Goal: Task Accomplishment & Management: Manage account settings

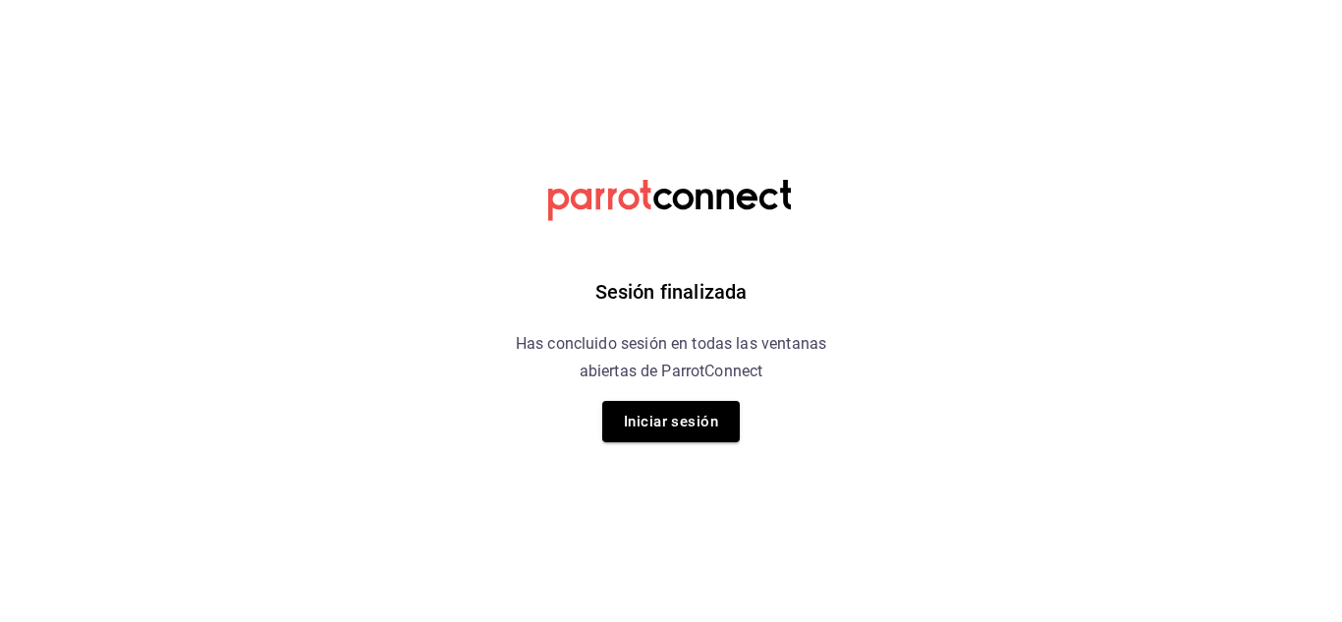
click at [646, 385] on h6 "Has concluido sesión en todas las ventanas abiertas de ParrotConnect" at bounding box center [671, 357] width 360 height 55
click at [644, 427] on button "Iniciar sesión" at bounding box center [671, 421] width 138 height 41
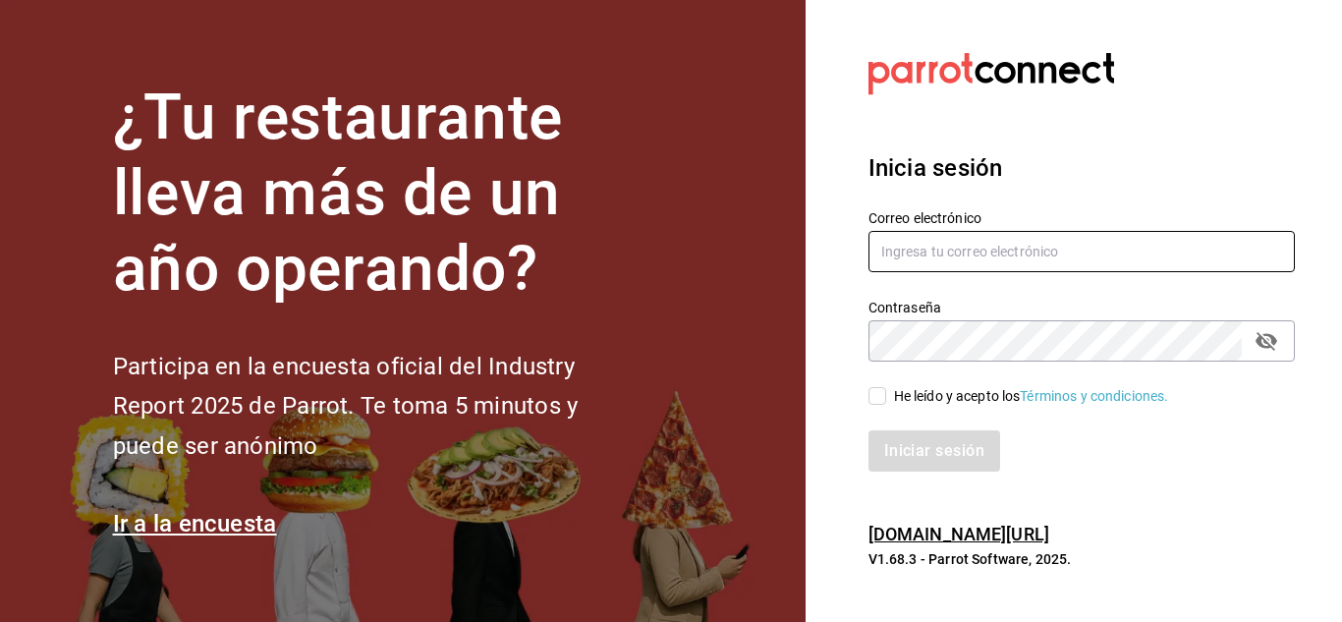
click at [1062, 237] on input "text" at bounding box center [1082, 251] width 426 height 41
type input "[EMAIL_ADDRESS][DOMAIN_NAME]"
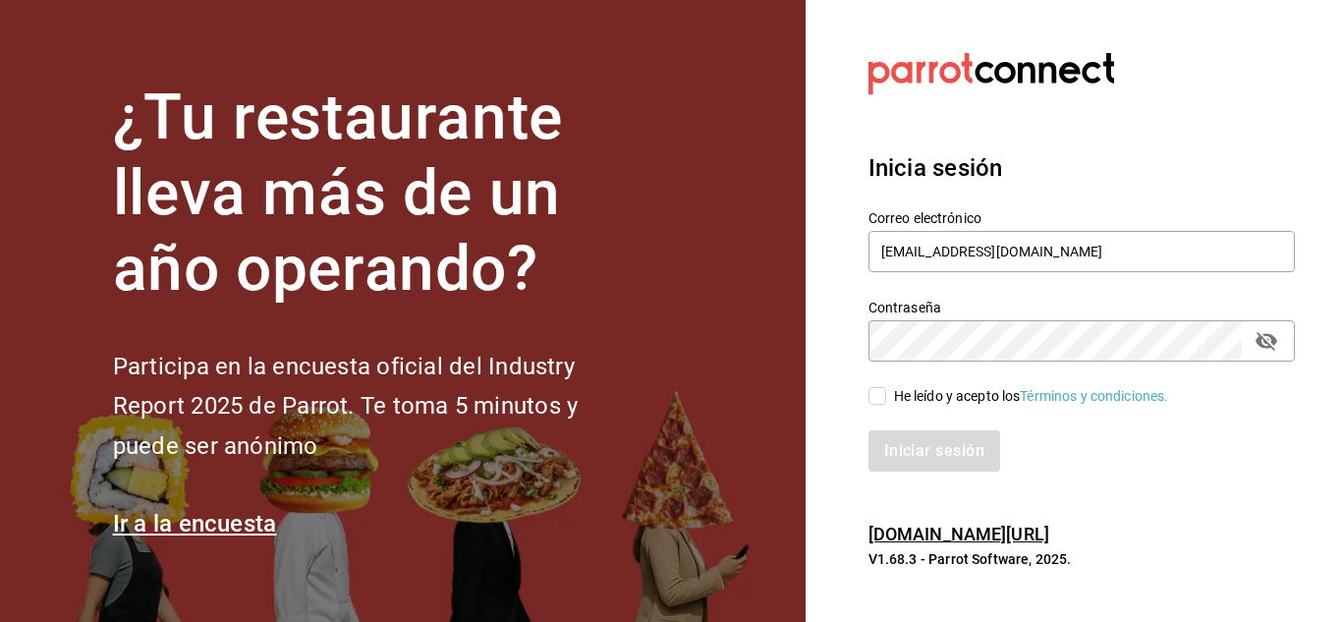
click at [883, 409] on div "Iniciar sesión" at bounding box center [1070, 439] width 450 height 65
click at [883, 398] on input "He leído y acepto los Términos y condiciones." at bounding box center [878, 396] width 18 height 18
checkbox input "true"
click at [901, 435] on button "Iniciar sesión" at bounding box center [936, 450] width 134 height 41
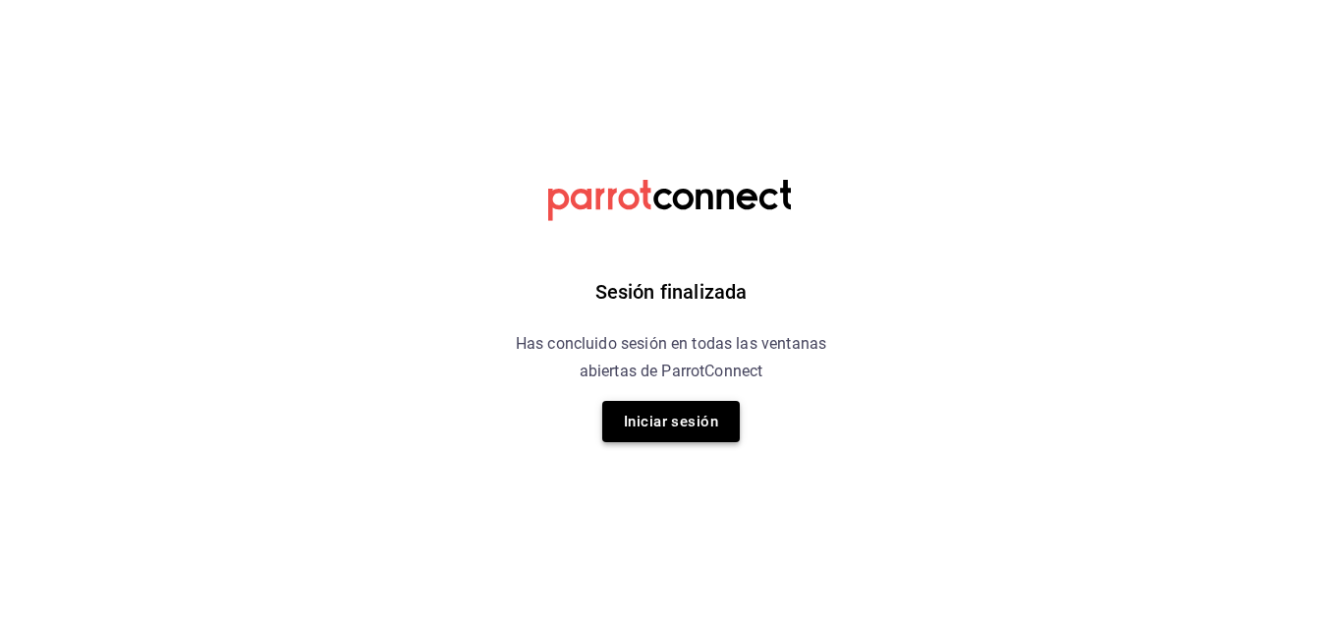
click at [694, 403] on button "Iniciar sesión" at bounding box center [671, 421] width 138 height 41
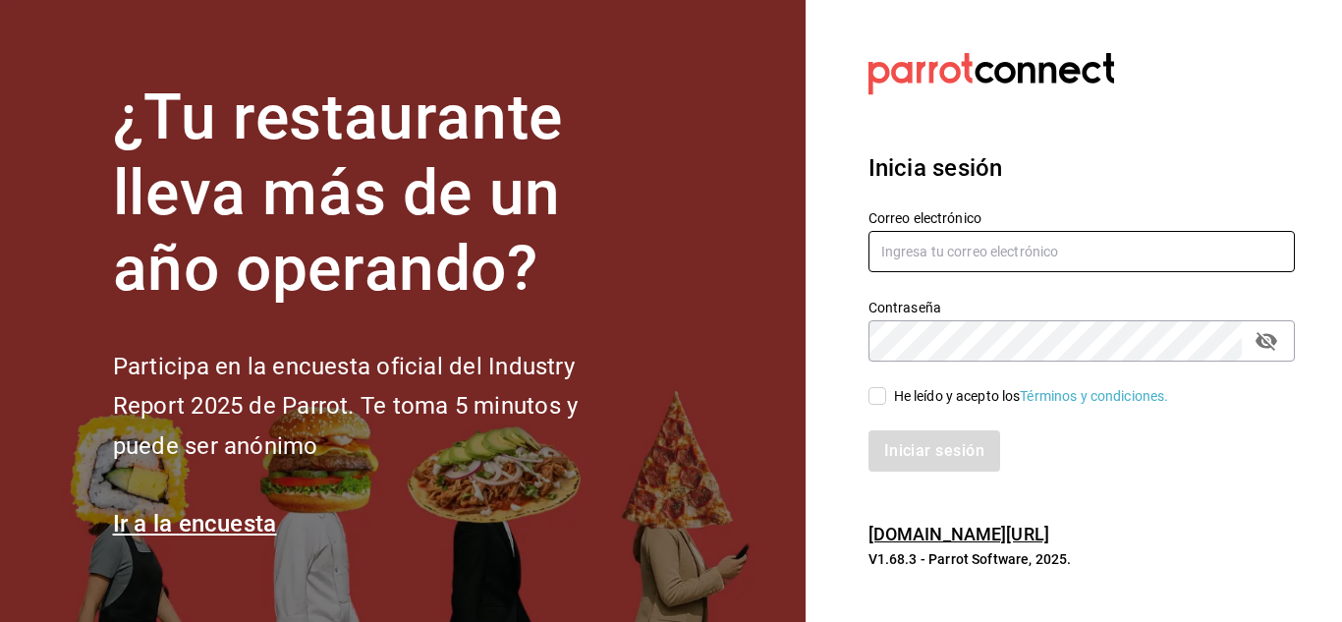
click at [982, 243] on input "text" at bounding box center [1082, 251] width 426 height 41
type input "[EMAIL_ADDRESS][DOMAIN_NAME]"
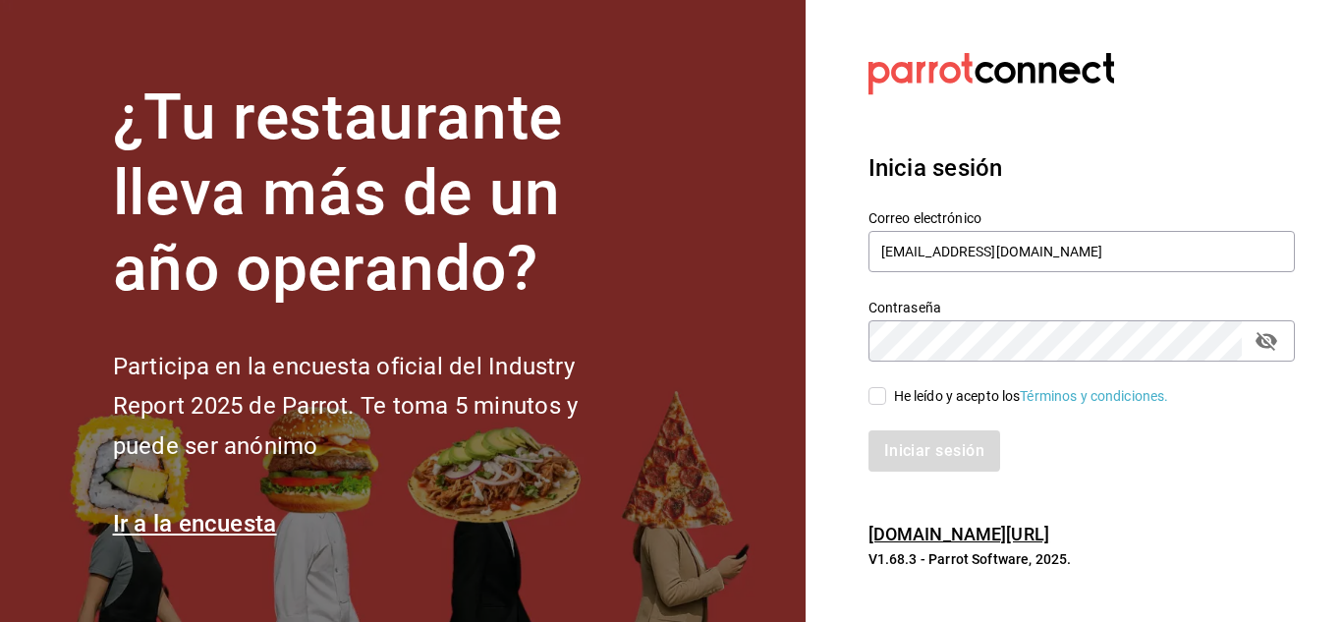
click at [889, 388] on span "He leído y acepto los Términos y condiciones." at bounding box center [1027, 396] width 283 height 21
click at [886, 388] on input "He leído y acepto los Términos y condiciones." at bounding box center [878, 396] width 18 height 18
checkbox input "true"
click at [902, 444] on button "Iniciar sesión" at bounding box center [936, 450] width 134 height 41
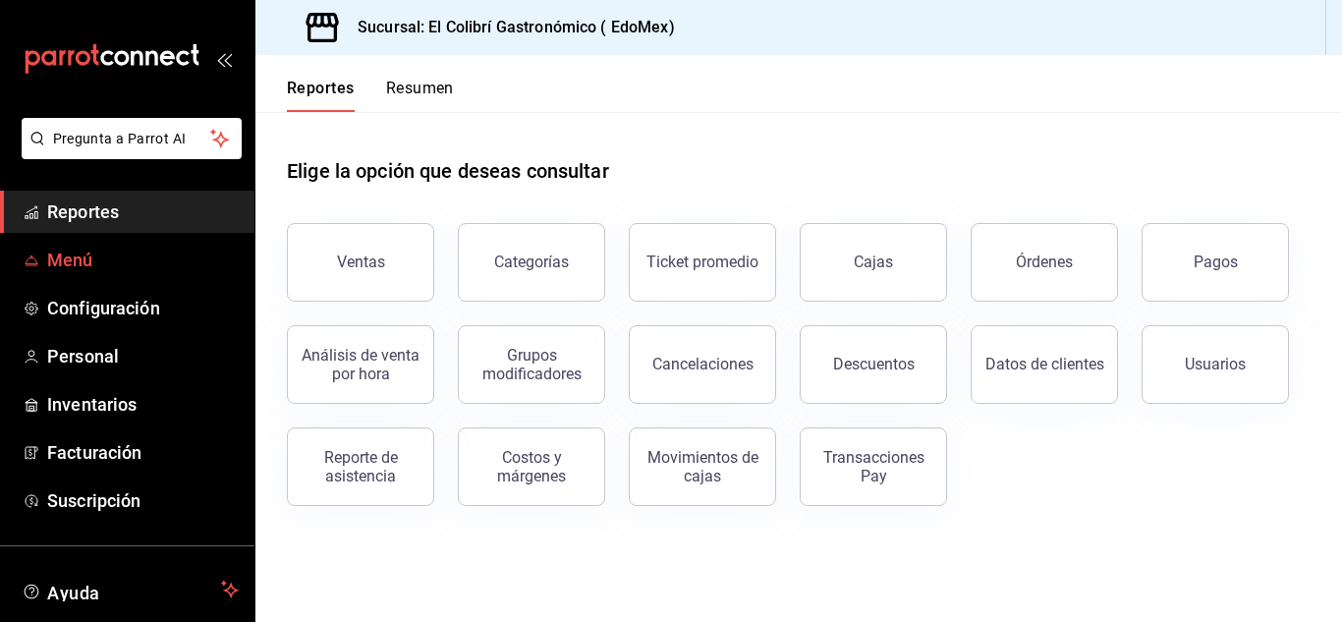
click at [151, 262] on span "Menú" at bounding box center [143, 260] width 192 height 27
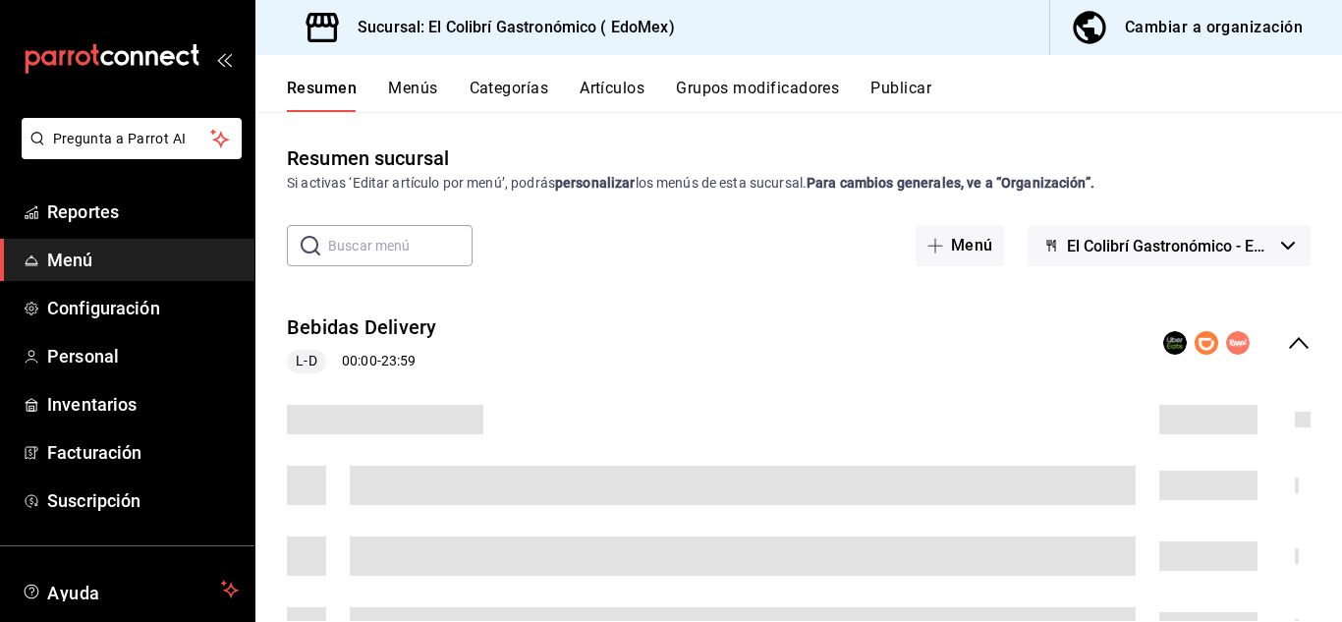
click at [1231, 43] on button "Cambiar a organización" at bounding box center [1188, 27] width 276 height 55
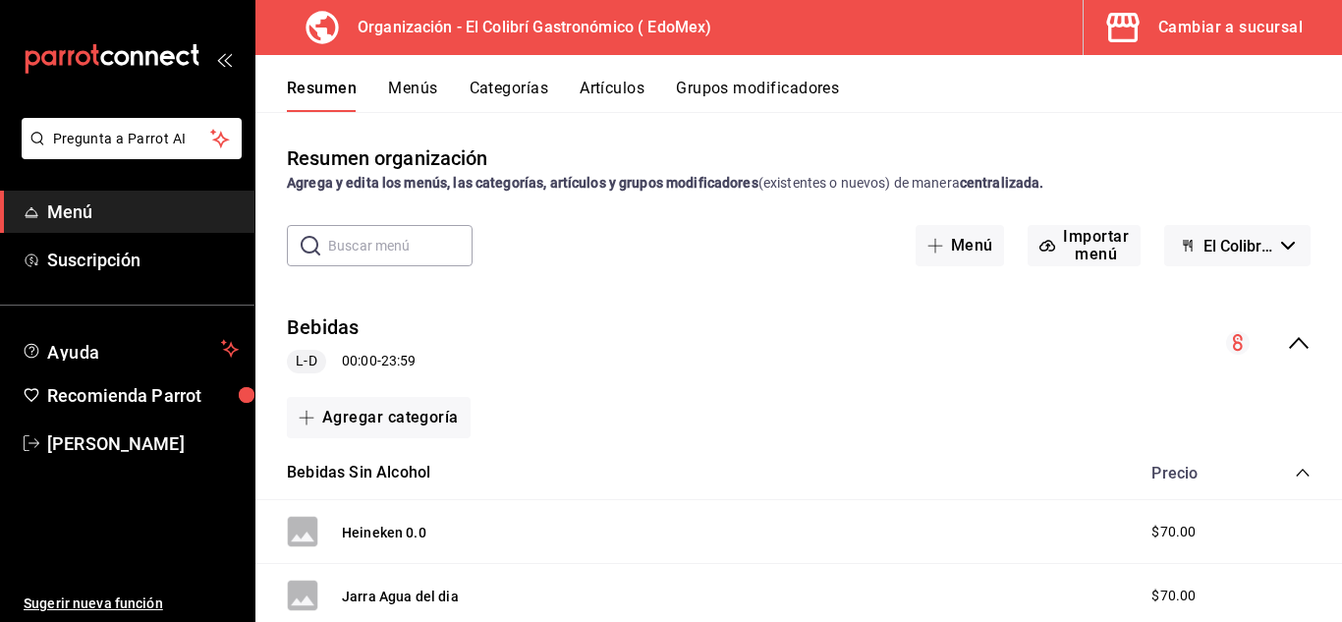
click at [736, 96] on button "Grupos modificadores" at bounding box center [757, 95] width 163 height 33
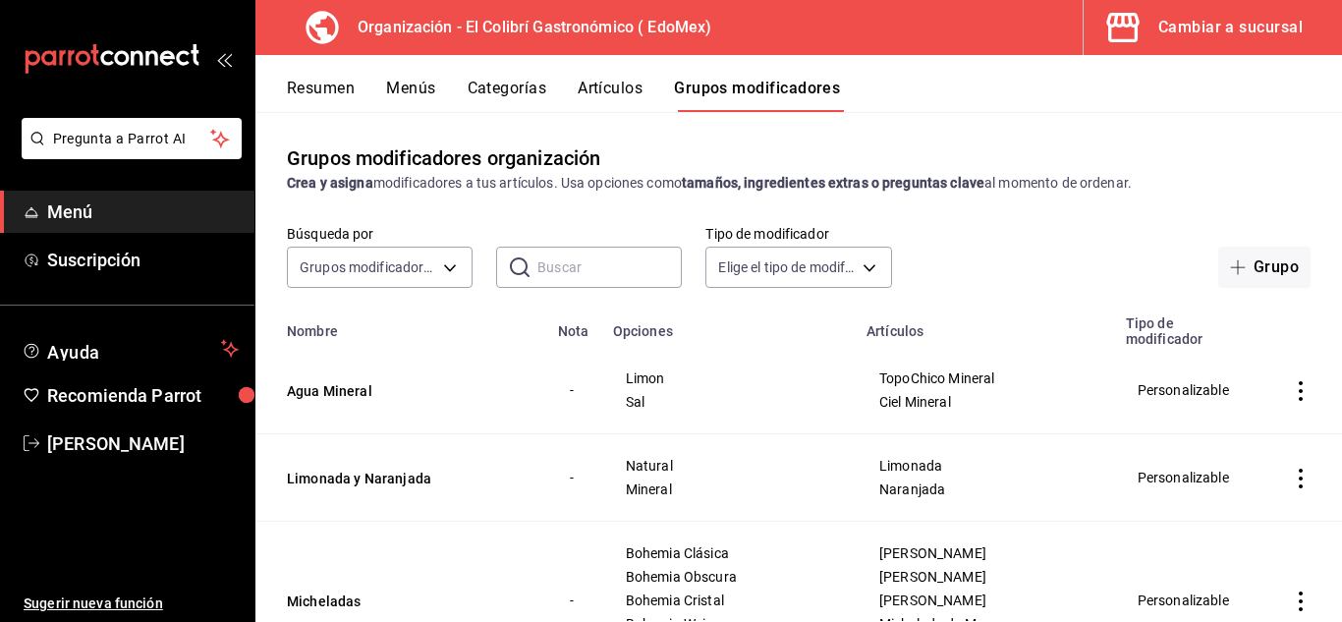
click at [582, 264] on input "text" at bounding box center [609, 267] width 144 height 39
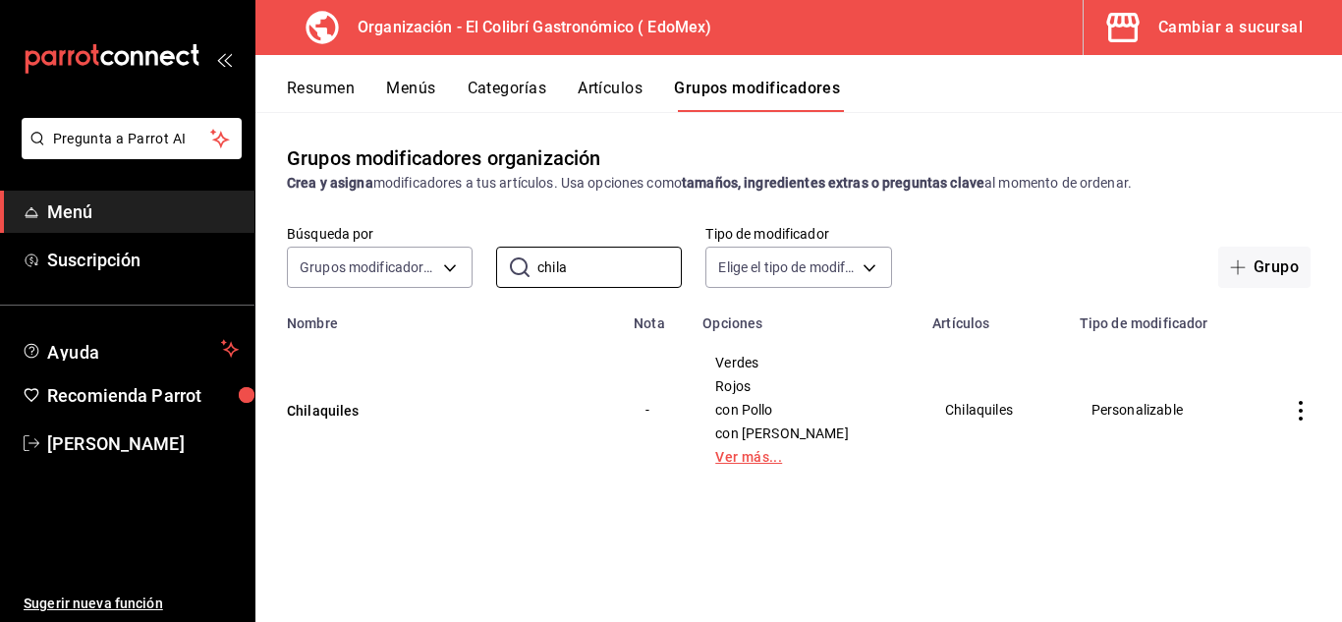
type input "chila"
click at [778, 461] on link "Ver más..." at bounding box center [805, 457] width 181 height 14
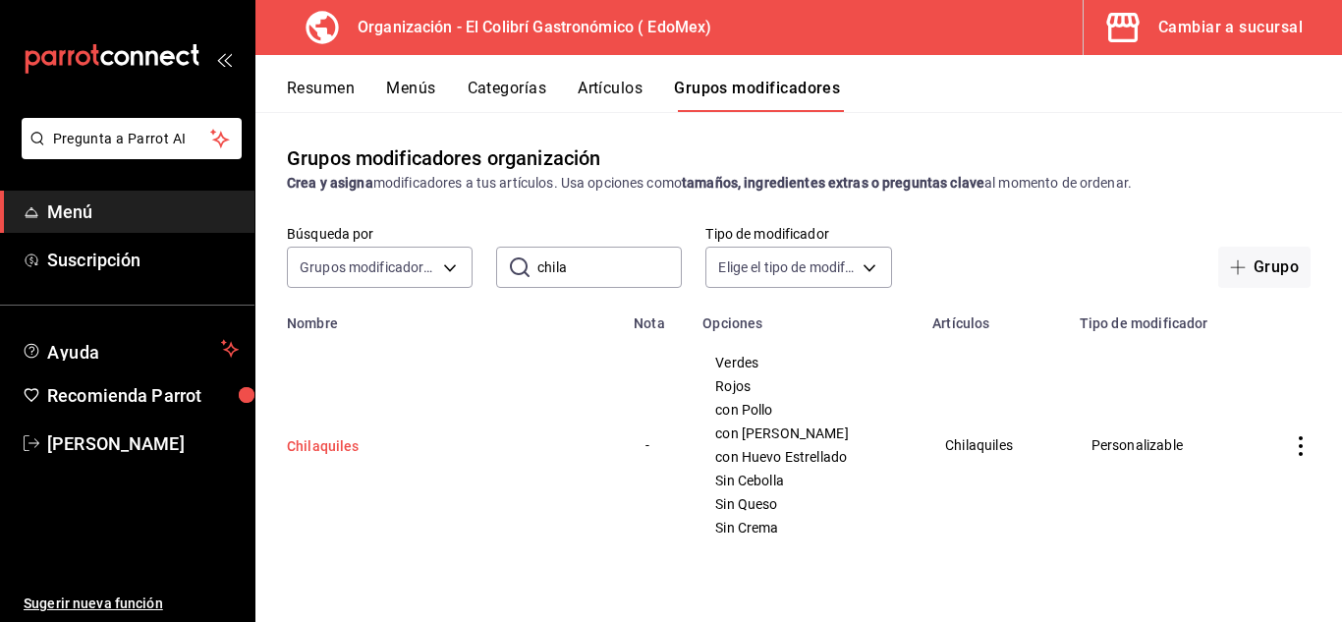
click at [347, 442] on button "Chilaquiles" at bounding box center [405, 446] width 236 height 20
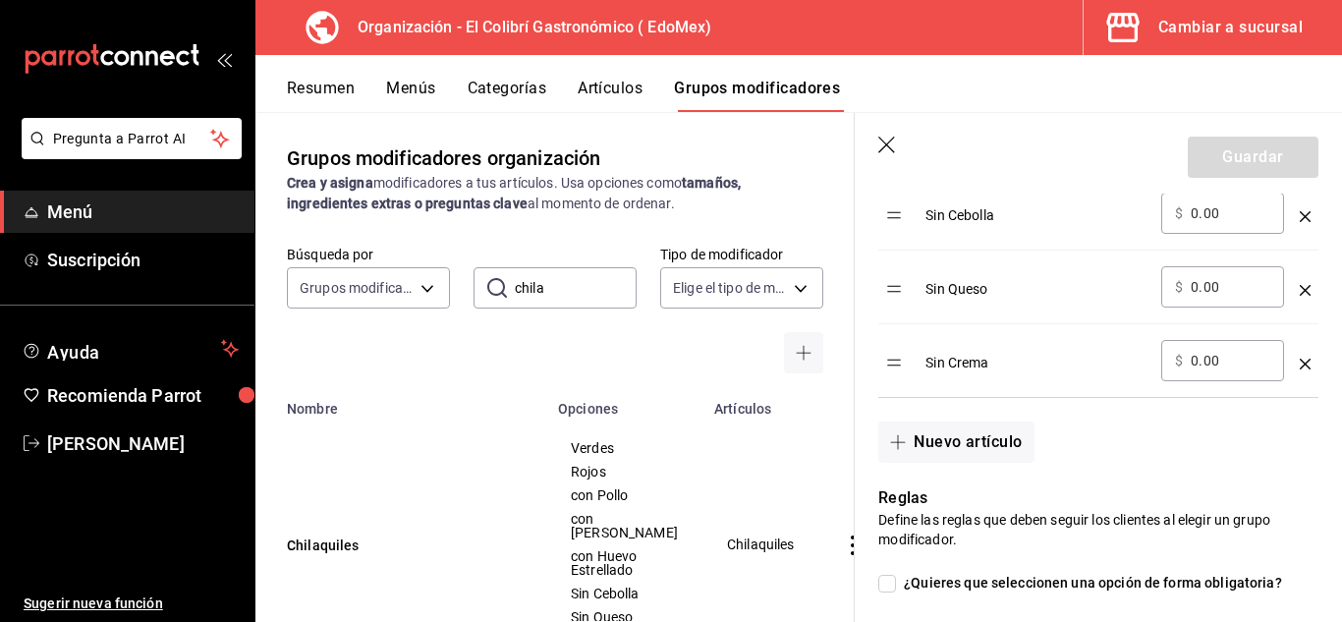
scroll to position [1070, 0]
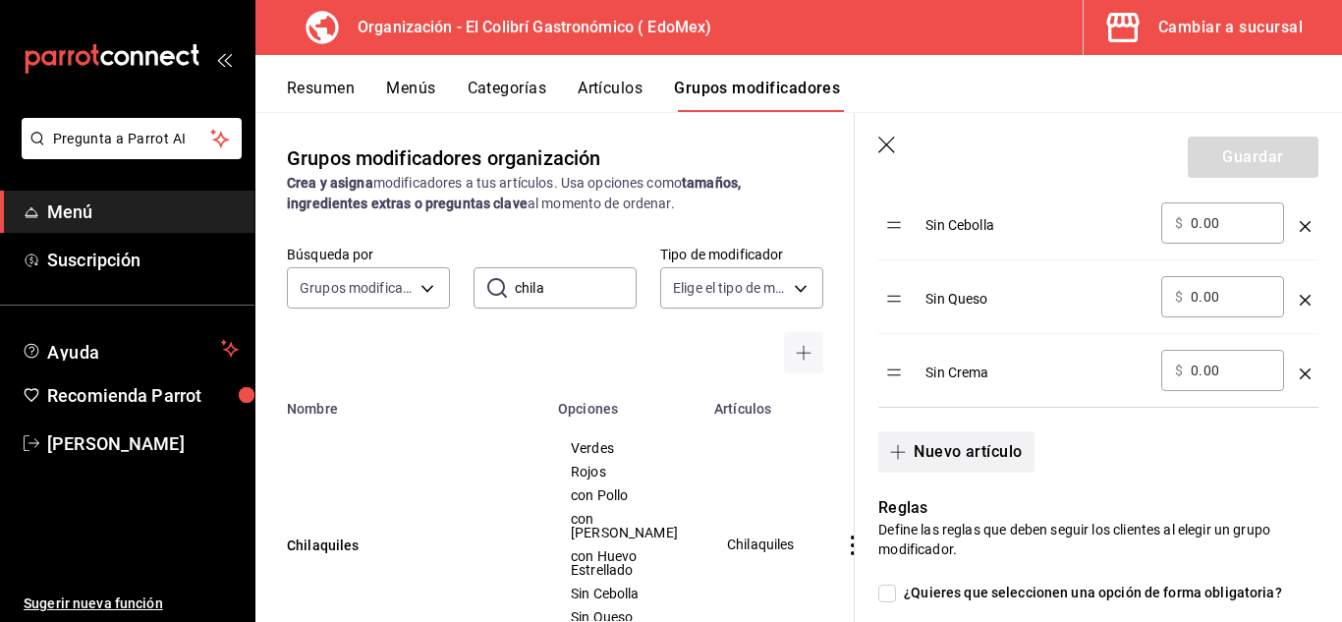
click at [959, 458] on button "Nuevo artículo" at bounding box center [955, 451] width 155 height 41
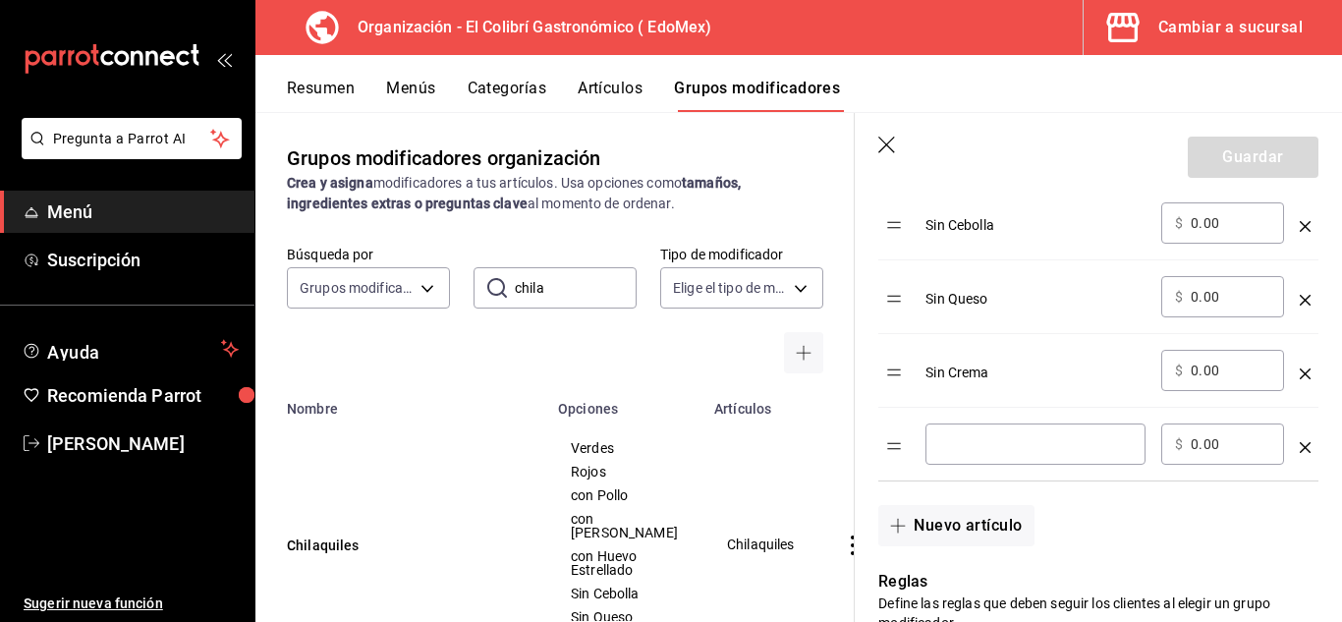
click at [988, 456] on div "​" at bounding box center [1036, 443] width 220 height 41
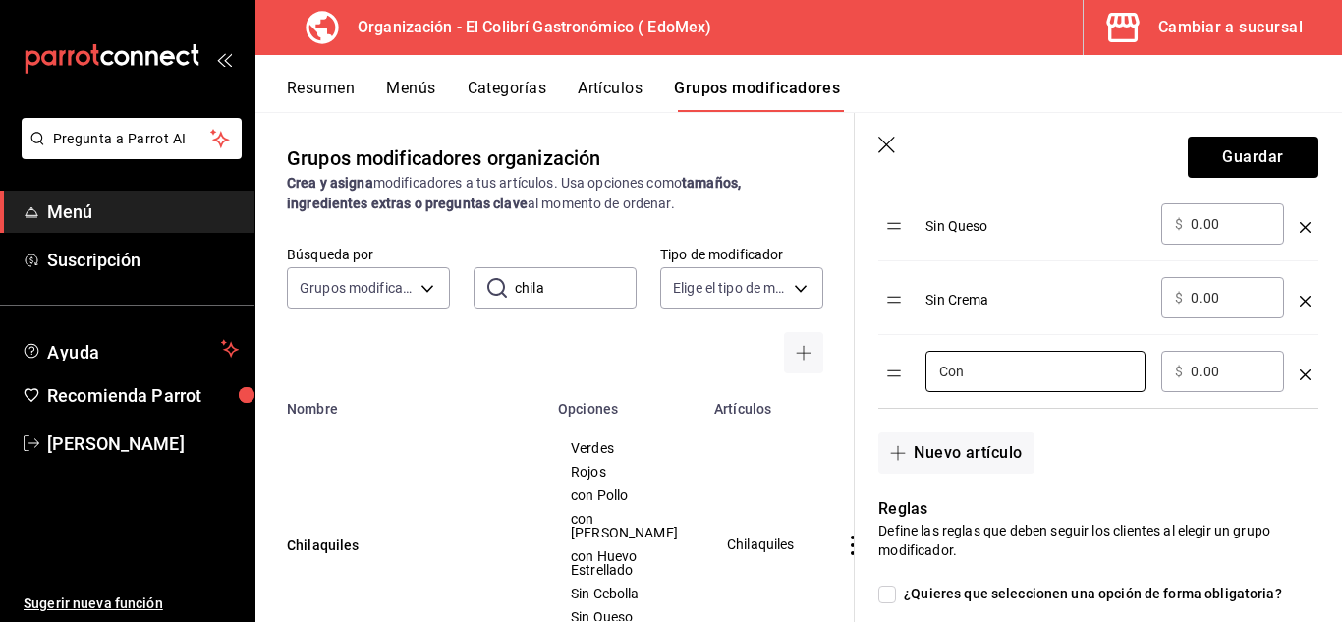
scroll to position [1153, 0]
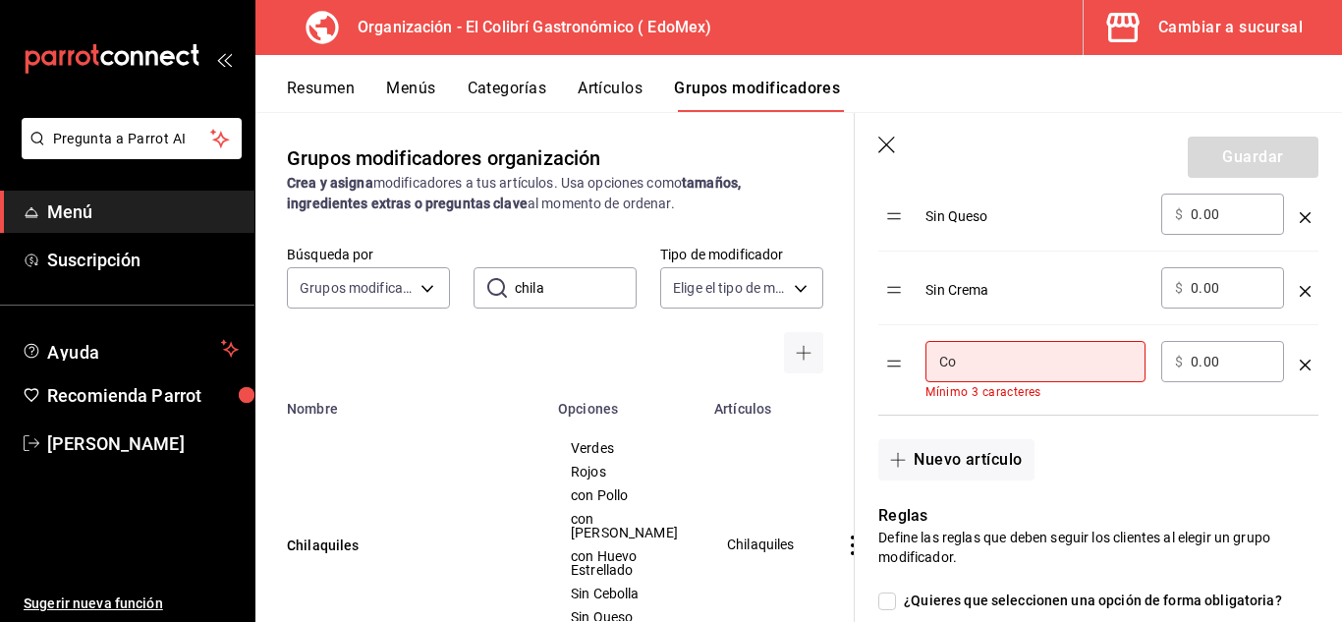
type input "C"
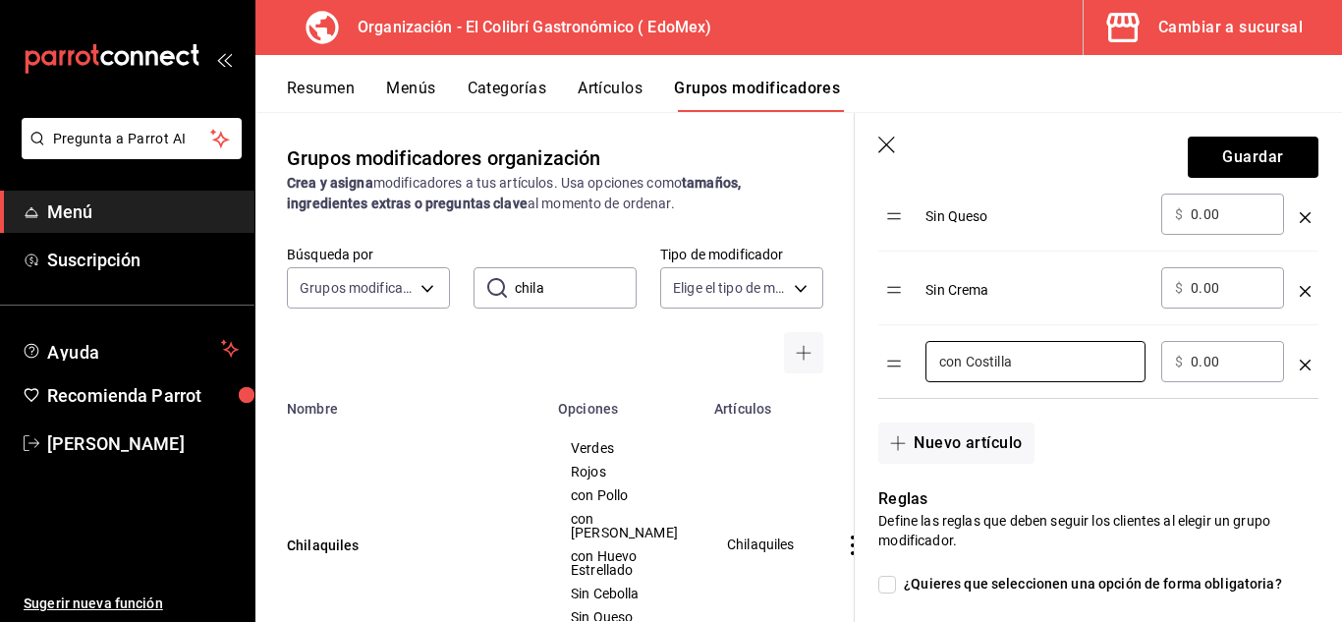
type input "con Costilla"
click at [1200, 374] on div "​ $ 0.00 ​" at bounding box center [1222, 361] width 123 height 41
click at [1200, 365] on input "0.00" at bounding box center [1231, 362] width 80 height 20
type input "10.00"
click at [1246, 151] on button "Guardar" at bounding box center [1253, 157] width 131 height 41
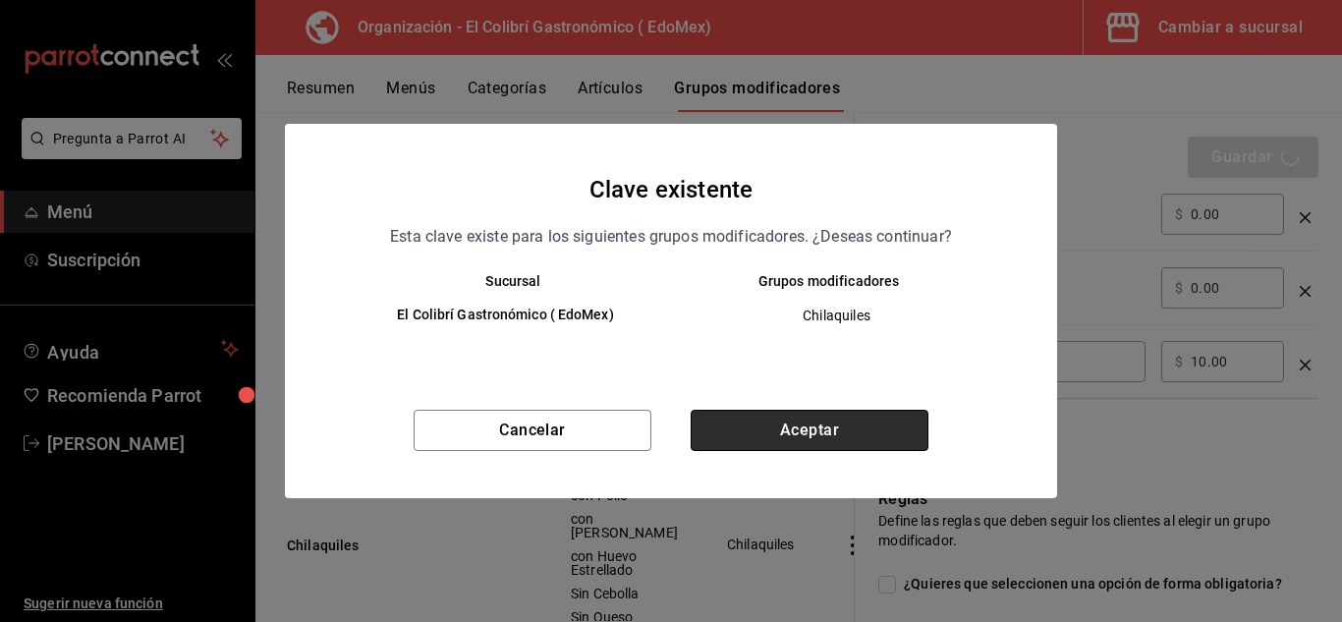
click at [873, 444] on button "Aceptar" at bounding box center [810, 430] width 238 height 41
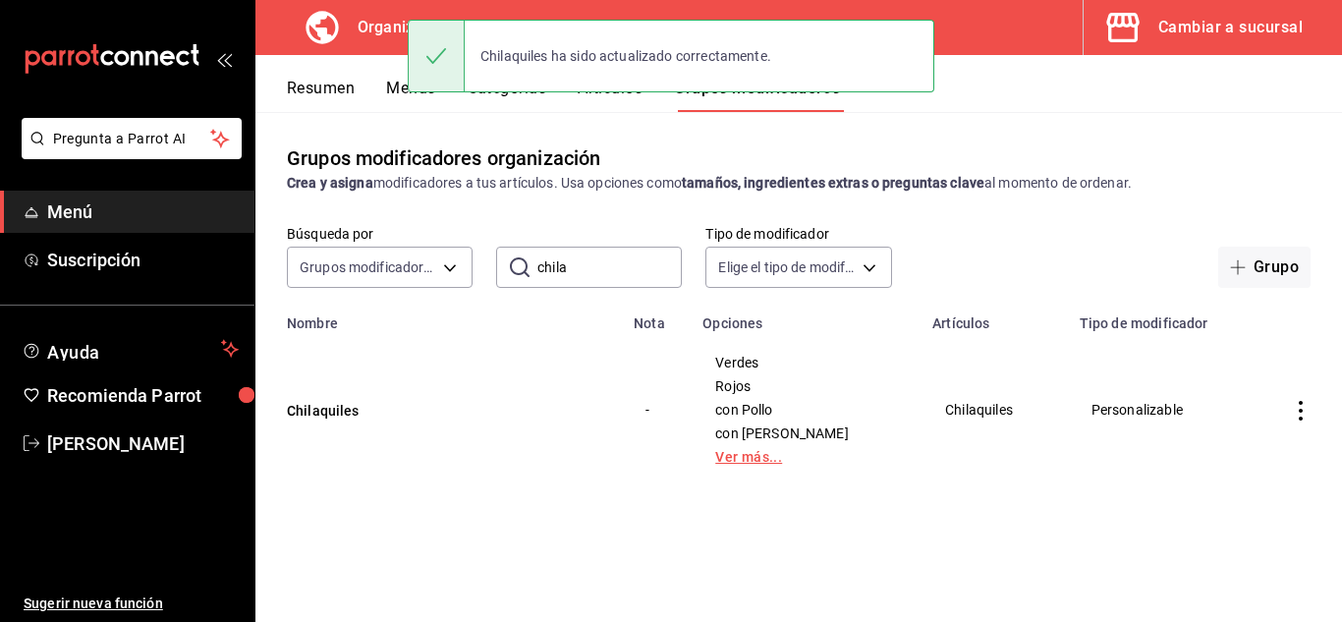
click at [792, 452] on link "Ver más..." at bounding box center [805, 457] width 181 height 14
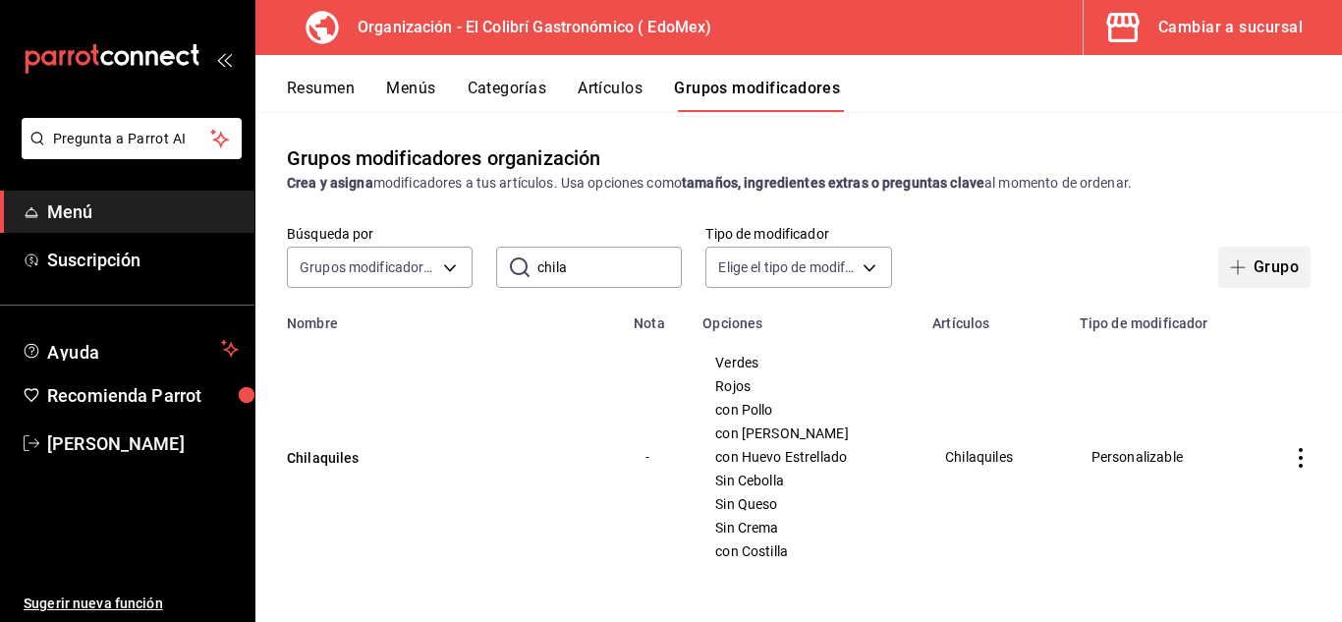
click at [1231, 260] on icon "button" at bounding box center [1238, 267] width 16 height 16
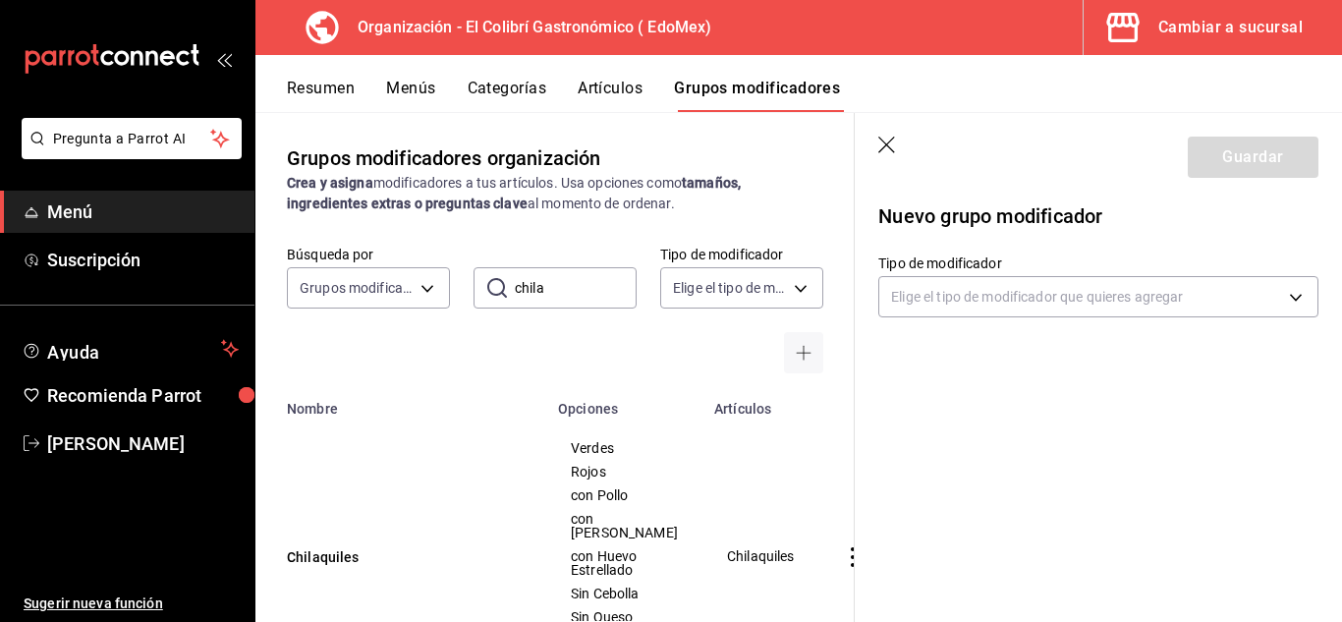
click at [895, 142] on icon "button" at bounding box center [888, 147] width 20 height 20
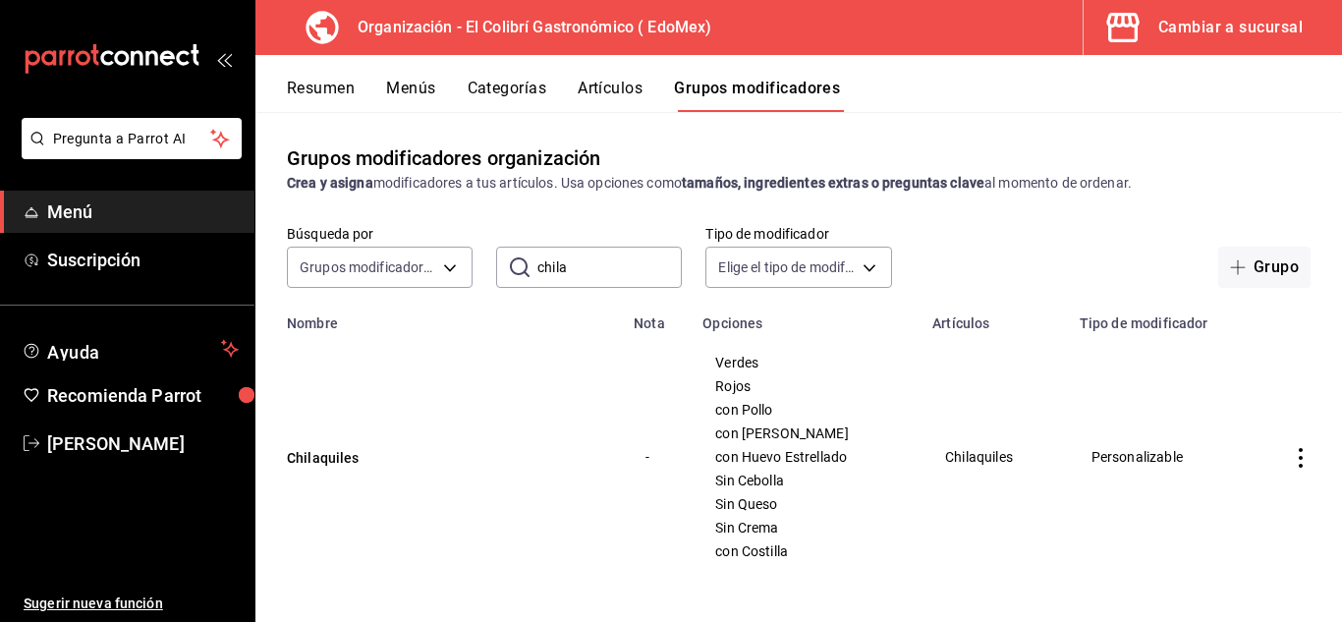
click at [339, 84] on button "Resumen" at bounding box center [321, 95] width 68 height 33
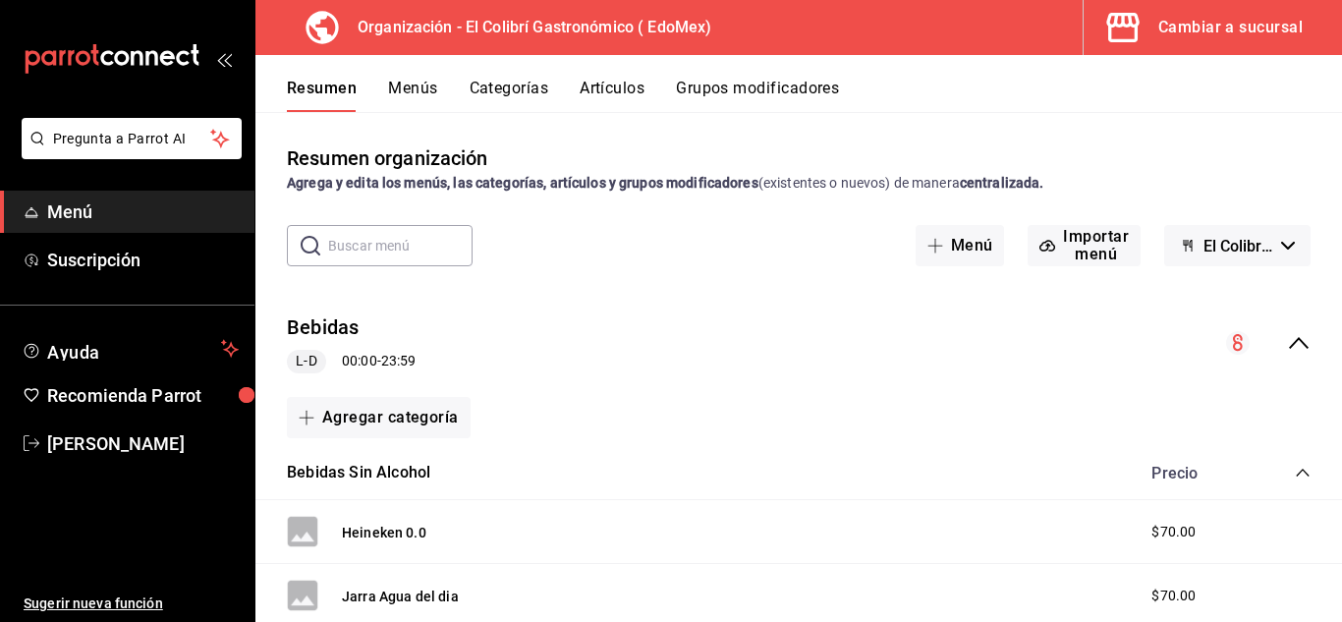
click at [741, 90] on button "Grupos modificadores" at bounding box center [757, 95] width 163 height 33
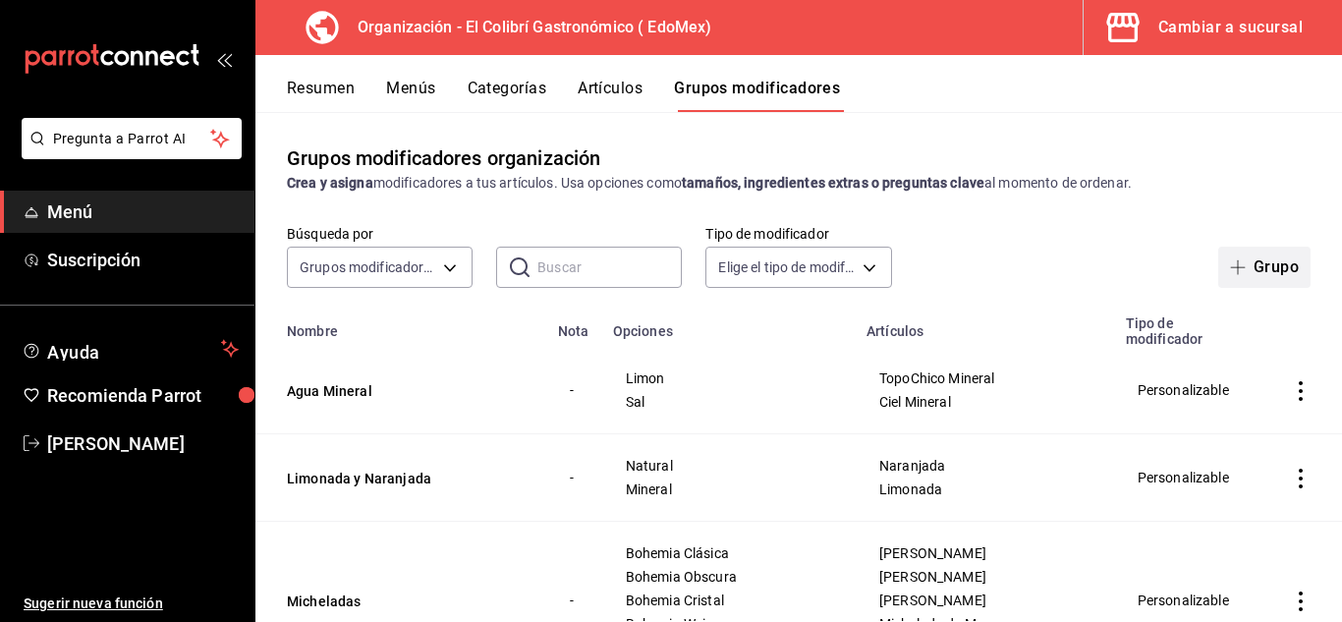
click at [1256, 281] on button "Grupo" at bounding box center [1264, 267] width 92 height 41
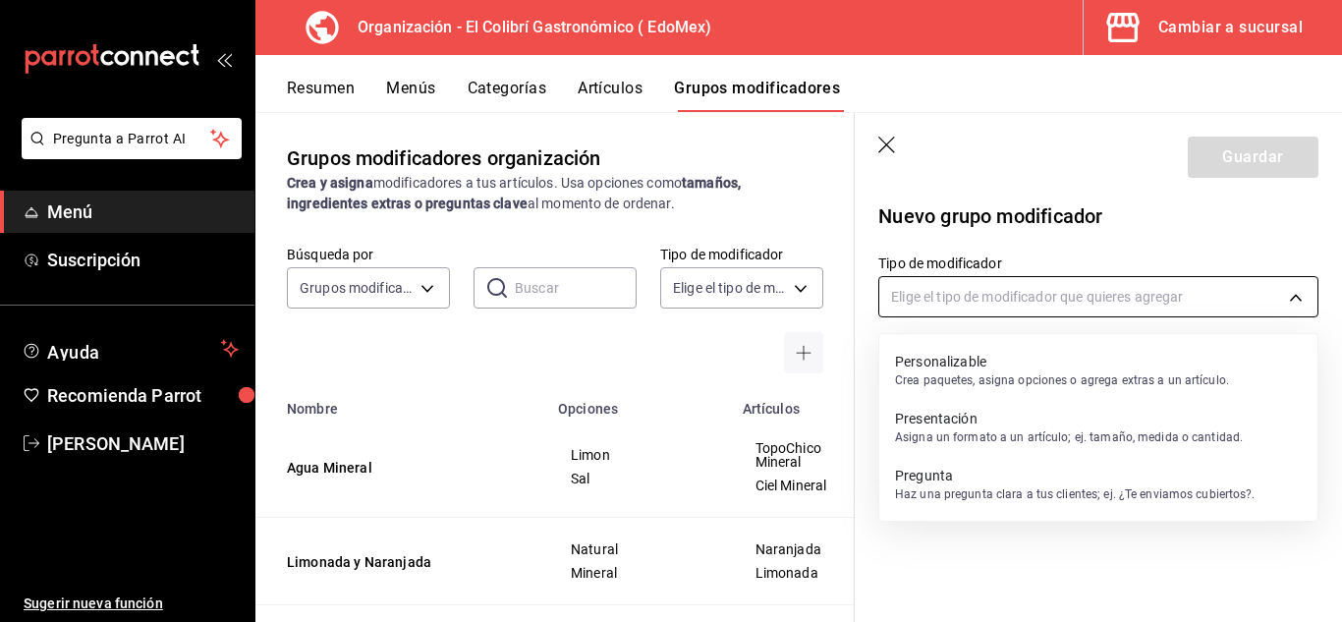
click at [1141, 305] on body "Pregunta a Parrot AI Menú Suscripción Ayuda Recomienda Parrot Emilio Nagib Tera…" at bounding box center [671, 311] width 1342 height 622
click at [1141, 305] on div at bounding box center [671, 311] width 1342 height 622
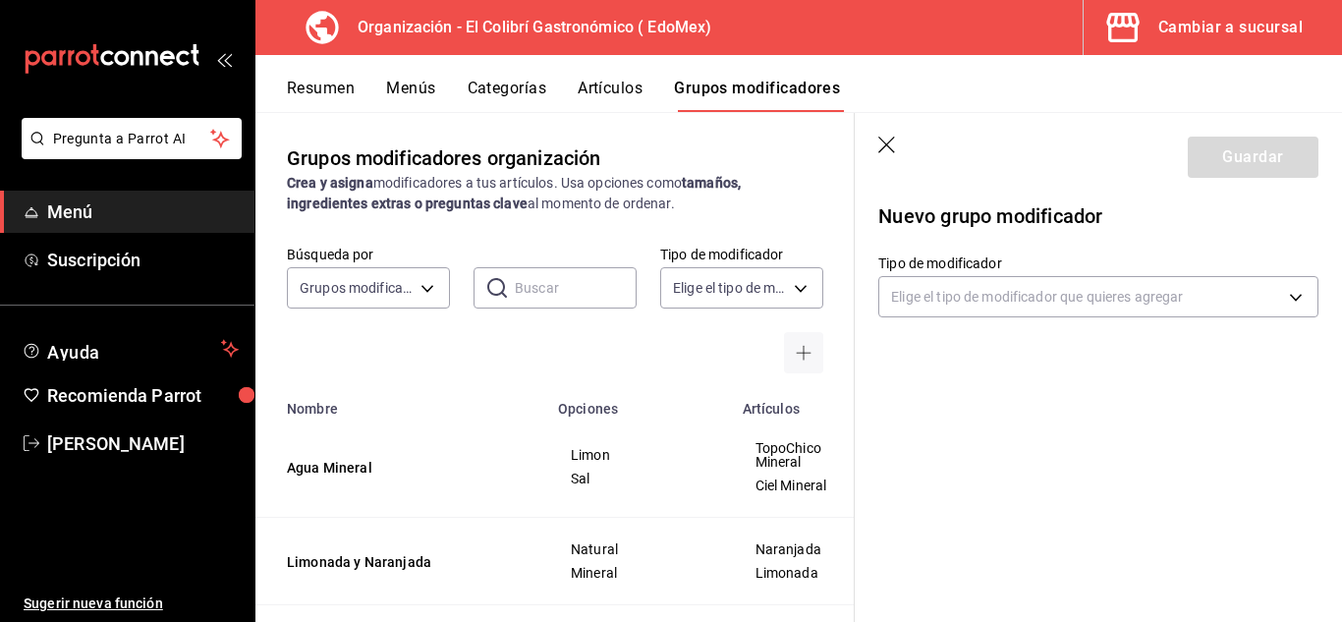
click at [1096, 327] on div "Nuevo grupo modificador Tipo de modificador Elige el tipo de modificador que qu…" at bounding box center [1098, 275] width 487 height 163
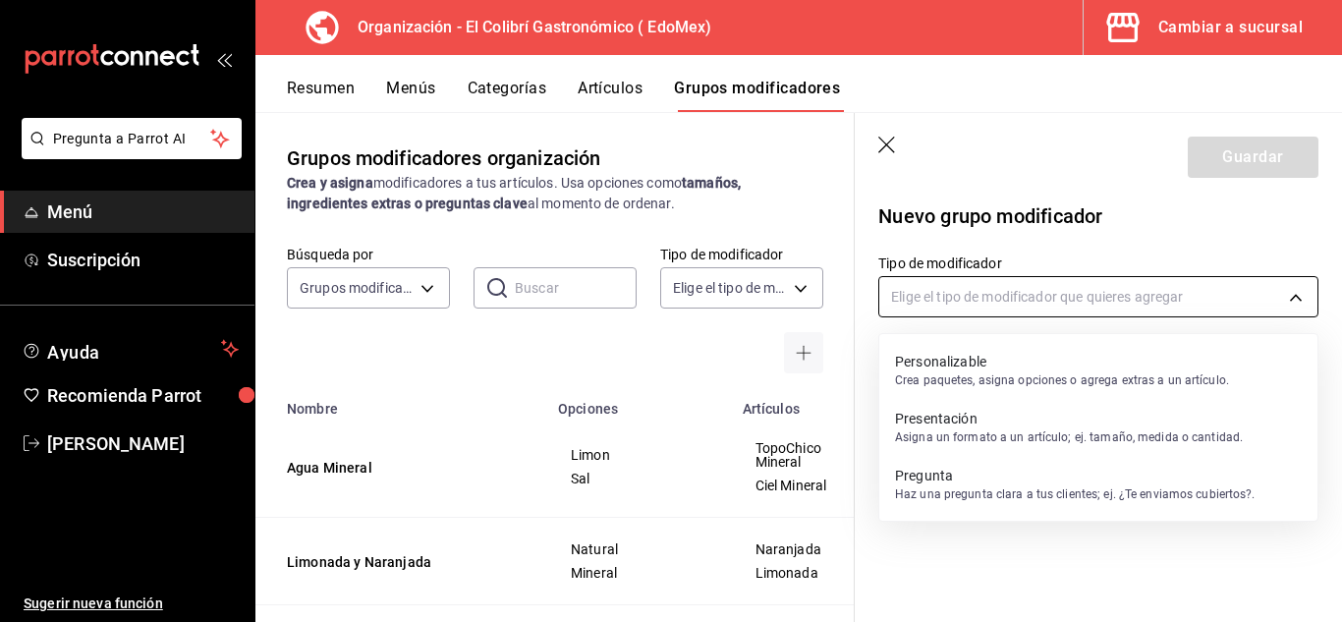
click at [1102, 310] on body "Pregunta a Parrot AI Menú Suscripción Ayuda Recomienda Parrot Emilio Nagib Tera…" at bounding box center [671, 311] width 1342 height 622
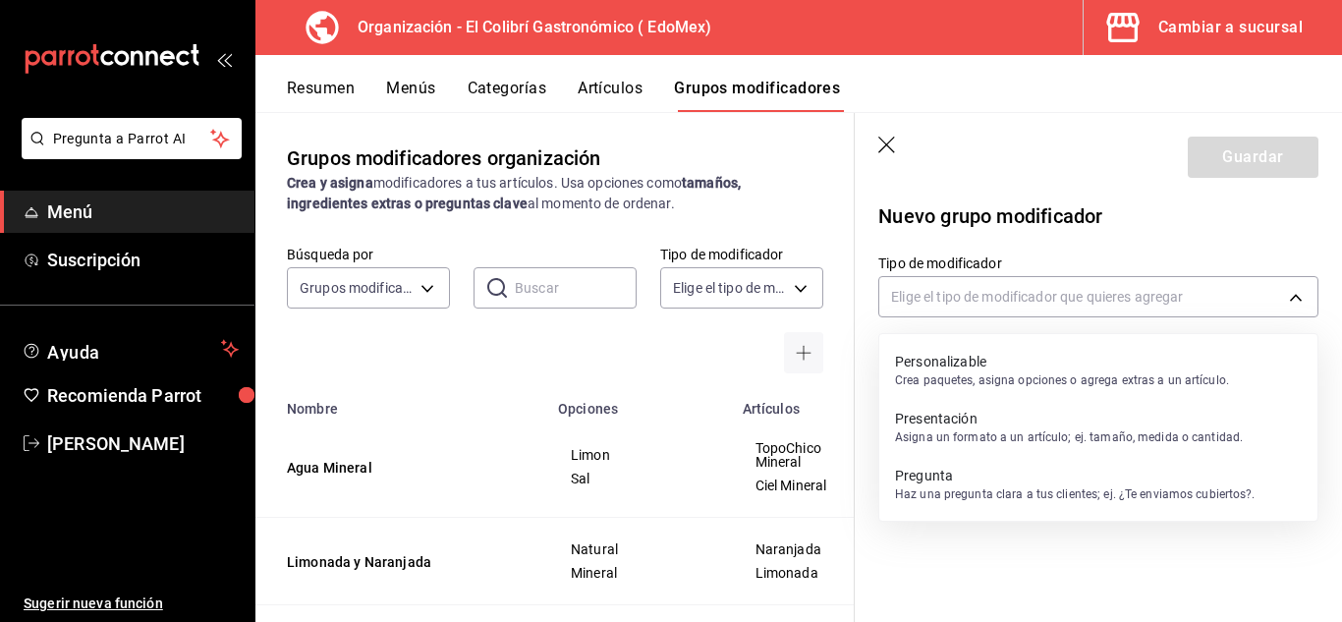
click at [1037, 390] on div "Personalizable Crea paquetes, asigna opciones o agrega extras a un artículo." at bounding box center [1062, 370] width 334 height 45
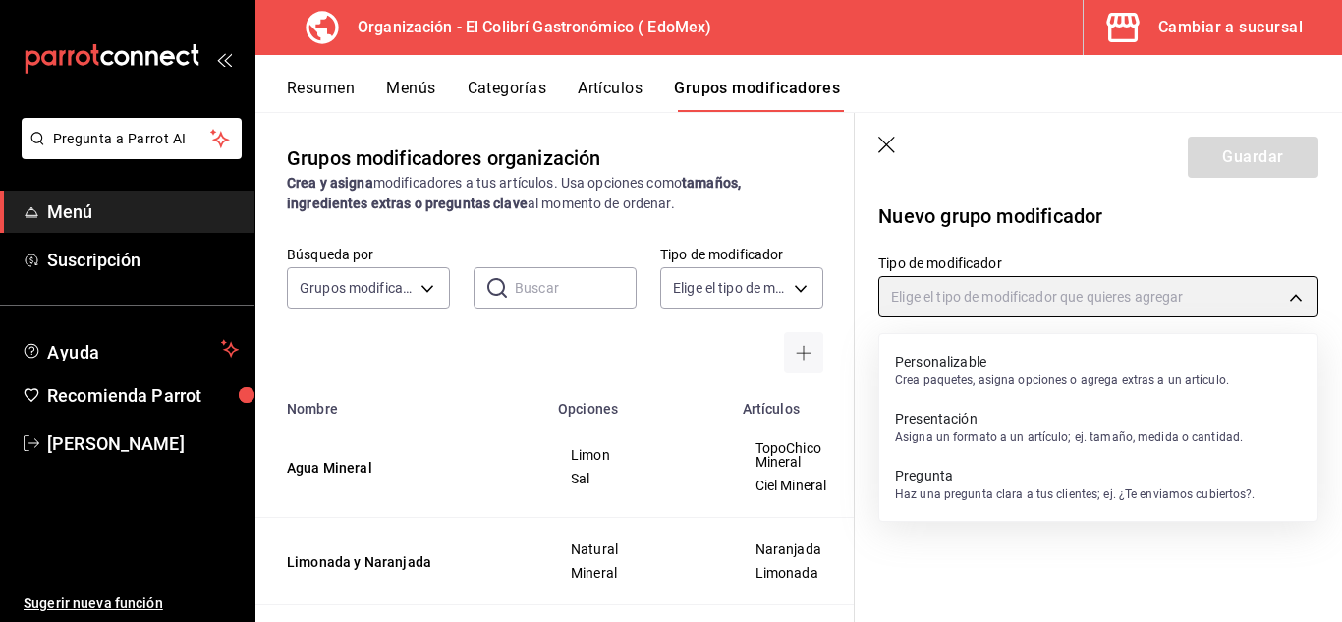
type input "CUSTOMIZABLE"
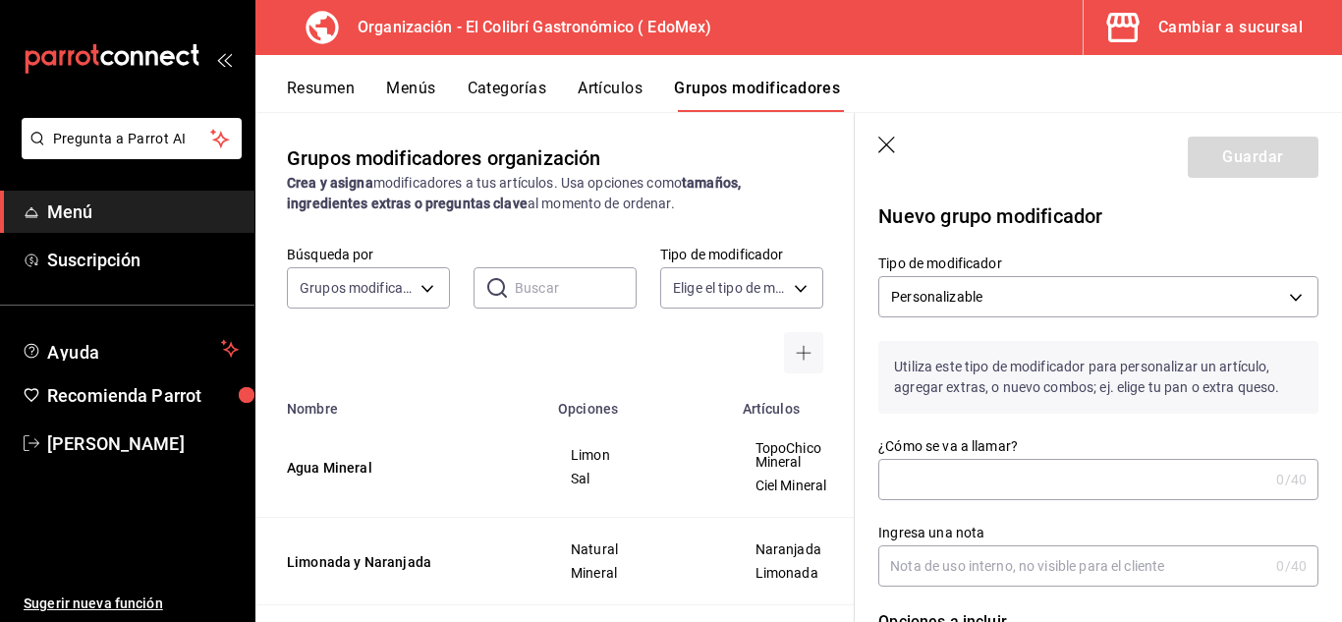
click at [1003, 484] on input "¿Cómo se va a llamar?" at bounding box center [1073, 479] width 390 height 39
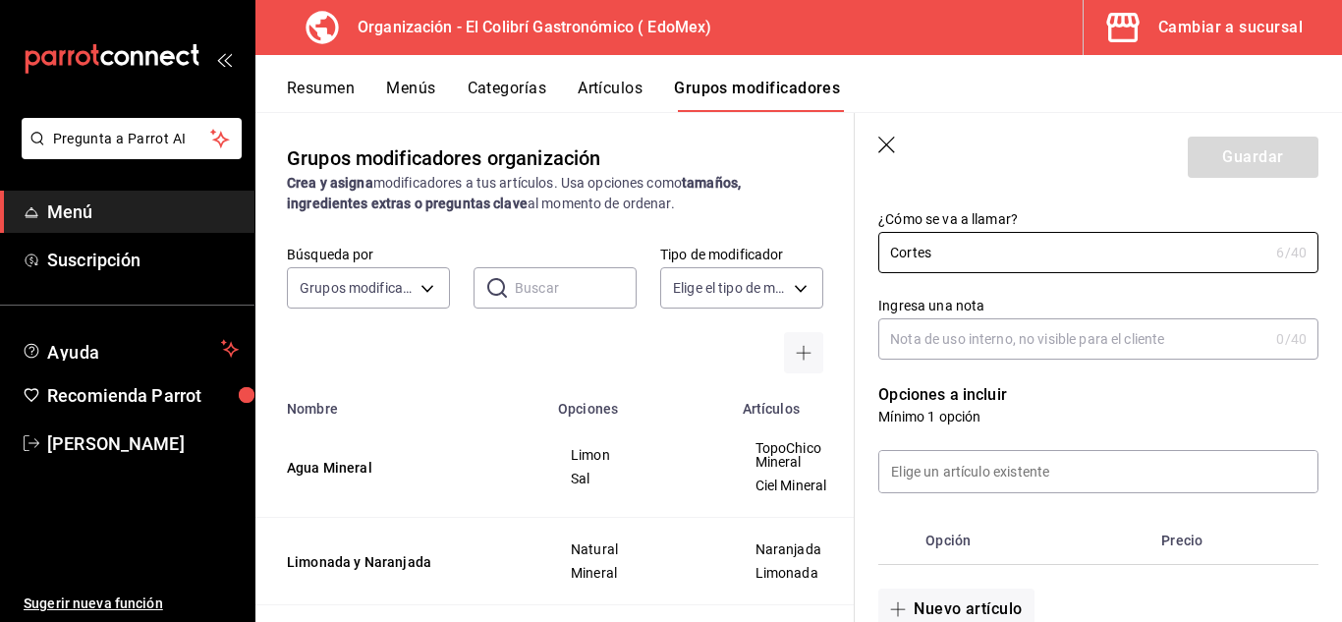
scroll to position [243, 0]
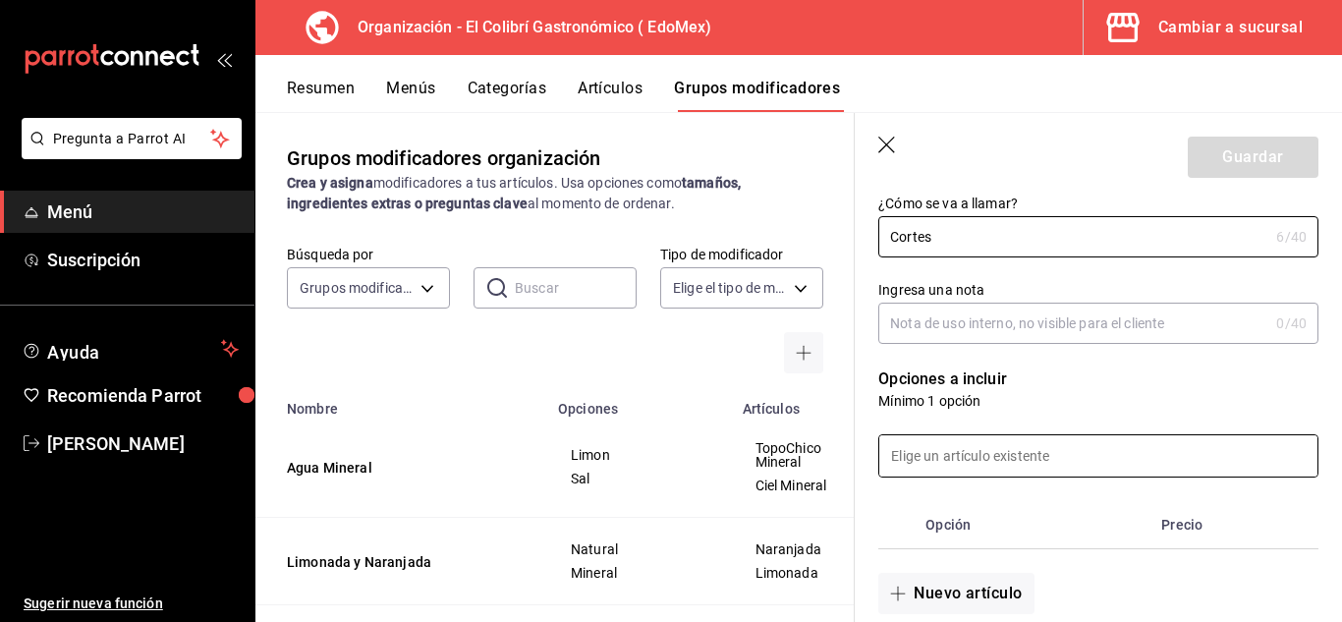
type input "Cortes"
click at [1094, 459] on input at bounding box center [1098, 455] width 438 height 41
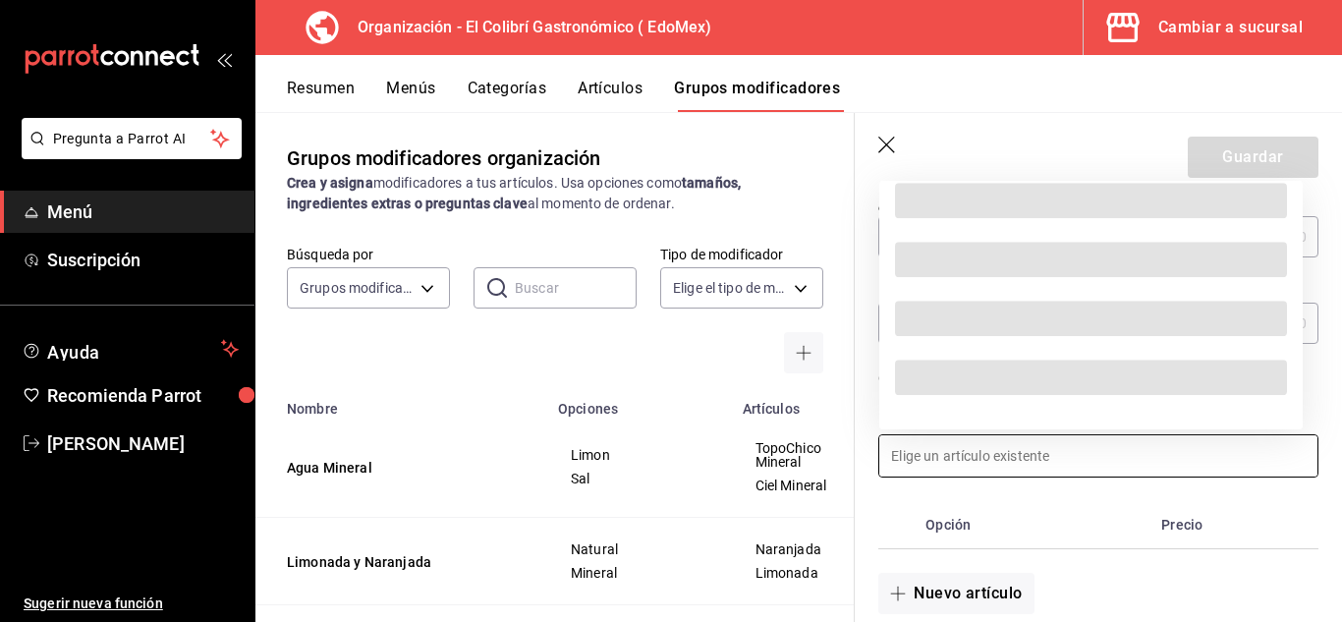
scroll to position [7567, 0]
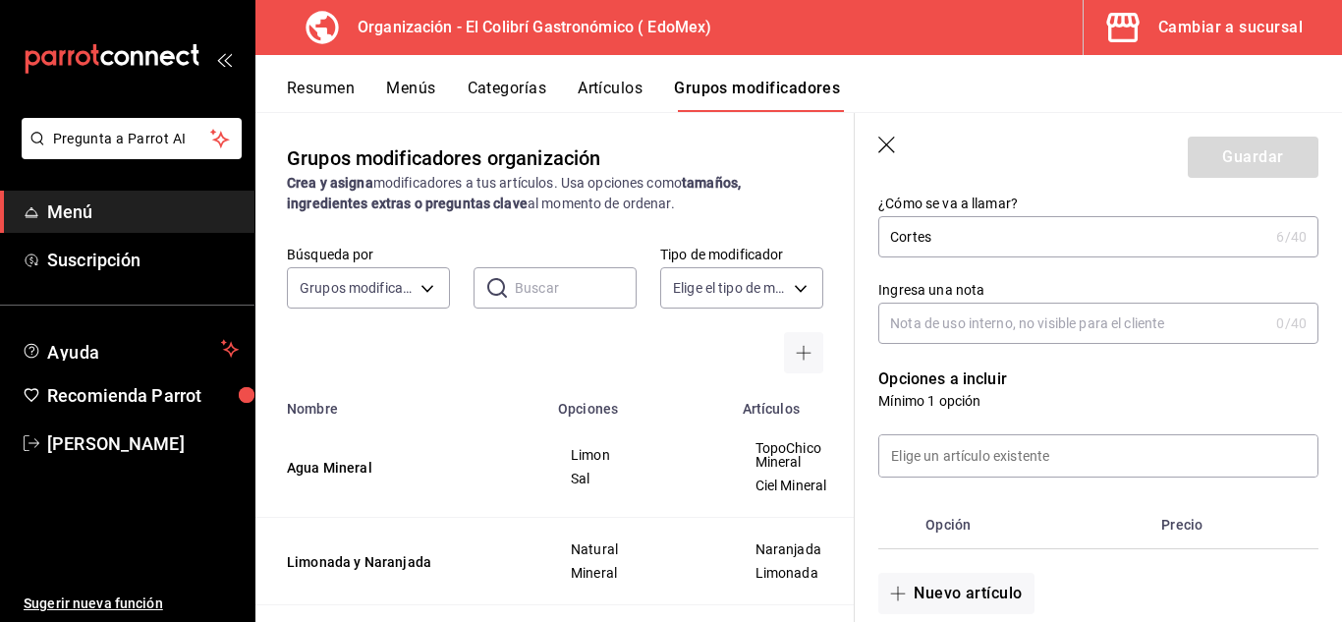
click at [1066, 513] on th "Opción" at bounding box center [1036, 524] width 236 height 47
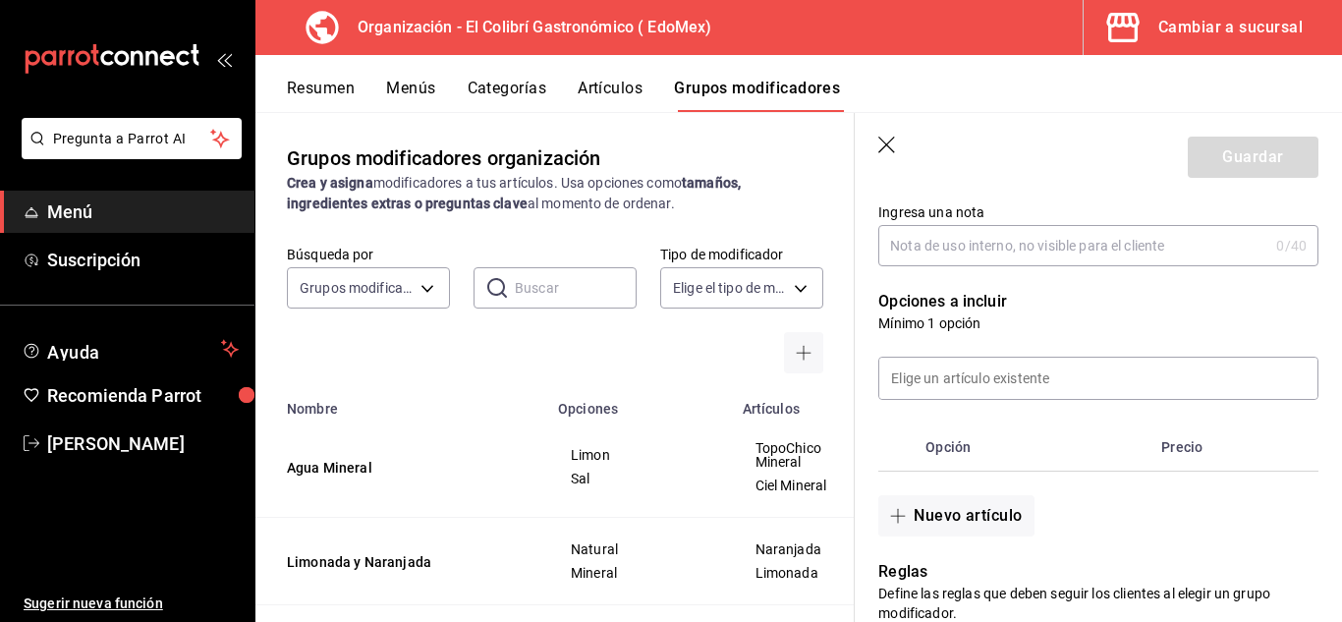
scroll to position [327, 0]
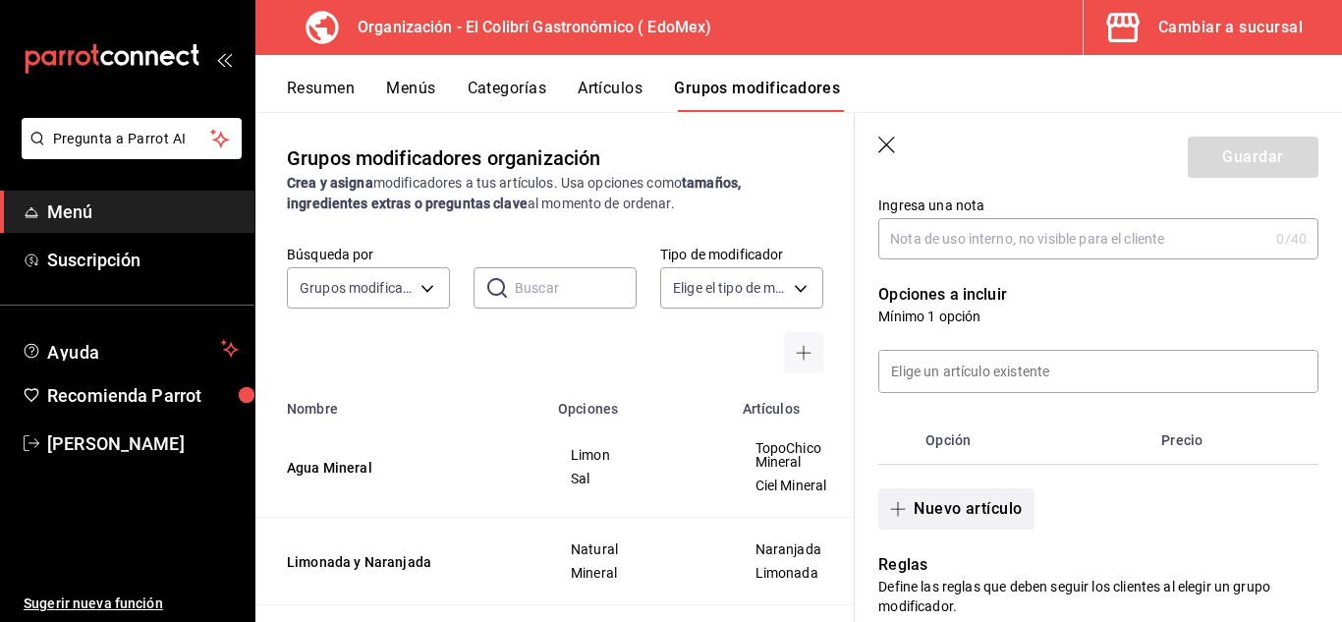
click at [930, 530] on button "Nuevo artículo" at bounding box center [955, 508] width 155 height 41
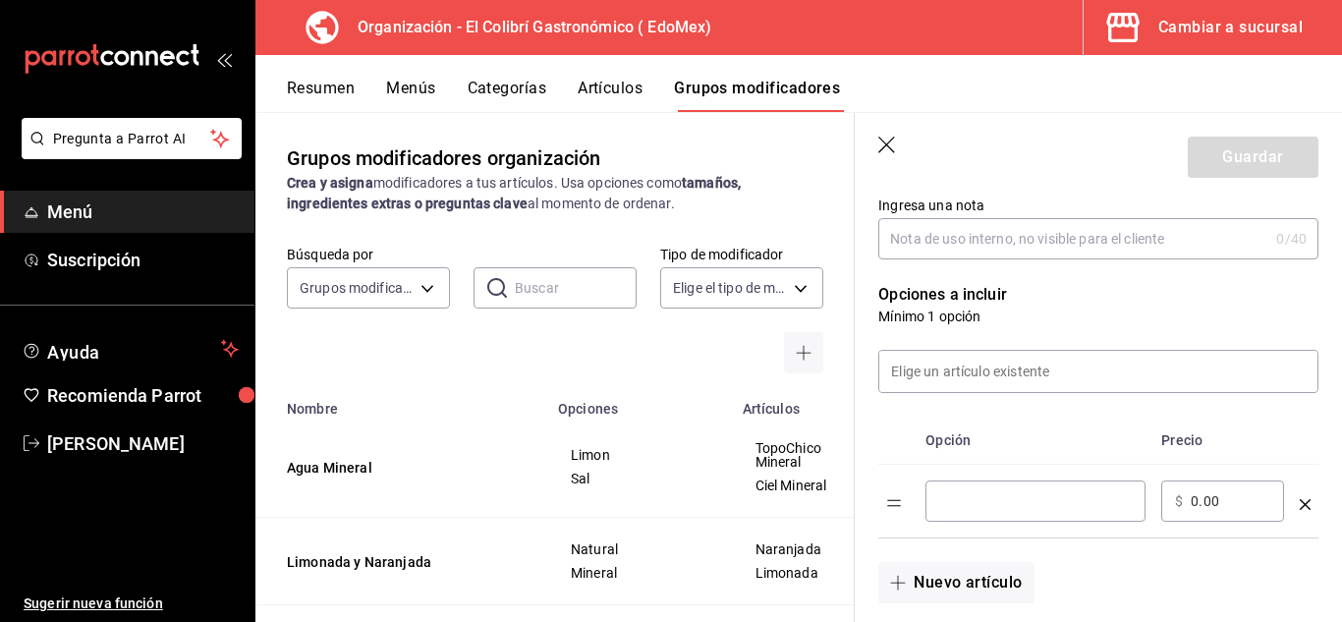
click at [1022, 504] on input "optionsTable" at bounding box center [1035, 501] width 193 height 20
click at [961, 515] on div "​" at bounding box center [1036, 500] width 220 height 41
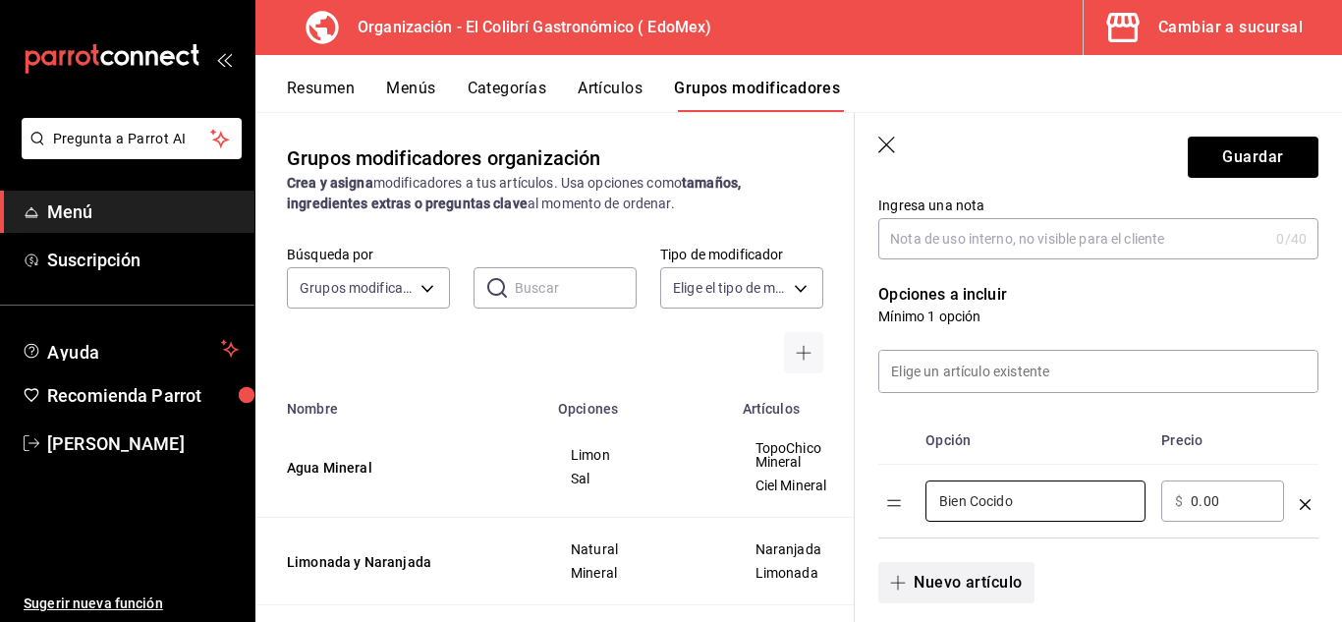
type input "Bien Cocido"
click at [949, 568] on button "Nuevo artículo" at bounding box center [955, 582] width 155 height 41
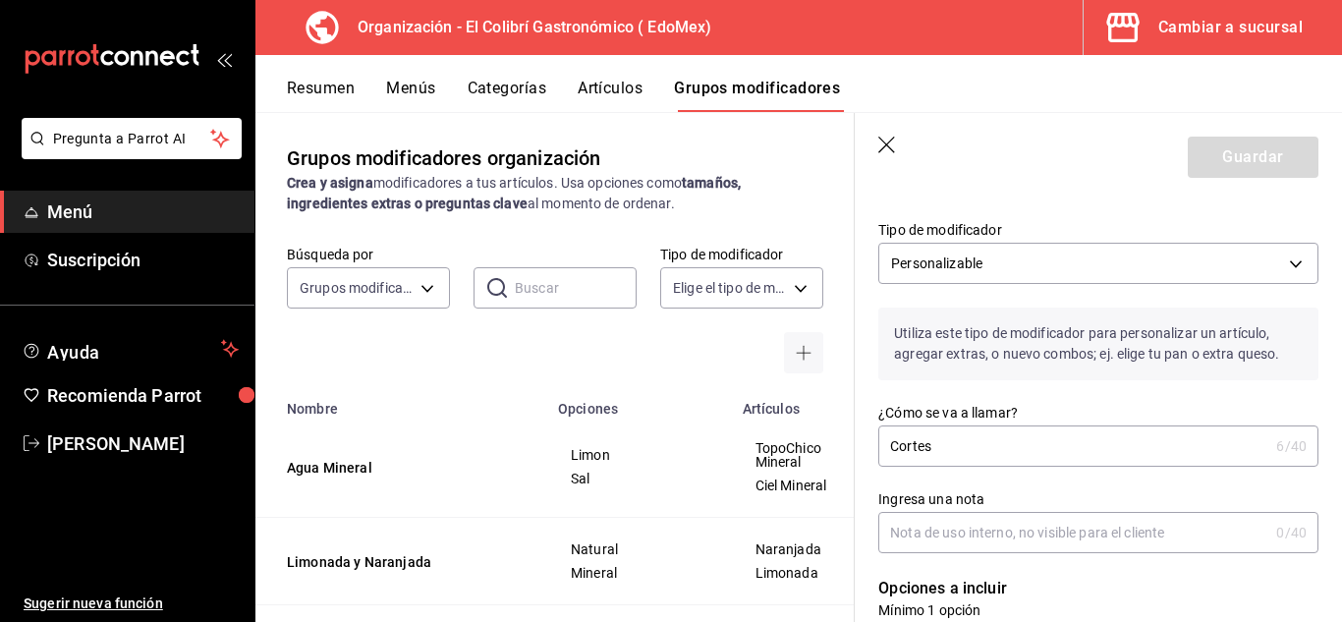
scroll to position [29, 0]
click at [956, 444] on input "Cortes" at bounding box center [1073, 449] width 390 height 39
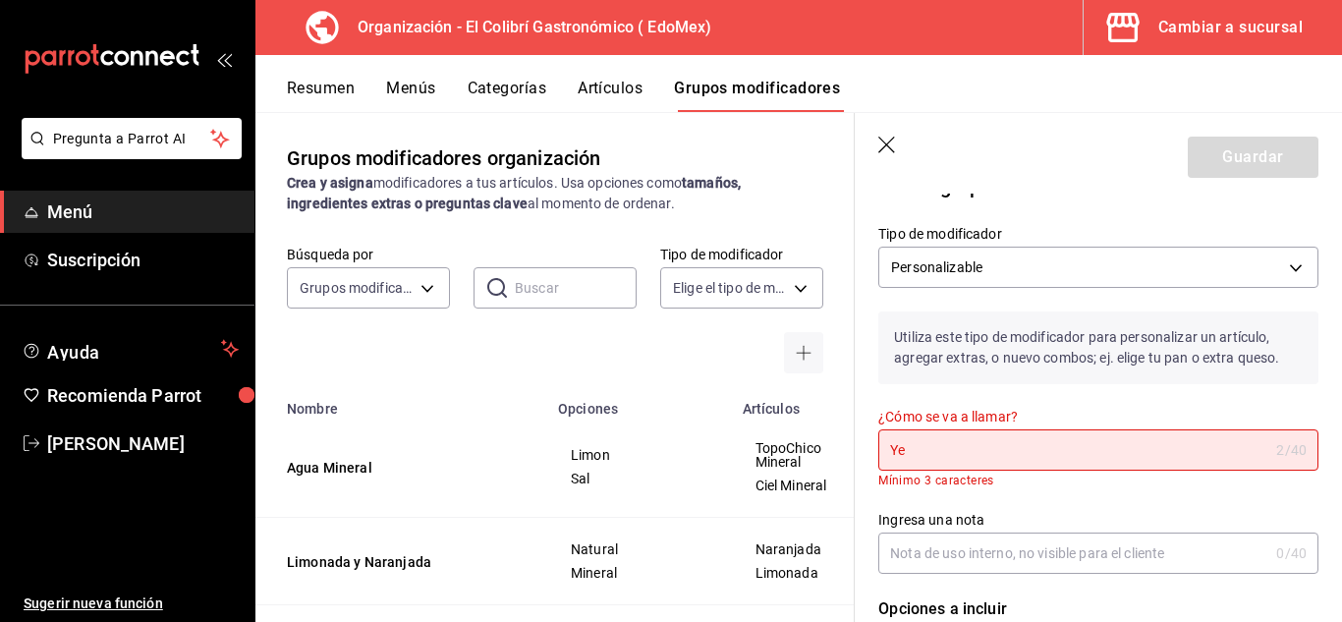
type input "Y"
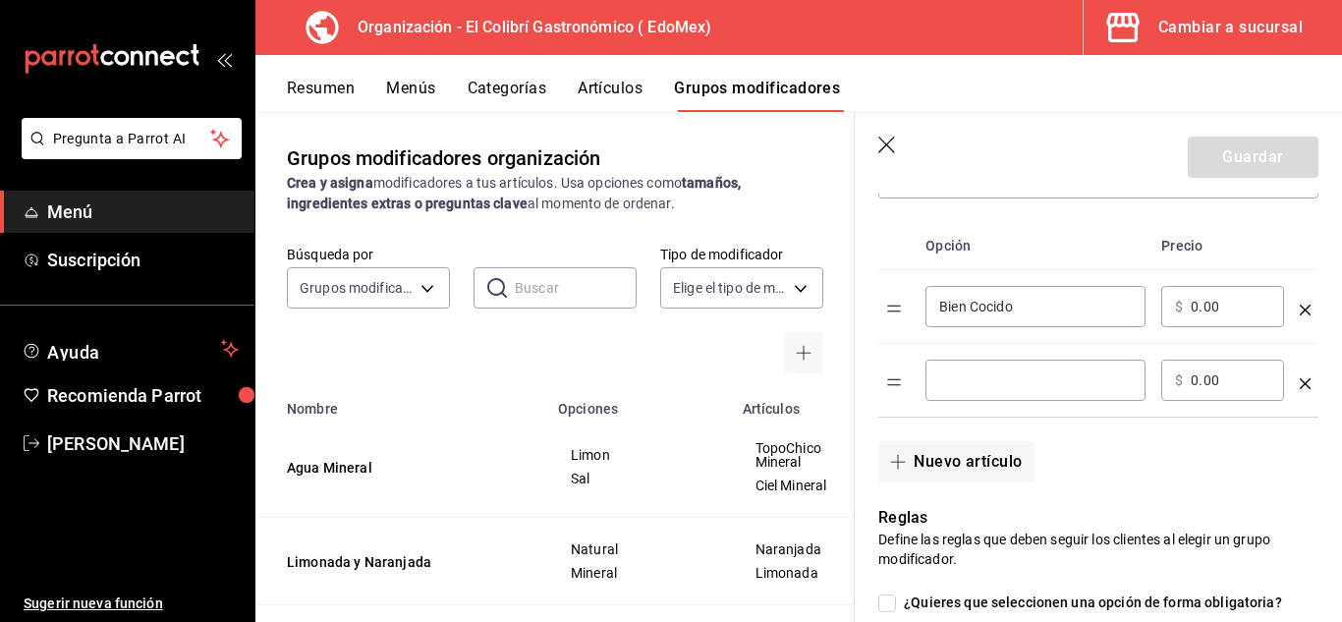
scroll to position [498, 0]
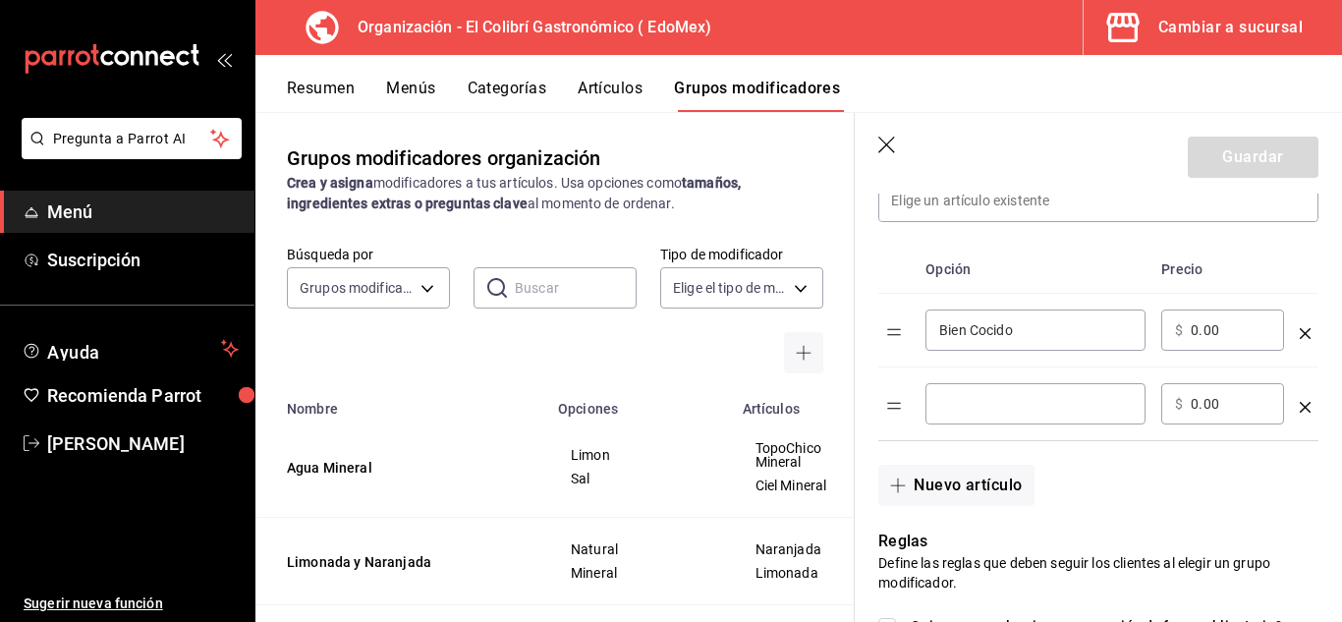
type input "Termino de los Cortes"
click at [1071, 411] on input "optionsTable" at bounding box center [1035, 404] width 193 height 20
type input "Tres Cuartos"
click at [987, 477] on button "Nuevo artículo" at bounding box center [955, 485] width 155 height 41
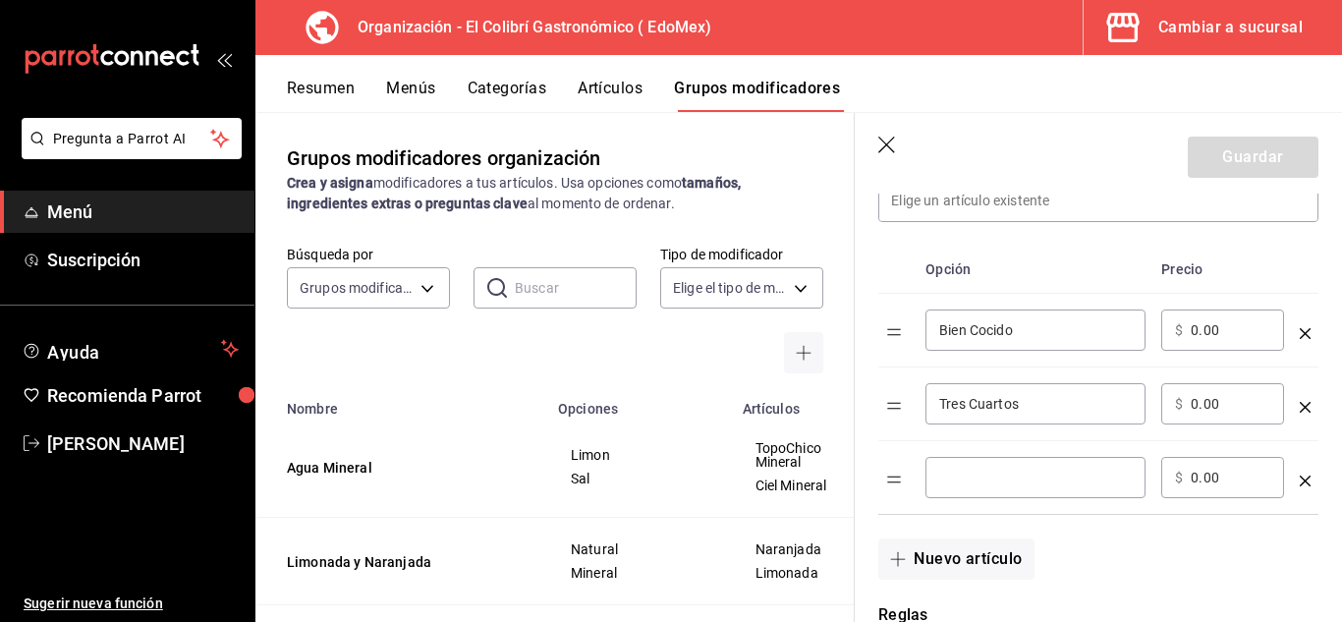
click at [1010, 491] on div "​" at bounding box center [1036, 477] width 220 height 41
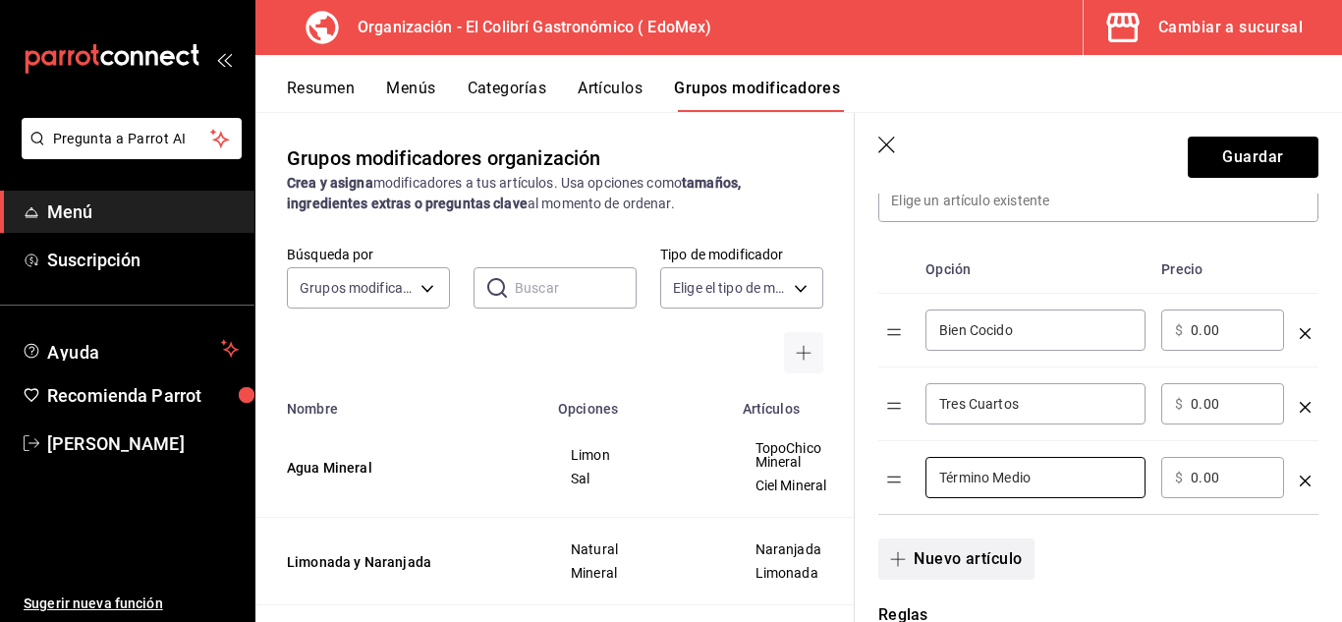
type input "Término Medio"
click at [969, 551] on button "Nuevo artículo" at bounding box center [955, 558] width 155 height 41
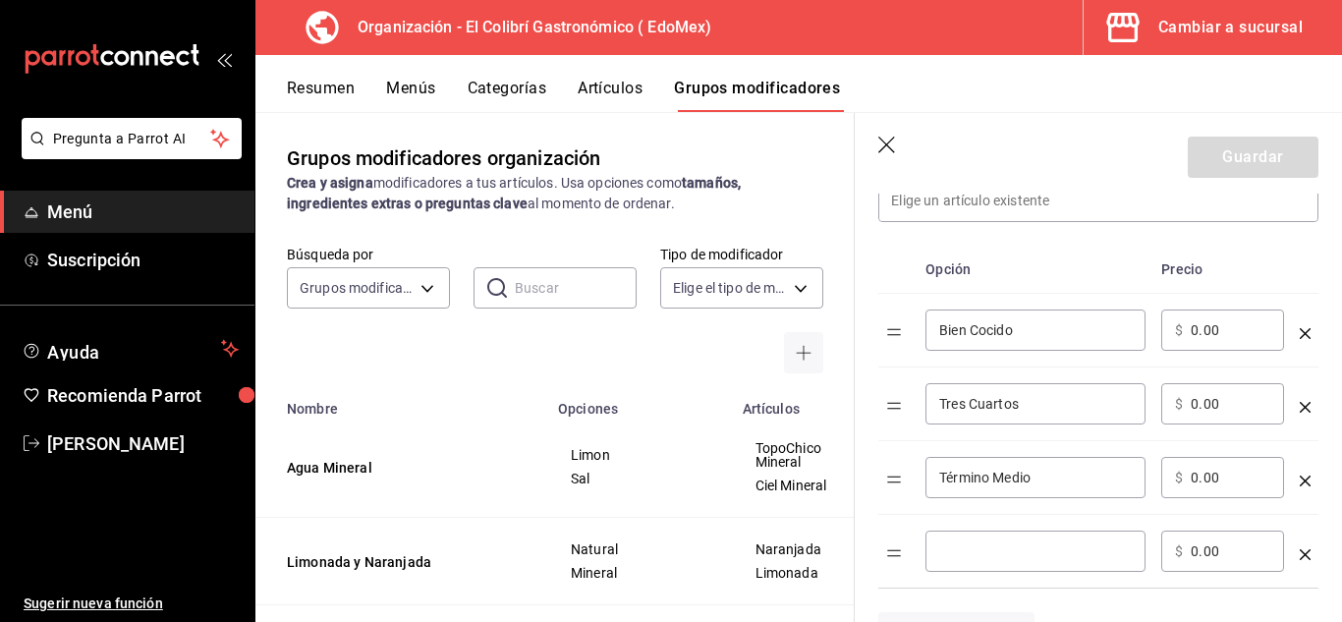
click at [969, 558] on input "optionsTable" at bounding box center [1035, 551] width 193 height 20
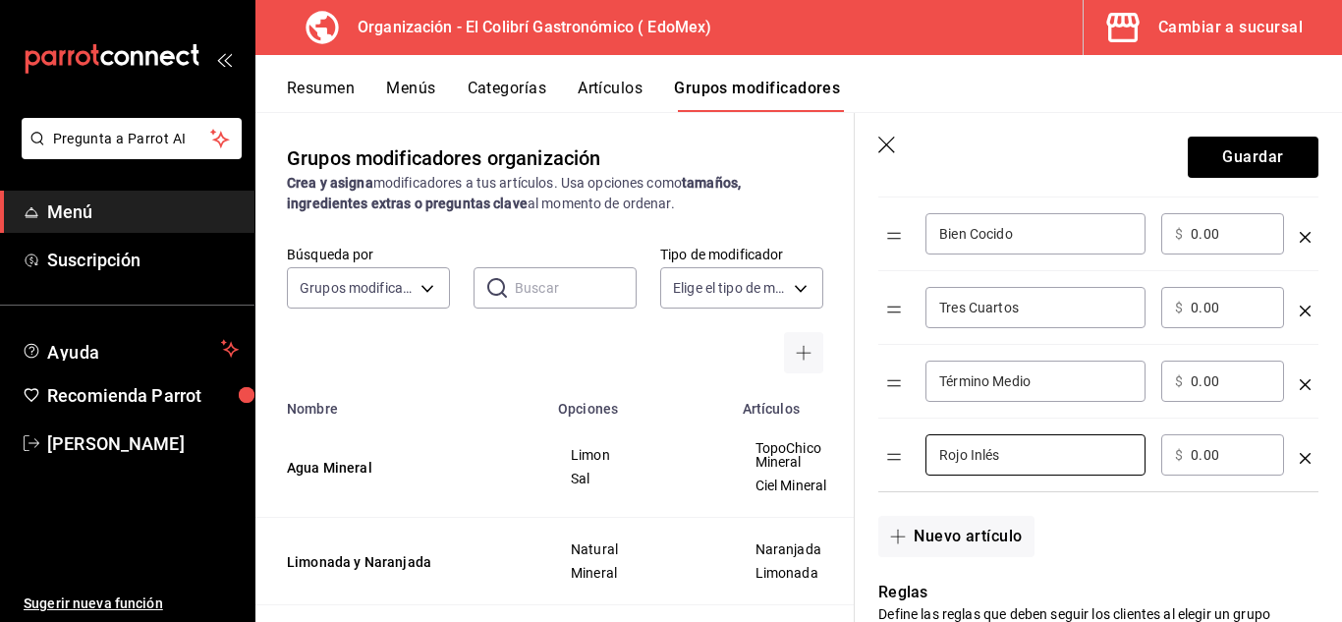
scroll to position [602, 0]
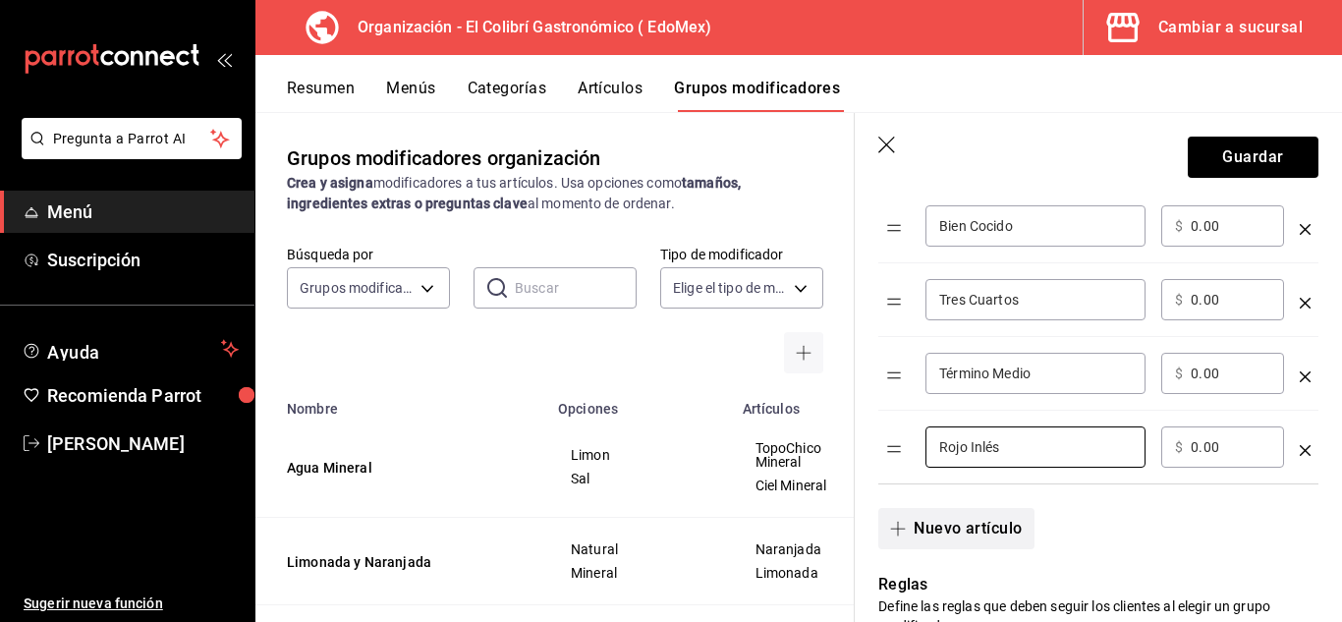
type input "Rojo Inlés"
click at [968, 518] on button "Nuevo artículo" at bounding box center [955, 528] width 155 height 41
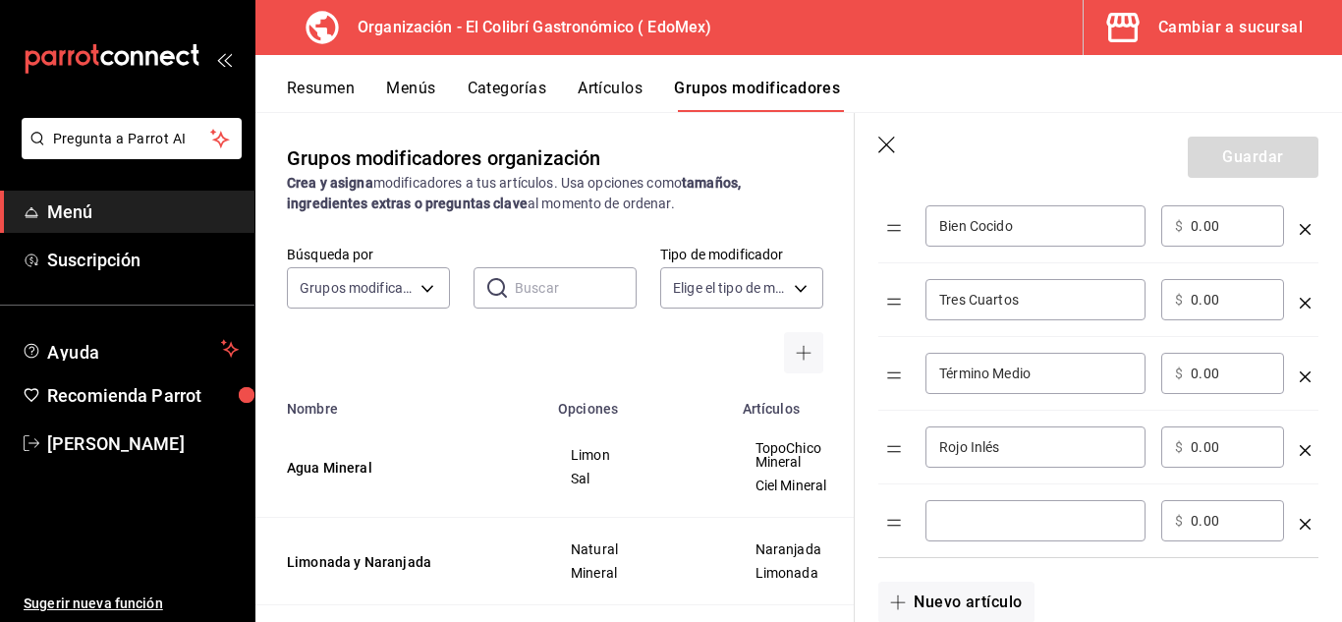
click at [1080, 521] on input "optionsTable" at bounding box center [1035, 521] width 193 height 20
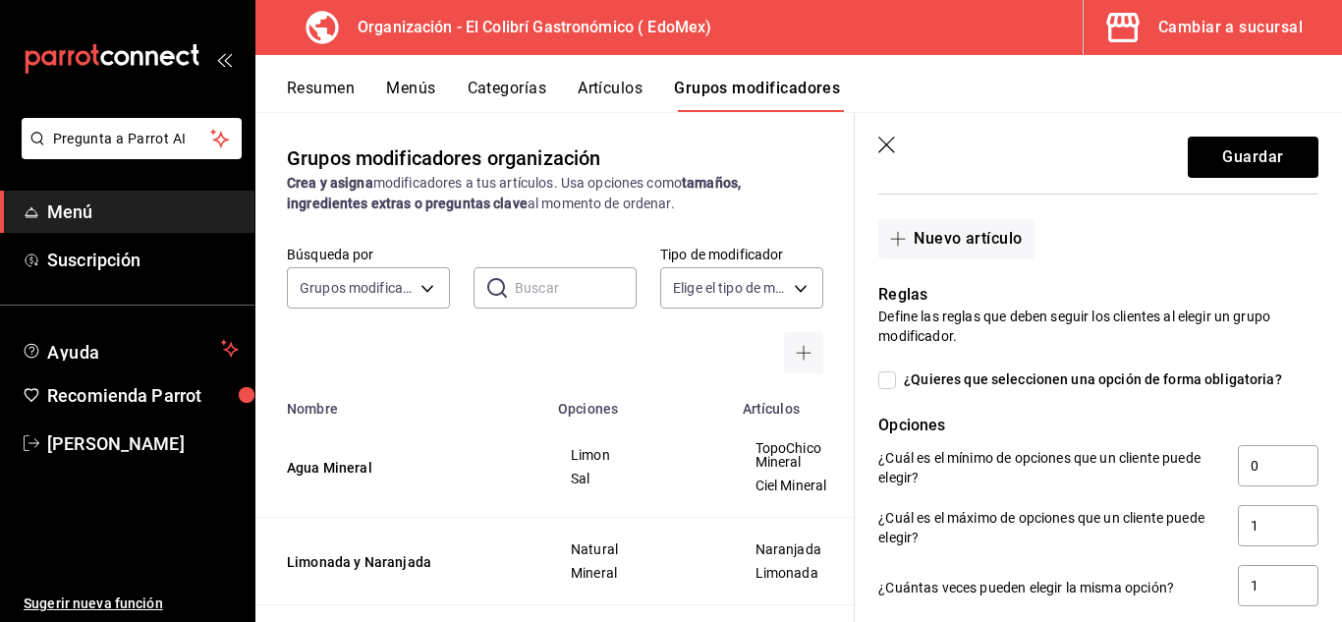
scroll to position [974, 0]
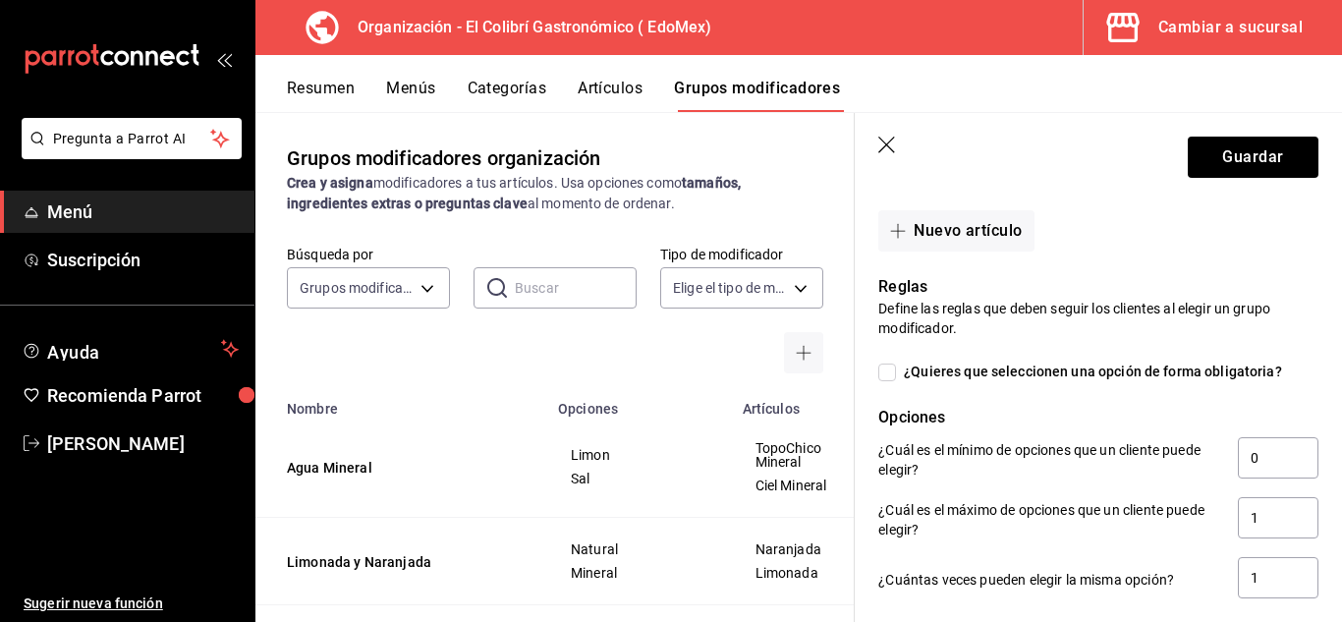
type input "Azul"
click at [1159, 380] on span "¿Quieres que seleccionen una opción de forma obligatoria?" at bounding box center [1089, 372] width 386 height 21
click at [896, 380] on input "¿Quieres que seleccionen una opción de forma obligatoria?" at bounding box center [887, 373] width 18 height 18
checkbox input "true"
type input "1"
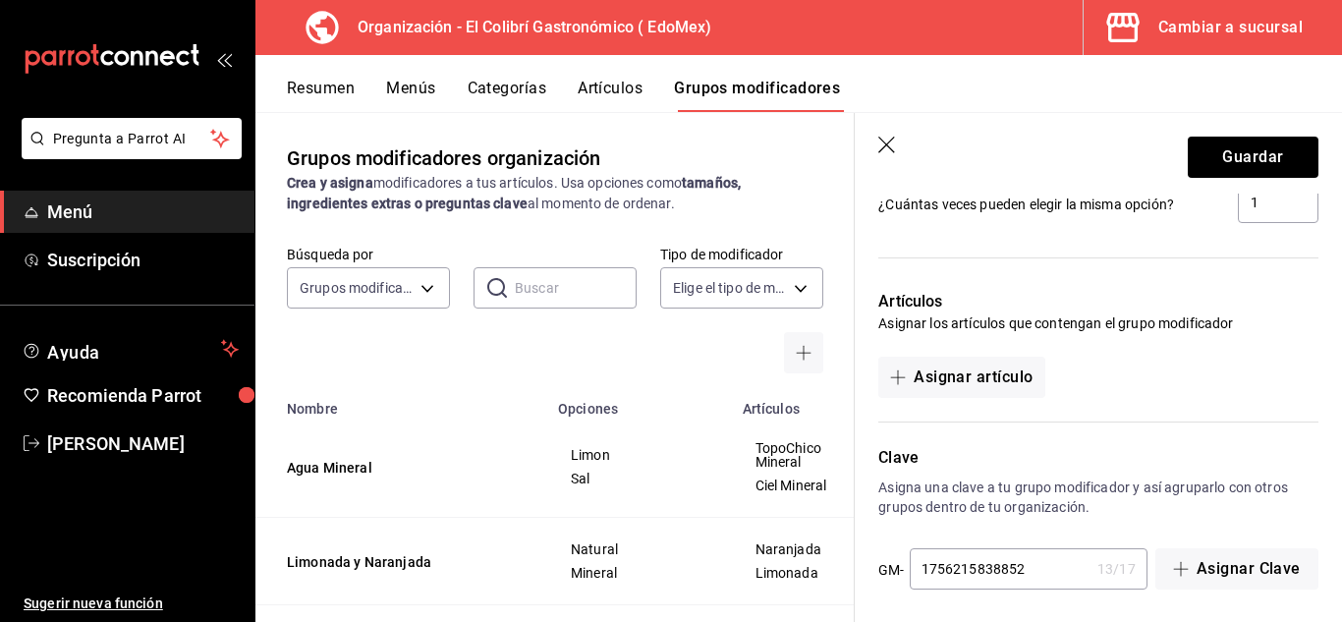
scroll to position [1359, 0]
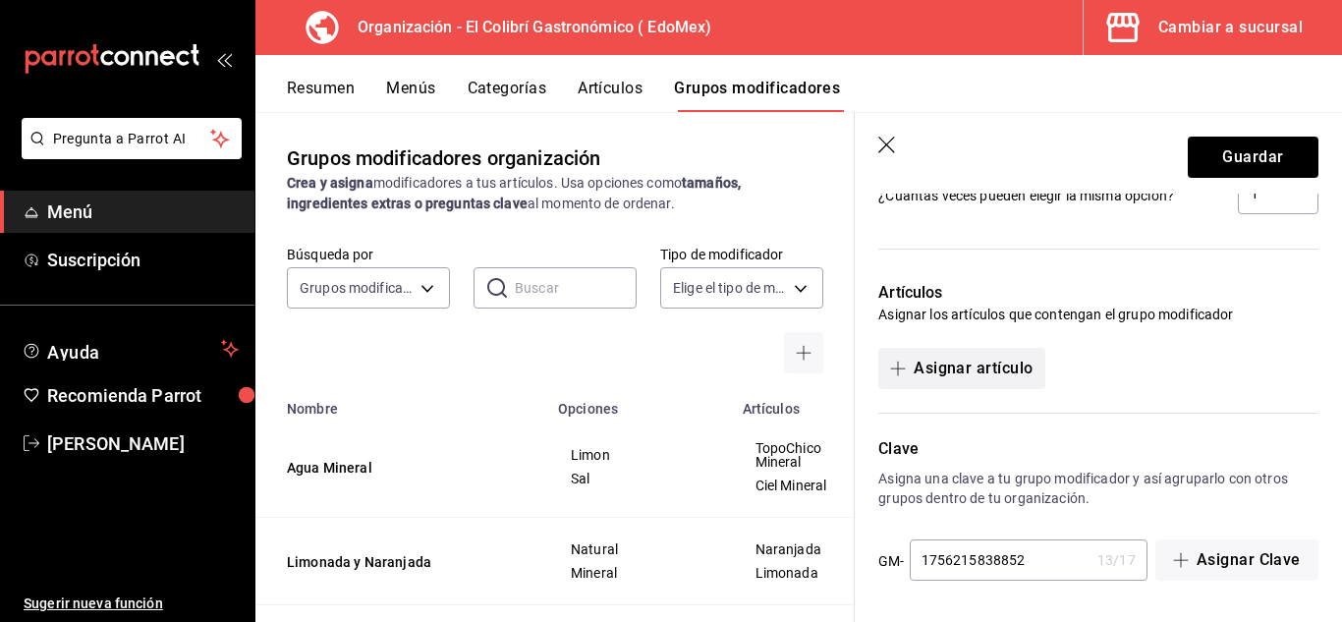
click at [987, 385] on button "Asignar artículo" at bounding box center [961, 368] width 166 height 41
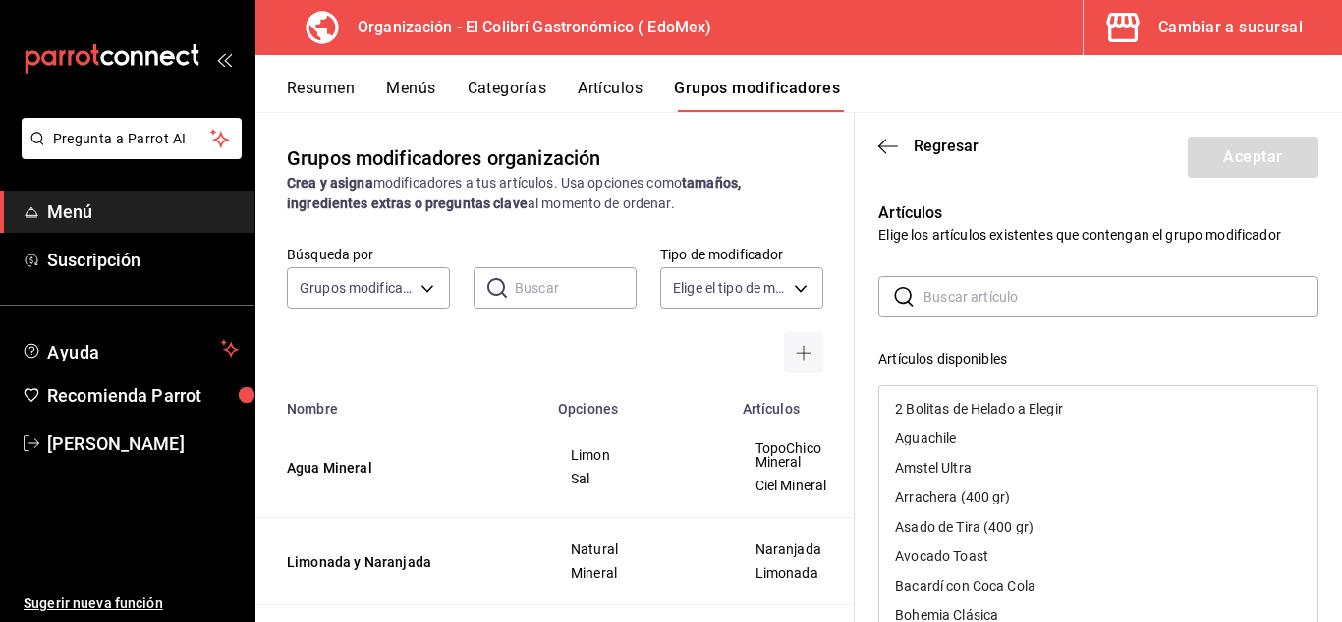
click at [1164, 279] on input "text" at bounding box center [1121, 296] width 395 height 39
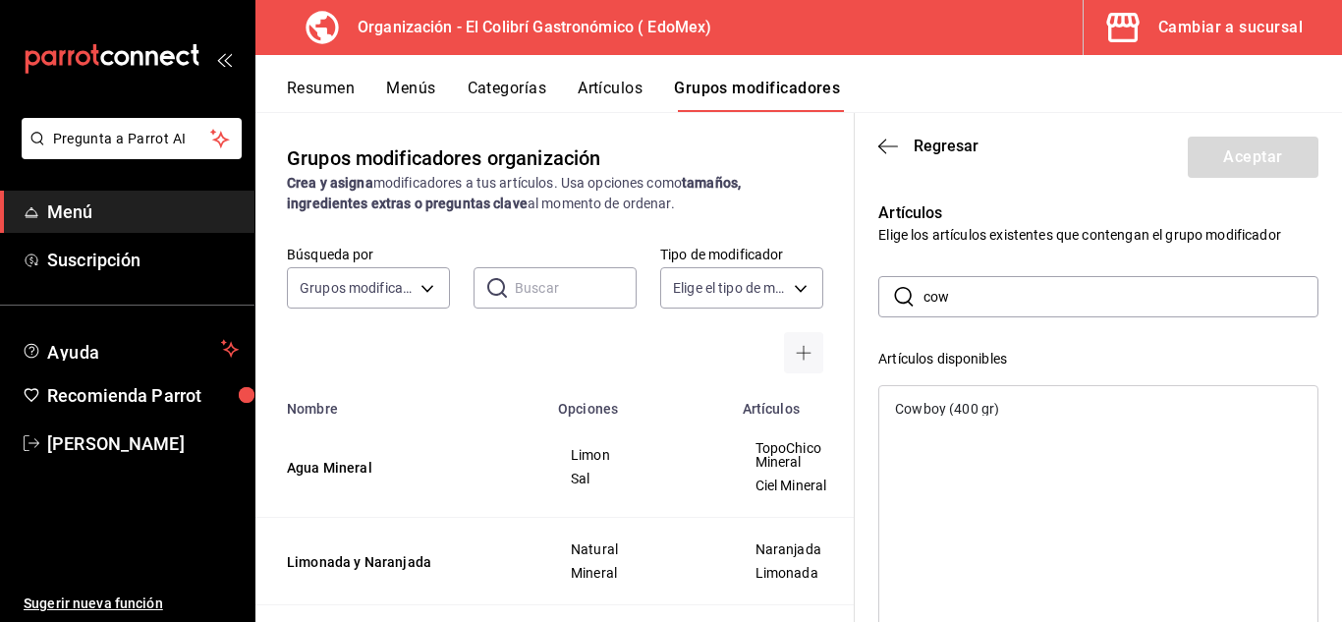
click at [1085, 415] on div "Cowboy (400 gr)" at bounding box center [1098, 408] width 438 height 29
click at [1149, 300] on input "cow" at bounding box center [1121, 296] width 395 height 39
type input "c"
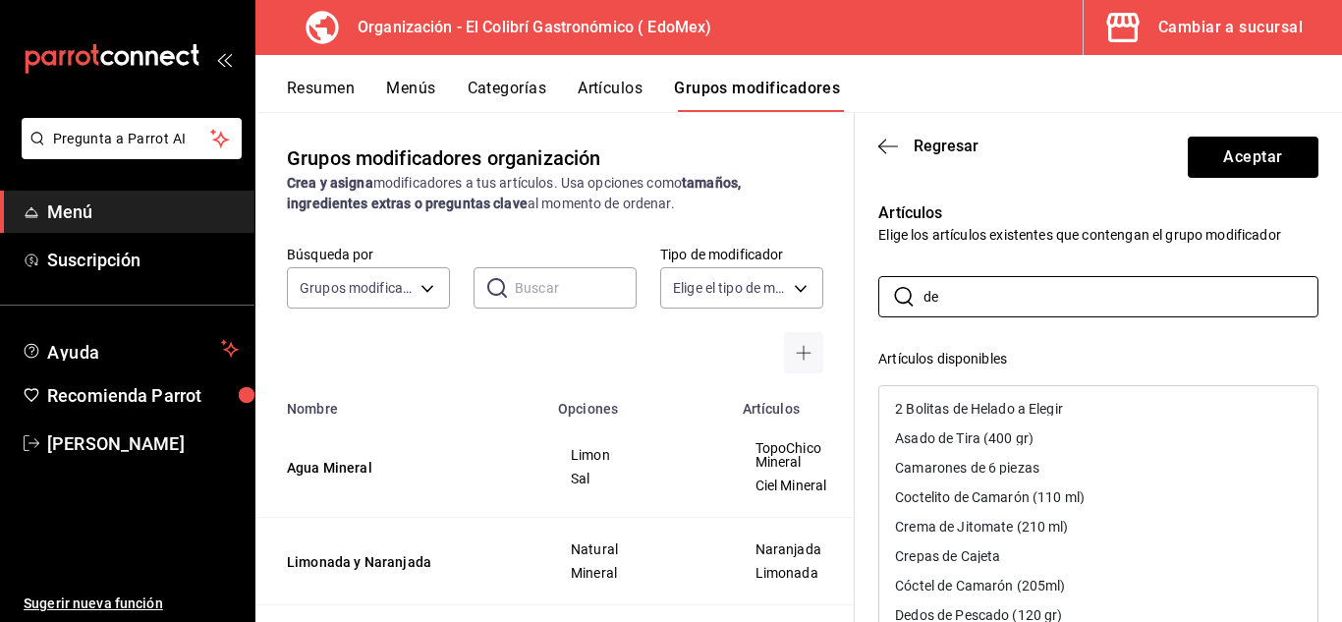
type input "d"
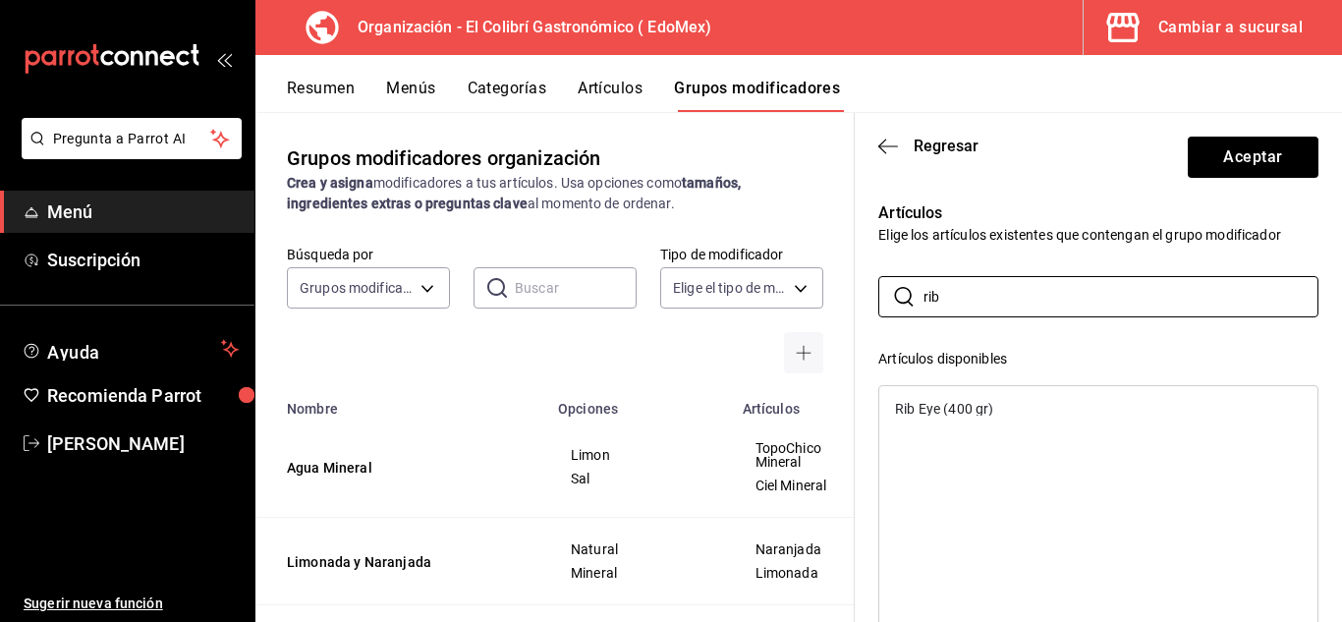
click at [1112, 407] on div "Rib Eye (400 gr)" at bounding box center [1098, 408] width 438 height 29
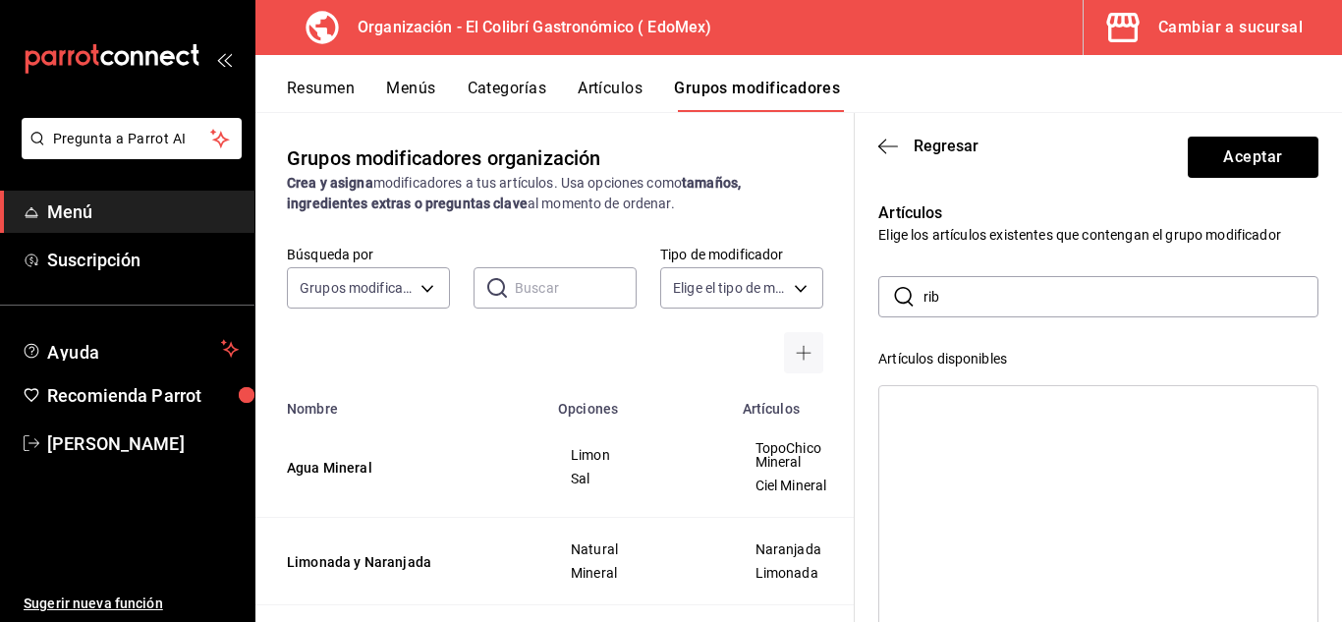
click at [1140, 299] on input "rib" at bounding box center [1121, 296] width 395 height 39
type input "r"
click at [1044, 411] on div "Asado de Tira (400 gr)" at bounding box center [1098, 408] width 438 height 29
click at [1080, 283] on input "asad" at bounding box center [1121, 296] width 395 height 39
type input "a"
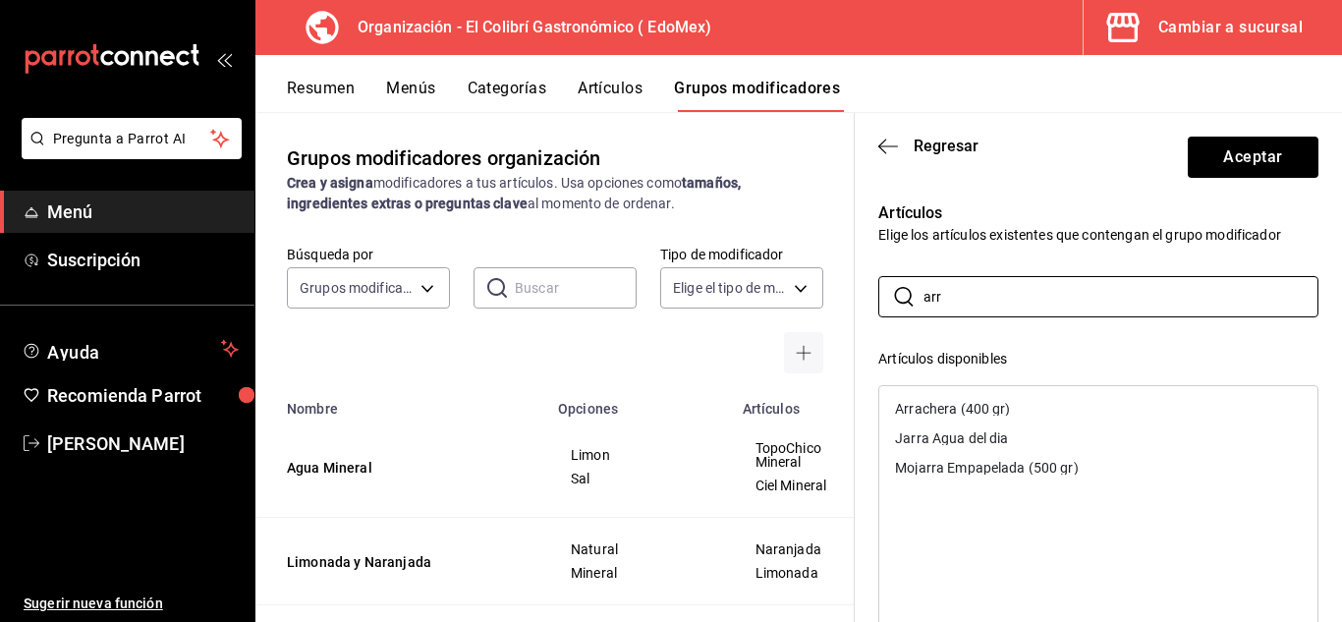
click at [1015, 402] on div "Arrachera (400 gr)" at bounding box center [1098, 408] width 438 height 29
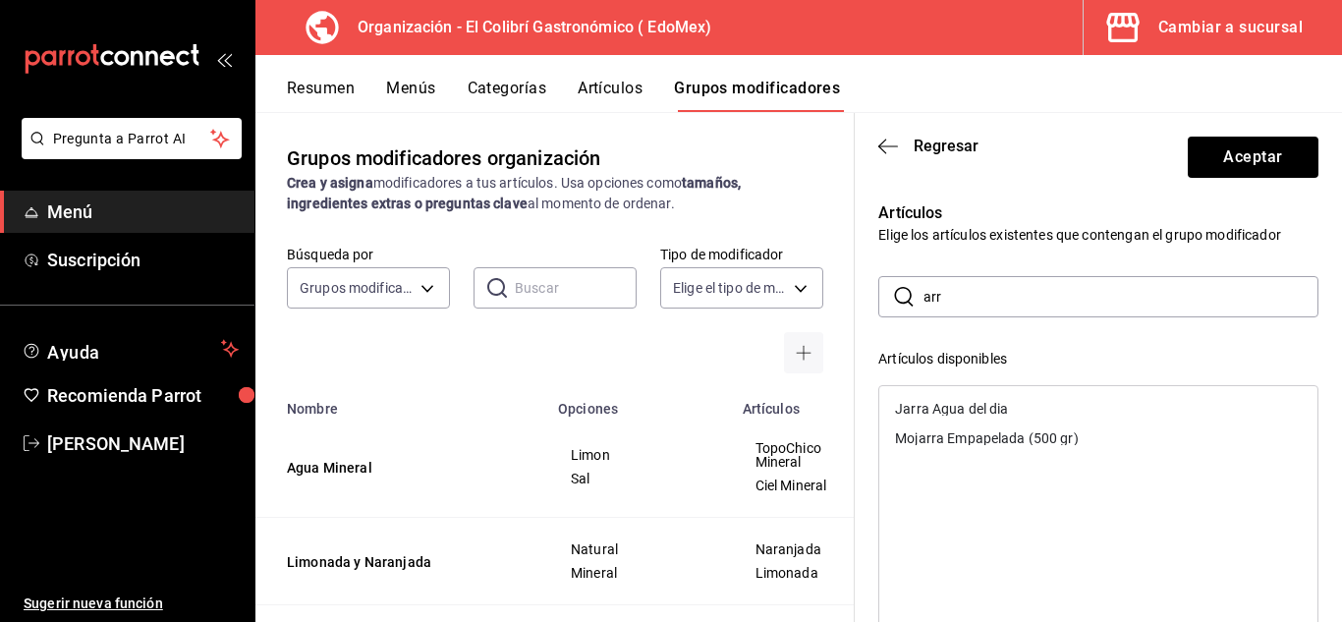
click at [1052, 287] on input "arr" at bounding box center [1121, 296] width 395 height 39
type input "a"
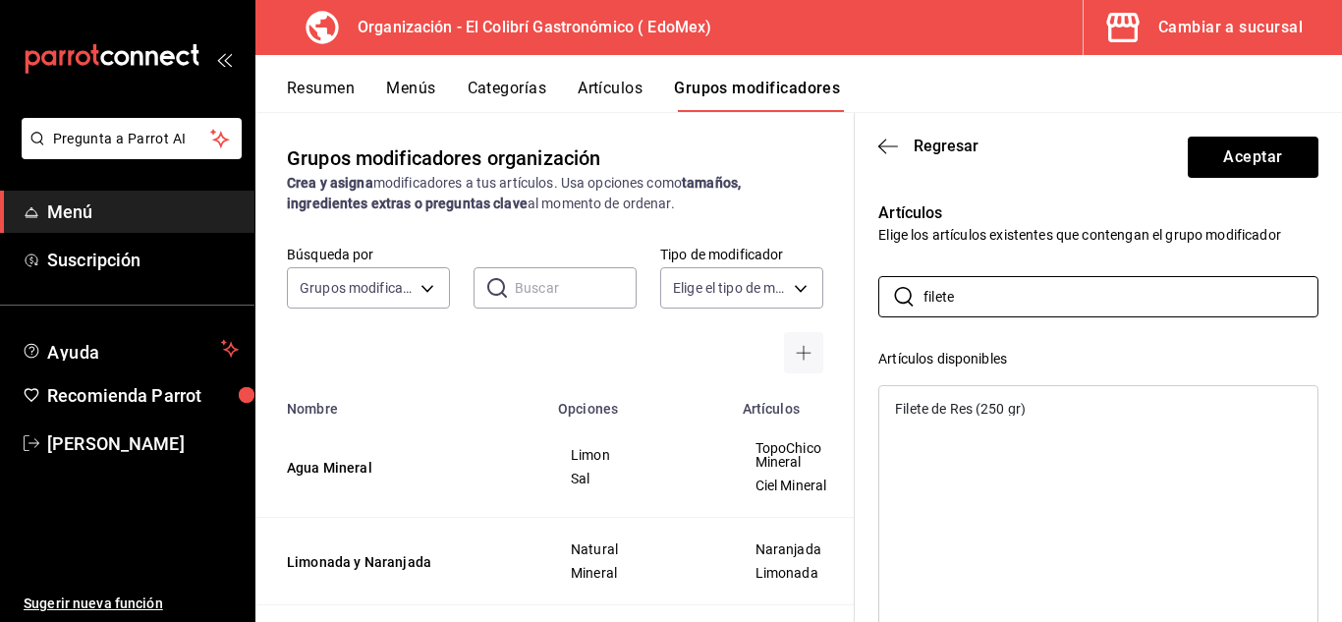
type input "filete"
click at [1017, 414] on div "Filete de Res (250 gr)" at bounding box center [960, 409] width 131 height 14
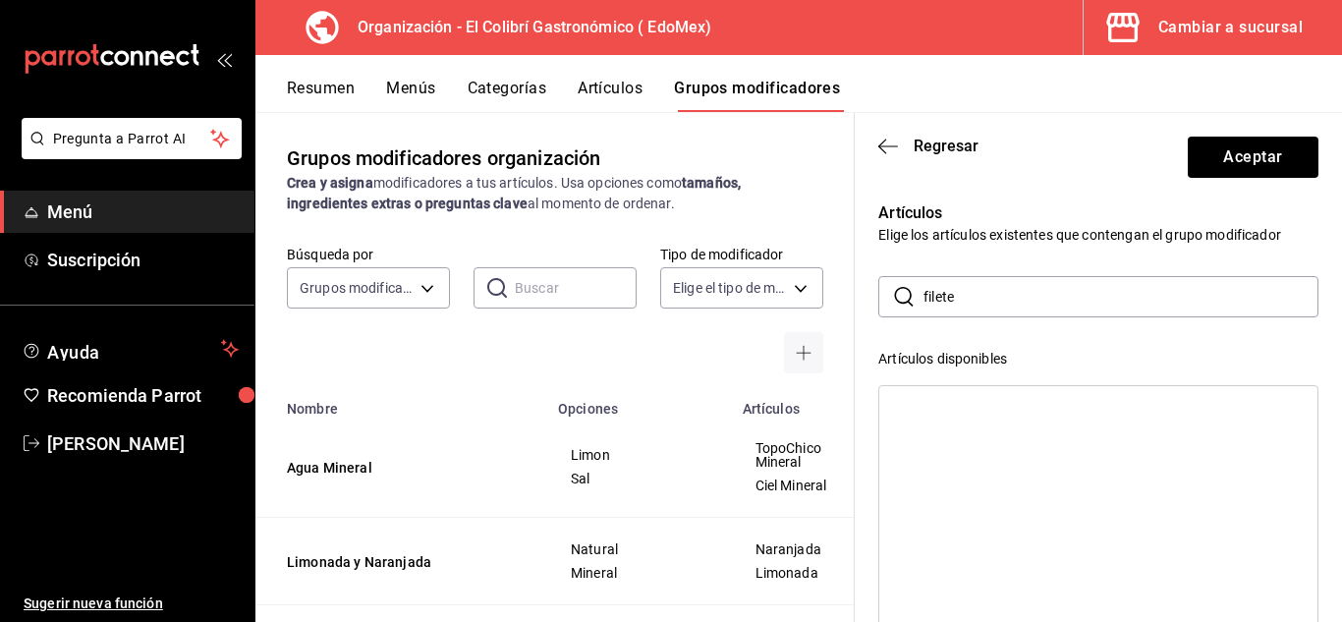
click at [1079, 284] on input "filete" at bounding box center [1121, 296] width 395 height 39
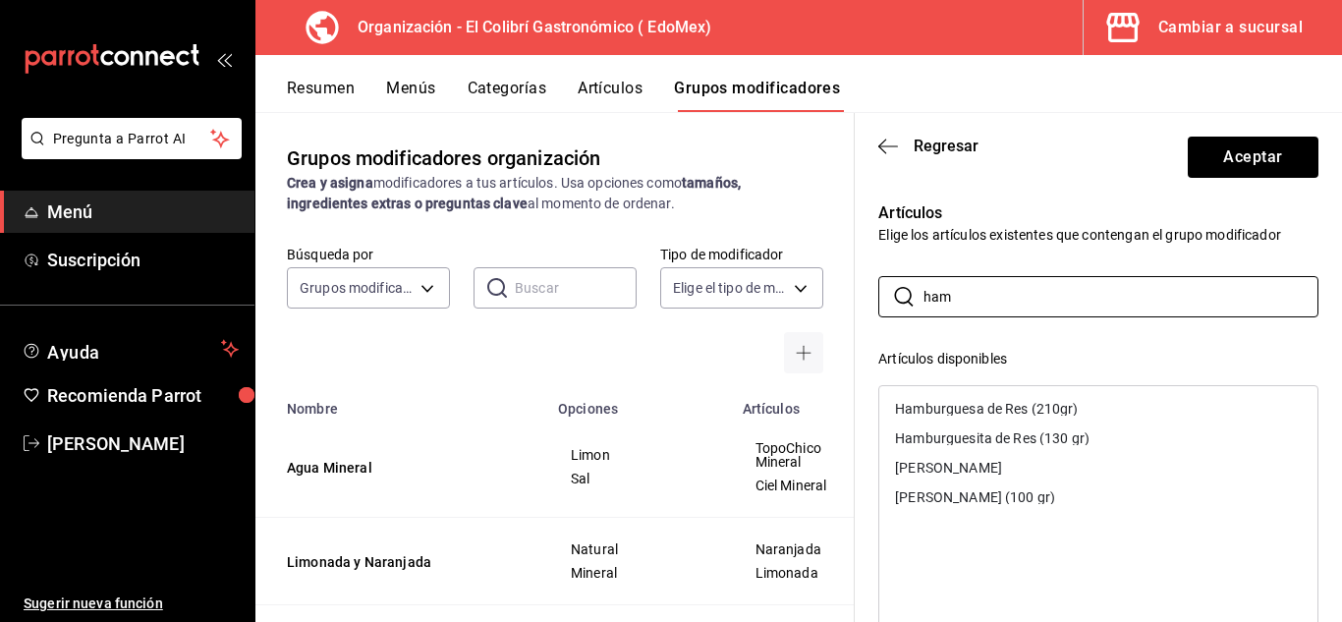
type input "ham"
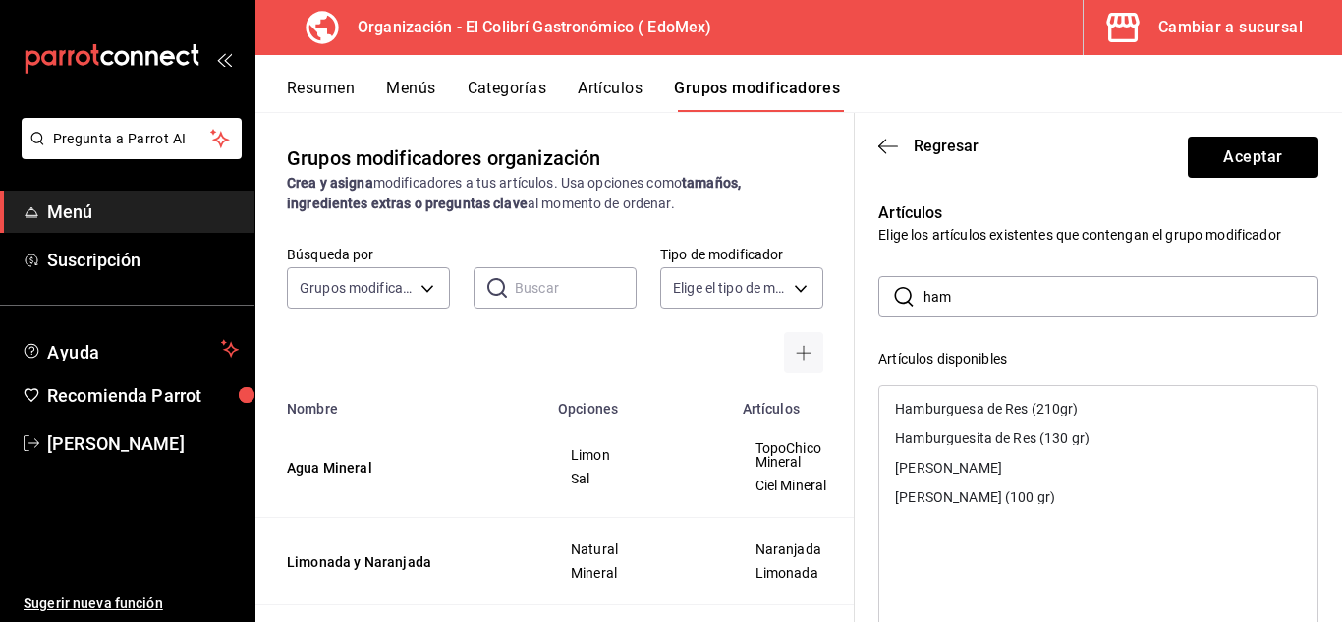
click at [1135, 407] on div "Hamburguesa de Res (210gr)" at bounding box center [1098, 408] width 438 height 29
click at [1135, 407] on div "Hamburguesita de Res (130 gr)" at bounding box center [1098, 408] width 438 height 29
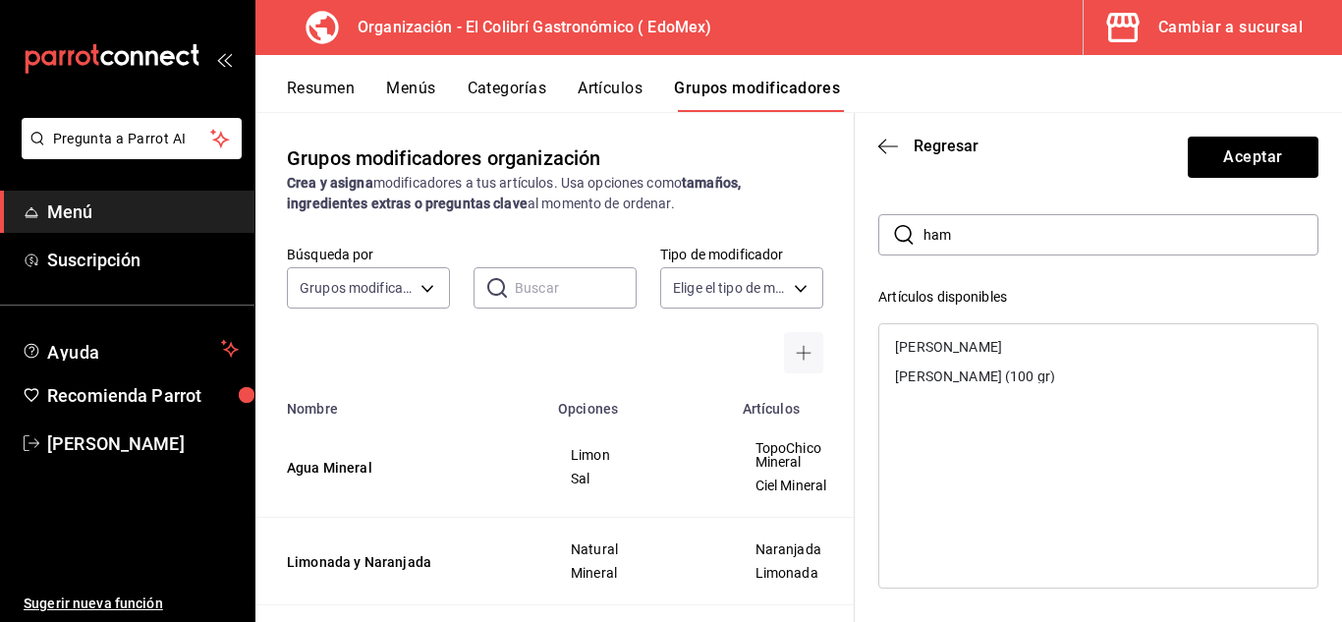
scroll to position [0, 0]
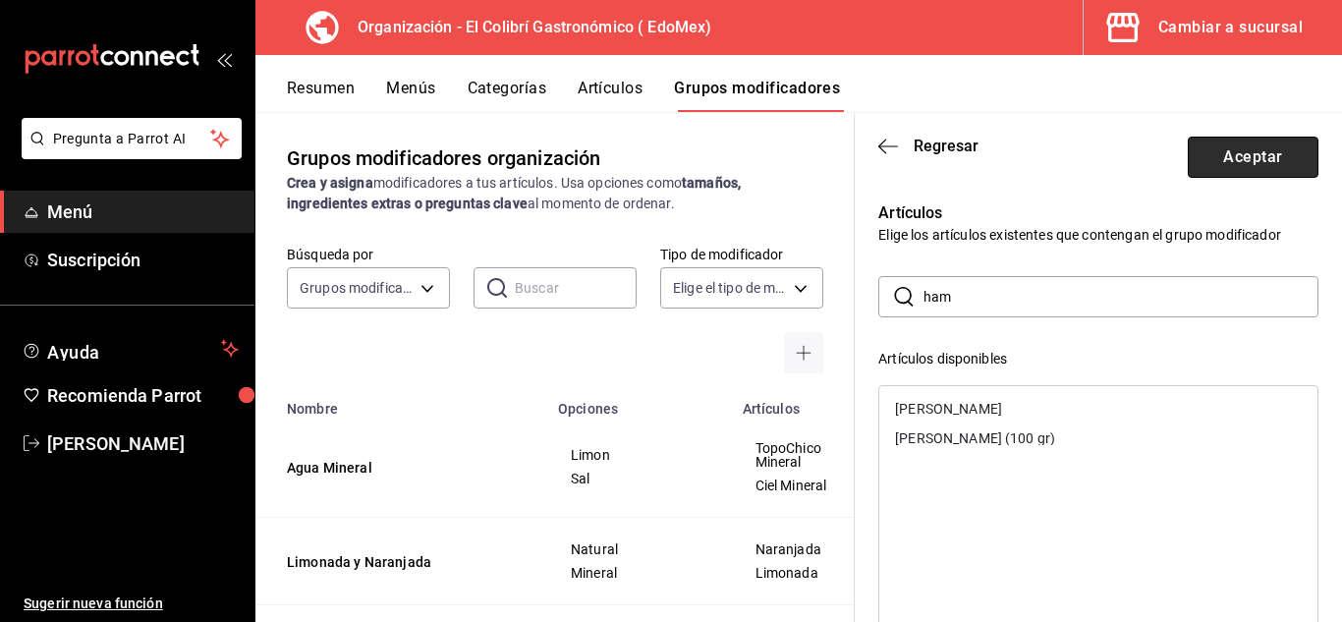
click at [1266, 148] on button "Aceptar" at bounding box center [1253, 157] width 131 height 41
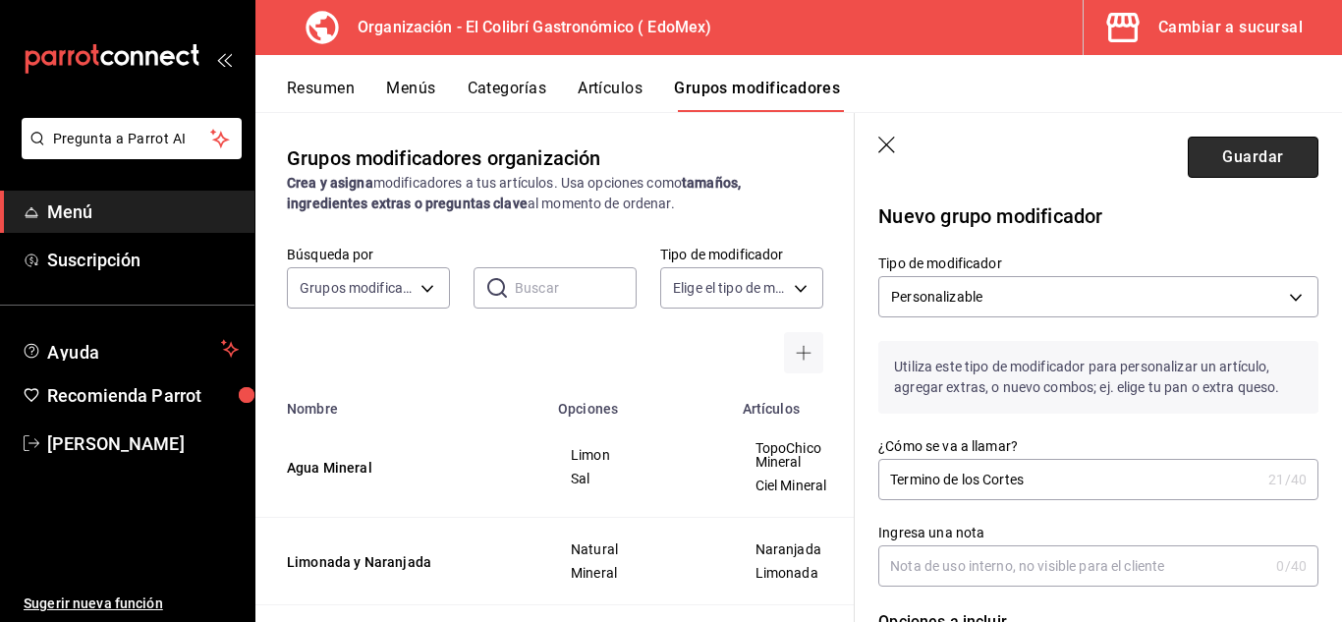
click at [1244, 161] on button "Guardar" at bounding box center [1253, 157] width 131 height 41
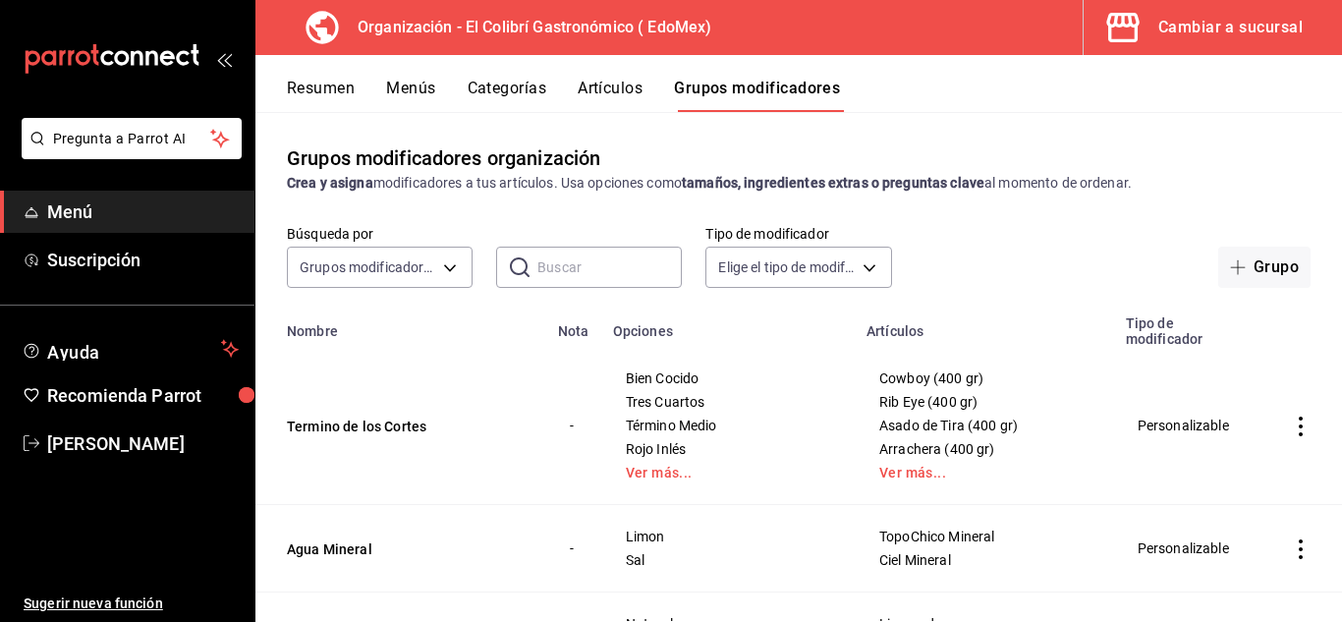
click at [440, 86] on div "Resumen Menús Categorías Artículos Grupos modificadores" at bounding box center [814, 95] width 1055 height 33
click at [431, 88] on button "Menús" at bounding box center [410, 95] width 49 height 33
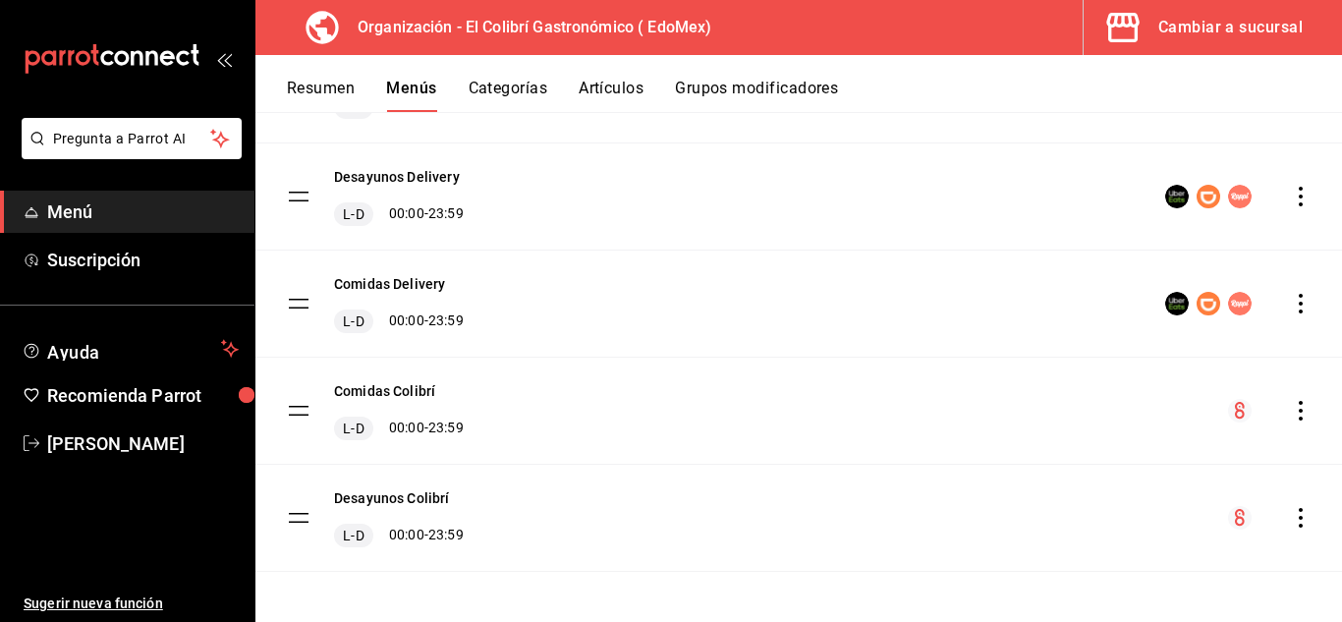
scroll to position [359, 0]
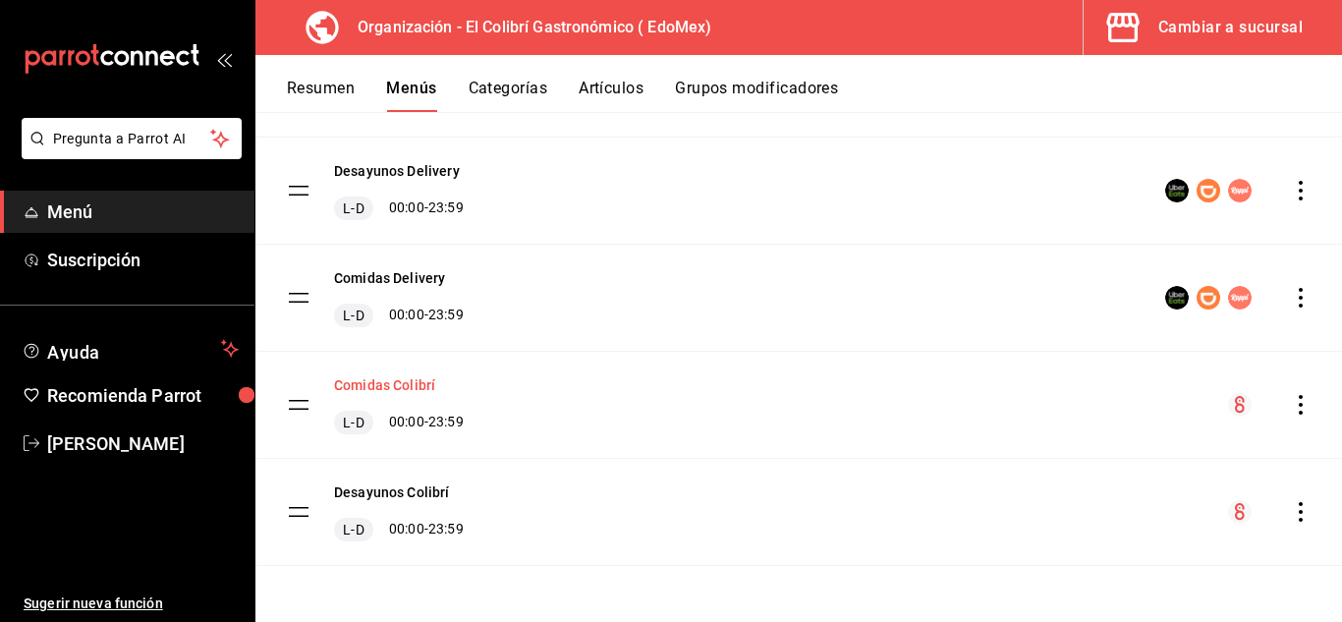
click at [391, 377] on button "Comidas Colibrí" at bounding box center [384, 385] width 101 height 20
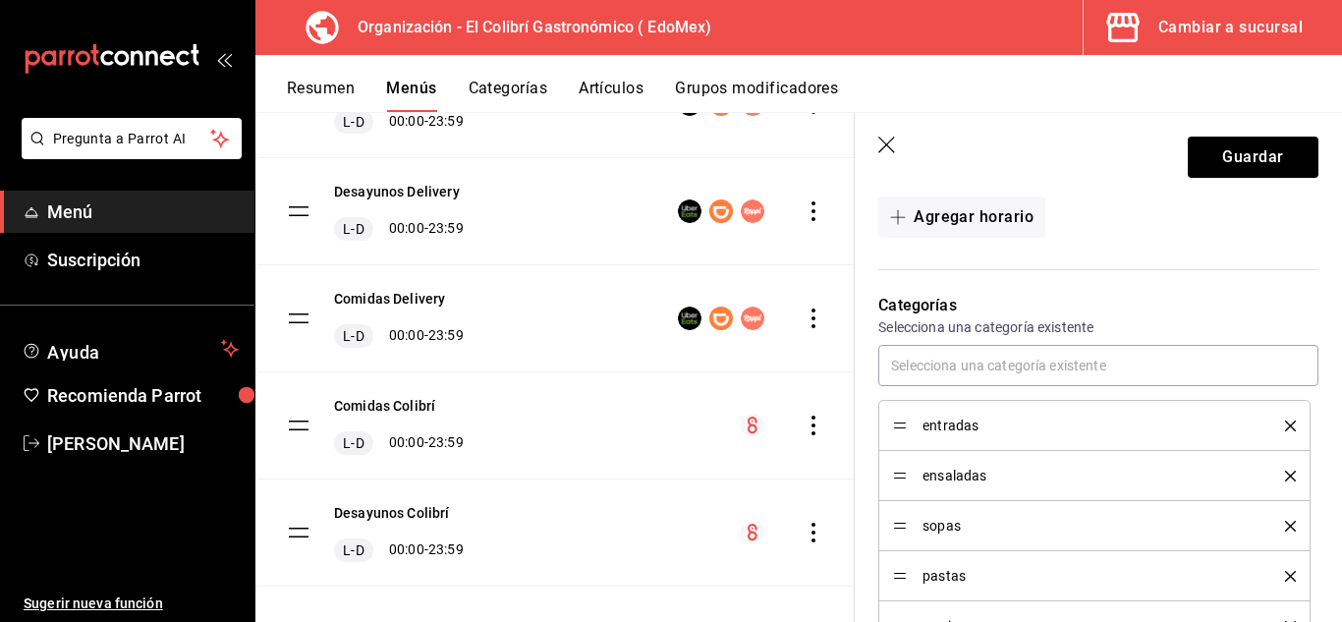
scroll to position [445, 0]
click at [532, 88] on button "Categorías" at bounding box center [509, 95] width 80 height 33
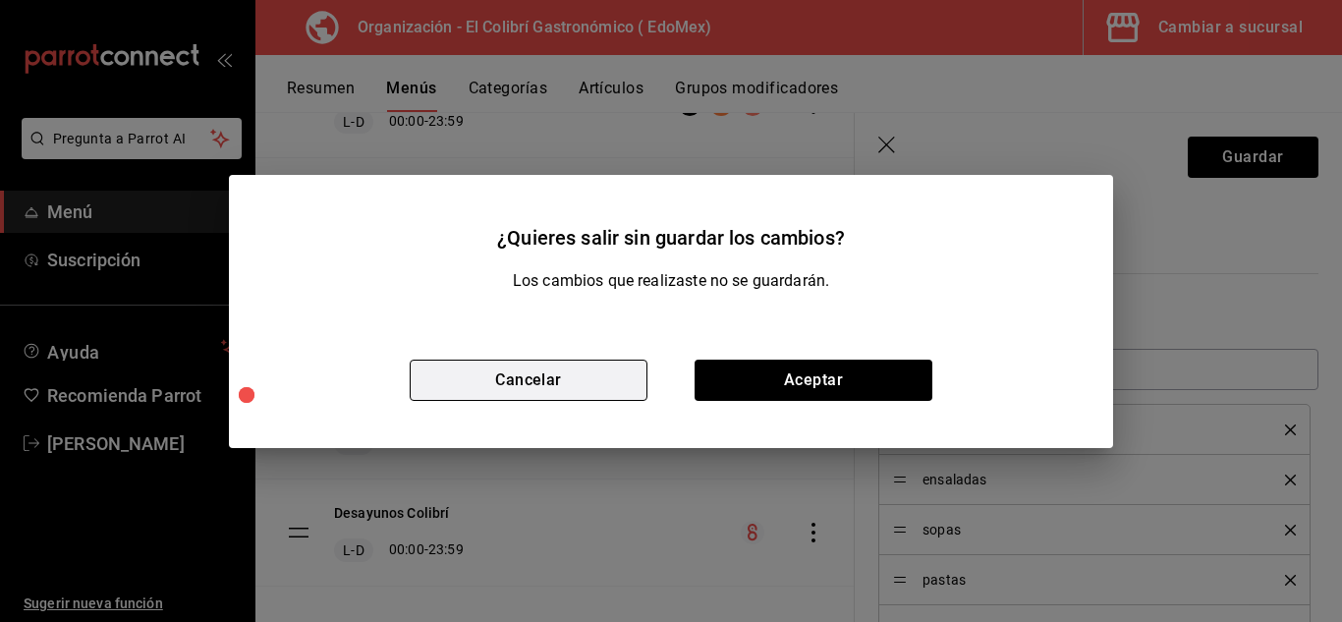
click at [548, 379] on button "Cancelar" at bounding box center [529, 380] width 238 height 41
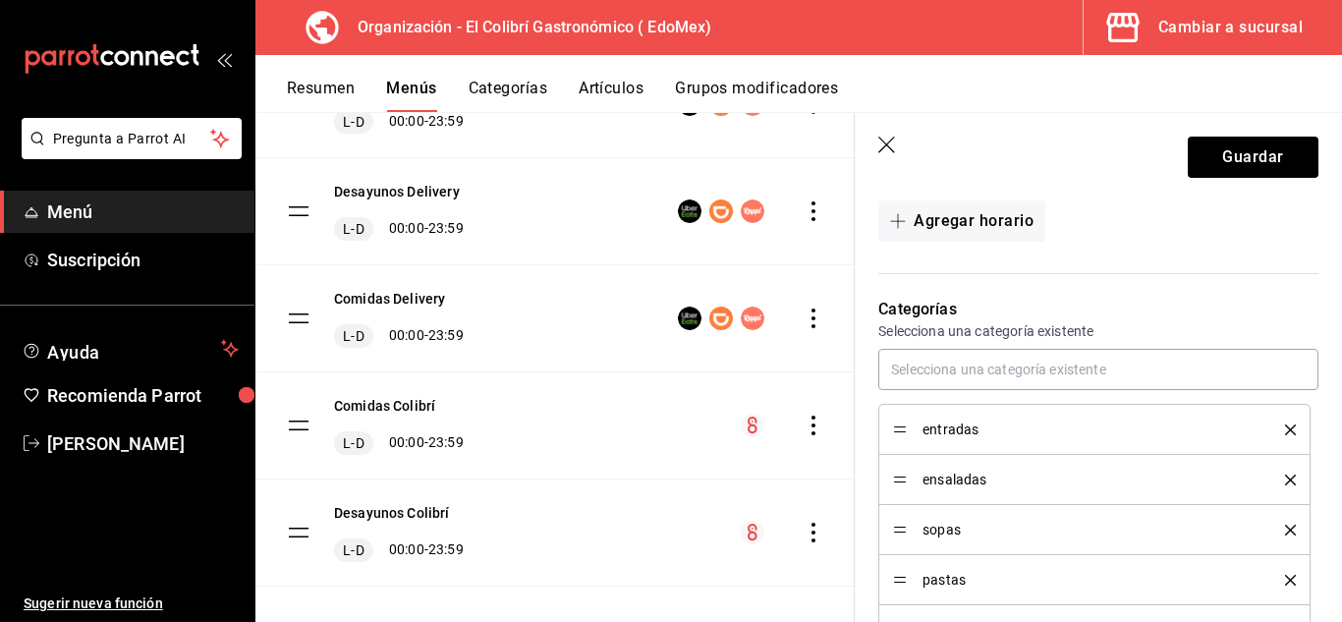
click at [597, 101] on button "Artículos" at bounding box center [611, 95] width 65 height 33
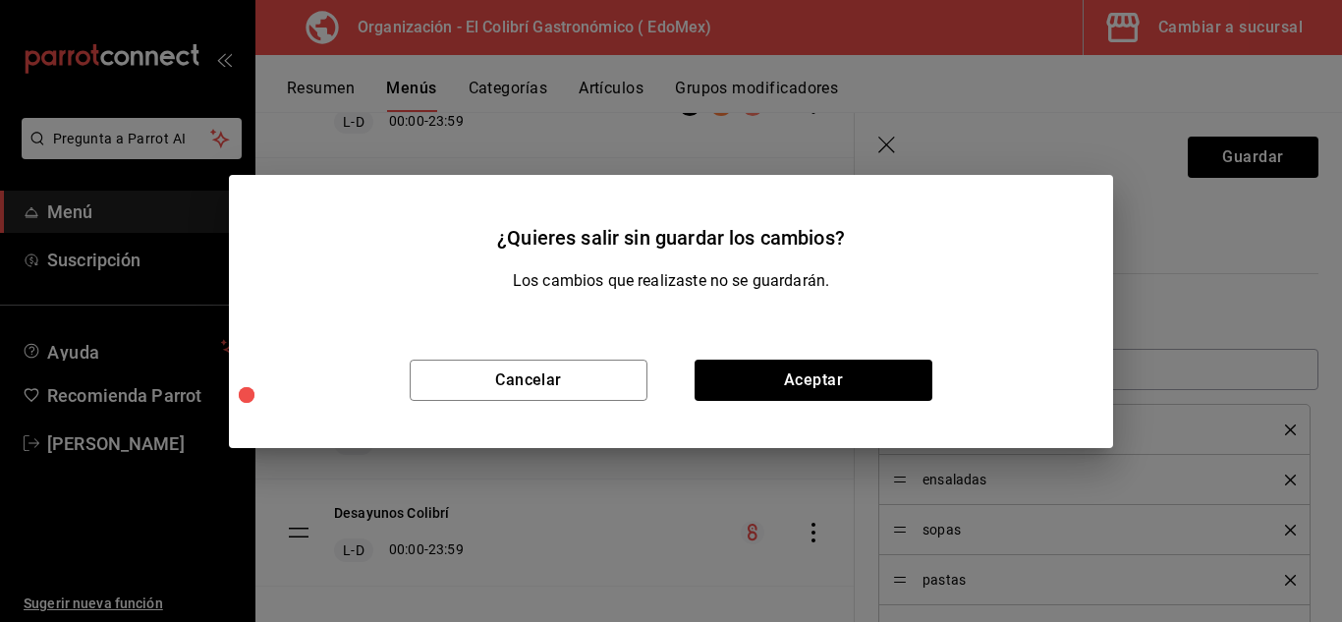
click at [930, 346] on div "Cancelar Aceptar" at bounding box center [671, 380] width 884 height 136
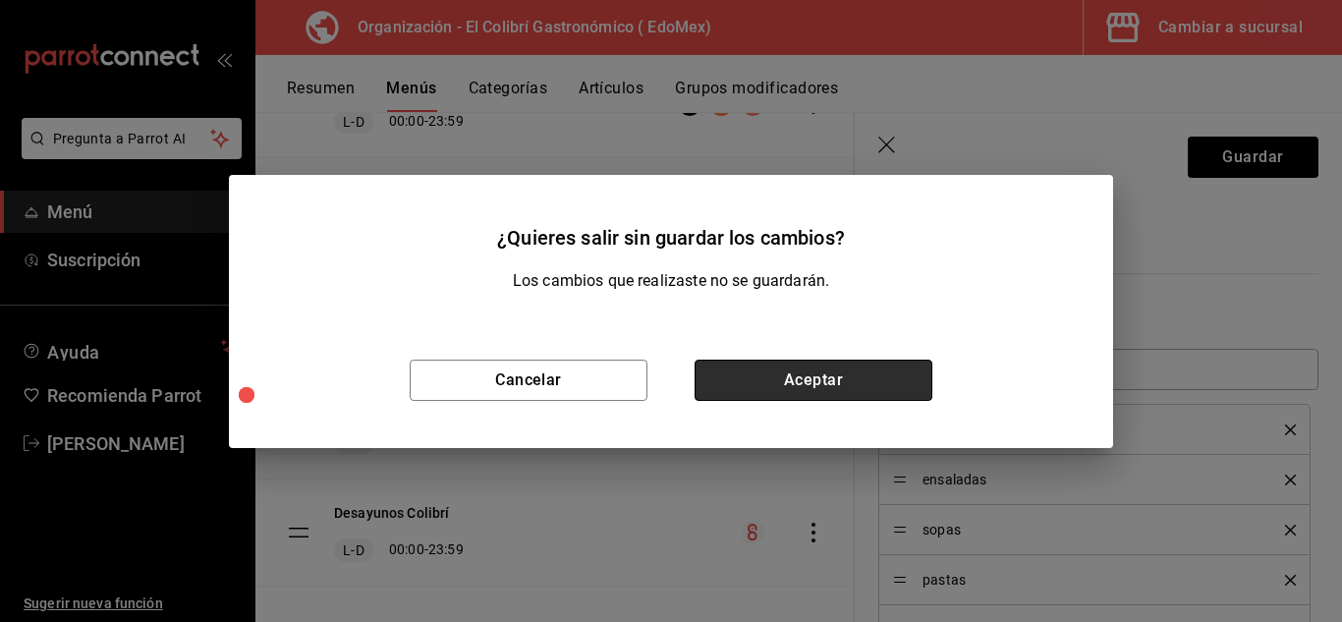
click at [903, 367] on button "Aceptar" at bounding box center [814, 380] width 238 height 41
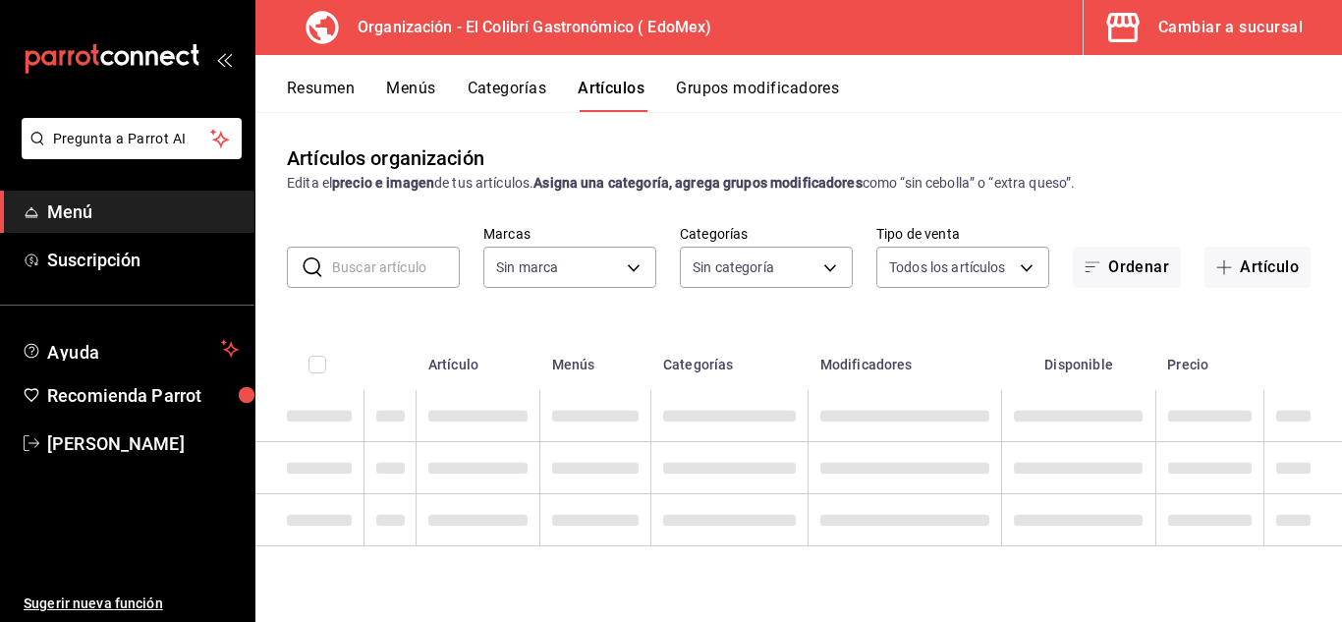
type input "02d79155-410a-4a52-ba4e-8d9765c47241"
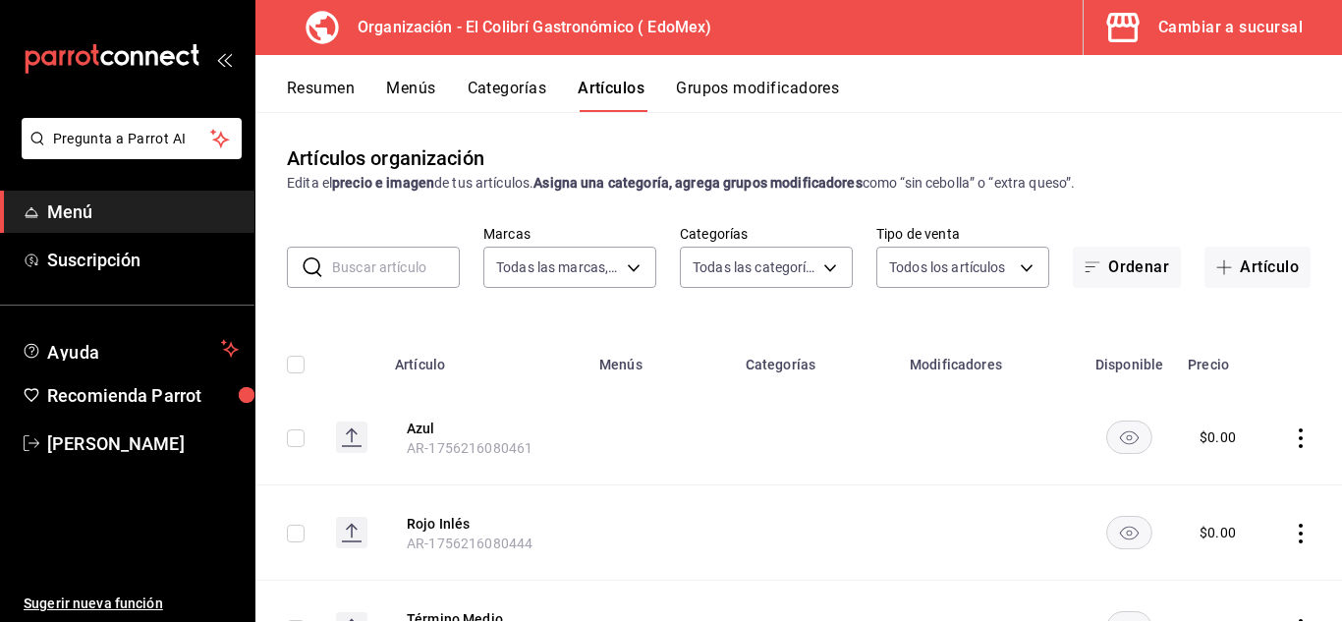
type input "6ebbfd26-4398-4577-9c3a-88e80e48631b,232e6251-cb6c-4566-8d8c-832d8e047e56,2ce6d…"
click at [351, 88] on button "Resumen" at bounding box center [321, 95] width 68 height 33
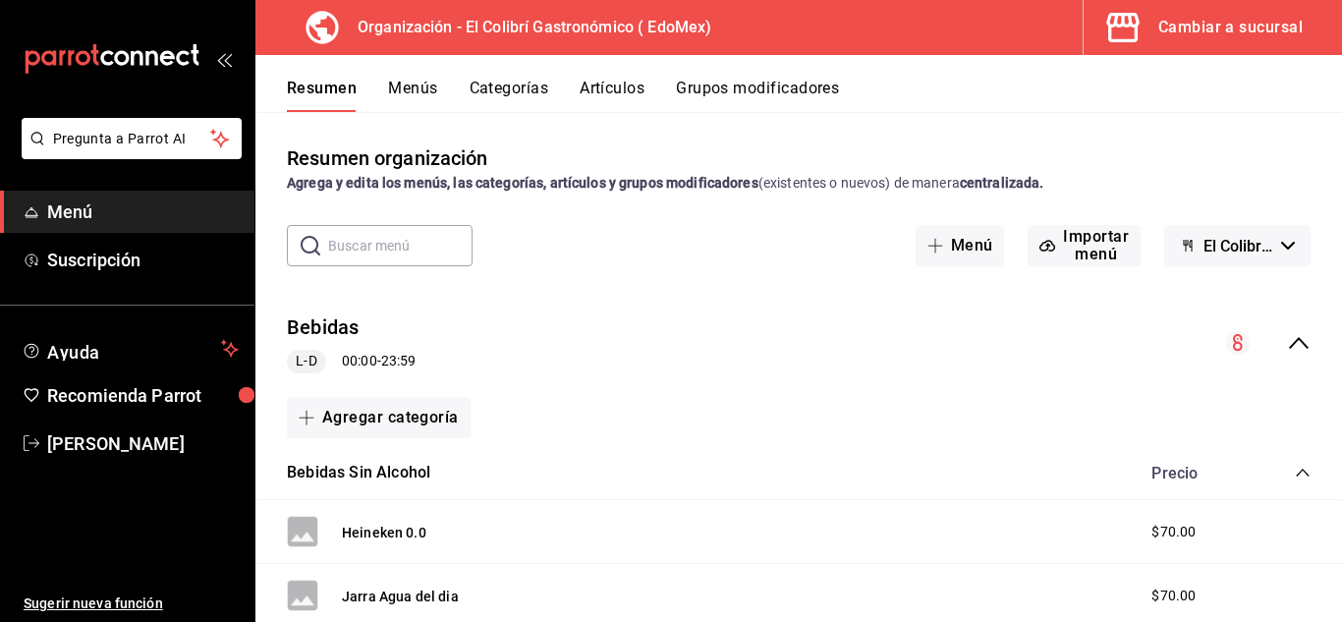
click at [617, 92] on button "Artículos" at bounding box center [612, 95] width 65 height 33
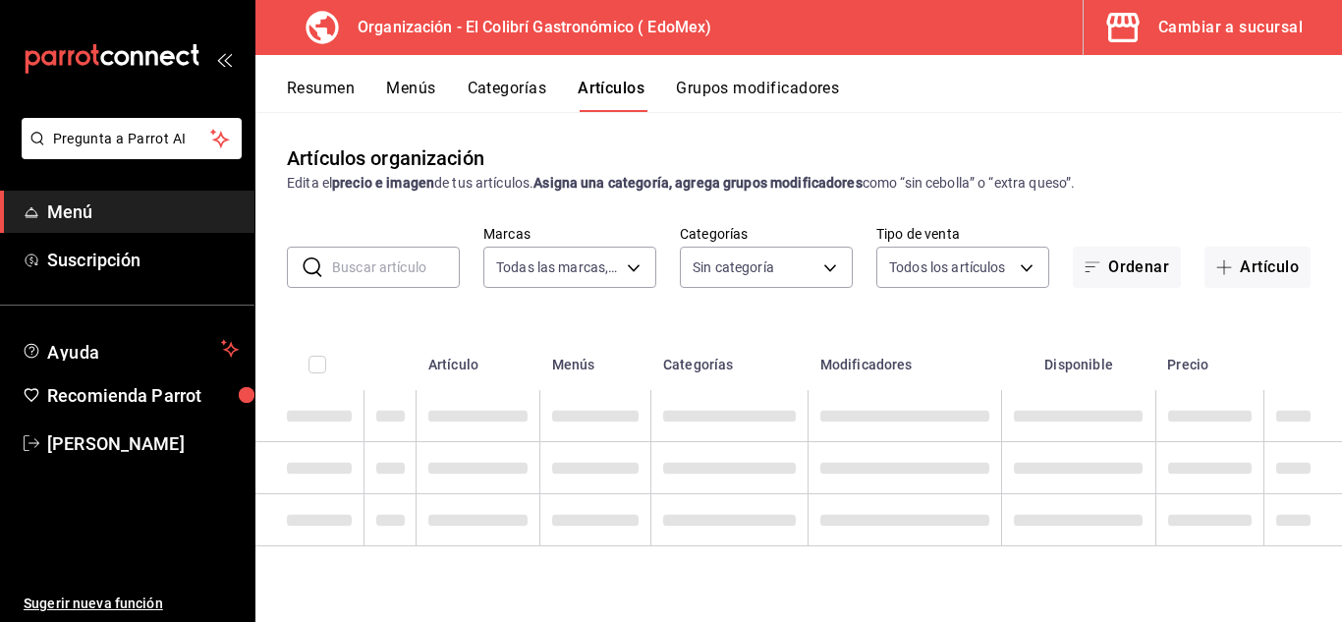
type input "02d79155-410a-4a52-ba4e-8d9765c47241"
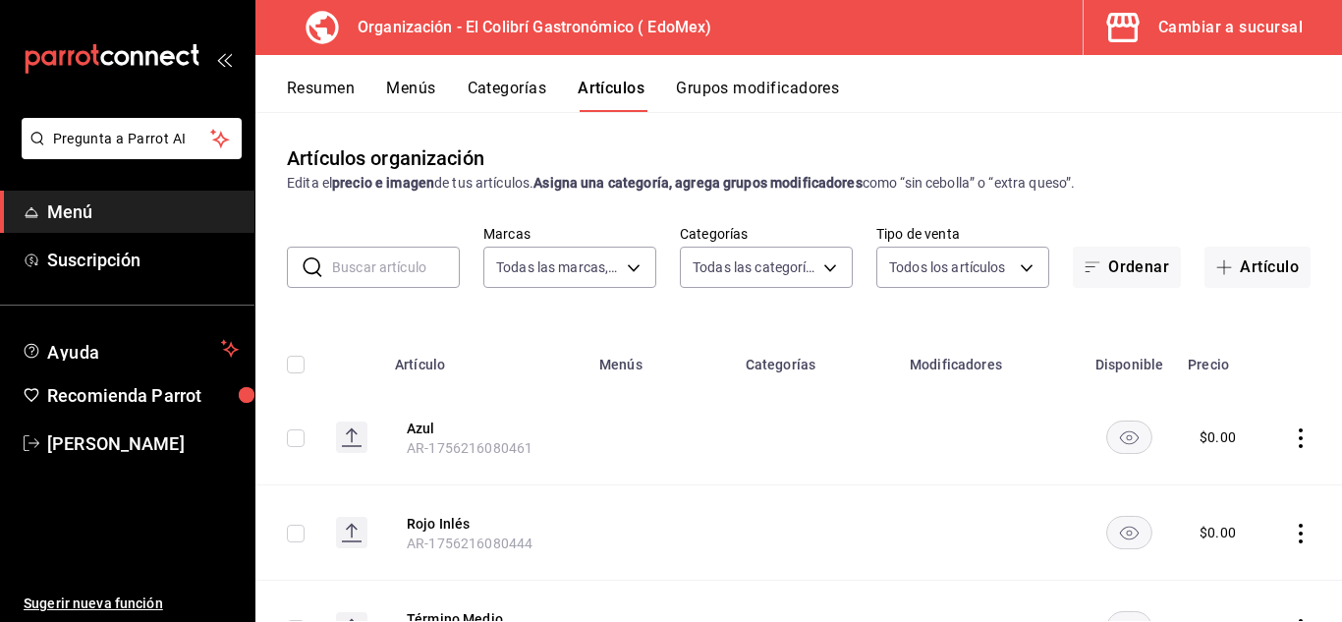
type input "6ebbfd26-4398-4577-9c3a-88e80e48631b,232e6251-cb6c-4566-8d8c-832d8e047e56,2ce6d…"
click at [439, 279] on input "text" at bounding box center [396, 267] width 128 height 39
click at [382, 269] on input "text" at bounding box center [396, 267] width 128 height 39
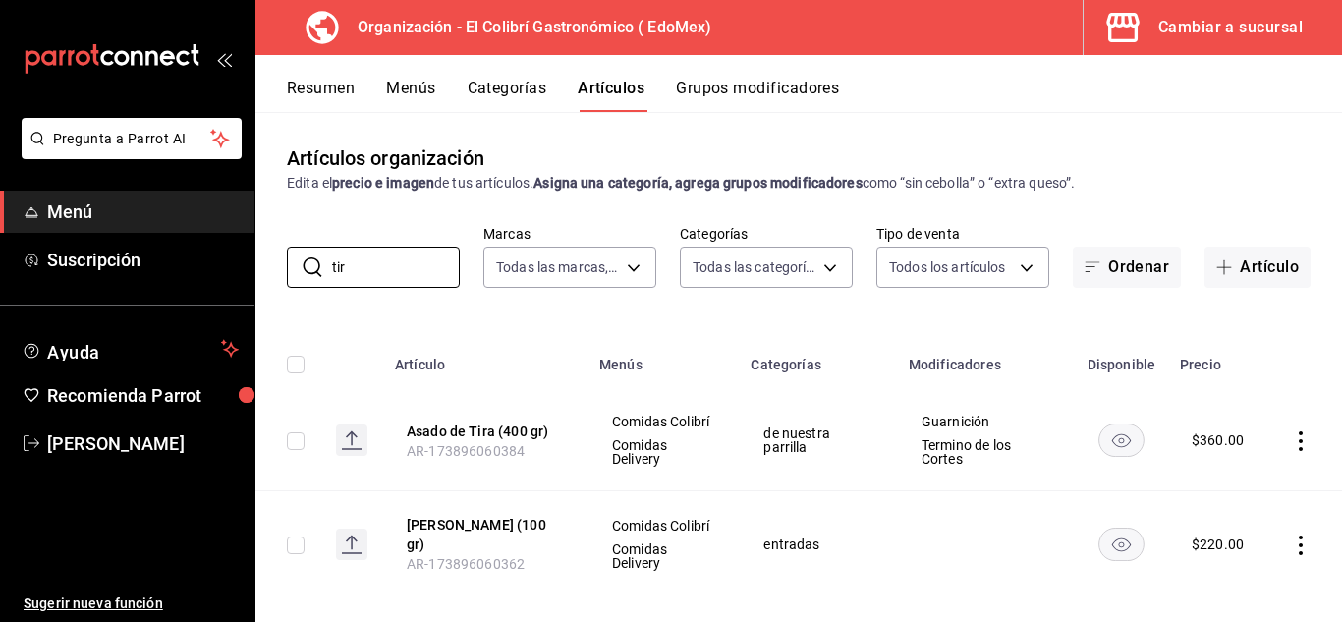
scroll to position [45, 0]
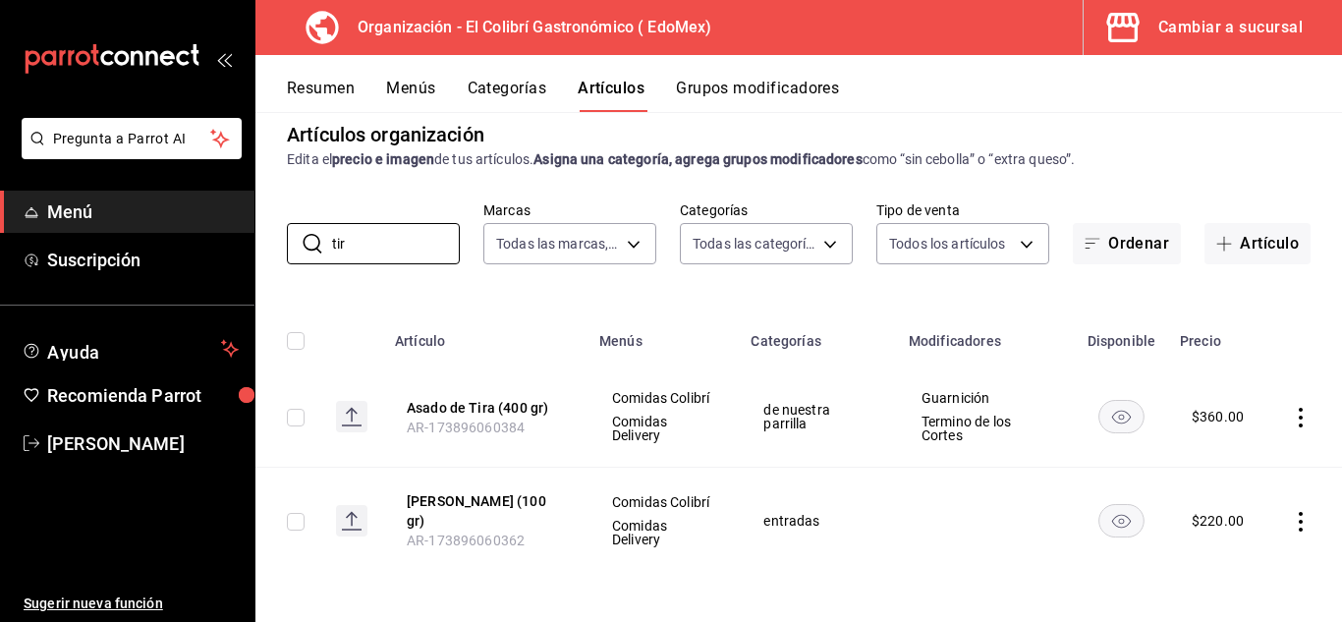
type input "tir"
click at [1192, 519] on div "$ 220.00" at bounding box center [1218, 521] width 52 height 20
click at [496, 493] on button "Tiradito Hamachi (100 gr)" at bounding box center [485, 510] width 157 height 39
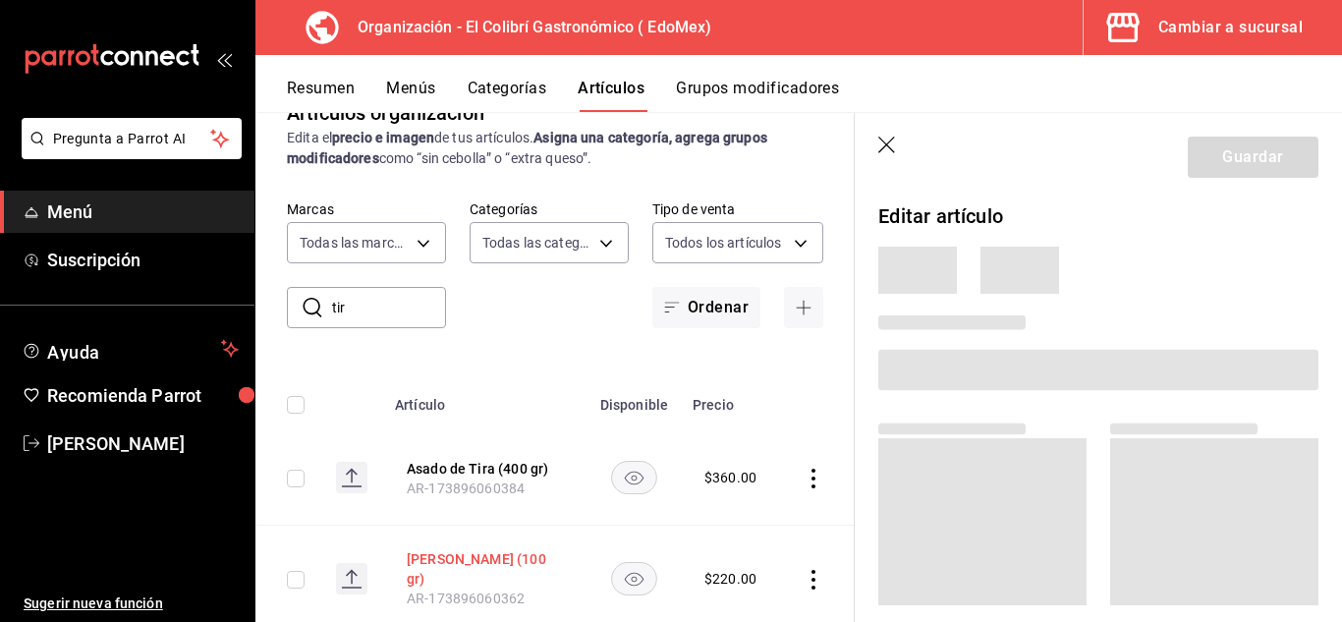
scroll to position [18, 0]
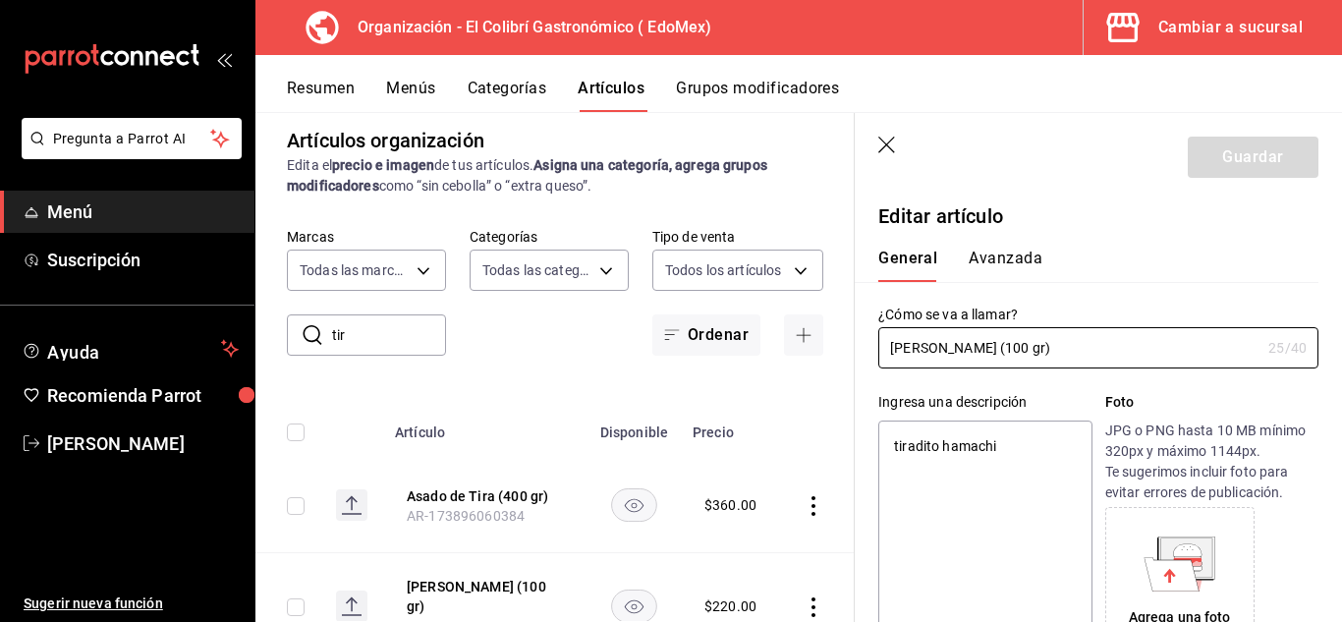
type textarea "x"
type input "$220.00"
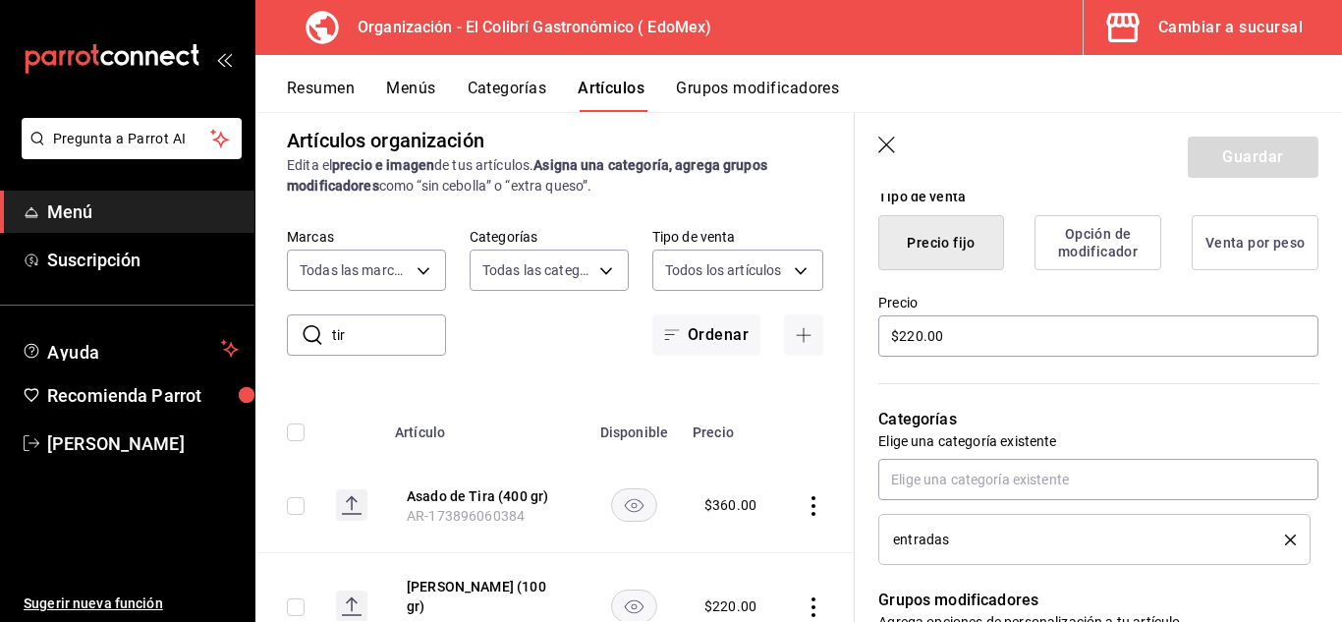
scroll to position [486, 0]
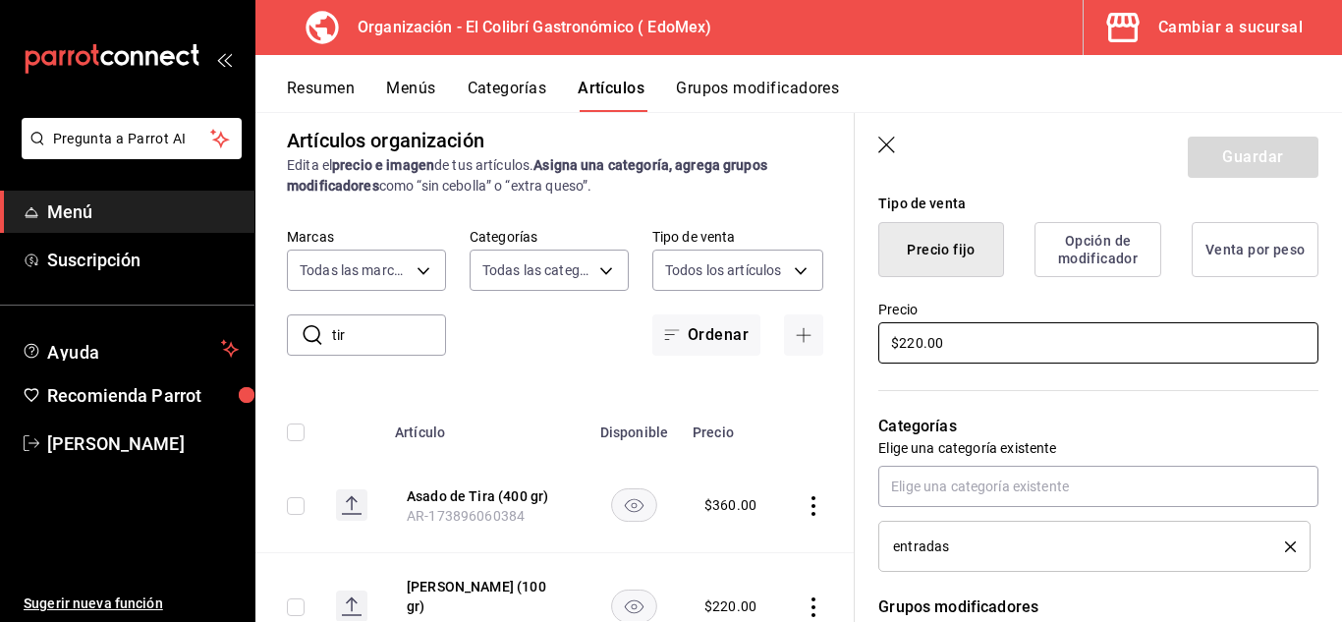
click at [987, 343] on input "$220.00" at bounding box center [1098, 342] width 440 height 41
click at [917, 359] on input "$220.00" at bounding box center [1098, 342] width 440 height 41
type textarea "x"
type input "$20.00"
type textarea "x"
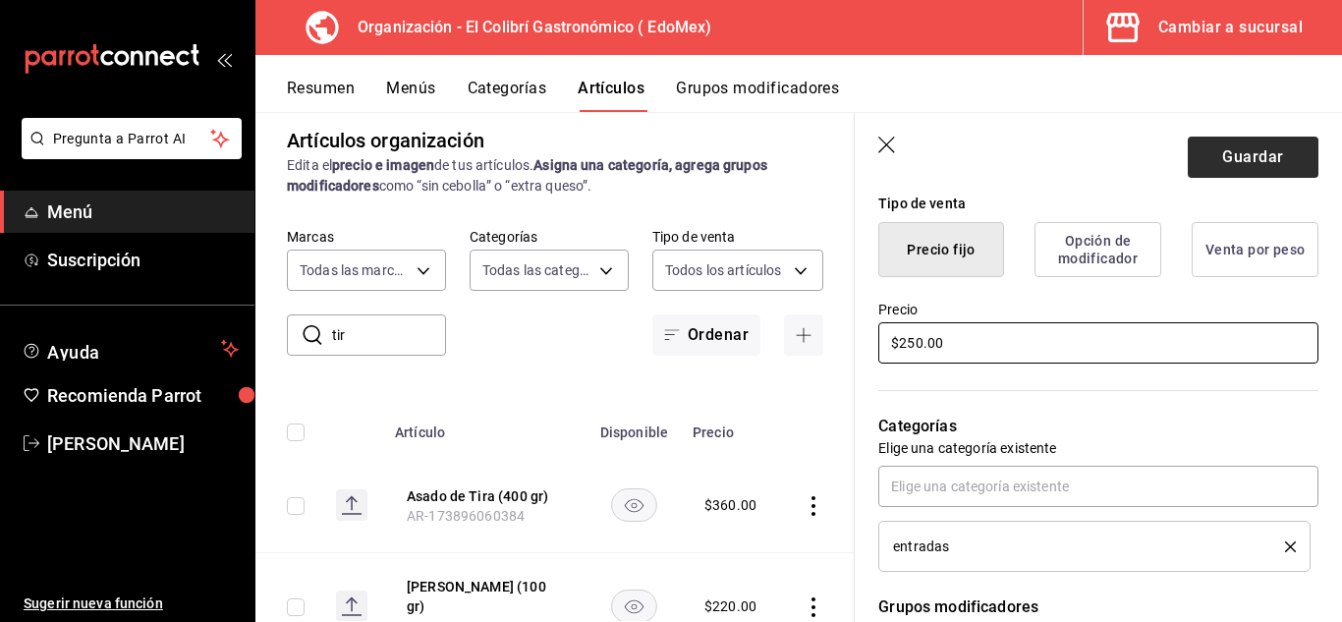
type input "$250.00"
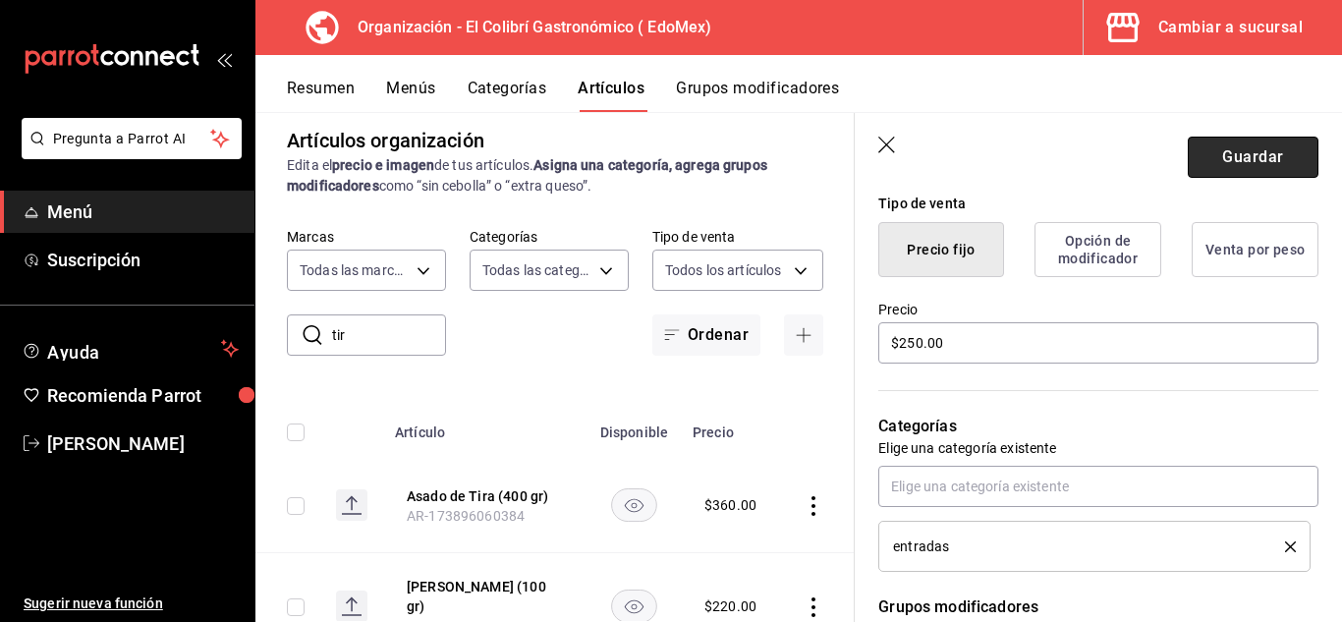
click at [1287, 154] on button "Guardar" at bounding box center [1253, 157] width 131 height 41
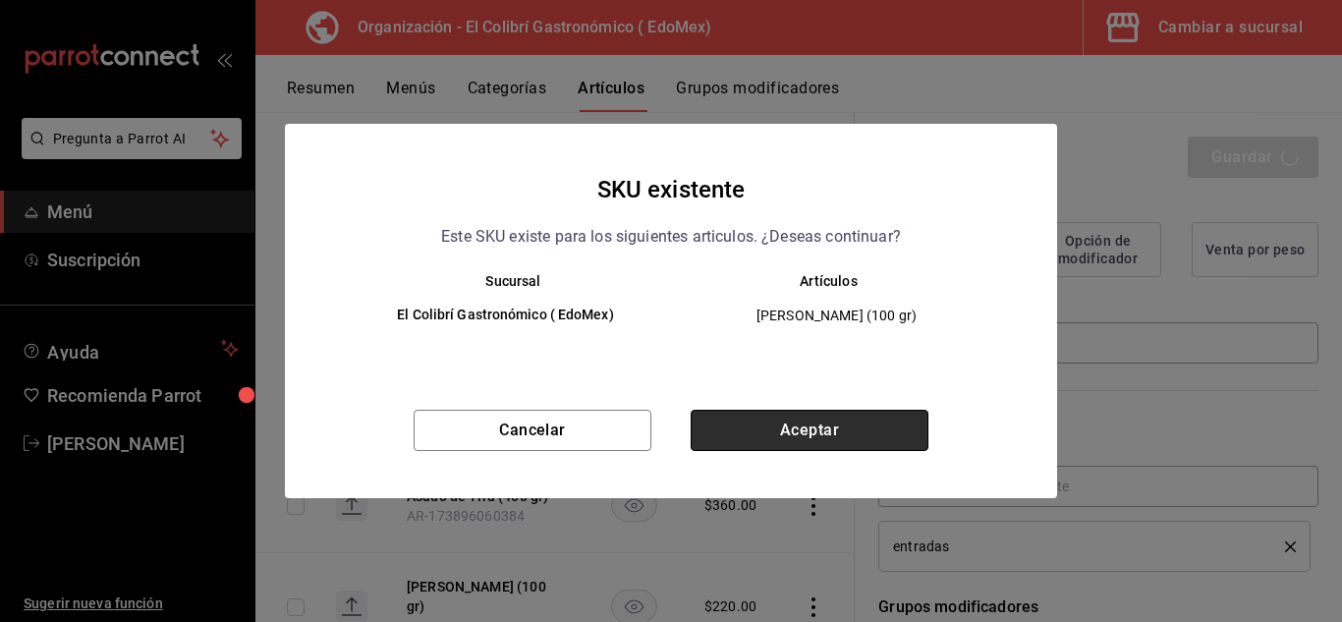
click at [842, 428] on button "Aceptar" at bounding box center [810, 430] width 238 height 41
type textarea "x"
type input "AR-1756216181013"
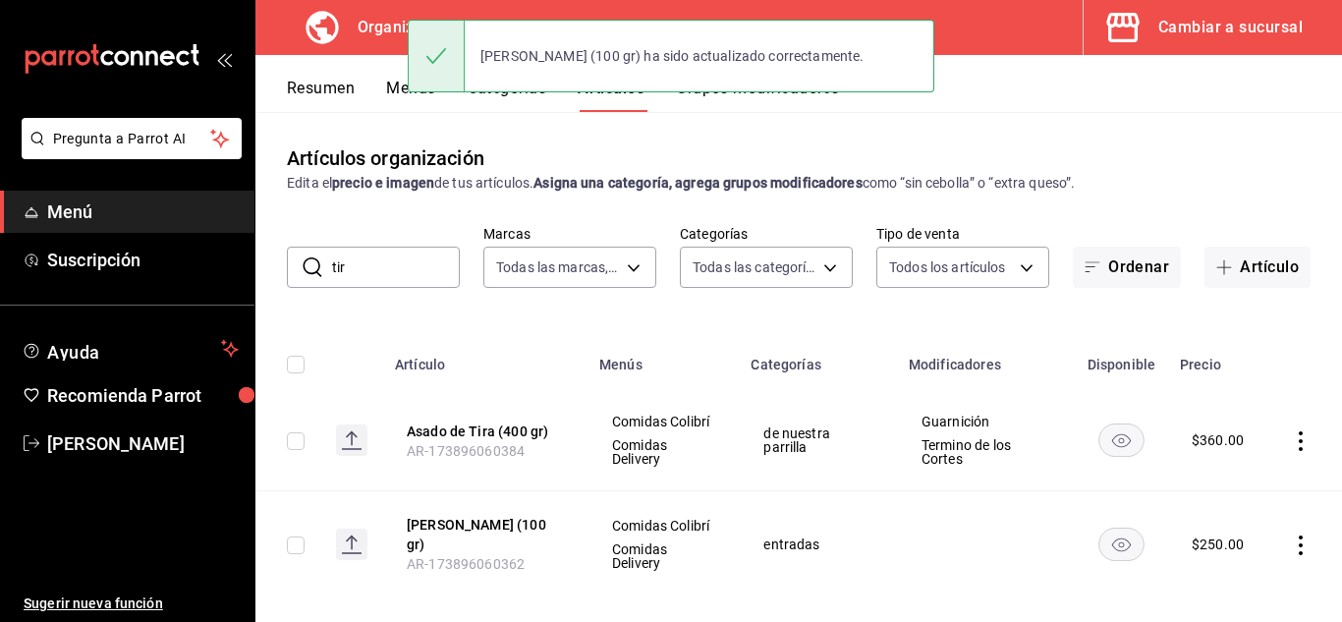
scroll to position [45, 0]
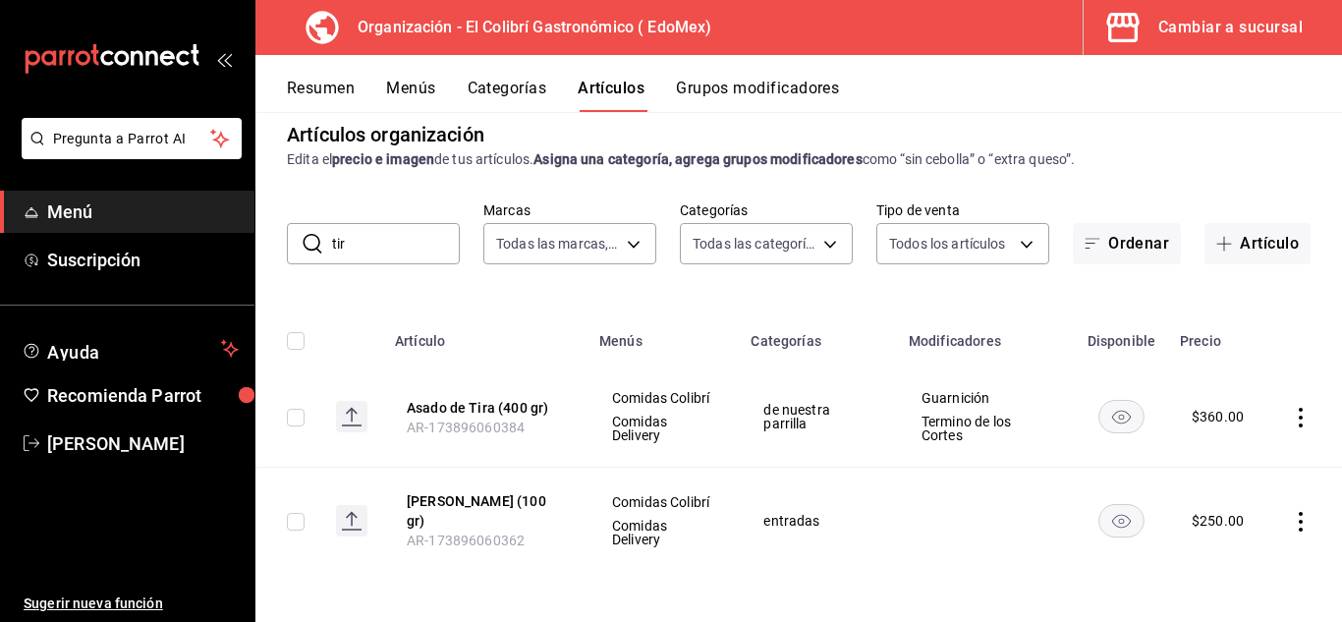
click at [392, 224] on input "tir" at bounding box center [396, 243] width 128 height 39
type input "t"
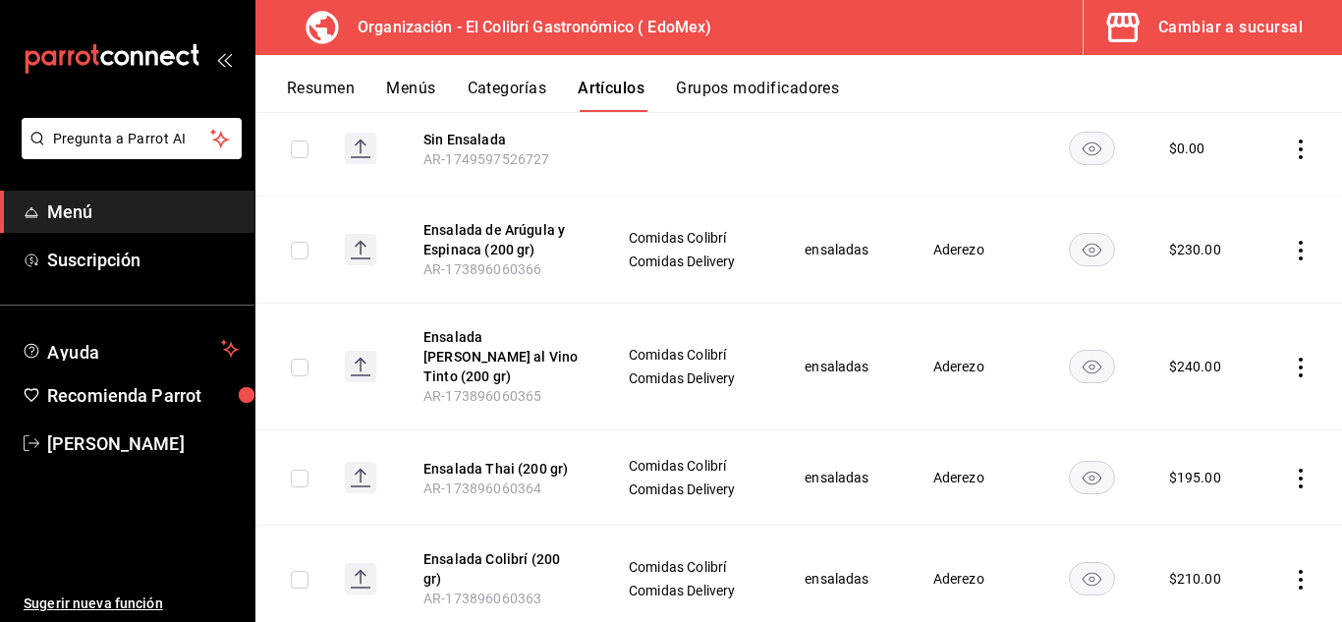
scroll to position [405, 0]
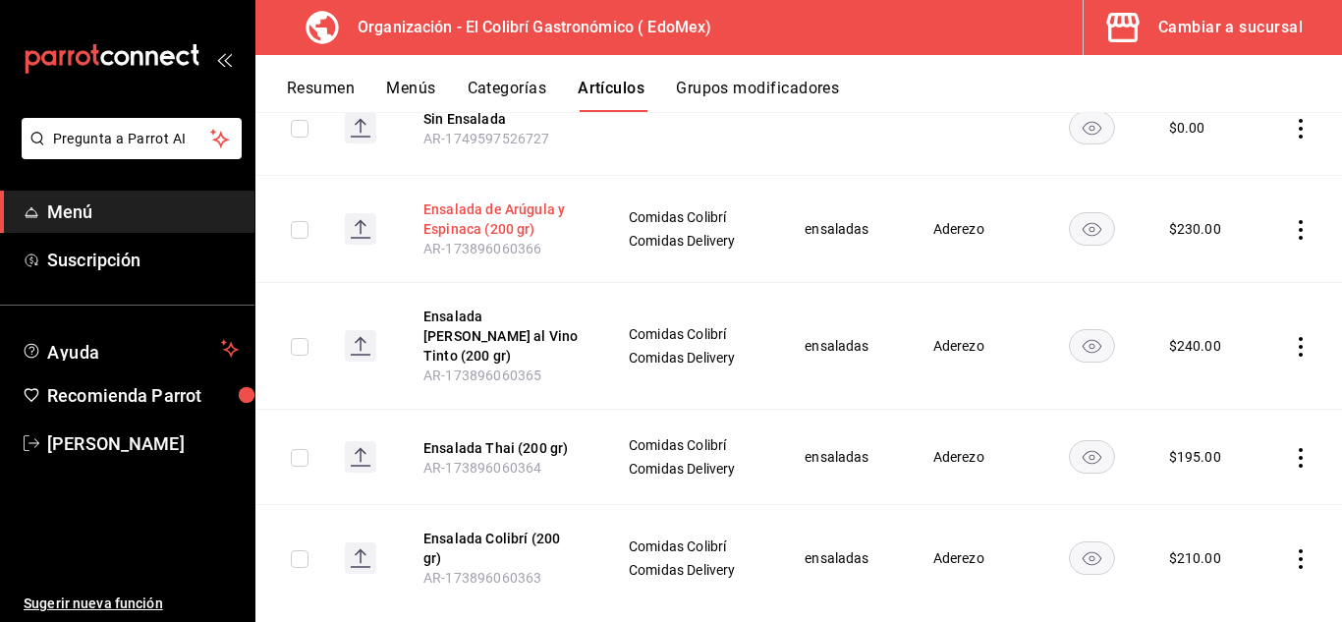
type input "ensalada"
click at [540, 214] on button "Ensalada de Arúgula y Espinaca (200 gr)" at bounding box center [501, 218] width 157 height 39
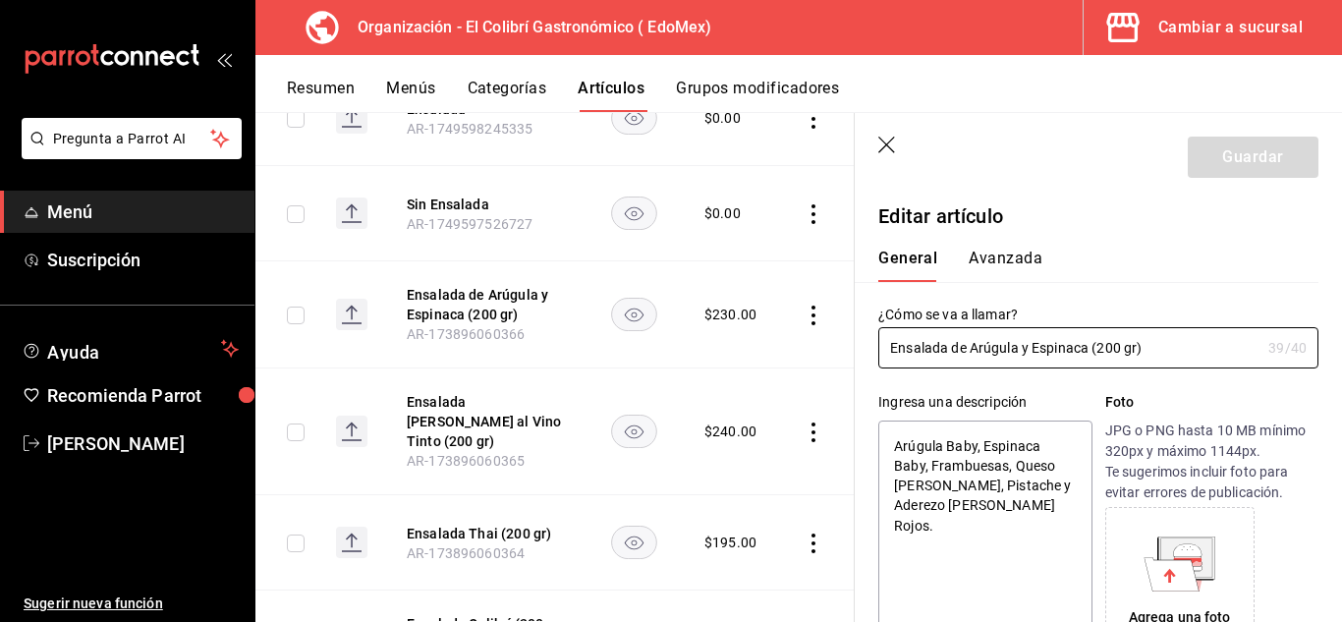
type textarea "x"
type input "$230.00"
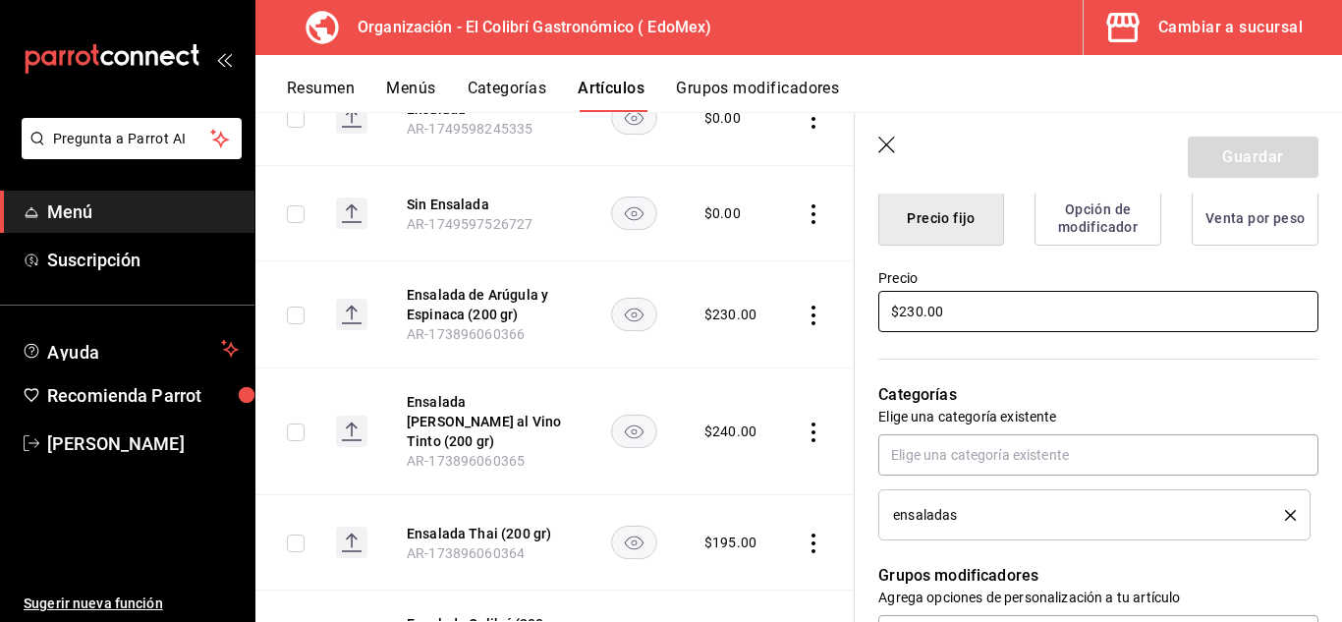
scroll to position [501, 0]
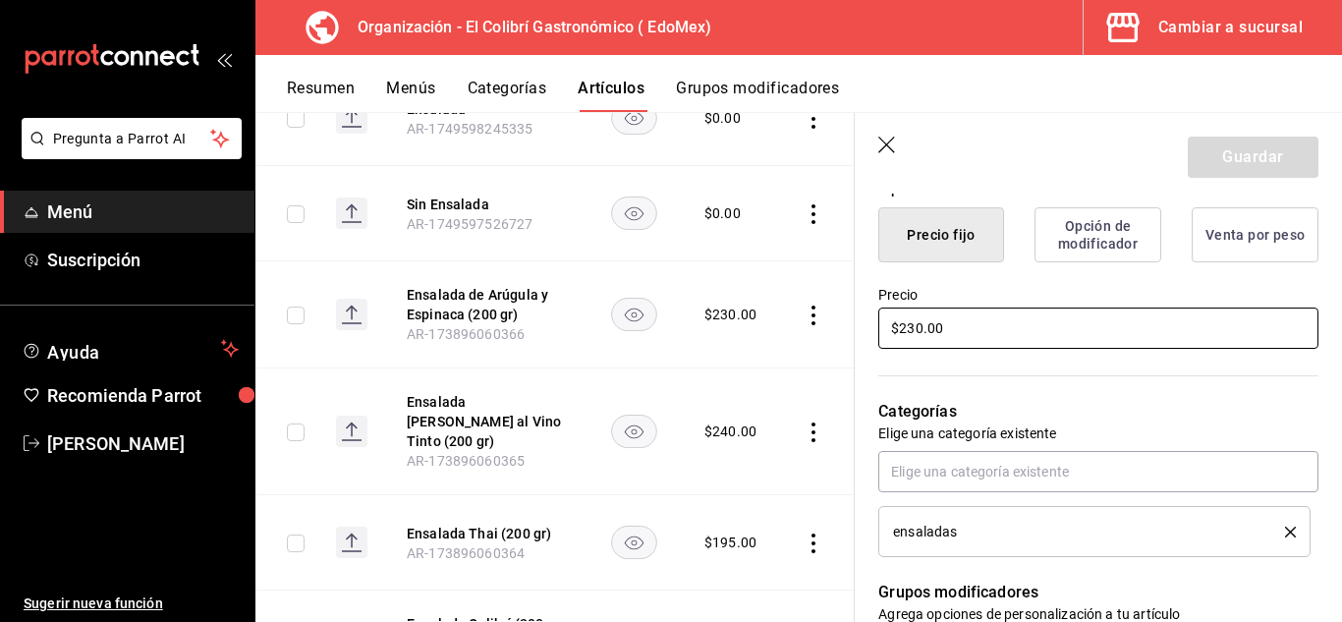
click at [917, 328] on input "$230.00" at bounding box center [1098, 328] width 440 height 41
type textarea "x"
type input "$20.00"
type textarea "x"
type input "$250.00"
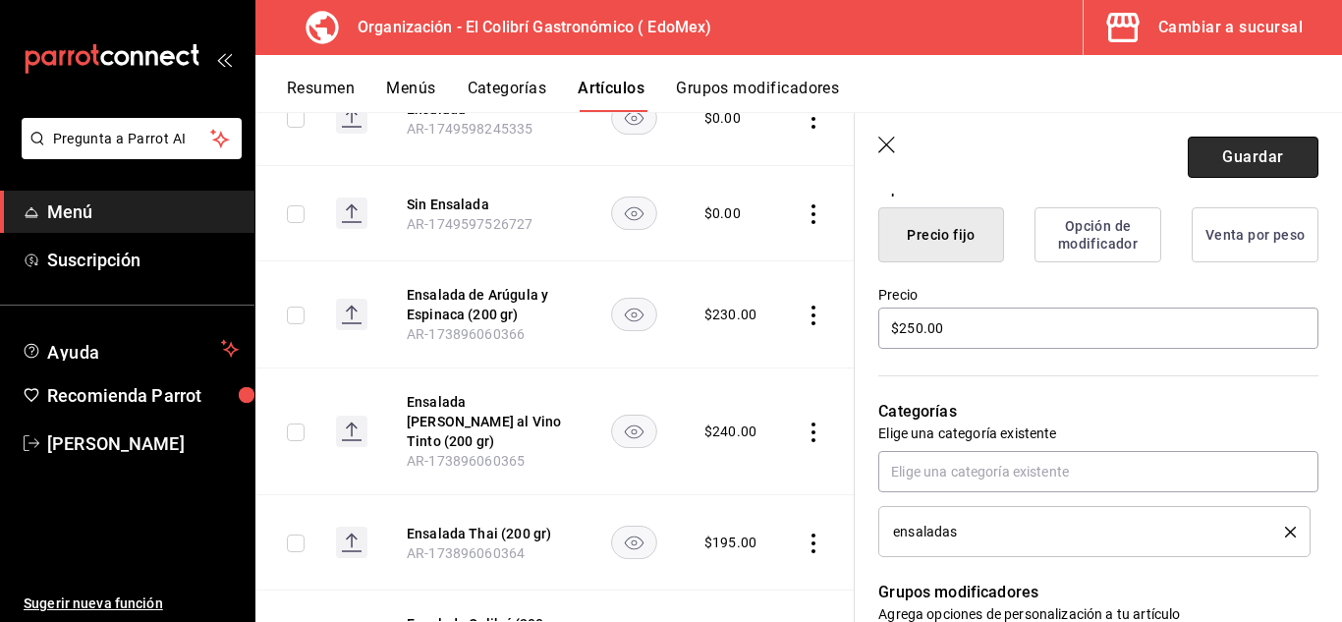
click at [1293, 168] on button "Guardar" at bounding box center [1253, 157] width 131 height 41
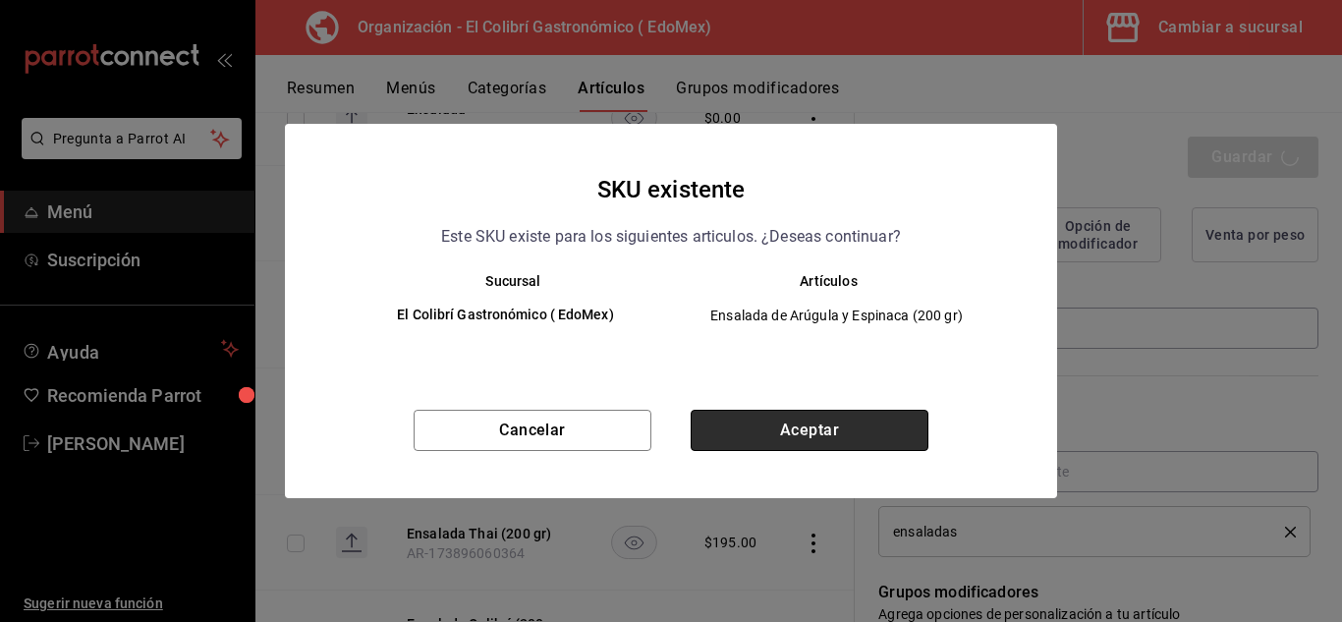
click at [856, 425] on button "Aceptar" at bounding box center [810, 430] width 238 height 41
type textarea "x"
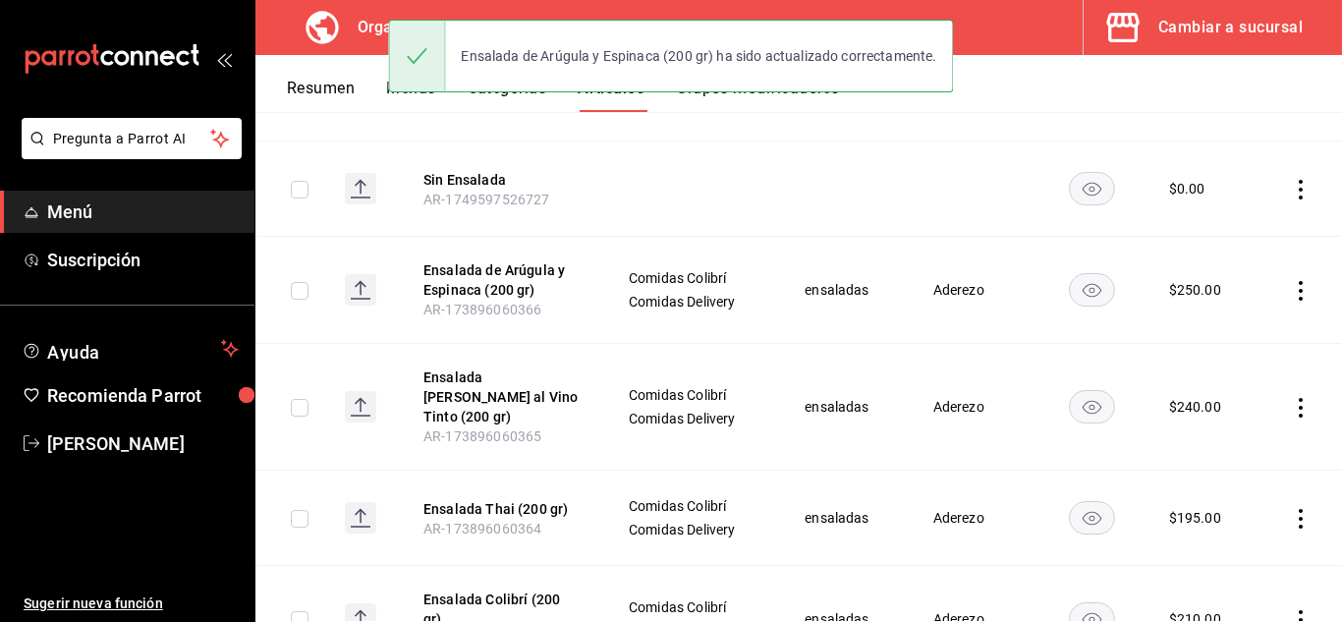
scroll to position [411, 0]
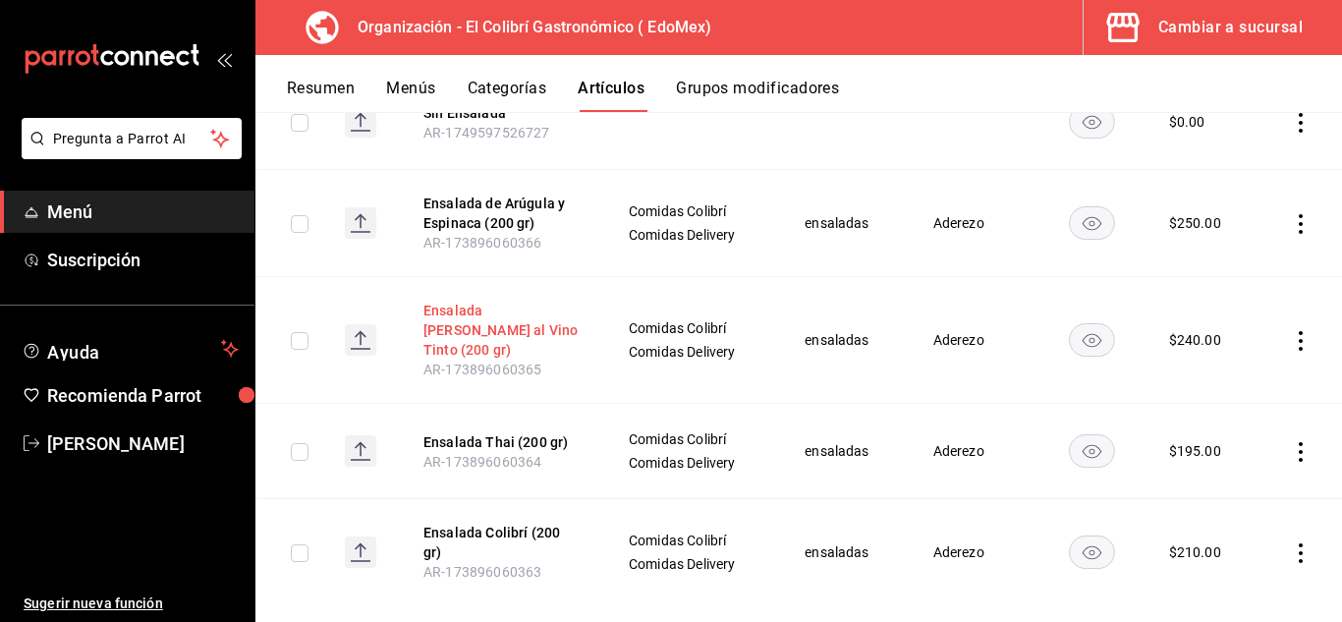
click at [563, 314] on button "Ensalada de Pera al Vino Tinto (200 gr)" at bounding box center [501, 330] width 157 height 59
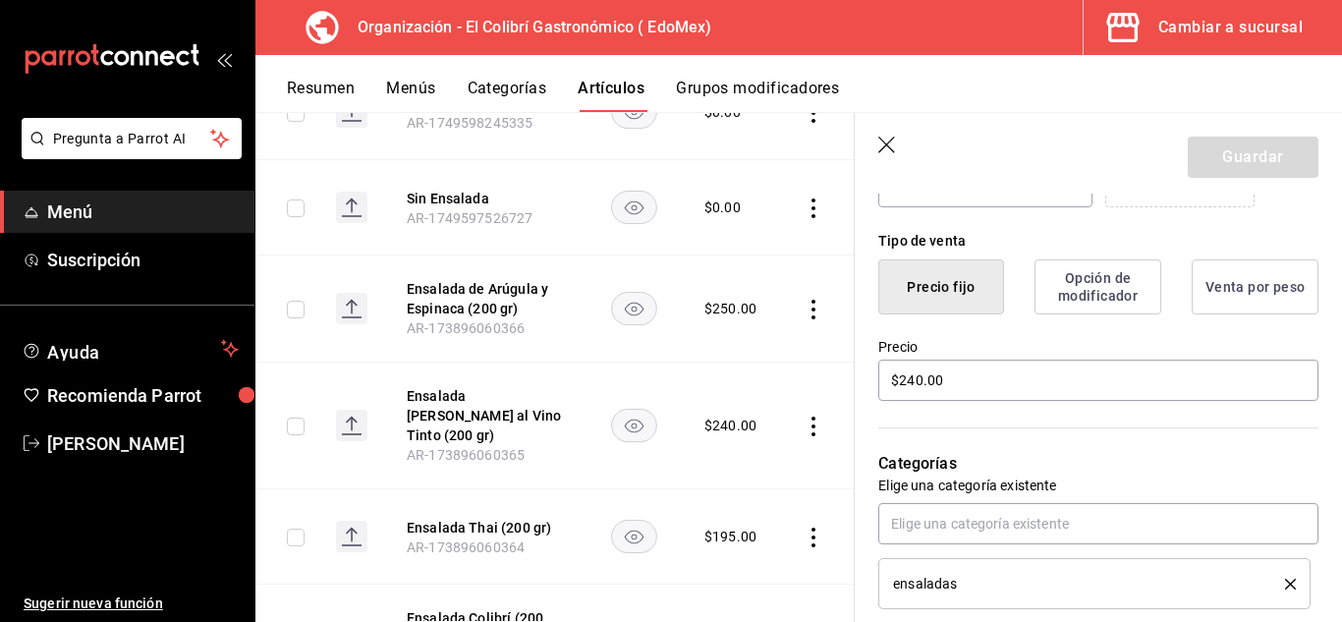
scroll to position [455, 0]
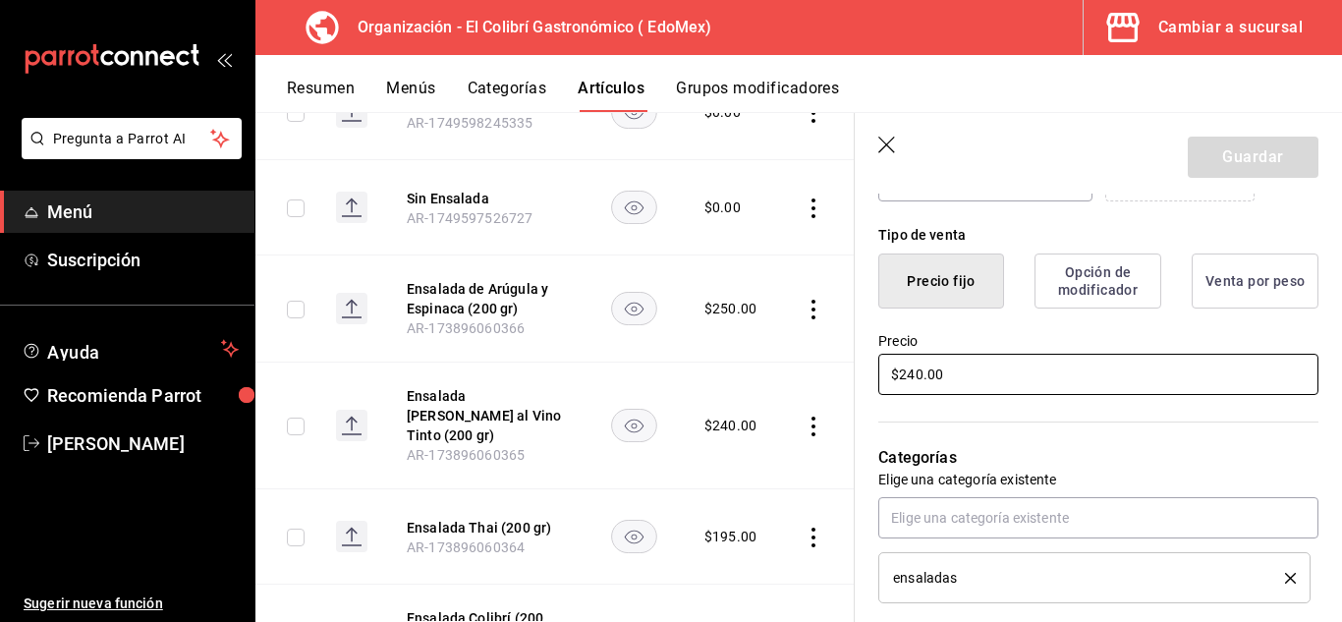
click at [916, 372] on input "$240.00" at bounding box center [1098, 374] width 440 height 41
type textarea "x"
type input "$20.00"
type textarea "x"
type input "$270.00"
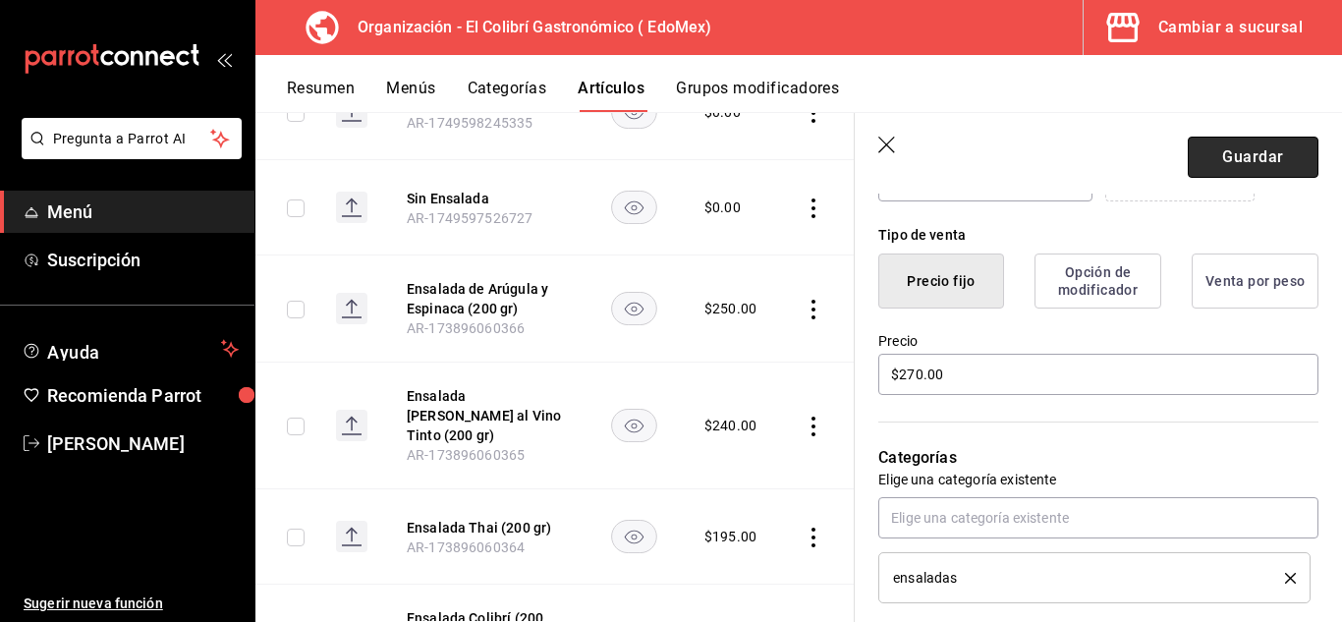
click at [1294, 138] on button "Guardar" at bounding box center [1253, 157] width 131 height 41
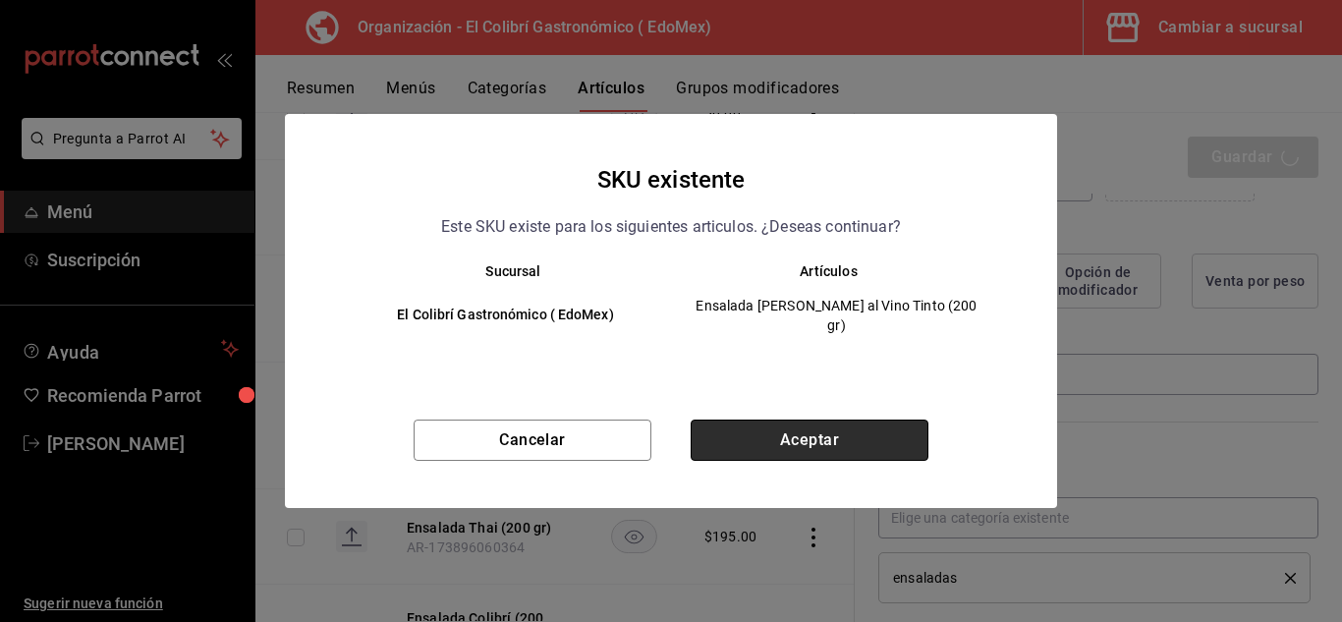
click at [827, 420] on button "Aceptar" at bounding box center [810, 440] width 238 height 41
type textarea "x"
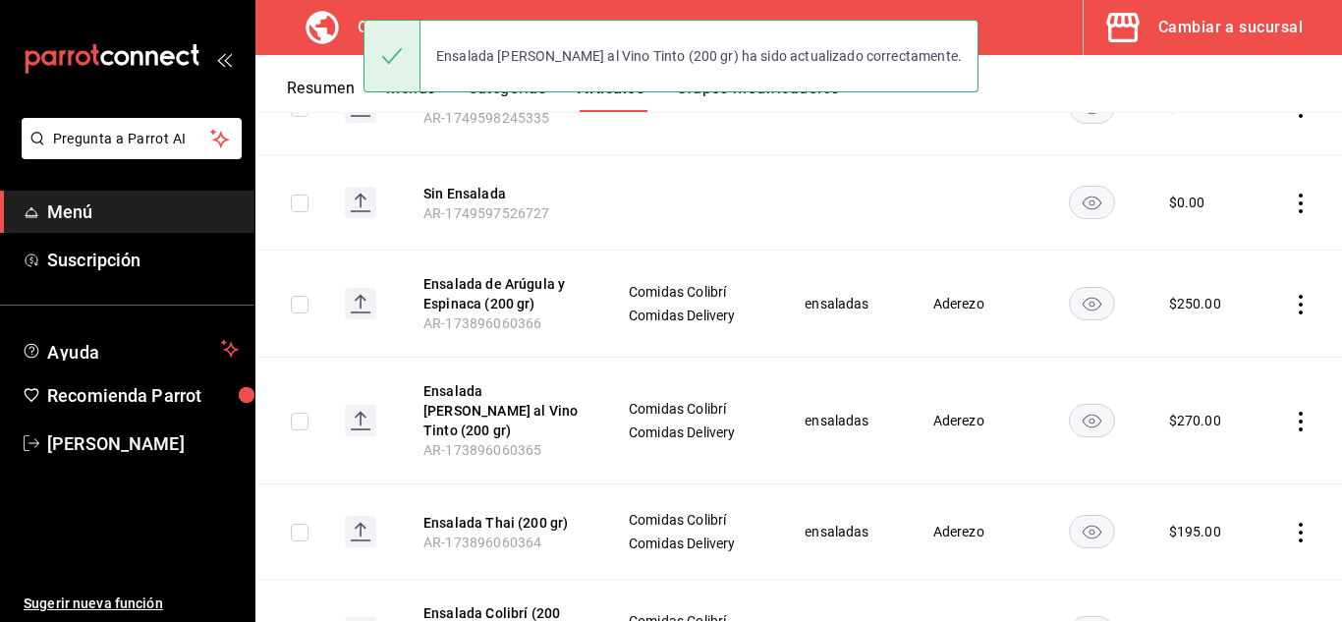
scroll to position [411, 0]
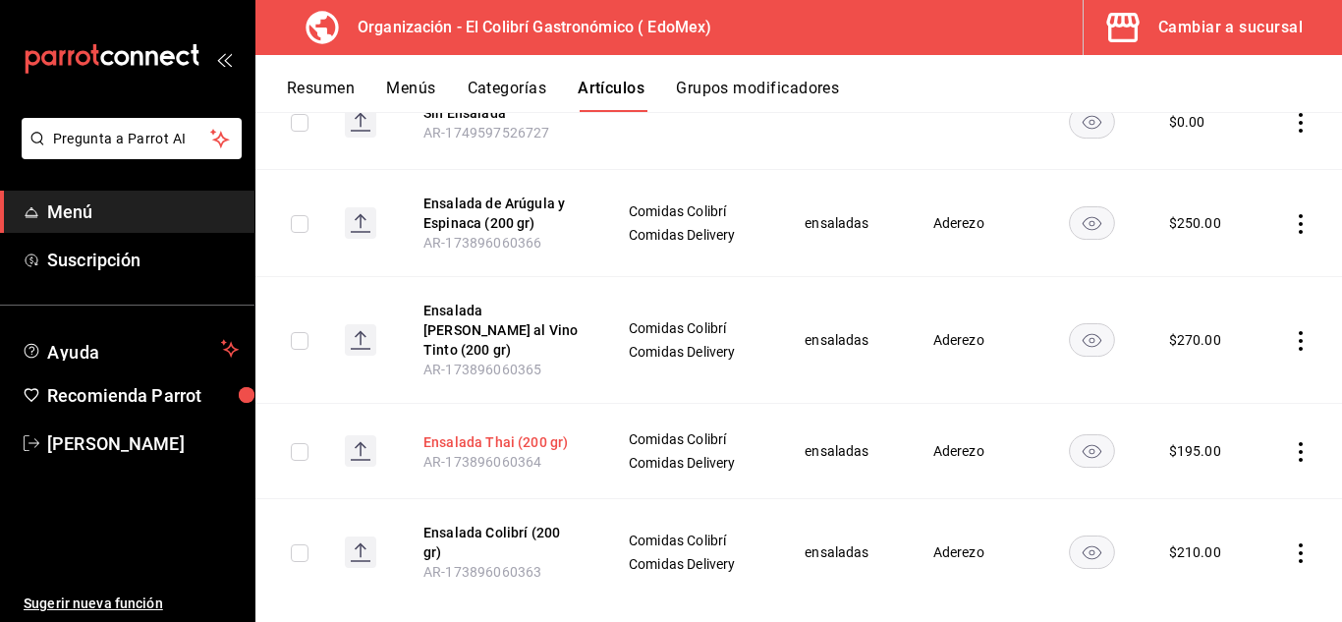
click at [504, 432] on button "Ensalada Thai (200 gr)" at bounding box center [501, 442] width 157 height 20
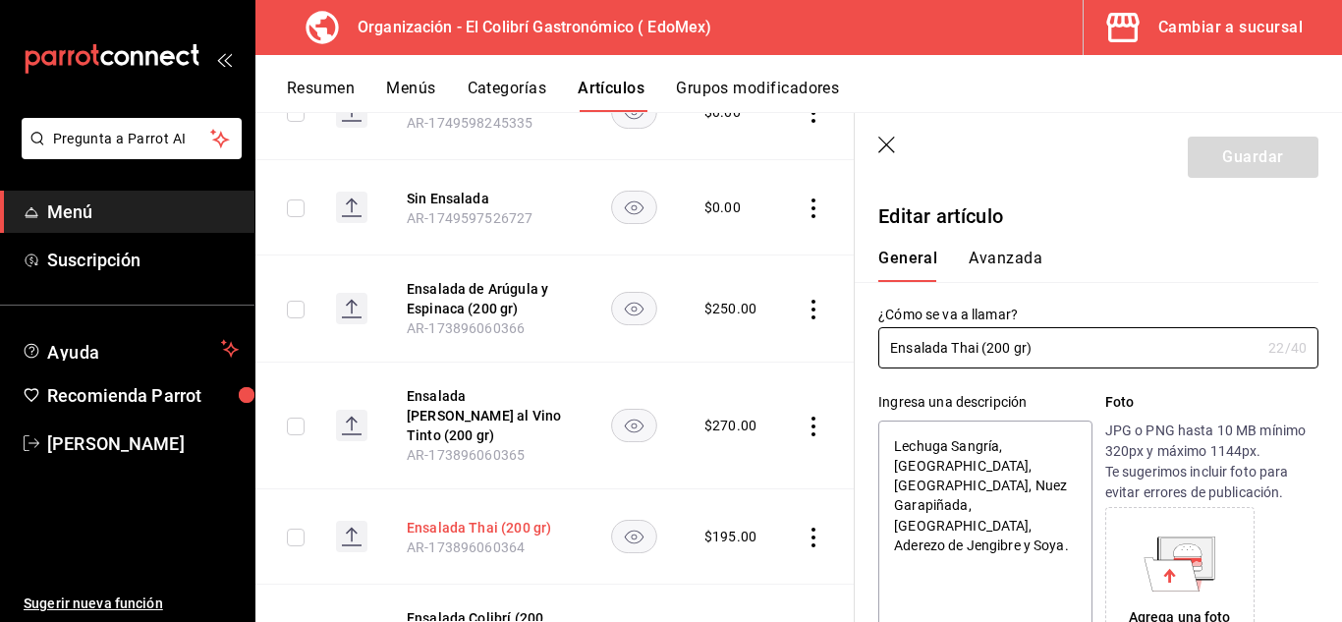
type textarea "x"
type input "$195.00"
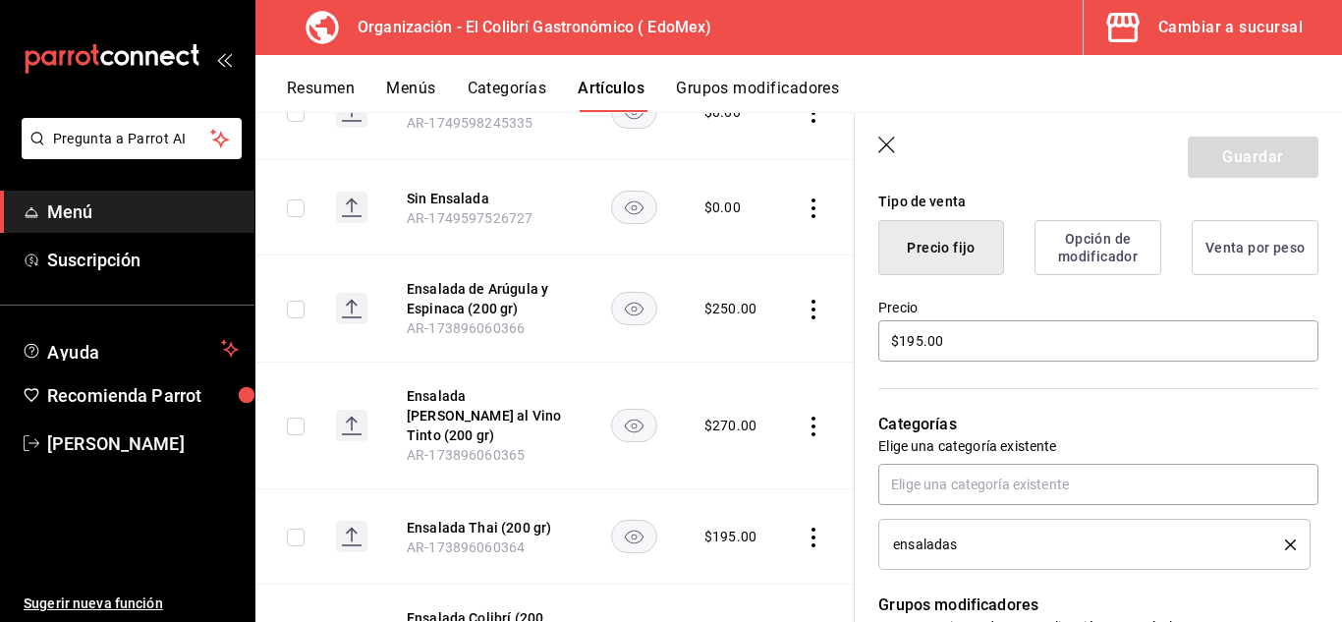
scroll to position [465, 0]
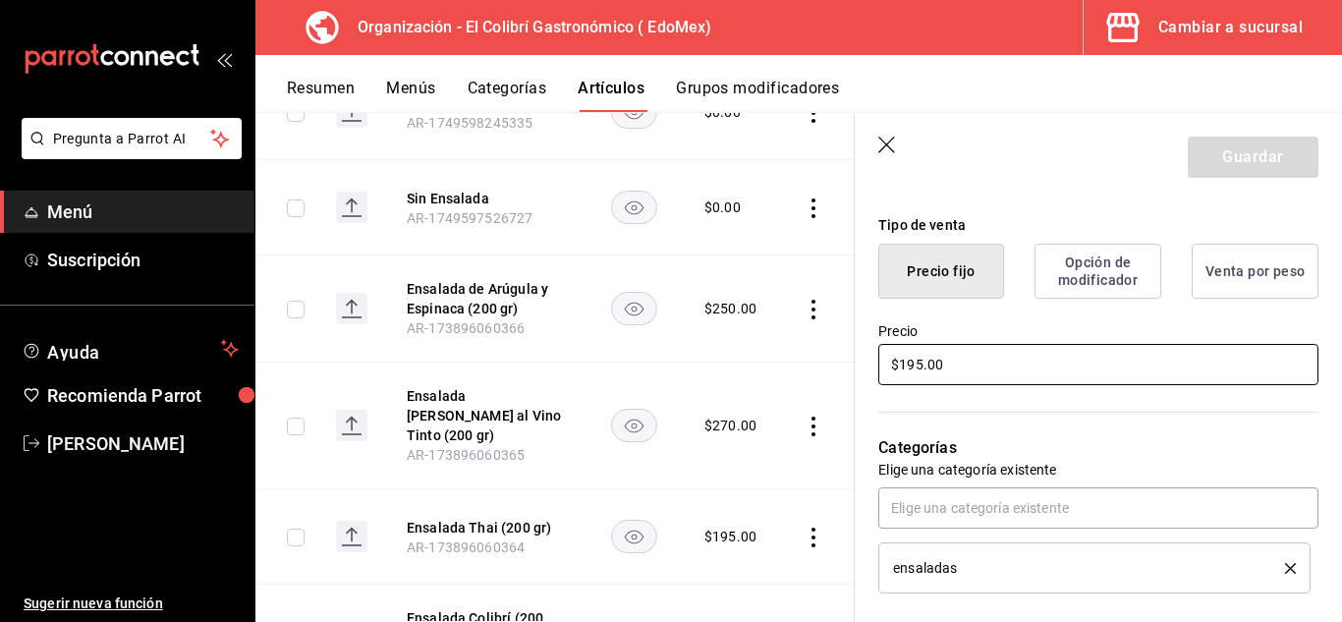
click at [929, 369] on input "$195.00" at bounding box center [1098, 364] width 440 height 41
click at [922, 367] on input "$195.00" at bounding box center [1098, 364] width 440 height 41
type textarea "x"
type input "$19.00"
type textarea "x"
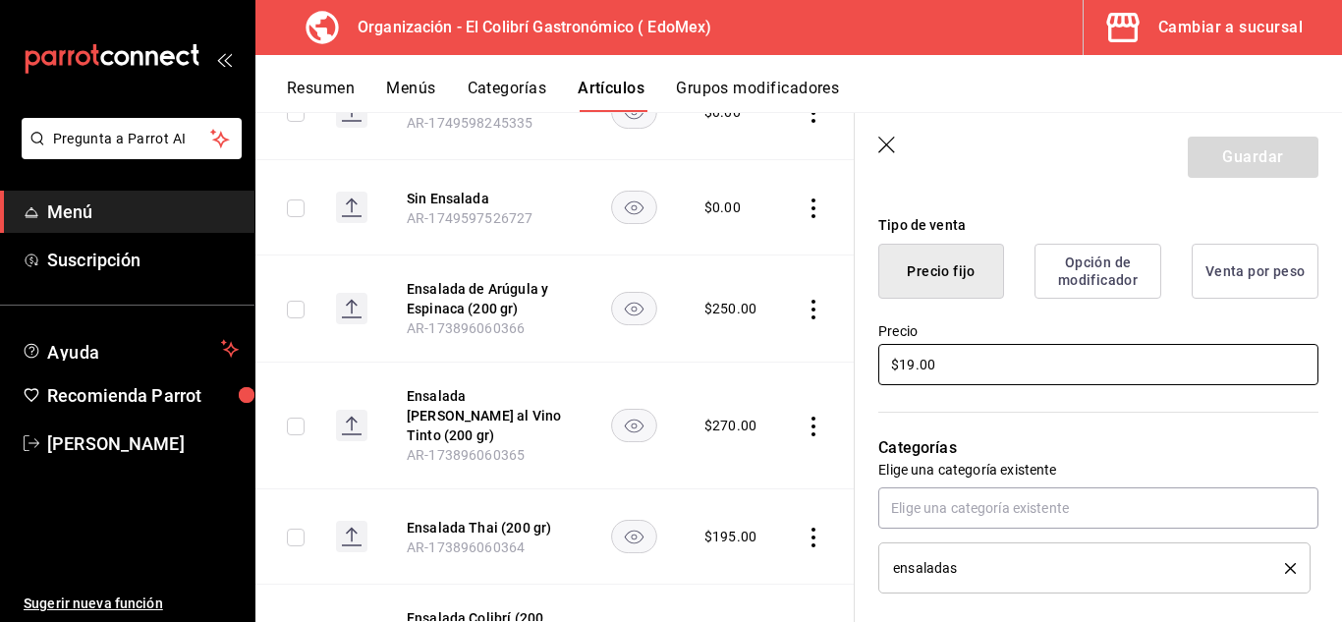
type input "$1.00"
type textarea "x"
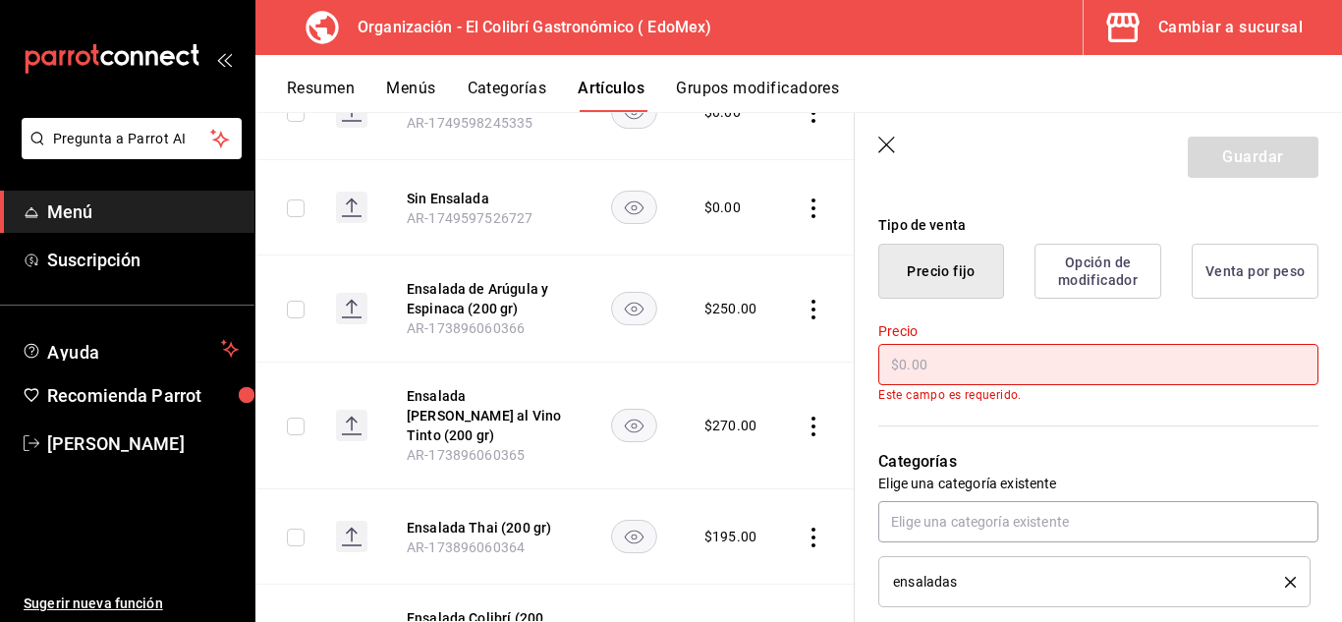
type textarea "x"
type input "$2.00"
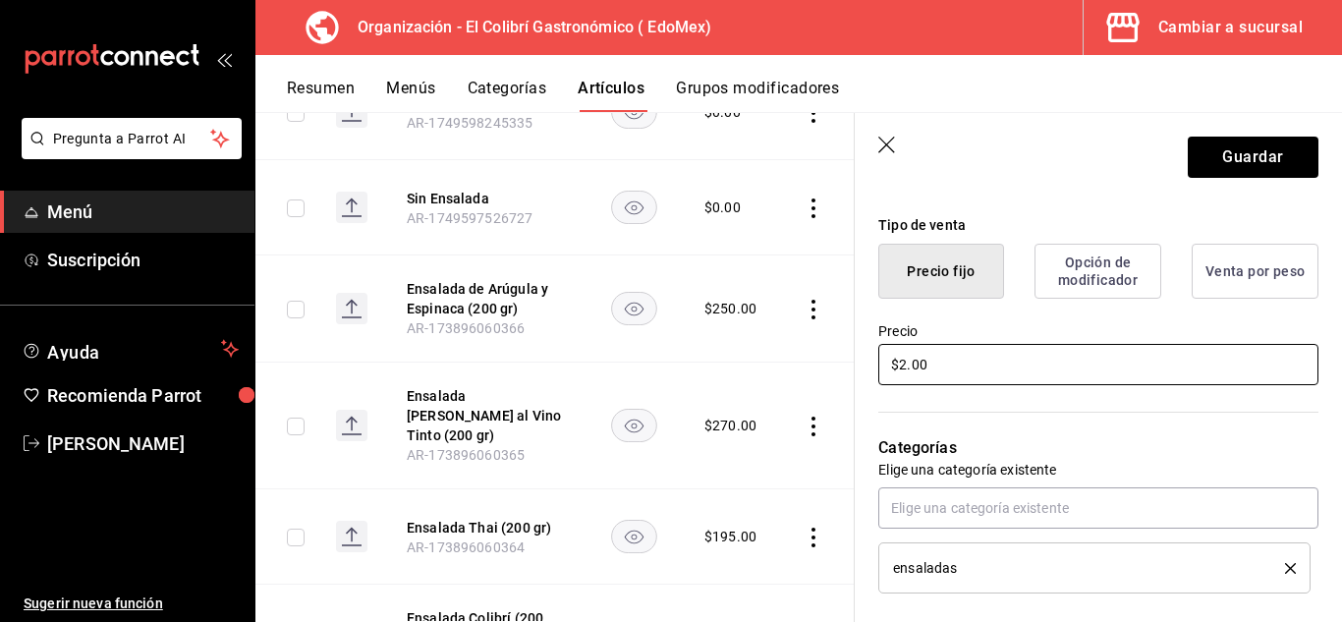
type textarea "x"
type input "$22.00"
type textarea "x"
type input "$220.00"
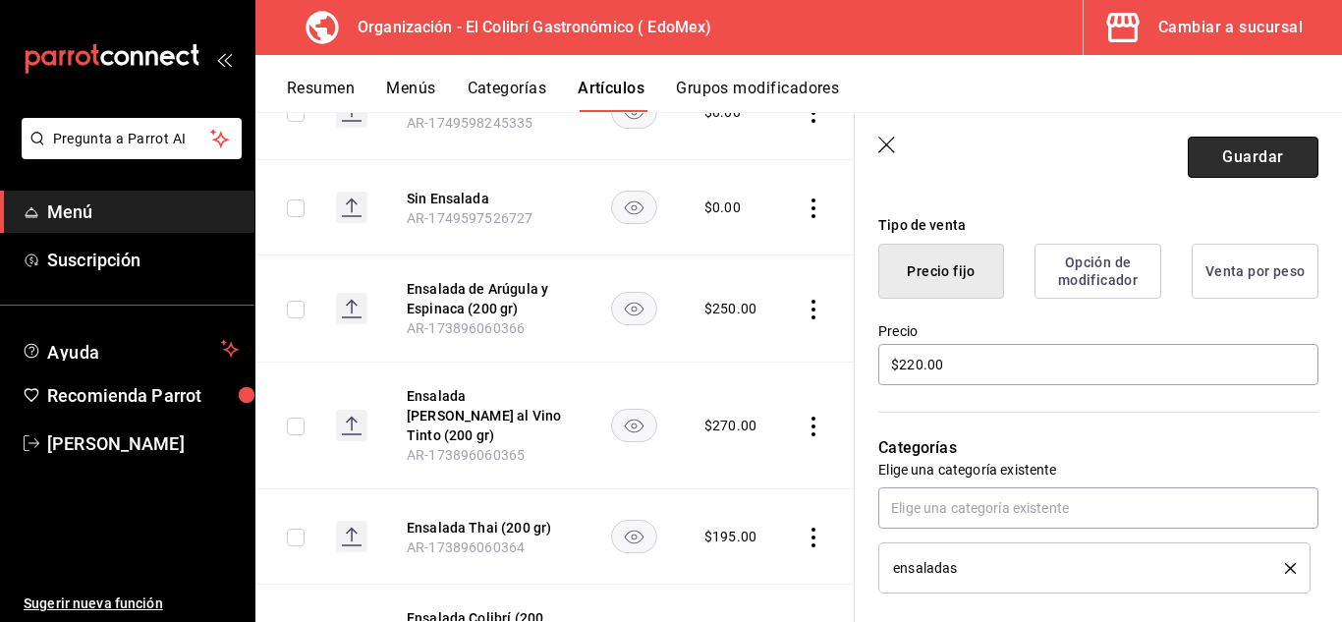
click at [1223, 163] on button "Guardar" at bounding box center [1253, 157] width 131 height 41
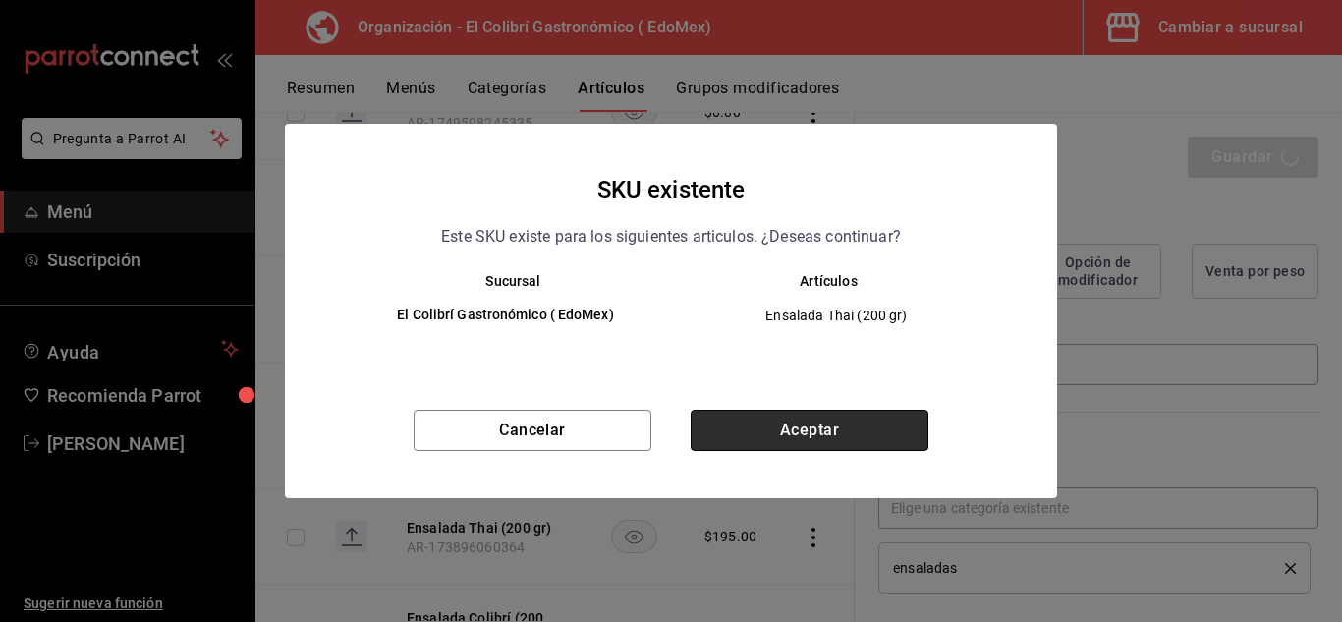
click at [827, 434] on button "Aceptar" at bounding box center [810, 430] width 238 height 41
type textarea "x"
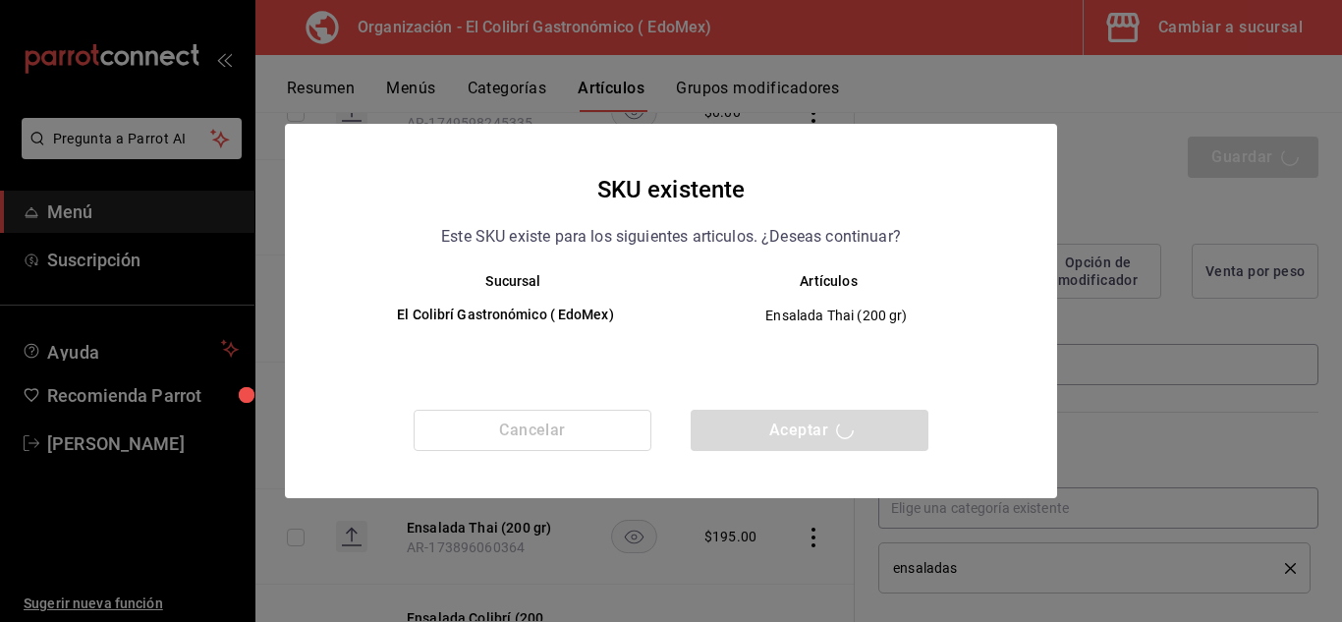
type textarea "x"
type input "AR-1756216284062"
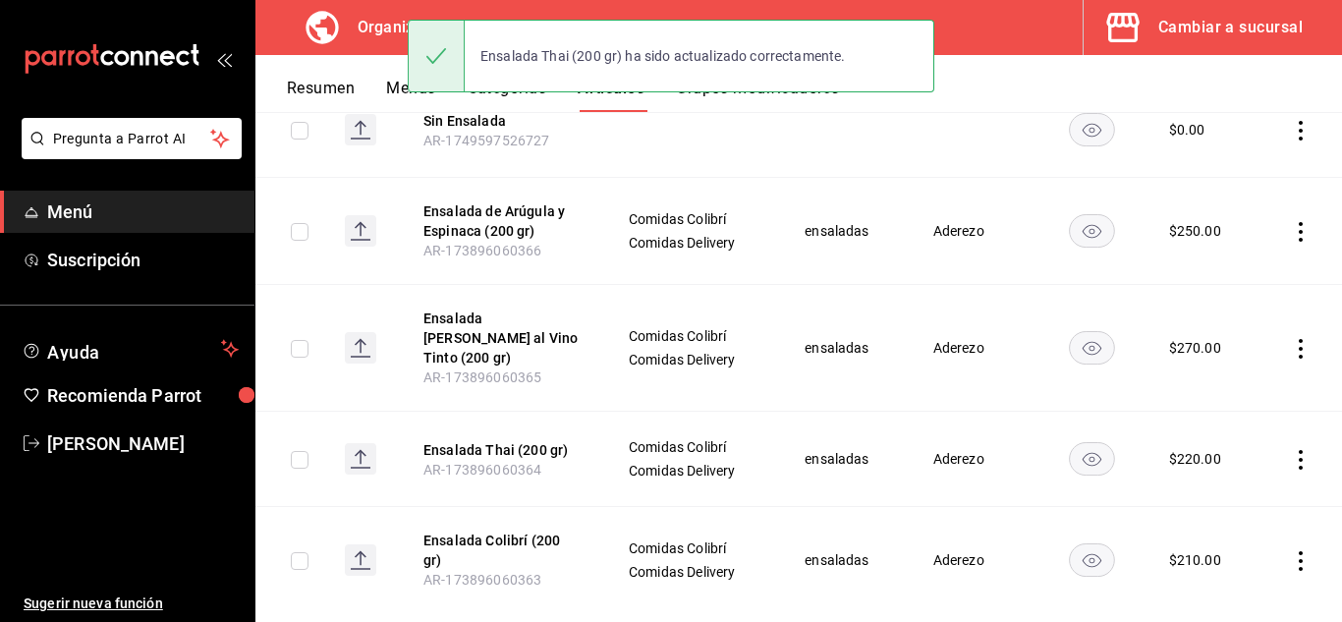
scroll to position [411, 0]
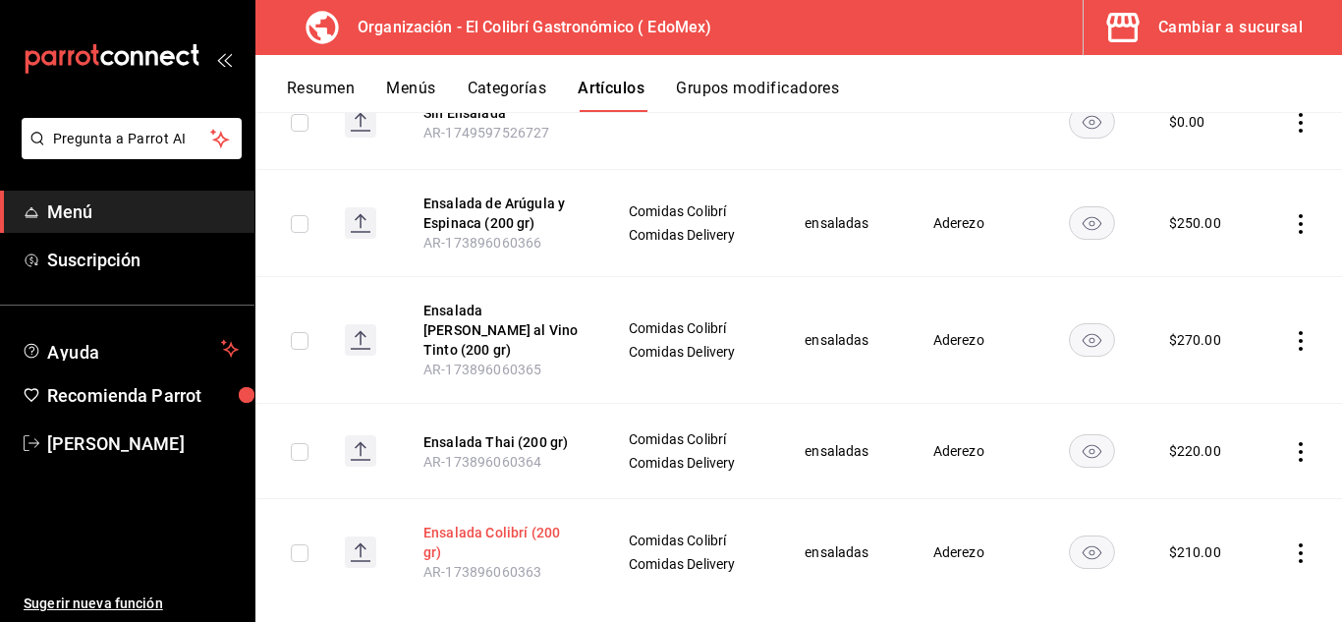
click at [549, 523] on button "Ensalada Colibrí (200 gr)" at bounding box center [501, 542] width 157 height 39
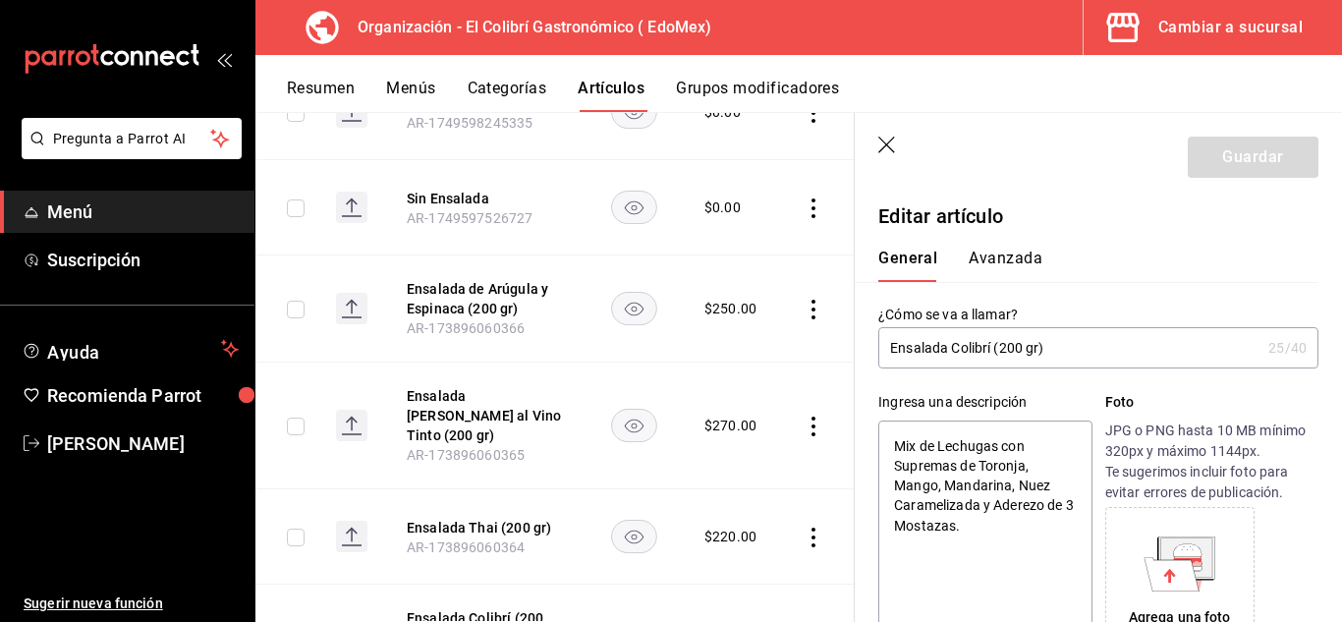
type textarea "x"
type input "$210.00"
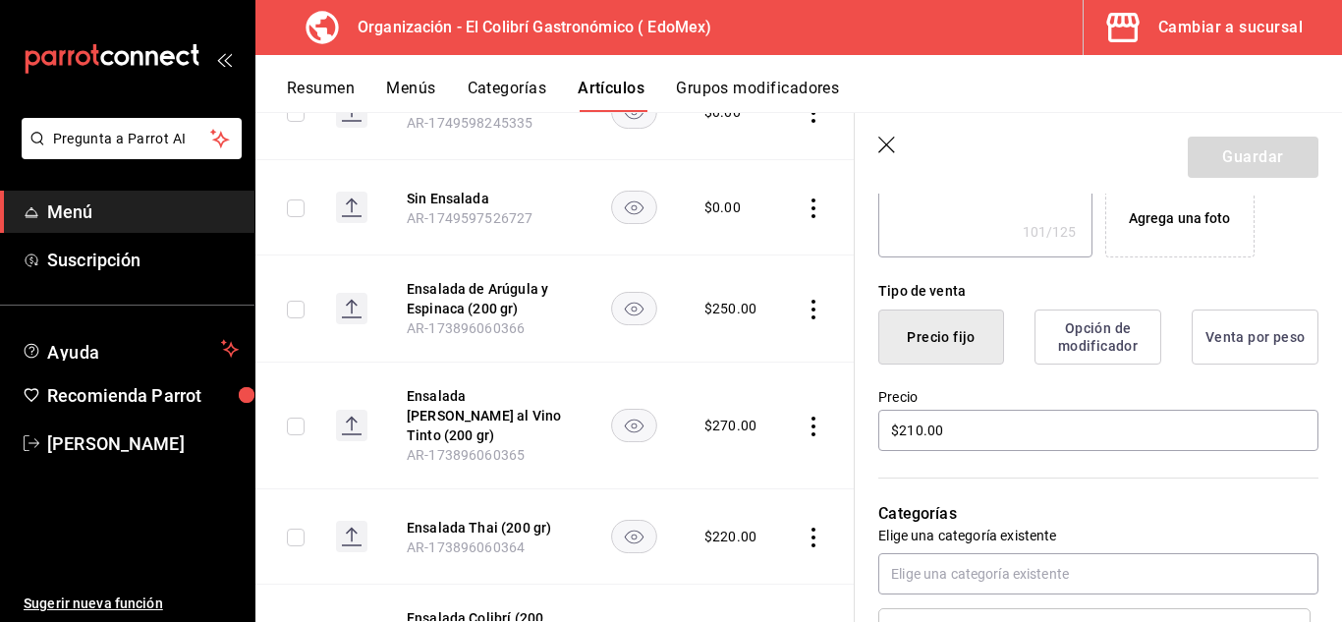
scroll to position [392, 0]
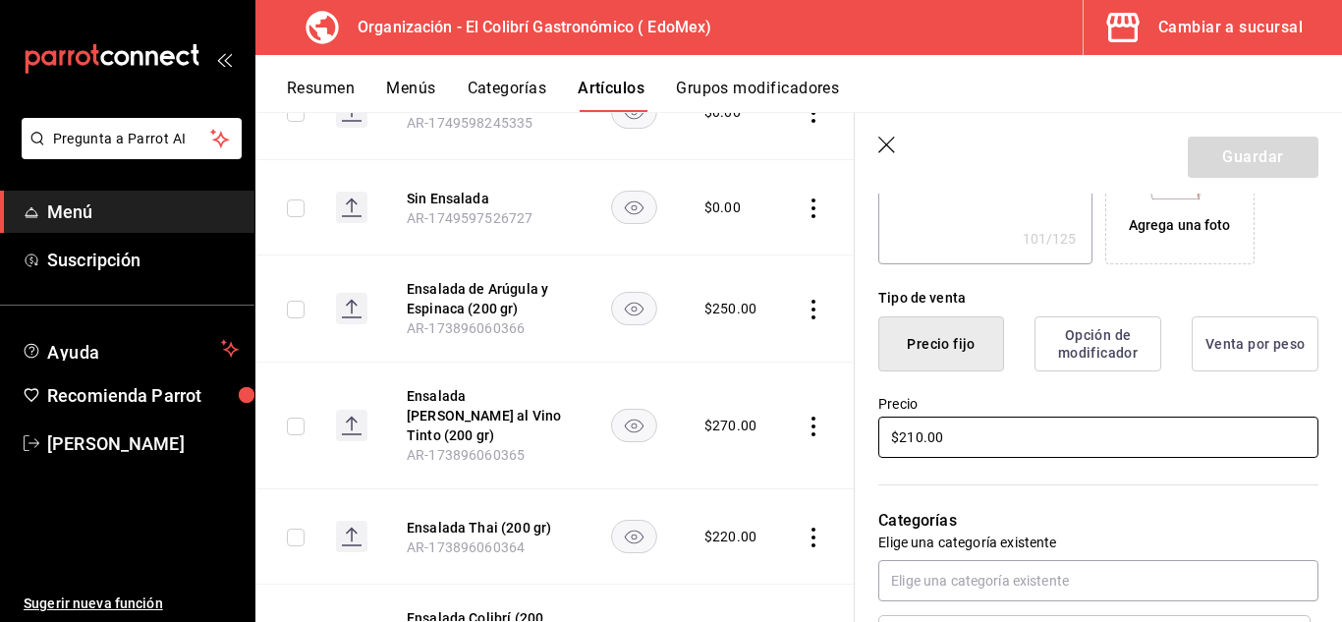
click at [911, 445] on input "$210.00" at bounding box center [1098, 437] width 440 height 41
click at [911, 438] on input "$210.00" at bounding box center [1098, 437] width 440 height 41
click at [913, 438] on input "$210.00" at bounding box center [1098, 437] width 440 height 41
type textarea "x"
type input "$20.00"
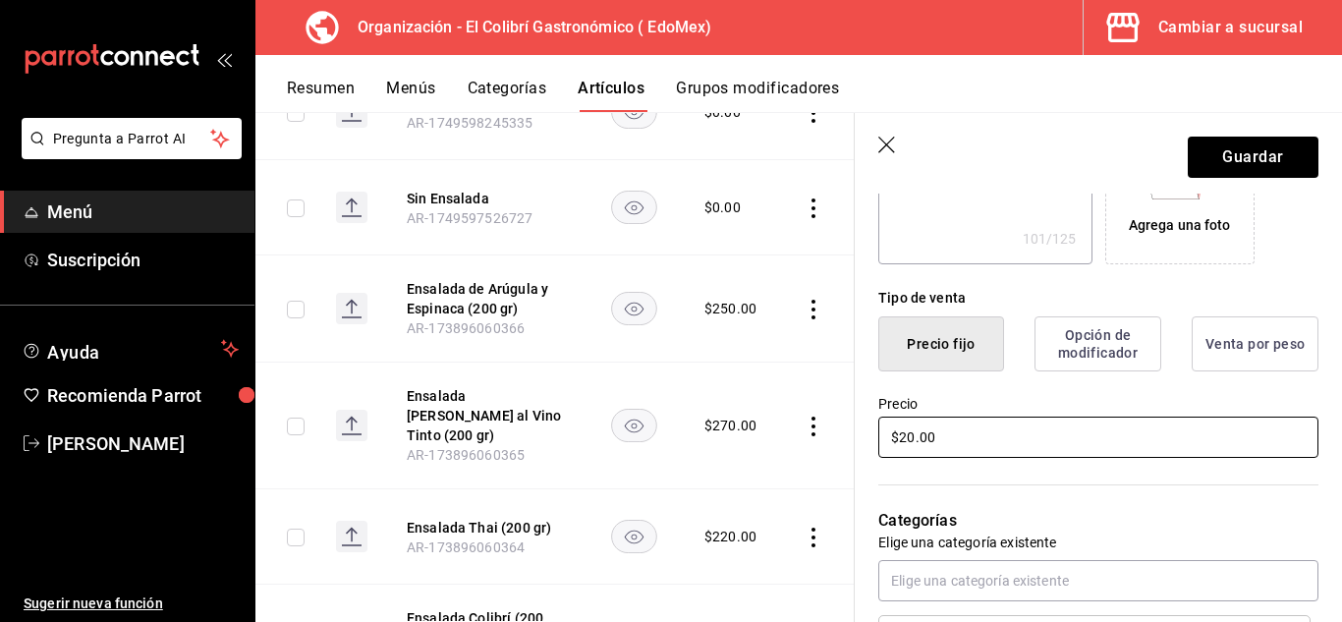
type textarea "x"
type input "$220.00"
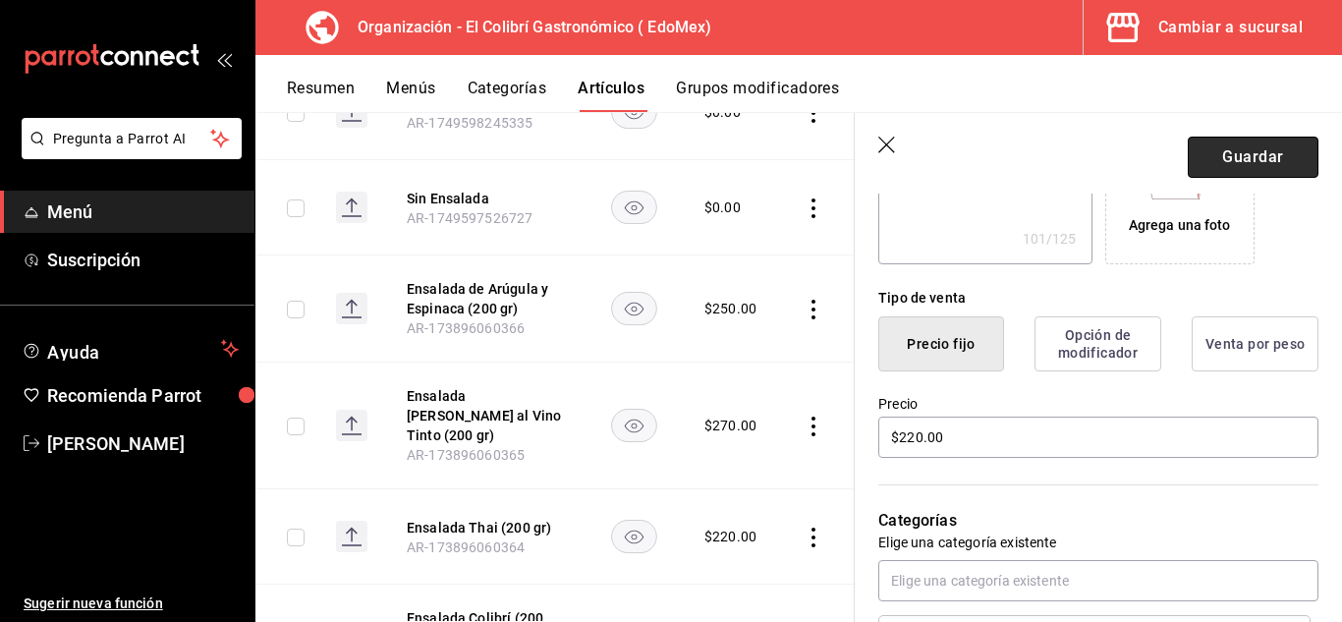
click at [1244, 159] on button "Guardar" at bounding box center [1253, 157] width 131 height 41
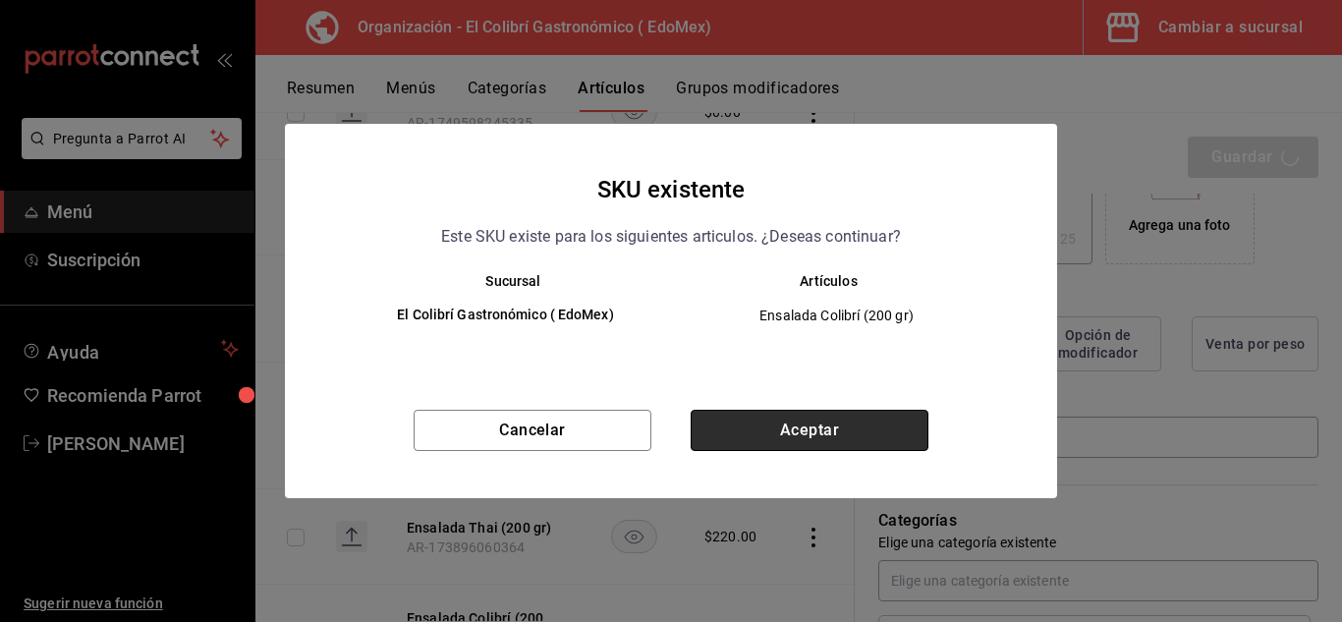
click at [808, 431] on button "Aceptar" at bounding box center [810, 430] width 238 height 41
type textarea "x"
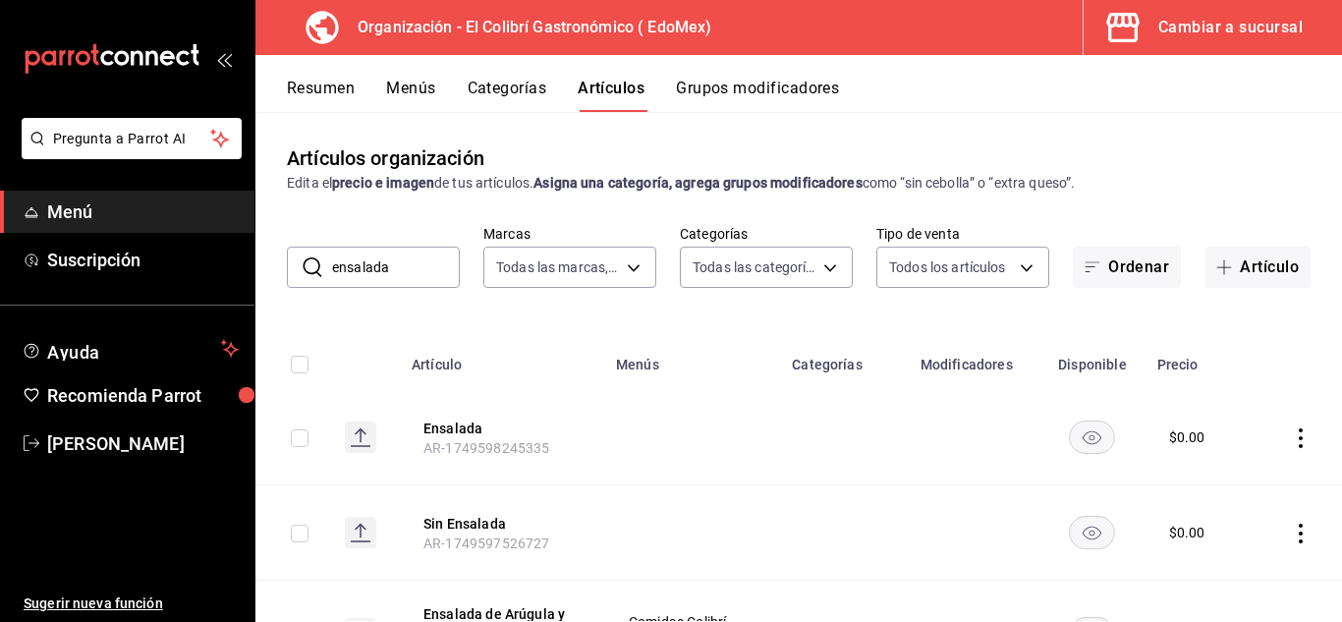
click at [395, 262] on input "ensalada" at bounding box center [396, 267] width 128 height 39
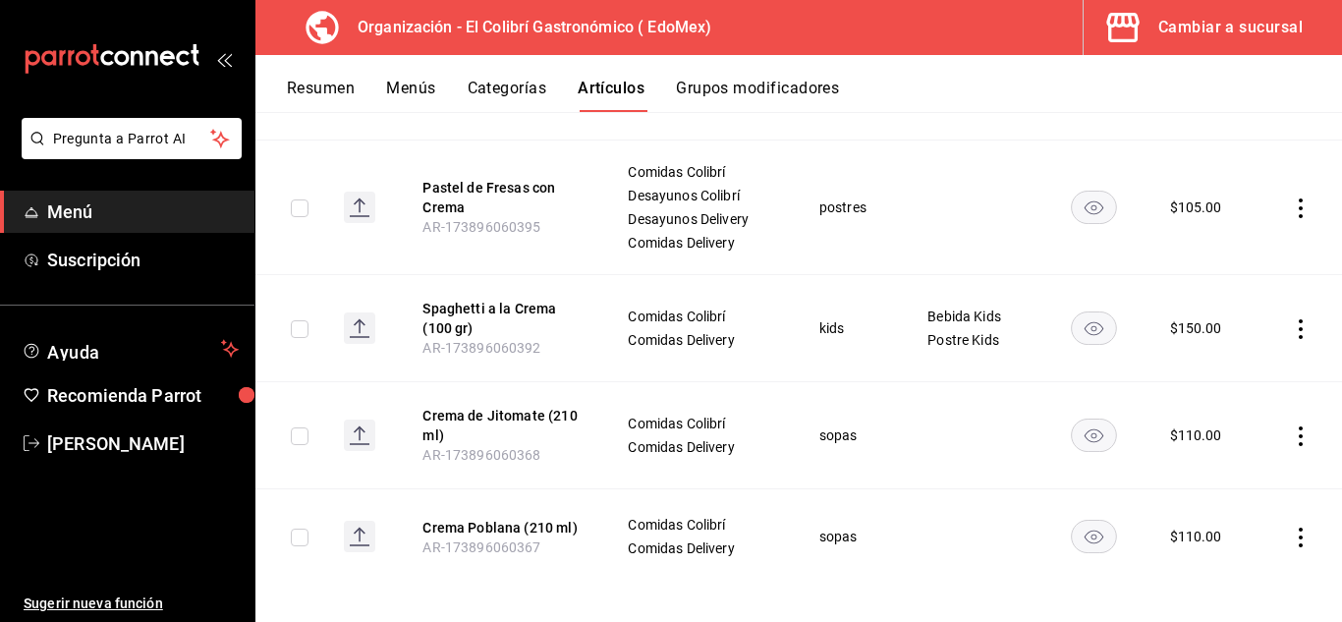
scroll to position [450, 0]
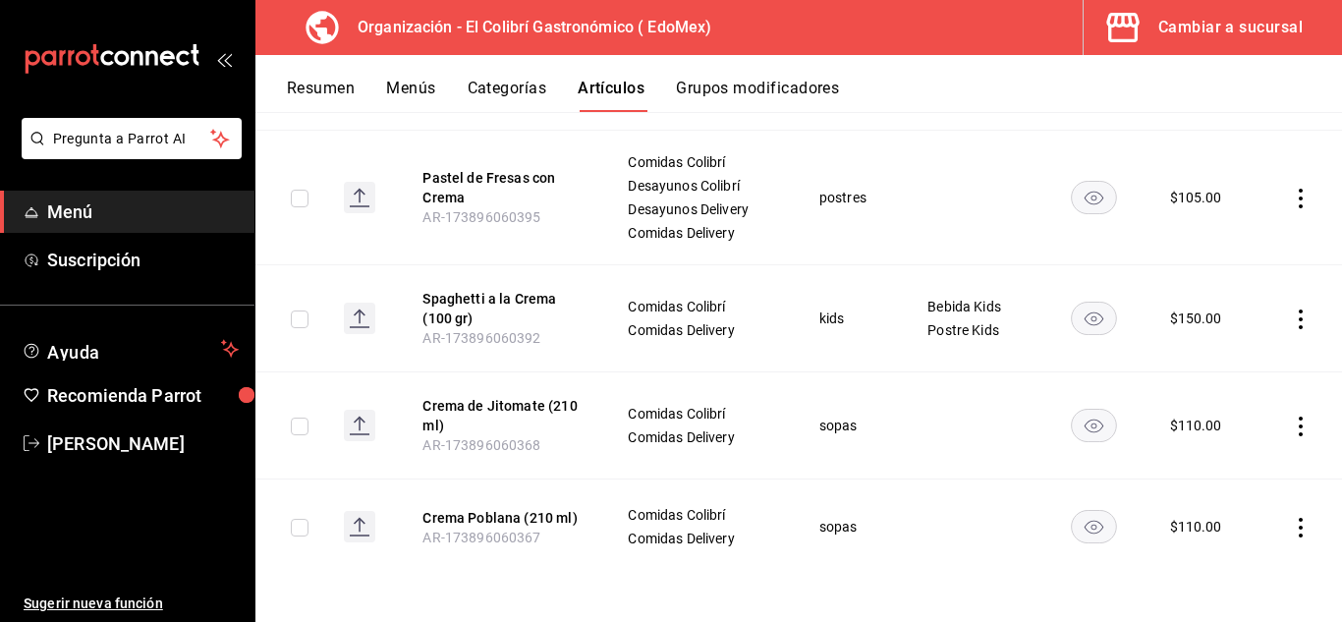
type input "crema"
click at [588, 370] on th "Spaghetti a la Crema (100 gr) AR-173896060392" at bounding box center [501, 318] width 204 height 107
click at [554, 517] on button "Crema Poblana (210 ml)" at bounding box center [501, 518] width 157 height 20
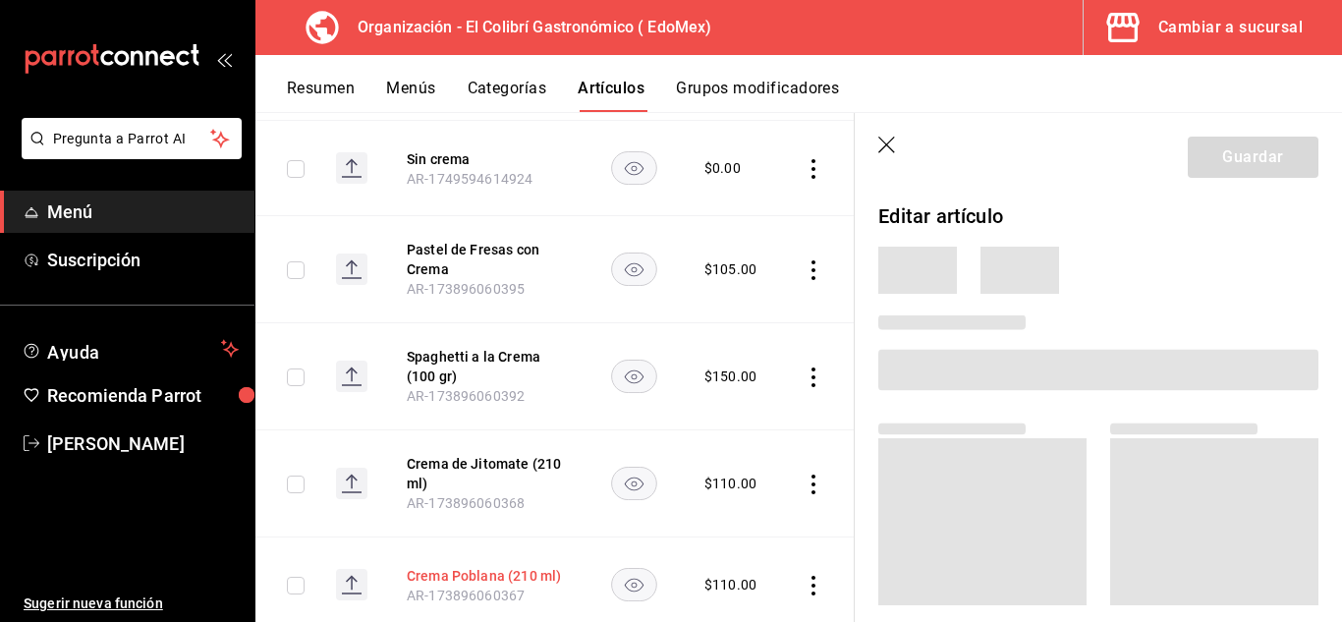
scroll to position [423, 0]
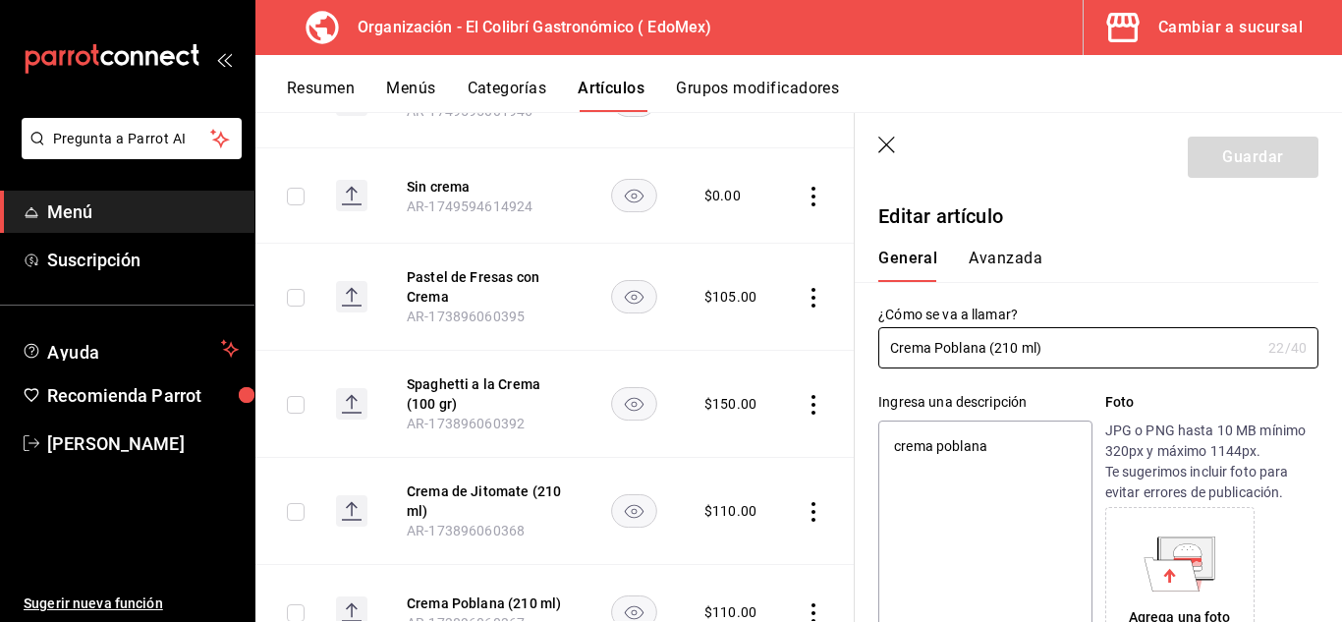
type textarea "x"
type input "$110.00"
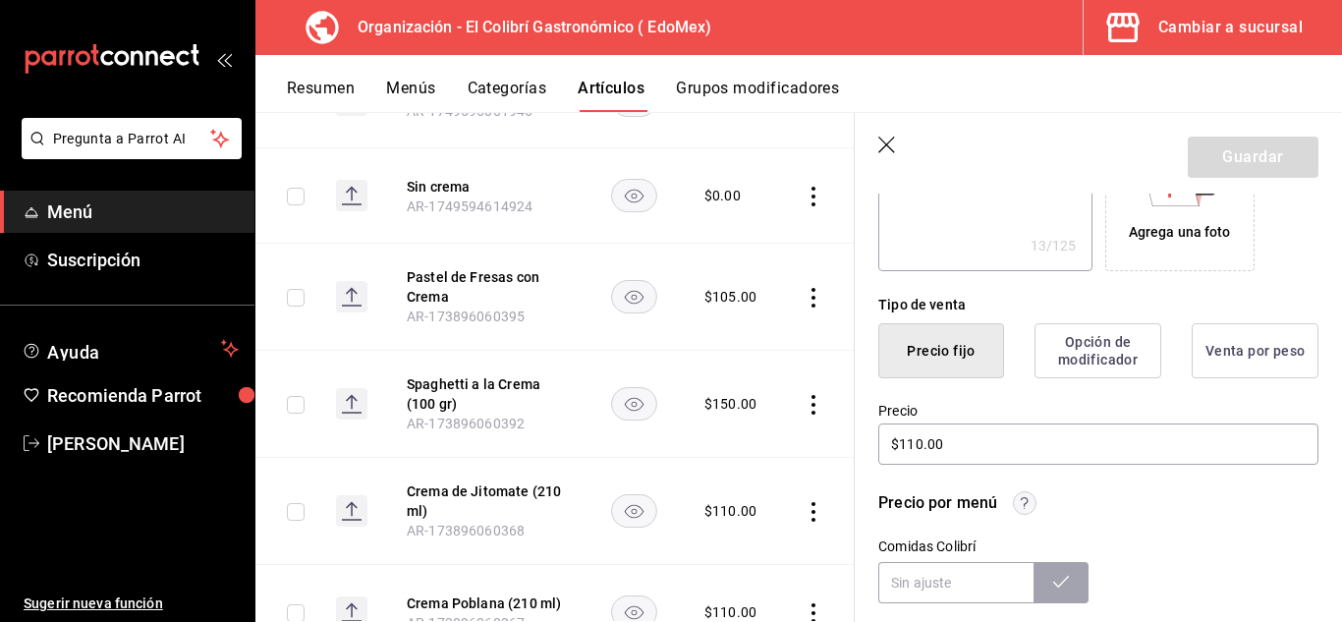
scroll to position [392, 0]
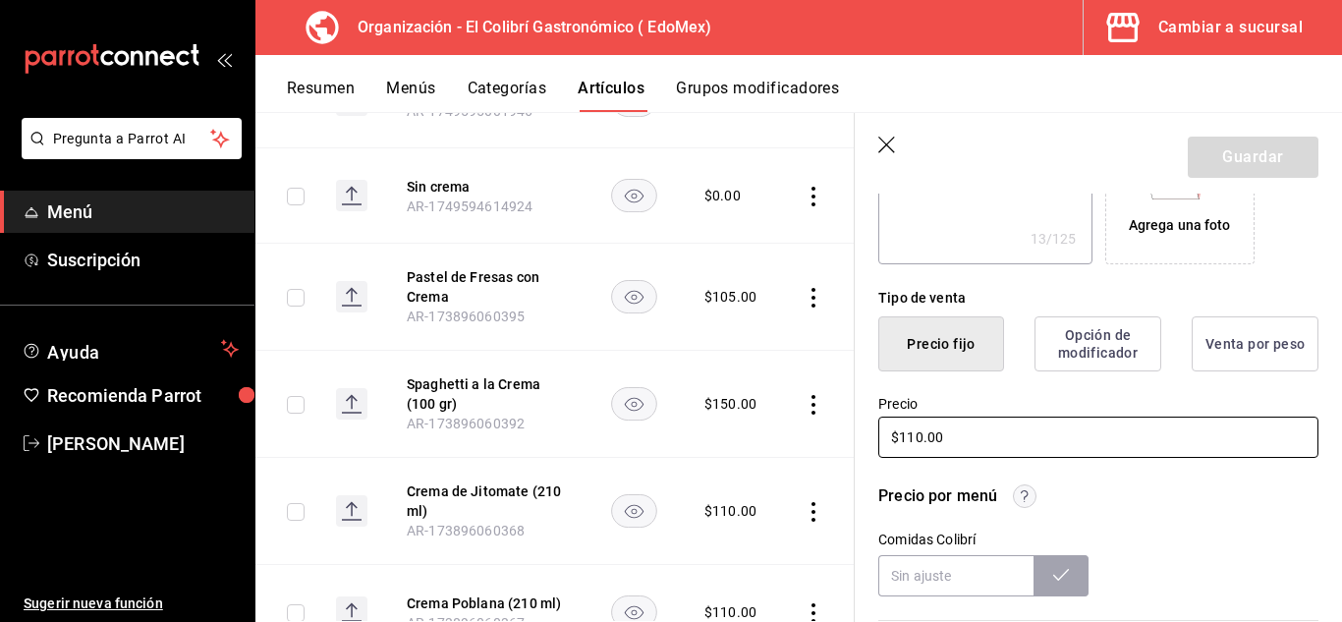
click at [916, 438] on input "$110.00" at bounding box center [1098, 437] width 440 height 41
type textarea "x"
type input "$10.00"
type textarea "x"
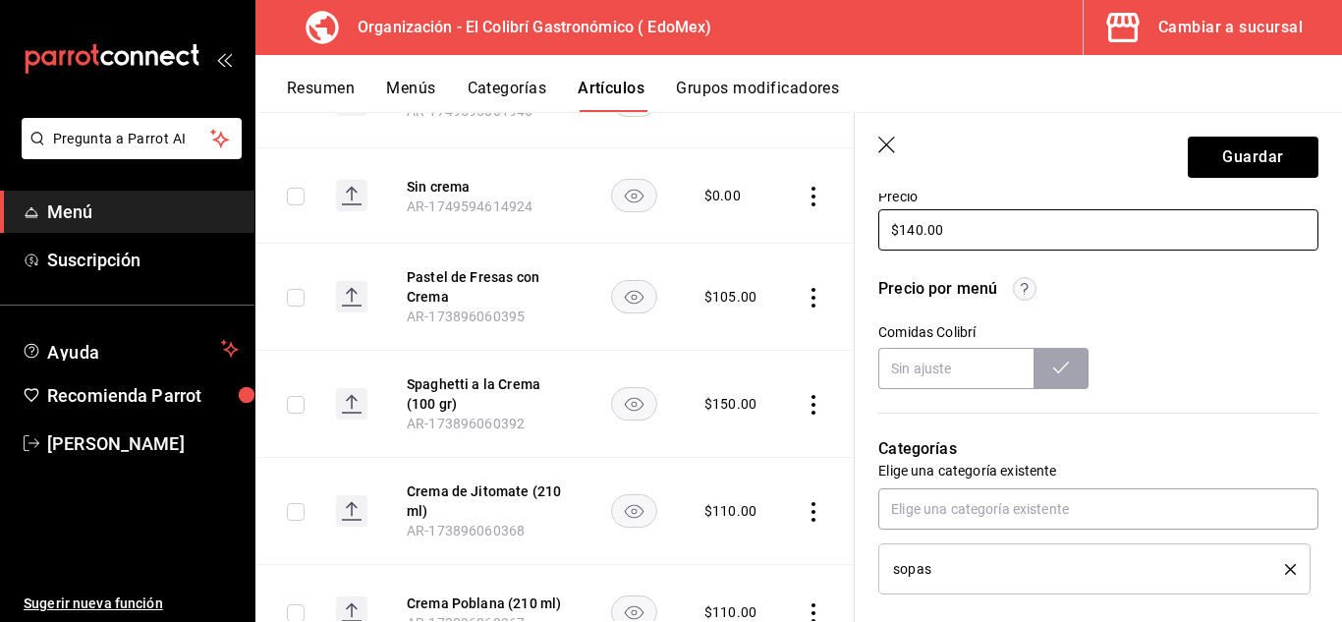
scroll to position [568, 0]
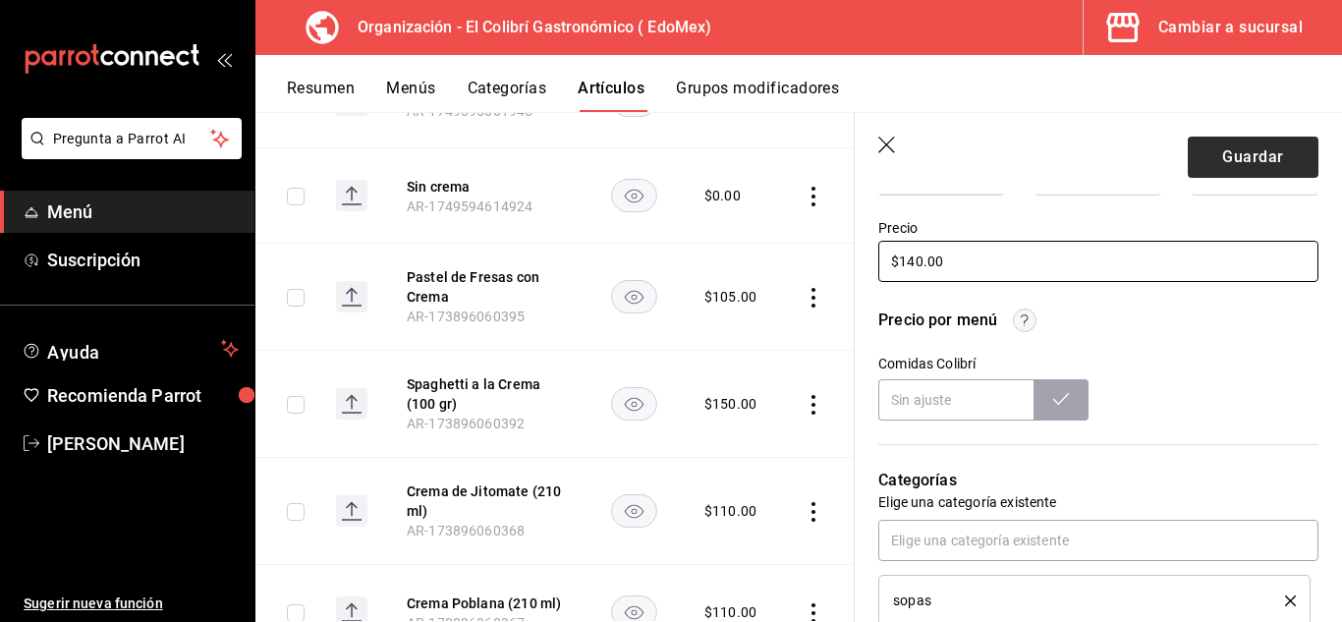
type input "$140.00"
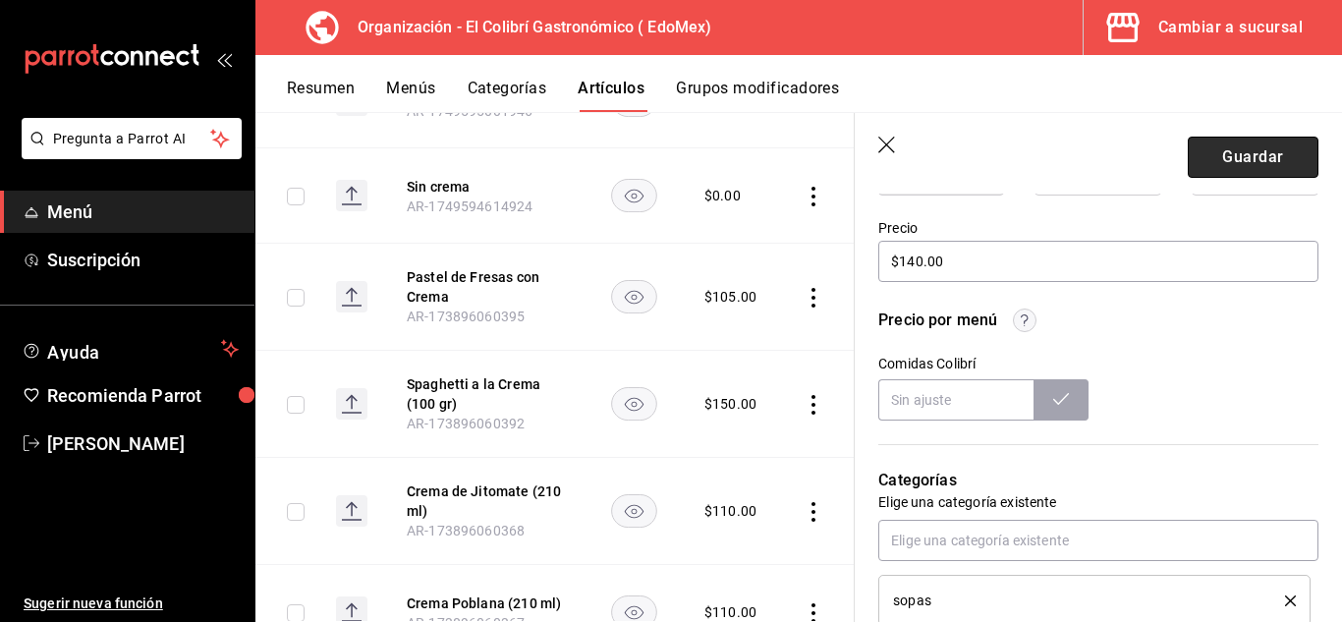
click at [1235, 164] on button "Guardar" at bounding box center [1253, 157] width 131 height 41
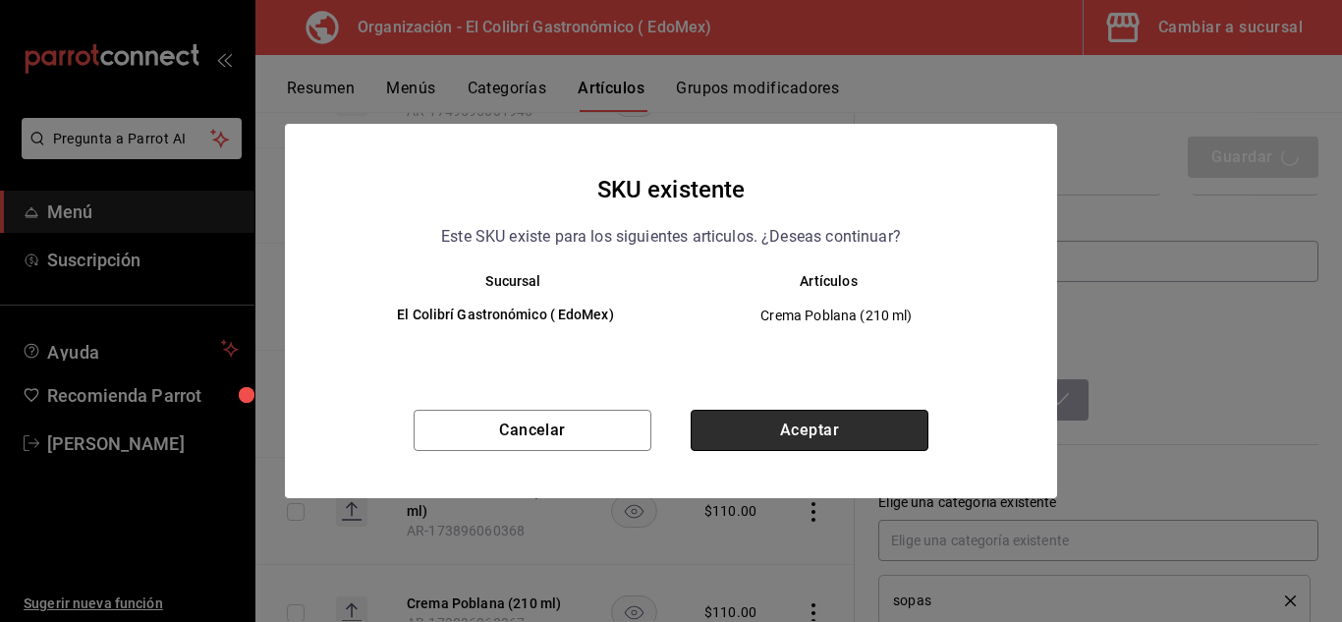
click at [895, 447] on button "Aceptar" at bounding box center [810, 430] width 238 height 41
type textarea "x"
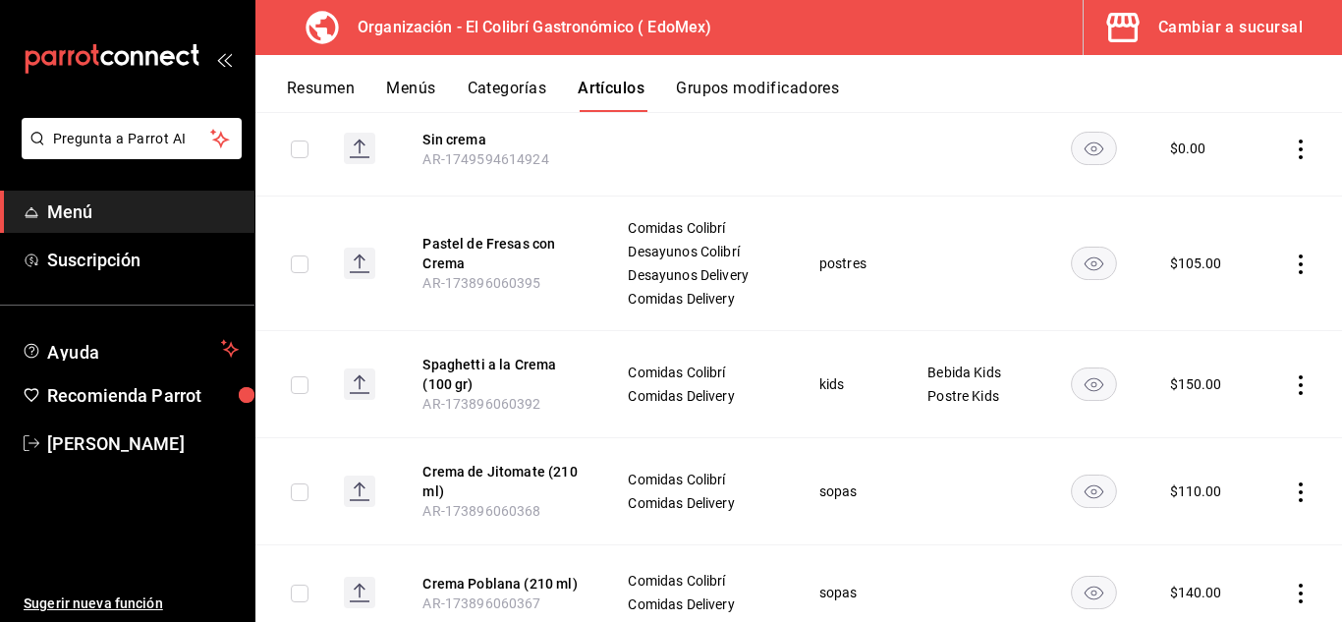
scroll to position [450, 0]
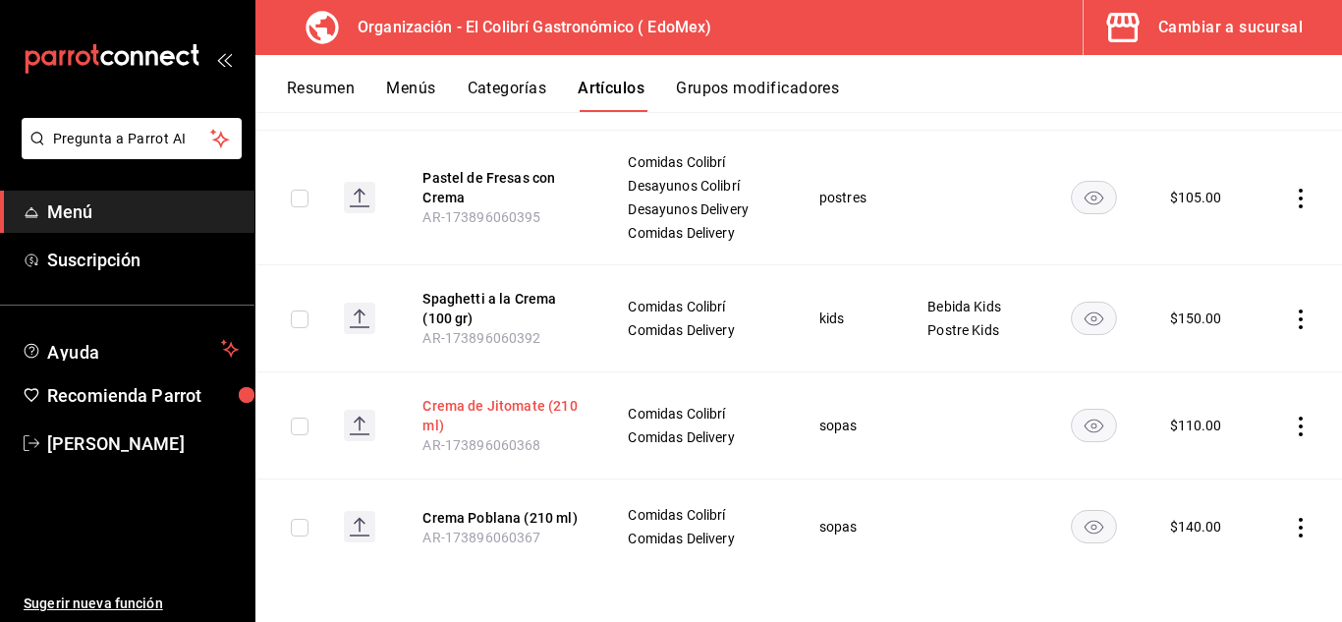
click at [477, 417] on button "Crema de Jitomate (210 ml)" at bounding box center [501, 415] width 157 height 39
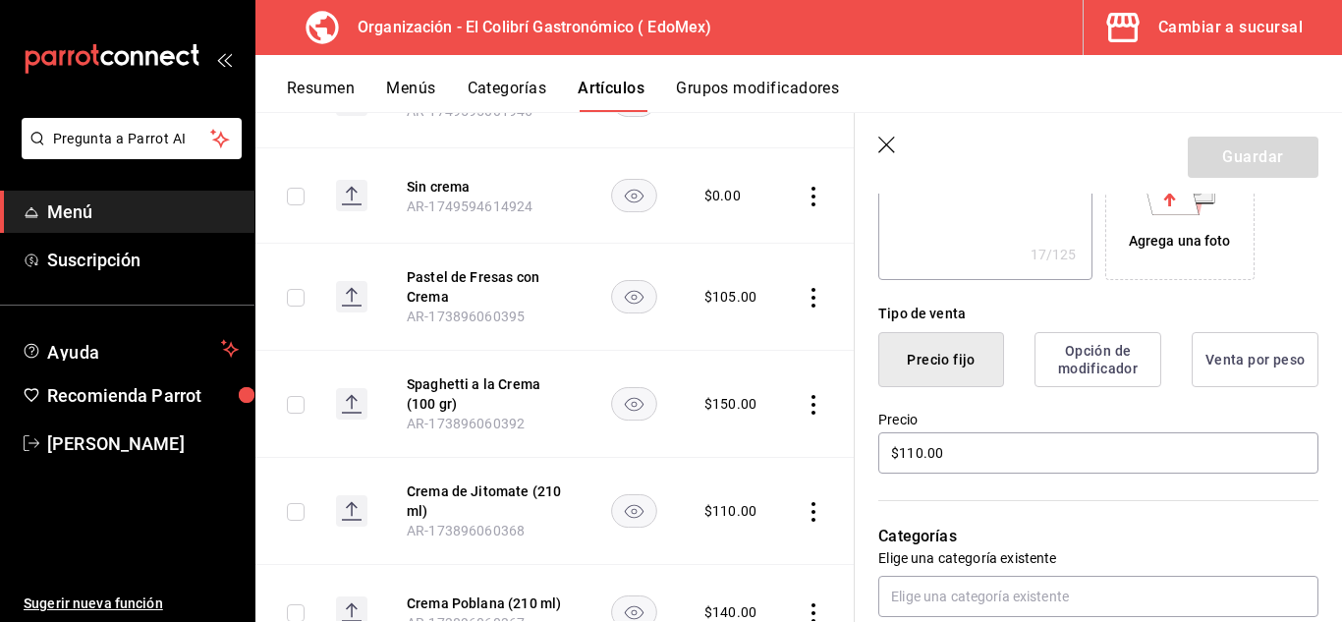
scroll to position [369, 0]
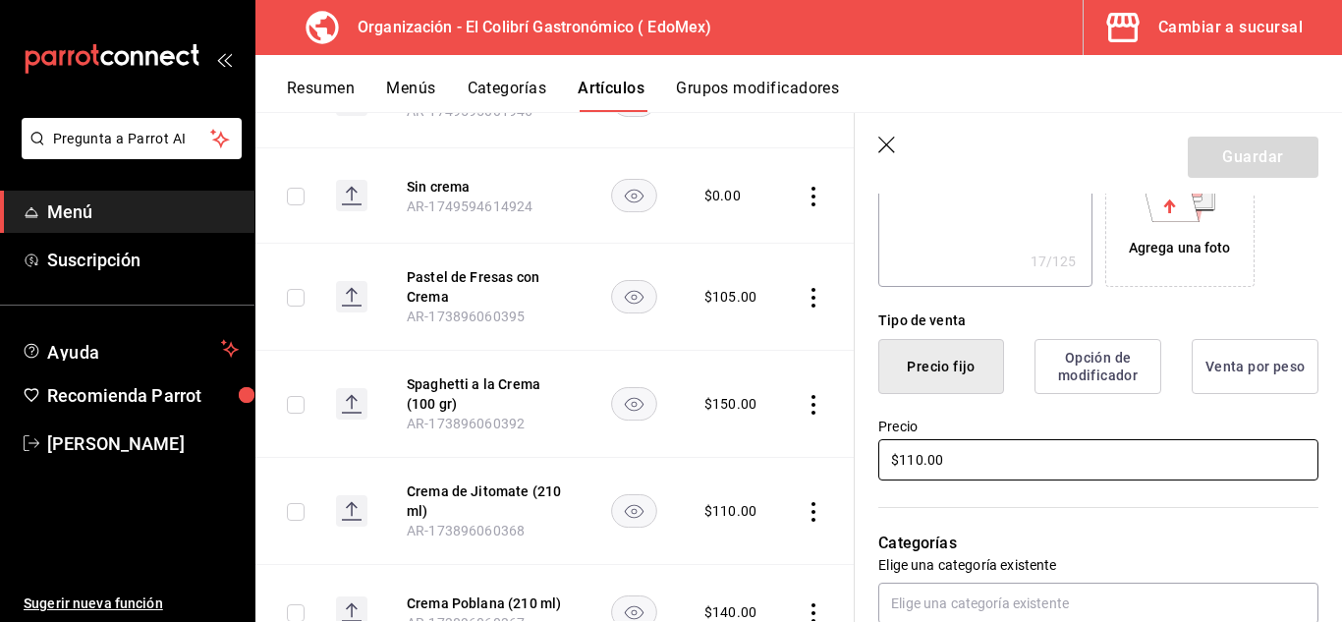
click at [914, 466] on input "$110.00" at bounding box center [1098, 459] width 440 height 41
type textarea "x"
type input "$10.00"
type textarea "x"
type input "$140.00"
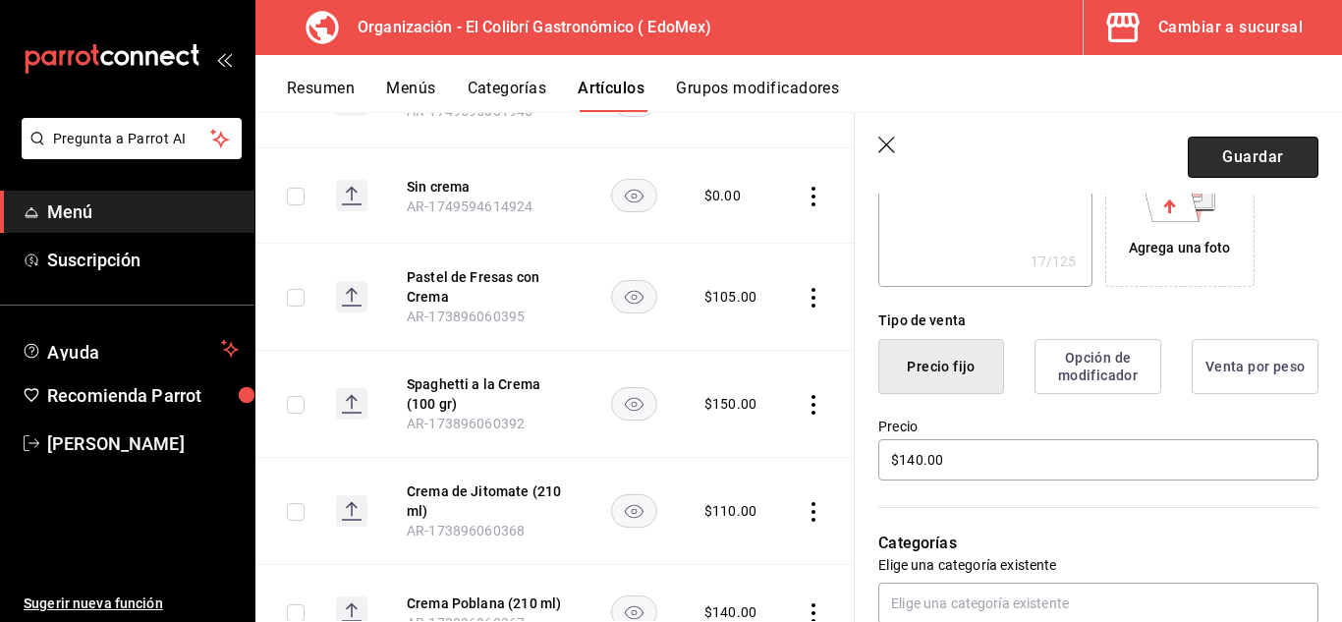
click at [1274, 158] on button "Guardar" at bounding box center [1253, 157] width 131 height 41
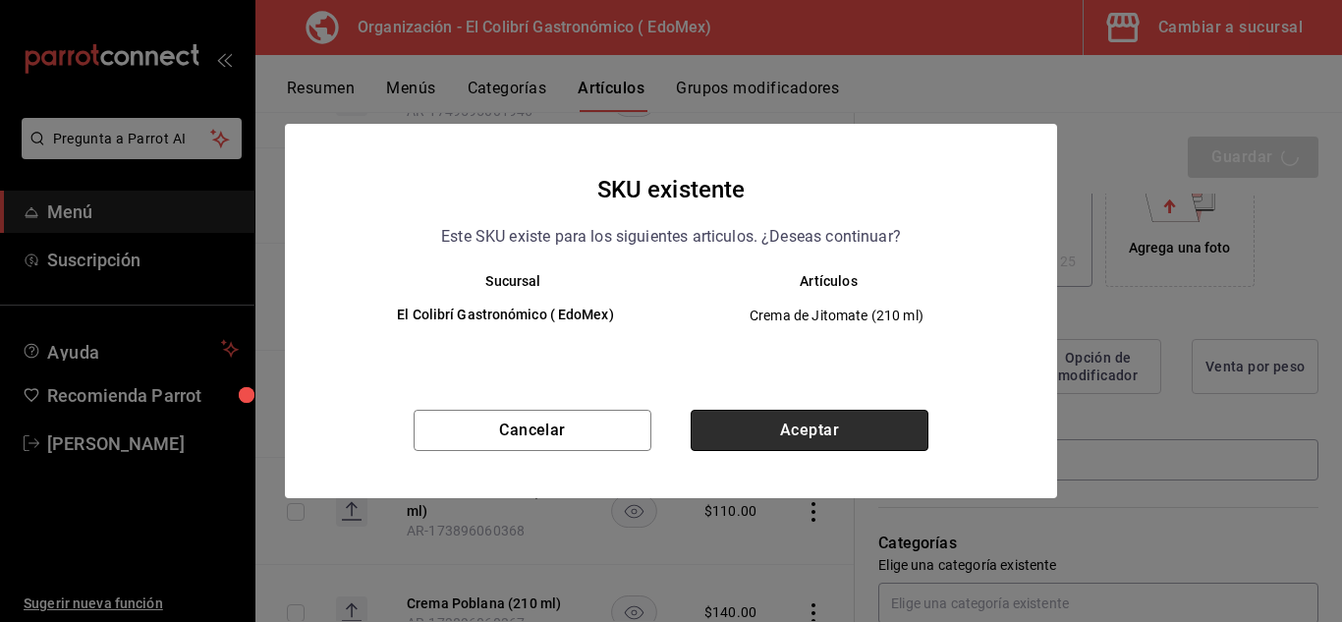
click at [839, 432] on button "Aceptar" at bounding box center [810, 430] width 238 height 41
type textarea "x"
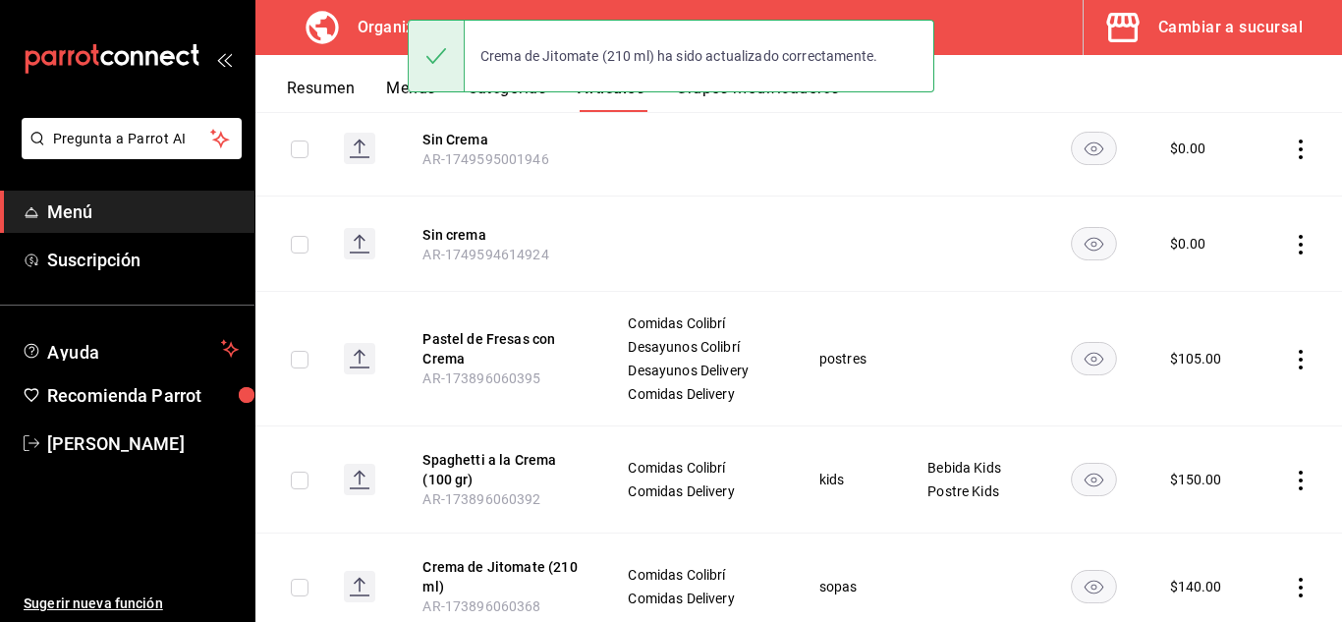
scroll to position [450, 0]
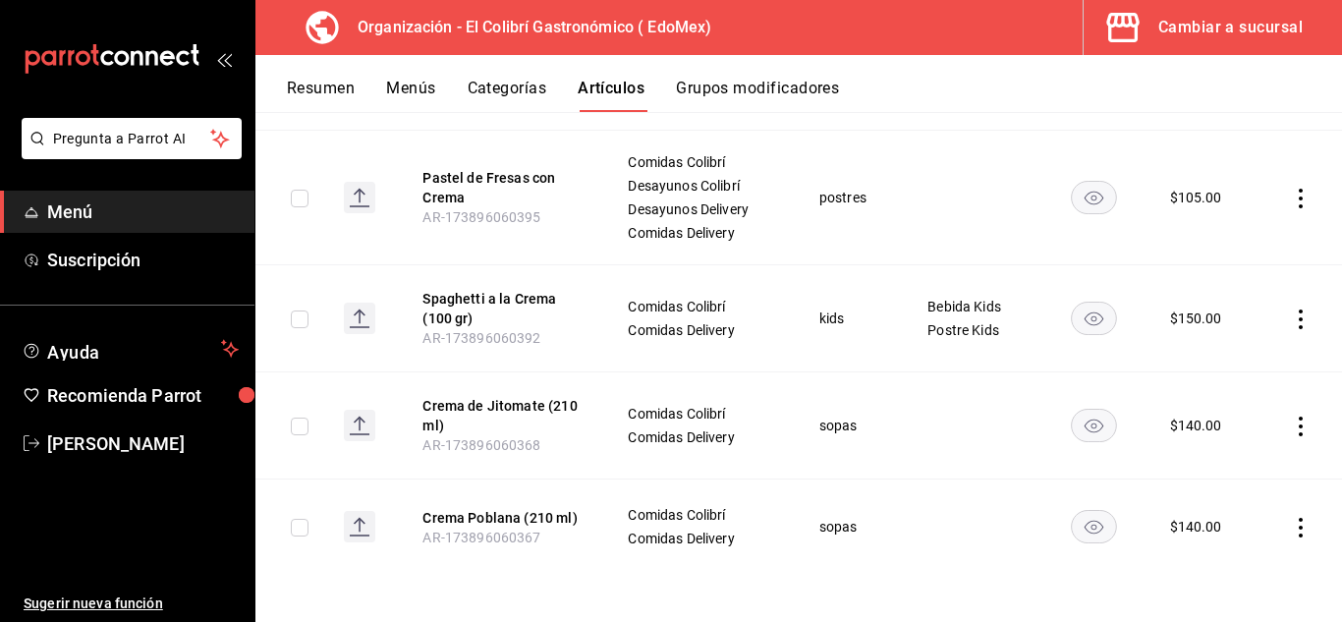
click at [1332, 500] on div "Artículos organización Edita el precio e imagen de tus artículos. Asigna una ca…" at bounding box center [798, 366] width 1087 height 509
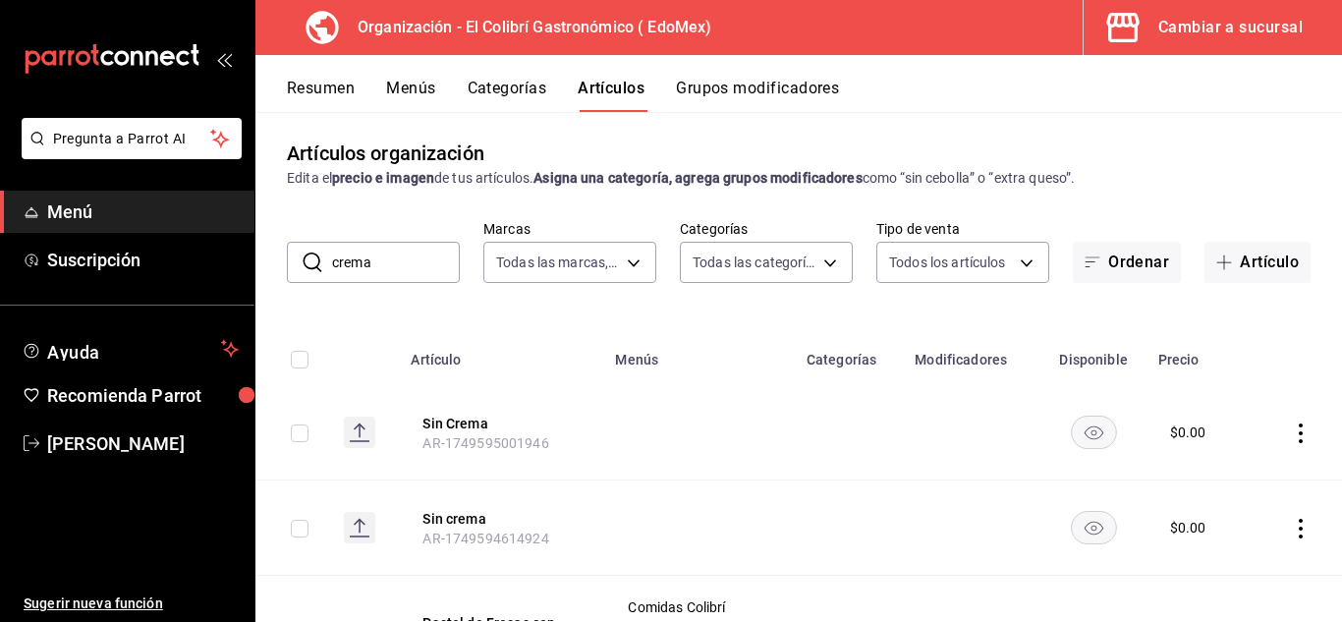
click at [410, 275] on input "crema" at bounding box center [396, 262] width 128 height 39
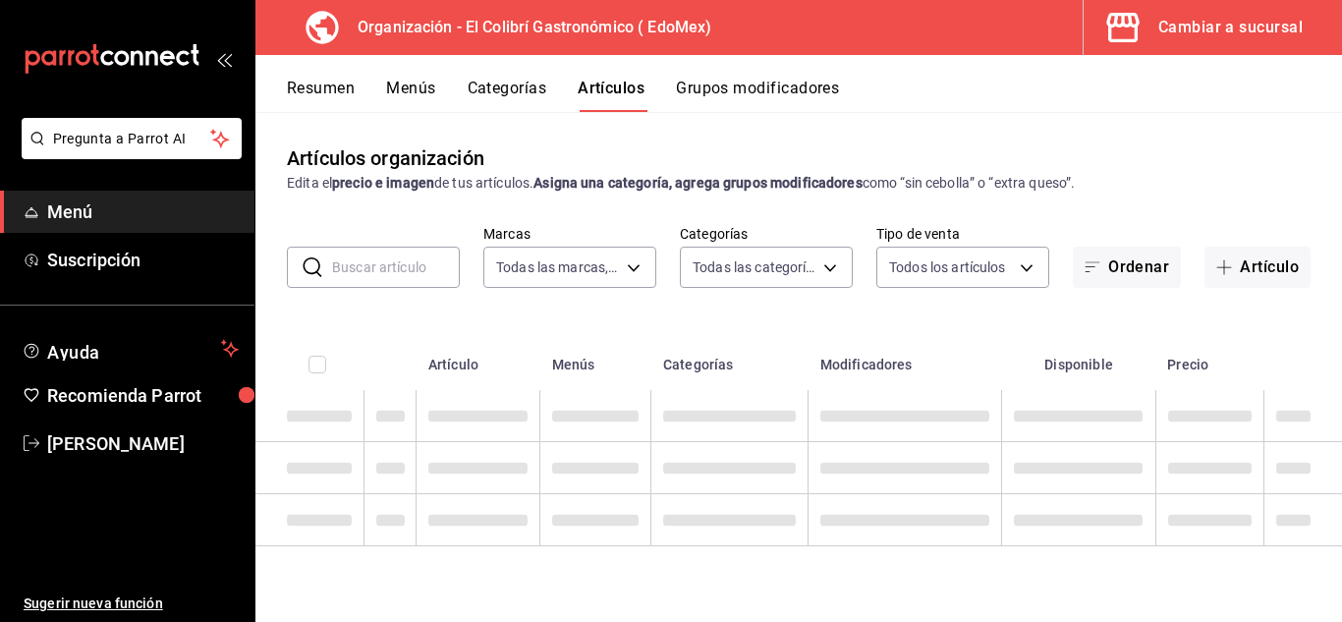
scroll to position [0, 0]
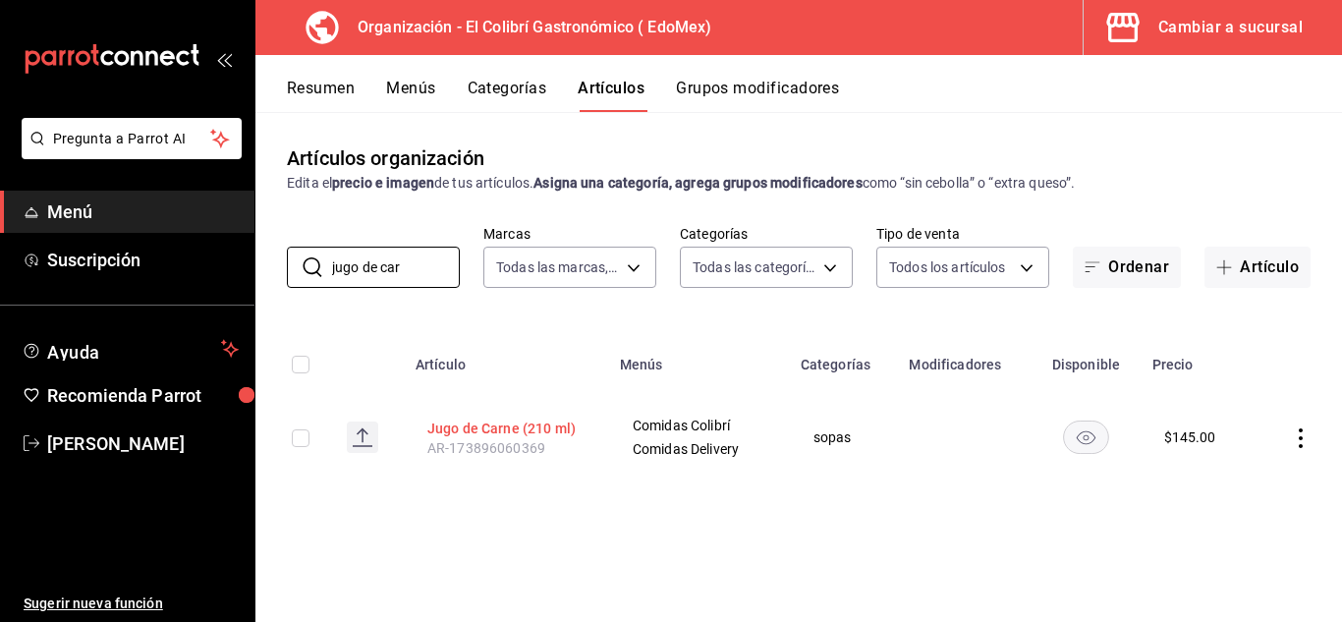
type input "jugo de car"
click at [527, 429] on button "Jugo de Carne (210 ml)" at bounding box center [505, 429] width 157 height 20
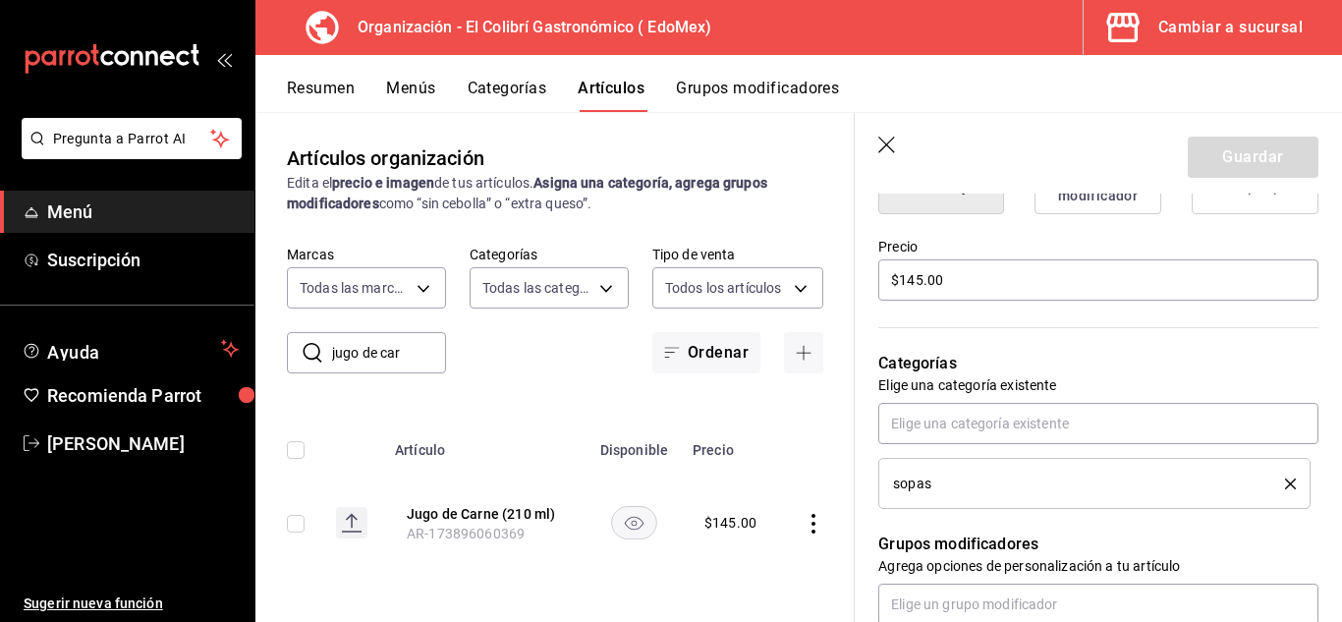
scroll to position [593, 0]
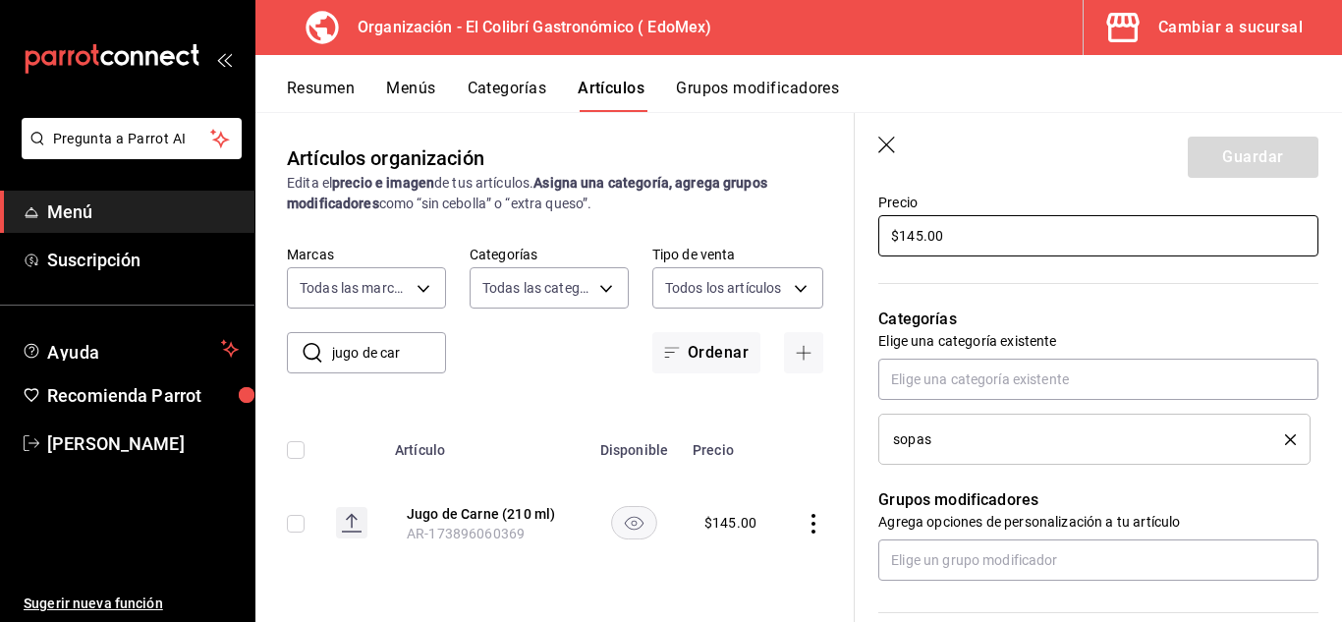
click at [921, 238] on input "$145.00" at bounding box center [1098, 235] width 440 height 41
type textarea "x"
type input "$14.00"
type textarea "x"
type input "$1.00"
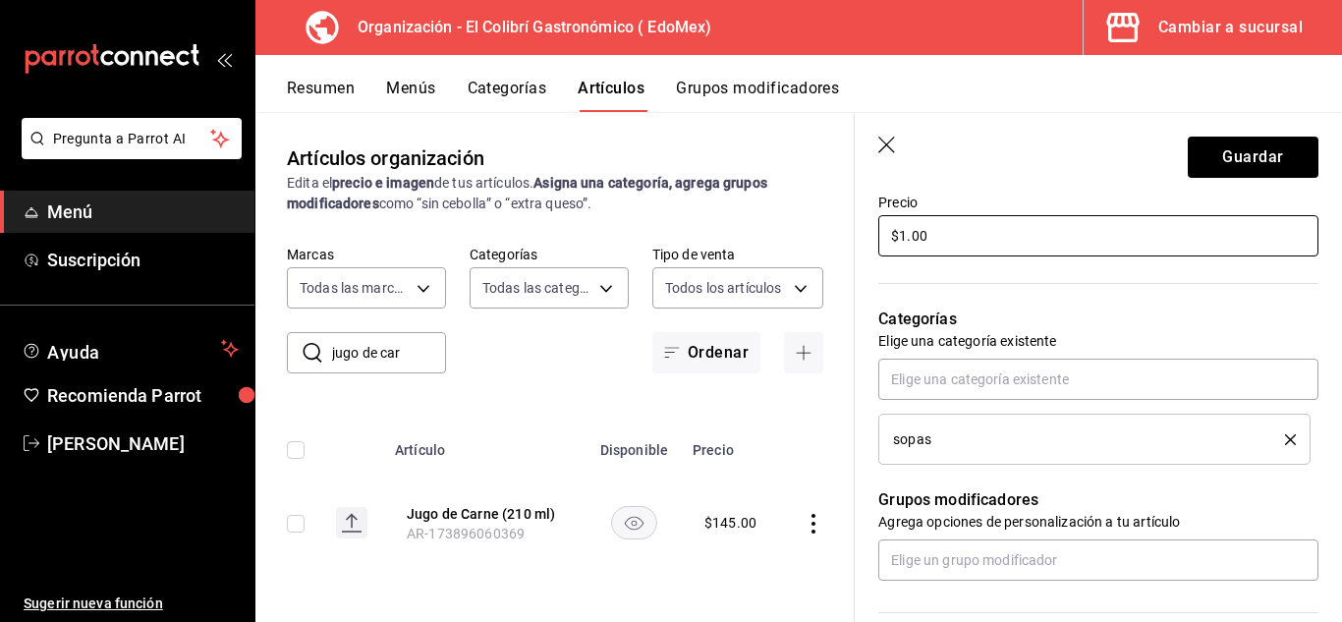
type textarea "x"
type input "$18.00"
type textarea "x"
type input "$180.00"
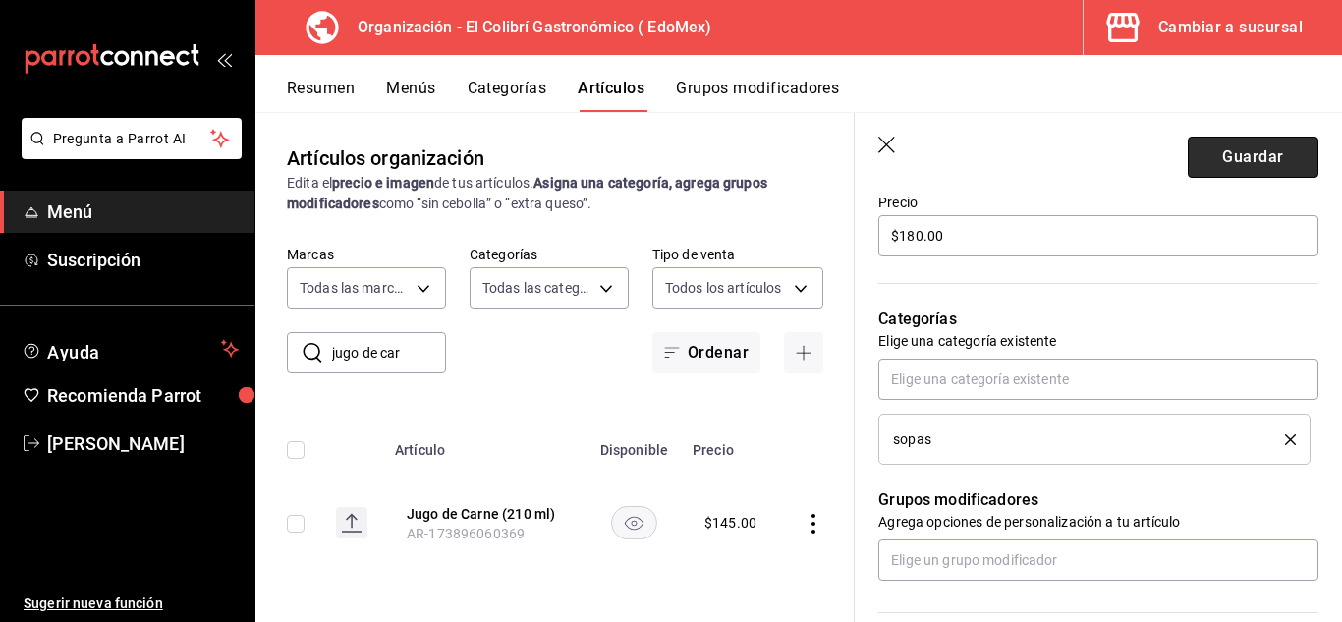
click at [1211, 165] on button "Guardar" at bounding box center [1253, 157] width 131 height 41
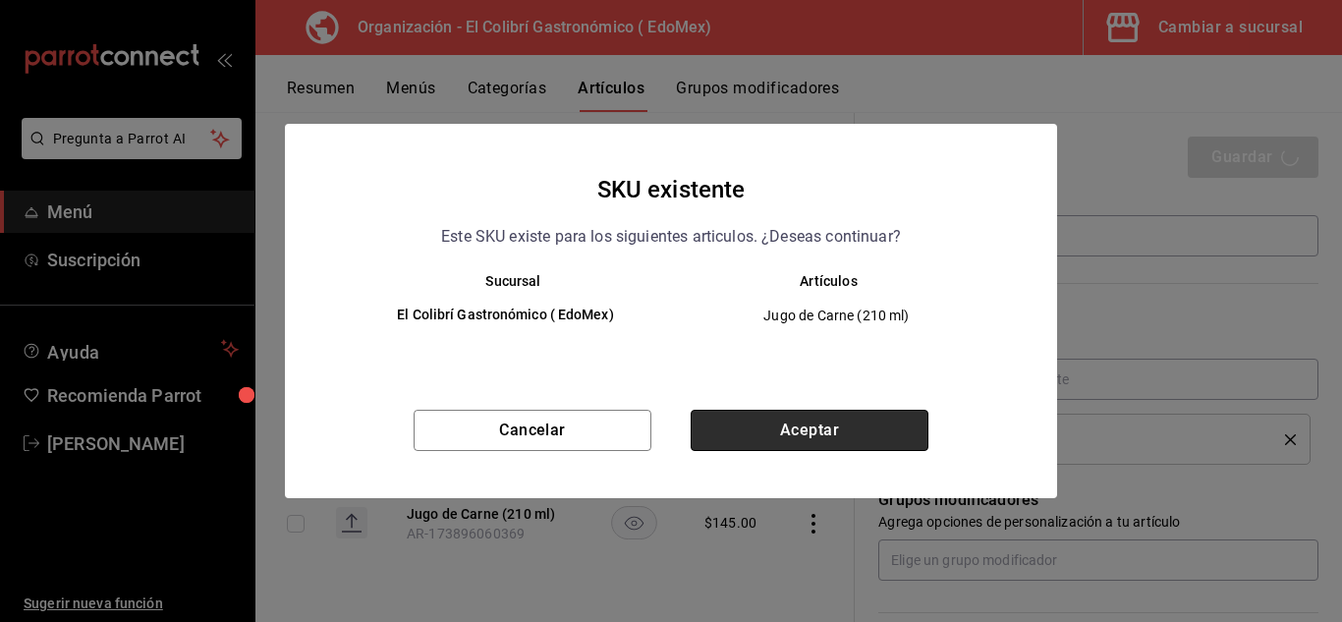
click at [872, 436] on button "Aceptar" at bounding box center [810, 430] width 238 height 41
type textarea "x"
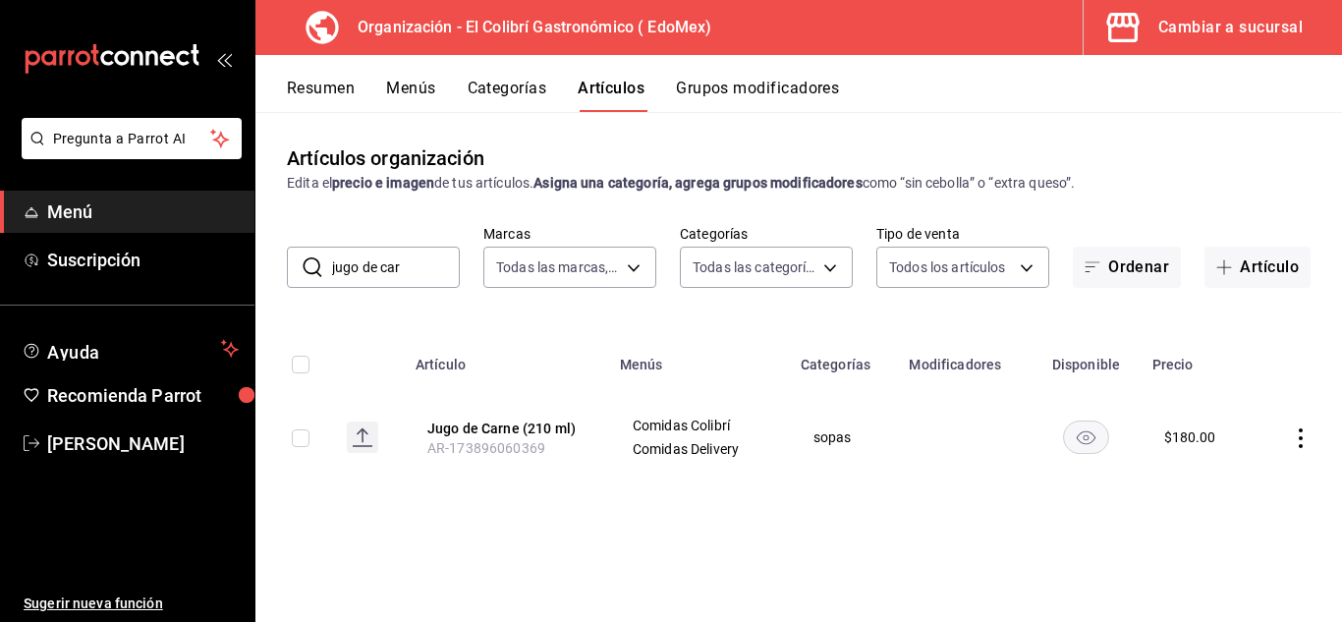
click at [424, 273] on input "jugo de car" at bounding box center [396, 267] width 128 height 39
type input "sopa de tort"
click at [525, 431] on button "Sopa de Tortilla (210 ml)" at bounding box center [505, 429] width 157 height 20
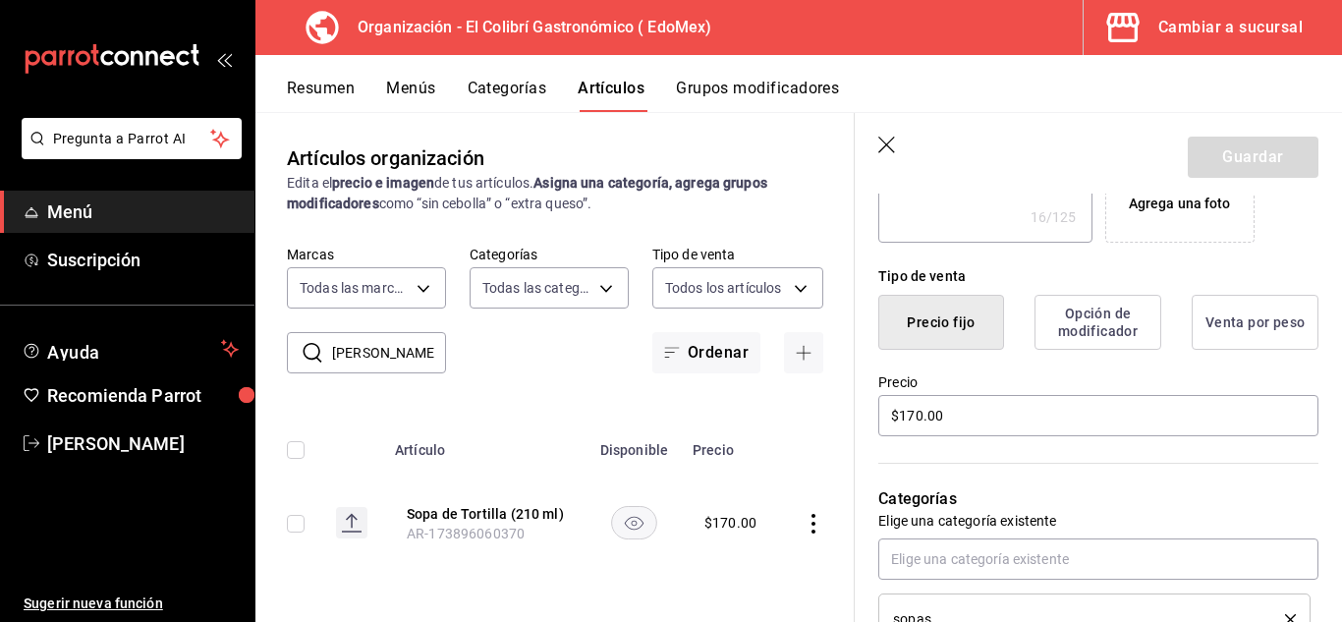
scroll to position [458, 0]
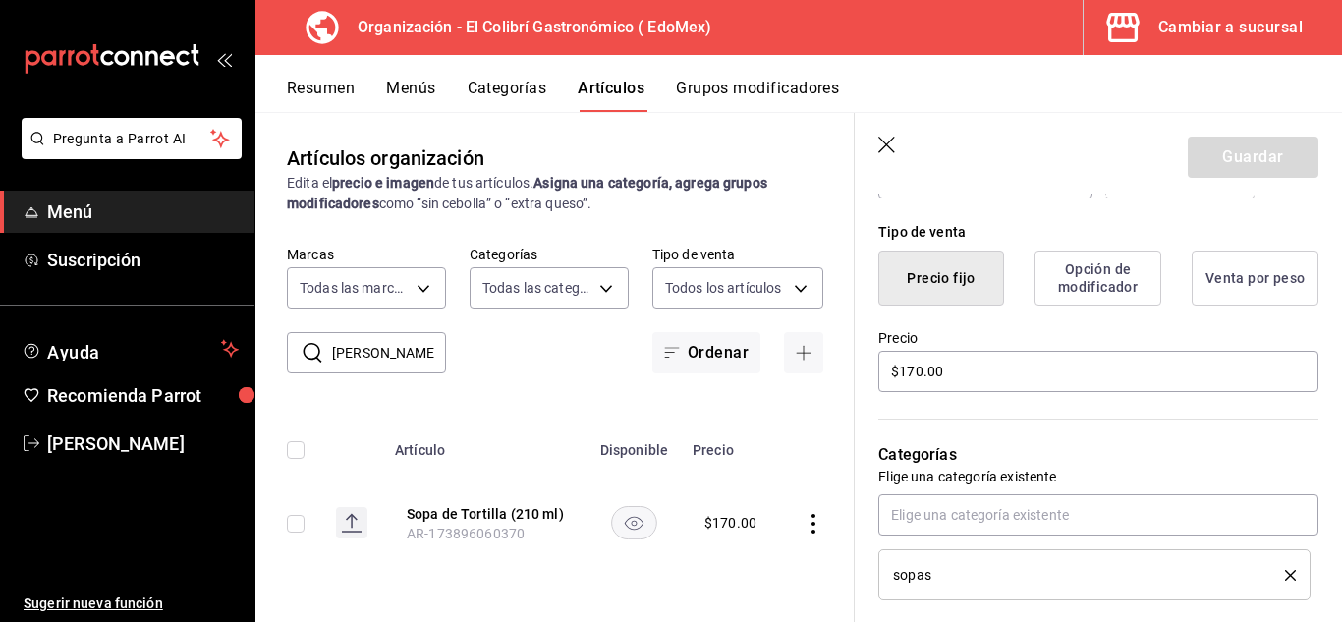
click at [913, 393] on div "Precio $170.00" at bounding box center [1098, 362] width 440 height 66
click at [923, 367] on input "$170.00" at bounding box center [1098, 371] width 440 height 41
type textarea "x"
type input "$1.00"
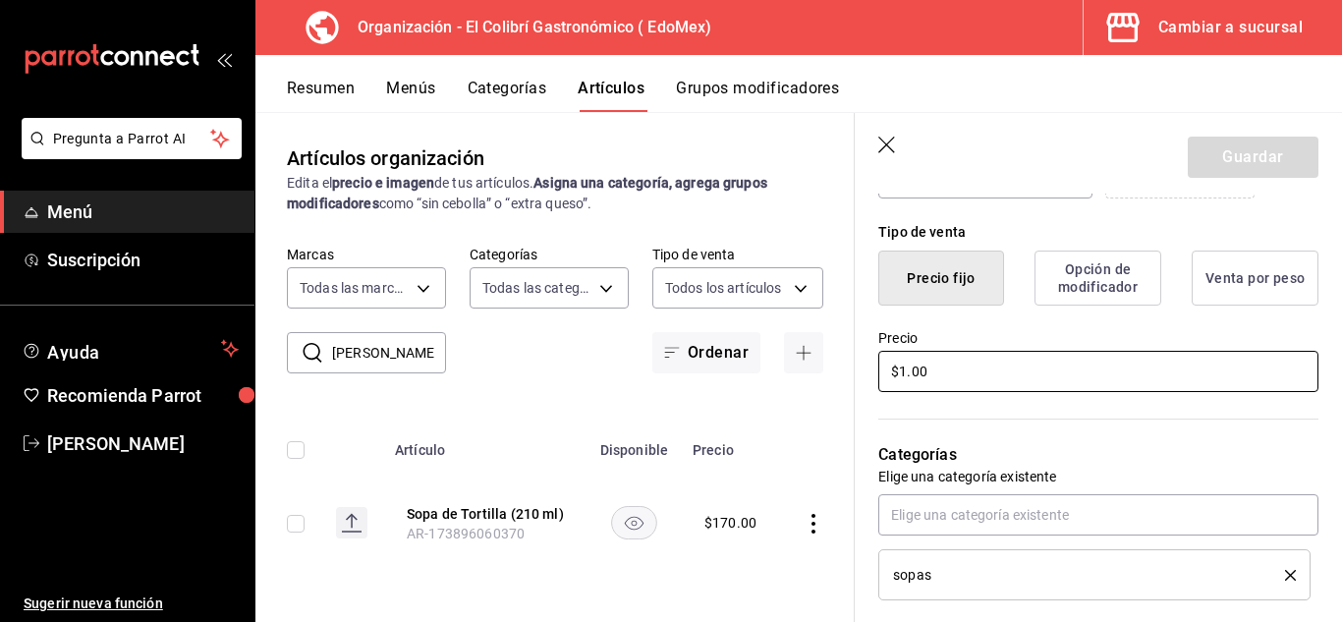
type textarea "x"
type input "$18.00"
type textarea "x"
type input "$185.00"
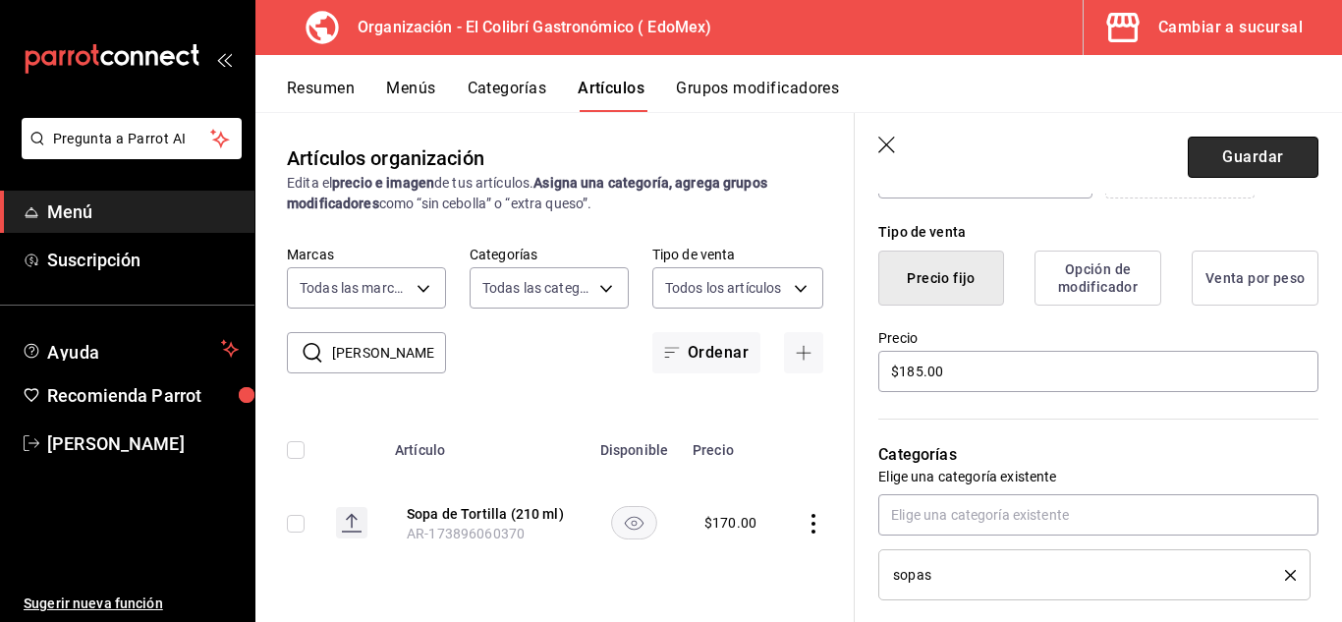
click at [1285, 176] on button "Guardar" at bounding box center [1253, 157] width 131 height 41
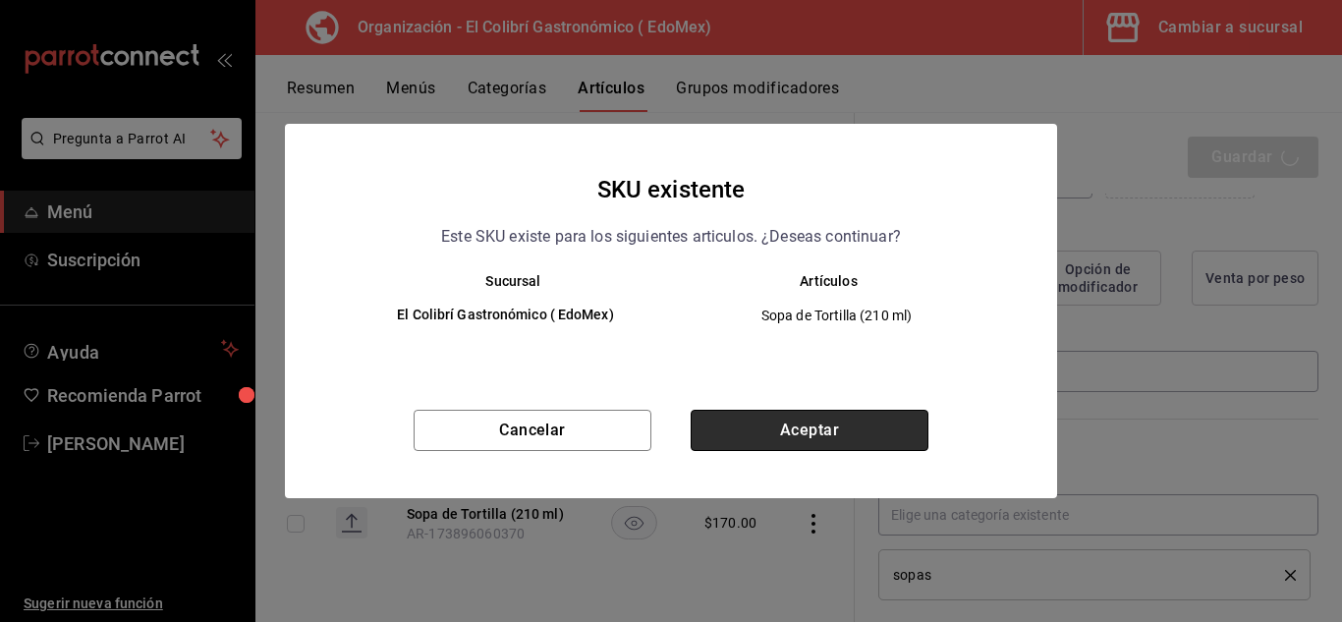
click at [846, 411] on button "Aceptar" at bounding box center [810, 430] width 238 height 41
type textarea "x"
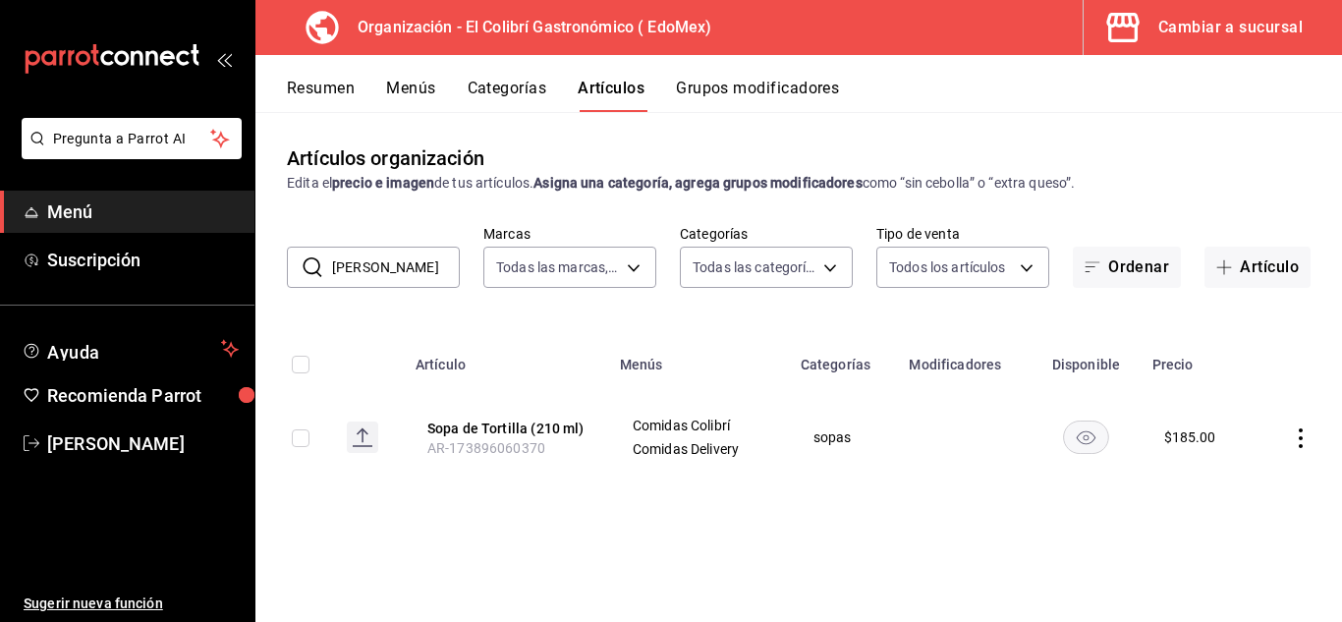
click at [395, 243] on div "​ sopa de tort ​ Marcas Todas las marcas, Sin marca 02d79155-410a-4a52-ba4e-8d9…" at bounding box center [798, 256] width 1087 height 63
click at [389, 265] on input "sopa de tort" at bounding box center [396, 267] width 128 height 39
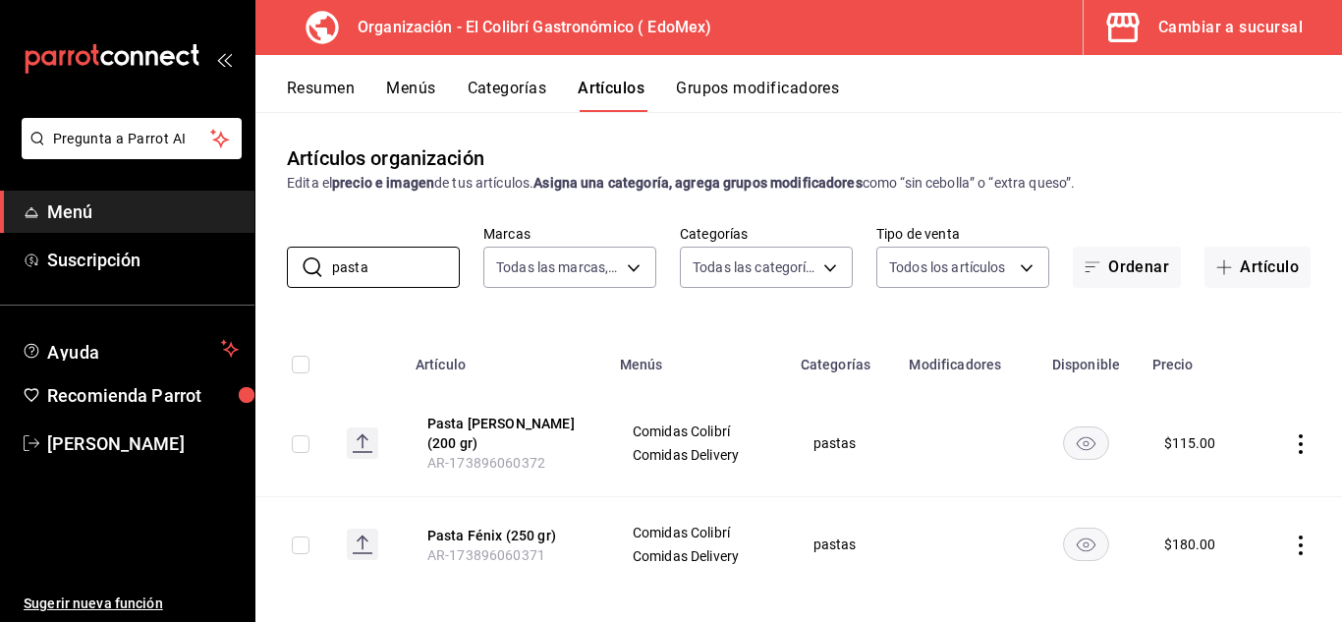
scroll to position [6, 0]
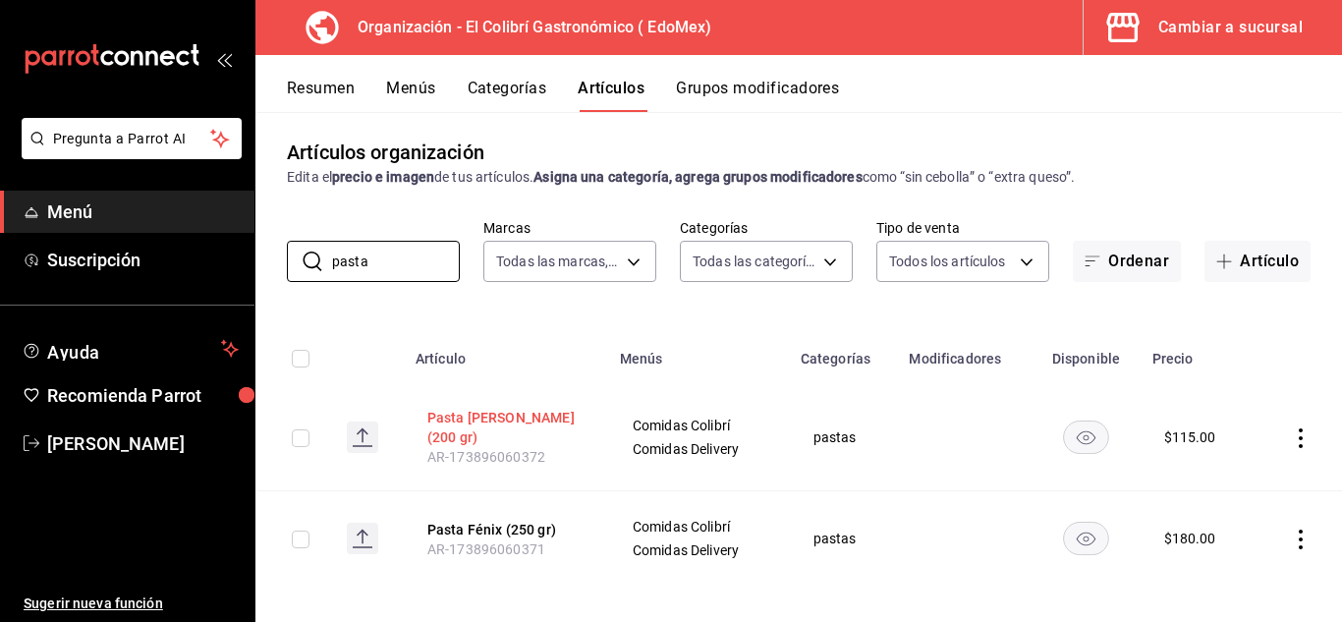
type input "pasta"
click at [541, 430] on button "Pasta Alfredo (200 gr)" at bounding box center [505, 427] width 157 height 39
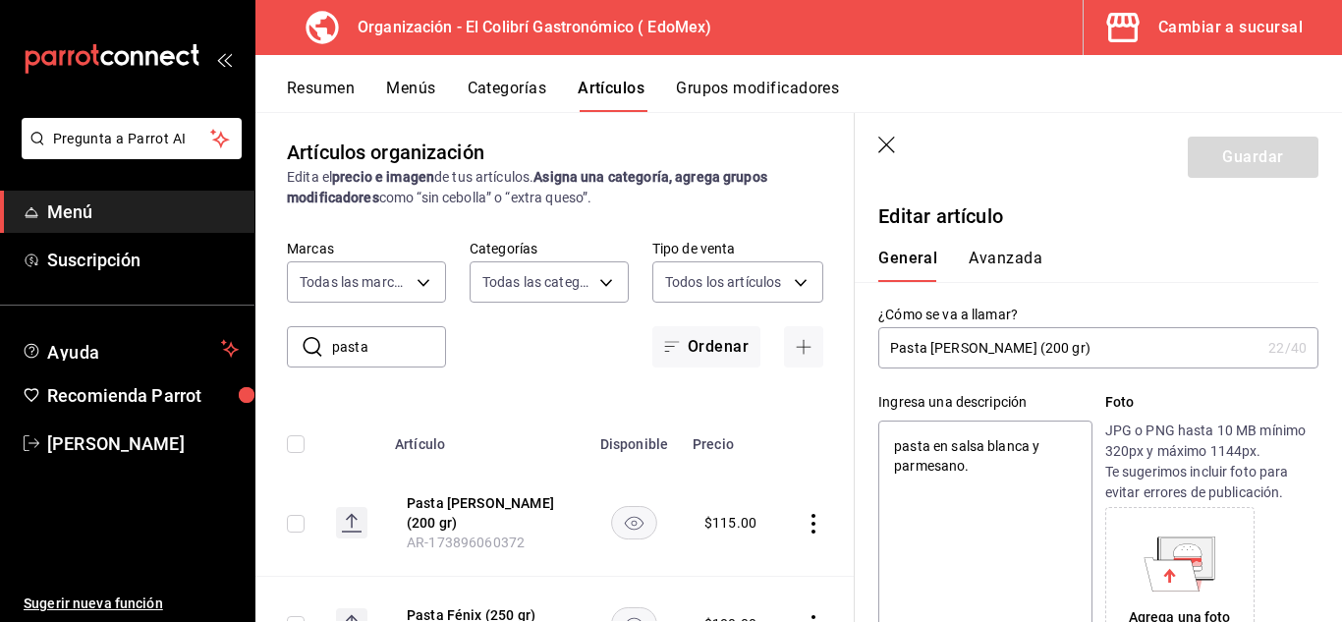
type textarea "x"
type input "$115.00"
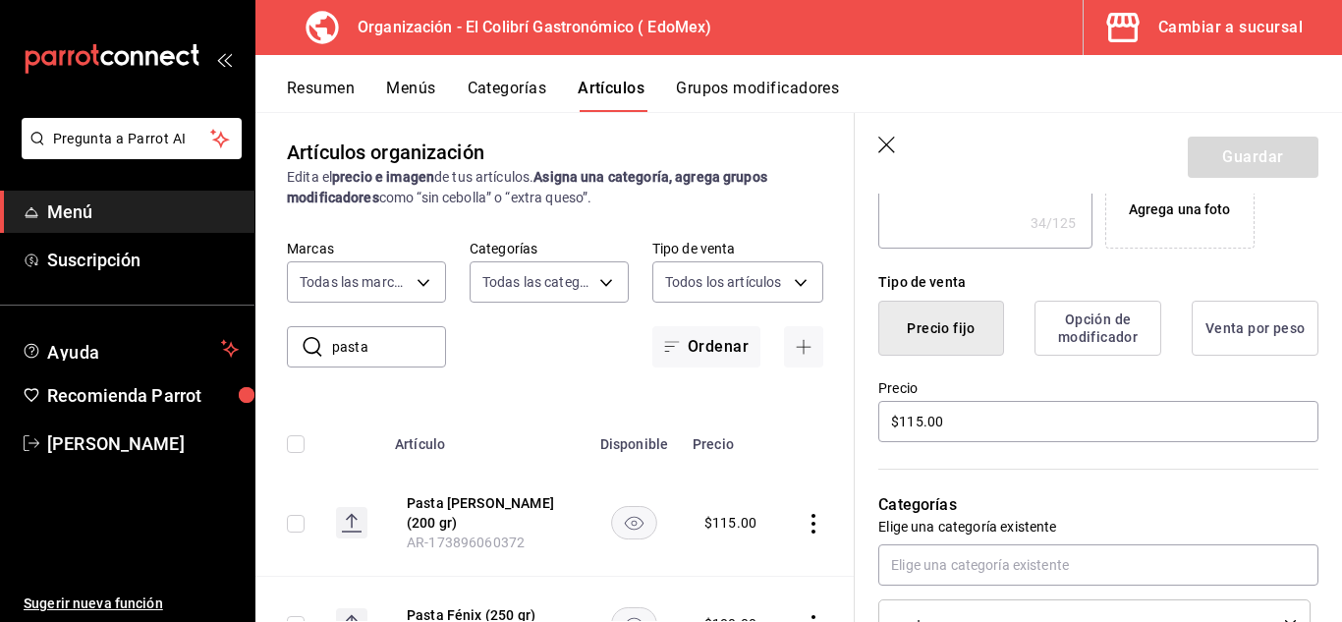
scroll to position [405, 0]
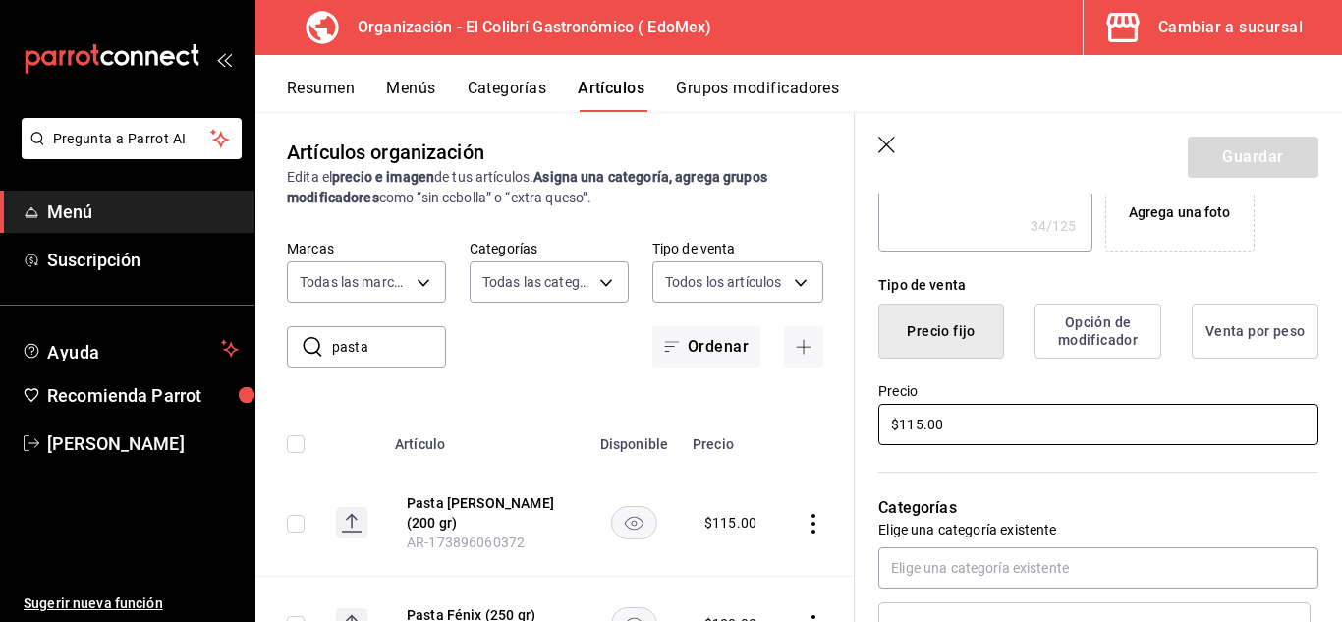
click at [916, 424] on input "$115.00" at bounding box center [1098, 424] width 440 height 41
type textarea "x"
type input "$1.00"
type textarea "x"
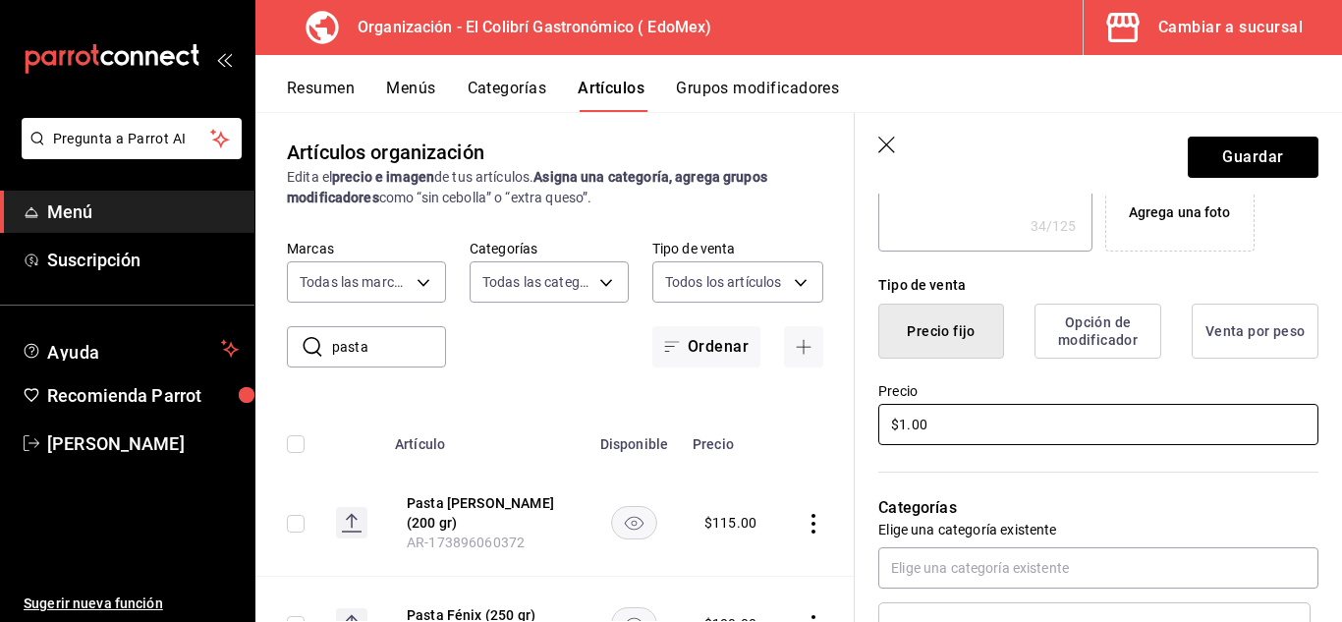
type input "$17.00"
type textarea "x"
type input "$170.00"
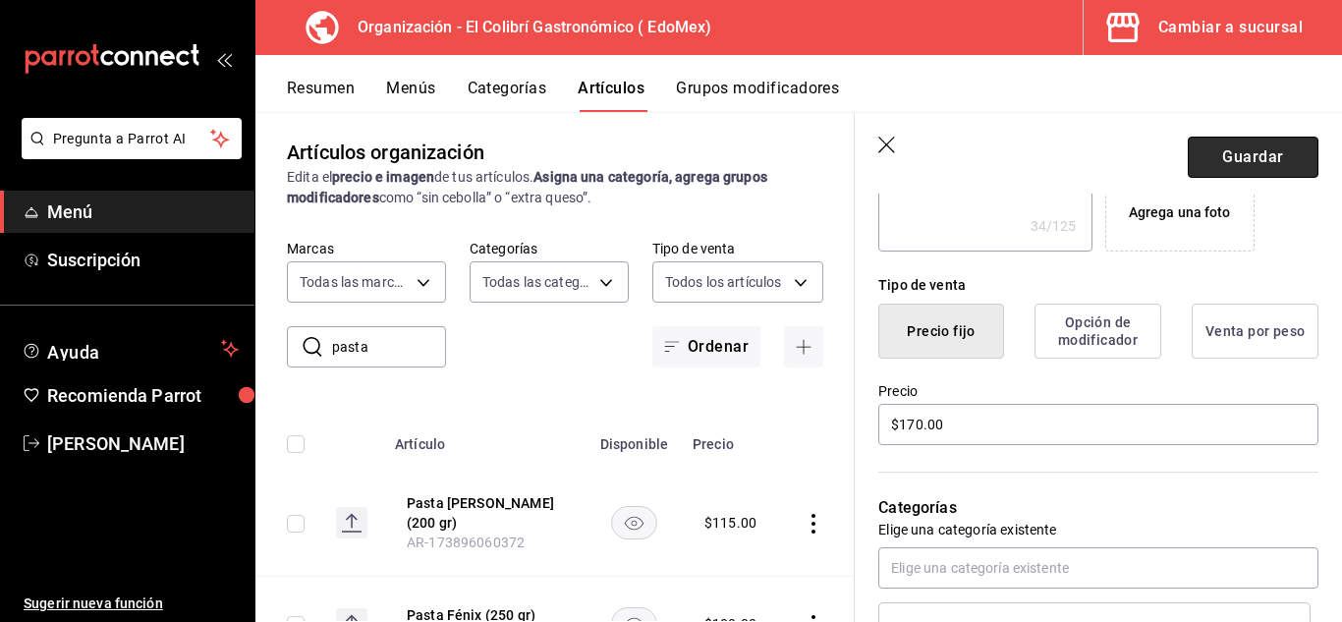
click at [1259, 168] on button "Guardar" at bounding box center [1253, 157] width 131 height 41
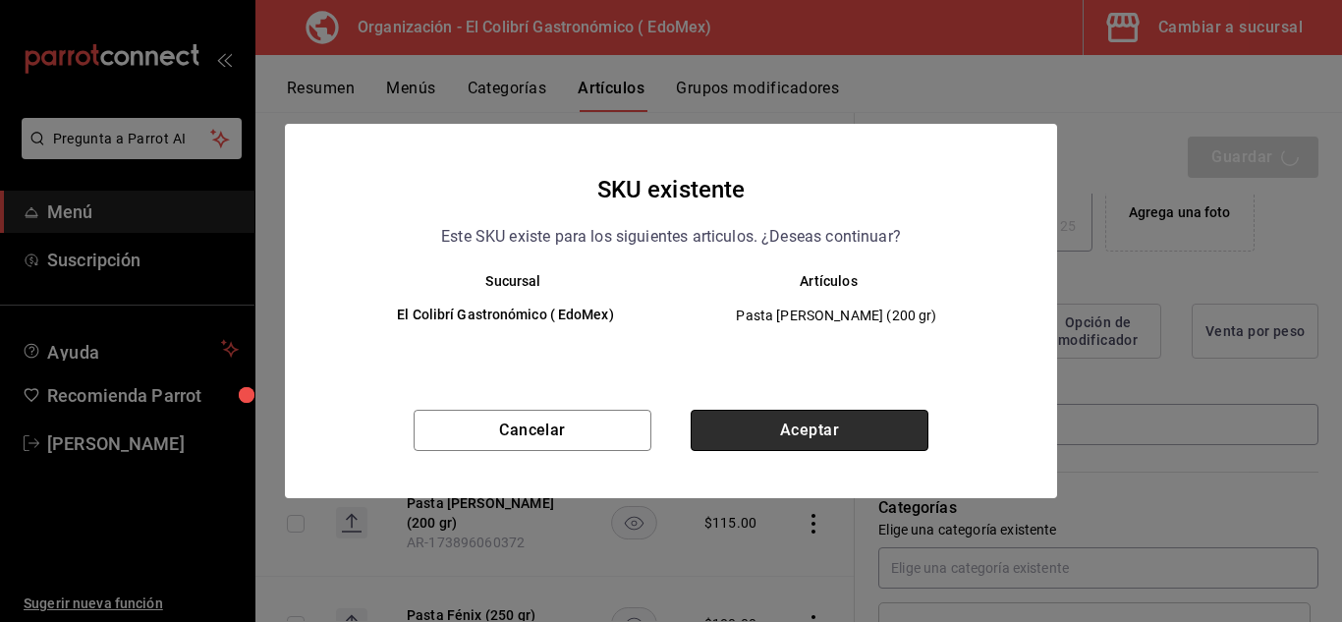
click at [836, 440] on button "Aceptar" at bounding box center [810, 430] width 238 height 41
type textarea "x"
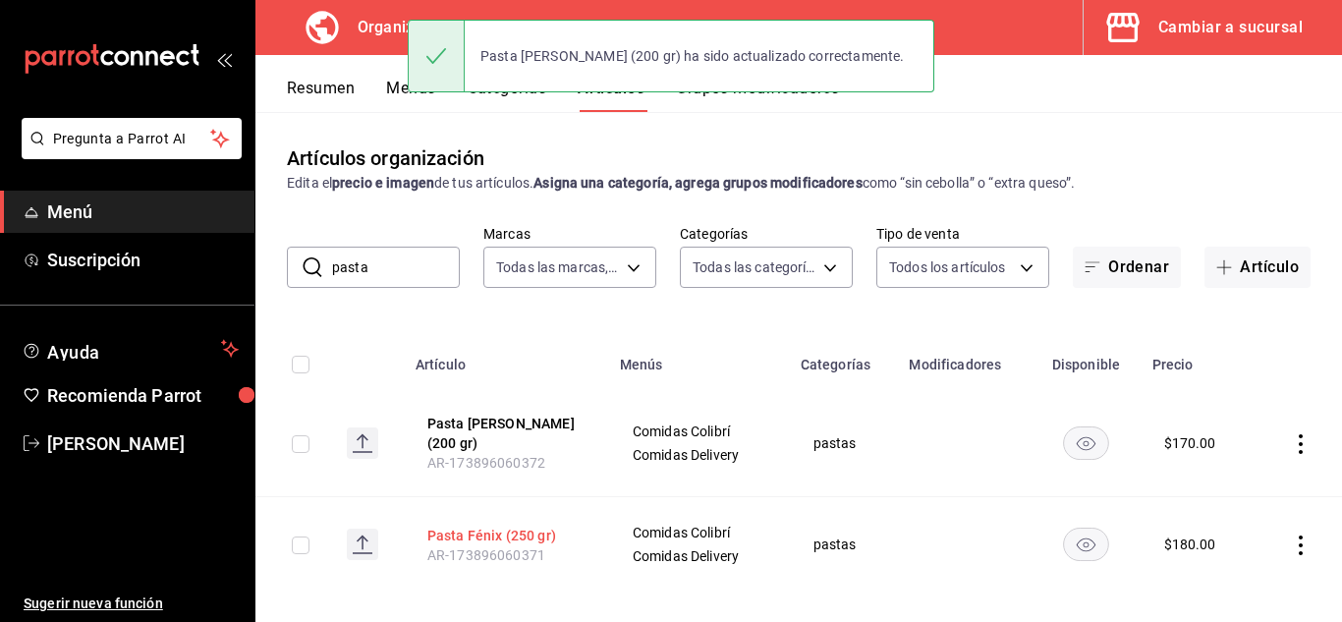
click at [487, 526] on button "Pasta Fénix (250 gr)" at bounding box center [505, 536] width 157 height 20
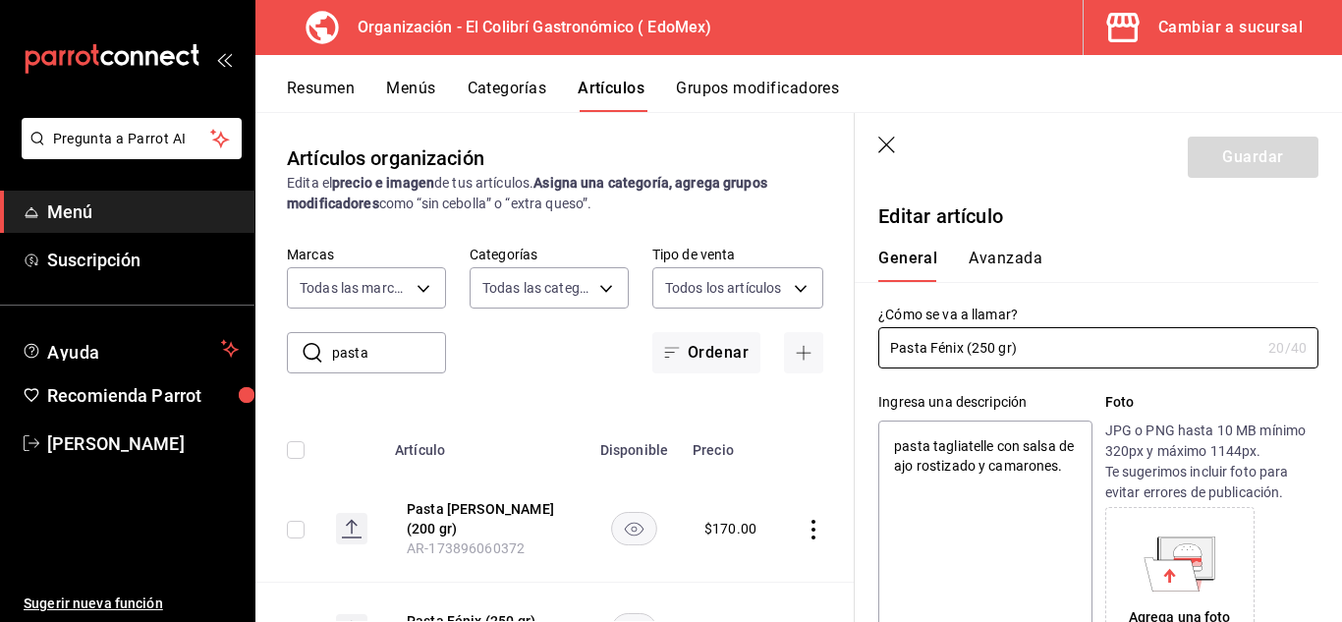
type textarea "x"
type input "$180.00"
click at [914, 380] on div "Ingresa una descripción pasta tagliatelle con salsa de ajo rostizado y camarone…" at bounding box center [1087, 512] width 464 height 288
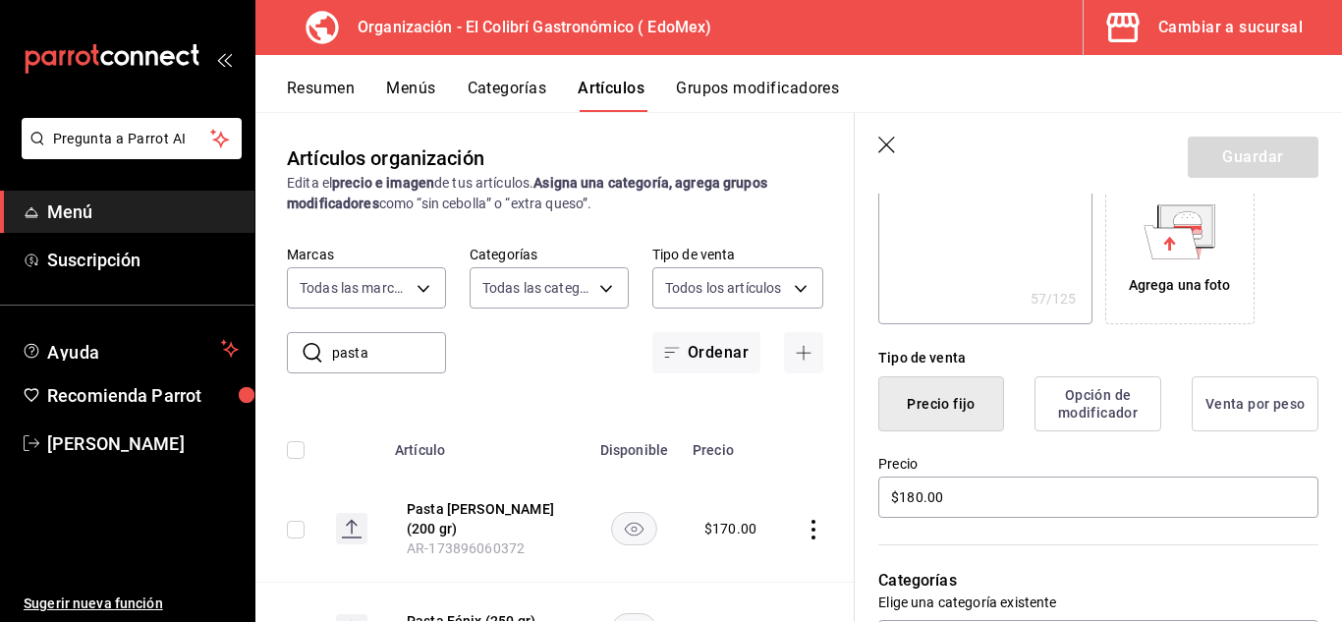
scroll to position [328, 0]
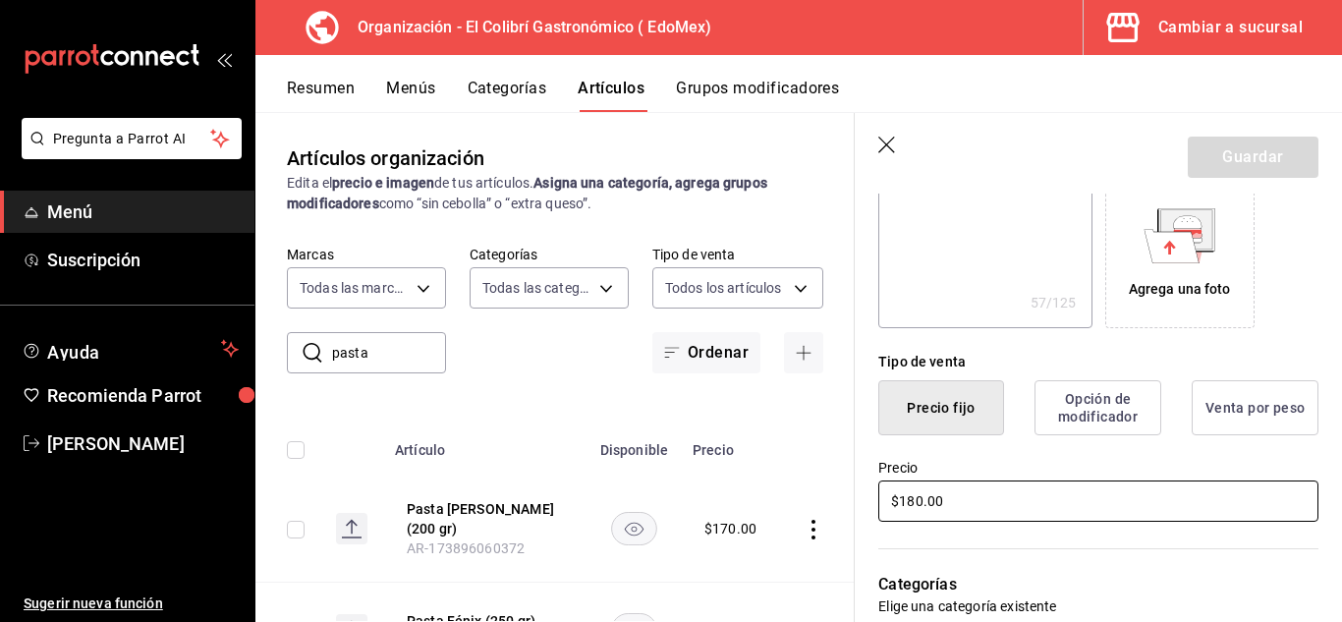
click at [922, 493] on input "$180.00" at bounding box center [1098, 500] width 440 height 41
type textarea "x"
type input "$2.00"
type textarea "x"
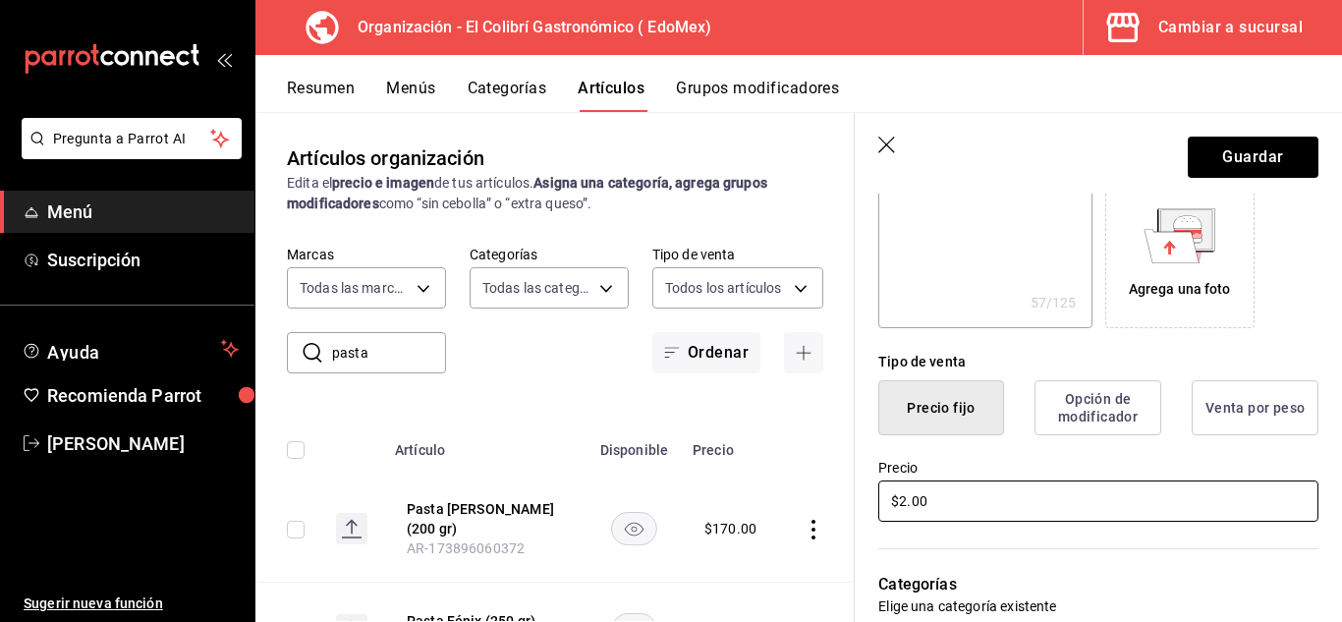
type input "$24.00"
type textarea "x"
type input "$24.00"
type textarea "x"
type input "$2.00"
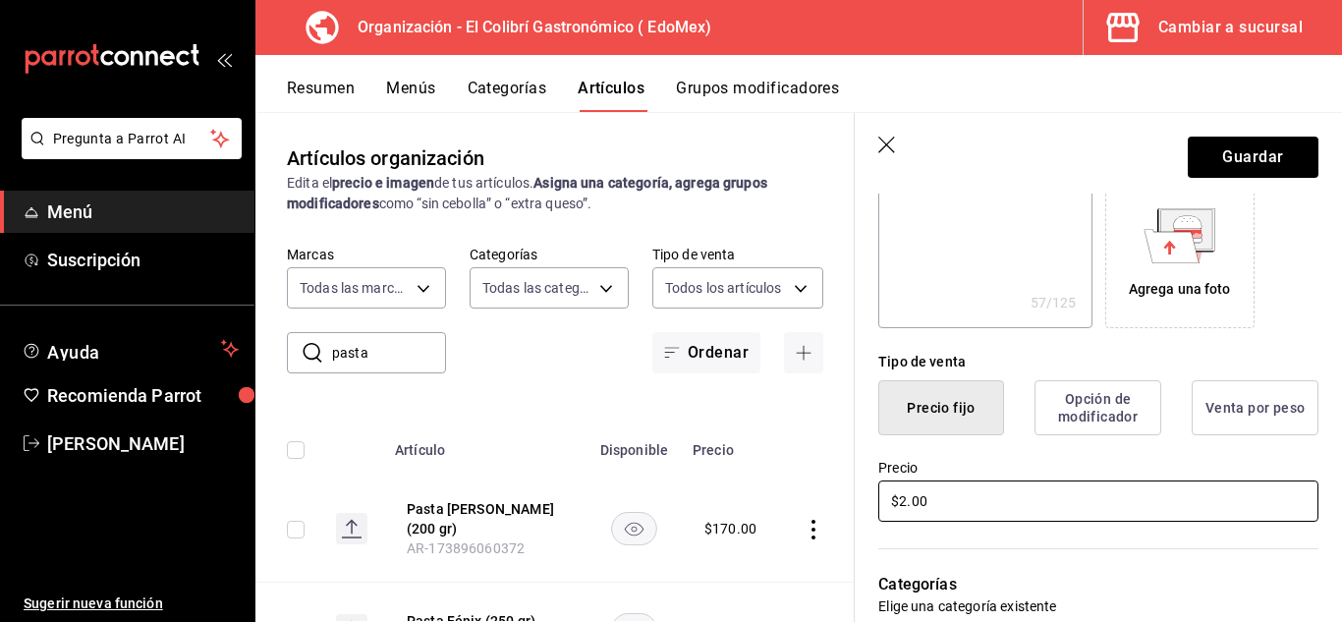
type textarea "x"
type input "$21.00"
type textarea "x"
type input "$210.00"
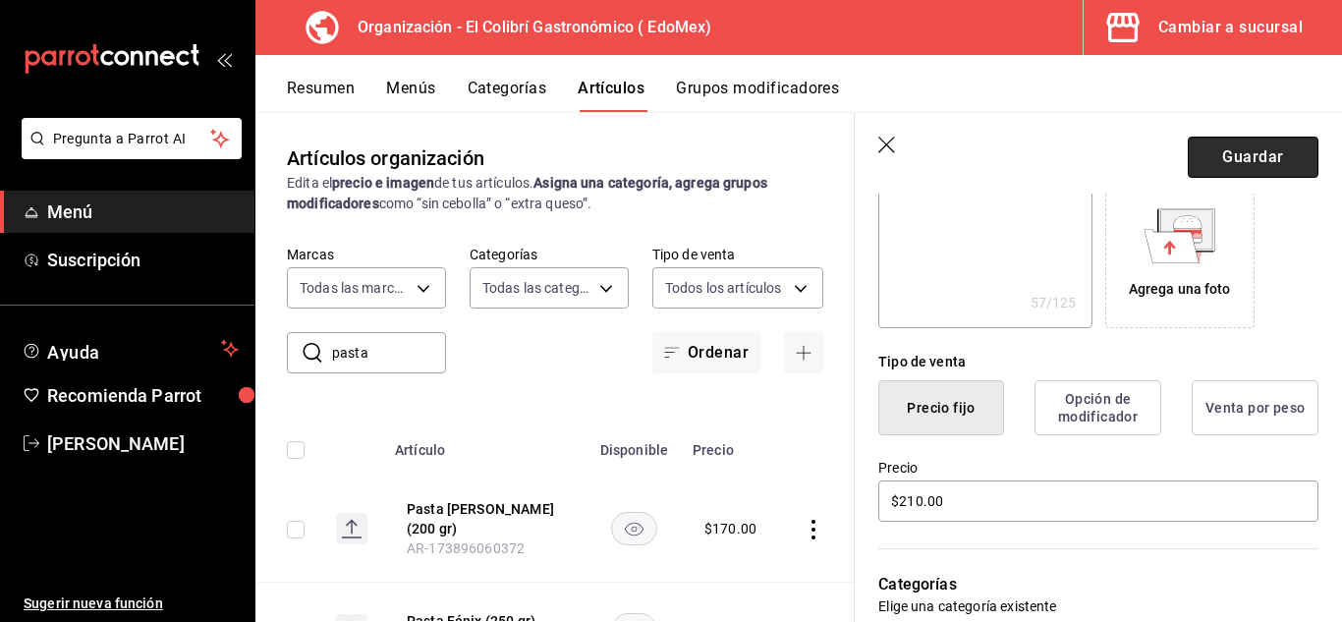
click at [1255, 168] on button "Guardar" at bounding box center [1253, 157] width 131 height 41
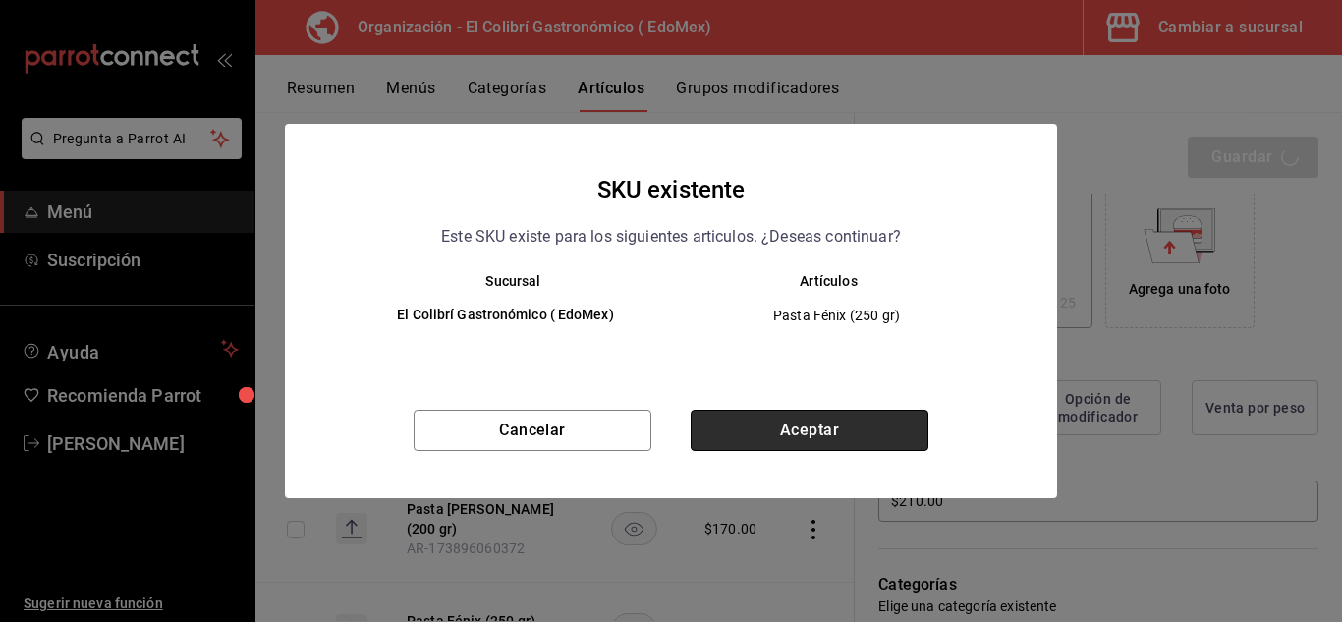
click at [819, 420] on button "Aceptar" at bounding box center [810, 430] width 238 height 41
type textarea "x"
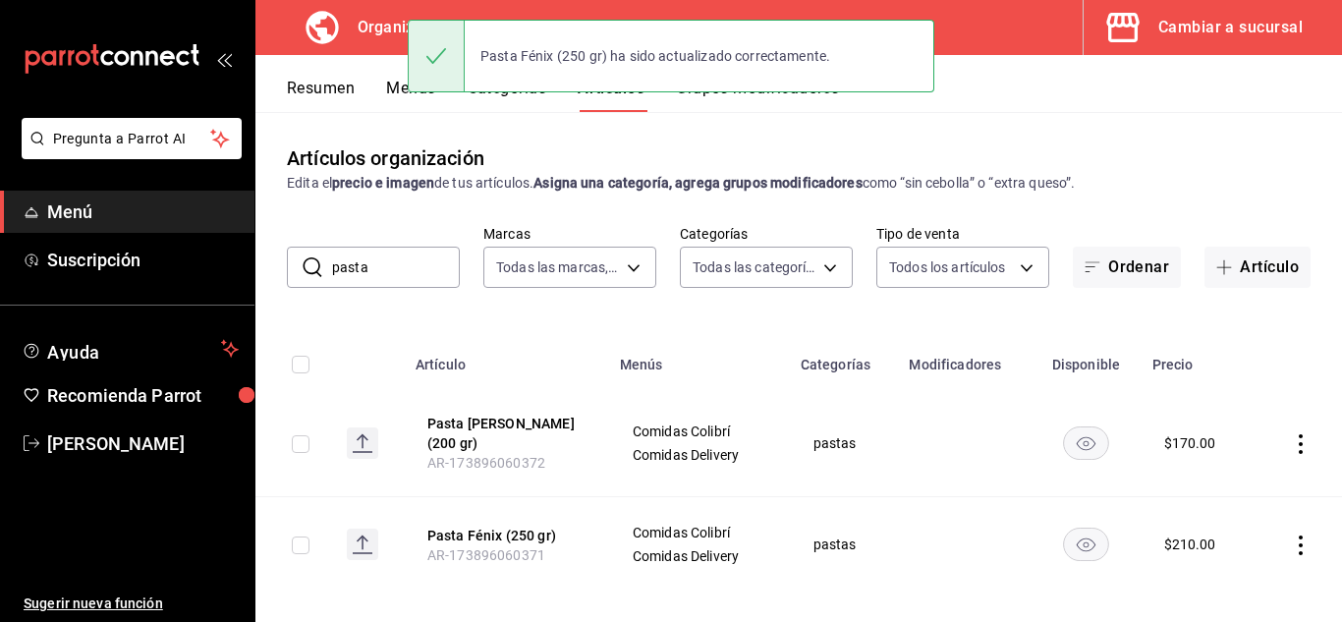
scroll to position [6, 0]
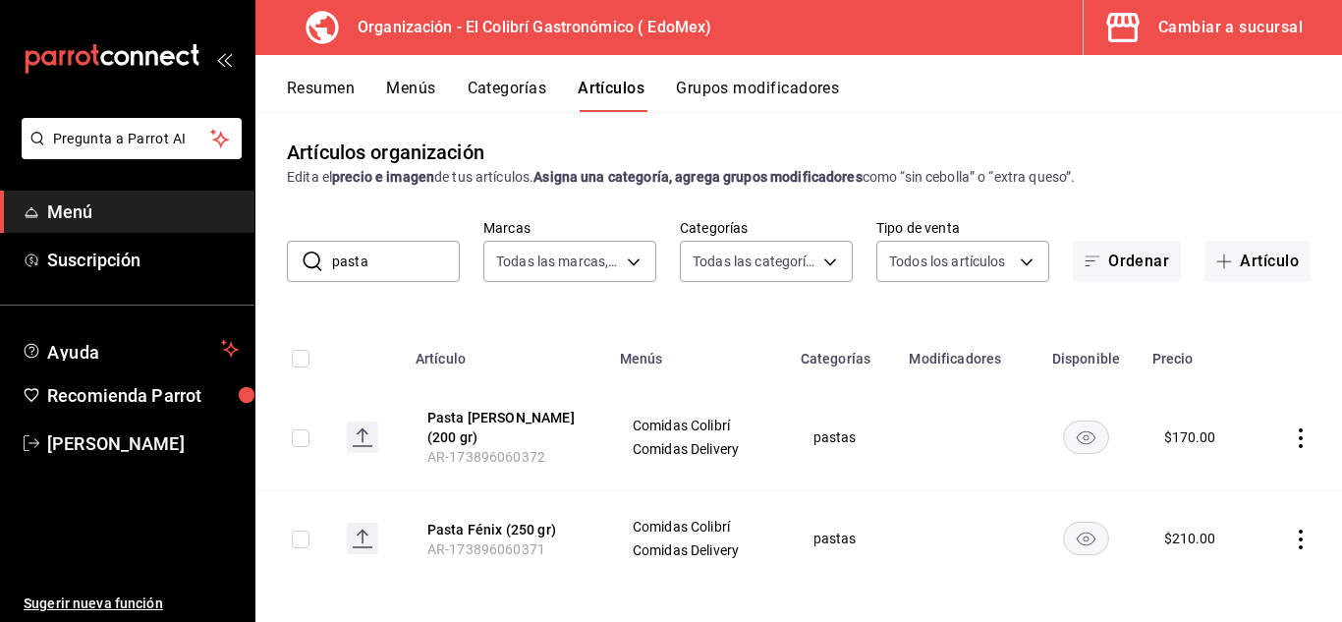
click at [383, 279] on input "pasta" at bounding box center [396, 261] width 128 height 39
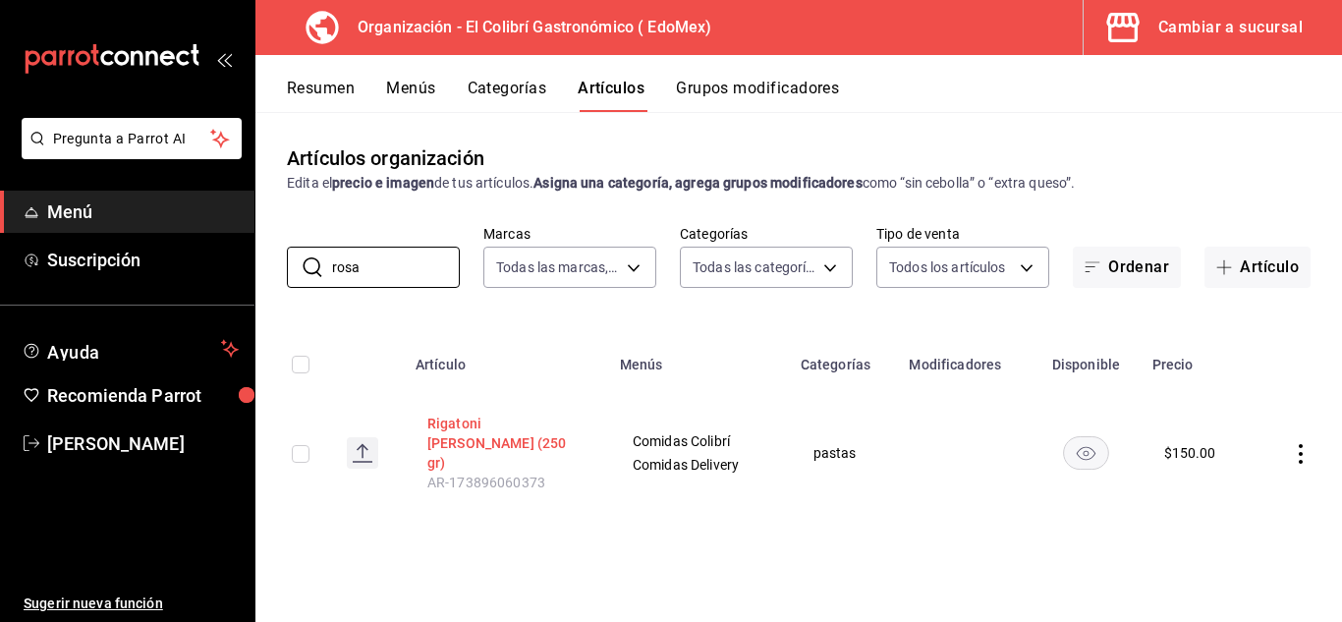
type input "rosa"
click at [554, 430] on button "Rigatoni Rosa (250 gr)" at bounding box center [505, 443] width 157 height 59
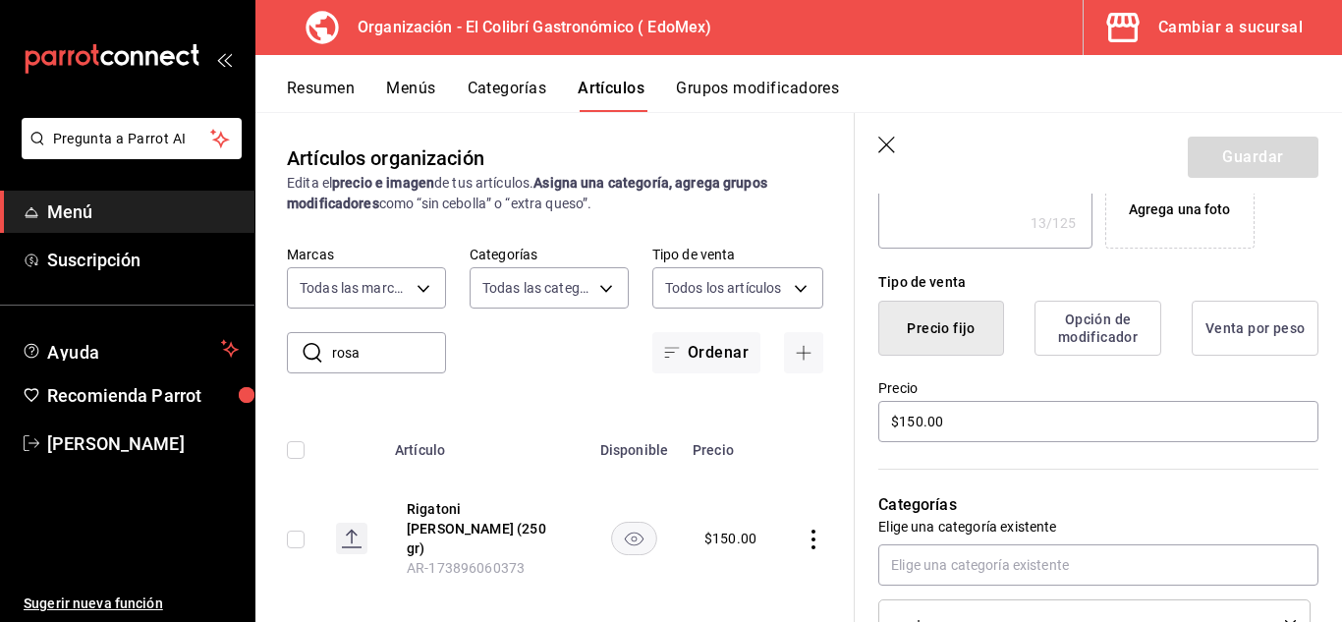
scroll to position [417, 0]
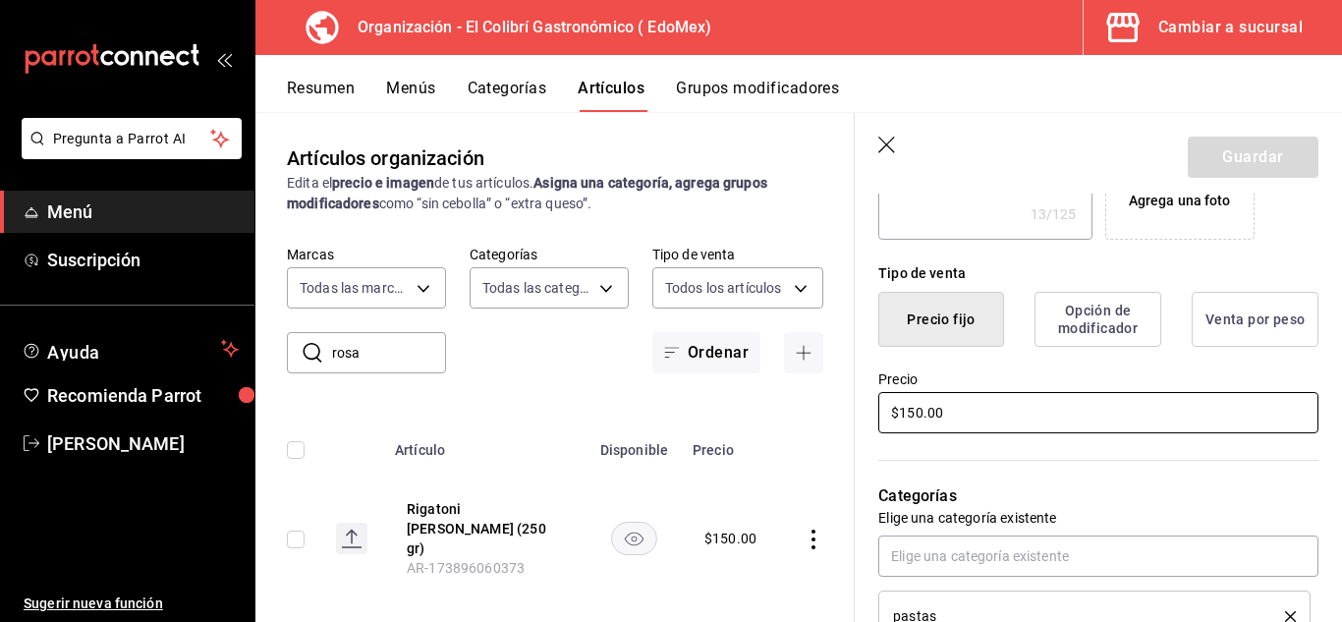
click at [916, 398] on input "$150.00" at bounding box center [1098, 412] width 440 height 41
type textarea "x"
type input "$1.00"
type textarea "x"
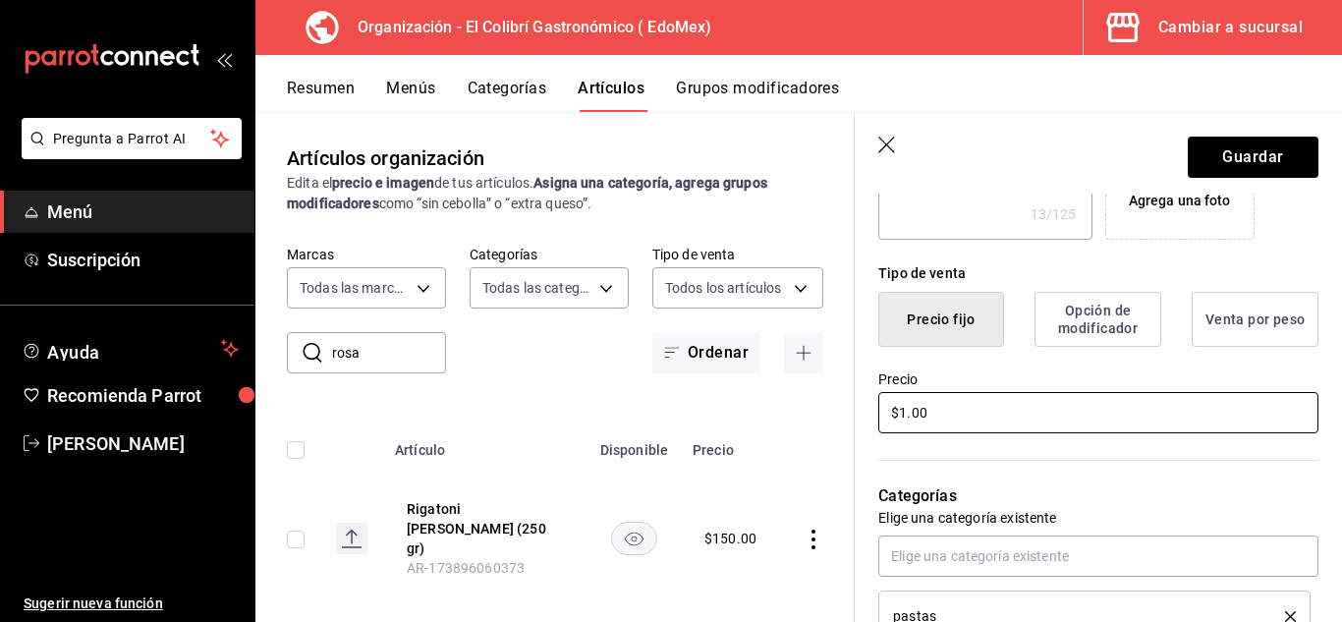
type input "$16.00"
type textarea "x"
type input "$160.00"
click at [1258, 180] on header "Guardar" at bounding box center [1098, 153] width 487 height 81
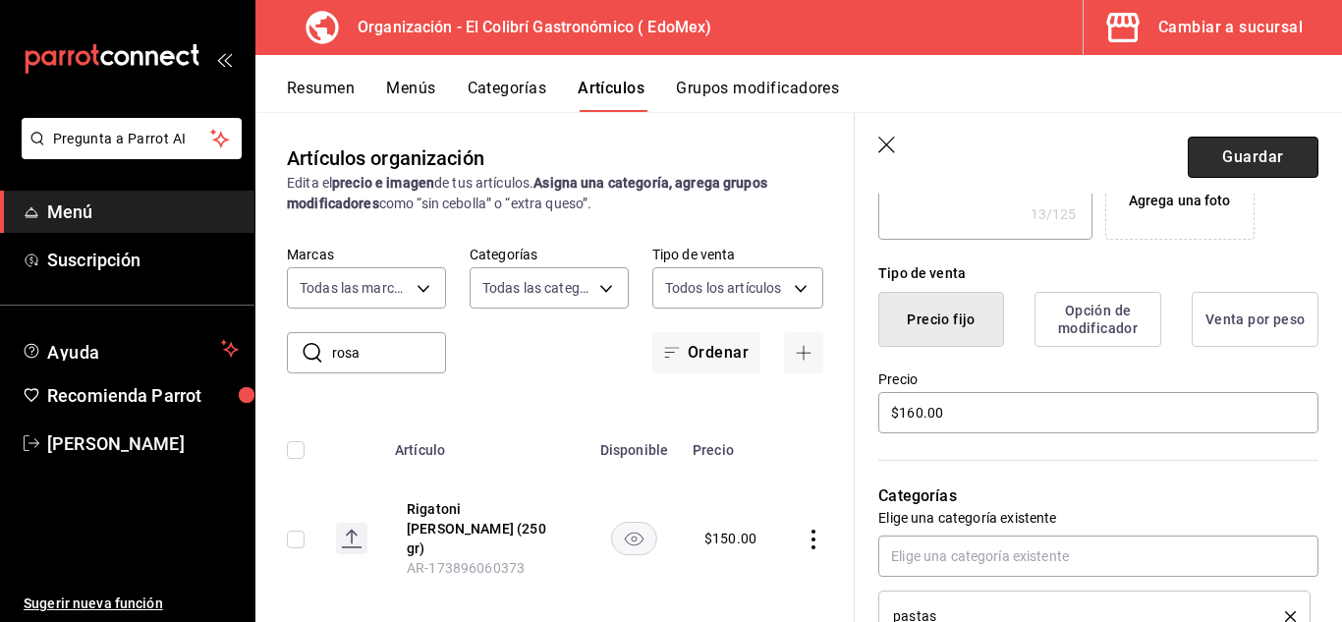
click at [1269, 166] on button "Guardar" at bounding box center [1253, 157] width 131 height 41
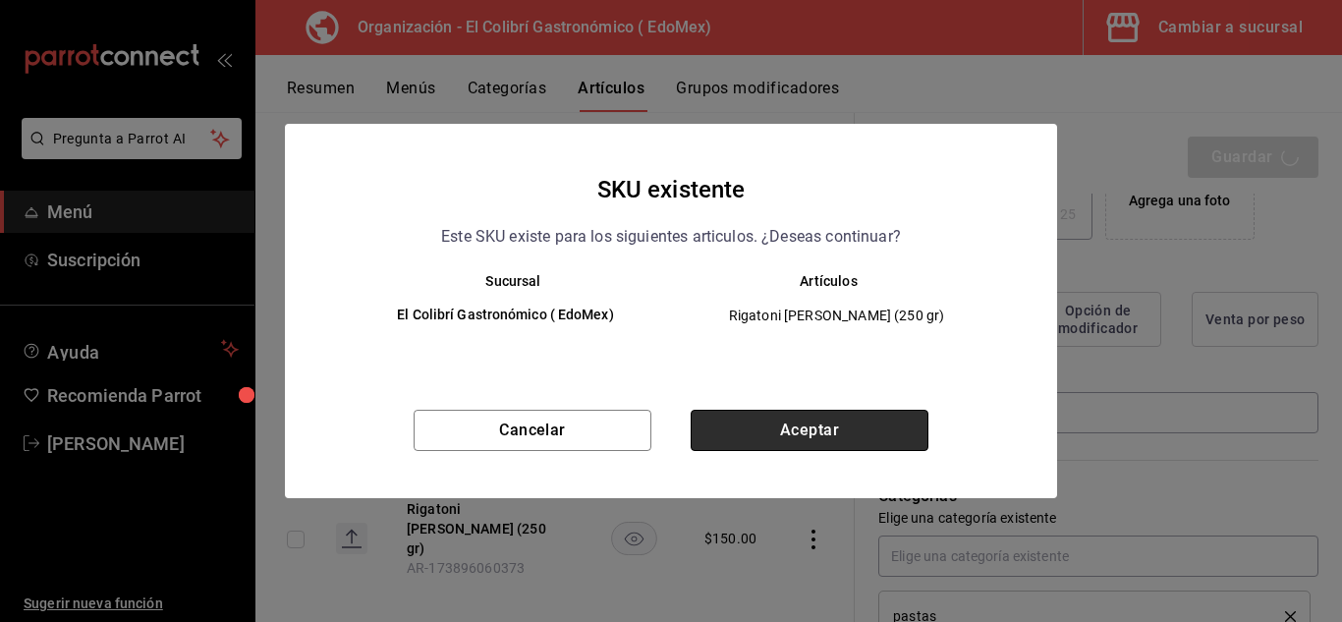
click at [717, 447] on button "Aceptar" at bounding box center [810, 430] width 238 height 41
type textarea "x"
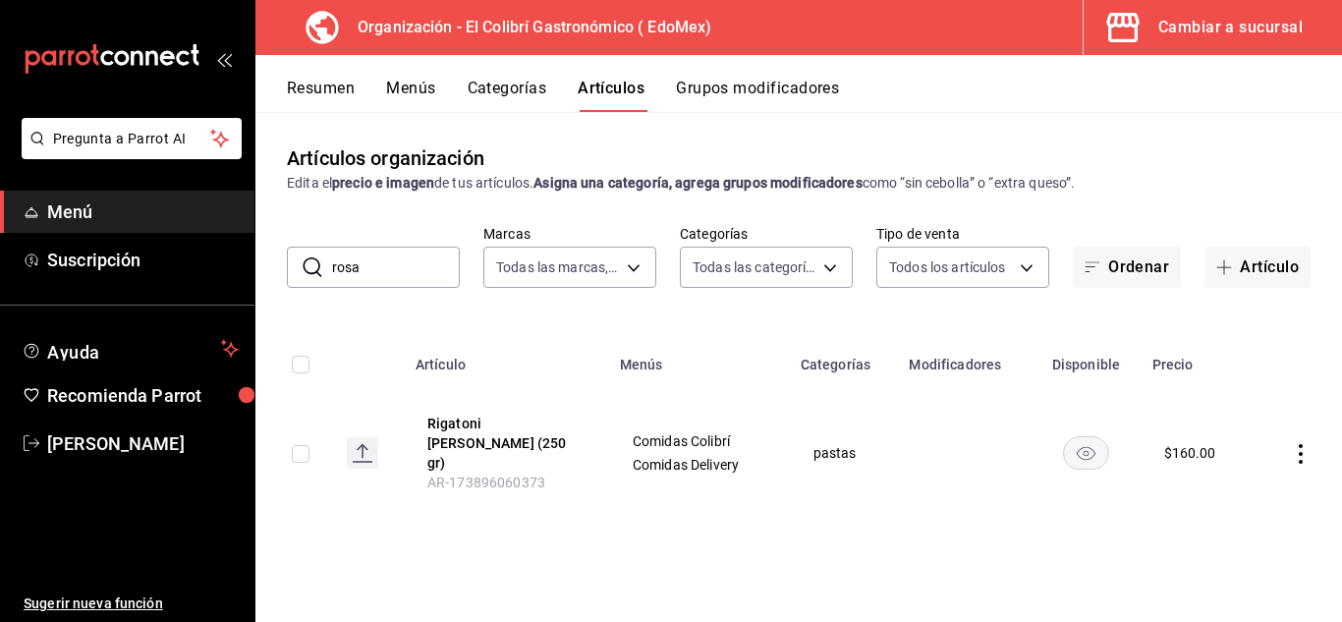
click at [1000, 360] on th "Modificadores" at bounding box center [964, 358] width 135 height 63
click at [370, 264] on input "rosa" at bounding box center [396, 267] width 128 height 39
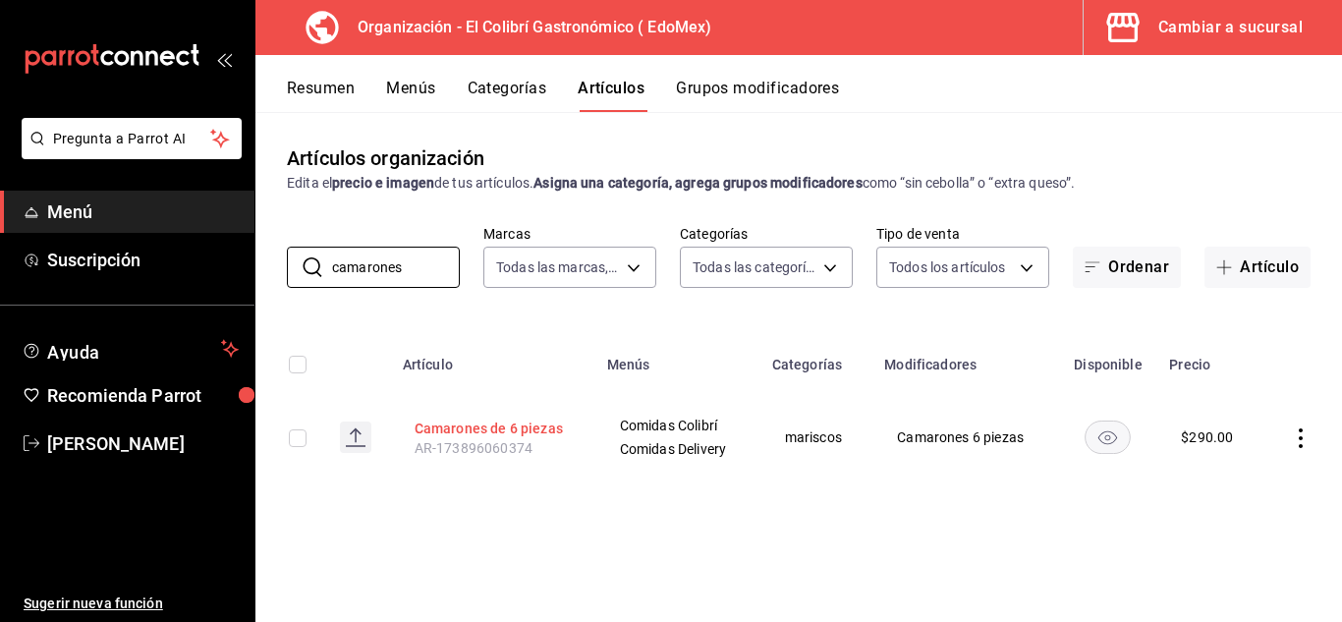
type input "camarones"
click at [514, 419] on button "Camarones de 6 piezas" at bounding box center [493, 429] width 157 height 20
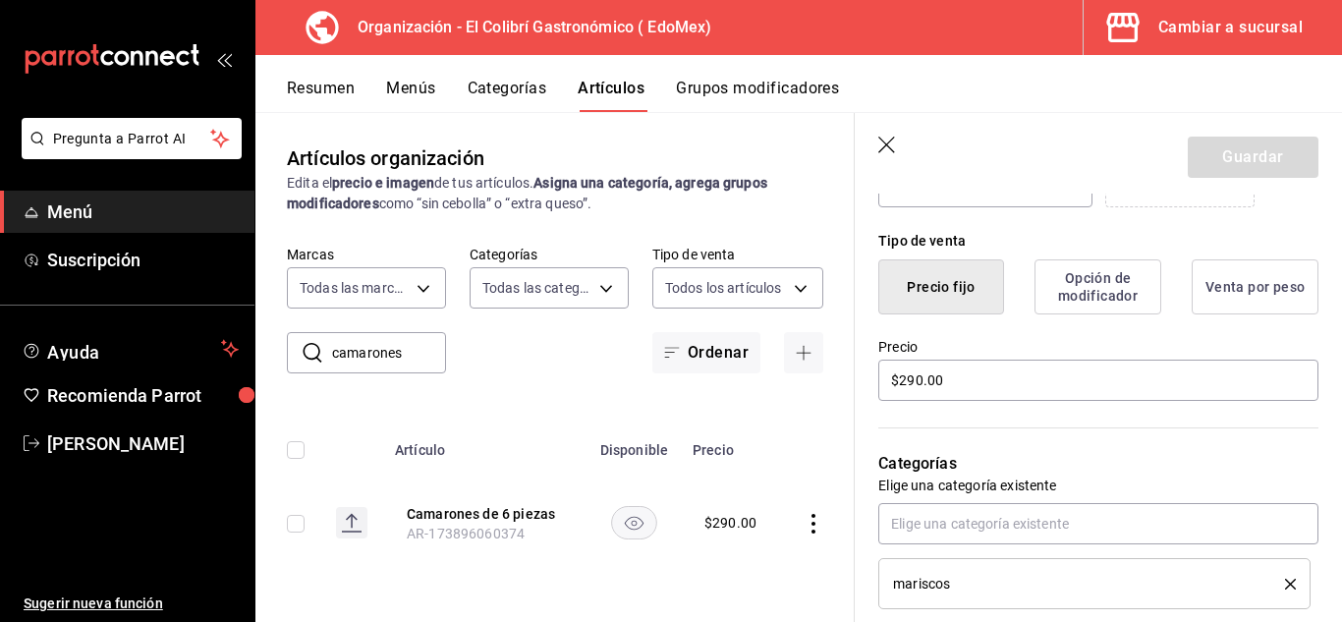
scroll to position [445, 0]
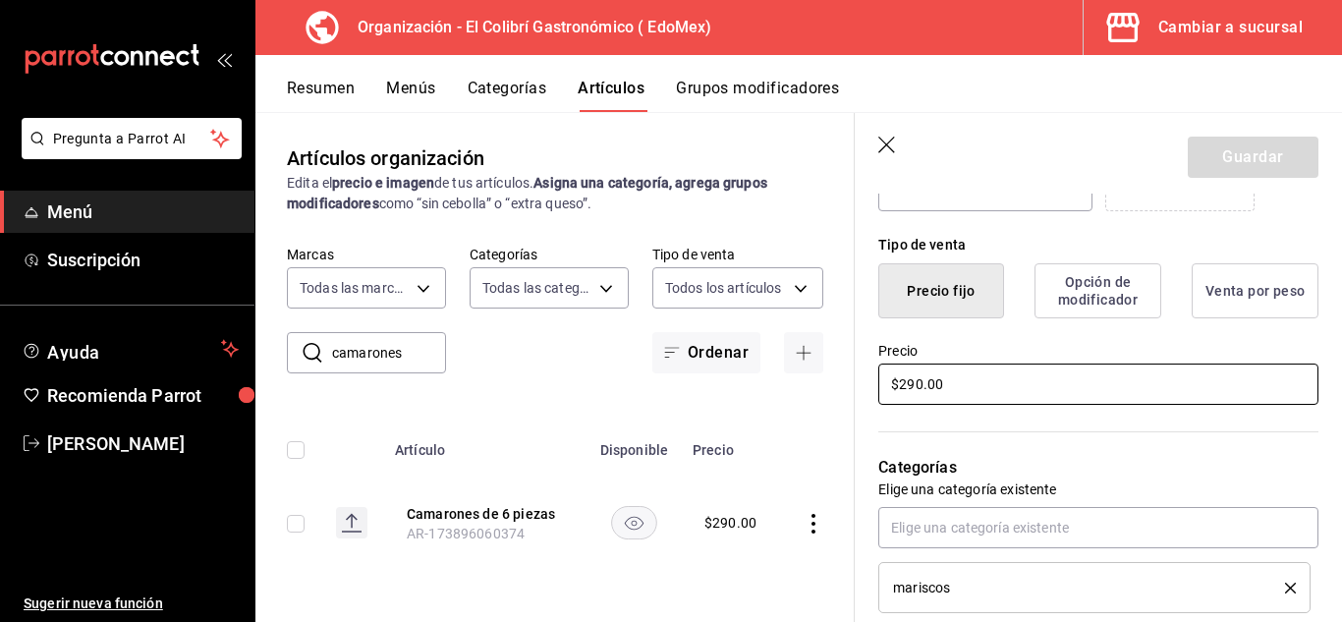
click at [1023, 381] on input "$290.00" at bounding box center [1098, 384] width 440 height 41
type textarea "x"
type input "$3.00"
type textarea "x"
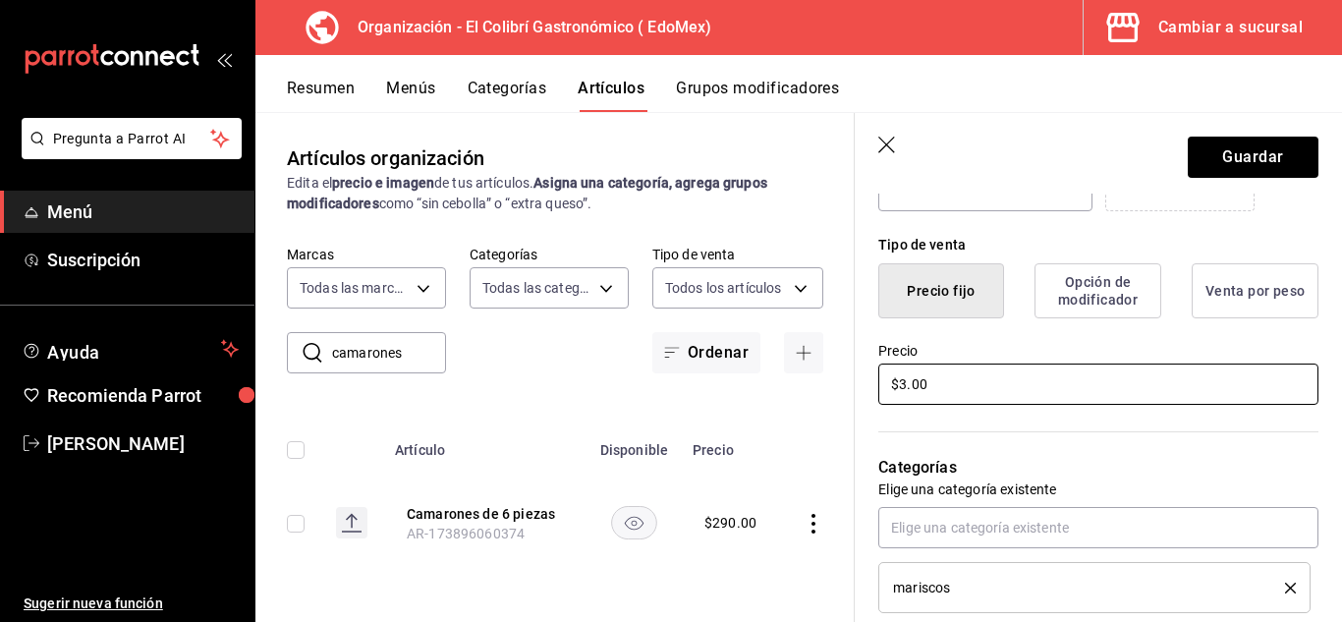
type input "$31.00"
type textarea "x"
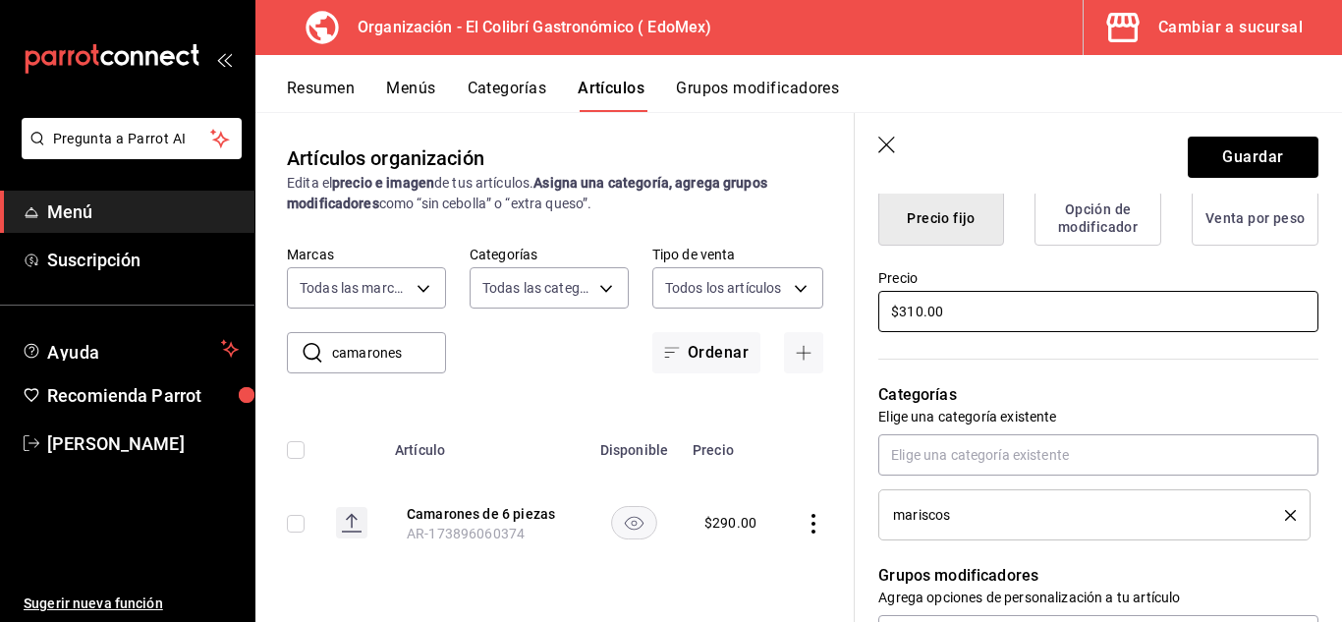
scroll to position [522, 0]
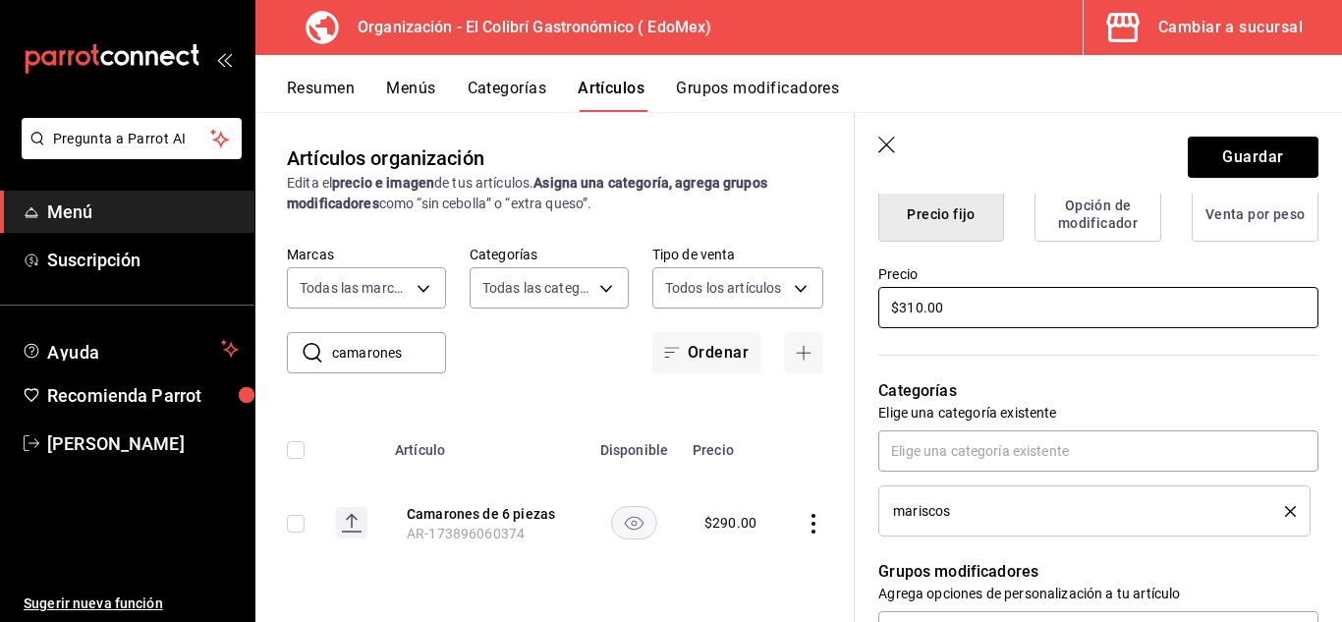
type input "$310.00"
click at [1118, 234] on button "Opción de modificador" at bounding box center [1098, 214] width 127 height 55
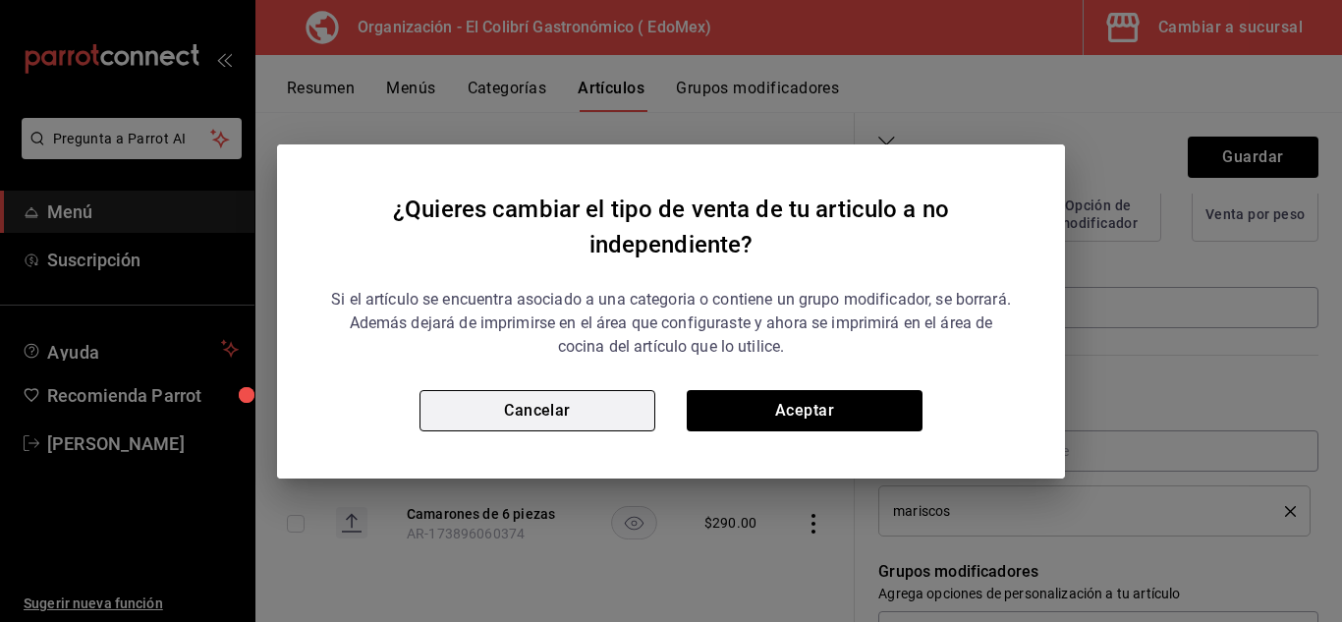
click at [523, 398] on button "Cancelar" at bounding box center [538, 410] width 236 height 41
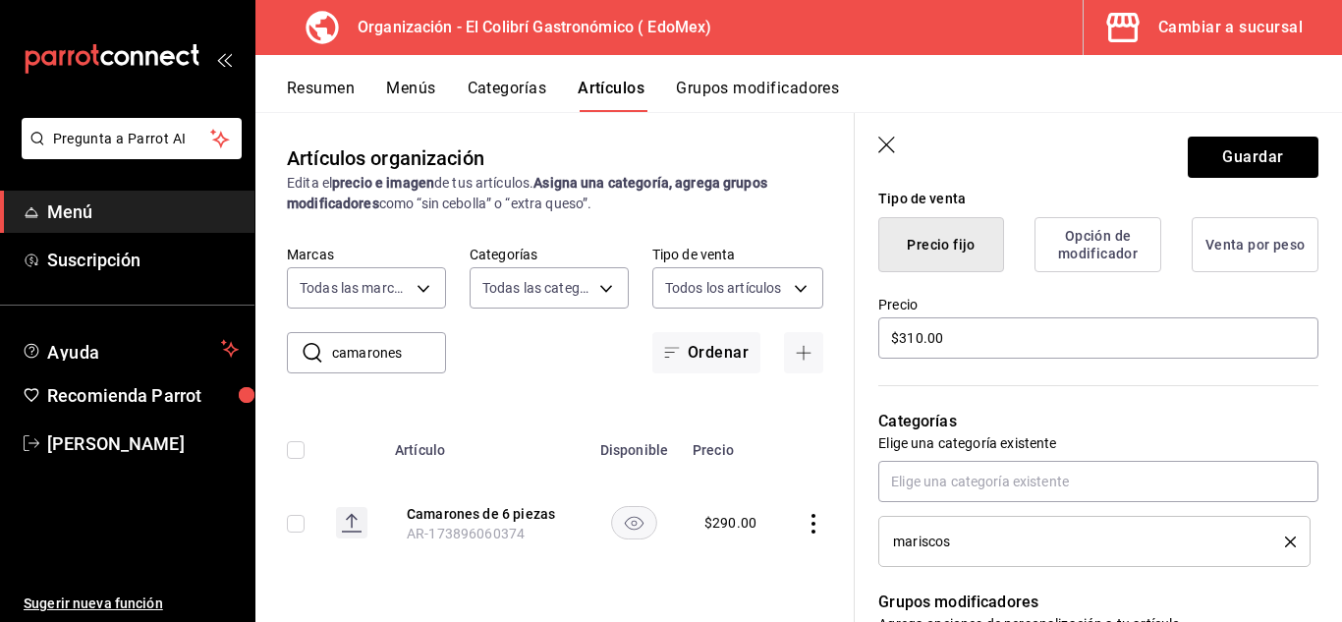
scroll to position [495, 0]
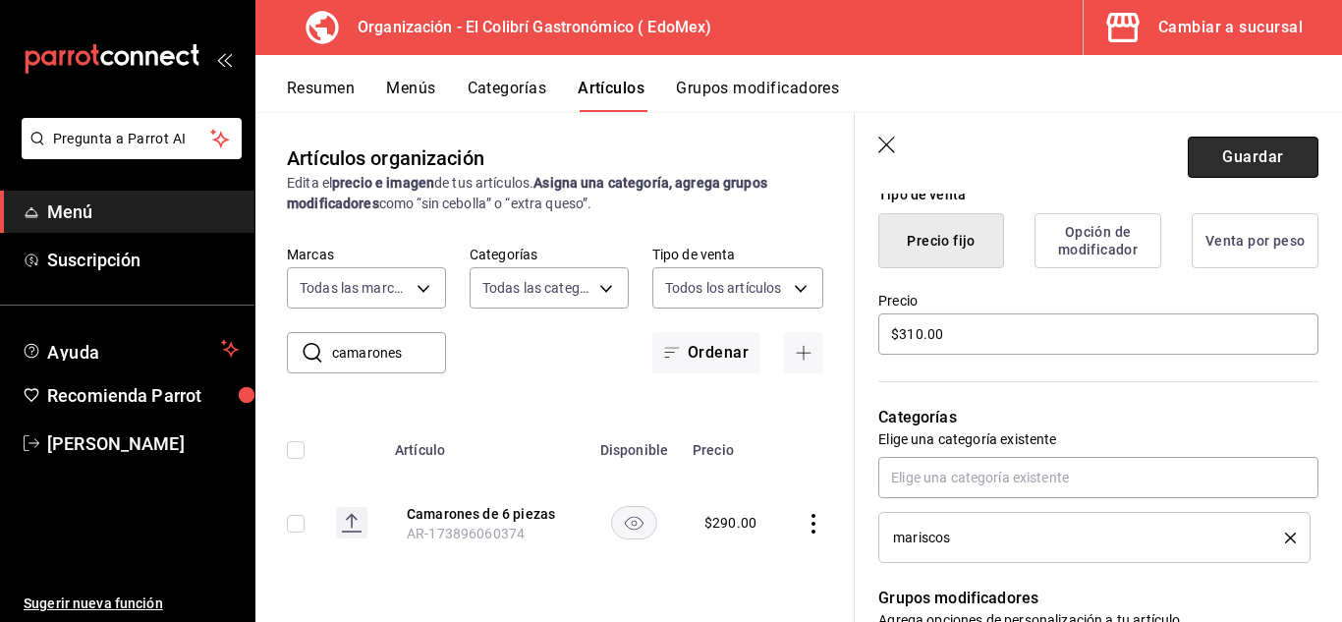
click at [1249, 152] on button "Guardar" at bounding box center [1253, 157] width 131 height 41
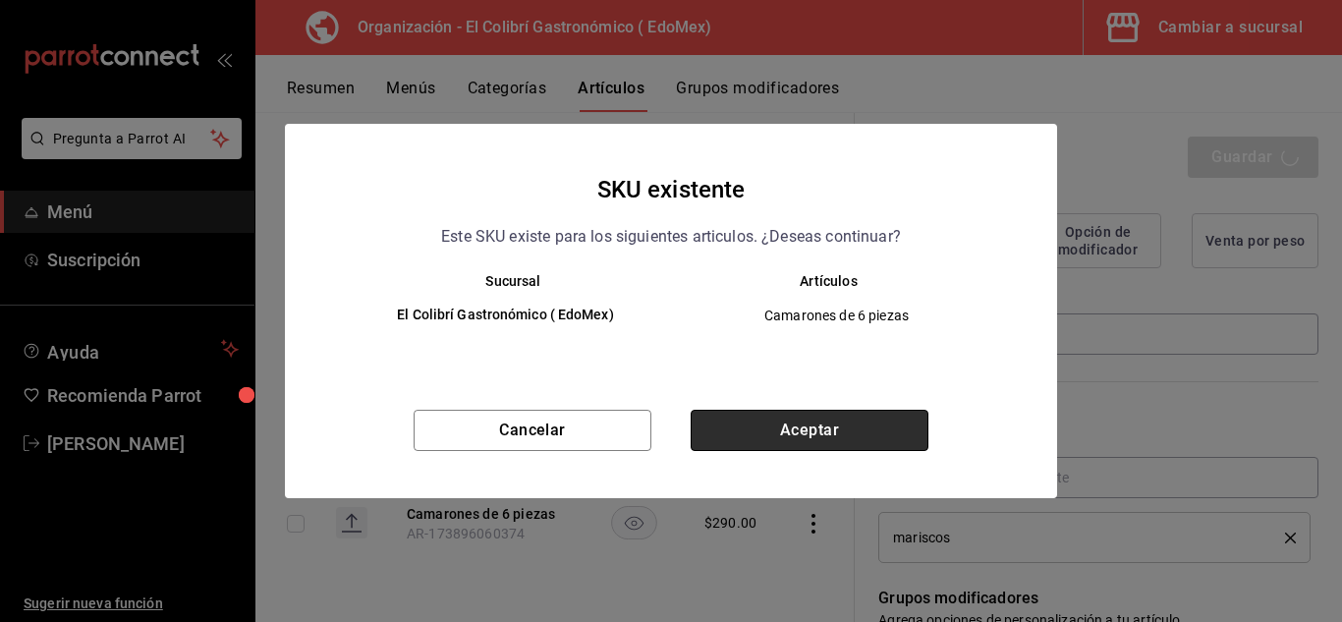
click at [865, 438] on button "Aceptar" at bounding box center [810, 430] width 238 height 41
type textarea "x"
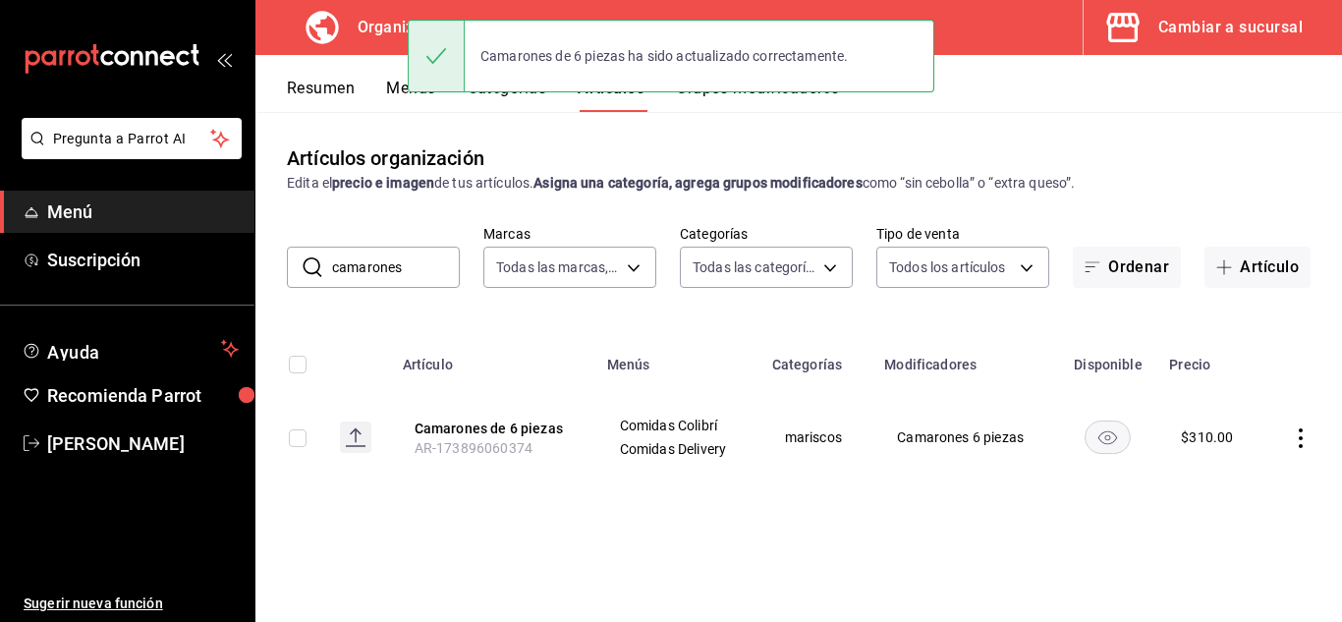
click at [776, 98] on button "Grupos modificadores" at bounding box center [757, 95] width 163 height 33
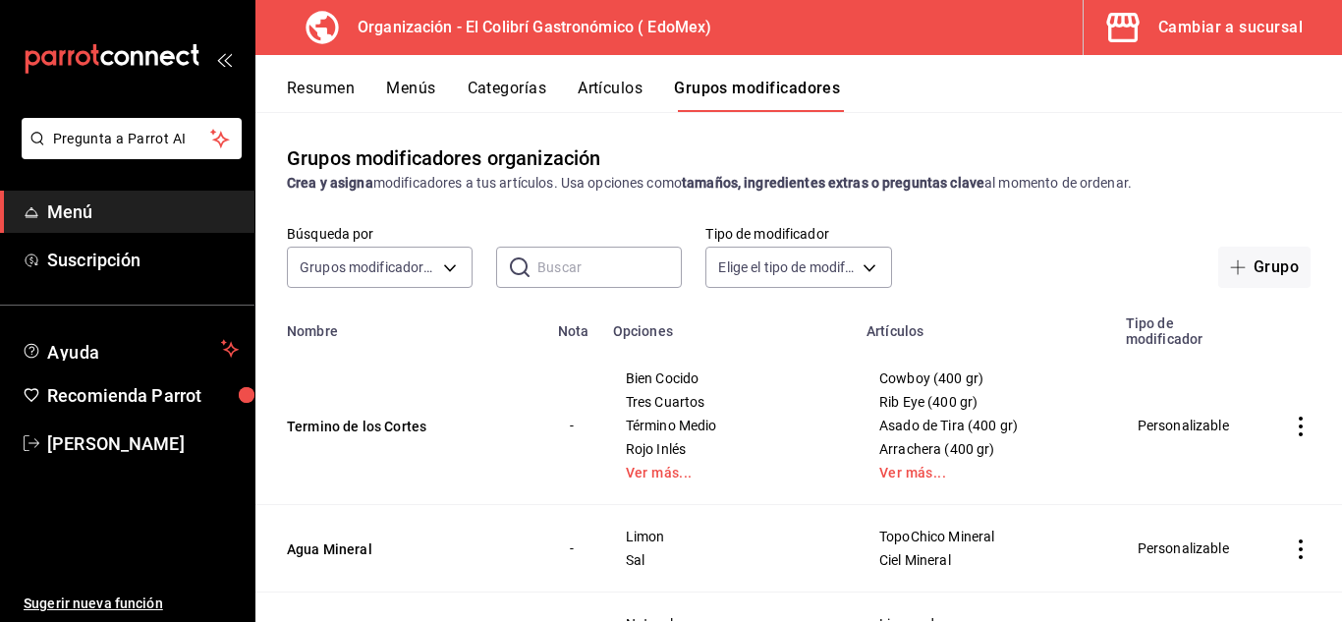
click at [546, 265] on input "text" at bounding box center [609, 267] width 144 height 39
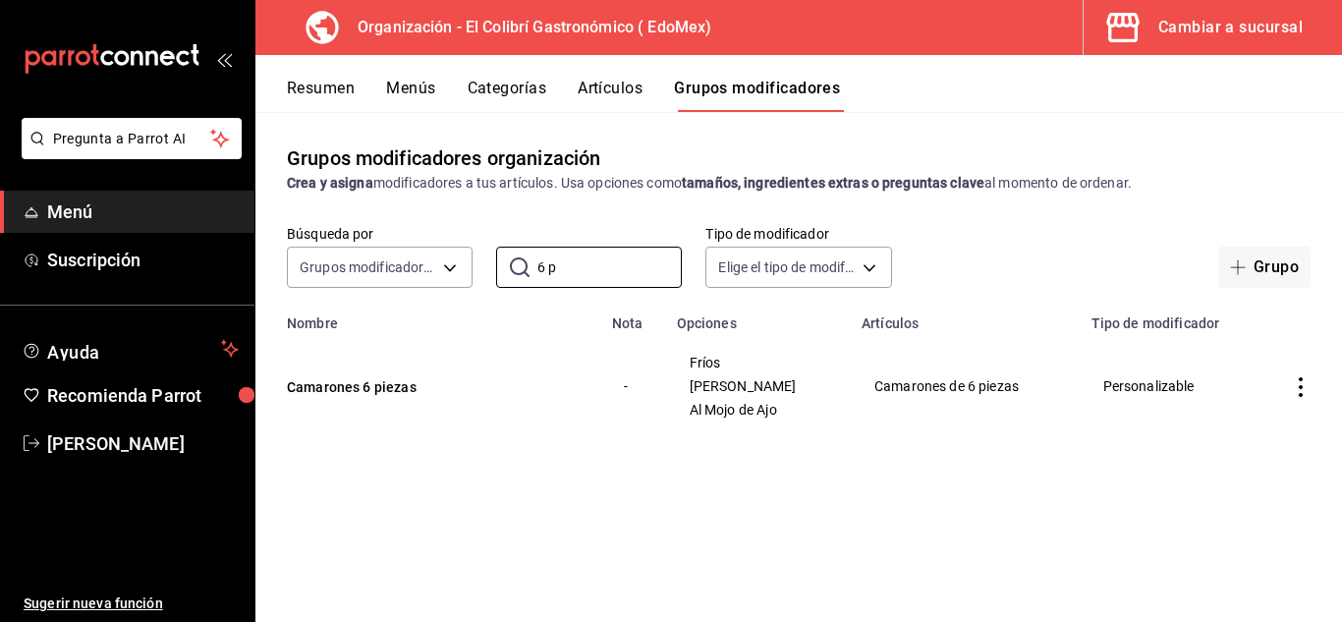
type input "6 p"
click at [376, 369] on td "Camarones 6 piezas" at bounding box center [427, 386] width 345 height 110
click at [374, 381] on button "Camarones 6 piezas" at bounding box center [405, 387] width 236 height 20
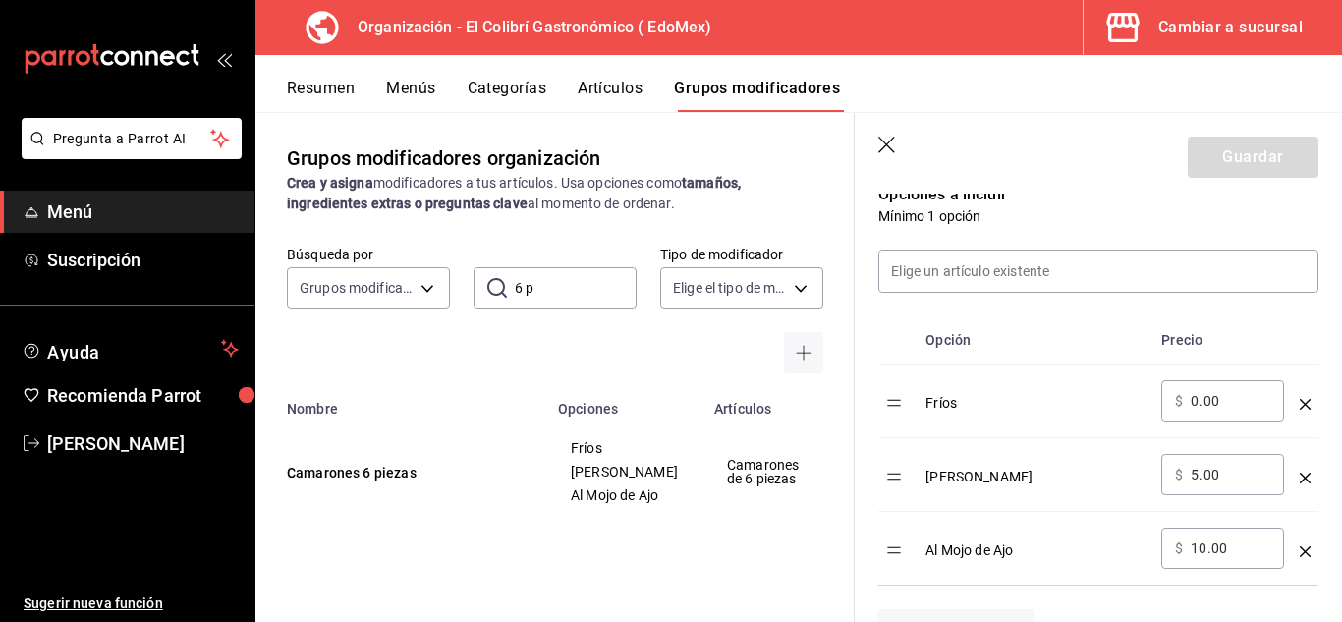
scroll to position [512, 0]
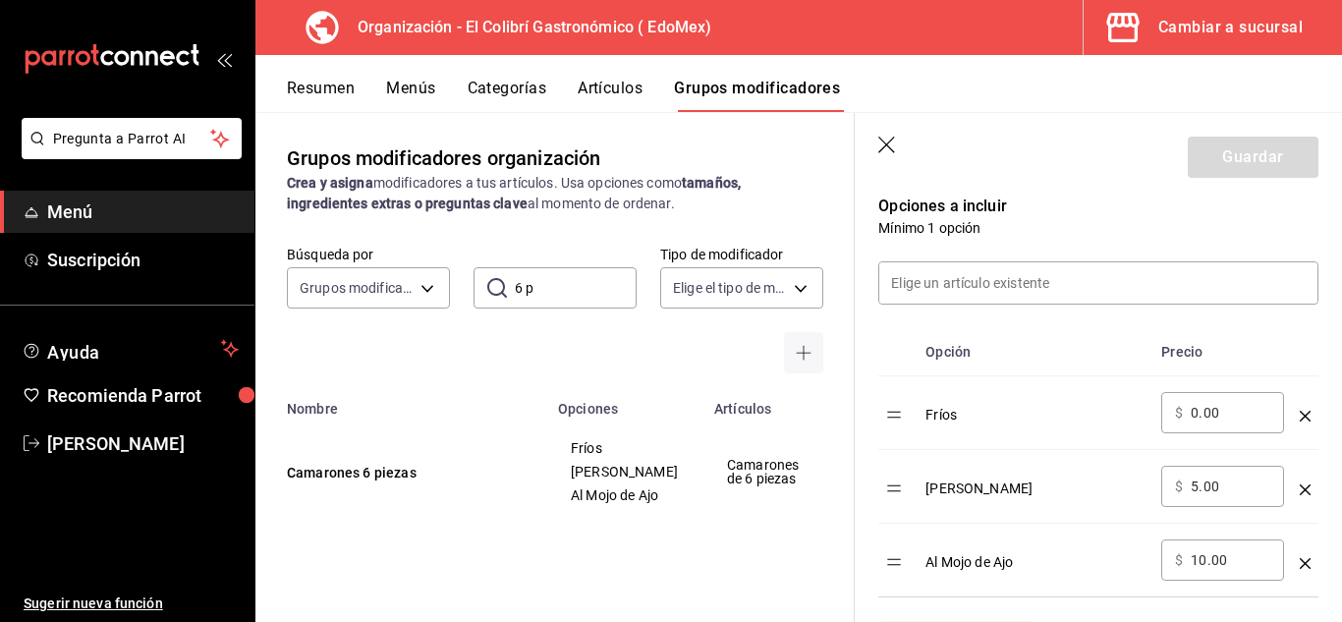
click at [953, 427] on td "Fríos" at bounding box center [1036, 413] width 236 height 74
click at [952, 417] on div "Fríos" at bounding box center [1036, 408] width 220 height 32
click at [1023, 405] on div "Fríos" at bounding box center [1036, 408] width 220 height 32
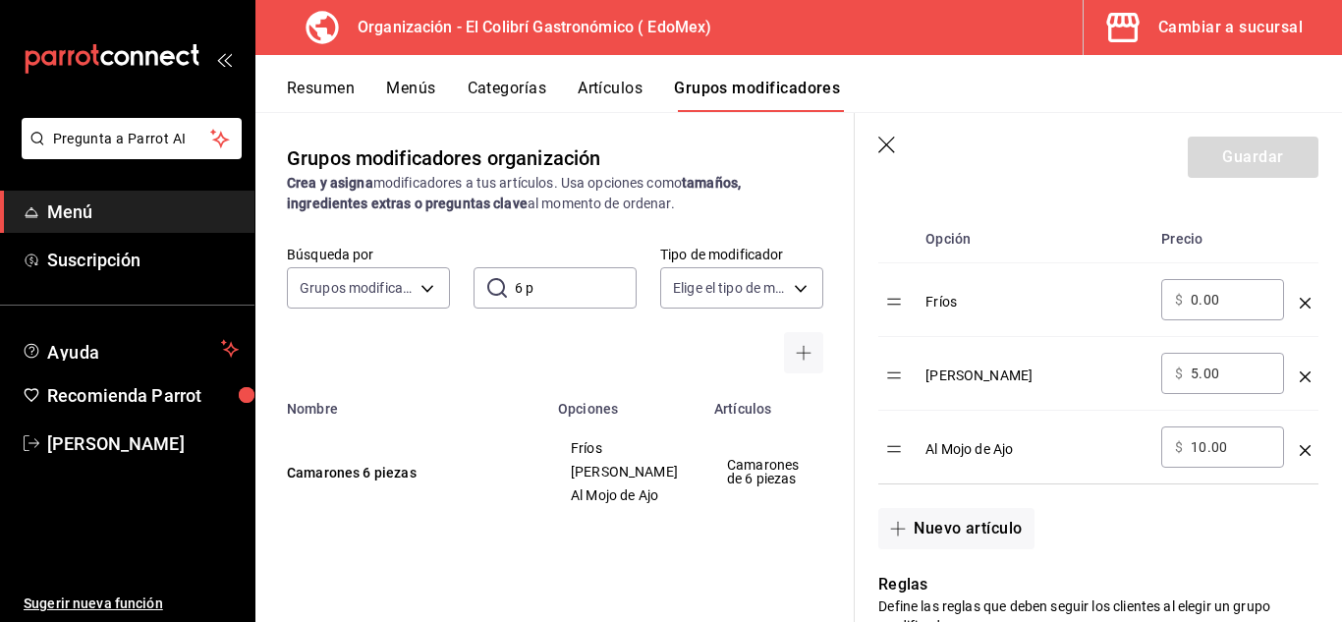
scroll to position [641, 0]
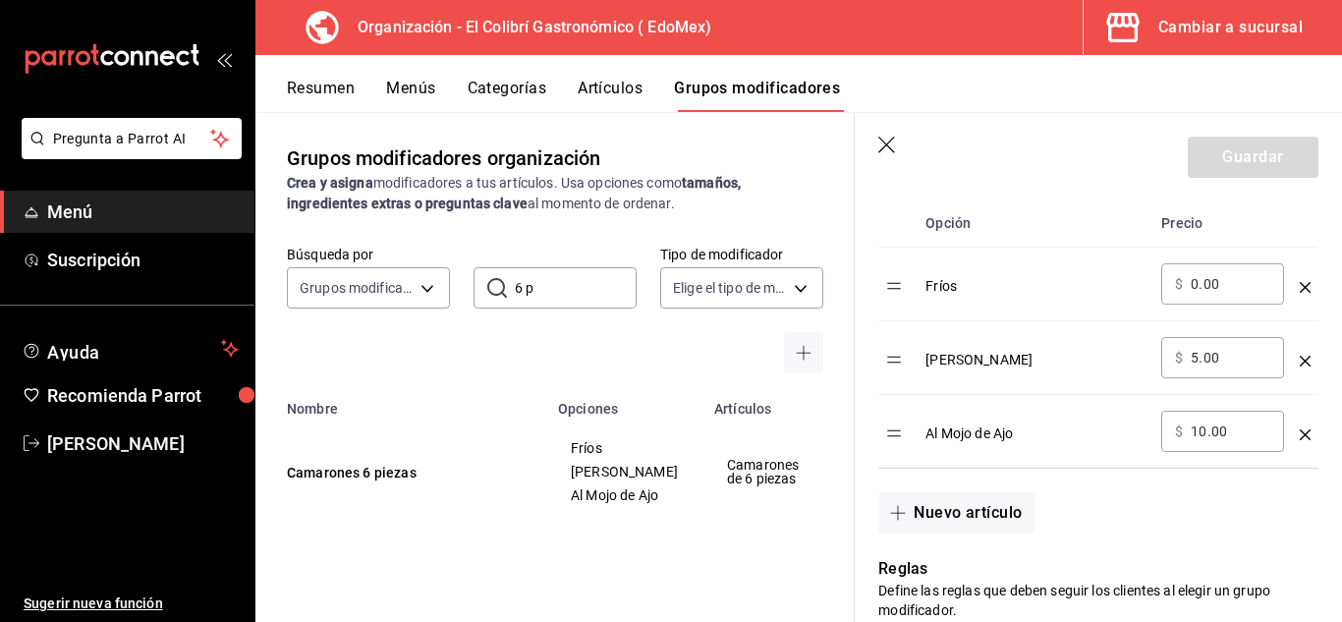
click at [1300, 292] on icon "optionsTable" at bounding box center [1305, 287] width 11 height 11
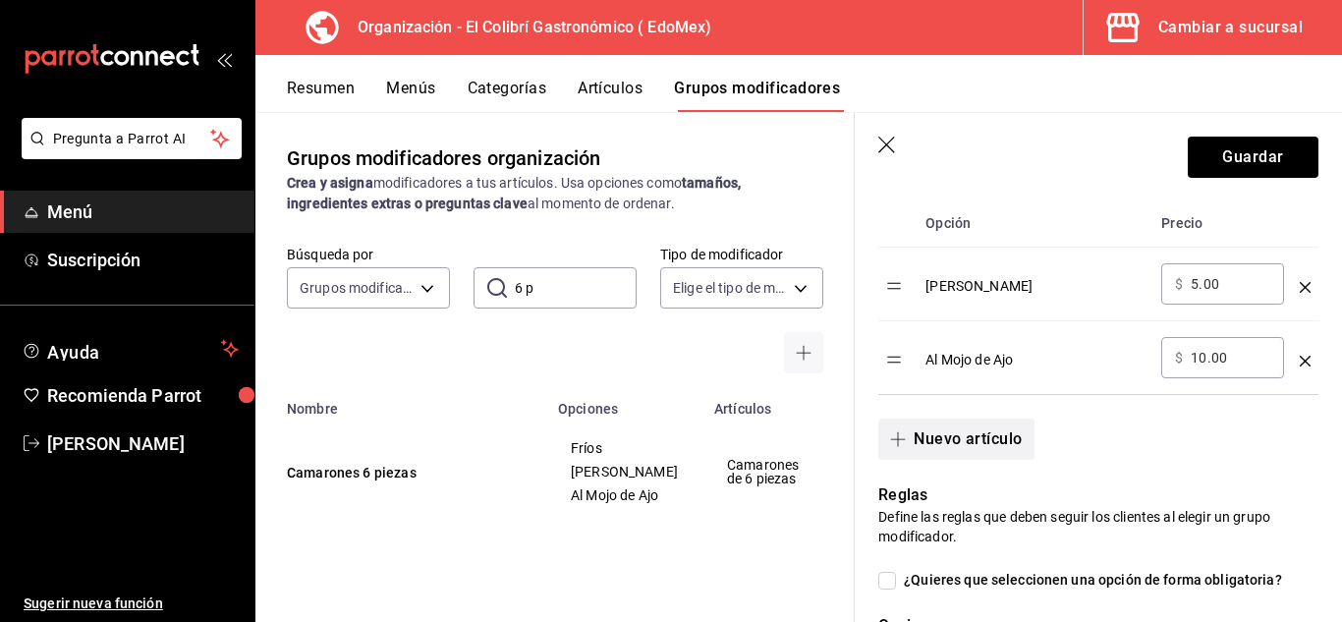
click at [1011, 435] on button "Nuevo artículo" at bounding box center [955, 439] width 155 height 41
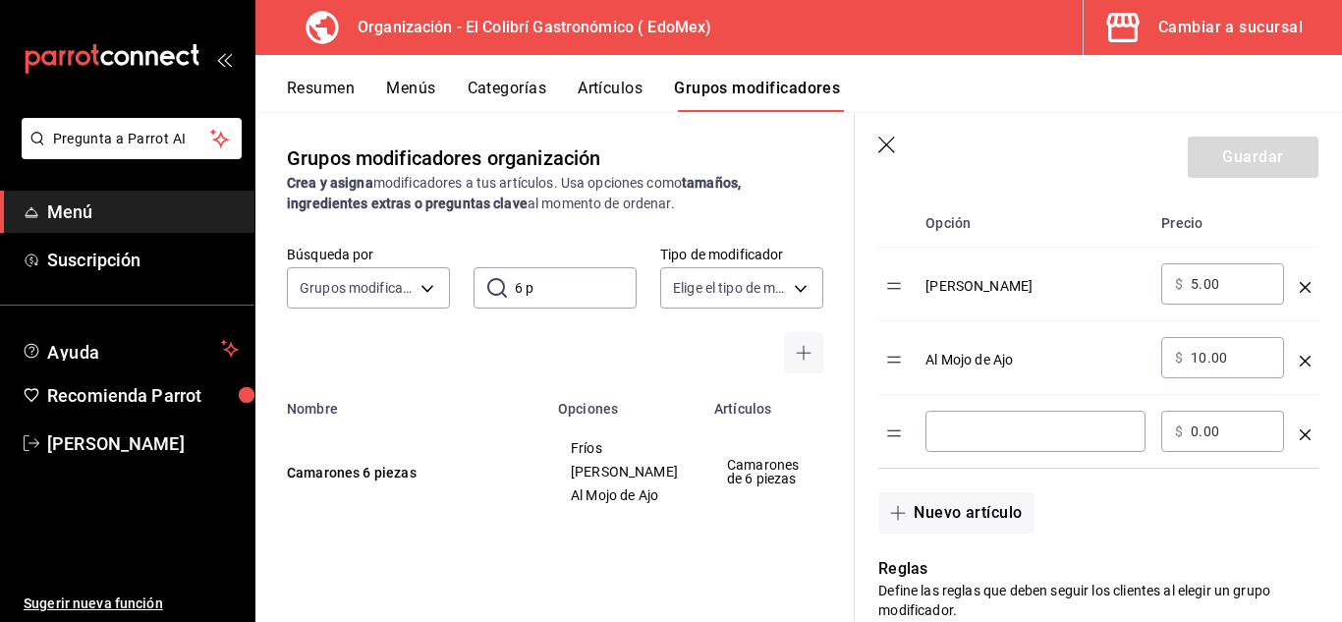
click at [1011, 435] on input "optionsTable" at bounding box center [1035, 432] width 193 height 20
type input "Fritos"
click at [1204, 498] on div "Nuevo artículo" at bounding box center [1087, 501] width 464 height 65
click at [1203, 284] on input "5.00" at bounding box center [1231, 284] width 80 height 20
click at [1199, 286] on input "5.00" at bounding box center [1231, 284] width 80 height 20
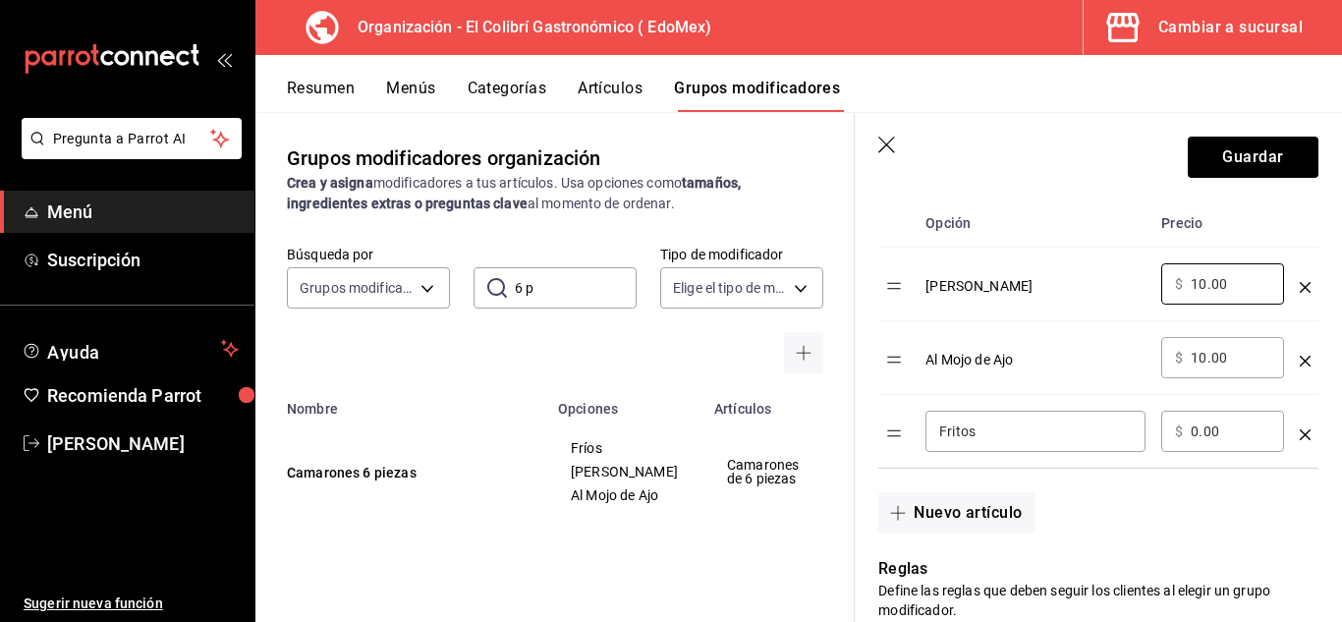
type input "10.00"
click at [1203, 361] on input "10.00" at bounding box center [1231, 358] width 80 height 20
type input "20.00"
click at [1203, 507] on div "Nuevo artículo" at bounding box center [1087, 501] width 464 height 65
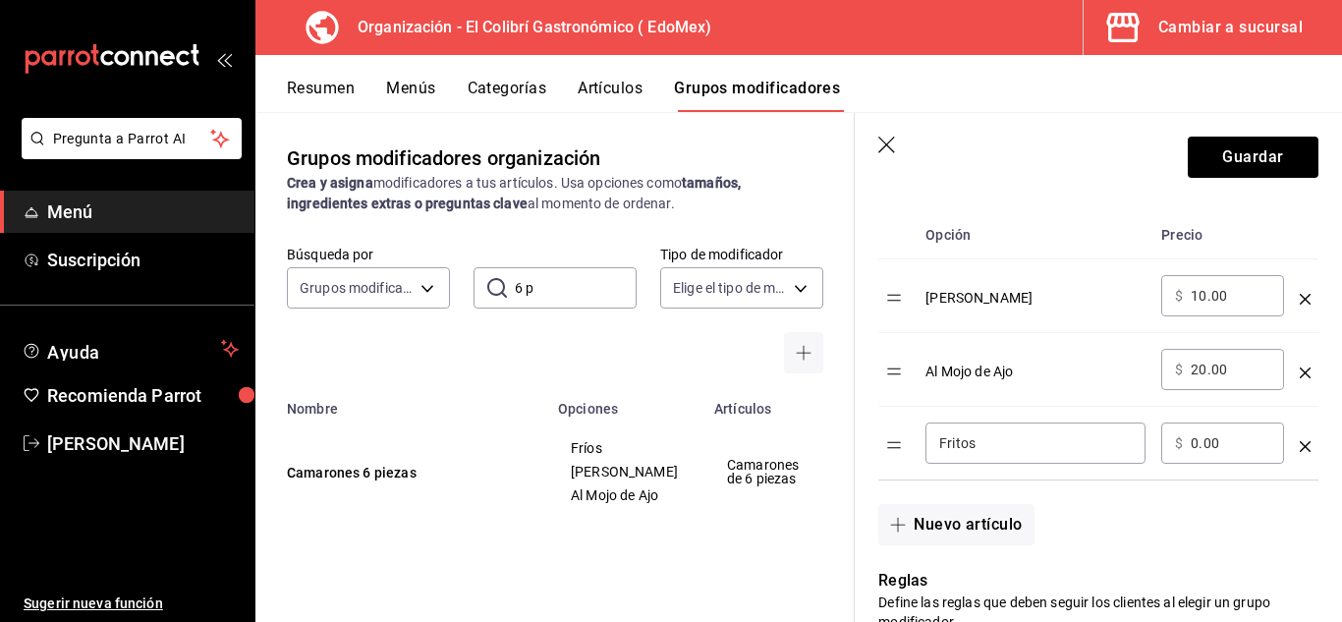
scroll to position [550, 0]
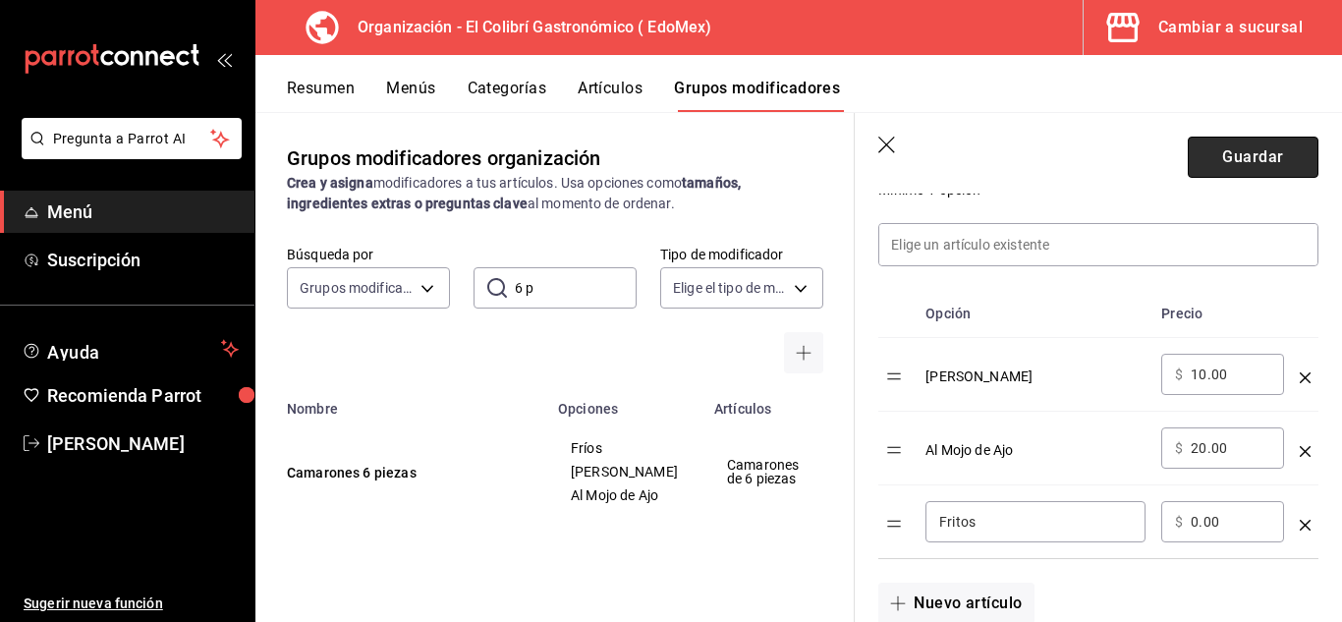
click at [1233, 151] on button "Guardar" at bounding box center [1253, 157] width 131 height 41
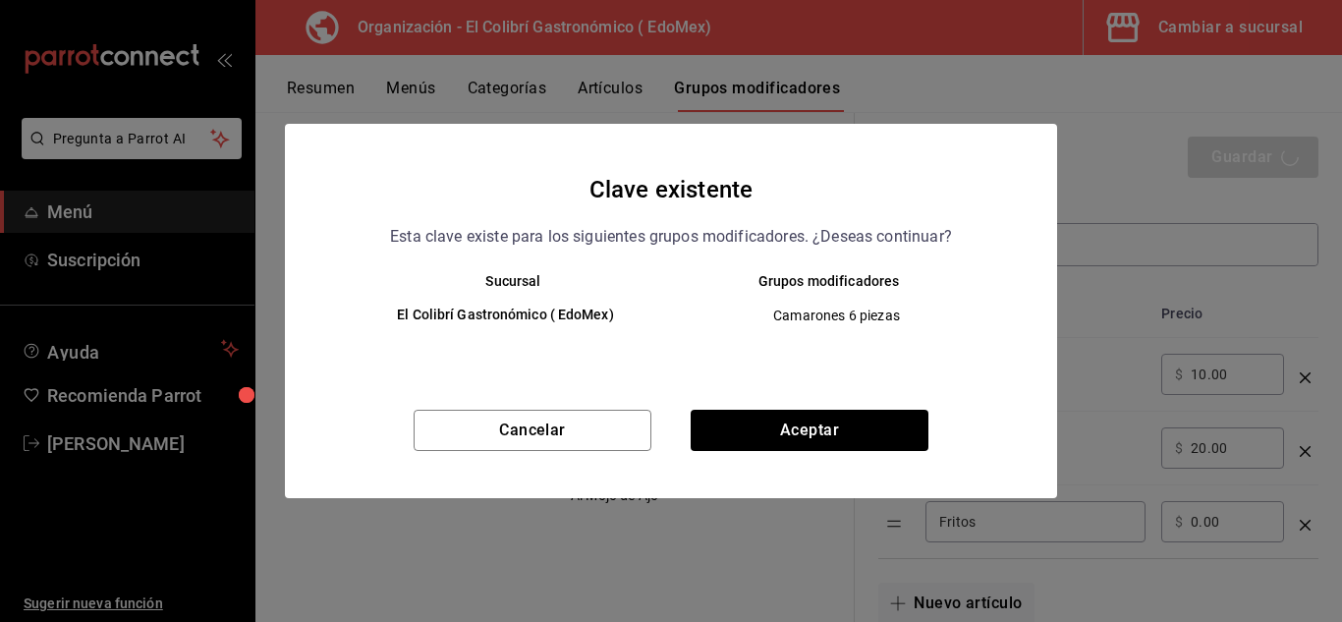
click at [788, 462] on div "Cancelar Aceptar" at bounding box center [671, 454] width 772 height 88
click at [811, 446] on button "Aceptar" at bounding box center [810, 430] width 238 height 41
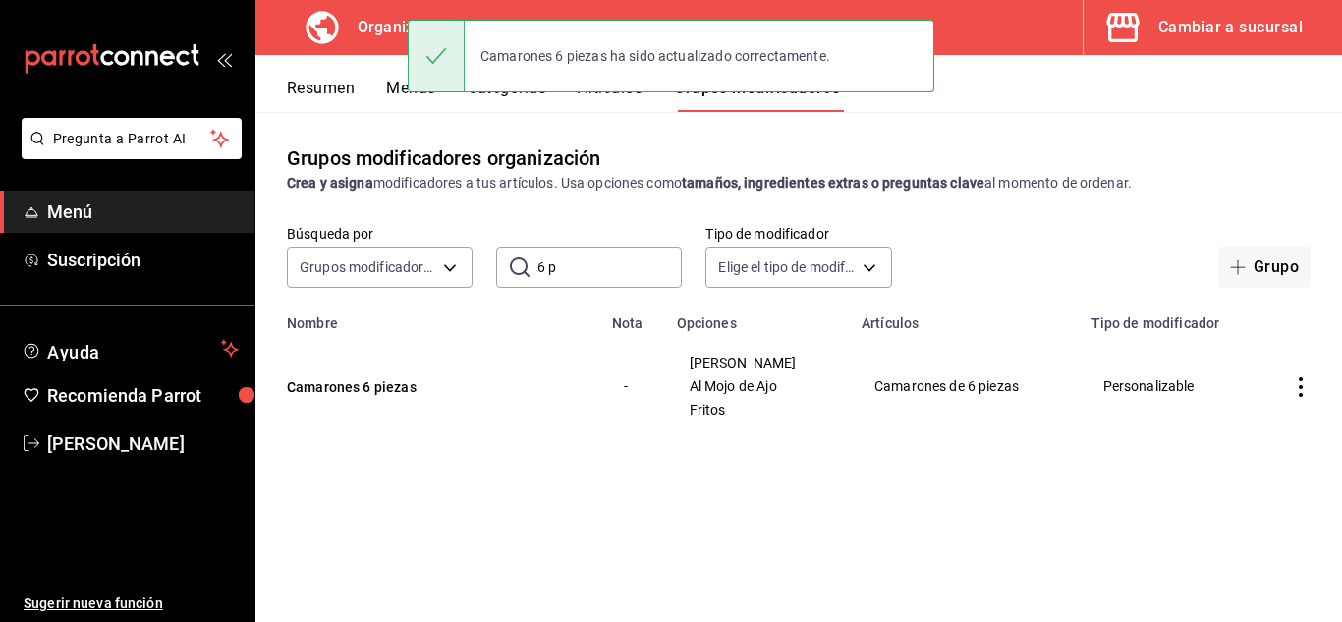
click at [411, 96] on div "Camarones 6 piezas ha sido actualizado correctamente." at bounding box center [671, 56] width 527 height 85
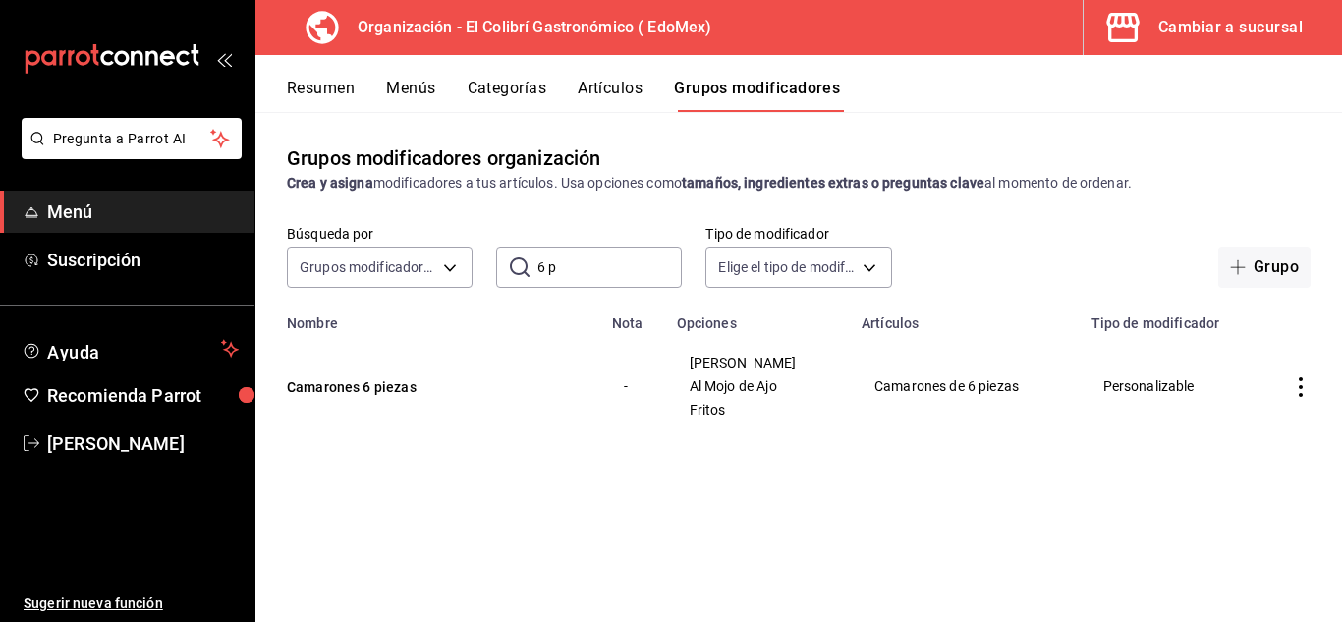
click at [394, 96] on button "Menús" at bounding box center [410, 95] width 49 height 33
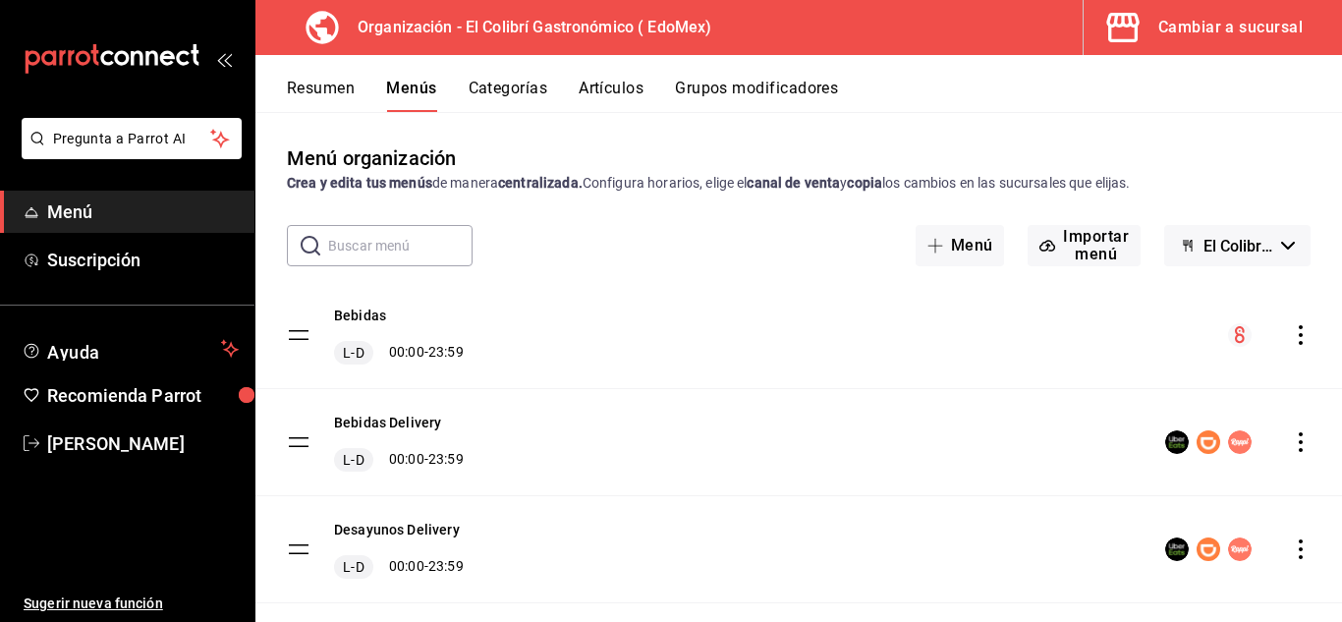
click at [417, 231] on input "text" at bounding box center [400, 245] width 144 height 39
type input "pe"
click at [597, 86] on button "Artículos" at bounding box center [611, 95] width 65 height 33
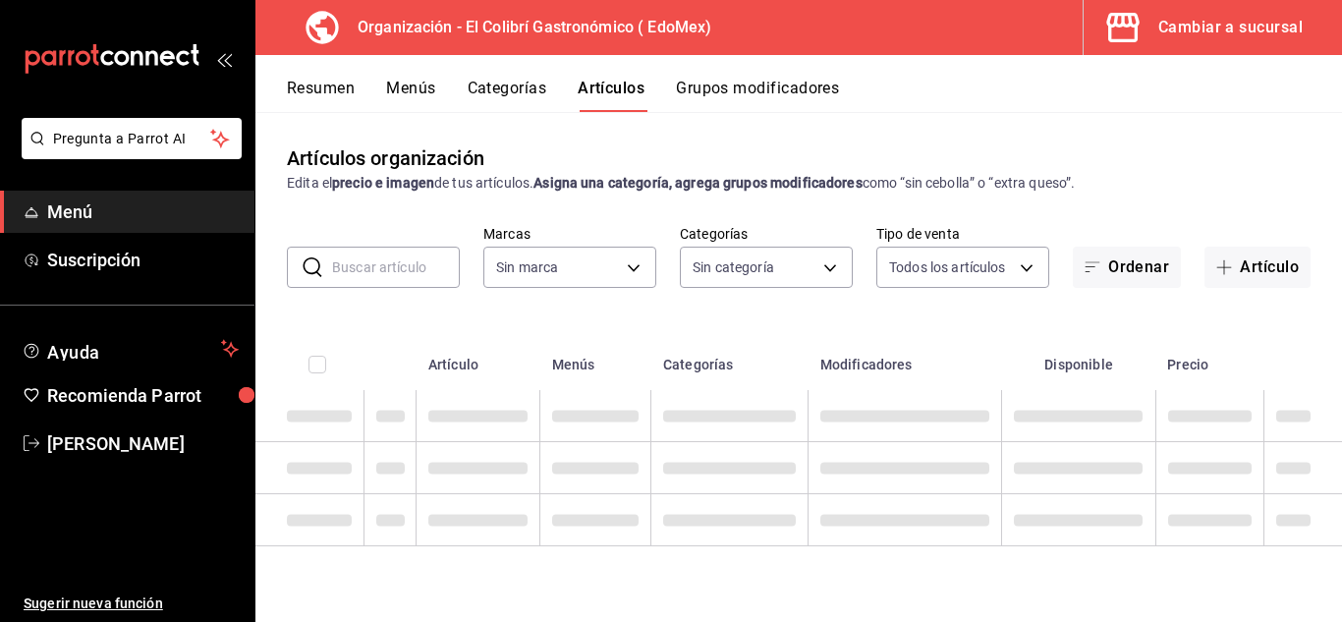
click at [429, 266] on input "text" at bounding box center [396, 267] width 128 height 39
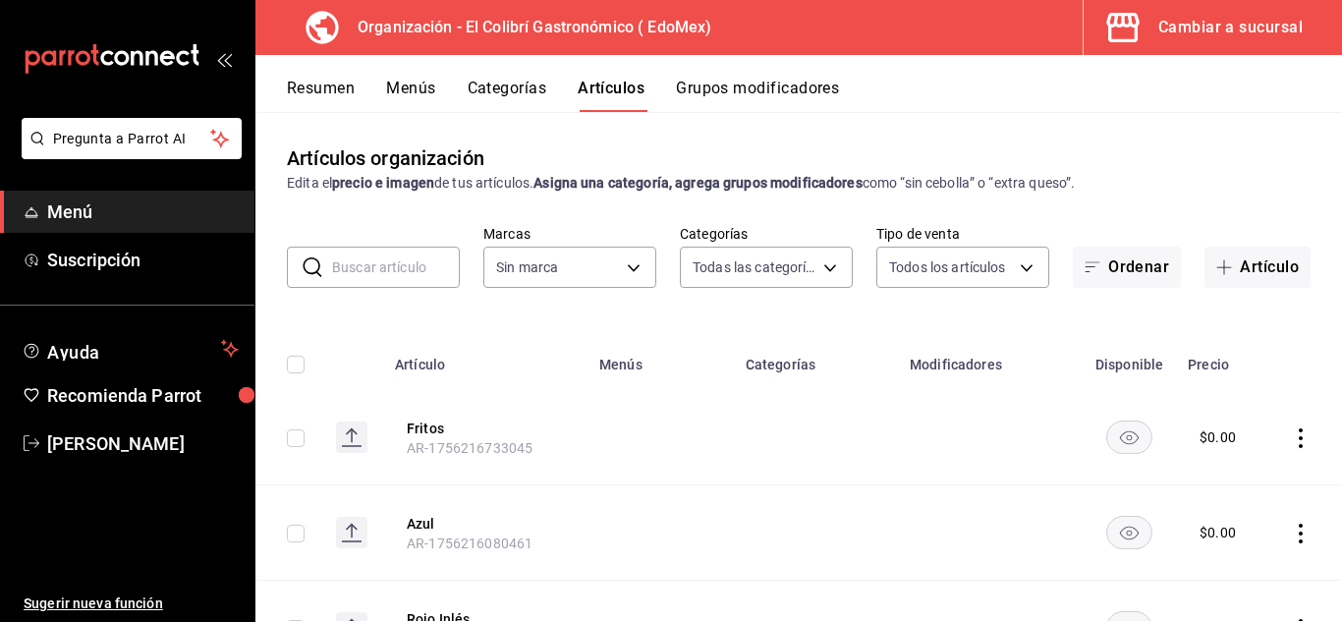
type input "6ebbfd26-4398-4577-9c3a-88e80e48631b,232e6251-cb6c-4566-8d8c-832d8e047e56,2ce6d…"
type input "02d79155-410a-4a52-ba4e-8d9765c47241"
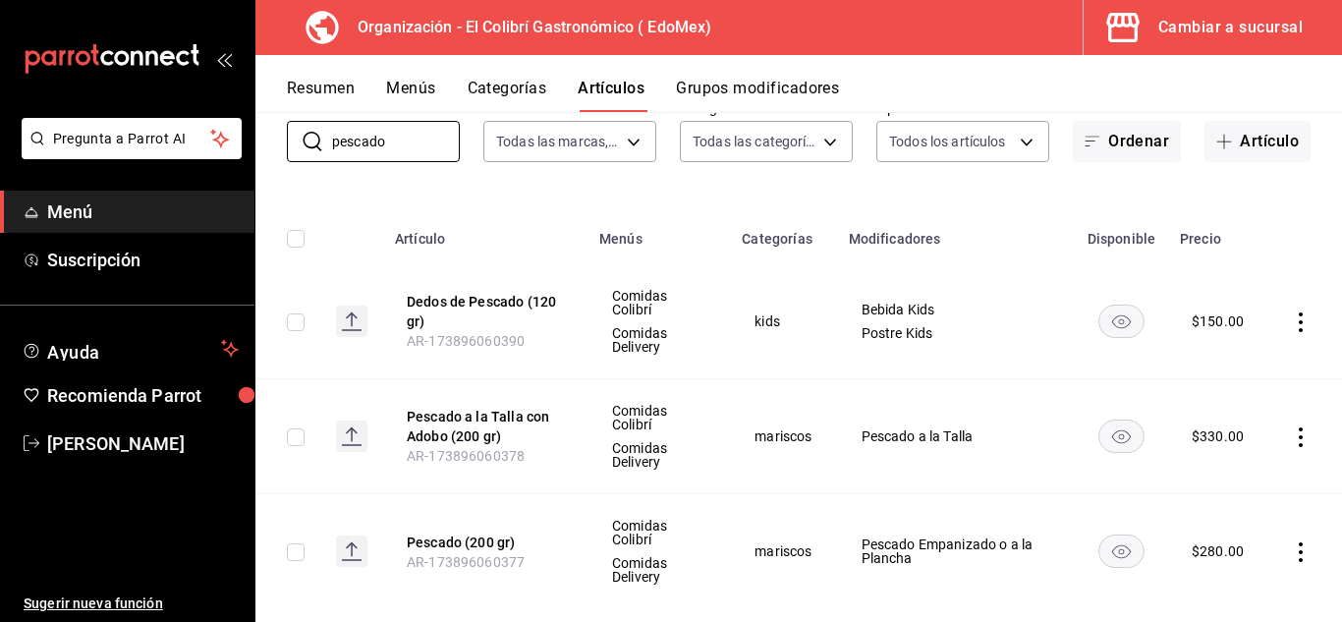
scroll to position [131, 0]
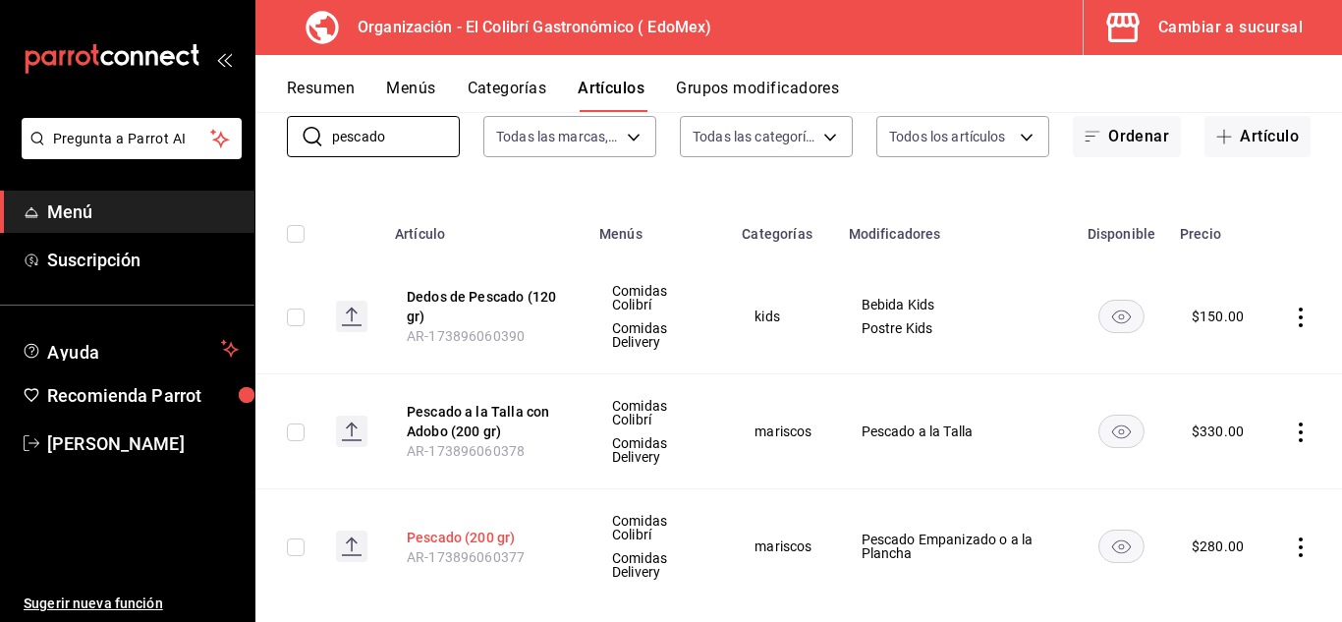
type input "pescado"
click at [470, 539] on button "Pescado (200 gr)" at bounding box center [485, 538] width 157 height 20
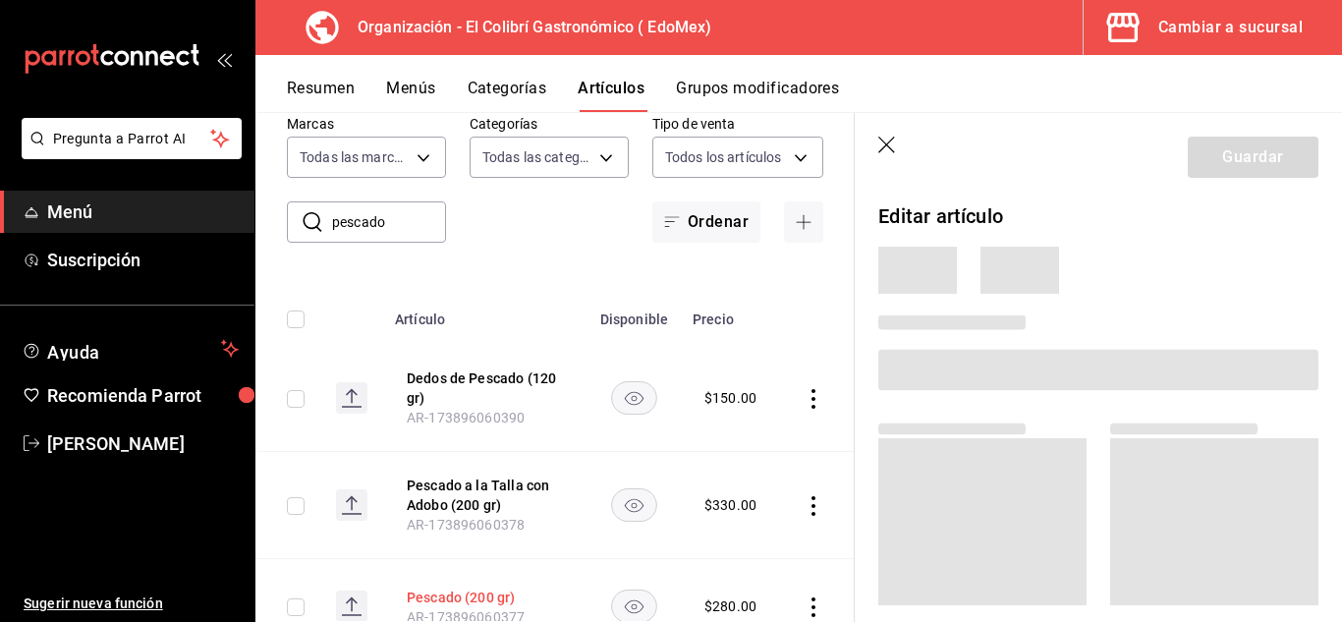
scroll to position [125, 0]
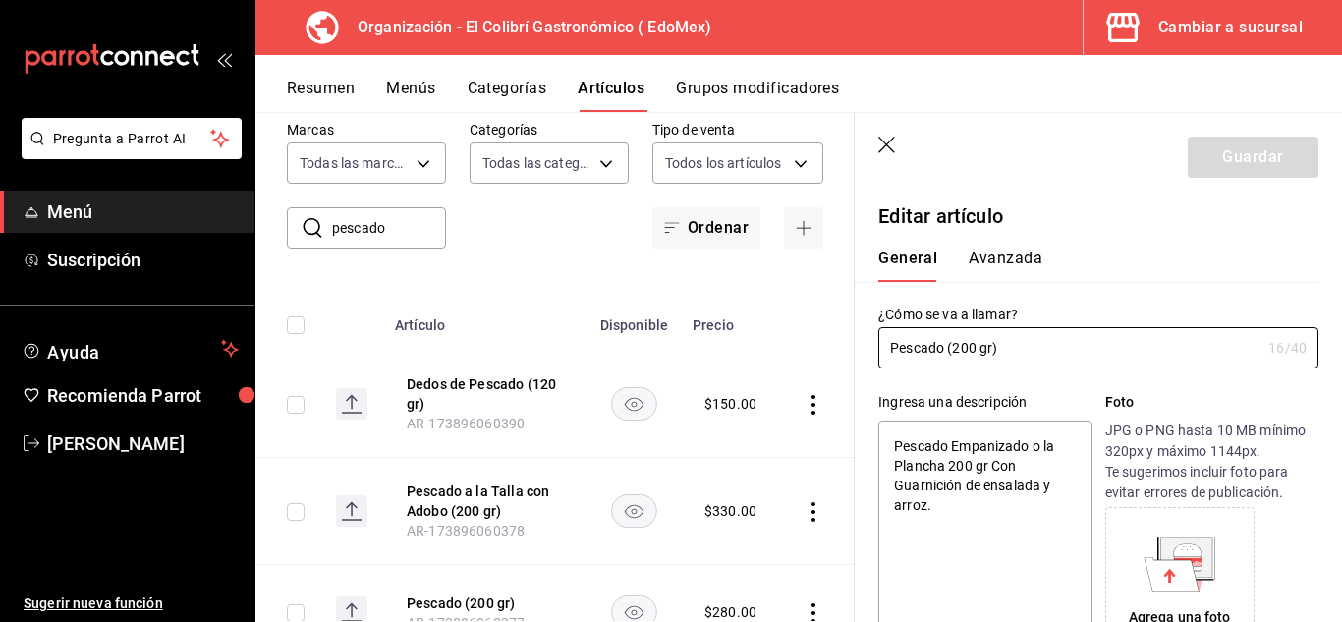
click at [877, 146] on header "Guardar" at bounding box center [1098, 153] width 487 height 81
click at [900, 140] on header "Guardar" at bounding box center [1098, 153] width 487 height 81
click at [882, 147] on icon "button" at bounding box center [888, 147] width 20 height 20
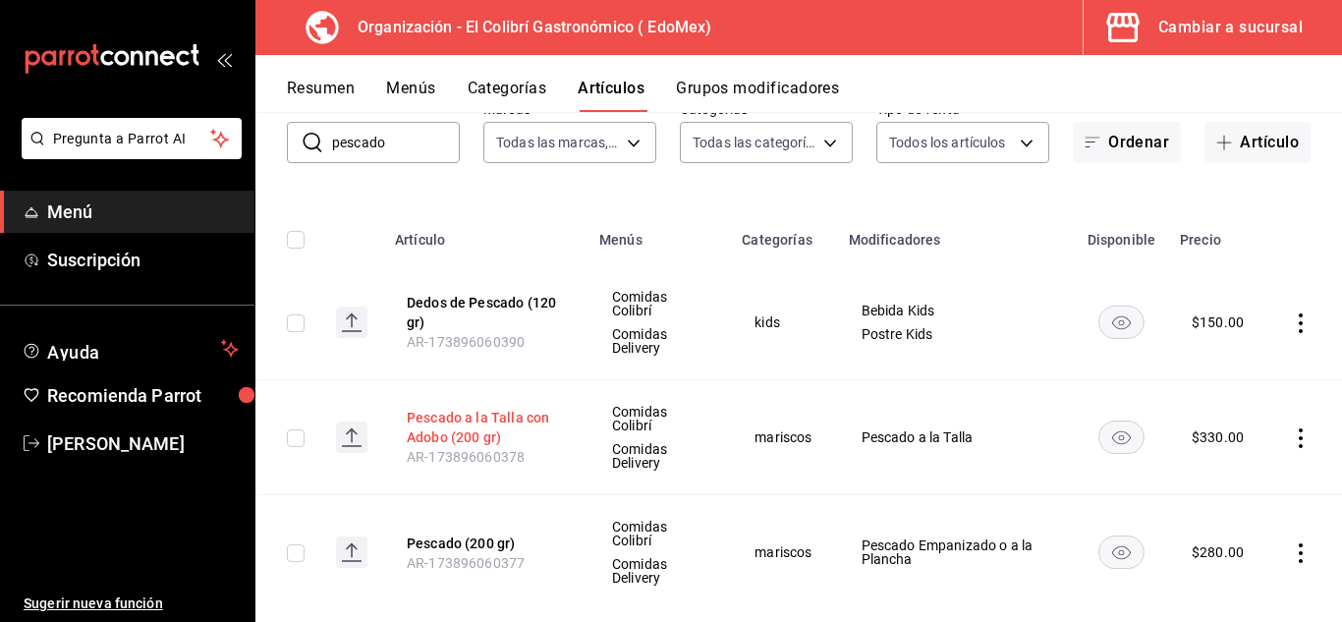
click at [526, 418] on button "Pescado a la Talla con Adobo (200 gr)" at bounding box center [485, 427] width 157 height 39
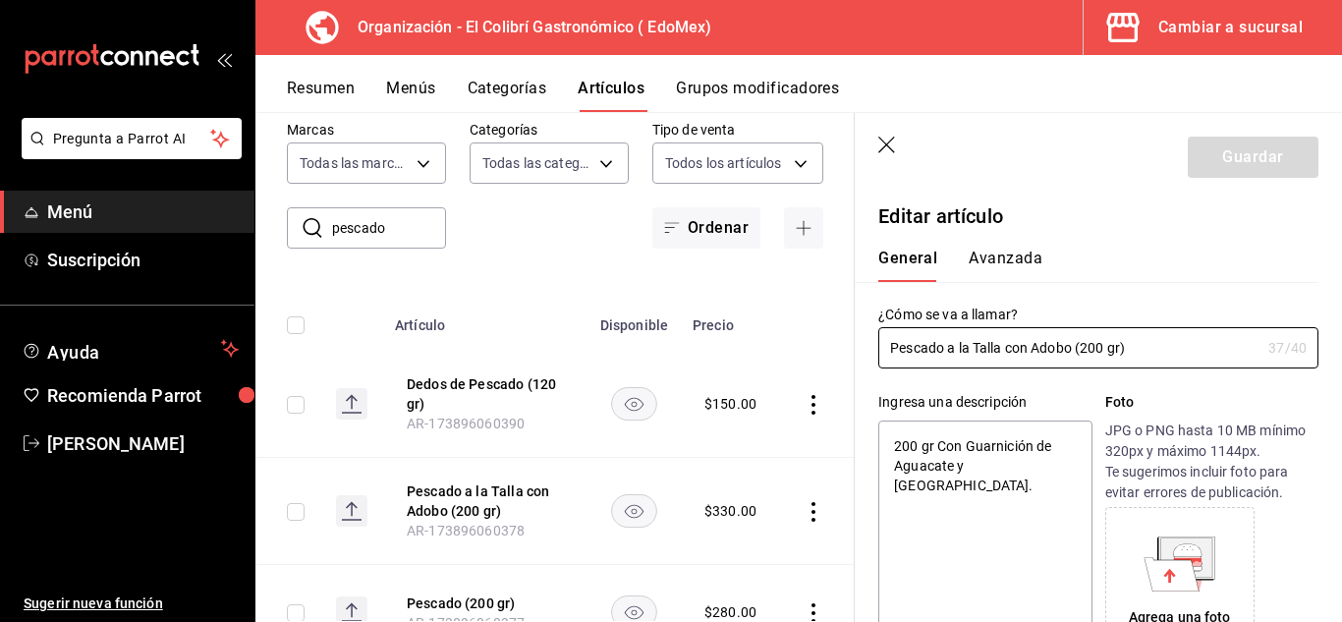
scroll to position [445, 0]
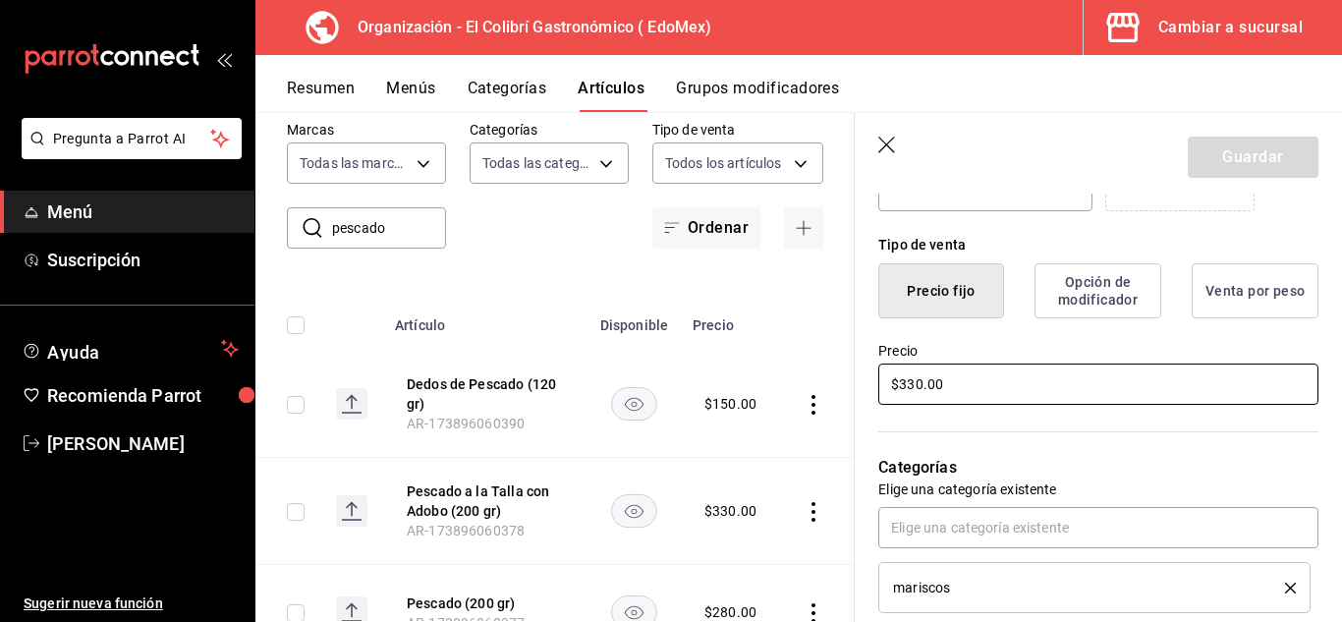
click at [917, 388] on input "$330.00" at bounding box center [1098, 384] width 440 height 41
type textarea "x"
type input "$30.00"
type textarea "x"
type input "$350.00"
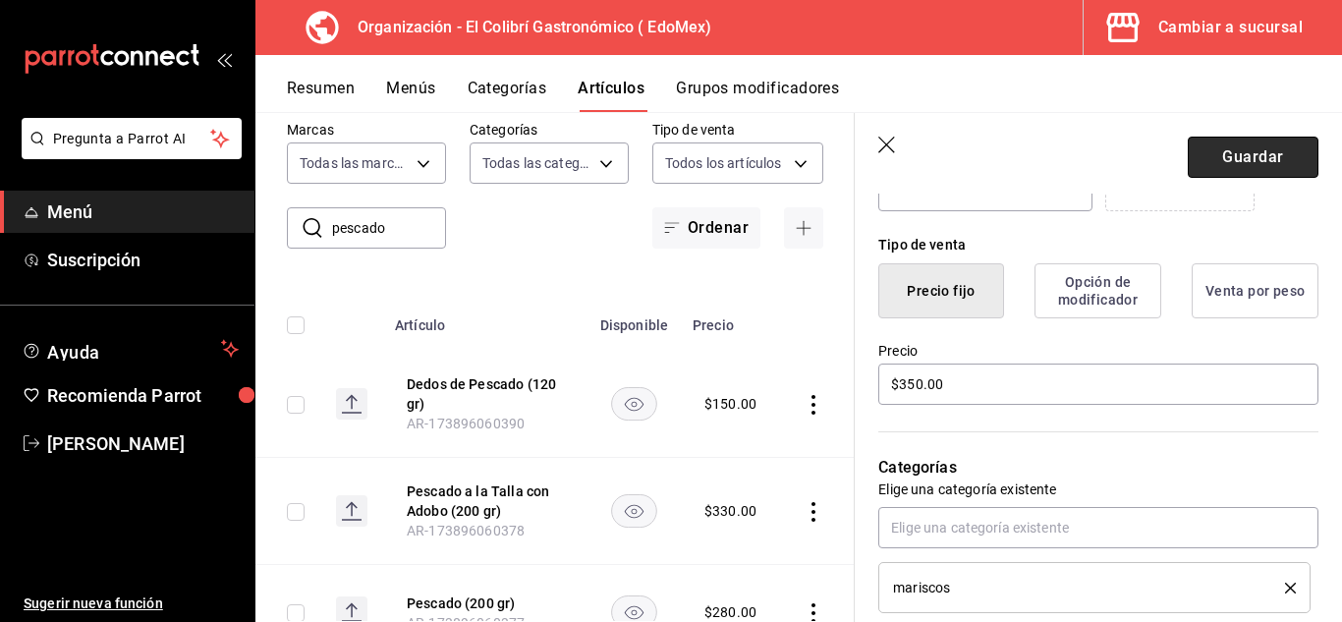
click at [1287, 154] on button "Guardar" at bounding box center [1253, 157] width 131 height 41
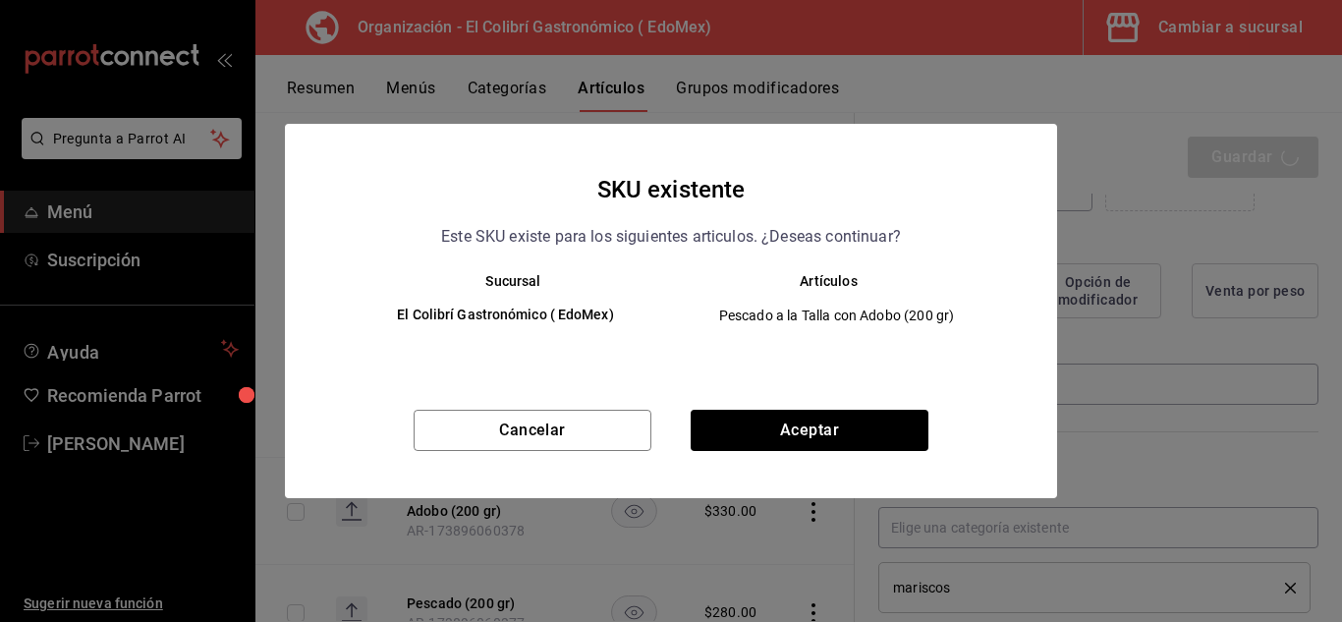
click at [871, 408] on div "SKU existente Este SKU existe para los siguientes articulos. ¿Deseas continuar?…" at bounding box center [671, 311] width 772 height 374
click at [852, 433] on button "Aceptar" at bounding box center [810, 430] width 238 height 41
type textarea "x"
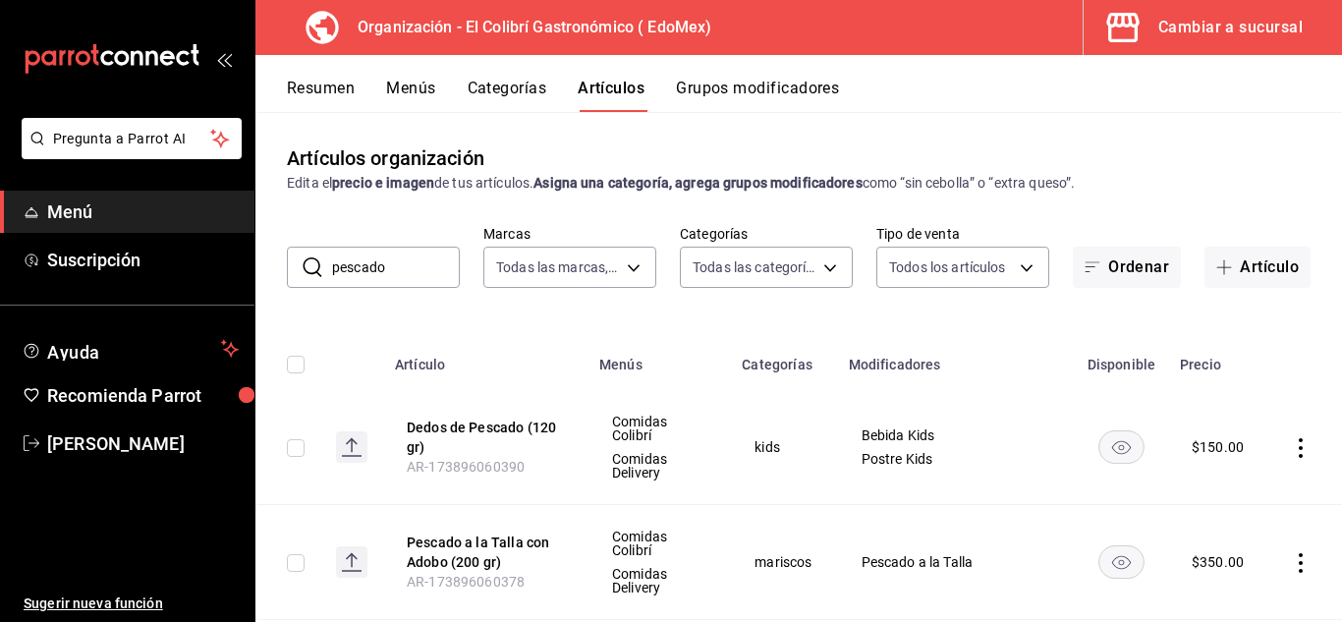
drag, startPoint x: 1256, startPoint y: 192, endPoint x: 1252, endPoint y: 312, distance: 120.9
click at [1252, 312] on div "Artículos organización Edita el precio e imagen de tus artículos. Asigna una ca…" at bounding box center [798, 366] width 1087 height 509
click at [406, 273] on input "pescado" at bounding box center [396, 267] width 128 height 39
type input "mojarra"
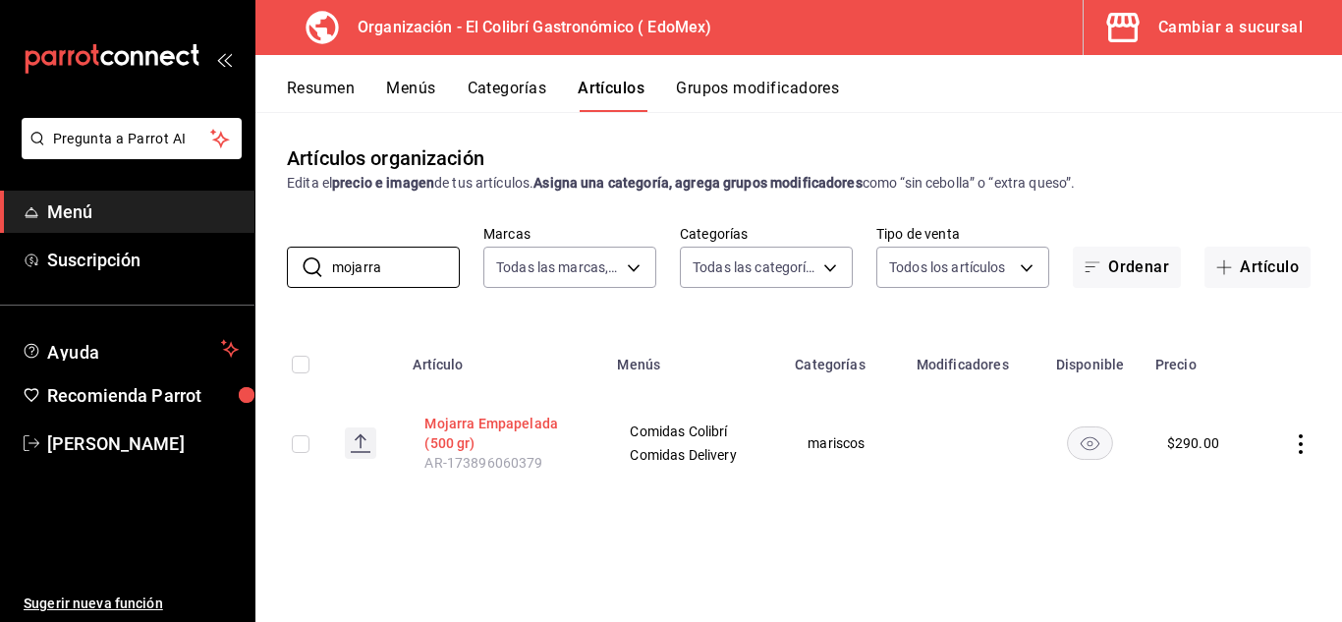
click at [493, 435] on button "Mojarra Empapelada (500 gr)" at bounding box center [502, 433] width 157 height 39
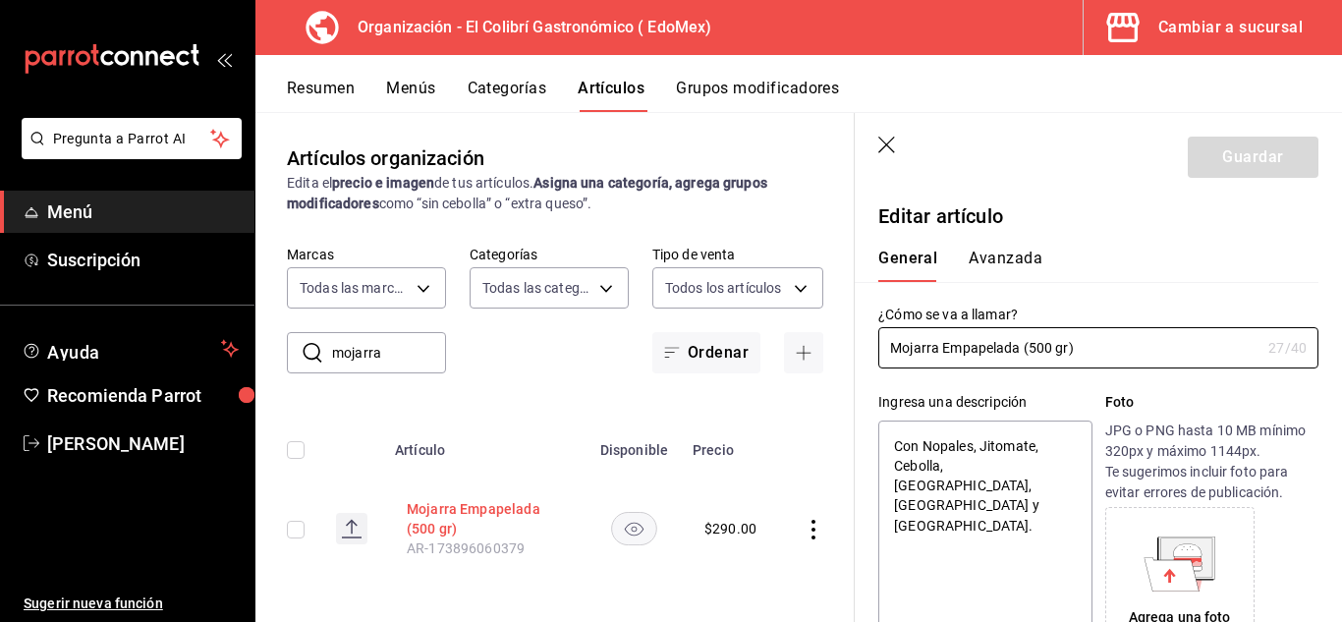
type textarea "x"
type input "$290.00"
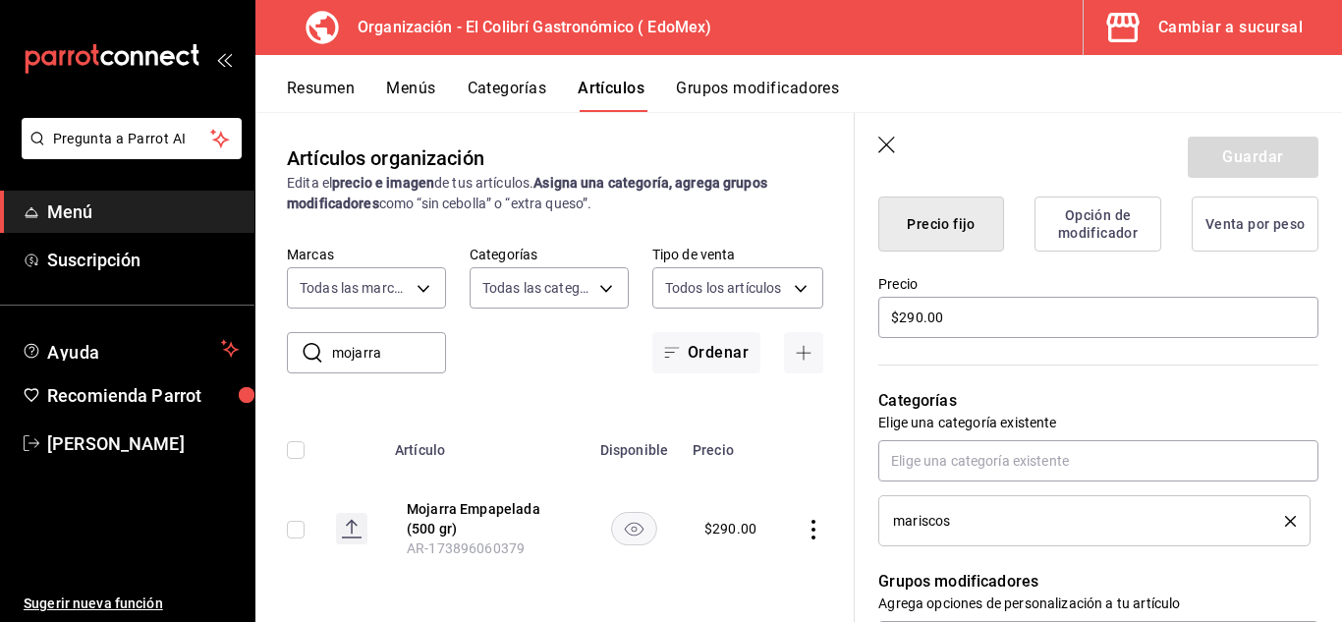
scroll to position [508, 0]
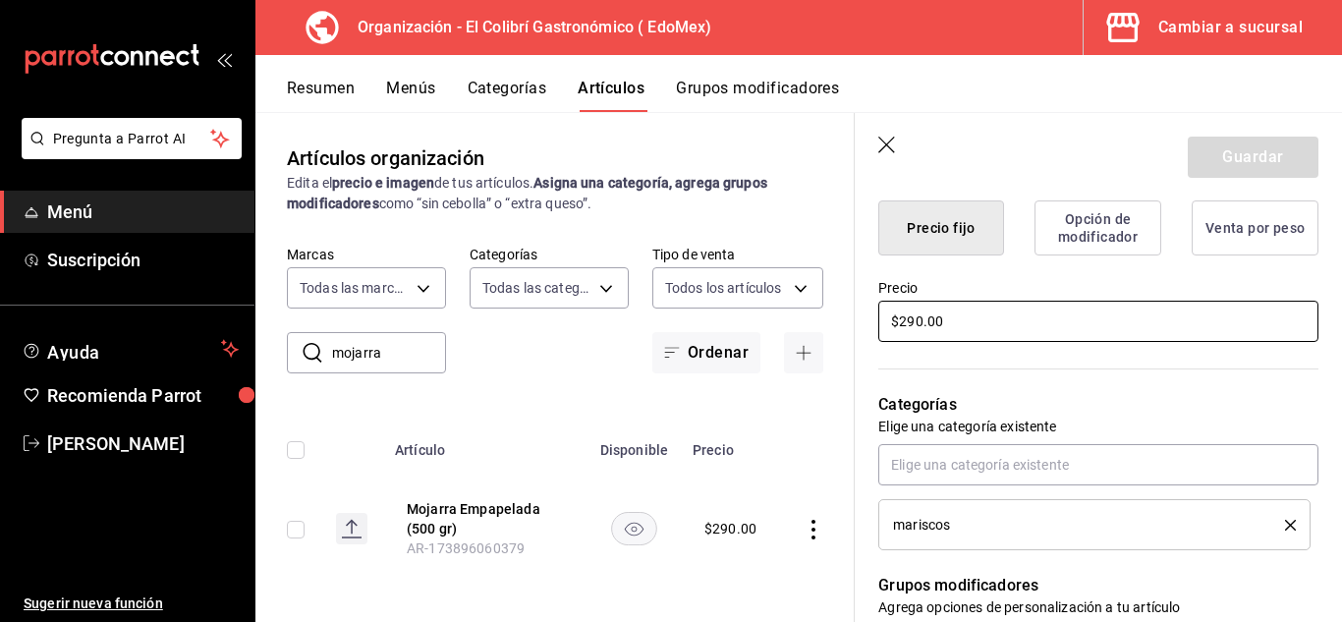
click at [924, 320] on input "$290.00" at bounding box center [1098, 321] width 440 height 41
type textarea "x"
type input "$3.00"
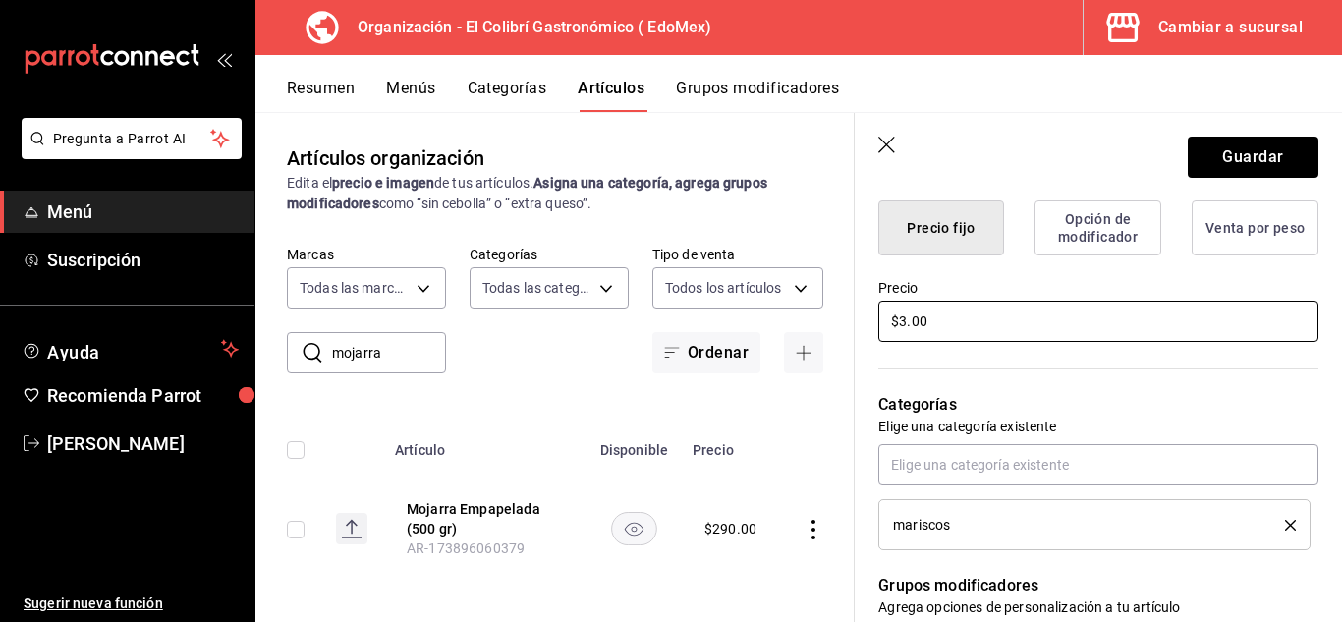
type textarea "x"
type input "$32.00"
type textarea "x"
type input "$320.00"
click at [1313, 306] on div "Editar artículo General Avanzada ¿Cómo se va a llamar? Mojarra Empapelada (500 …" at bounding box center [1098, 407] width 487 height 1442
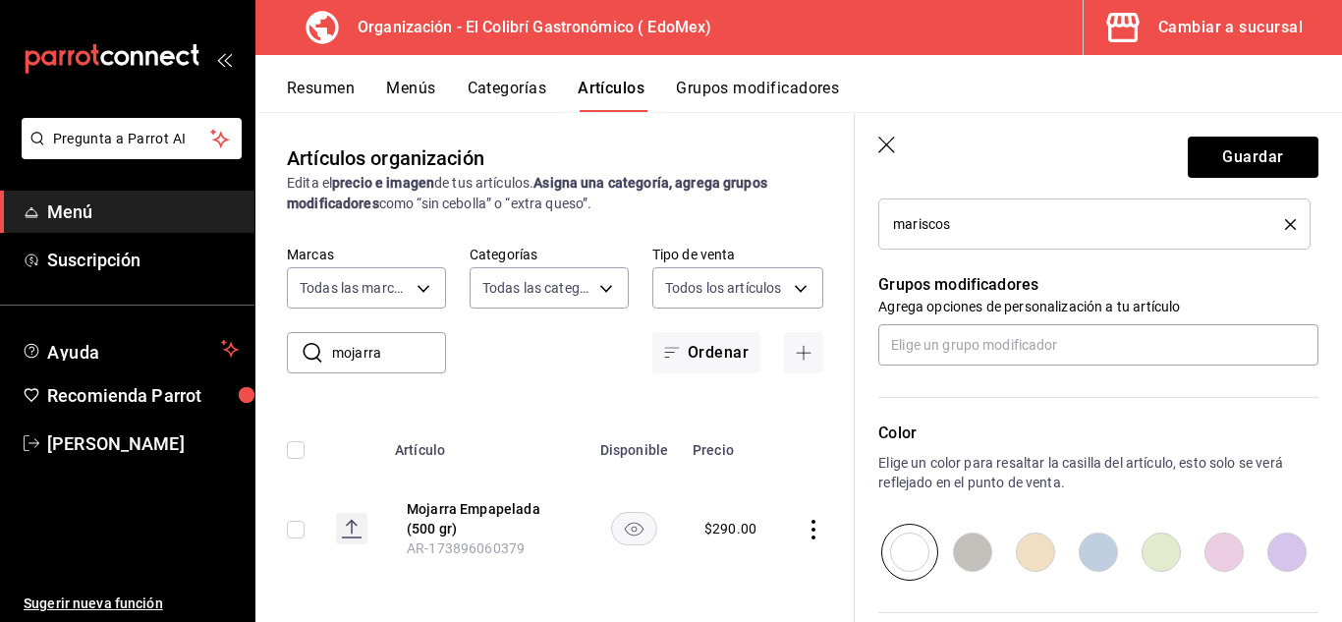
scroll to position [833, 0]
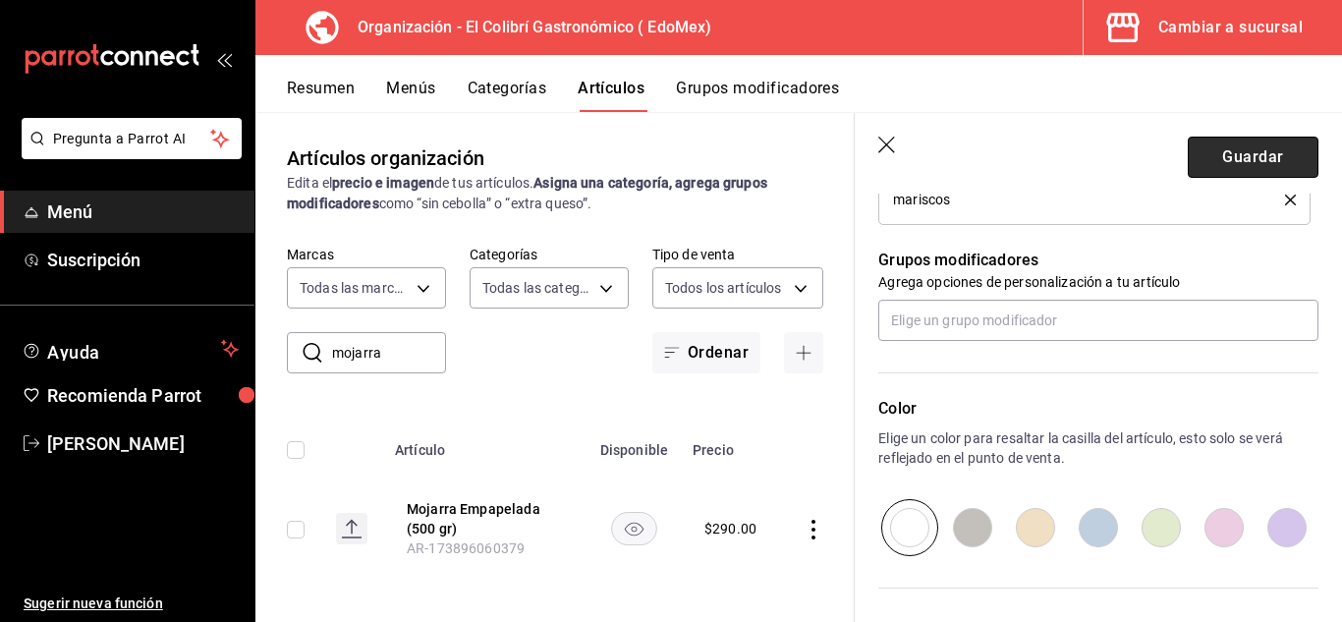
click at [1211, 147] on button "Guardar" at bounding box center [1253, 157] width 131 height 41
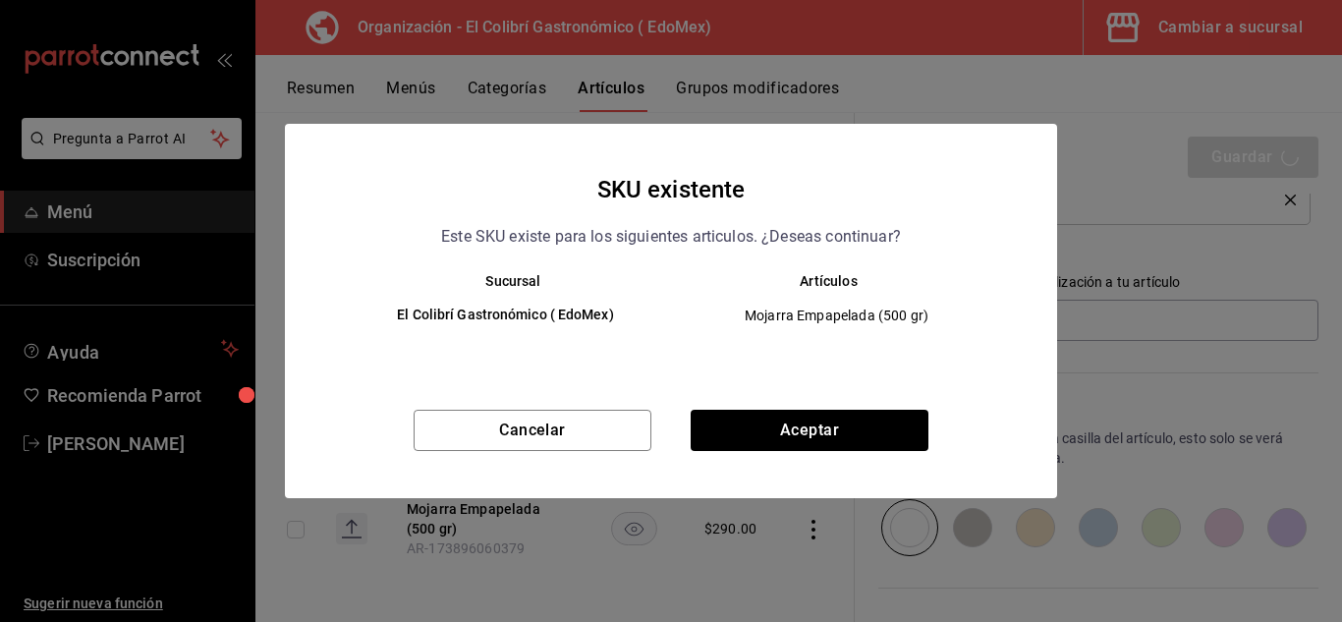
click at [746, 456] on div "Cancelar Aceptar" at bounding box center [671, 454] width 772 height 88
click at [773, 450] on button "Aceptar" at bounding box center [810, 430] width 238 height 41
type textarea "x"
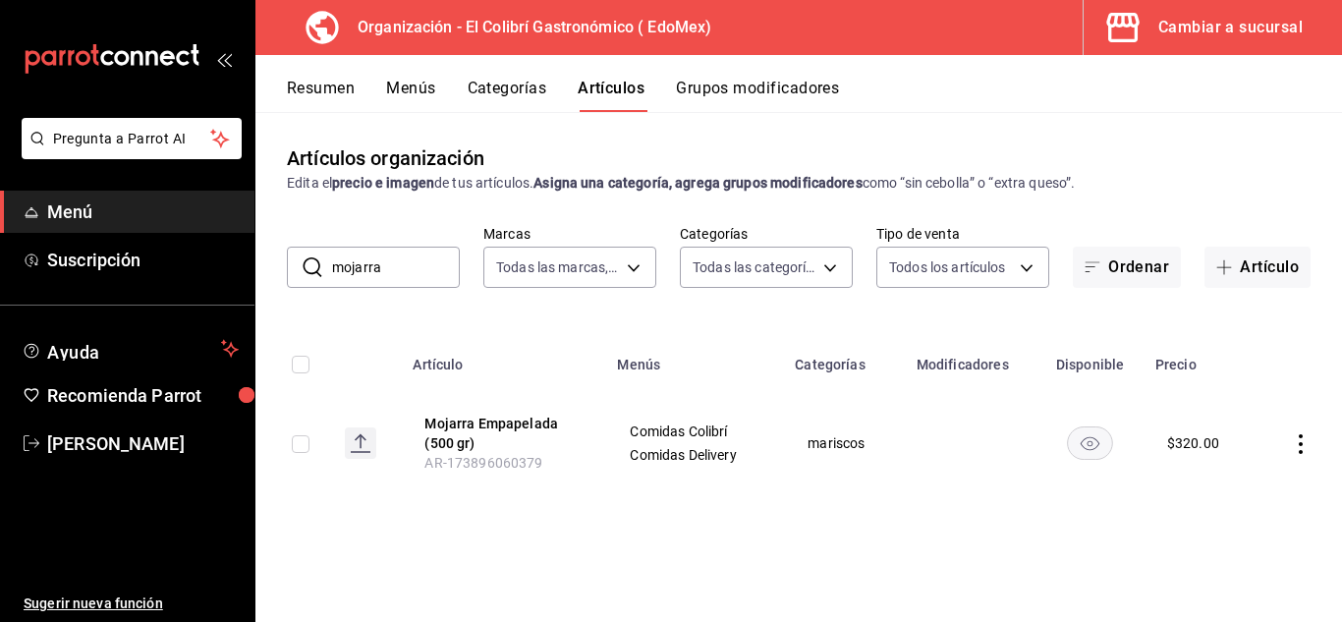
click at [428, 270] on input "mojarra" at bounding box center [396, 267] width 128 height 39
click at [345, 275] on input "coctel" at bounding box center [396, 267] width 128 height 39
type input "cóctel"
click at [481, 417] on button "Cóctel de Camarón (205ml)" at bounding box center [502, 433] width 157 height 39
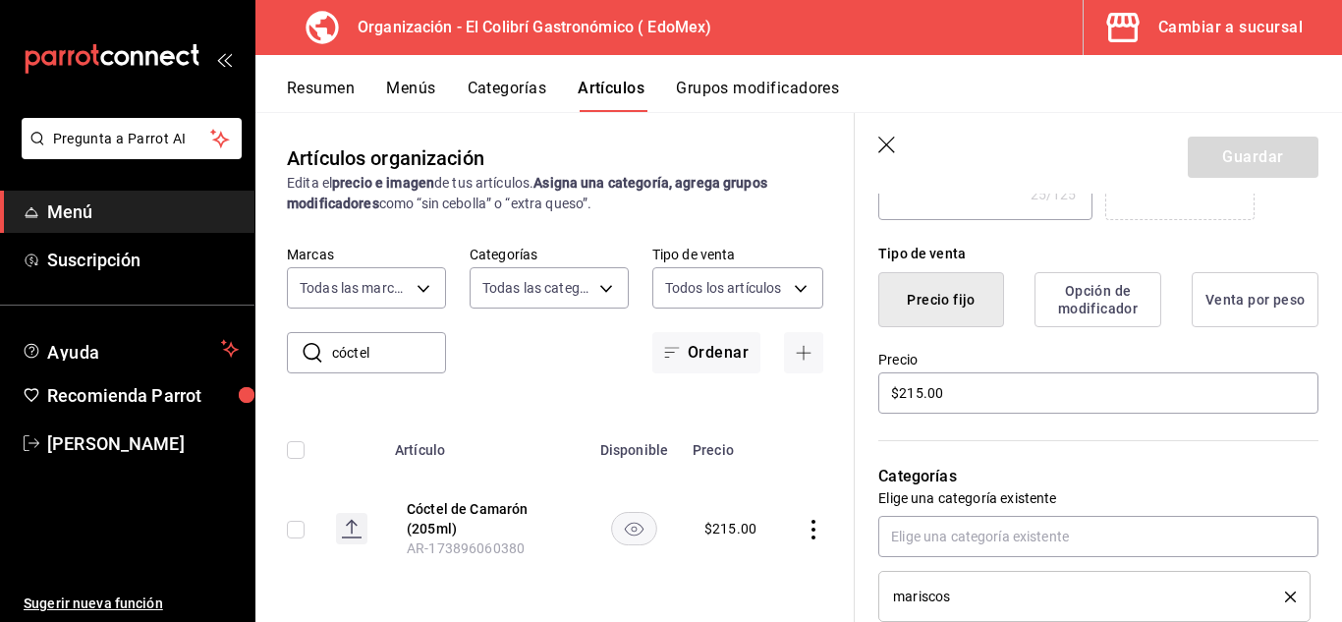
scroll to position [439, 0]
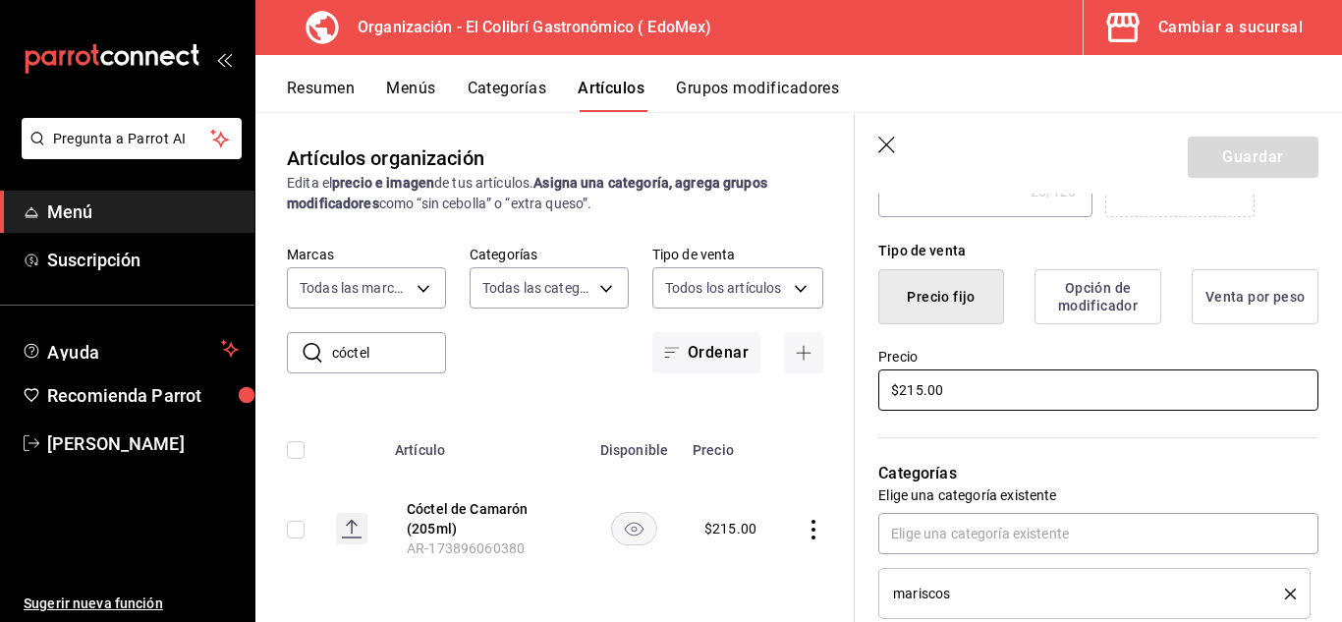
click at [919, 401] on input "$215.00" at bounding box center [1098, 389] width 440 height 41
type textarea "x"
type input "$25.00"
type textarea "x"
type input "$225.00"
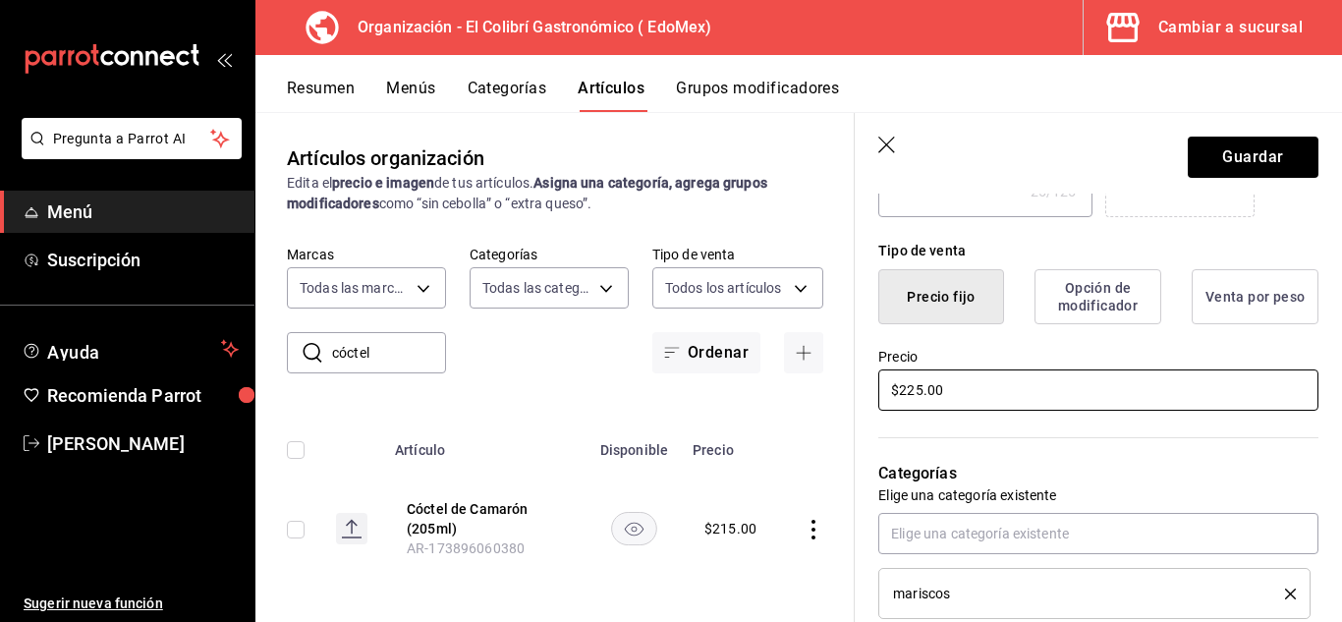
type textarea "x"
type input "$25.00"
type textarea "x"
type input "$235.00"
click at [921, 404] on input "$235.00" at bounding box center [1098, 389] width 440 height 41
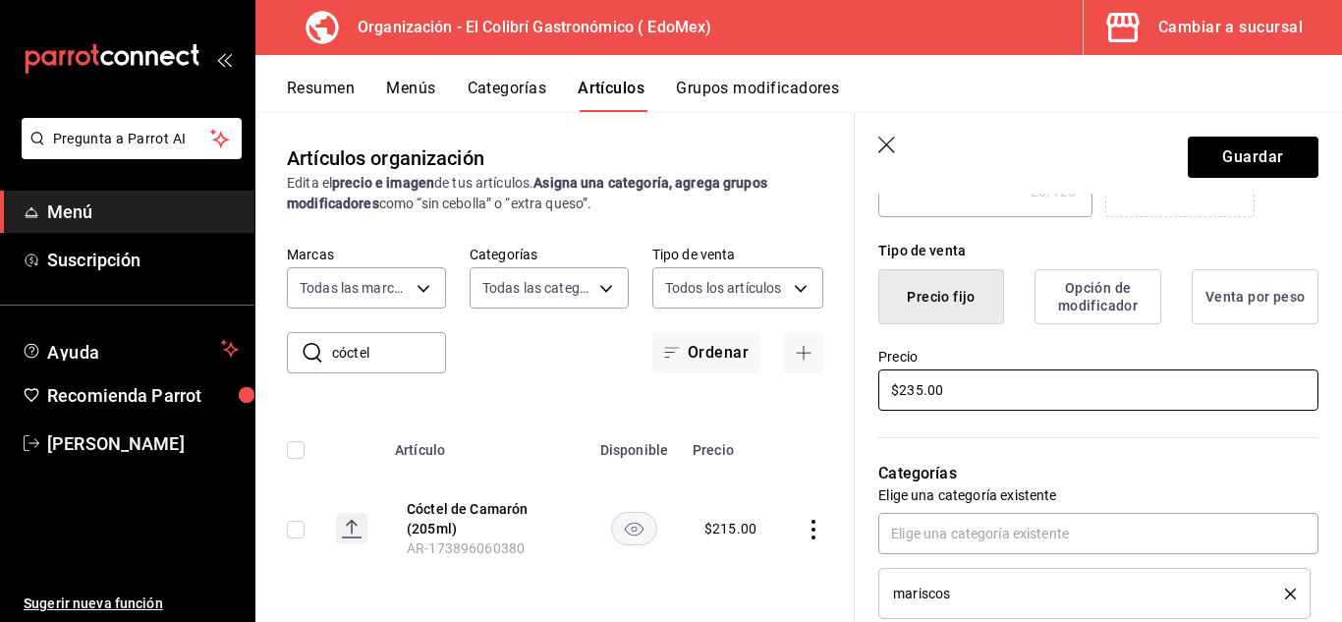
type textarea "x"
type input "$23.00"
type textarea "x"
type input "$232.00"
type textarea "x"
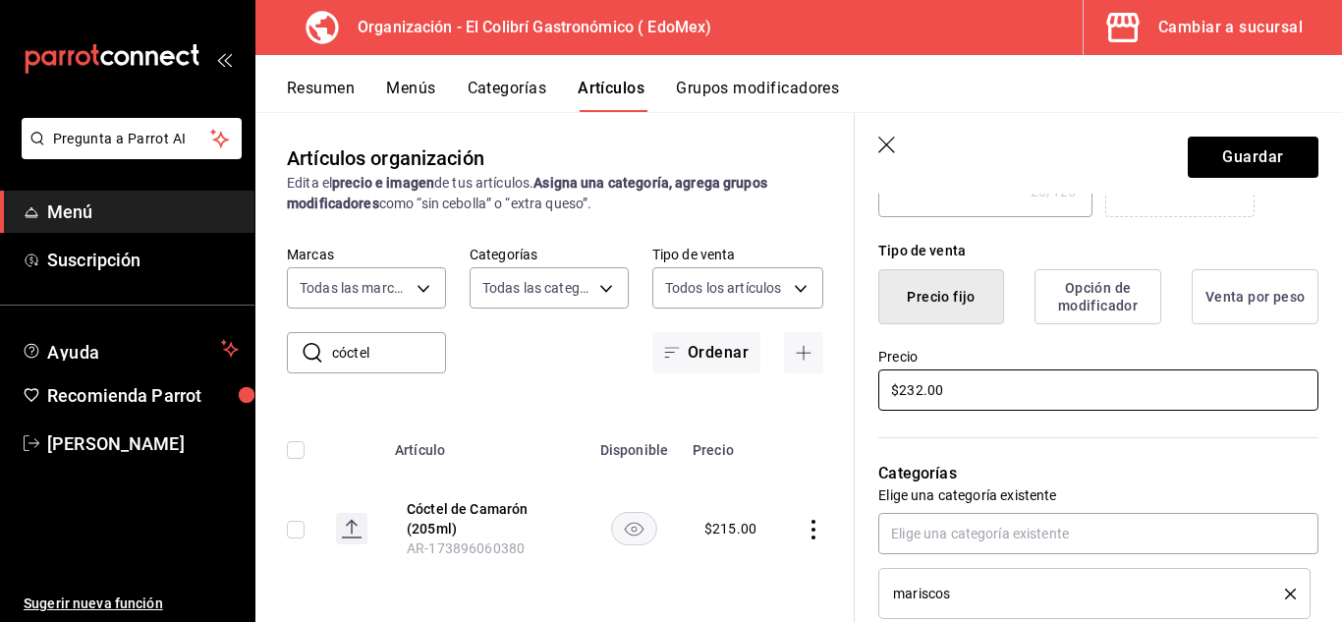
type input "$23.00"
type textarea "x"
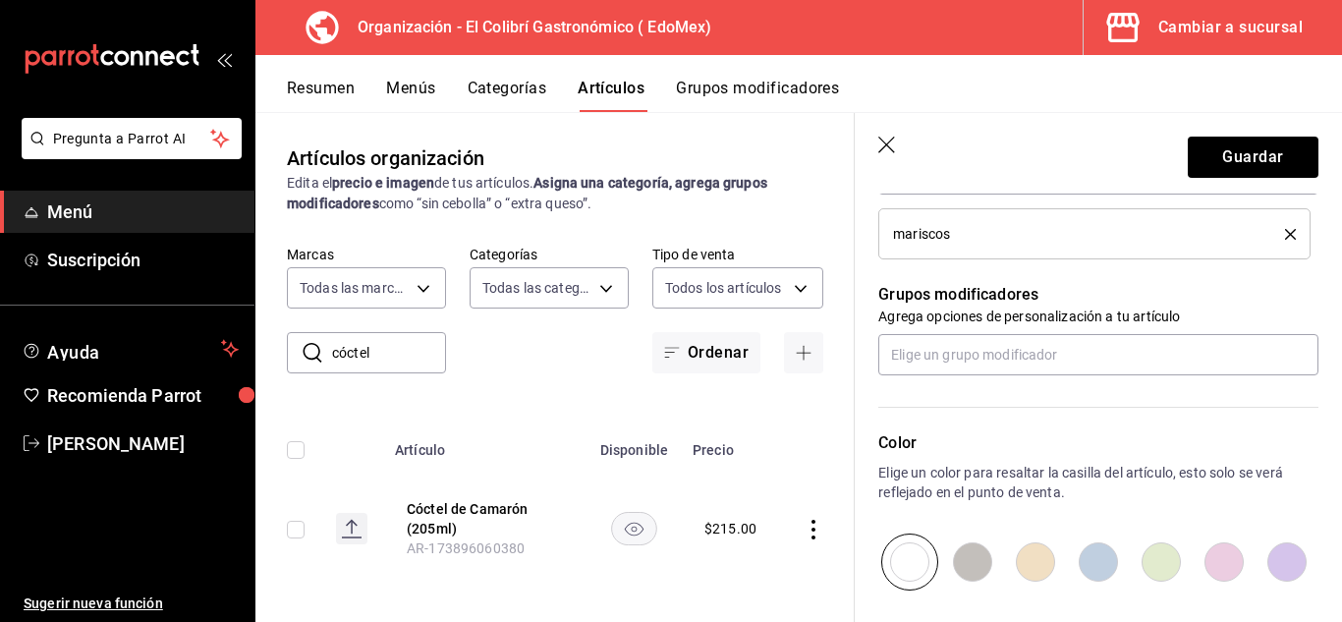
scroll to position [767, 0]
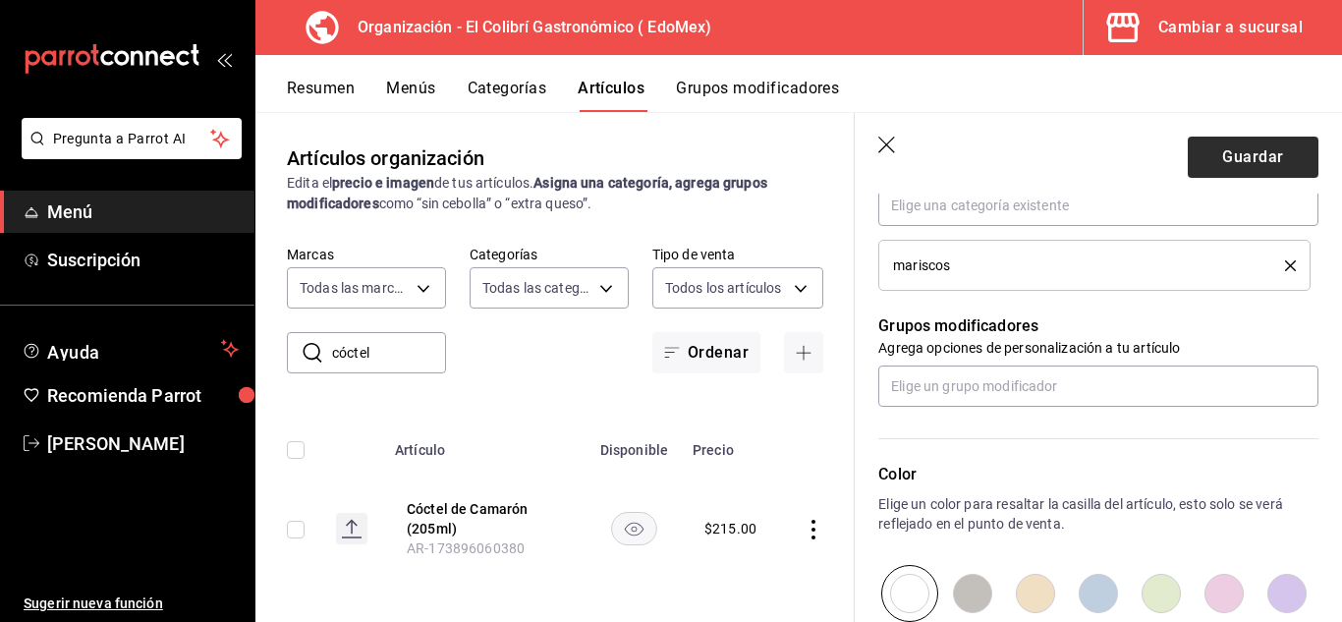
type input "$230.00"
click at [1254, 150] on button "Guardar" at bounding box center [1253, 157] width 131 height 41
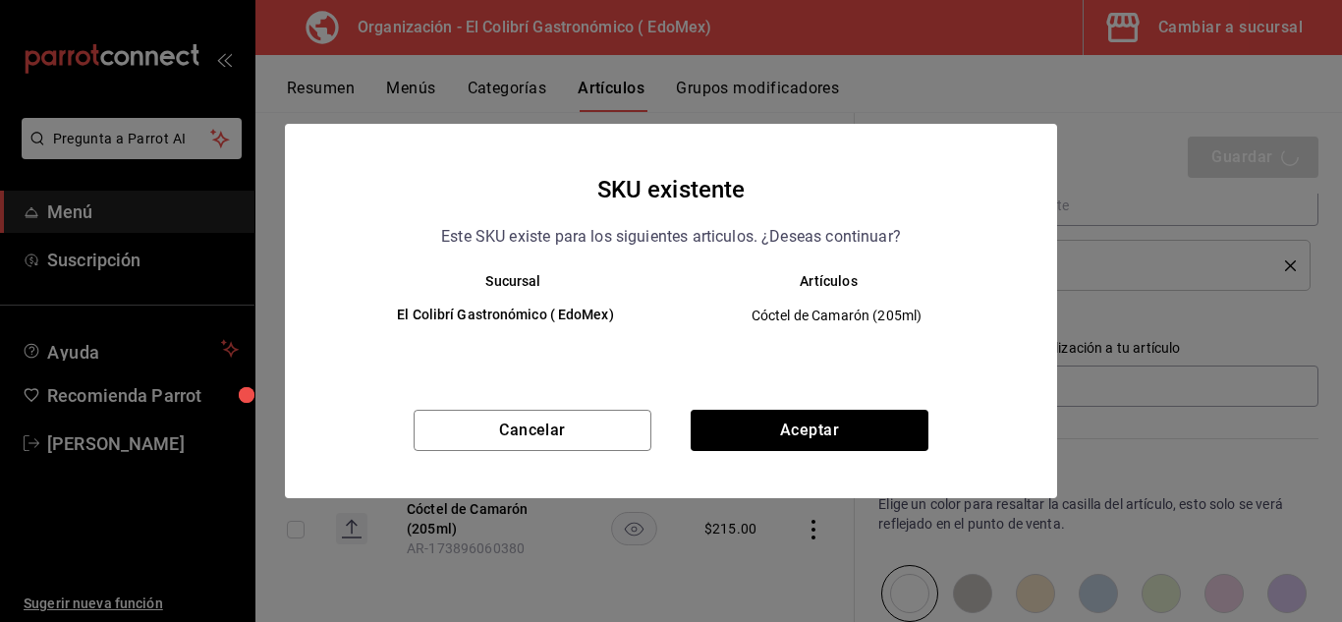
click at [900, 405] on div "SKU existente Este SKU existe para los siguientes articulos. ¿Deseas continuar?…" at bounding box center [671, 311] width 772 height 374
click at [898, 409] on div "SKU existente Este SKU existe para los siguientes articulos. ¿Deseas continuar?…" at bounding box center [671, 311] width 772 height 374
click at [904, 428] on button "Aceptar" at bounding box center [810, 430] width 238 height 41
type textarea "x"
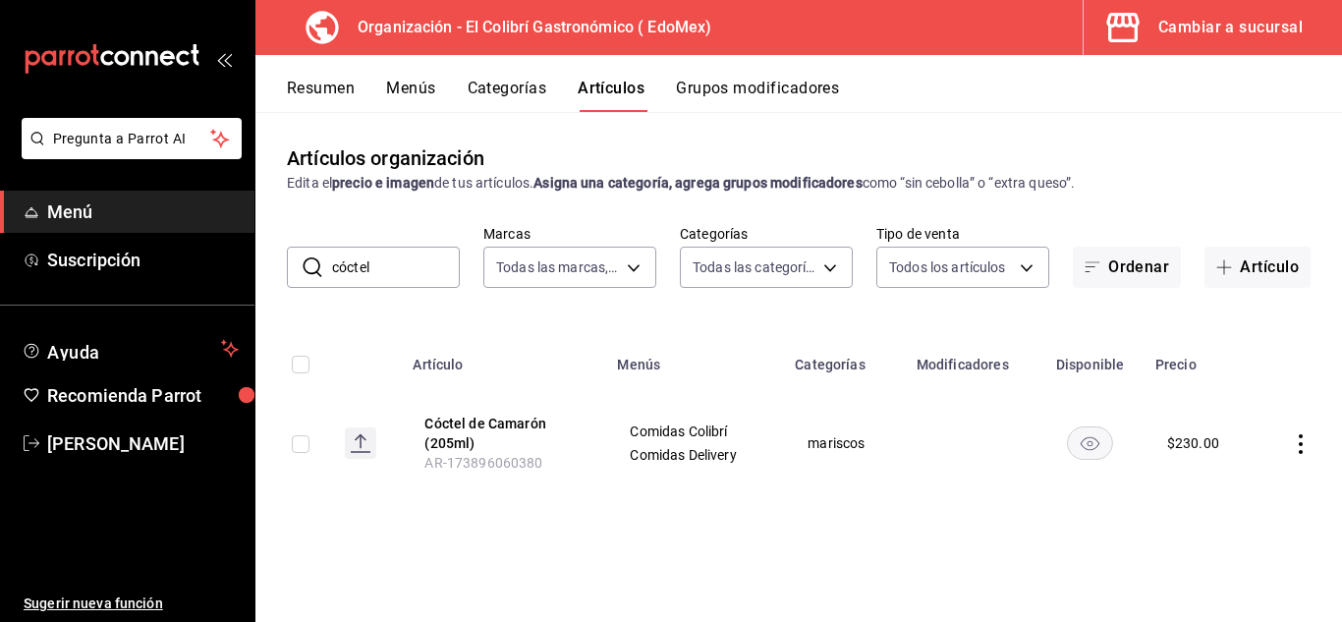
click at [410, 287] on input "cóctel" at bounding box center [396, 267] width 128 height 39
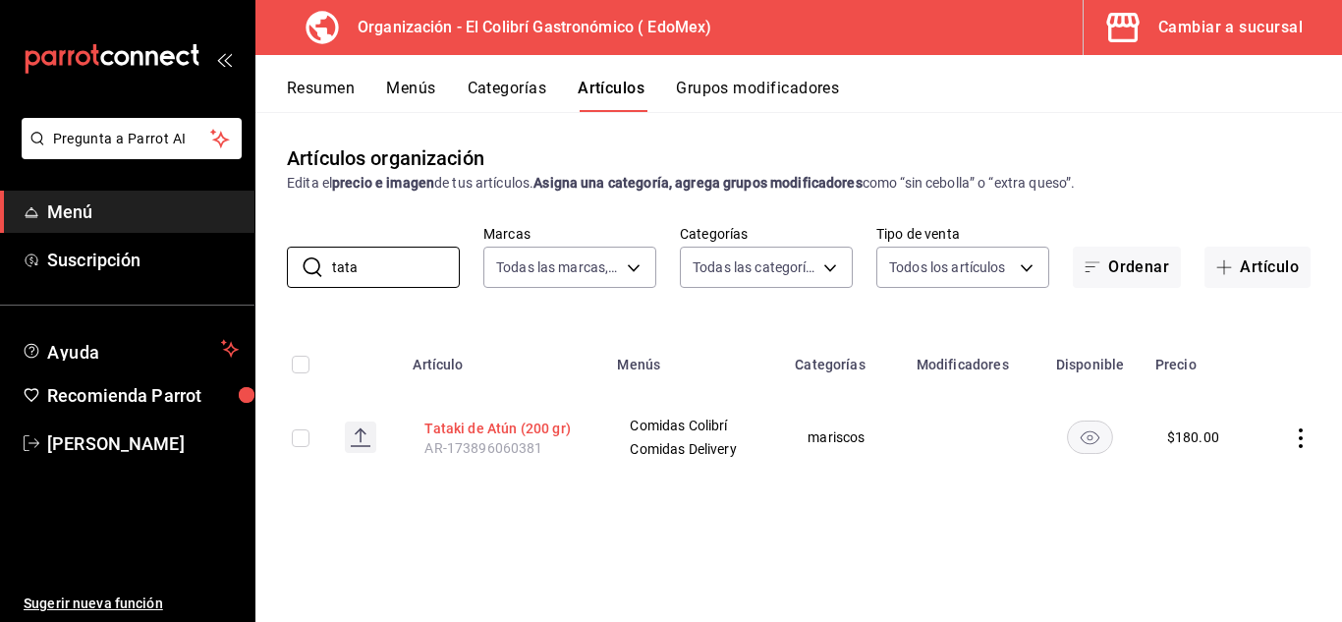
type input "tata"
click at [550, 422] on button "Tataki de Atún (200 gr)" at bounding box center [502, 429] width 157 height 20
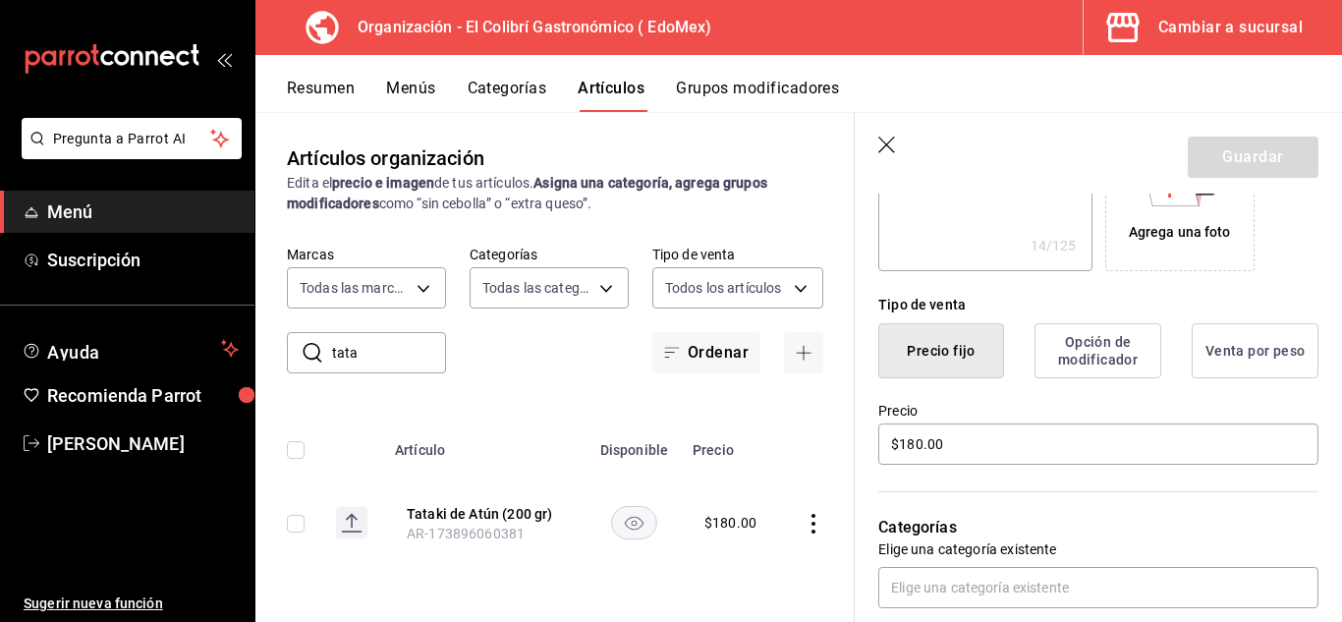
scroll to position [411, 0]
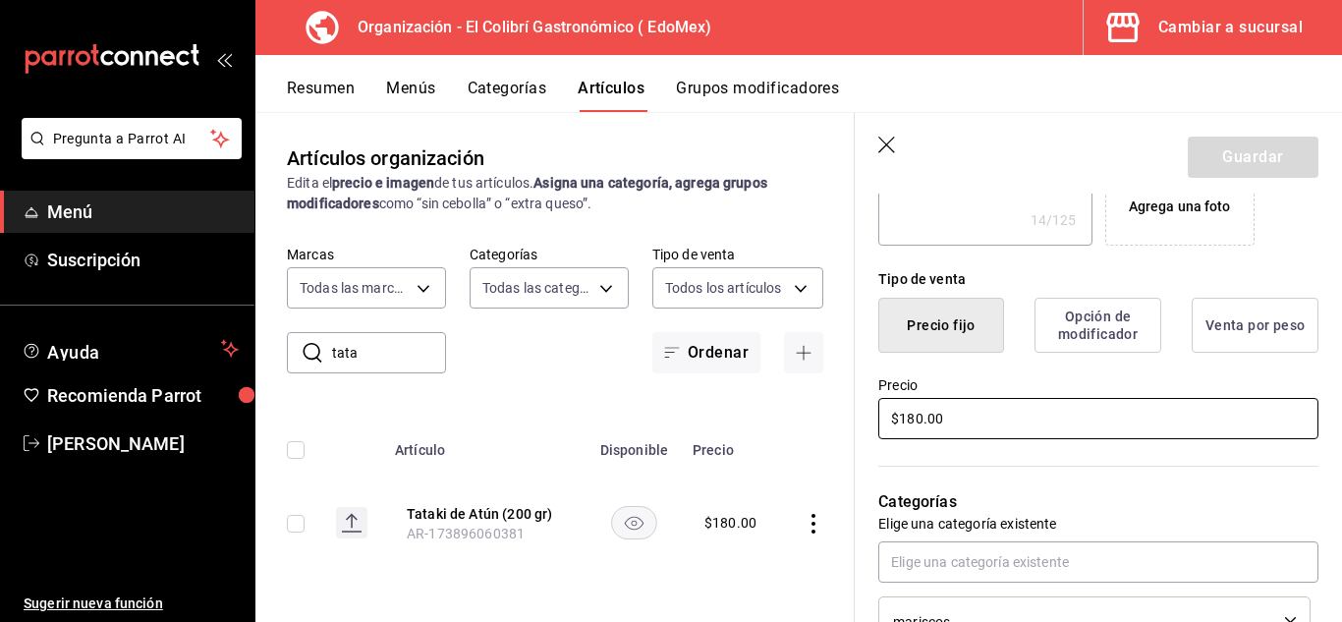
click at [924, 424] on input "$180.00" at bounding box center [1098, 418] width 440 height 41
type textarea "x"
type input "$2.00"
type textarea "x"
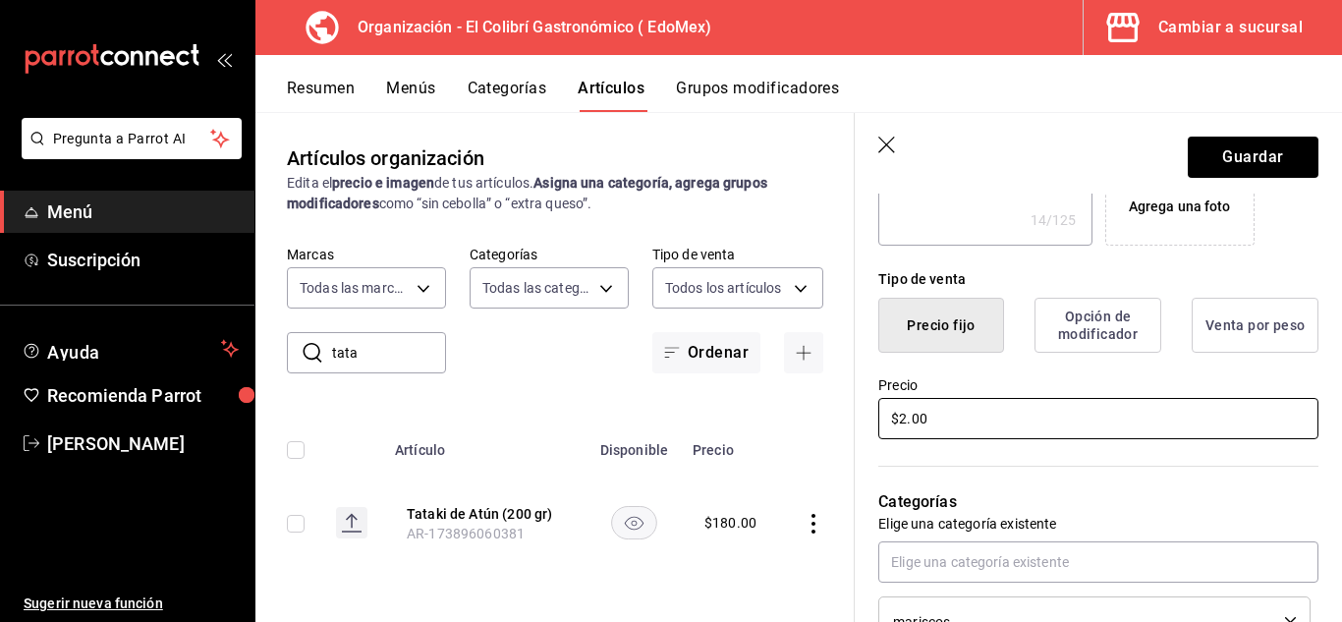
type input "$25.00"
type textarea "x"
type input "$250.00"
click at [1264, 153] on button "Guardar" at bounding box center [1253, 157] width 131 height 41
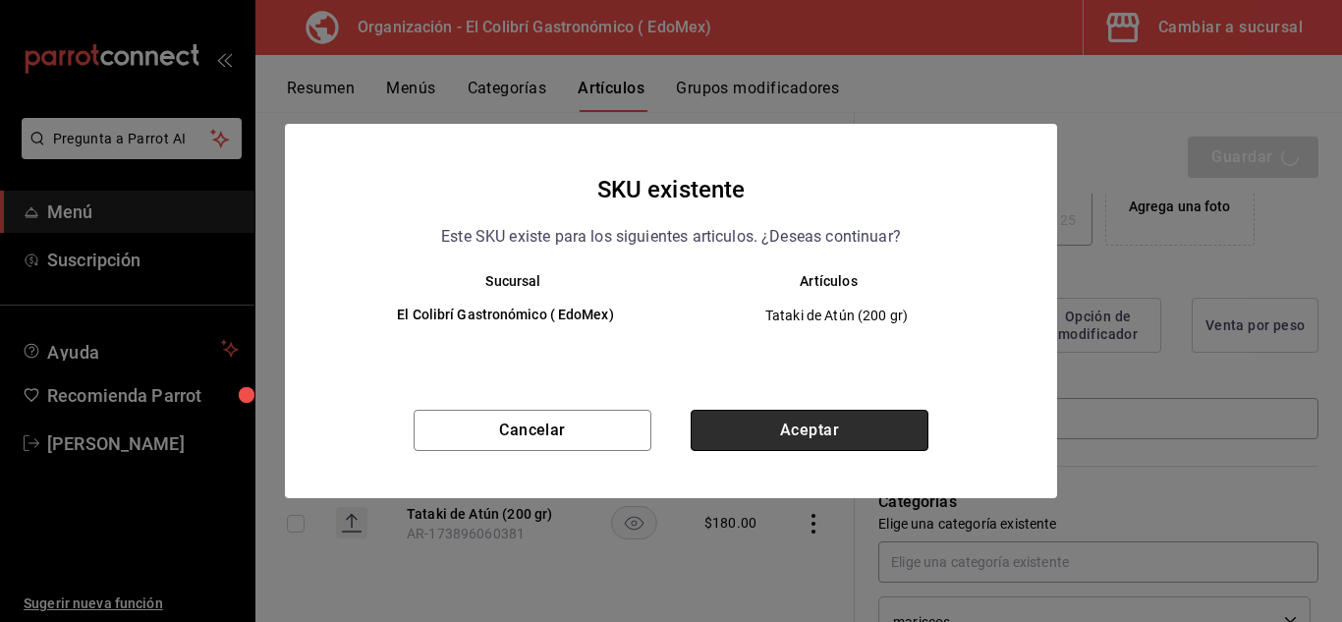
click at [868, 426] on button "Aceptar" at bounding box center [810, 430] width 238 height 41
type textarea "x"
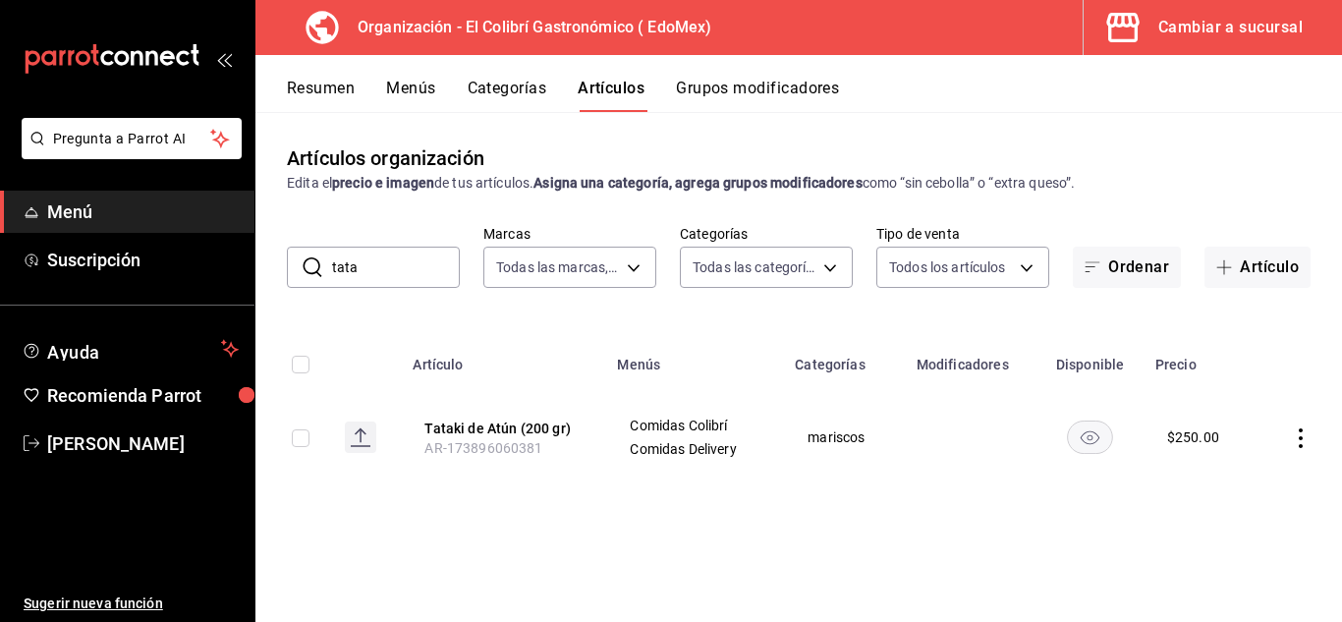
click at [362, 282] on input "tata" at bounding box center [396, 267] width 128 height 39
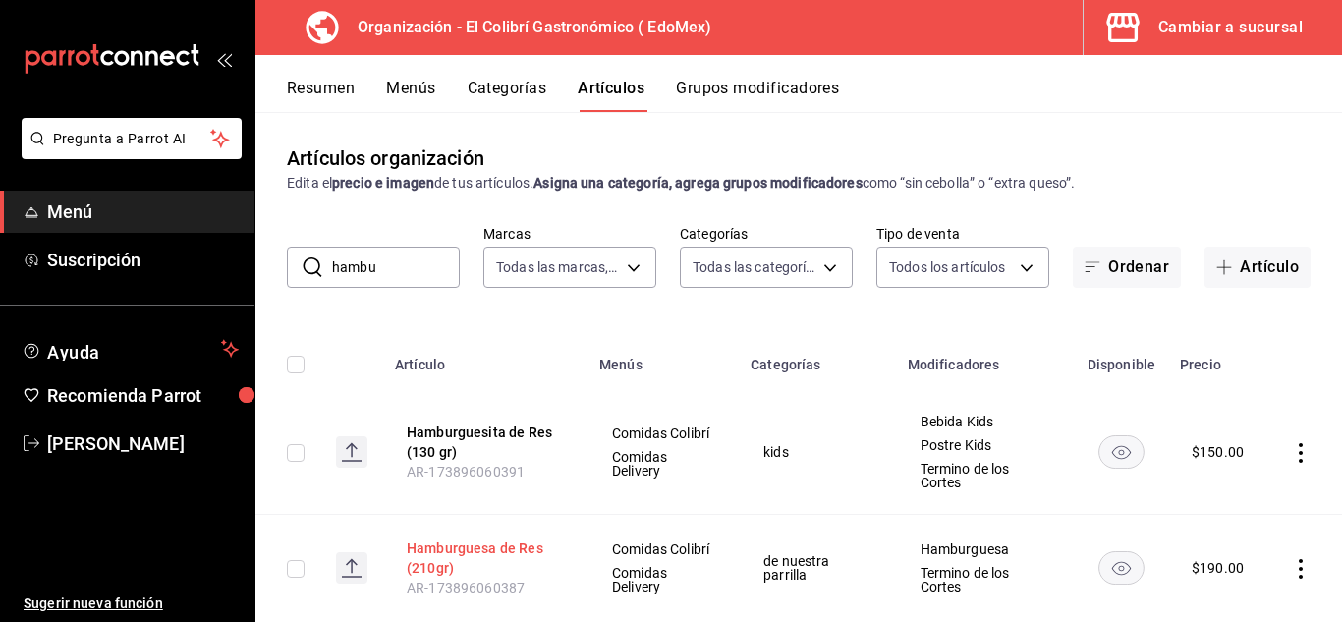
click at [461, 551] on button "Hamburguesa de Res (210gr)" at bounding box center [485, 557] width 157 height 39
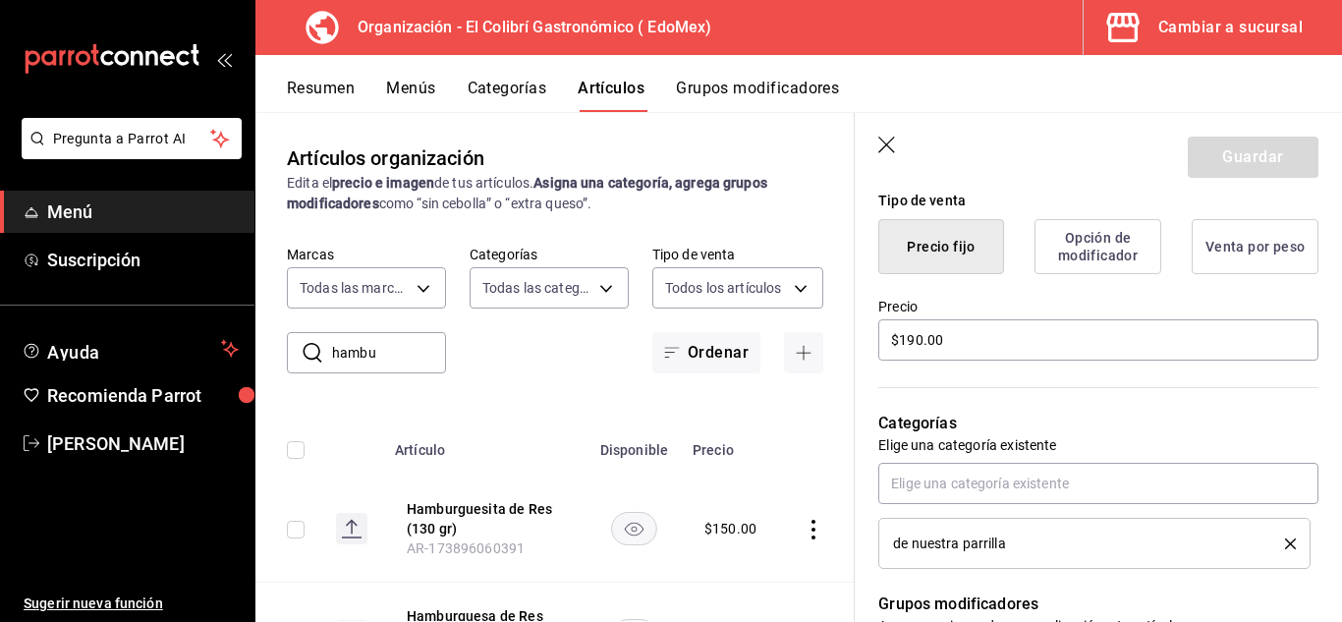
scroll to position [496, 0]
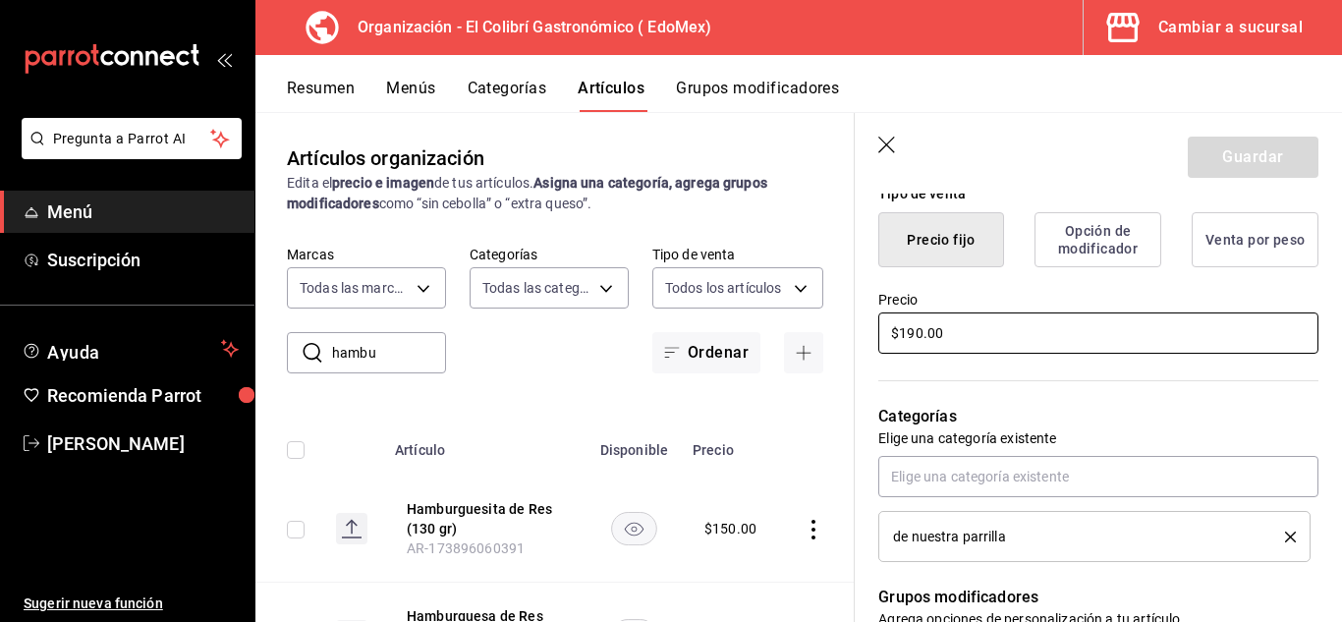
click at [925, 334] on input "$190.00" at bounding box center [1098, 332] width 440 height 41
click at [1295, 150] on button "Guardar" at bounding box center [1253, 157] width 131 height 41
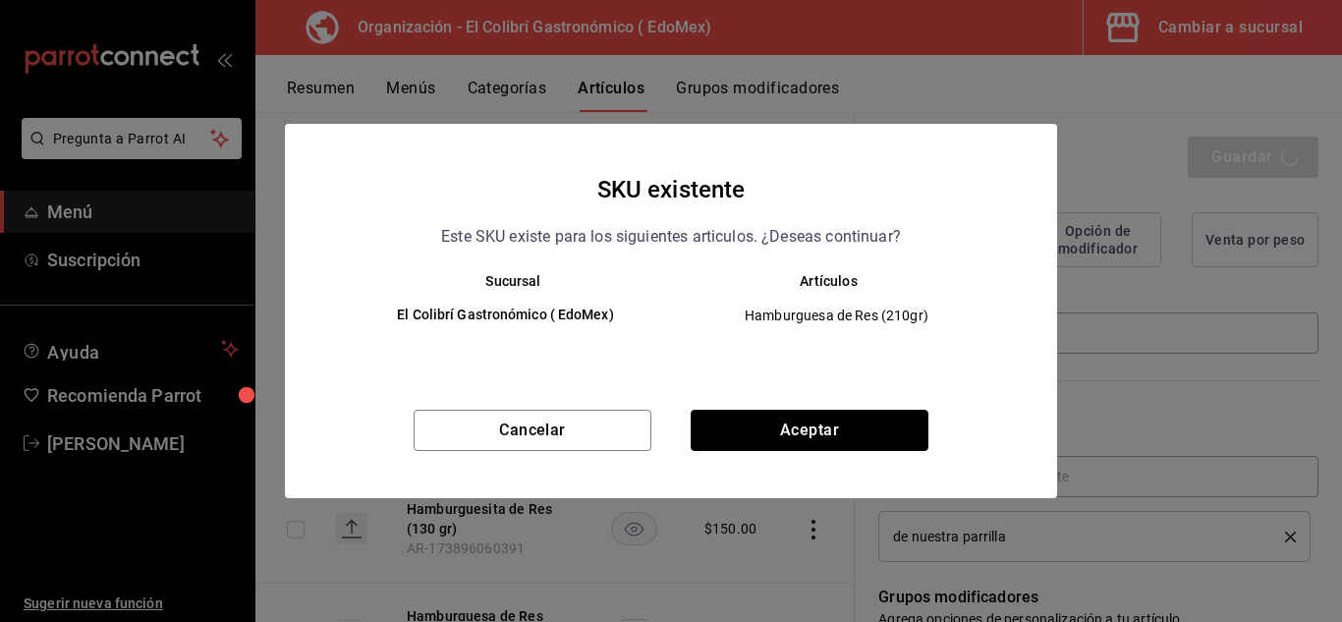
drag, startPoint x: 797, startPoint y: 415, endPoint x: 797, endPoint y: 425, distance: 10.8
click at [797, 425] on button "Aceptar" at bounding box center [810, 430] width 238 height 41
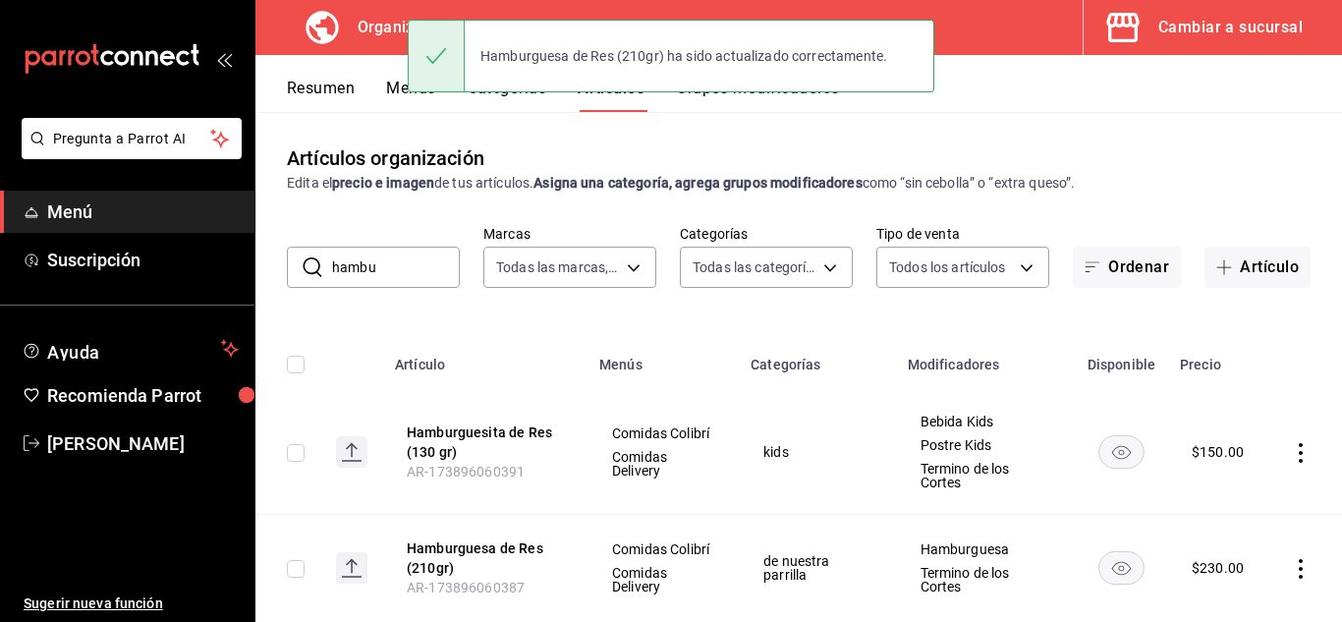
click at [402, 258] on input "hambu" at bounding box center [396, 267] width 128 height 39
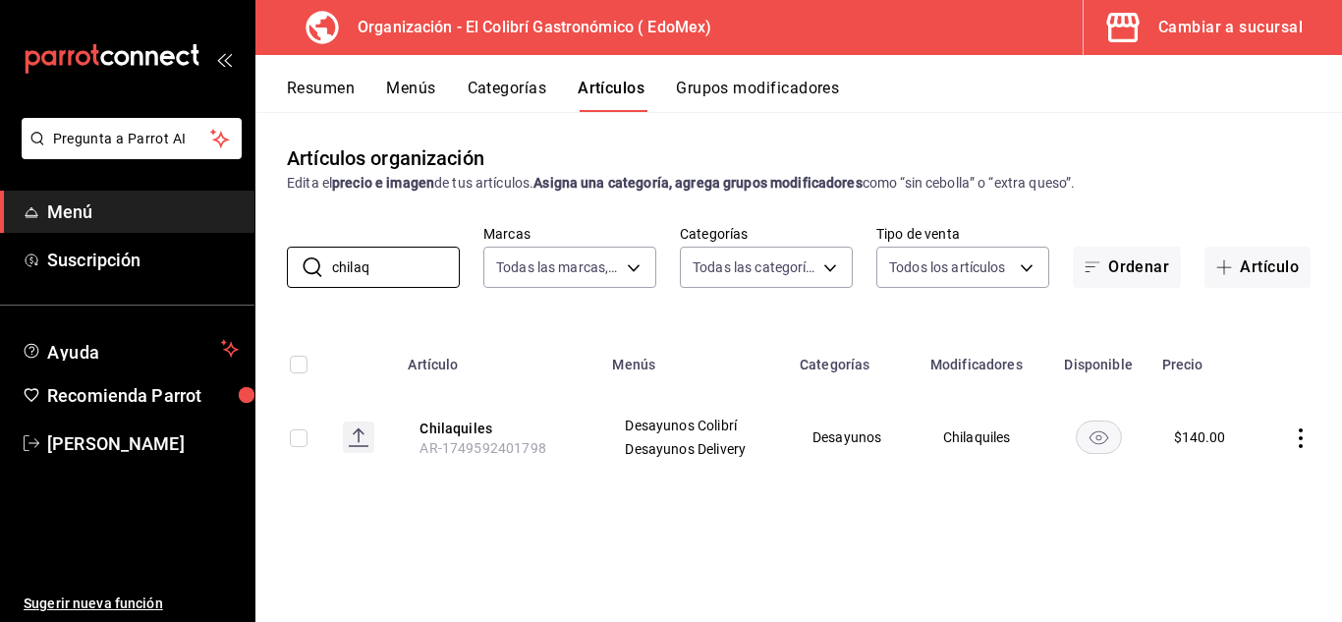
click at [742, 91] on button "Grupos modificadores" at bounding box center [757, 95] width 163 height 33
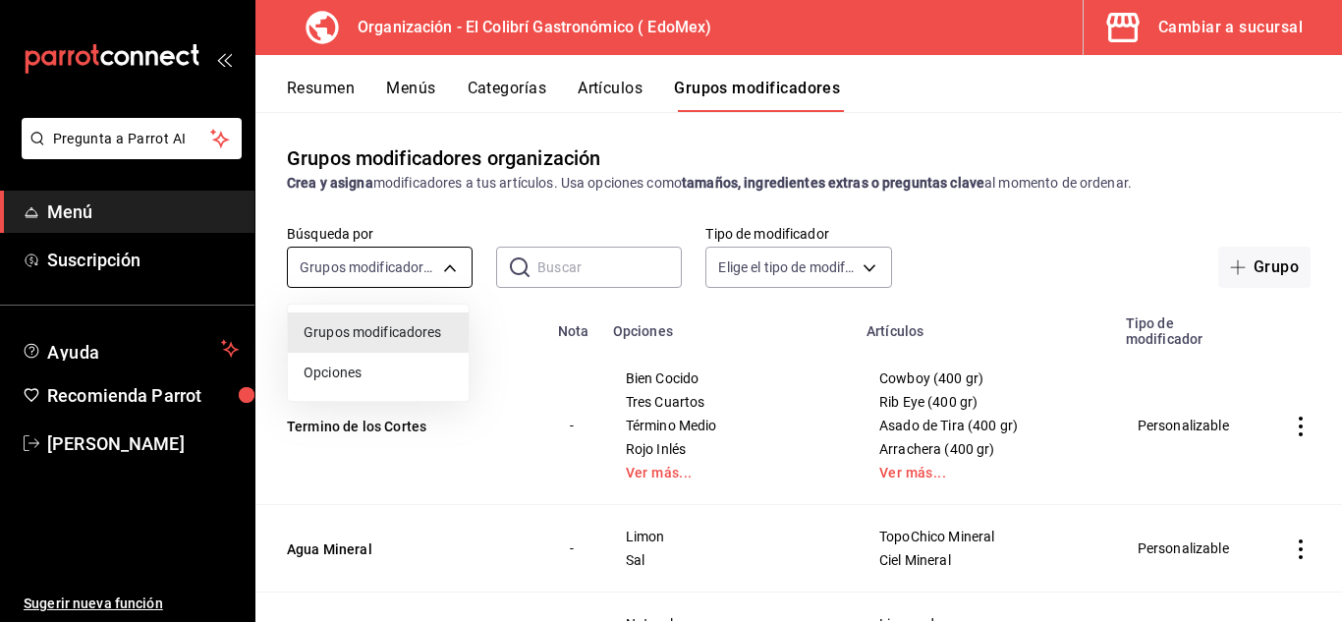
click at [433, 260] on body "Pregunta a Parrot AI Menú Suscripción Ayuda Recomienda Parrot Emilio Nagib Tera…" at bounding box center [671, 311] width 1342 height 622
click at [420, 257] on div at bounding box center [671, 311] width 1342 height 622
click at [399, 260] on body "Pregunta a Parrot AI Menú Suscripción Ayuda Recomienda Parrot Emilio Nagib Tera…" at bounding box center [671, 311] width 1342 height 622
click at [561, 281] on div at bounding box center [671, 311] width 1342 height 622
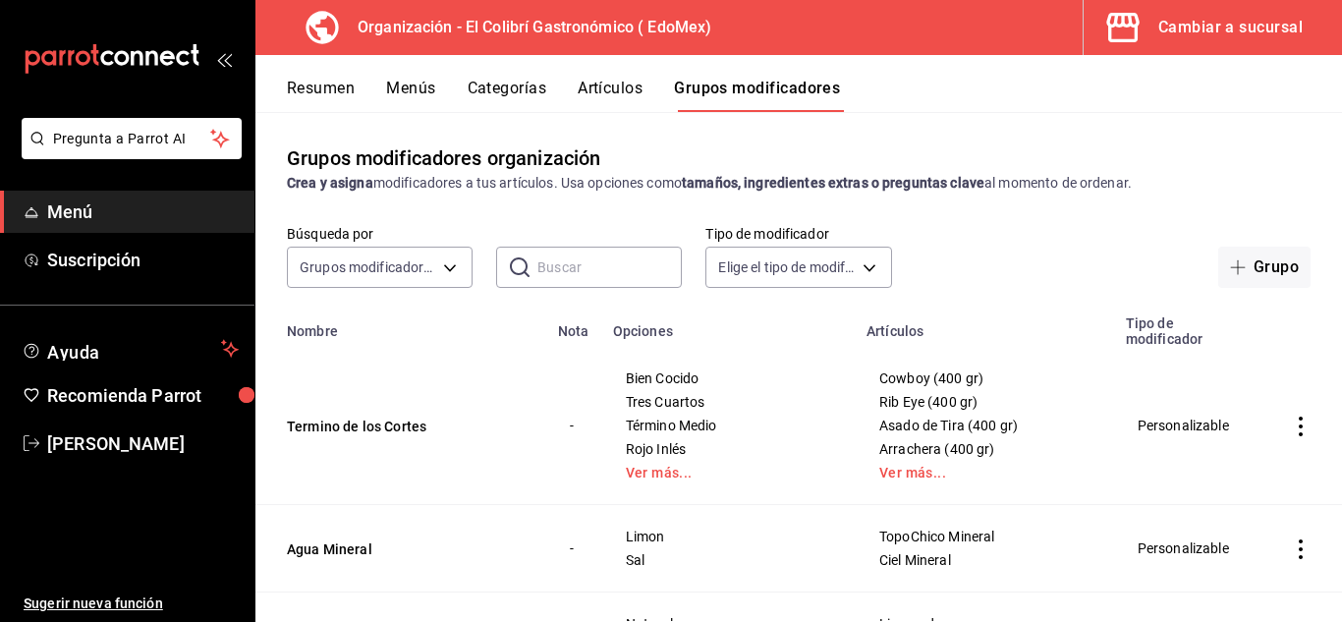
click at [588, 254] on input "text" at bounding box center [609, 267] width 144 height 39
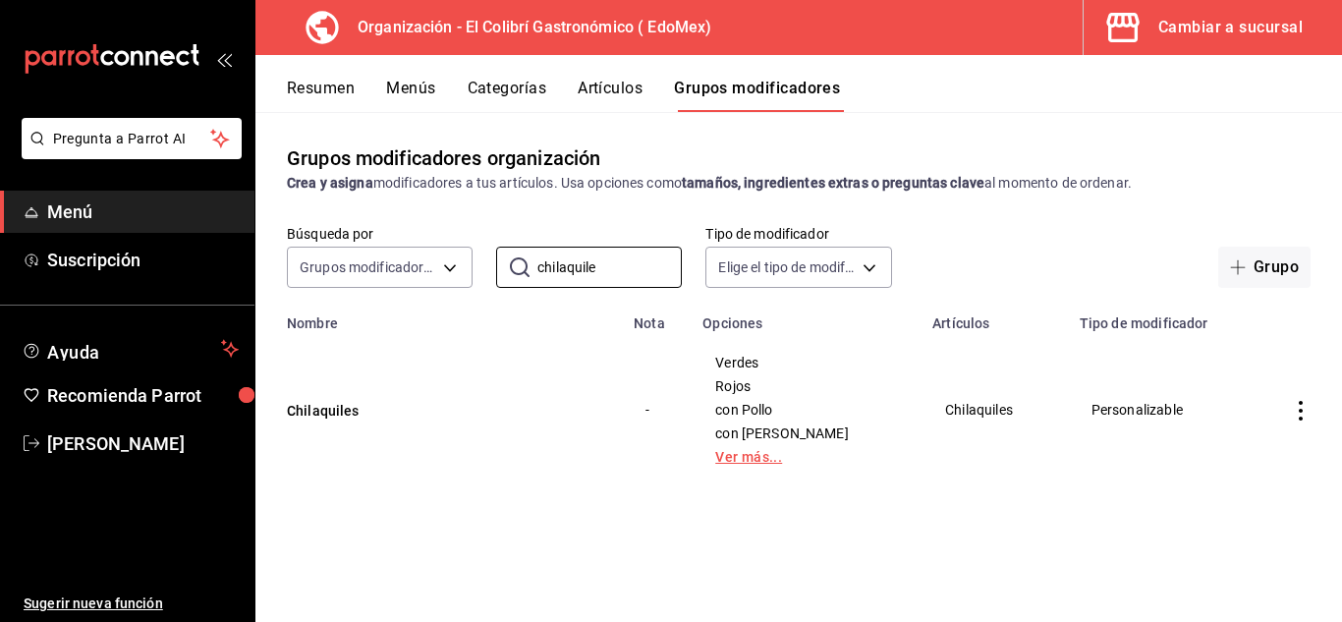
click at [808, 458] on link "Ver más..." at bounding box center [805, 457] width 181 height 14
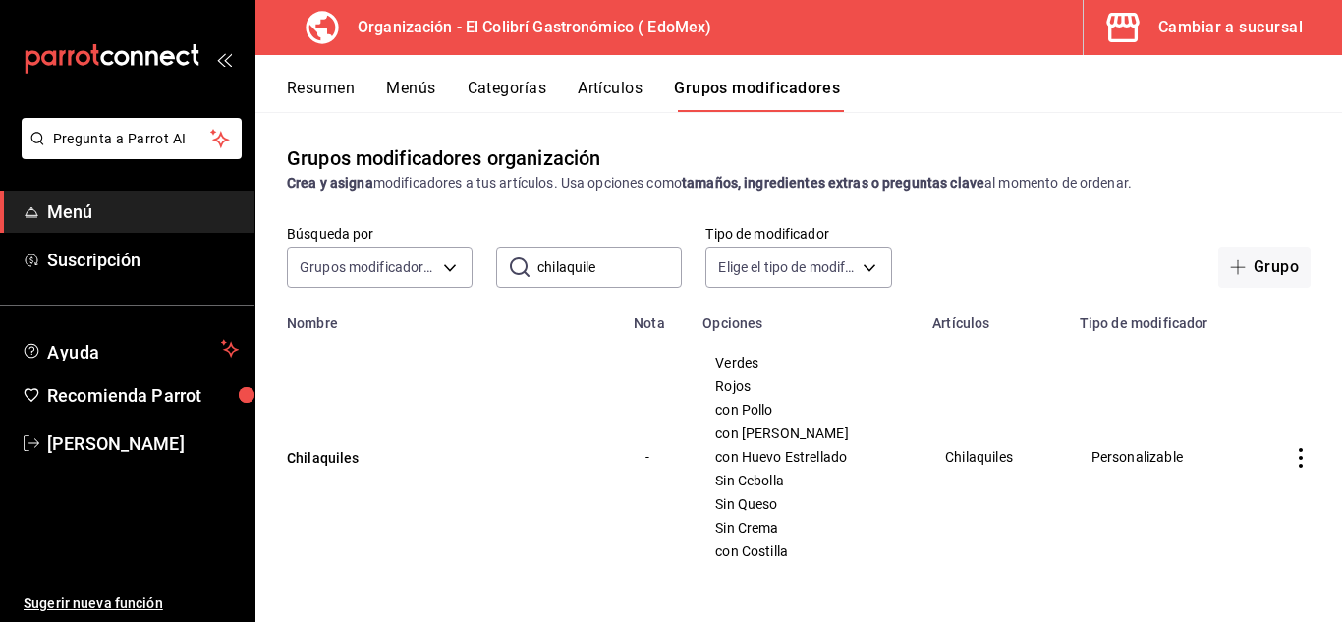
click at [410, 92] on button "Menús" at bounding box center [410, 95] width 49 height 33
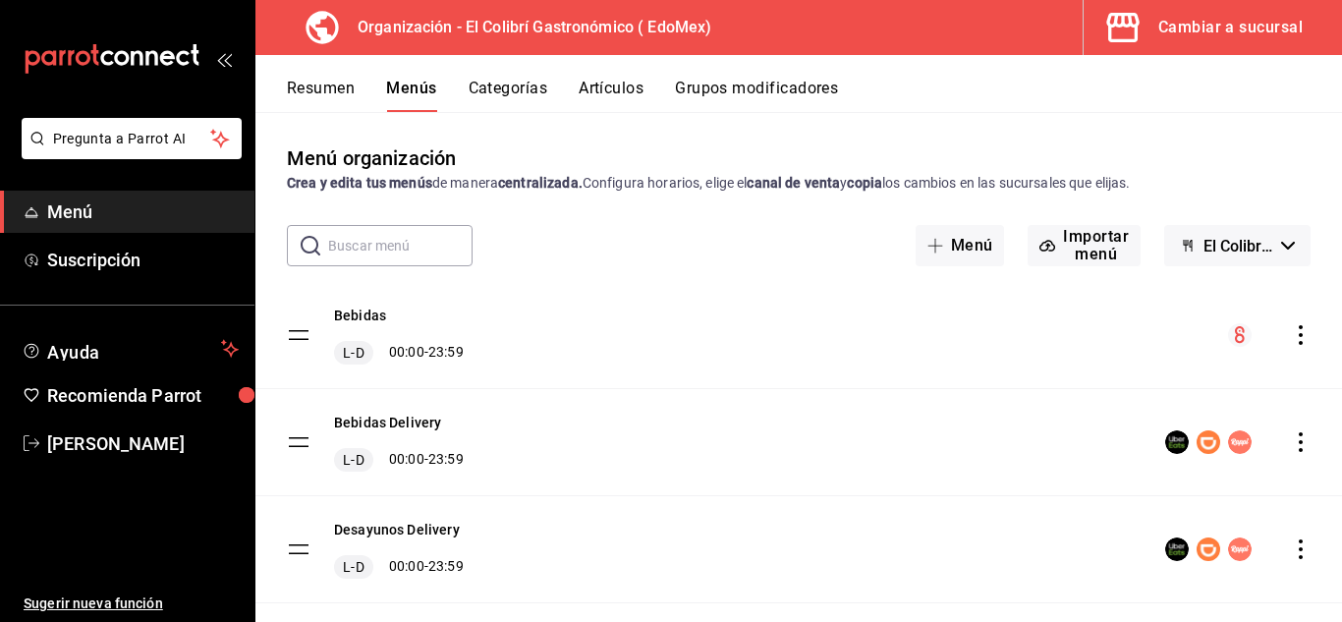
click at [594, 78] on div "Resumen Menús Categorías Artículos Grupos modificadores" at bounding box center [798, 83] width 1087 height 57
click at [594, 85] on button "Artículos" at bounding box center [611, 95] width 65 height 33
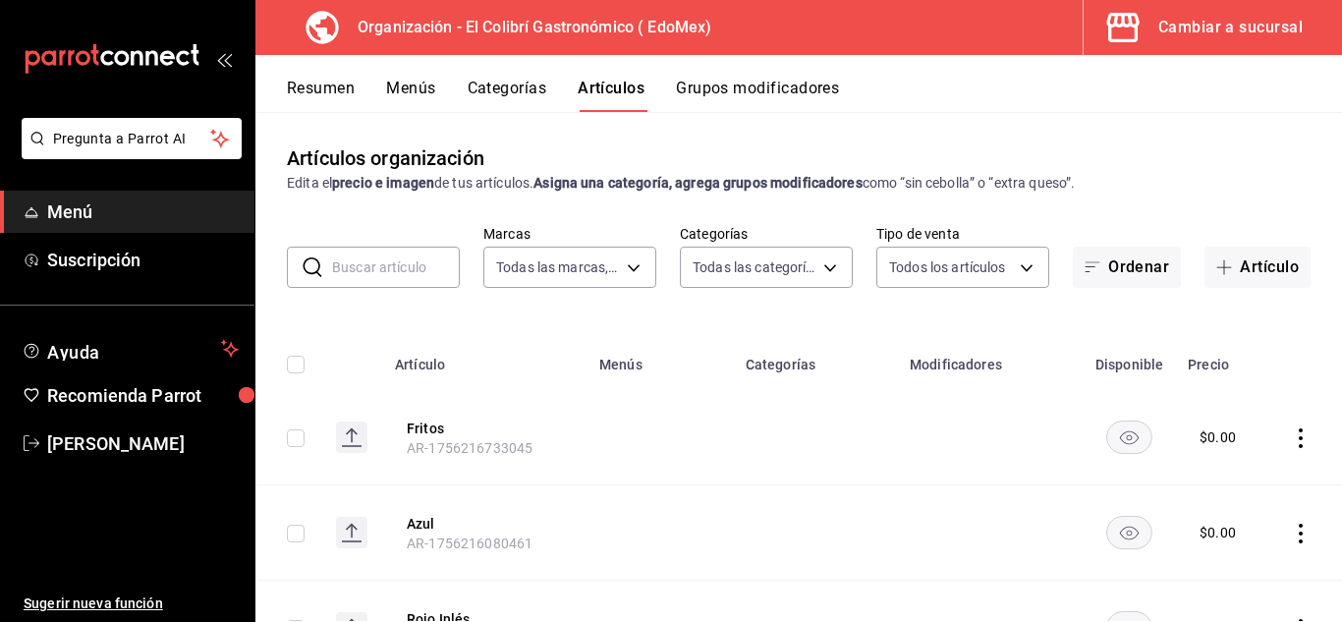
click at [340, 264] on input "text" at bounding box center [396, 267] width 128 height 39
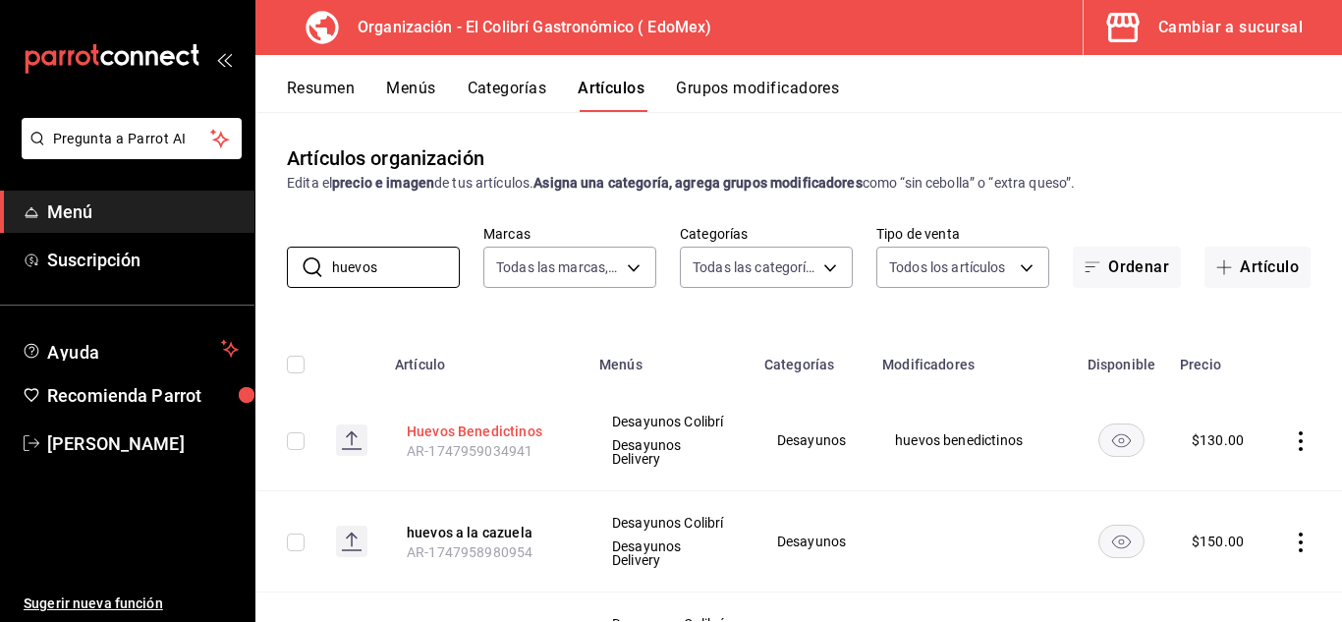
click at [512, 433] on button "Huevos Benedictinos" at bounding box center [485, 432] width 157 height 20
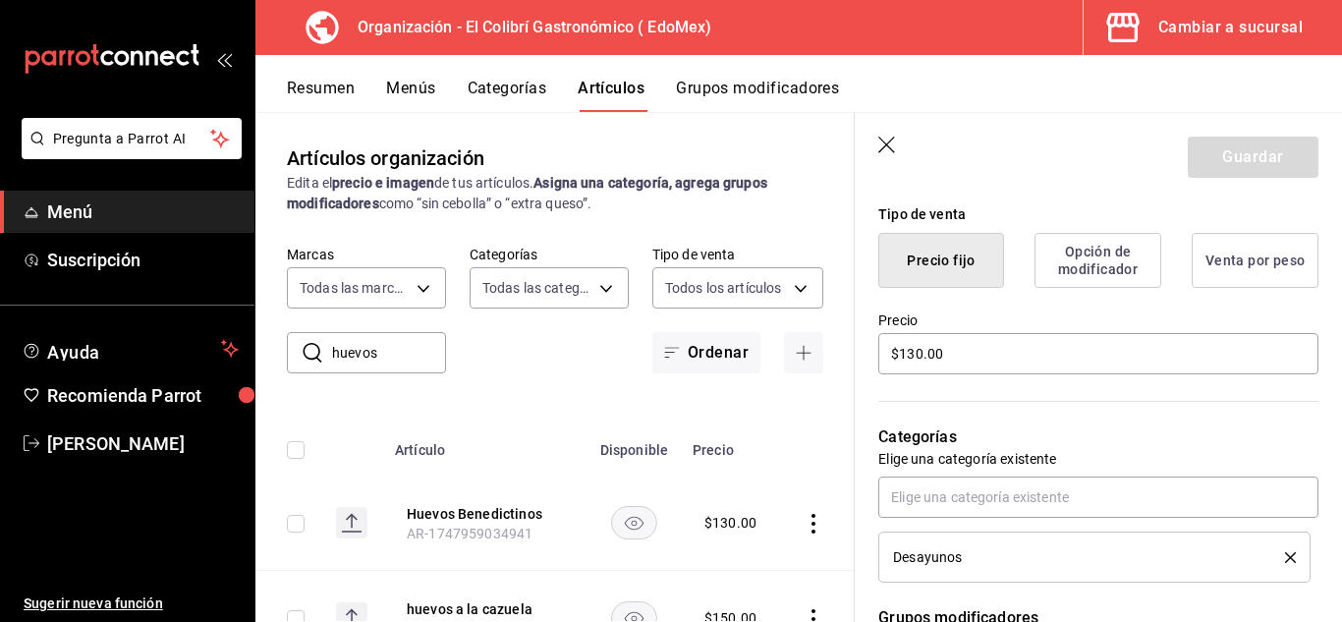
scroll to position [476, 0]
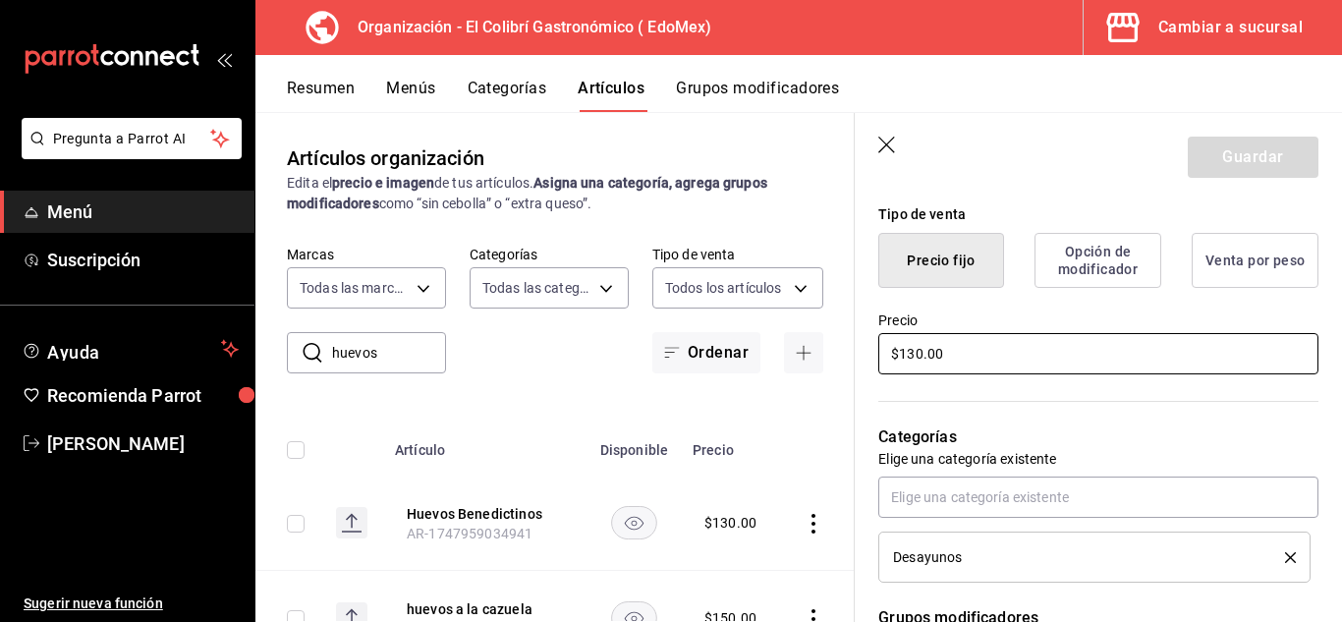
click at [919, 356] on input "$130.00" at bounding box center [1098, 353] width 440 height 41
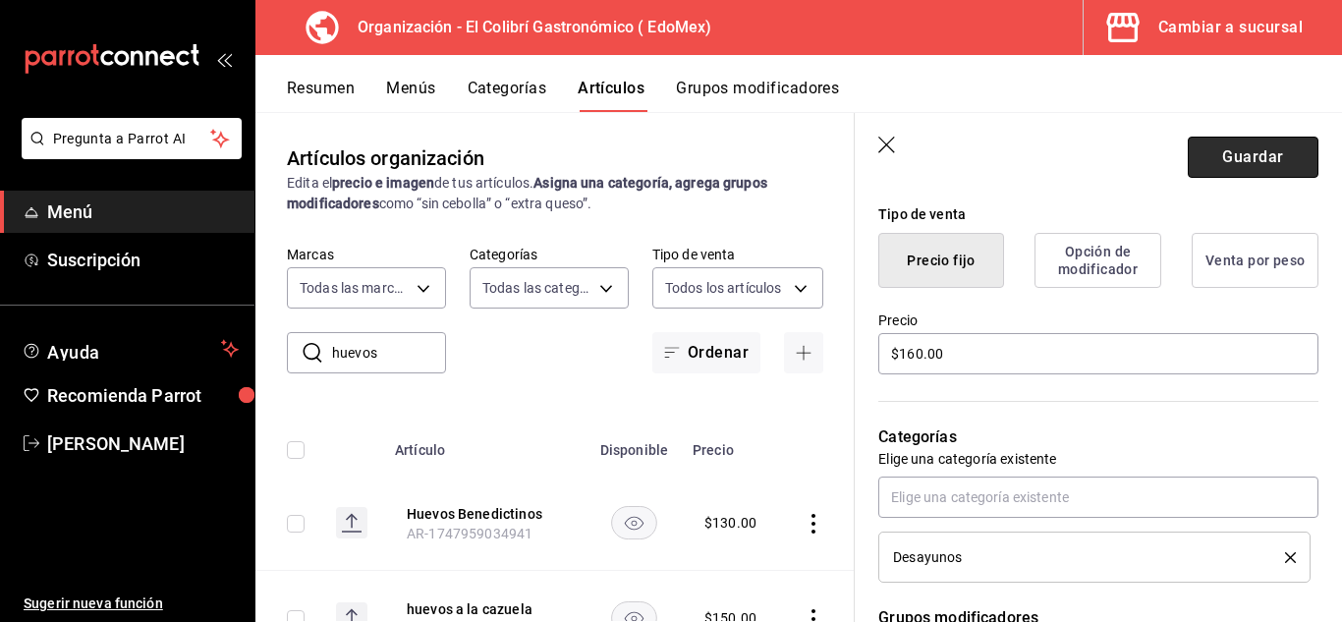
click at [1288, 163] on button "Guardar" at bounding box center [1253, 157] width 131 height 41
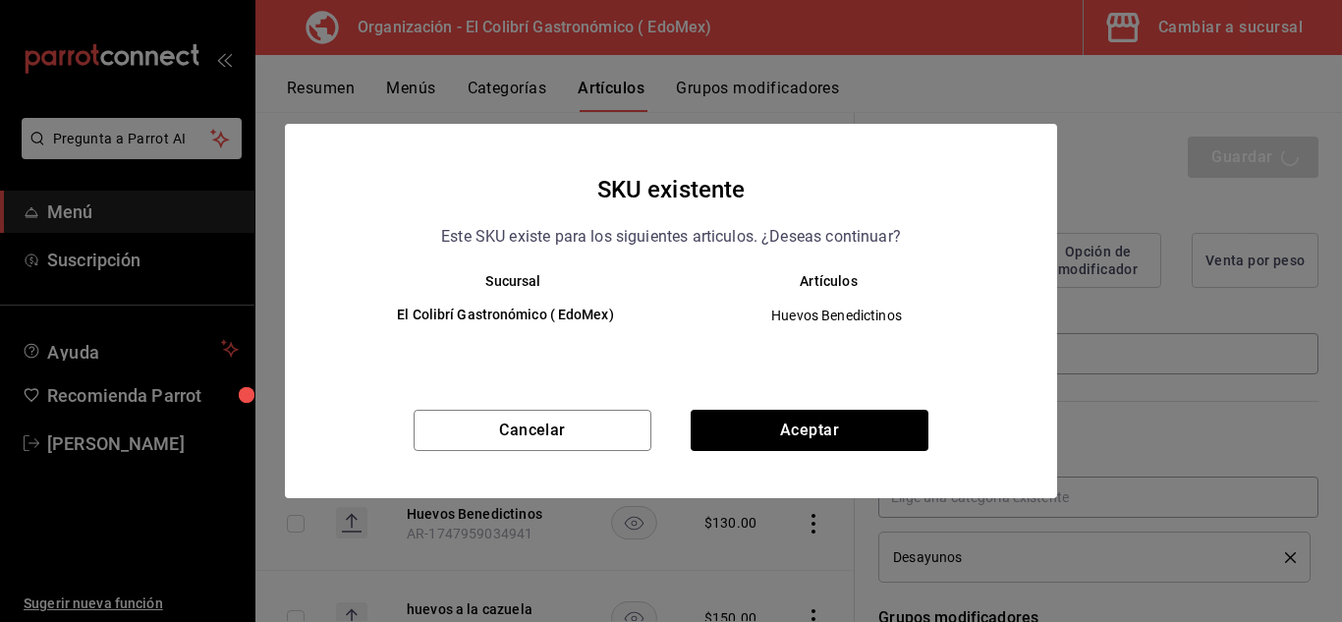
click at [923, 406] on div "SKU existente Este SKU existe para los siguientes articulos. ¿Deseas continuar?…" at bounding box center [671, 311] width 772 height 374
click at [920, 413] on button "Aceptar" at bounding box center [810, 430] width 238 height 41
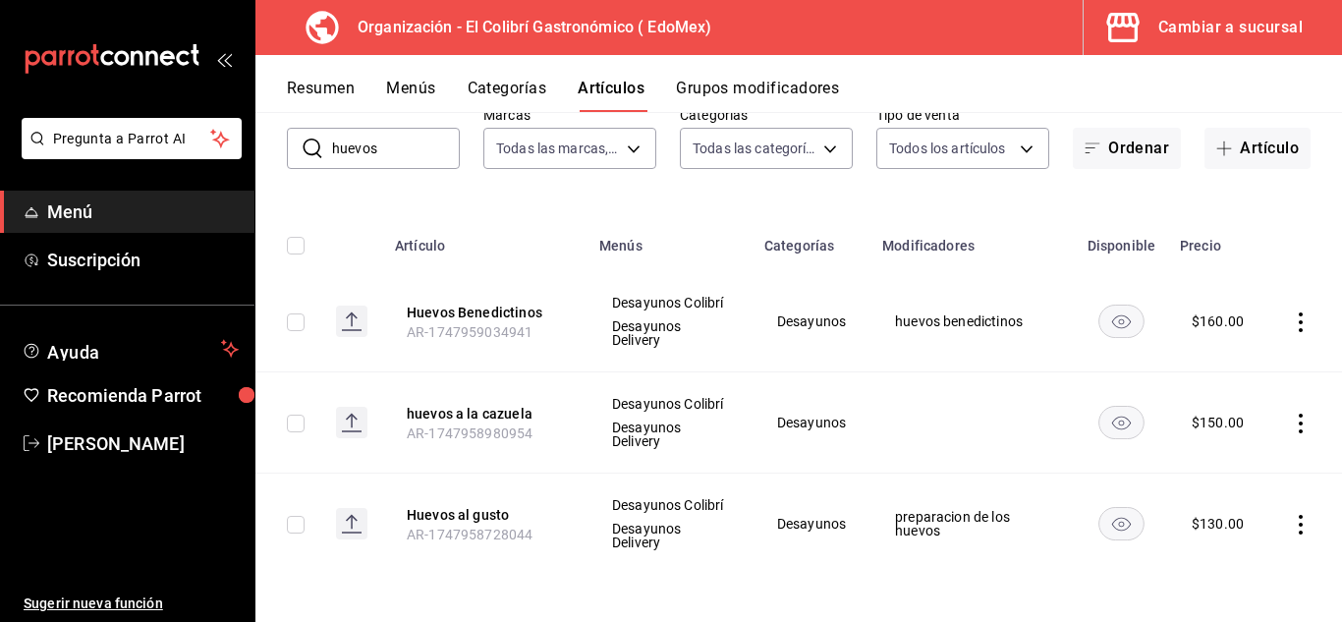
scroll to position [160, 0]
click at [1225, 34] on div "Cambiar a sucursal" at bounding box center [1230, 28] width 144 height 28
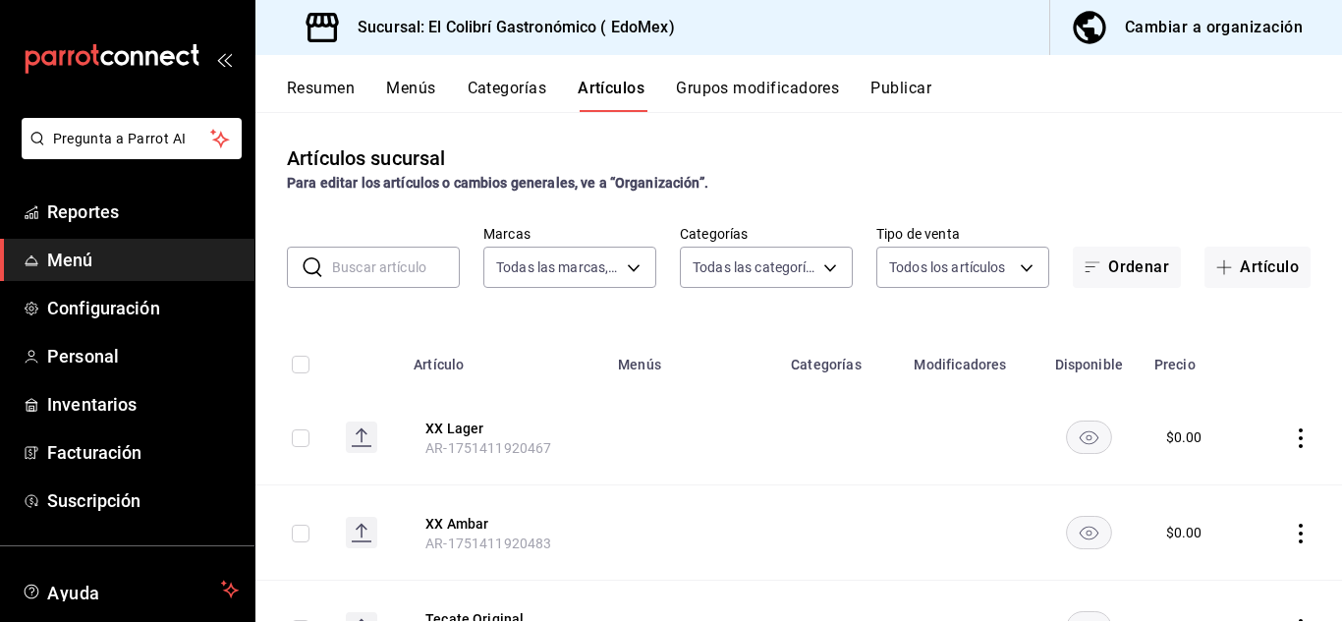
click at [418, 87] on button "Menús" at bounding box center [410, 95] width 49 height 33
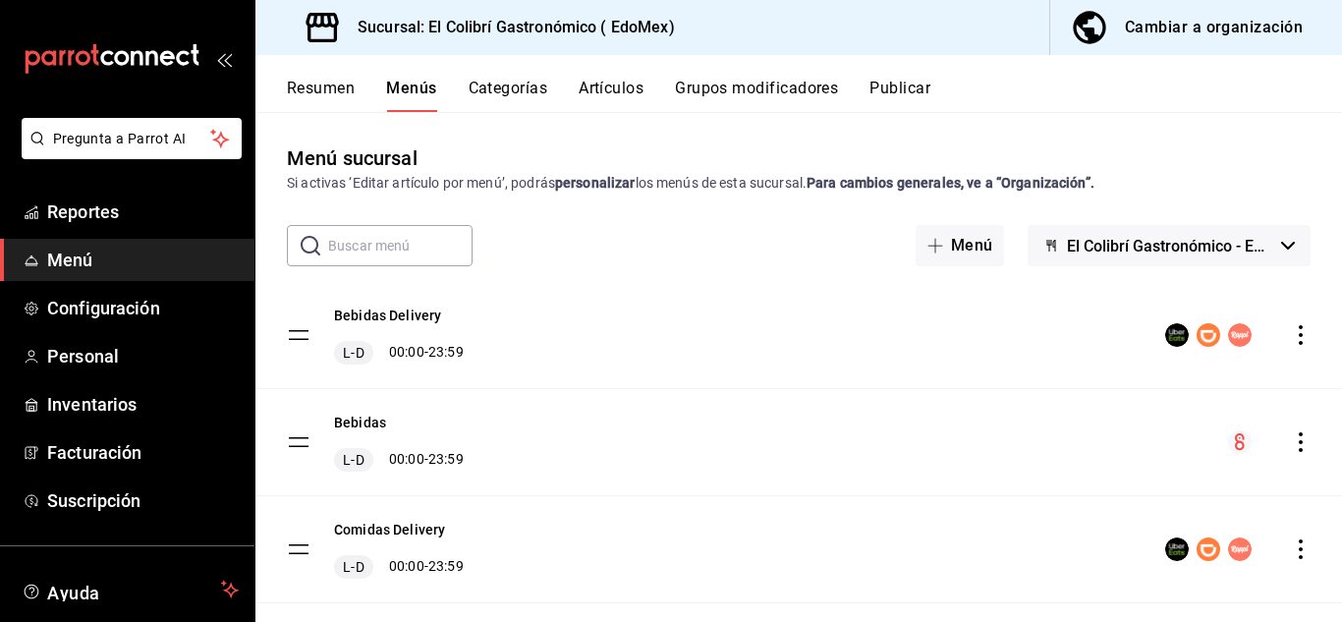
click at [937, 96] on div "Resumen Menús Categorías Artículos Grupos modificadores Publicar" at bounding box center [814, 95] width 1055 height 33
click at [929, 97] on button "Publicar" at bounding box center [900, 95] width 61 height 33
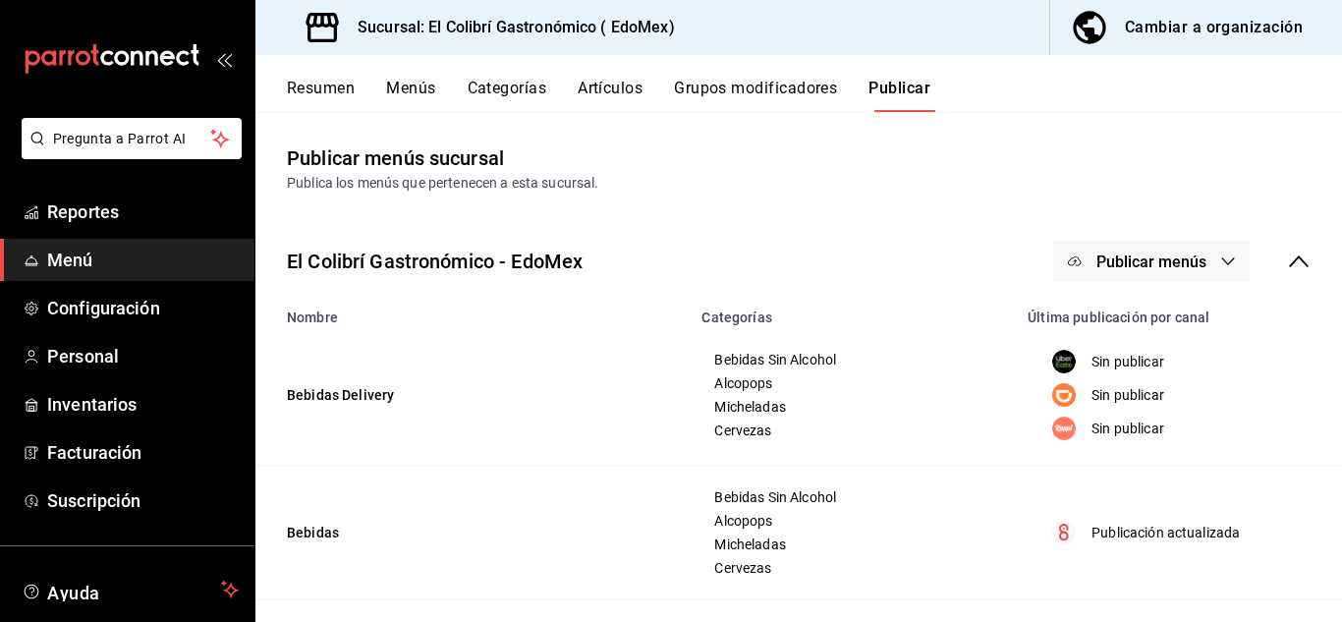
click at [1121, 262] on span "Publicar menús" at bounding box center [1152, 262] width 110 height 19
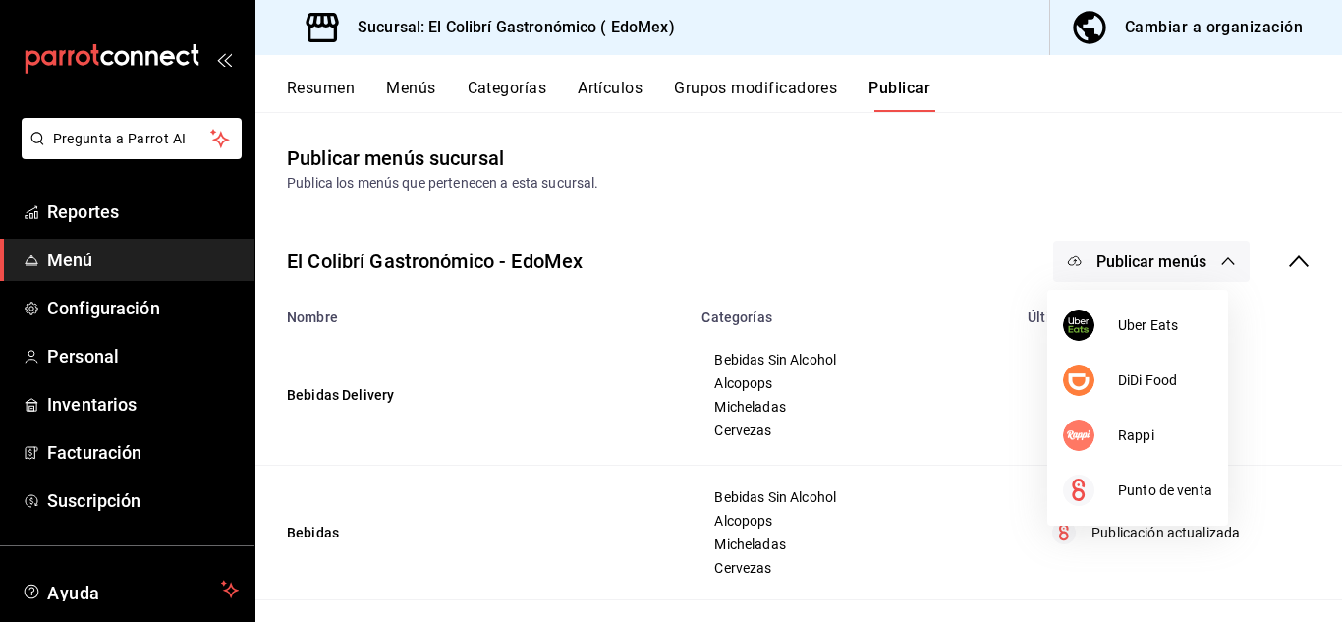
click at [1089, 254] on div at bounding box center [671, 311] width 1342 height 622
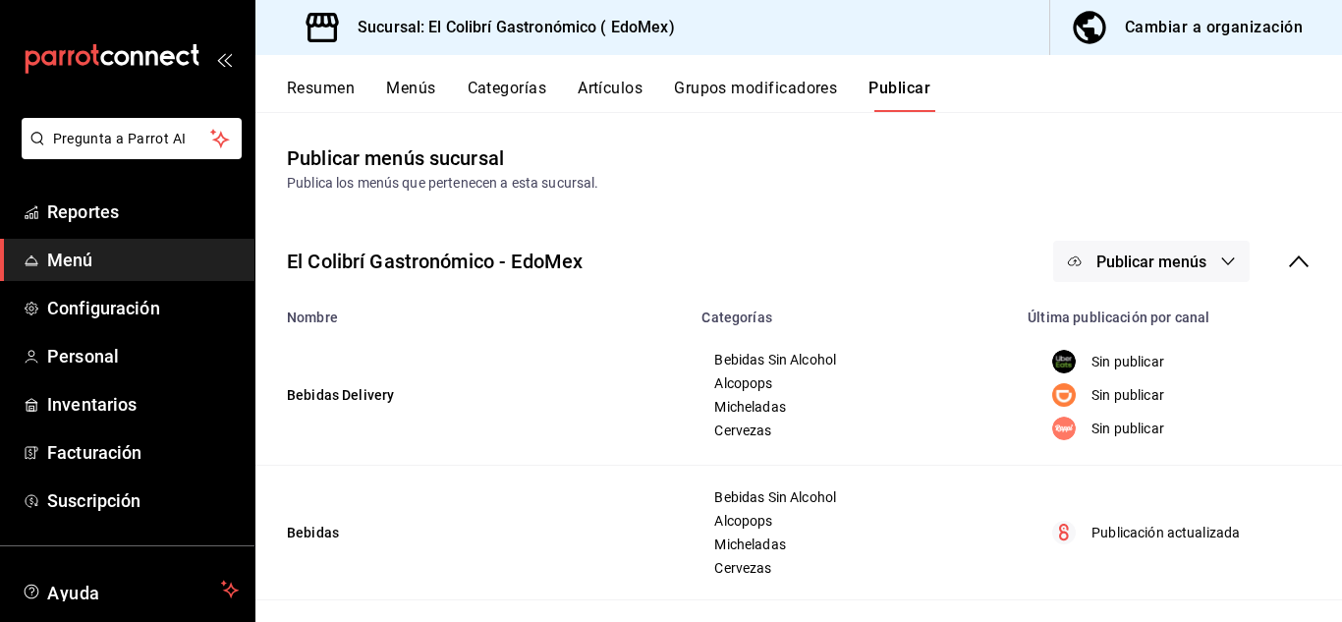
click at [1097, 254] on span "Publicar menús" at bounding box center [1152, 262] width 110 height 19
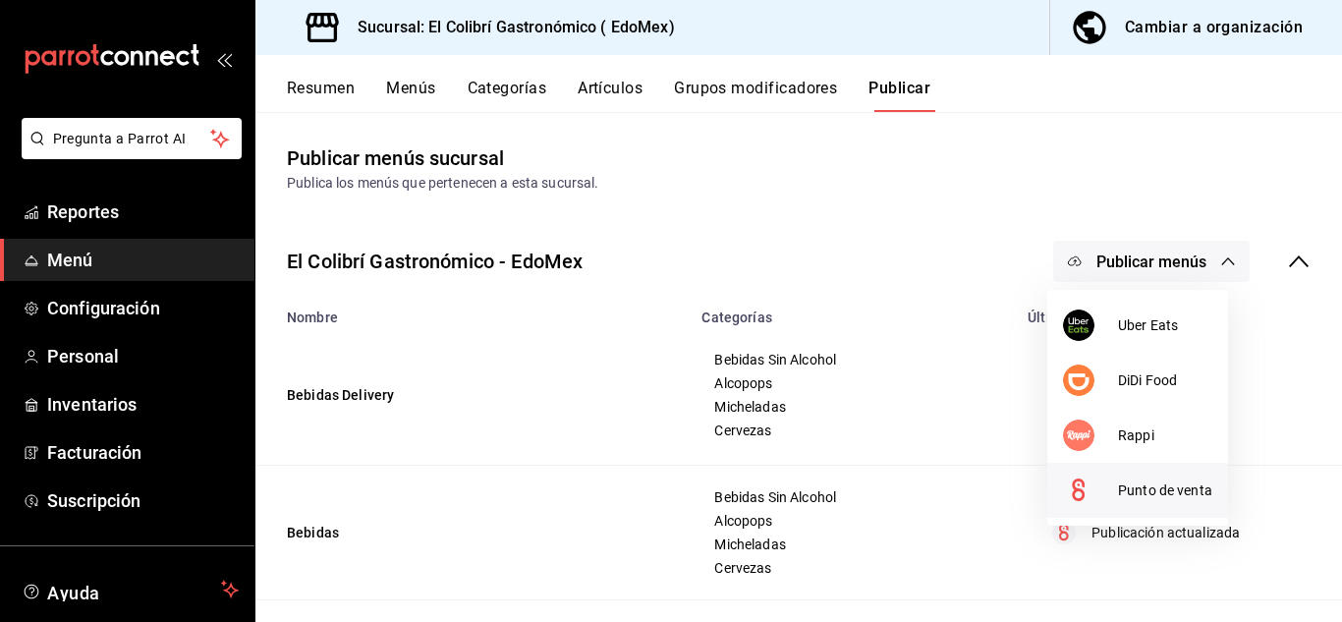
click at [1122, 468] on li "Punto de venta" at bounding box center [1137, 490] width 181 height 55
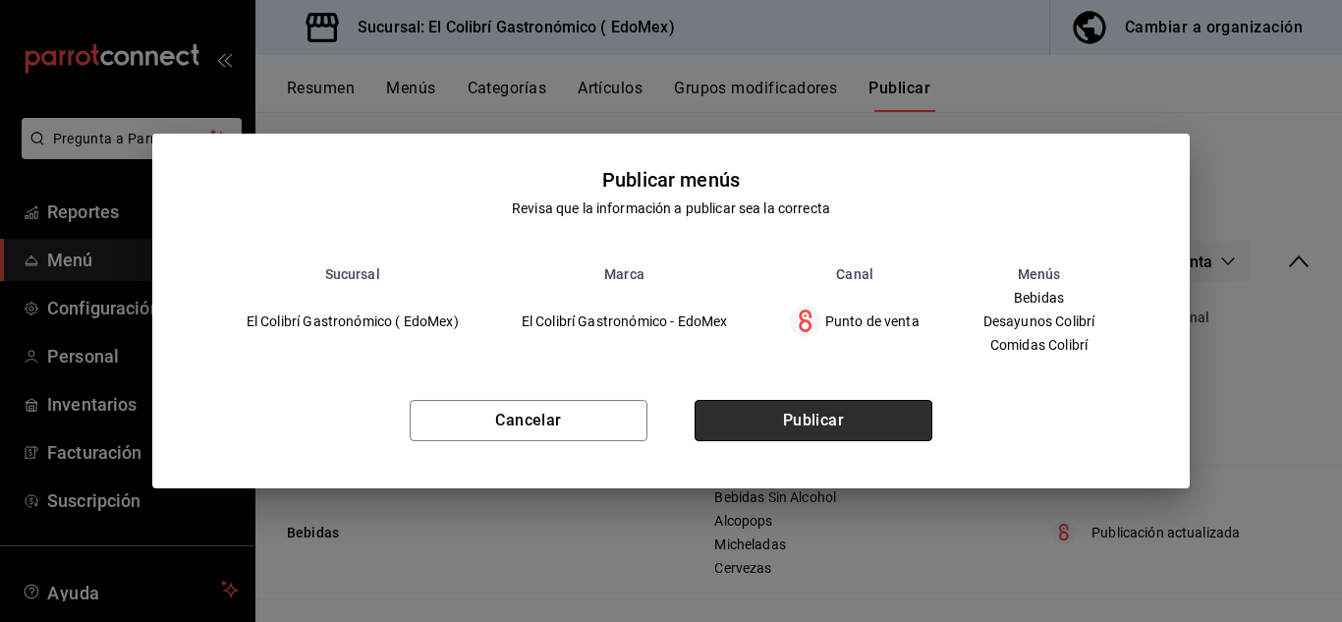
click at [829, 418] on button "Publicar" at bounding box center [814, 420] width 238 height 41
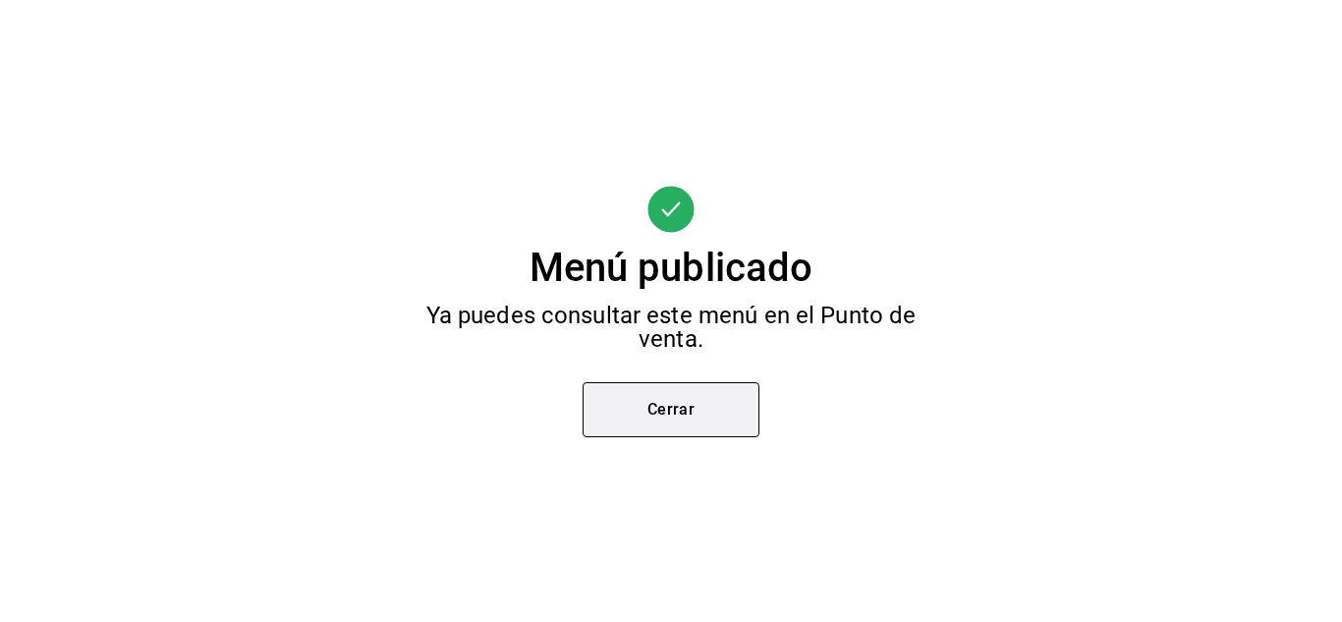
click at [734, 405] on button "Cerrar" at bounding box center [671, 409] width 177 height 55
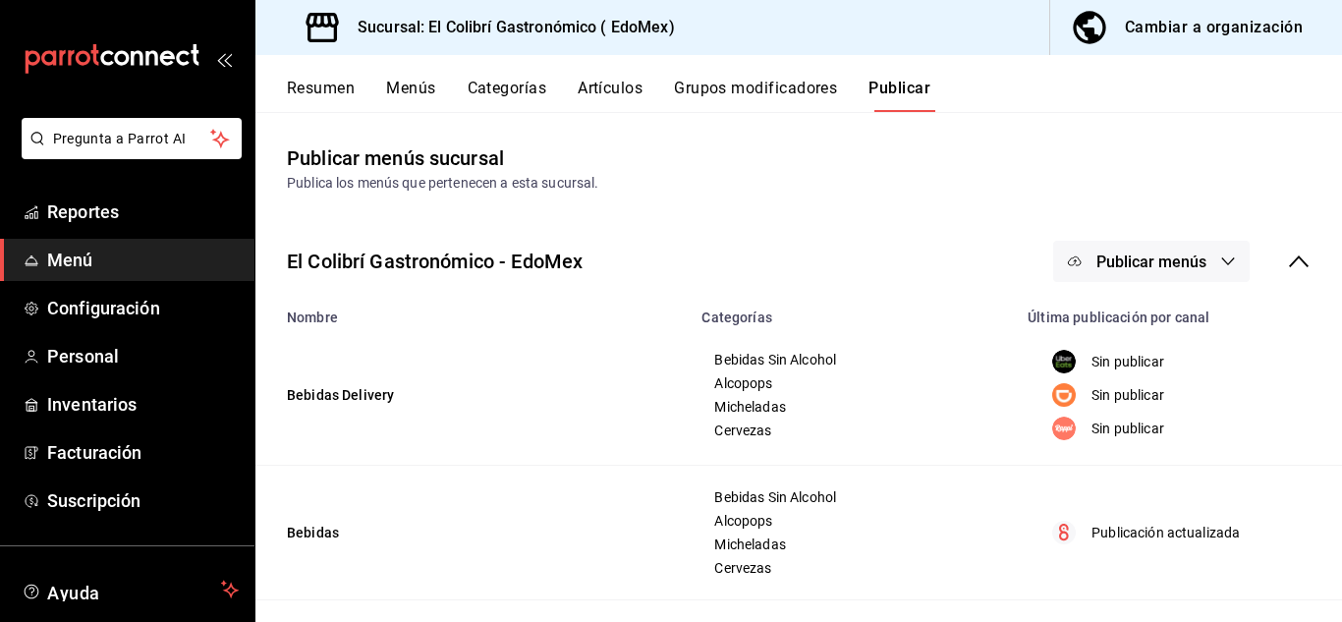
click at [1139, 276] on button "Publicar menús" at bounding box center [1151, 261] width 197 height 41
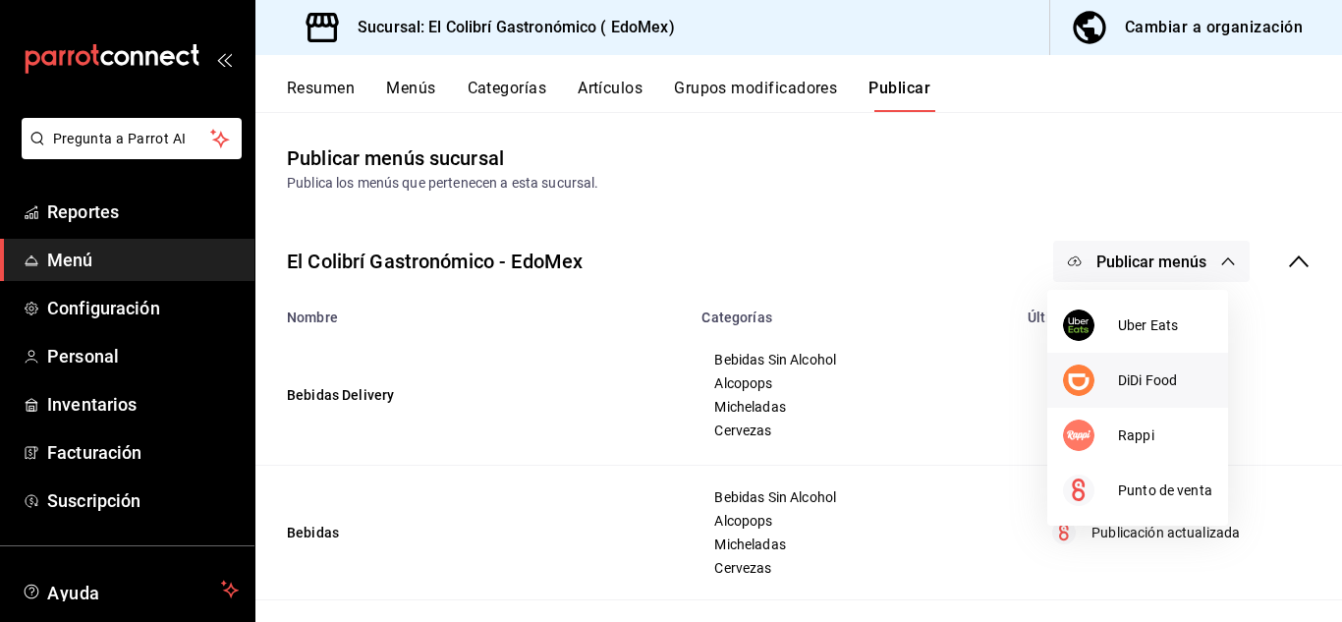
click at [1133, 379] on span "DiDi Food" at bounding box center [1165, 380] width 94 height 21
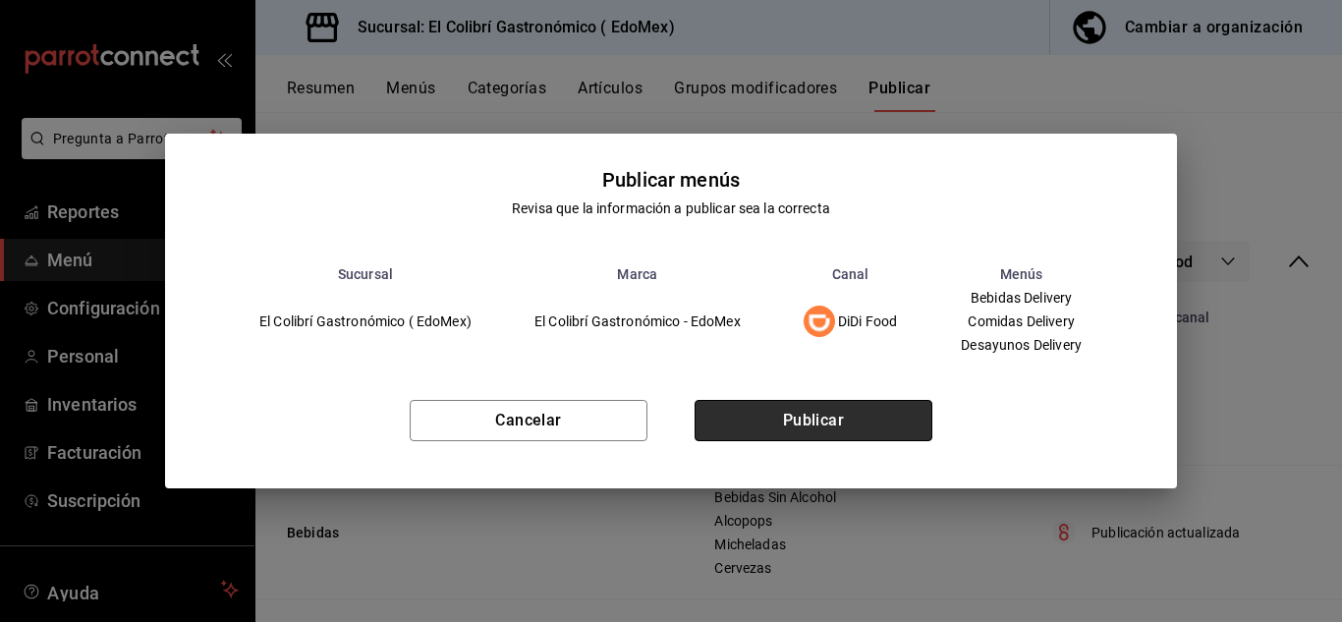
click at [874, 432] on button "Publicar" at bounding box center [814, 420] width 238 height 41
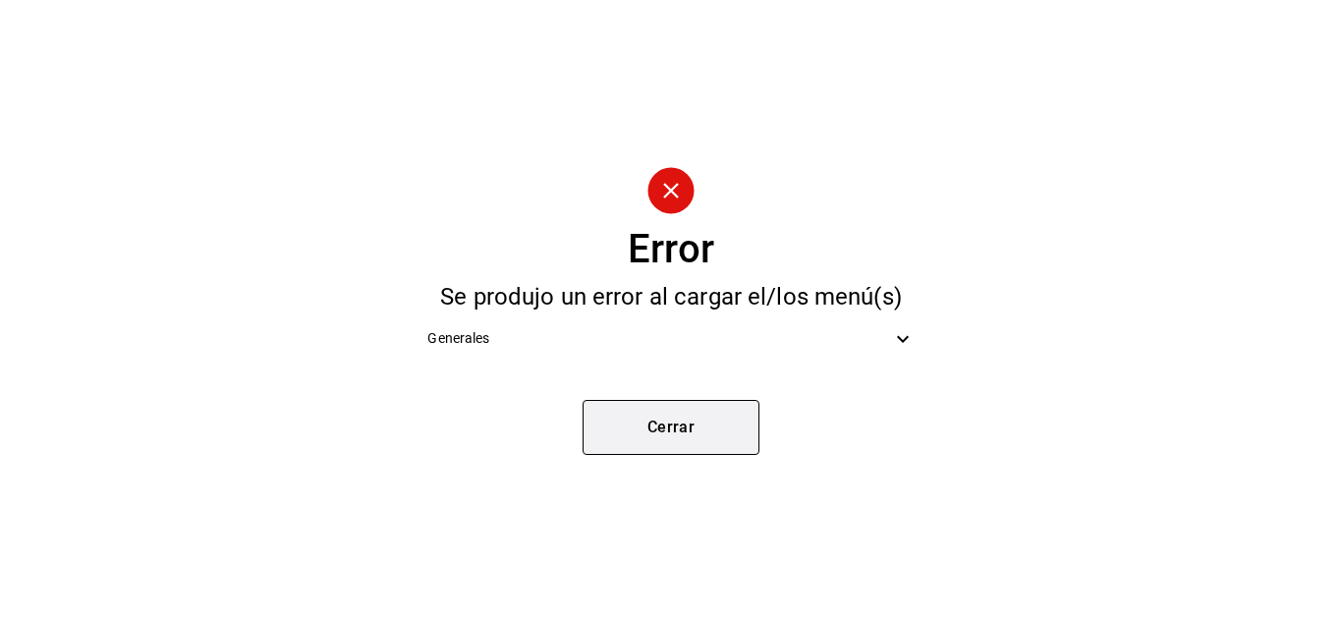
click at [674, 423] on button "Cerrar" at bounding box center [671, 427] width 177 height 55
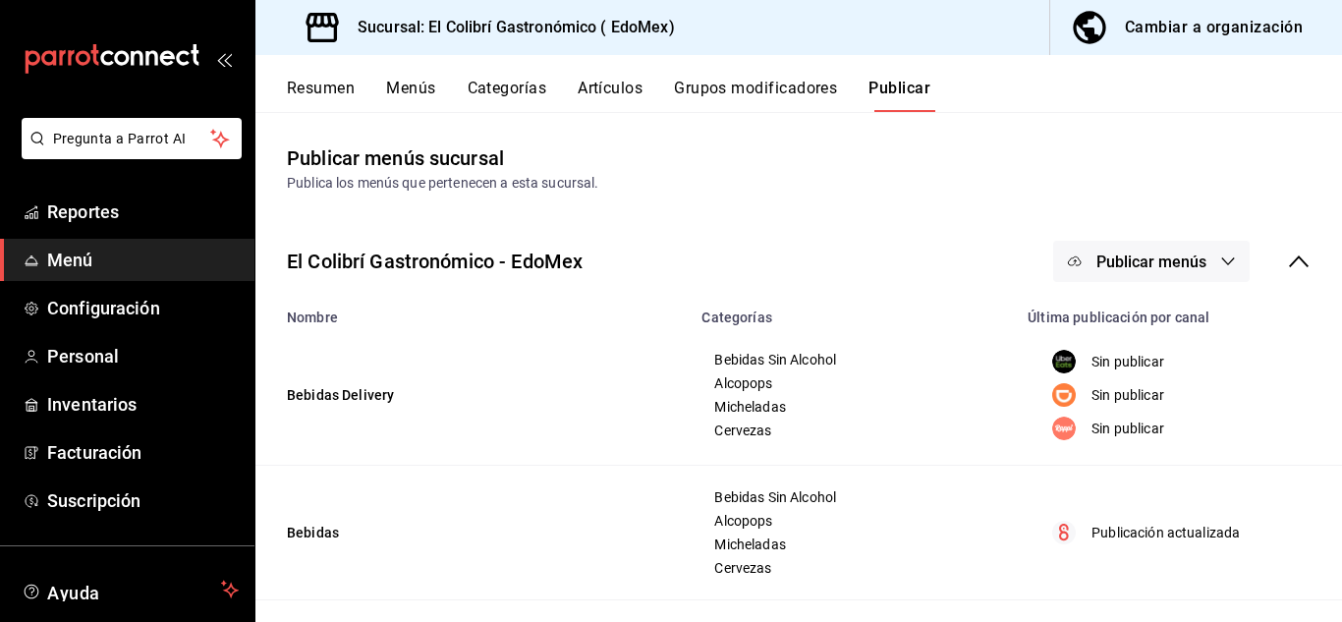
click at [420, 87] on button "Menús" at bounding box center [410, 95] width 49 height 33
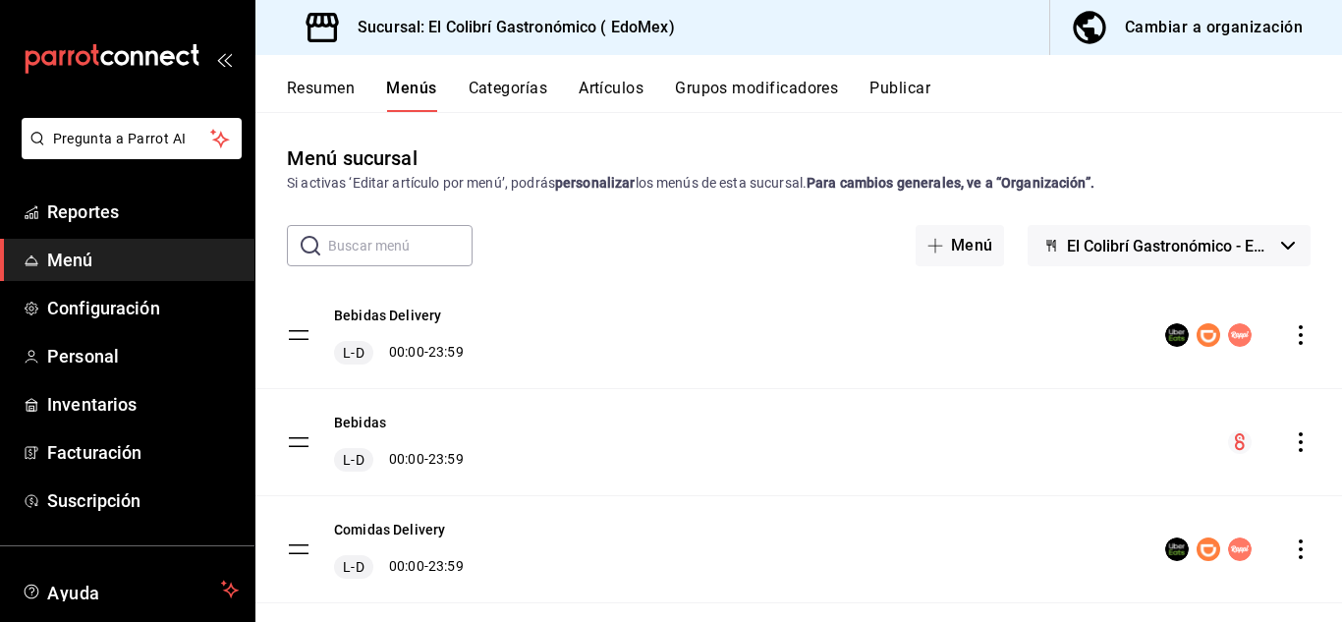
scroll to position [71, 0]
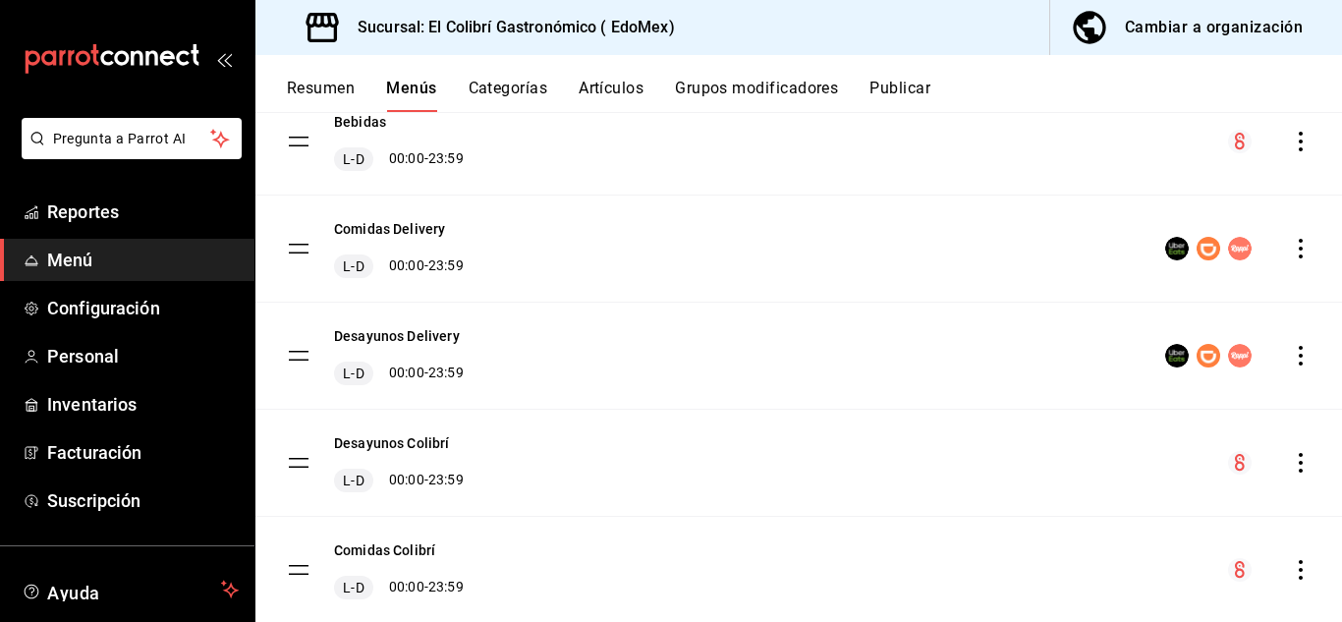
scroll to position [359, 0]
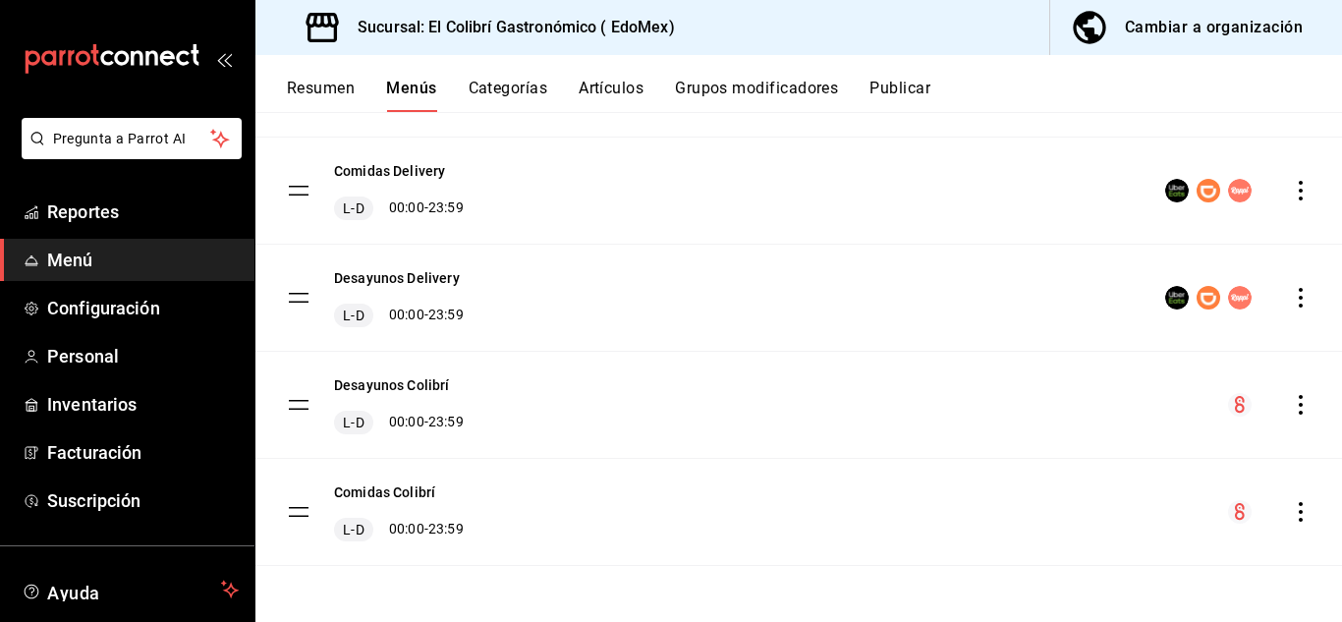
click at [1244, 302] on div "menu-maker-table" at bounding box center [1237, 298] width 145 height 24
click at [306, 305] on tbody "Bebidas Delivery L-D 00:00 - 23:59 Bebidas L-D 00:00 - 23:59 Comidas Delivery L…" at bounding box center [798, 244] width 1087 height 643
click at [1308, 305] on div "Desayunos Delivery L-D 00:00 - 23:59" at bounding box center [798, 298] width 1087 height 106
click at [1291, 308] on icon "actions" at bounding box center [1301, 298] width 20 height 20
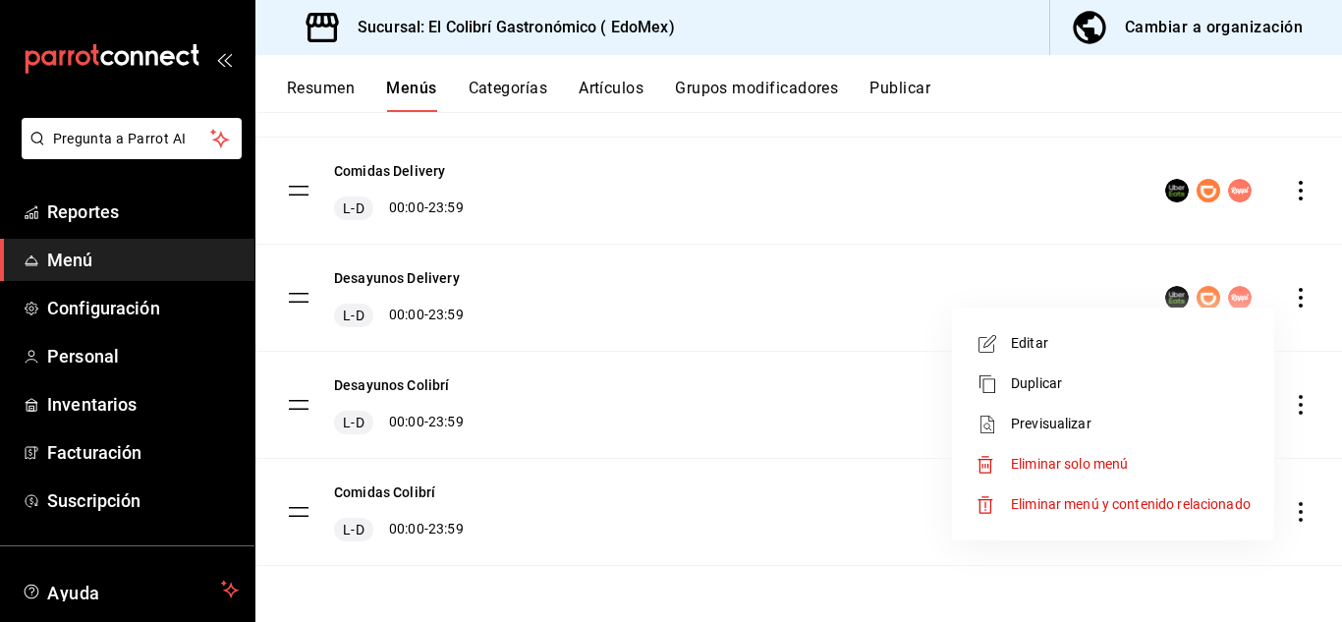
click at [1033, 330] on li "Editar" at bounding box center [1113, 343] width 307 height 40
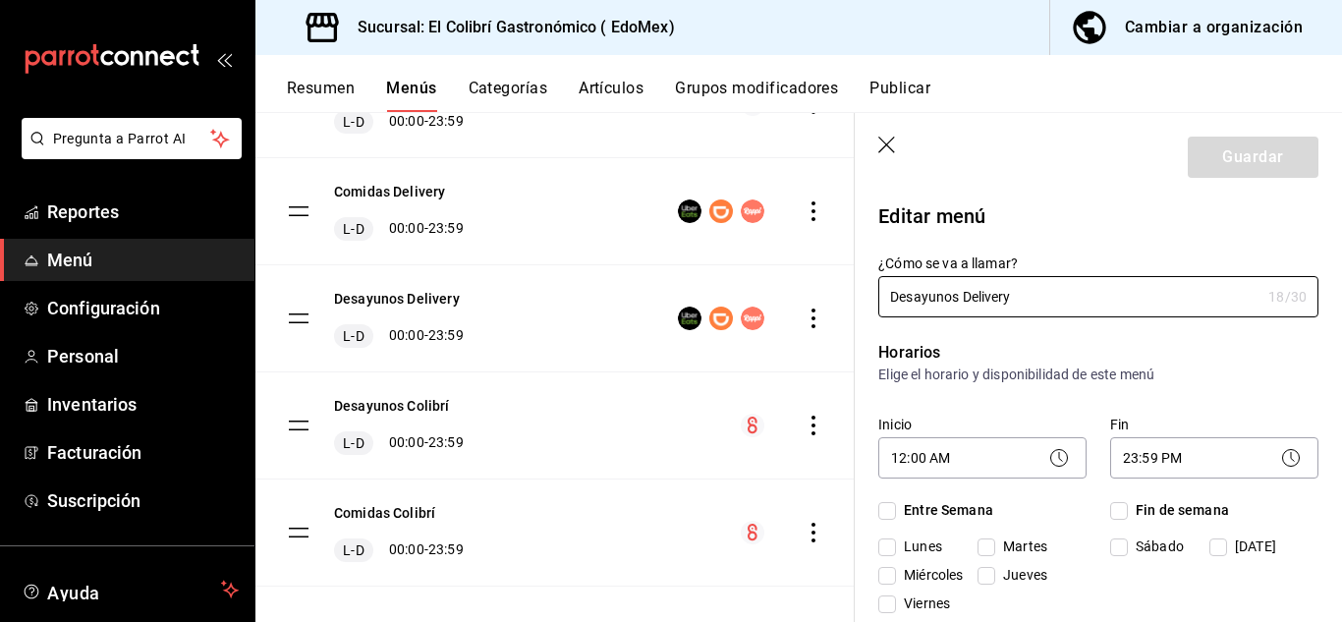
checkbox input "true"
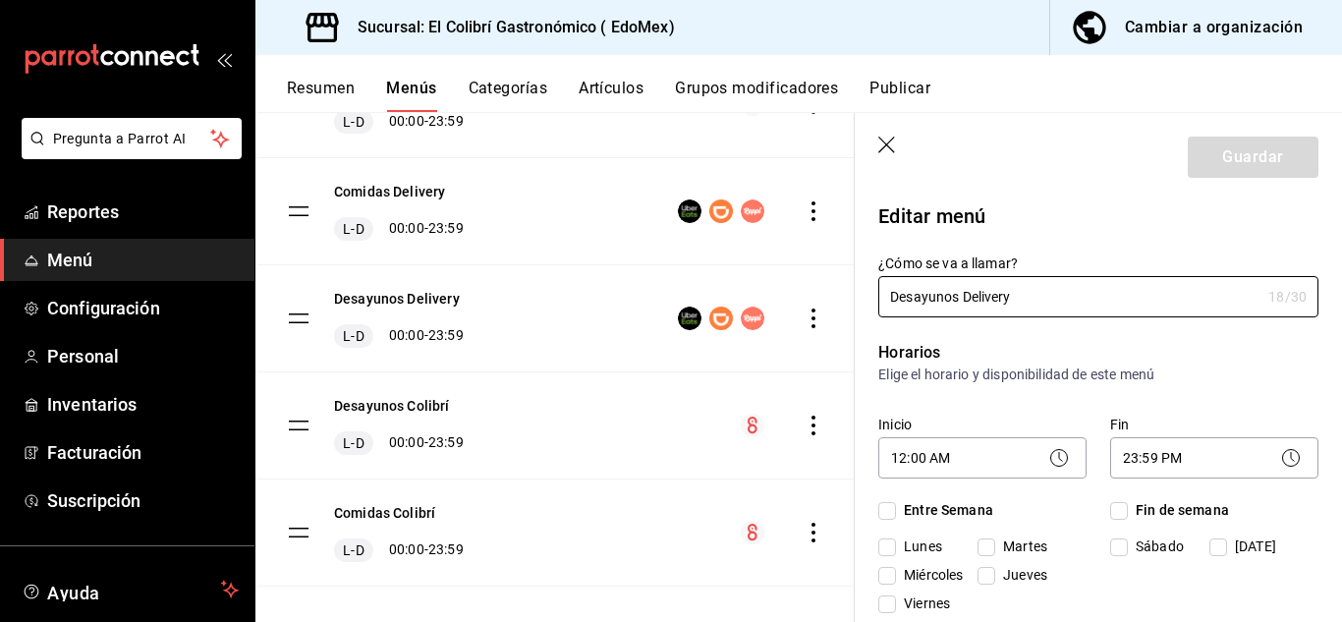
checkbox input "true"
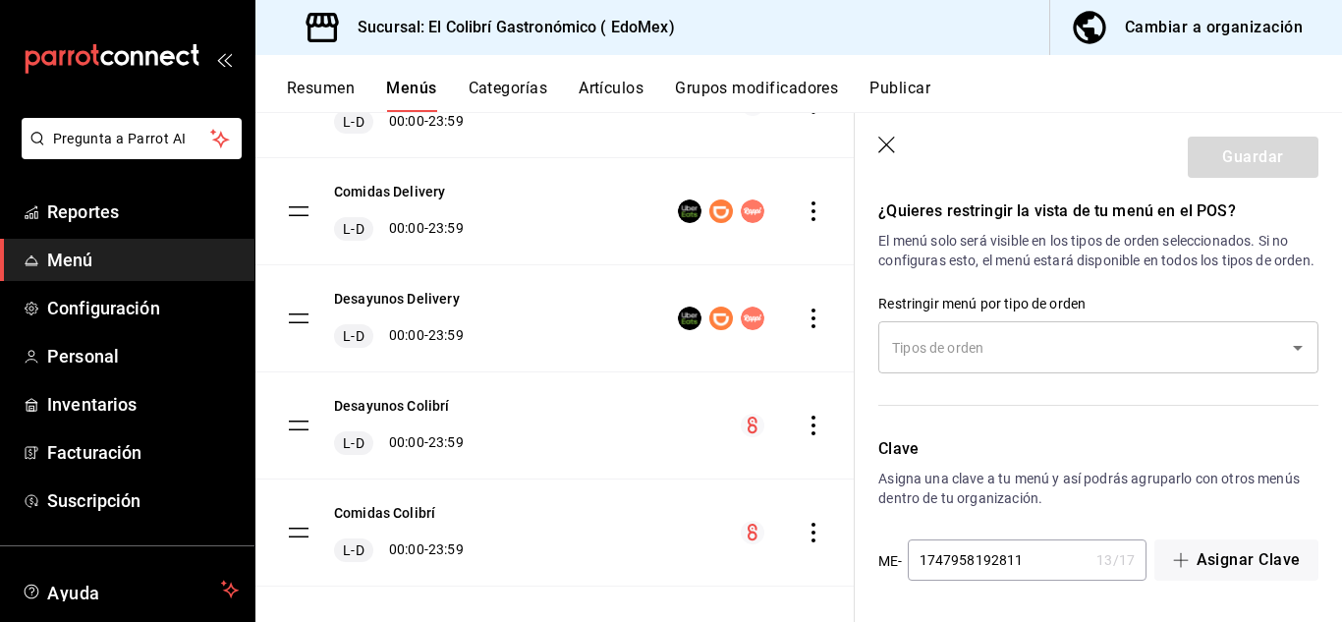
scroll to position [1495, 0]
click at [482, 91] on button "Categorías" at bounding box center [509, 95] width 80 height 33
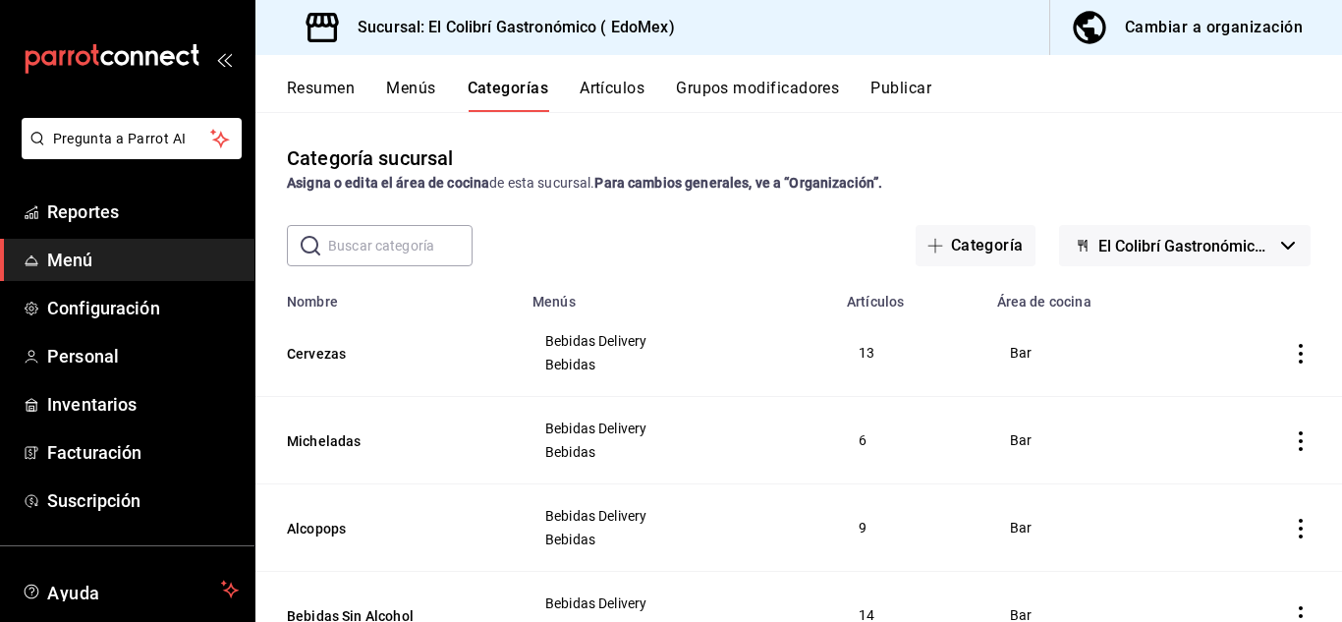
click at [627, 87] on button "Artículos" at bounding box center [612, 95] width 65 height 33
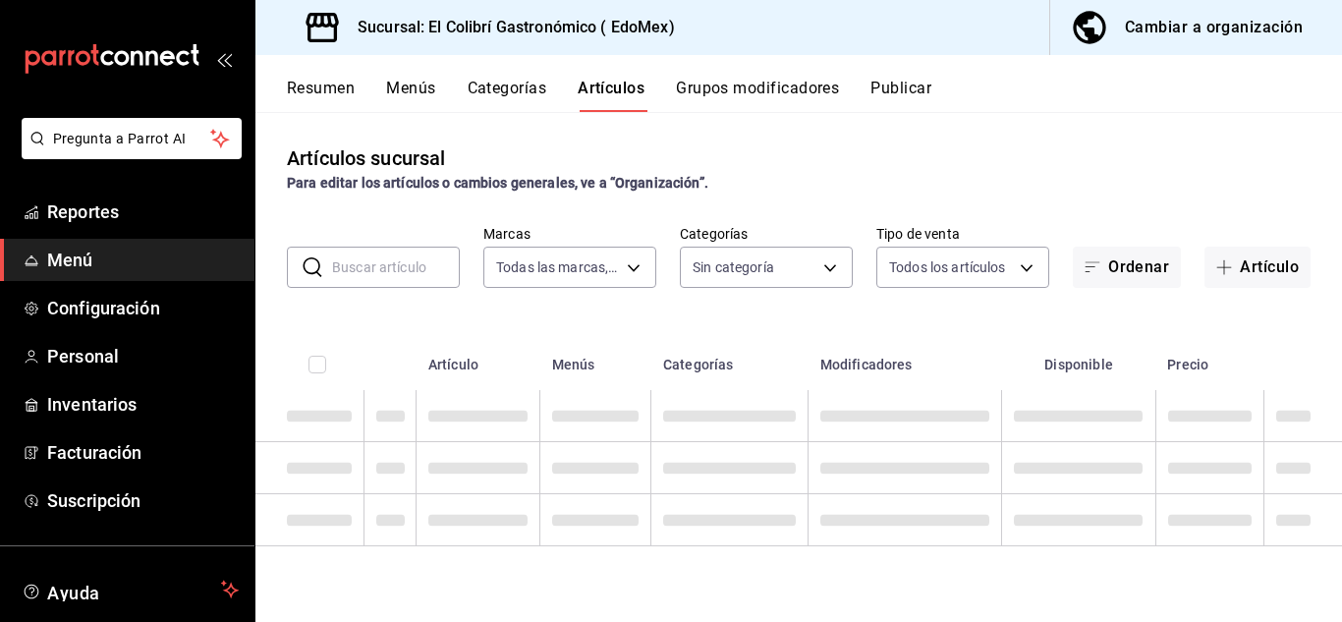
type input "d4f20551-9377-4971-9074-0a47c404ef09"
type input "6d531851-8925-43a4-9df7-1cc5c2f50354,7edf731e-90bd-4df5-986b-e23e705053f7,745dd…"
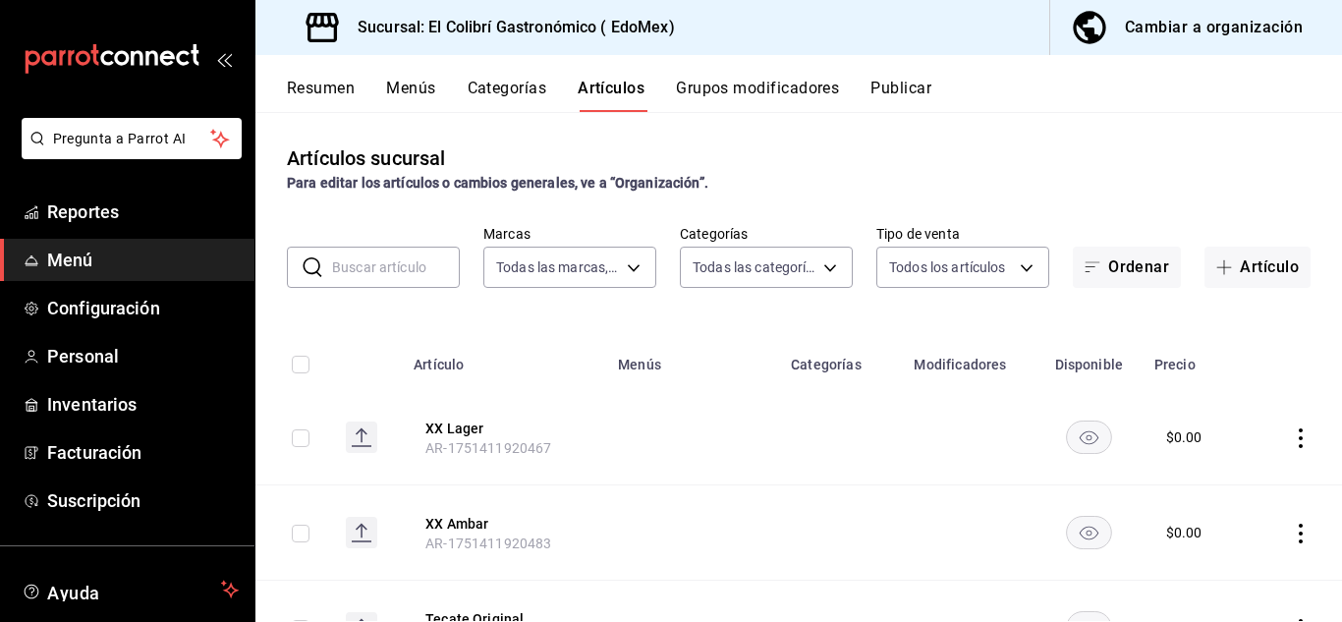
click at [627, 87] on button "Artículos" at bounding box center [611, 95] width 67 height 33
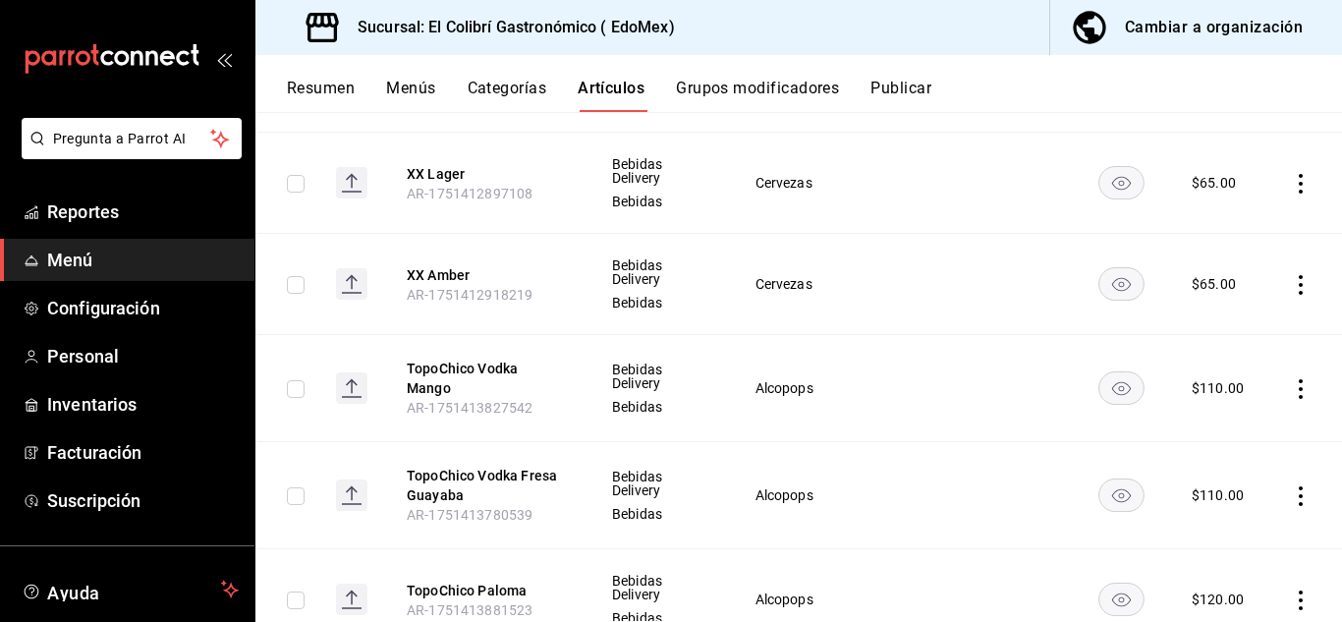
scroll to position [445, 0]
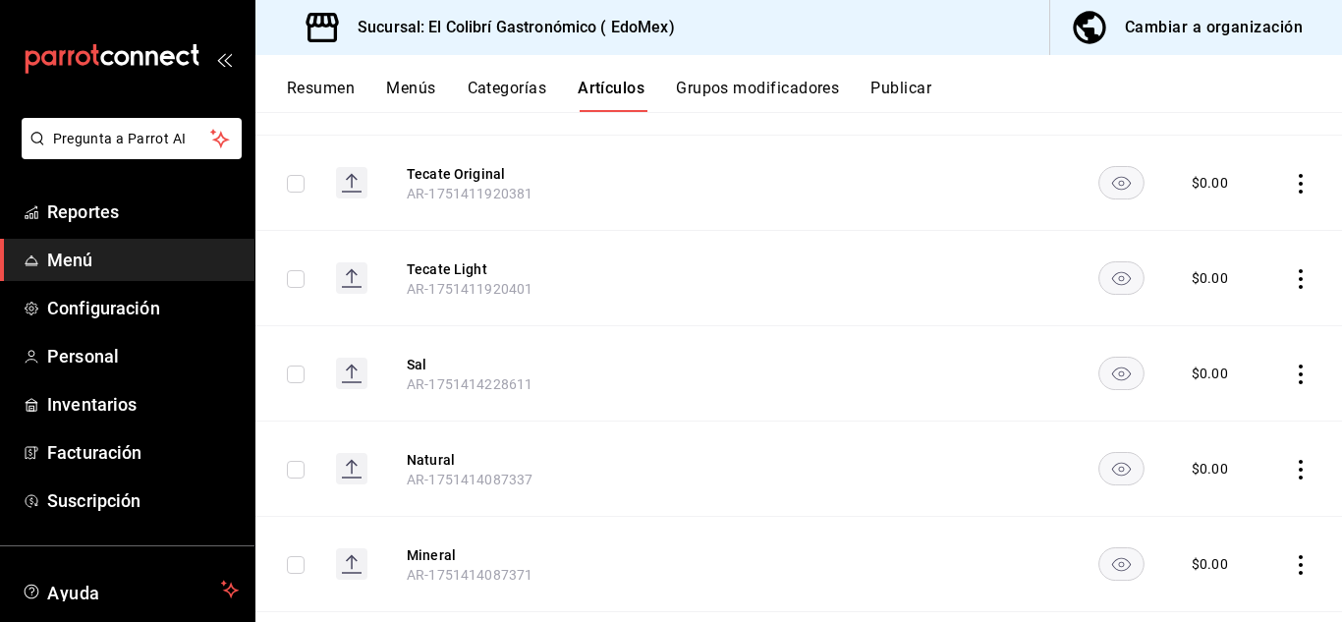
click at [392, 101] on button "Menús" at bounding box center [410, 95] width 49 height 33
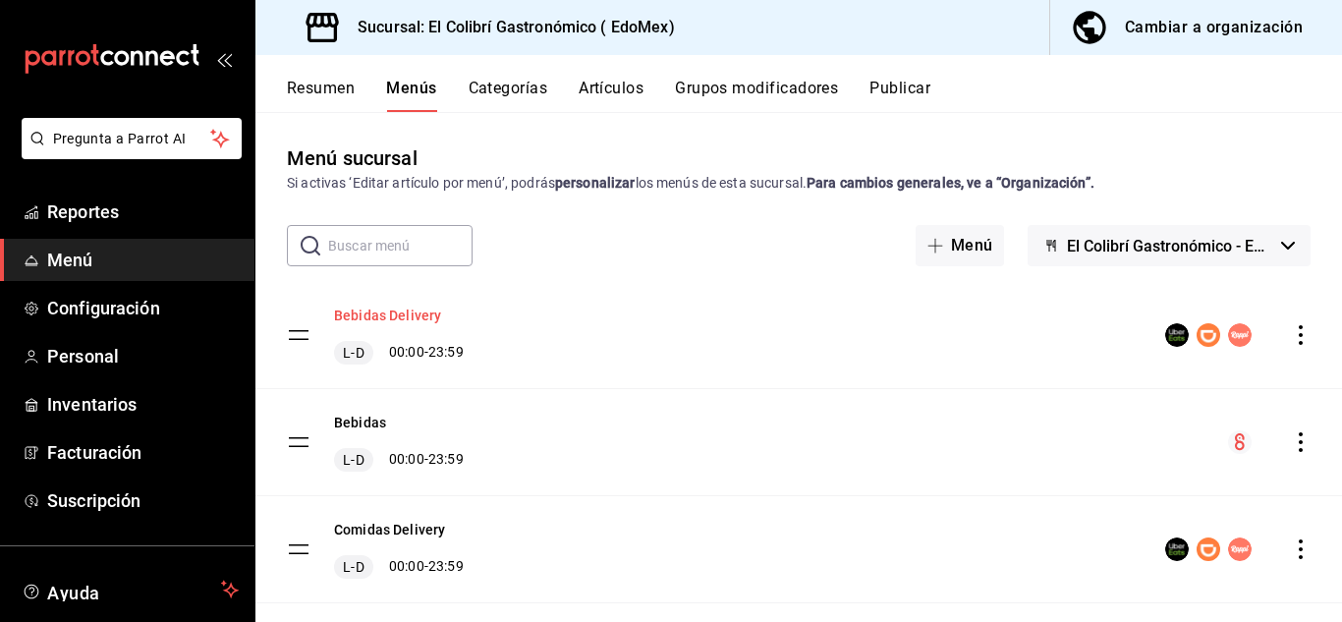
click at [386, 311] on button "Bebidas Delivery" at bounding box center [387, 316] width 107 height 20
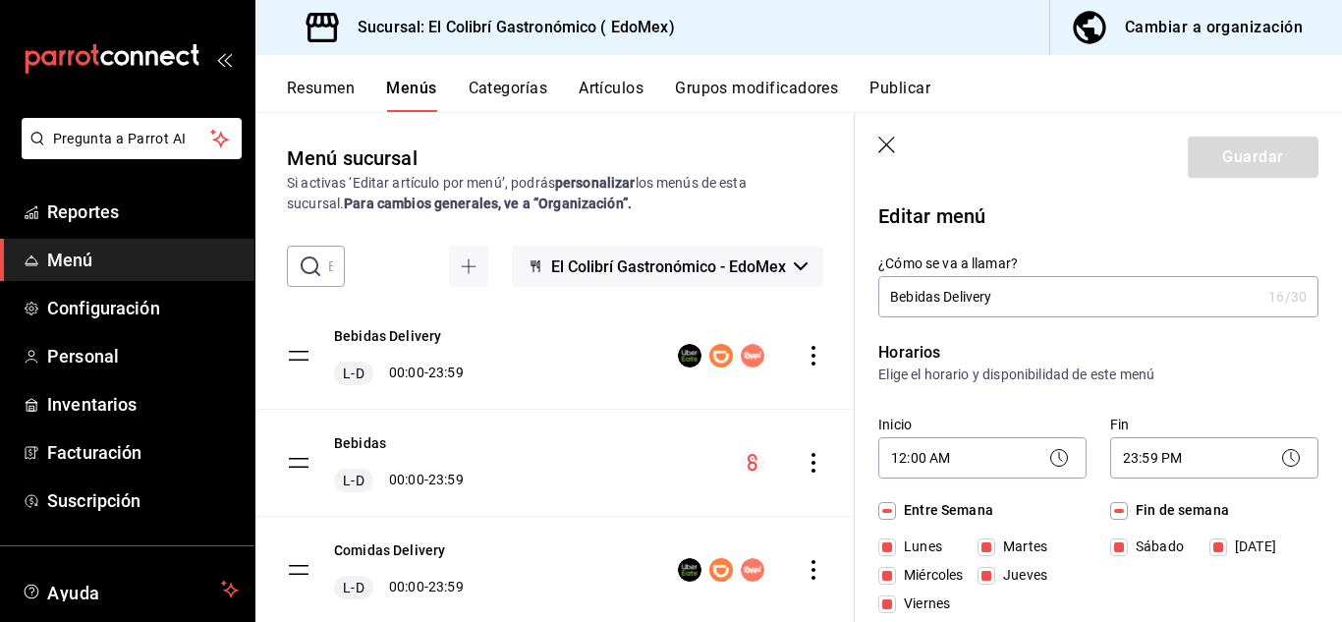
click at [379, 316] on div "Bebidas Delivery L-D 00:00 - 23:59" at bounding box center [554, 356] width 599 height 106
click at [374, 547] on button "Comidas Delivery" at bounding box center [389, 550] width 111 height 20
click at [887, 144] on icon "button" at bounding box center [886, 145] width 17 height 17
checkbox input "false"
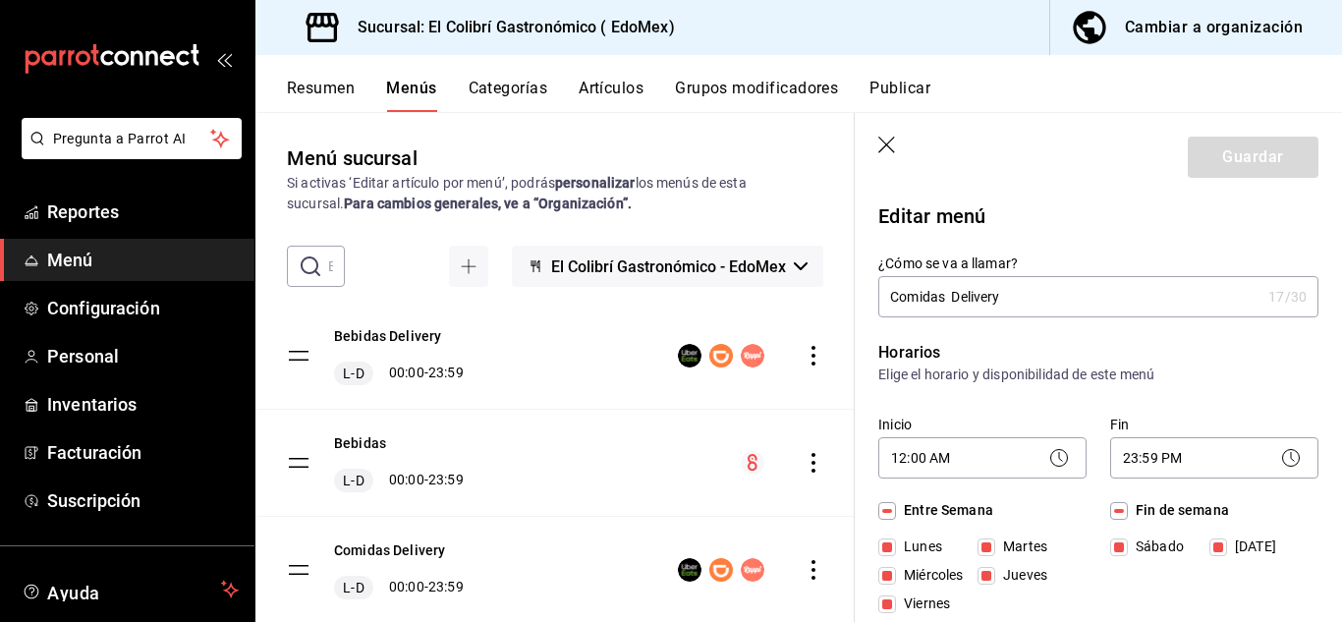
checkbox input "false"
type input "1756217903804"
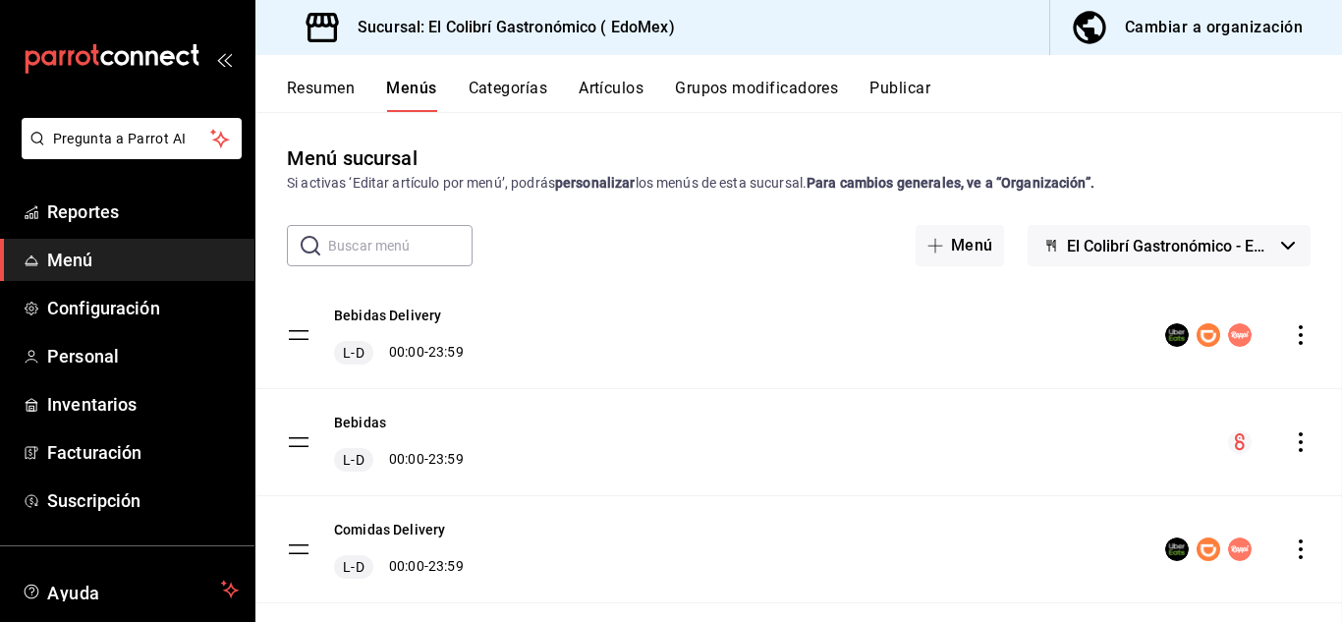
checkbox input "false"
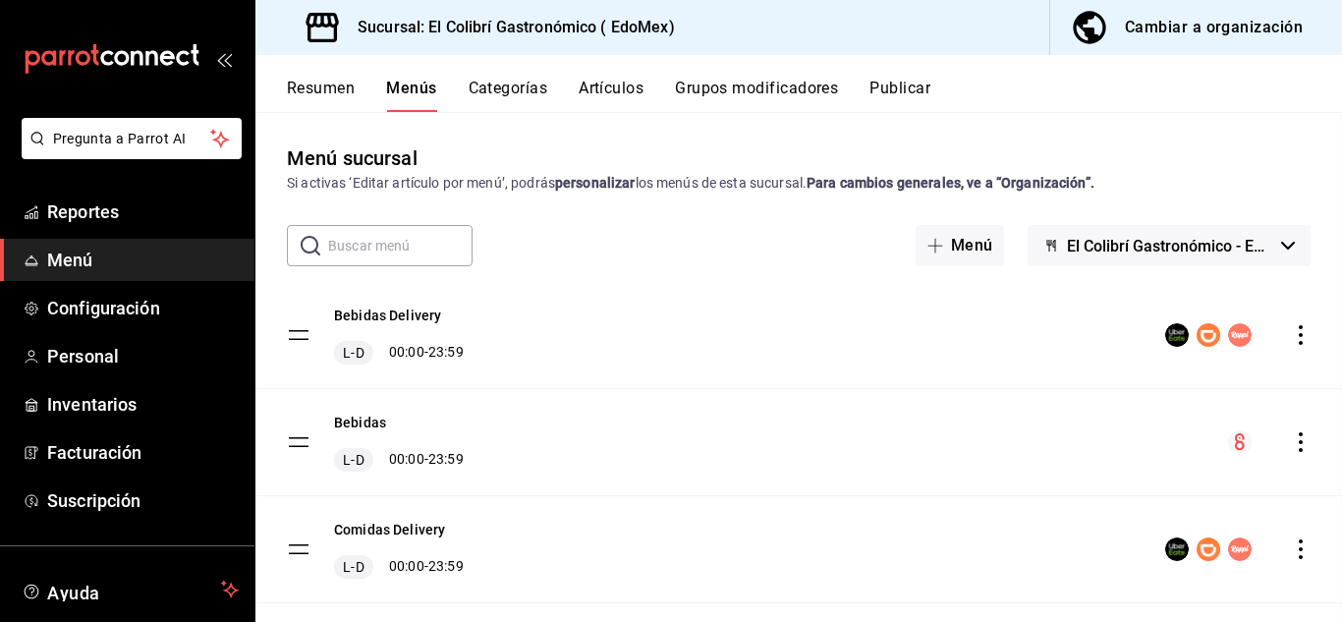
checkbox input "false"
click at [878, 143] on main "Menú sucursal Si activas ‘Editar artículo por menú’, podrás personalizar los me…" at bounding box center [798, 367] width 1087 height 510
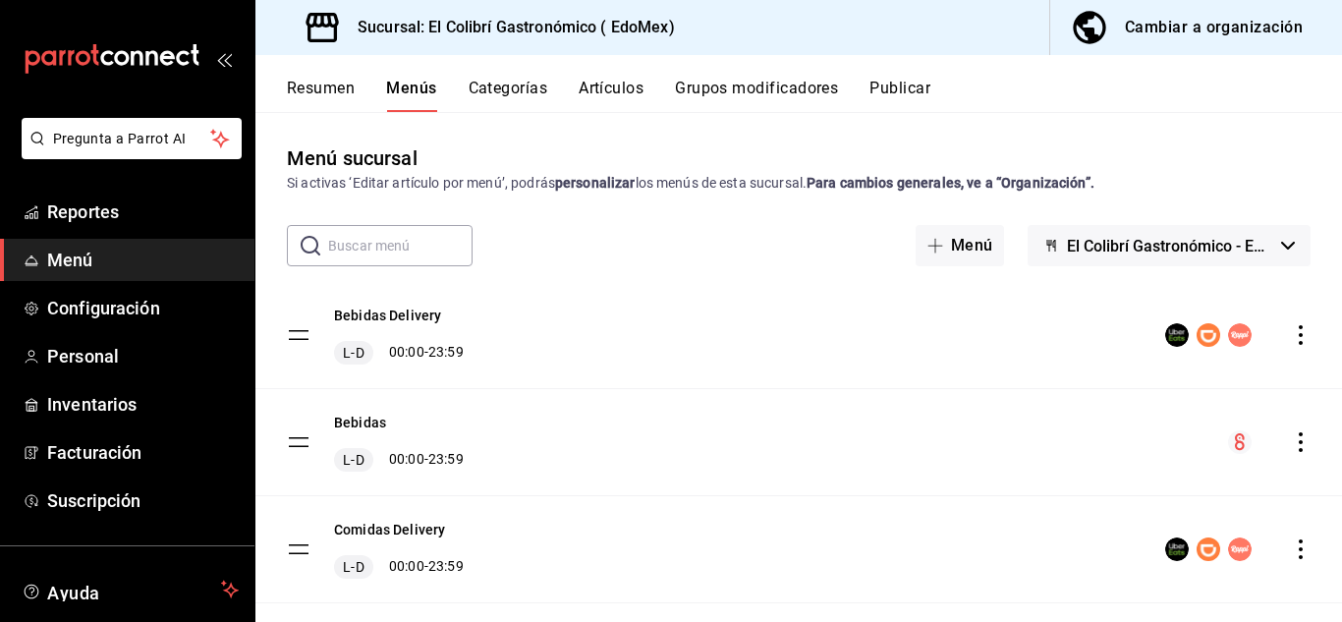
click at [593, 78] on div "Resumen Menús Categorías Artículos Grupos modificadores Publicar" at bounding box center [798, 83] width 1087 height 57
click at [598, 85] on button "Artículos" at bounding box center [611, 95] width 65 height 33
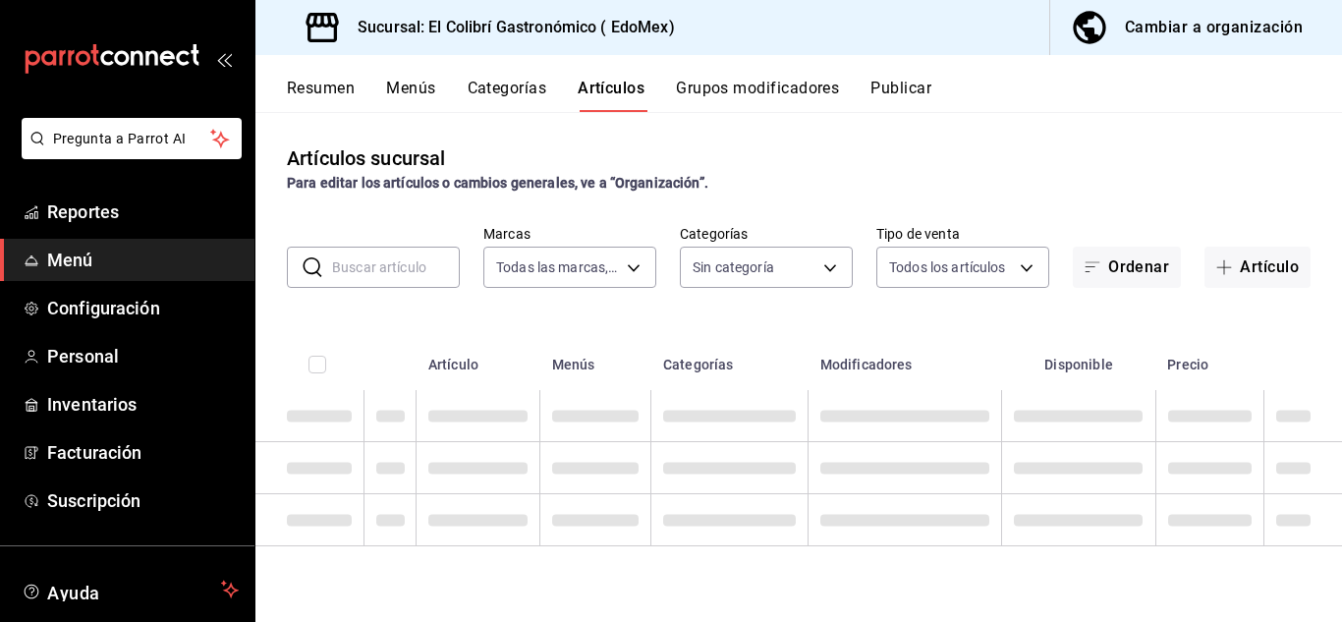
type input "d4f20551-9377-4971-9074-0a47c404ef09"
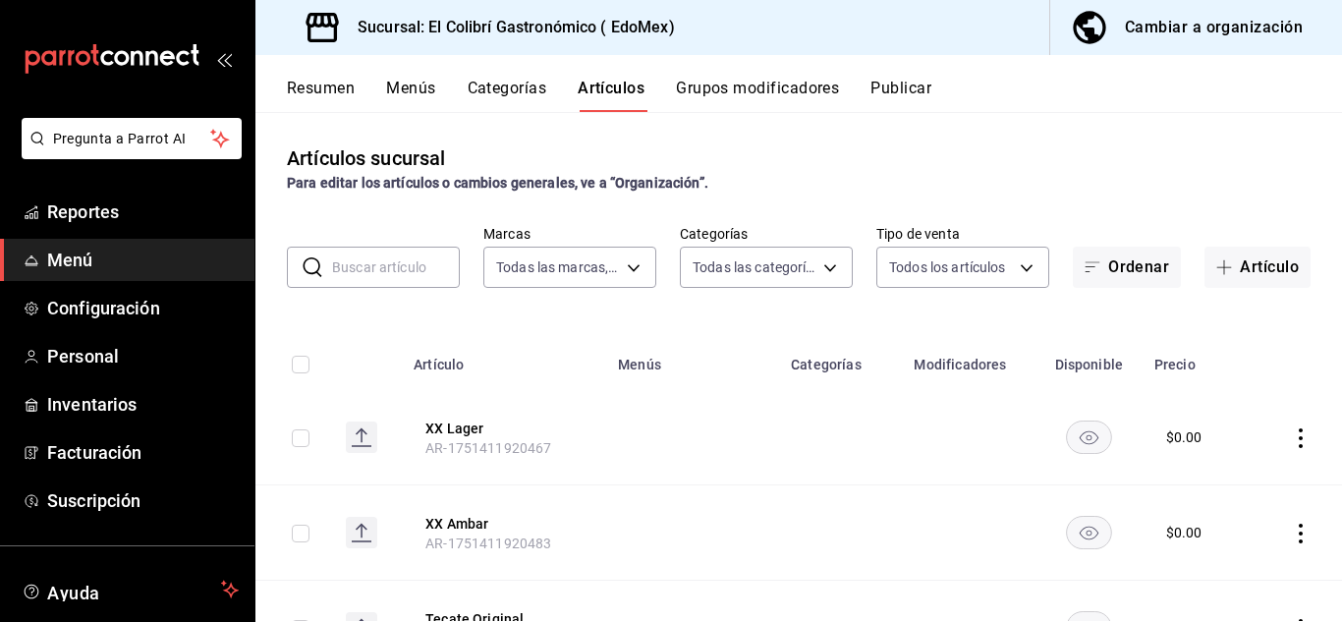
type input "6d531851-8925-43a4-9df7-1cc5c2f50354,7edf731e-90bd-4df5-986b-e23e705053f7,745dd…"
click at [522, 93] on button "Categorías" at bounding box center [508, 95] width 80 height 33
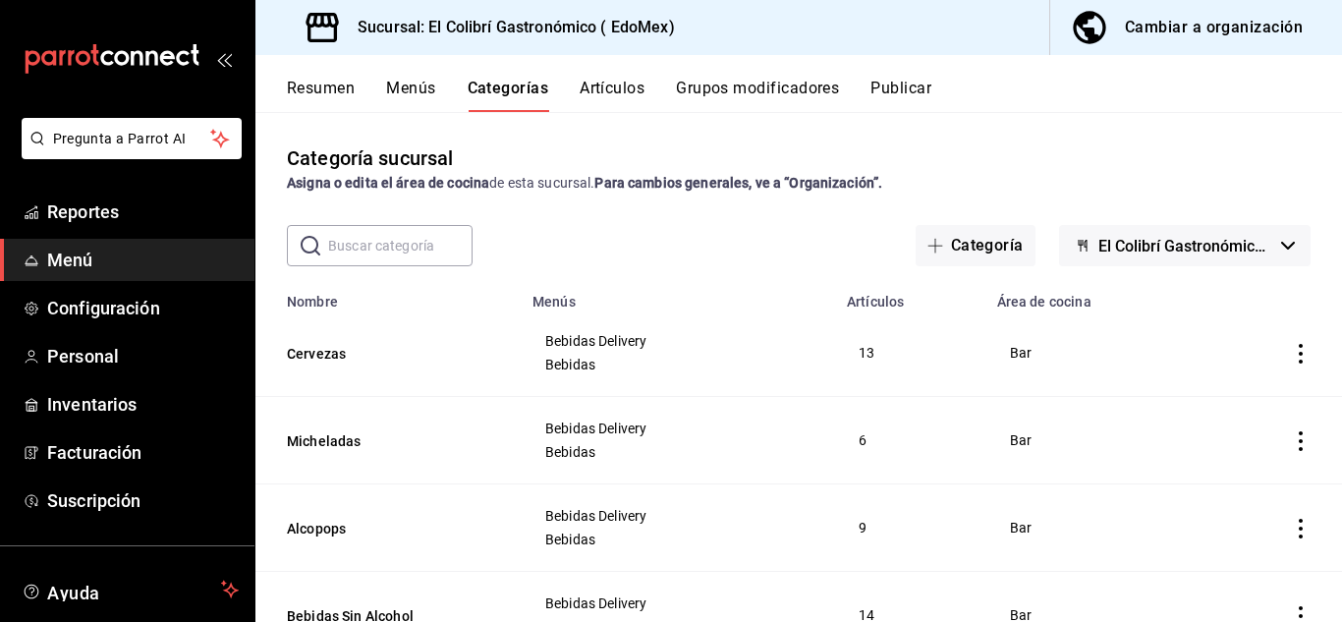
click at [340, 88] on button "Resumen" at bounding box center [321, 95] width 68 height 33
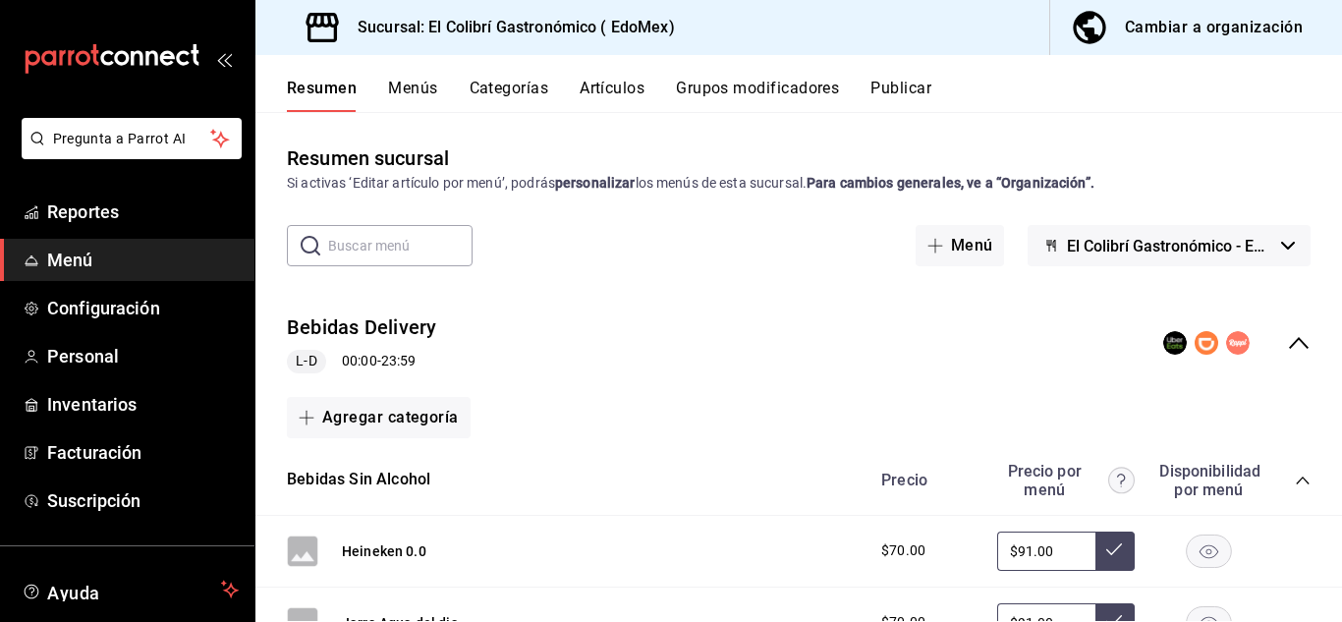
click at [1287, 340] on icon "collapse-menu-row" at bounding box center [1299, 343] width 24 height 24
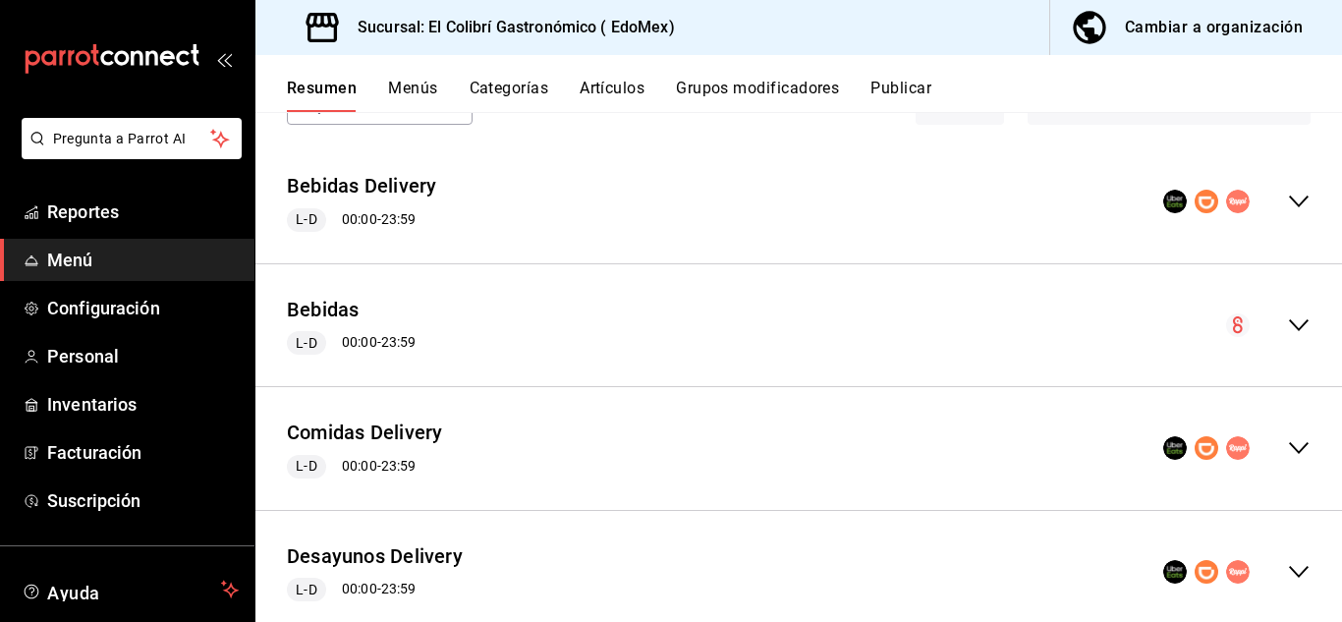
scroll to position [149, 0]
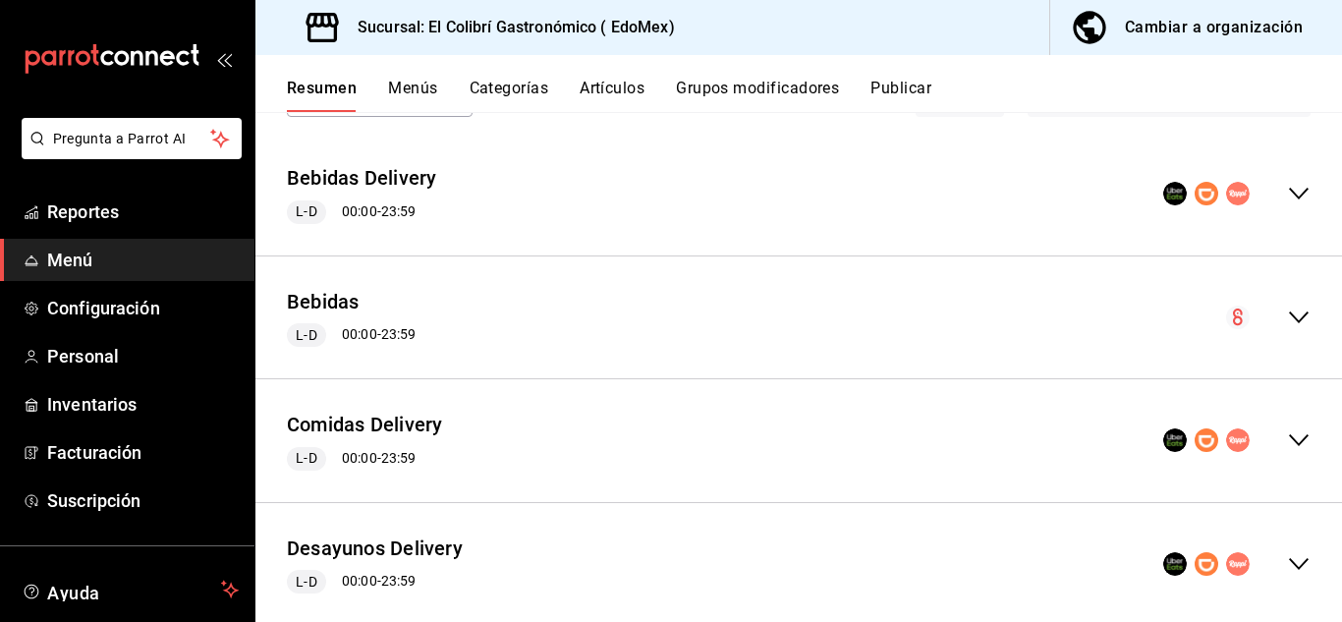
click at [1292, 439] on icon "collapse-menu-row" at bounding box center [1299, 440] width 24 height 24
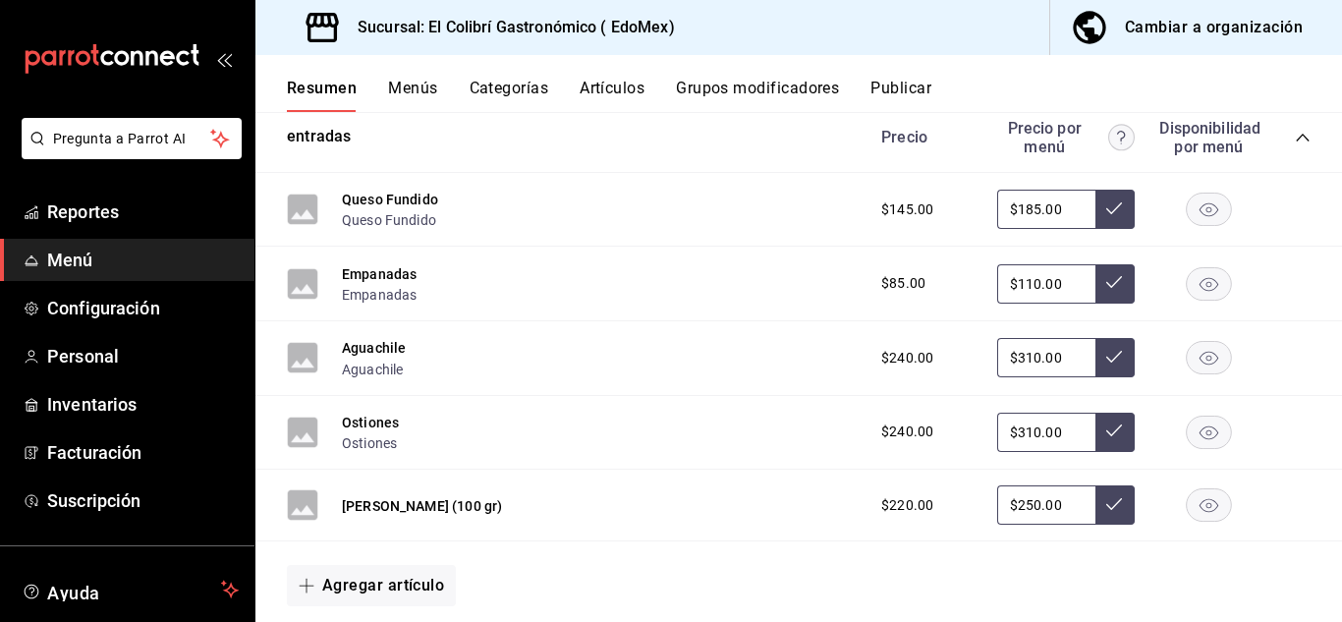
scroll to position [538, 0]
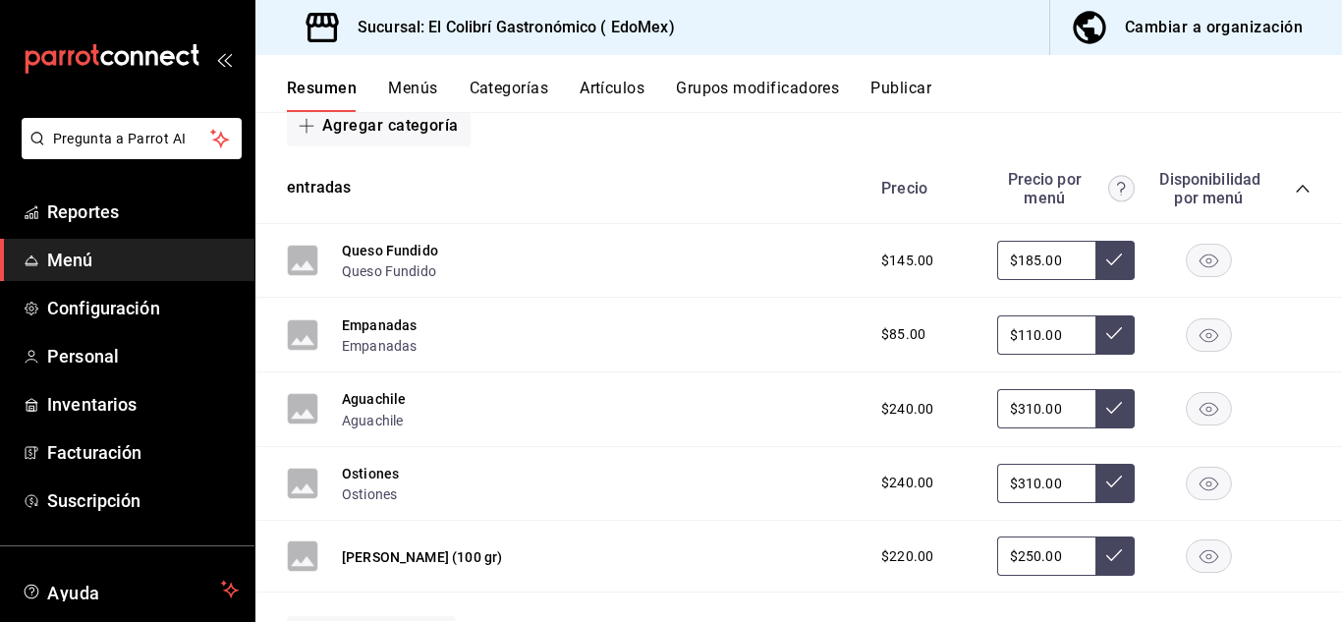
click at [1230, 25] on div "Cambiar a organización" at bounding box center [1214, 28] width 178 height 28
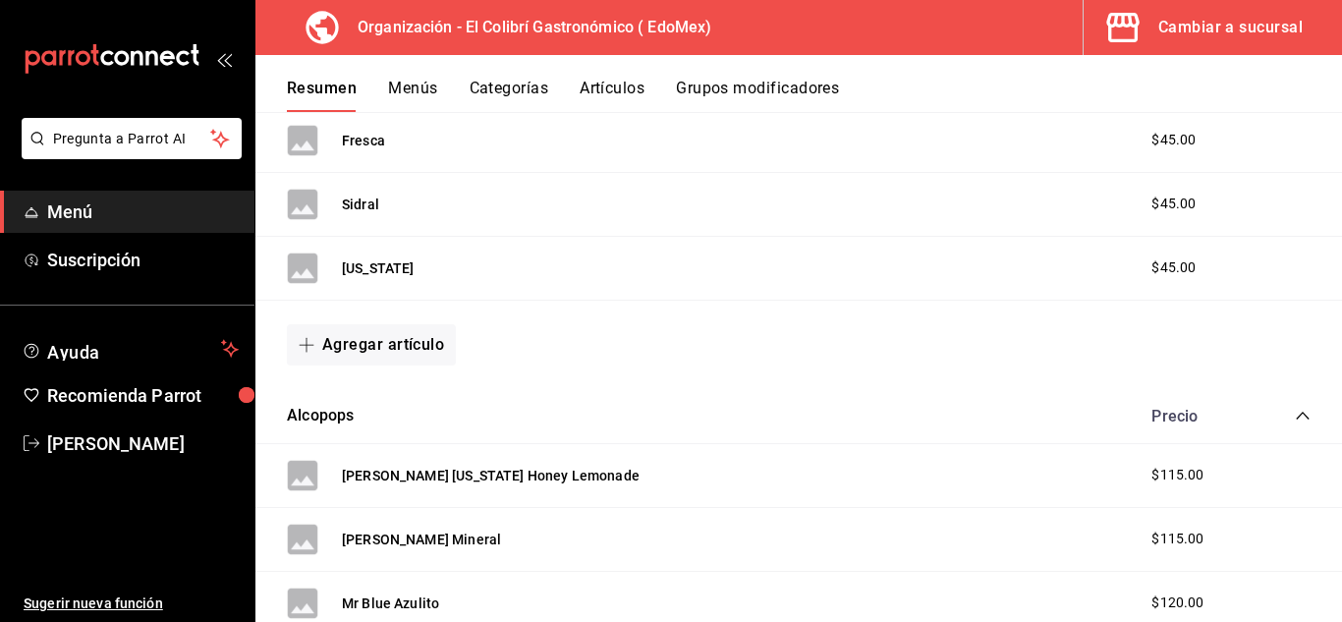
scroll to position [1142, 0]
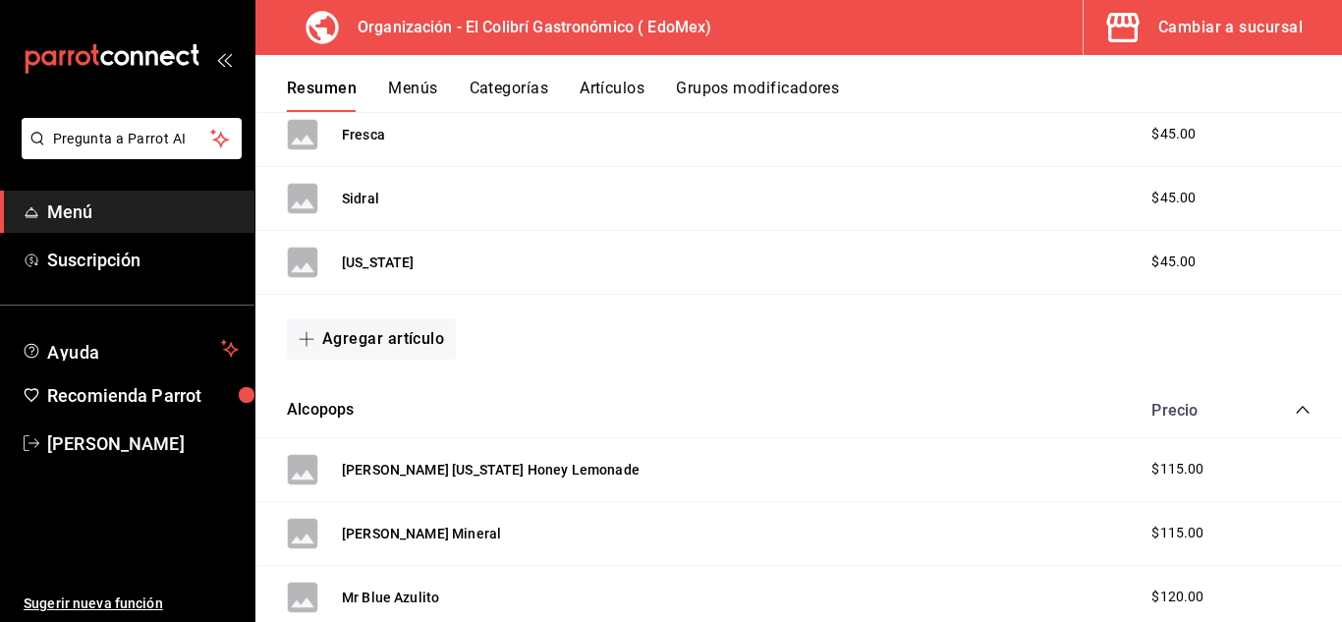
click at [598, 85] on button "Artículos" at bounding box center [612, 95] width 65 height 33
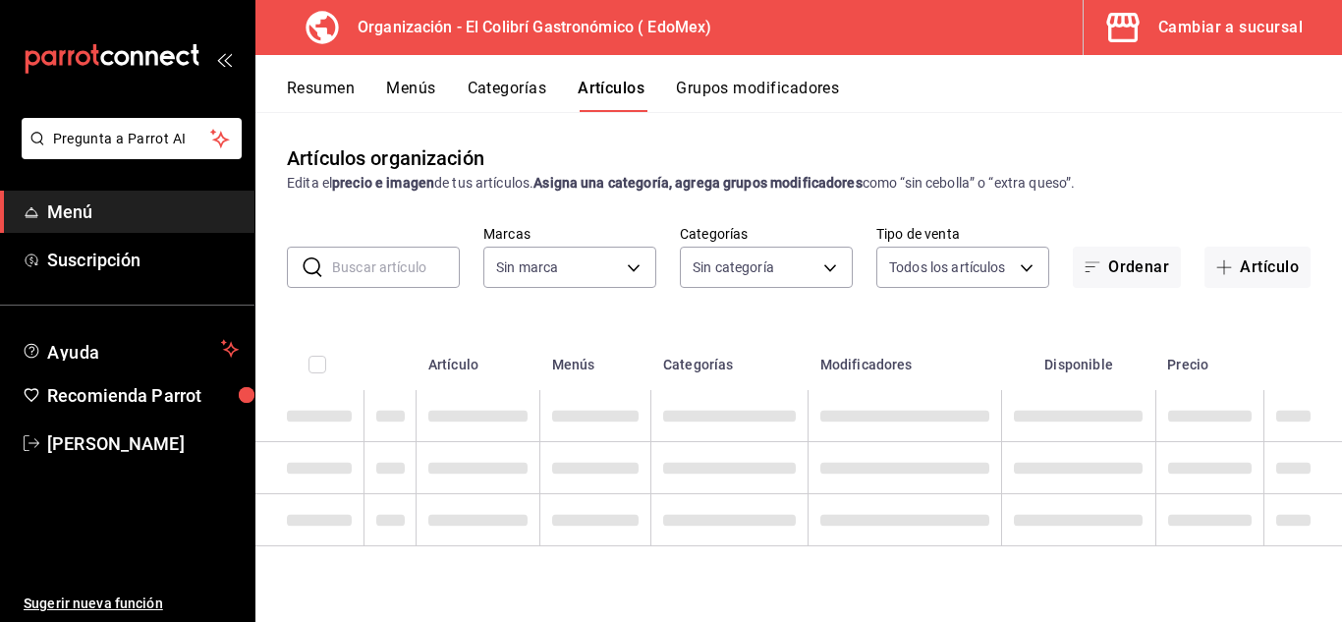
type input "02d79155-410a-4a52-ba4e-8d9765c47241"
type input "6ebbfd26-4398-4577-9c3a-88e80e48631b,232e6251-cb6c-4566-8d8c-832d8e047e56,2ce6d…"
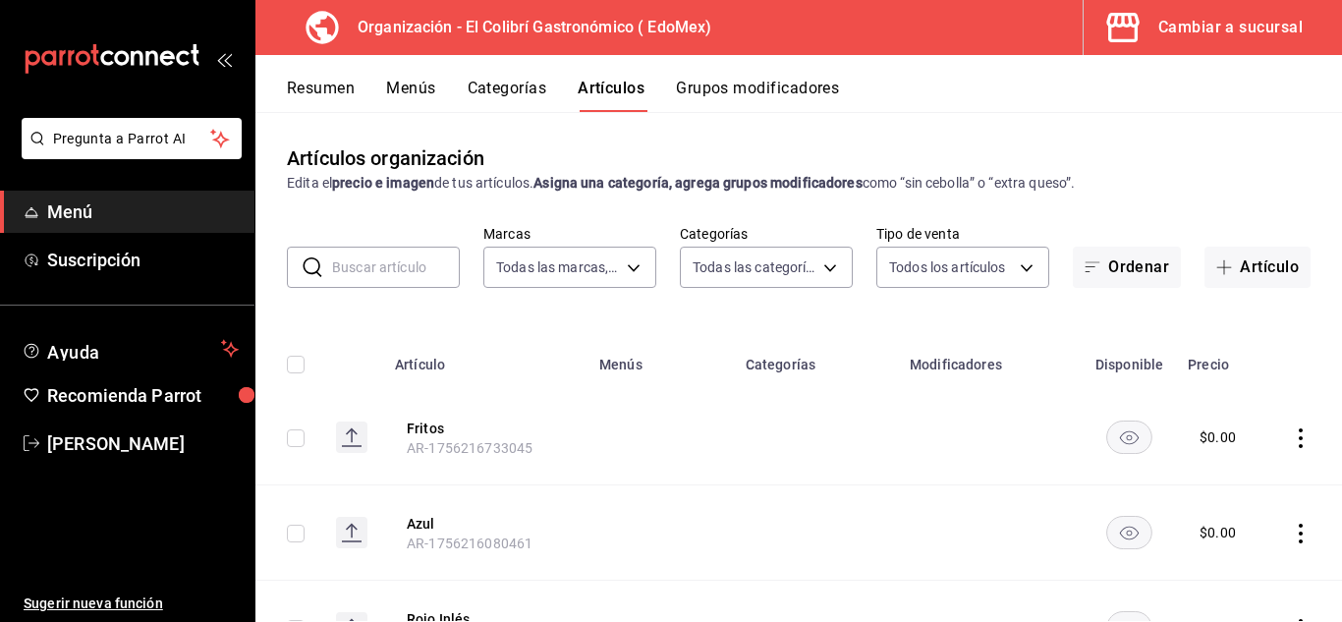
click at [397, 302] on div "Artículos organización Edita el precio e imagen de tus artículos. Asigna una ca…" at bounding box center [798, 366] width 1087 height 509
click at [407, 285] on input "text" at bounding box center [396, 267] width 128 height 39
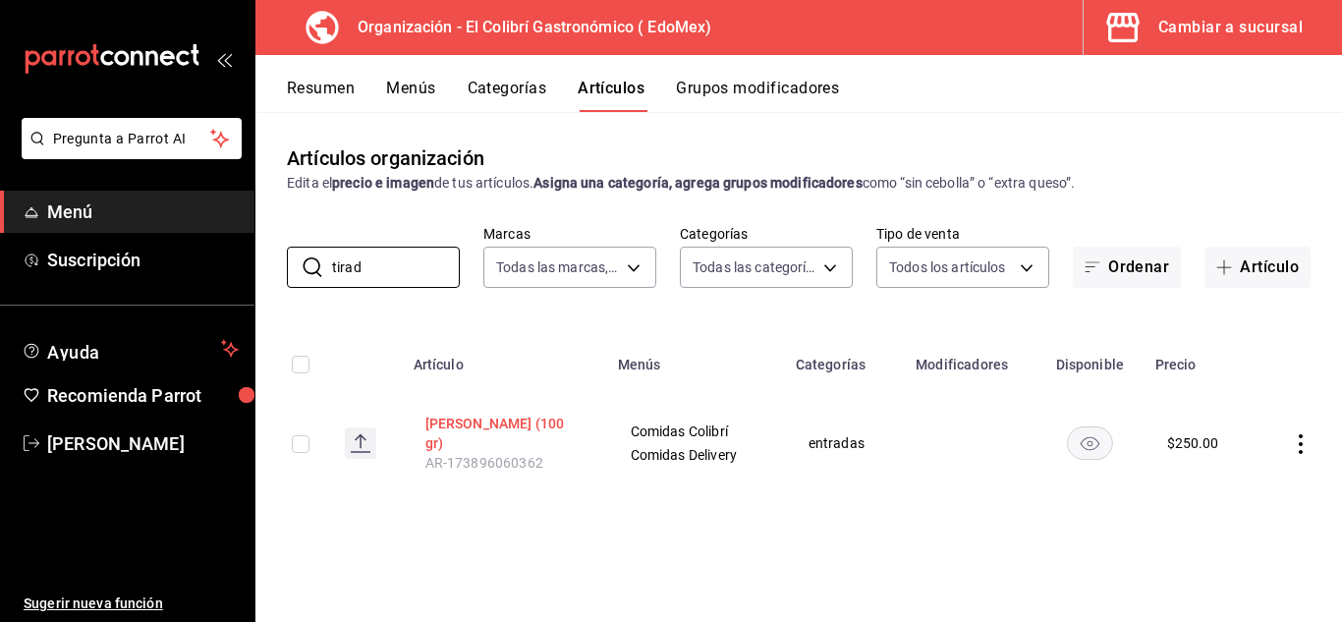
type input "tirad"
click at [528, 417] on button "Tiradito Hamachi (100 gr)" at bounding box center [503, 433] width 157 height 39
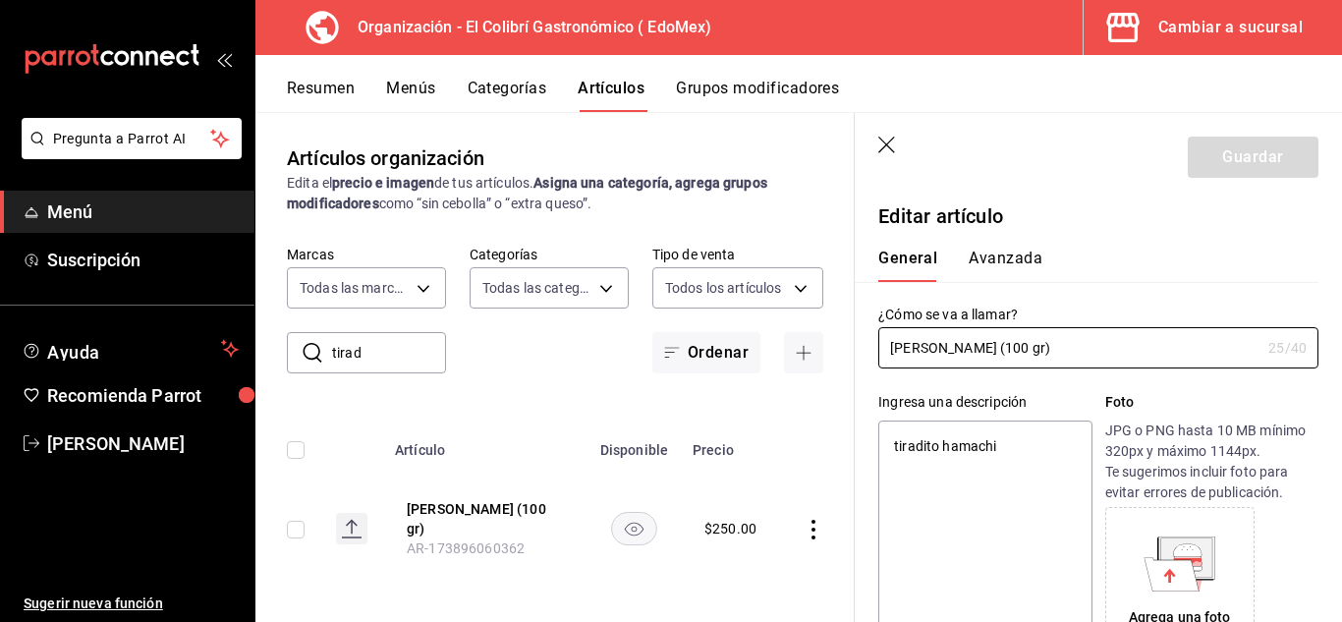
type textarea "x"
type input "$250.00"
click at [997, 350] on input "Tiradito Hamachi (100 gr)" at bounding box center [1069, 347] width 382 height 39
type input "Tiradito Hamach (100 gr)"
type textarea "x"
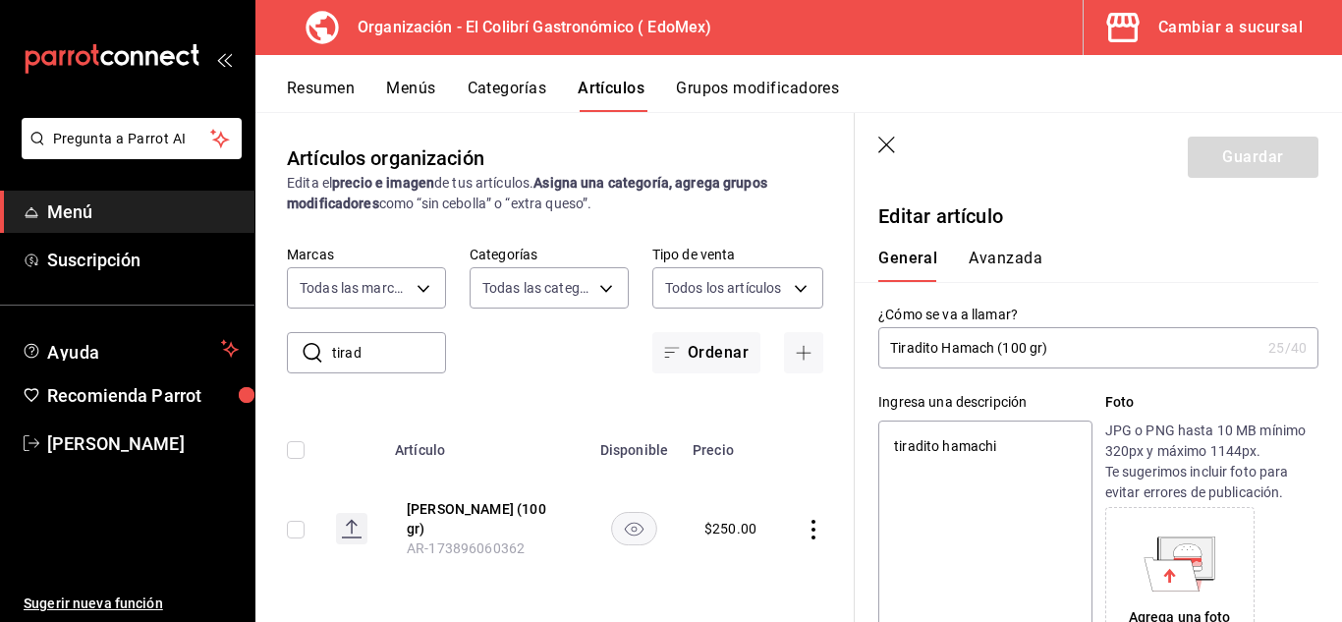
type input "Tiradito Hamac (100 gr)"
type textarea "x"
type input "Tiradito Hama (100 gr)"
type textarea "x"
type input "Tiradito Ham (100 gr)"
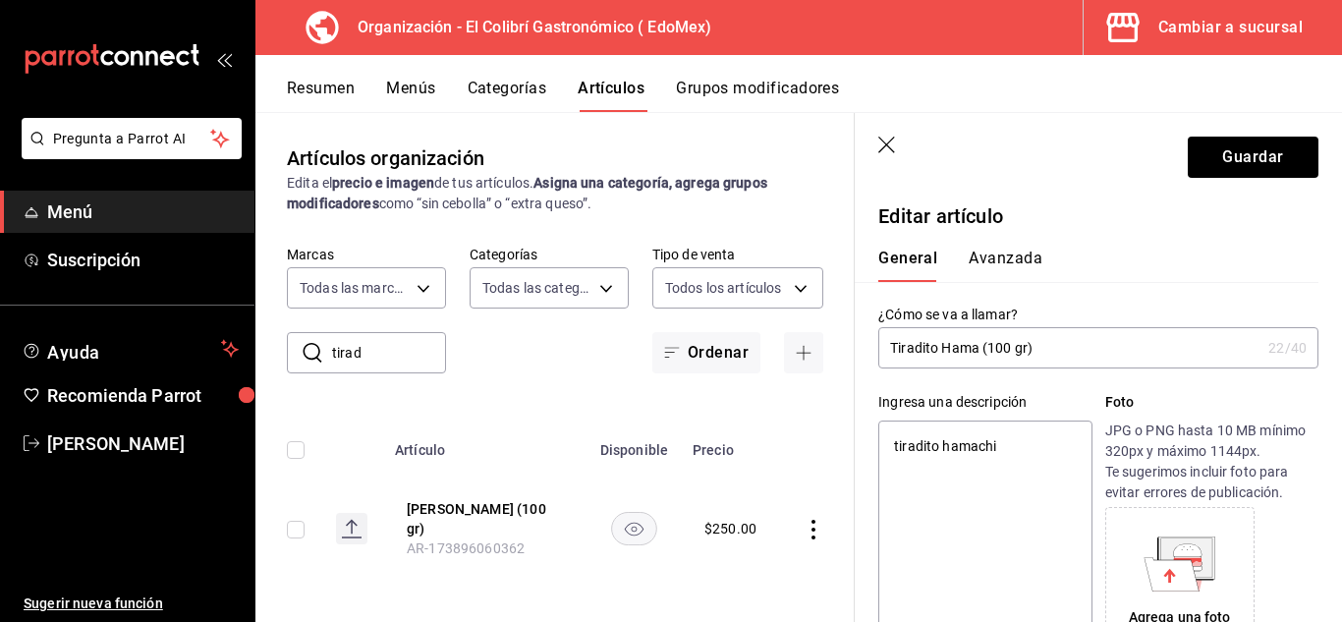
type textarea "x"
type input "Tiradito Ha (100 gr)"
type textarea "x"
type input "Tiradito H (100 gr)"
type textarea "x"
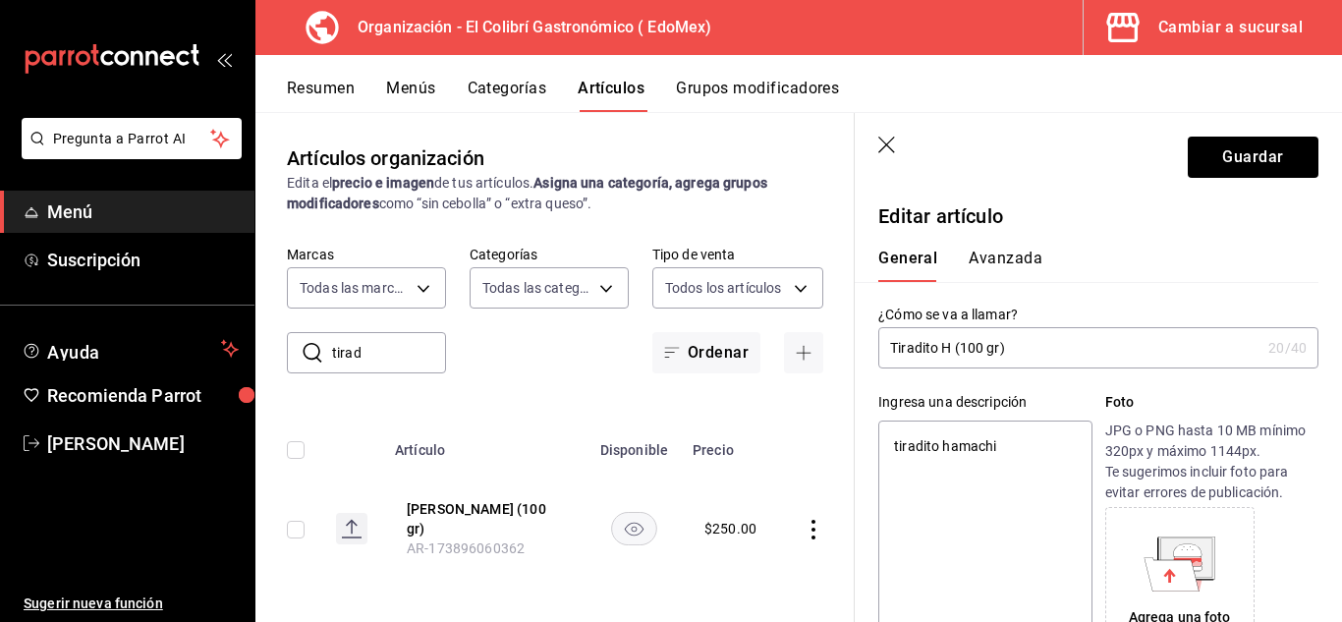
type input "Tiradito (100 gr)"
type textarea "x"
type input "Tiradito (100 gr)"
type textarea "x"
type input "Tiradito (100 gr)"
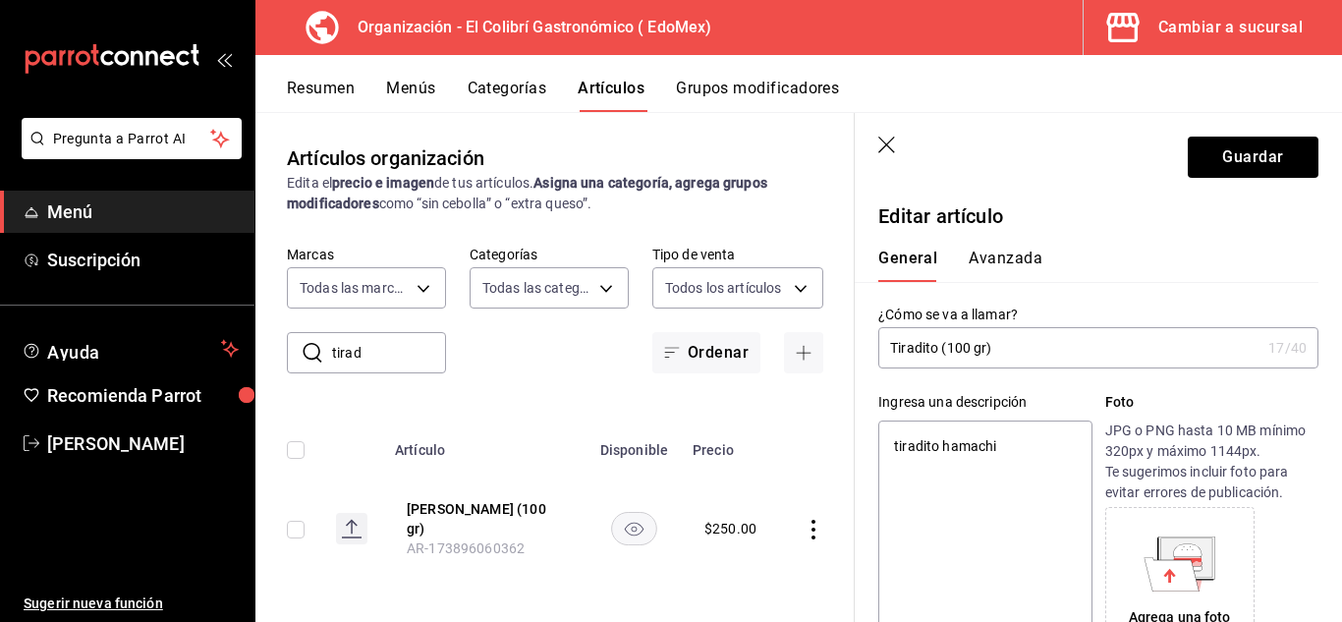
type textarea "x"
type input "Tiradito A (100 gr)"
type textarea "x"
type input "Tiradito At (100 gr)"
type textarea "x"
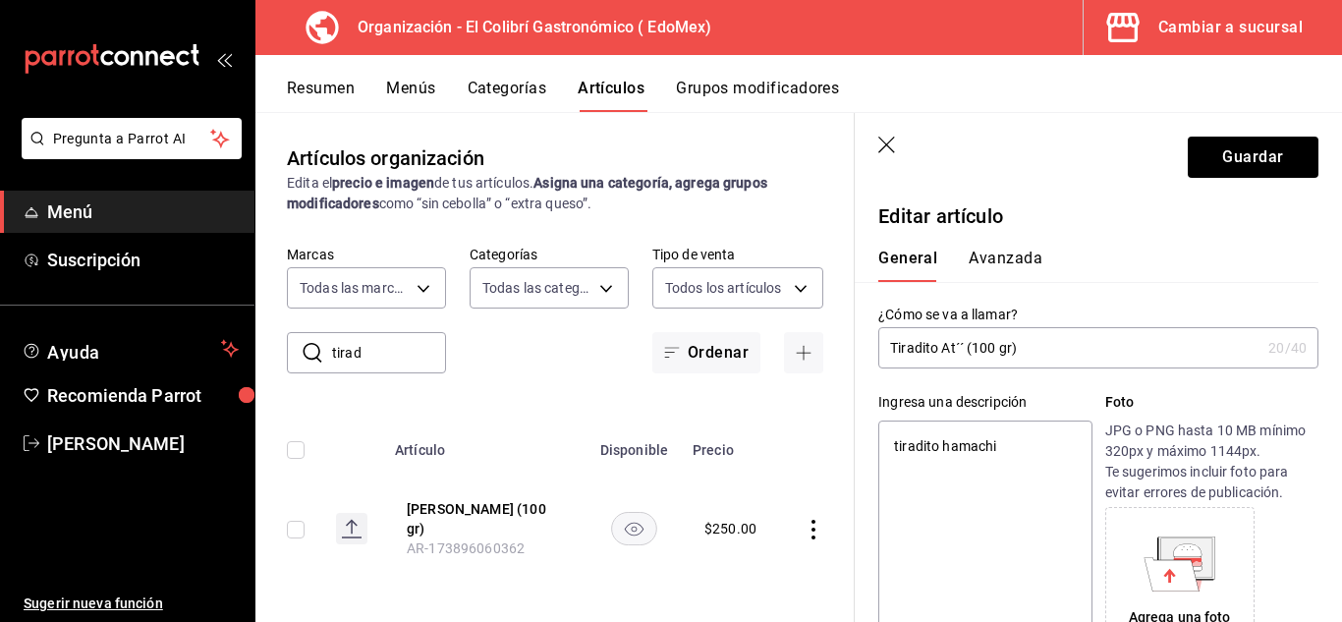
type input "Tiradito At´´ú (100 gr)"
type textarea "x"
type input "Tiradito At´´ (100 gr)"
type textarea "x"
type input "Tiradito At´ (100 gr)"
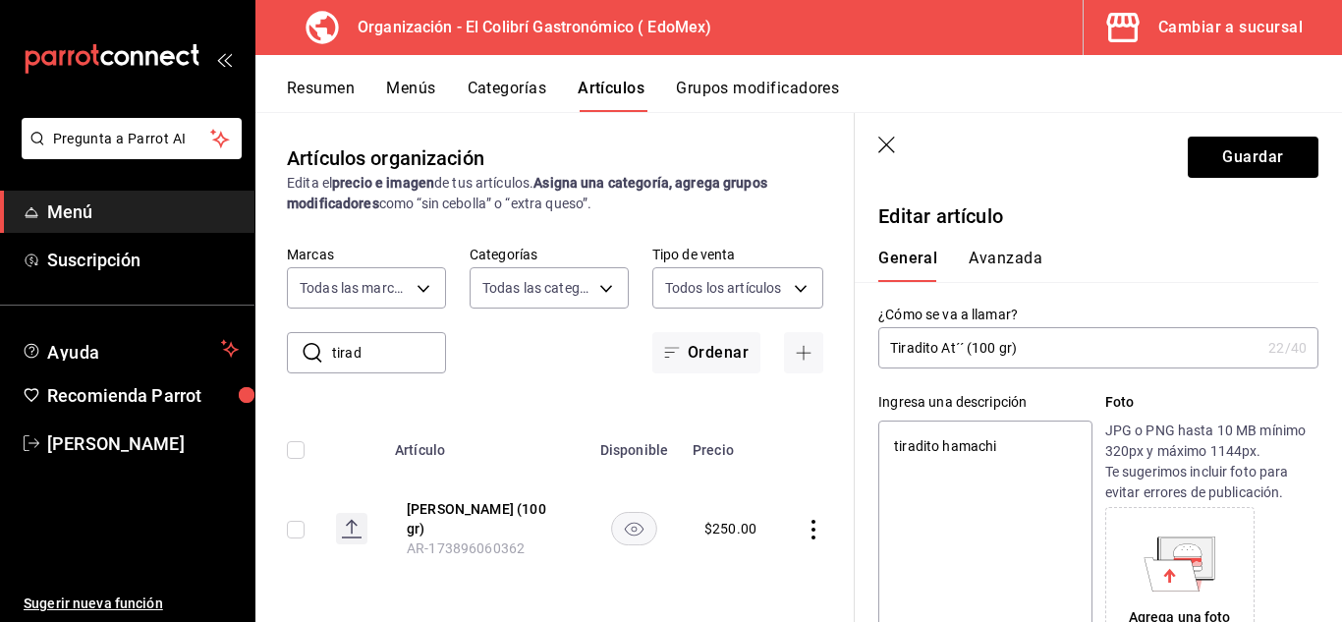
type textarea "x"
type input "Tiradito At (100 gr)"
type textarea "x"
type input "Tiradito Atú (100 gr)"
type textarea "x"
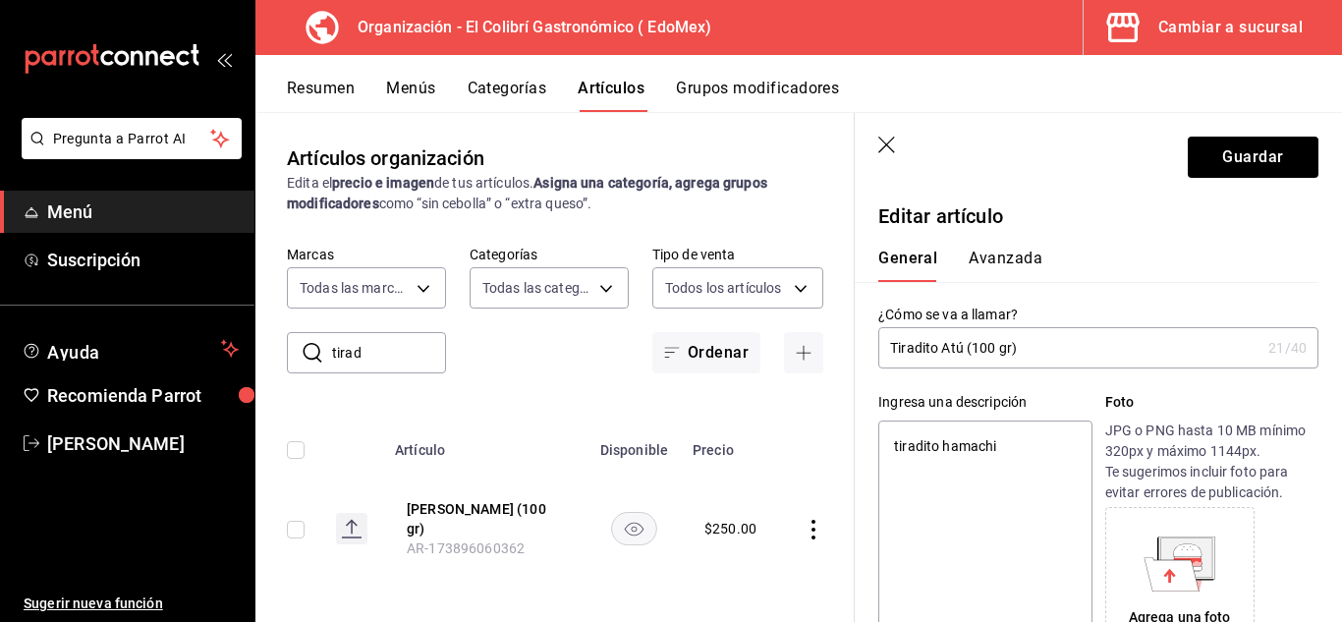
type input "Tiradito Atún (100 gr)"
type textarea "x"
type input "Tiradito Atún (100 gr)"
click at [1252, 185] on header "Guardar" at bounding box center [1098, 153] width 487 height 81
click at [1260, 167] on button "Guardar" at bounding box center [1253, 157] width 131 height 41
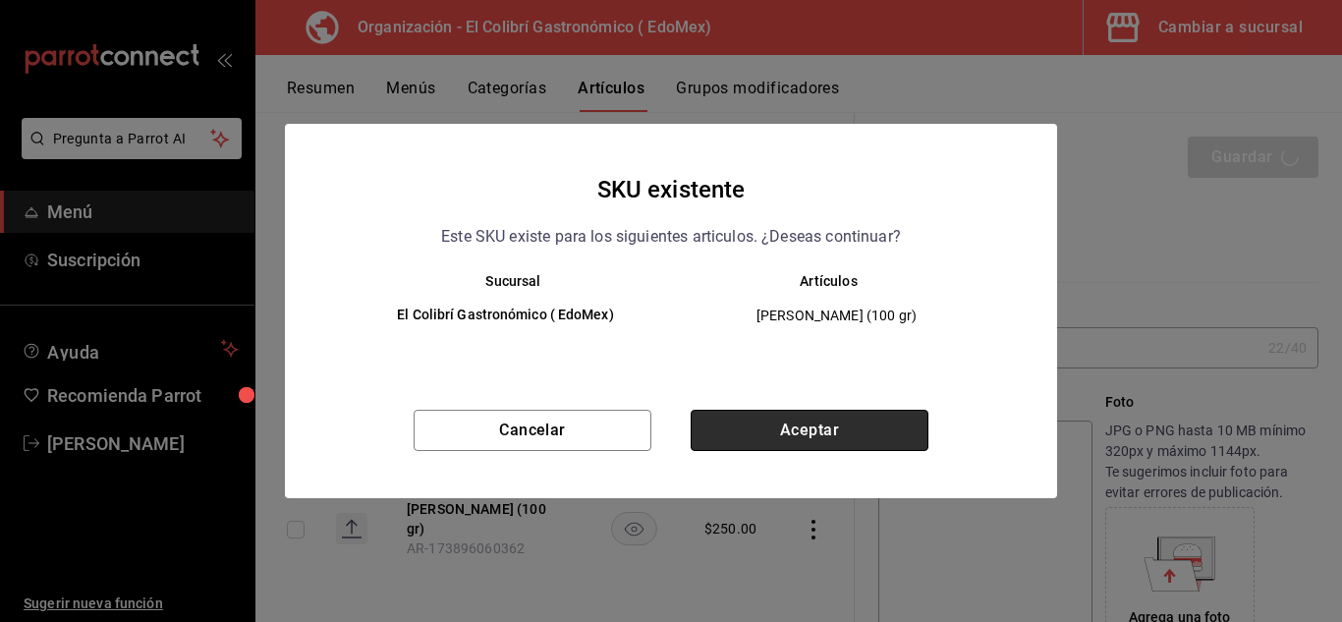
click at [870, 431] on button "Aceptar" at bounding box center [810, 430] width 238 height 41
type textarea "x"
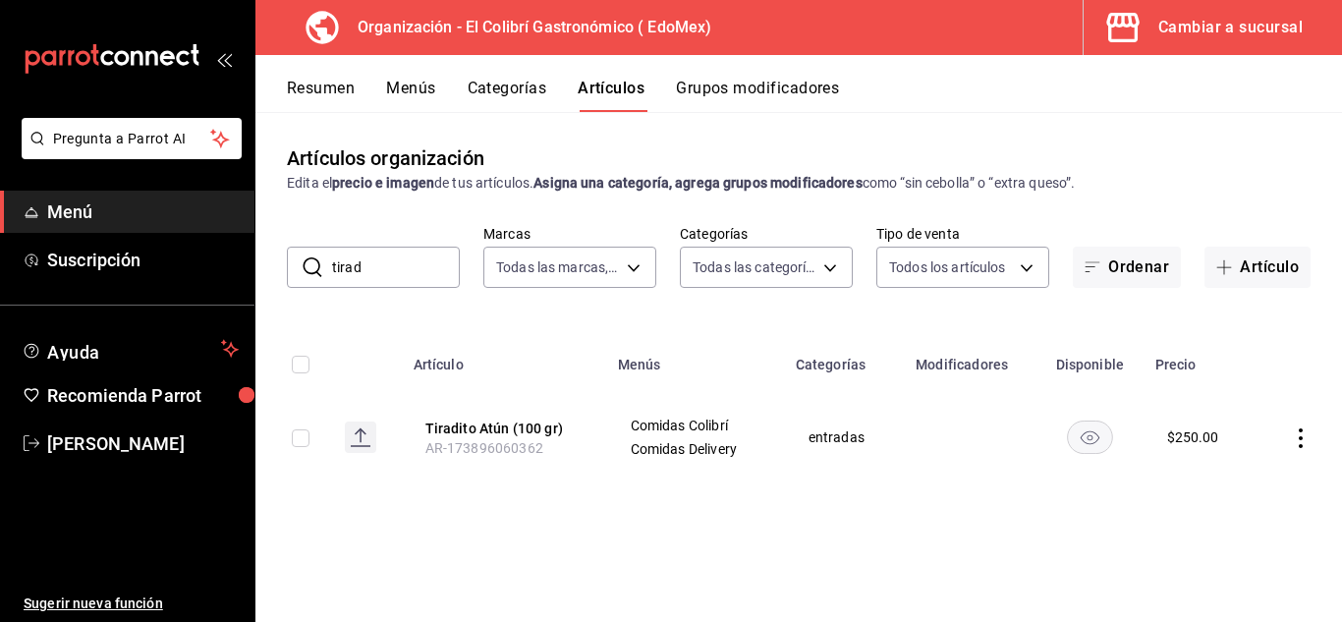
click at [1191, 42] on button "Cambiar a sucursal" at bounding box center [1205, 27] width 243 height 55
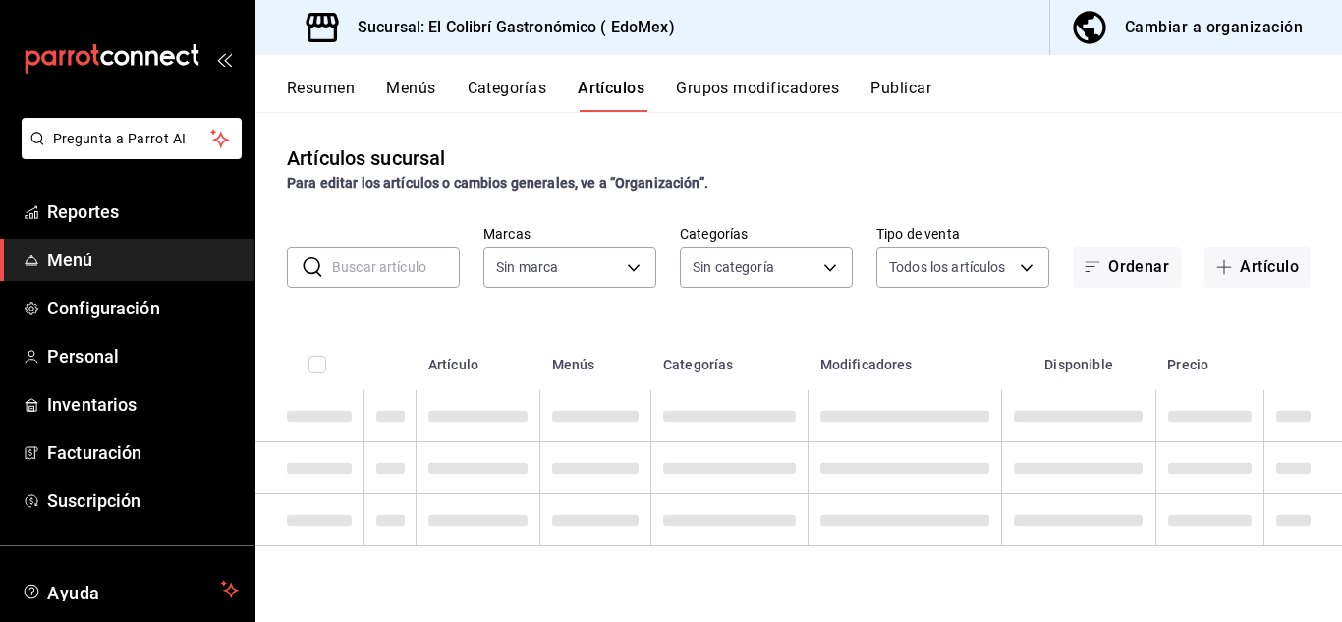
type input "6d531851-8925-43a4-9df7-1cc5c2f50354,7edf731e-90bd-4df5-986b-e23e705053f7,745dd…"
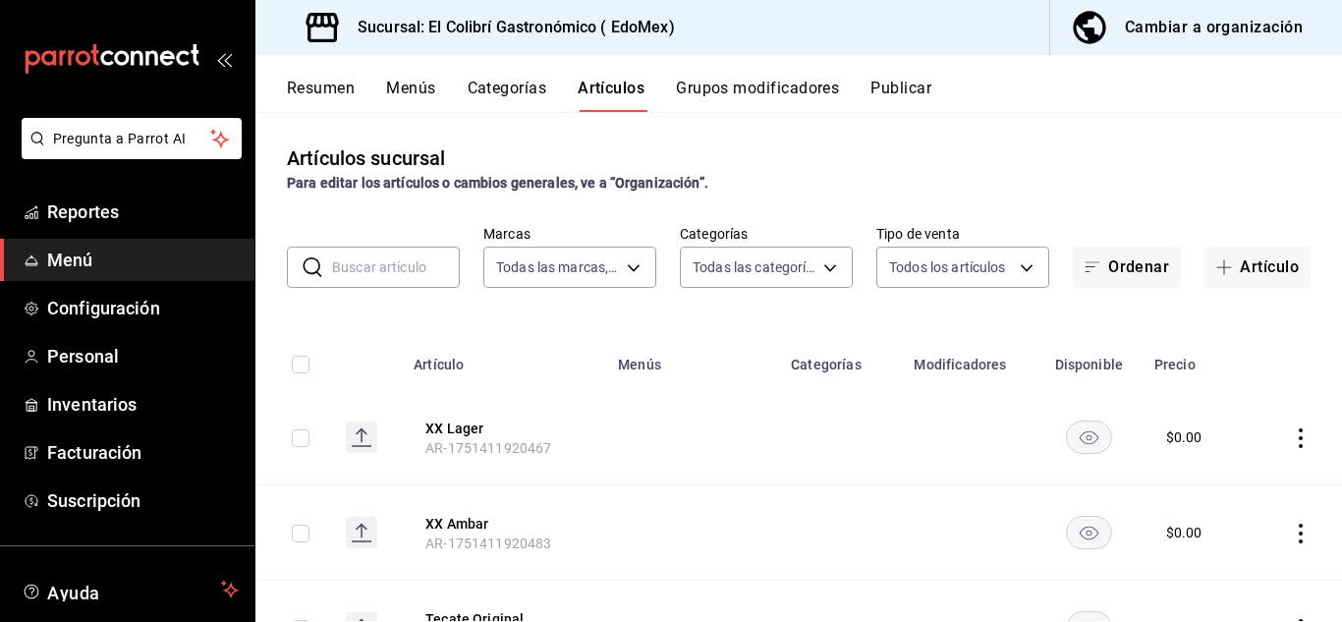
type input "d4f20551-9377-4971-9074-0a47c404ef09"
click at [931, 102] on button "Publicar" at bounding box center [901, 95] width 61 height 33
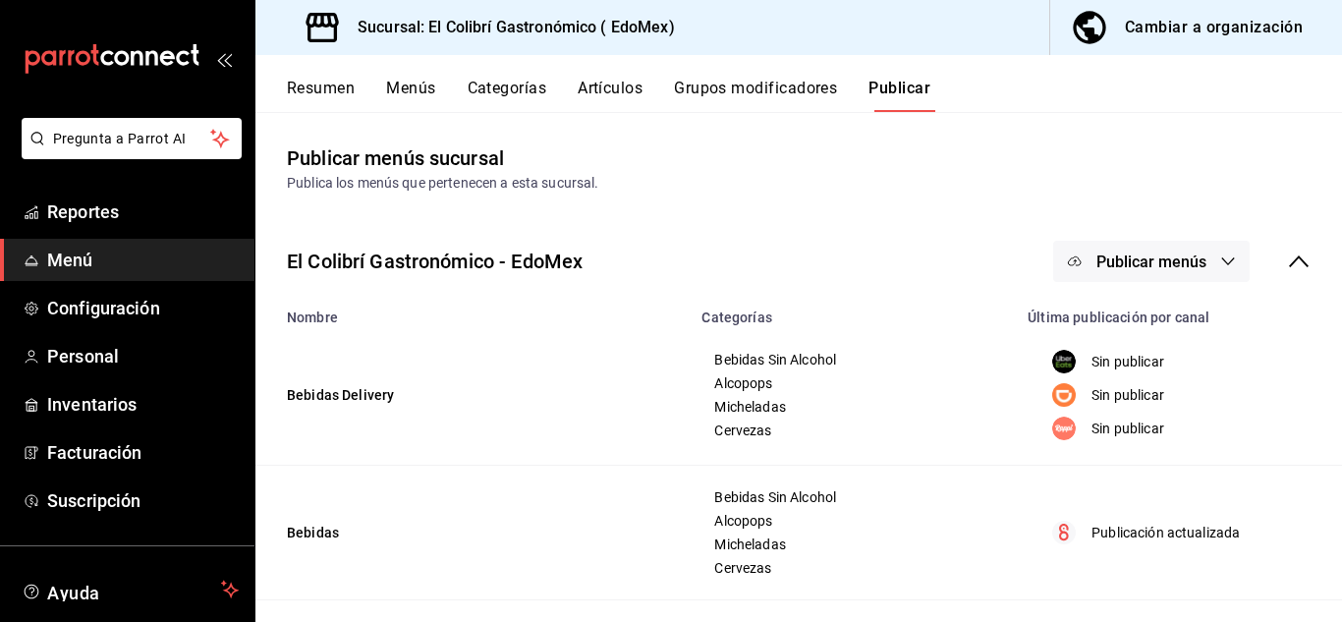
click at [1153, 265] on span "Publicar menús" at bounding box center [1152, 262] width 110 height 19
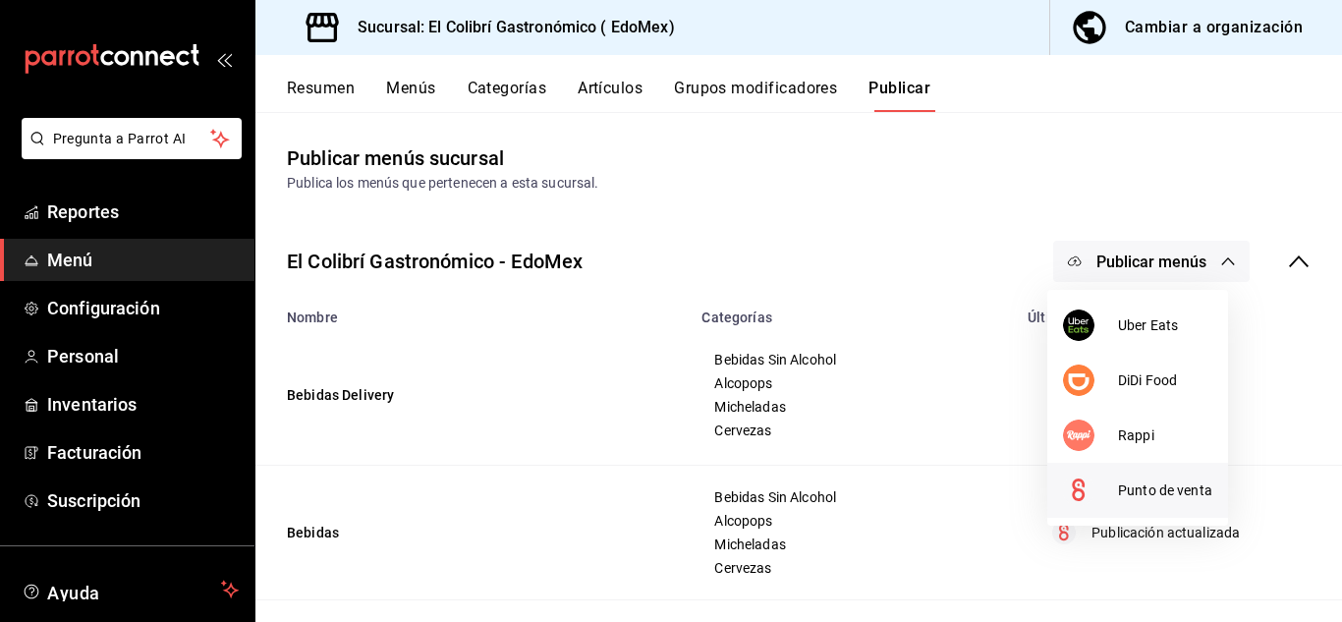
click at [1141, 504] on li "Punto de venta" at bounding box center [1137, 490] width 181 height 55
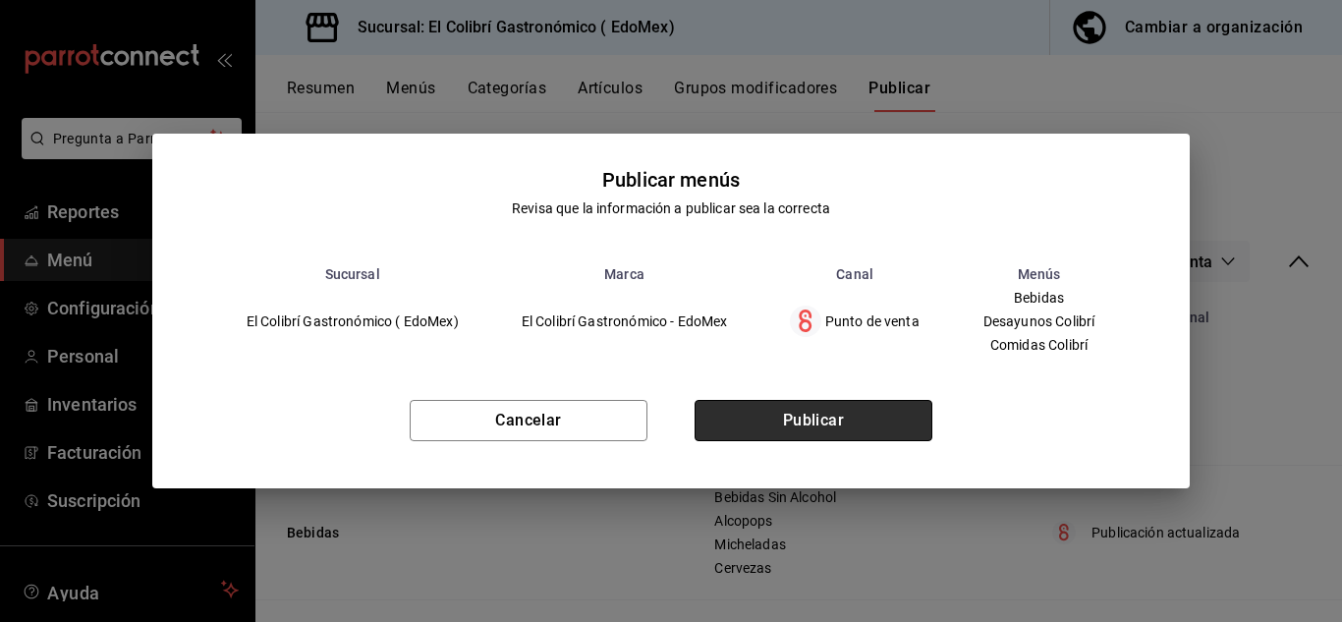
click at [820, 431] on button "Publicar" at bounding box center [814, 420] width 238 height 41
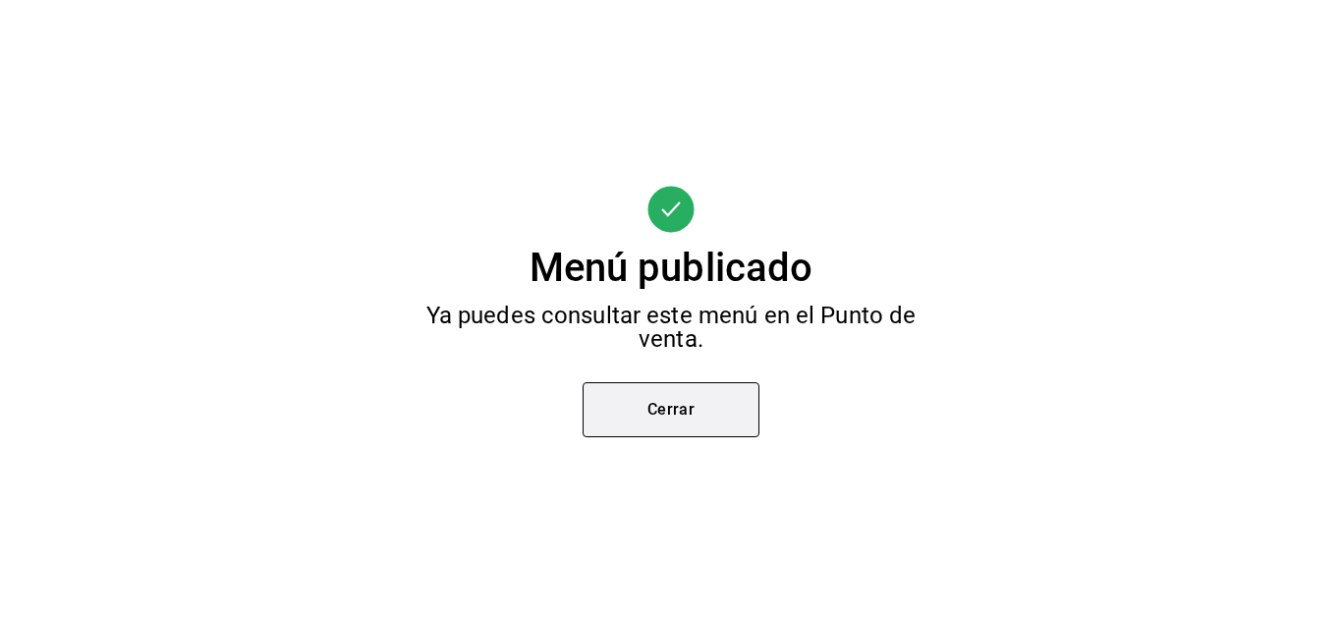
click at [648, 436] on button "Cerrar" at bounding box center [671, 409] width 177 height 55
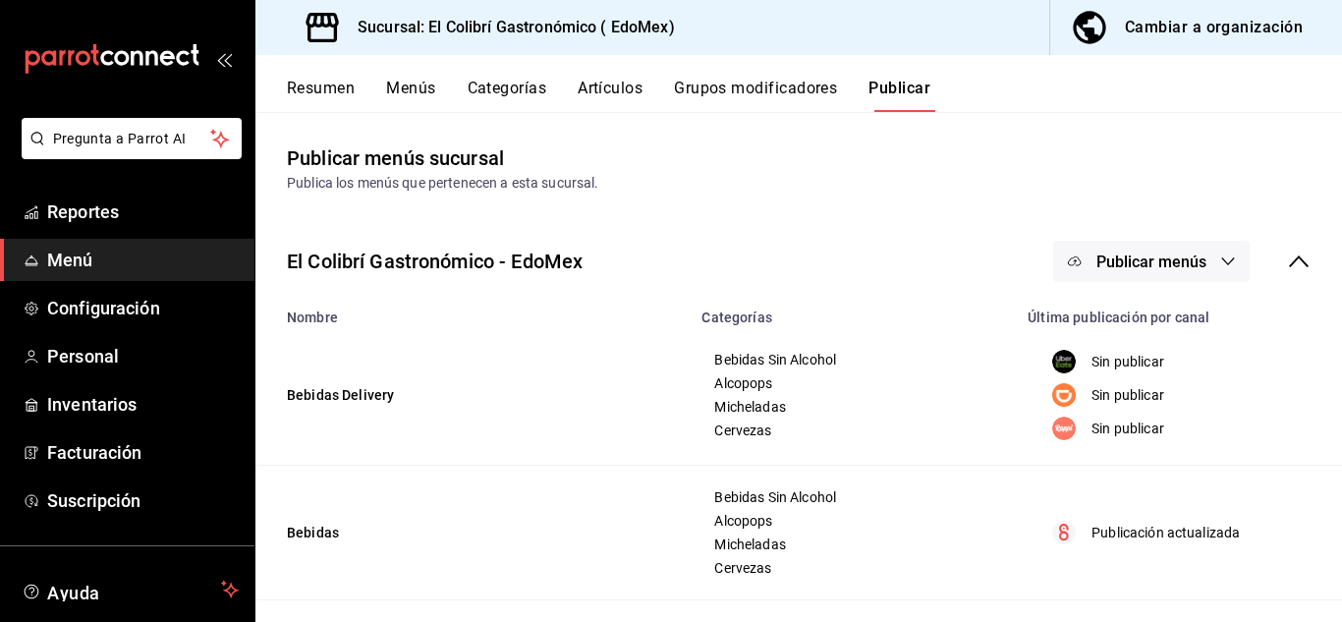
click at [350, 110] on button "Resumen" at bounding box center [321, 95] width 68 height 33
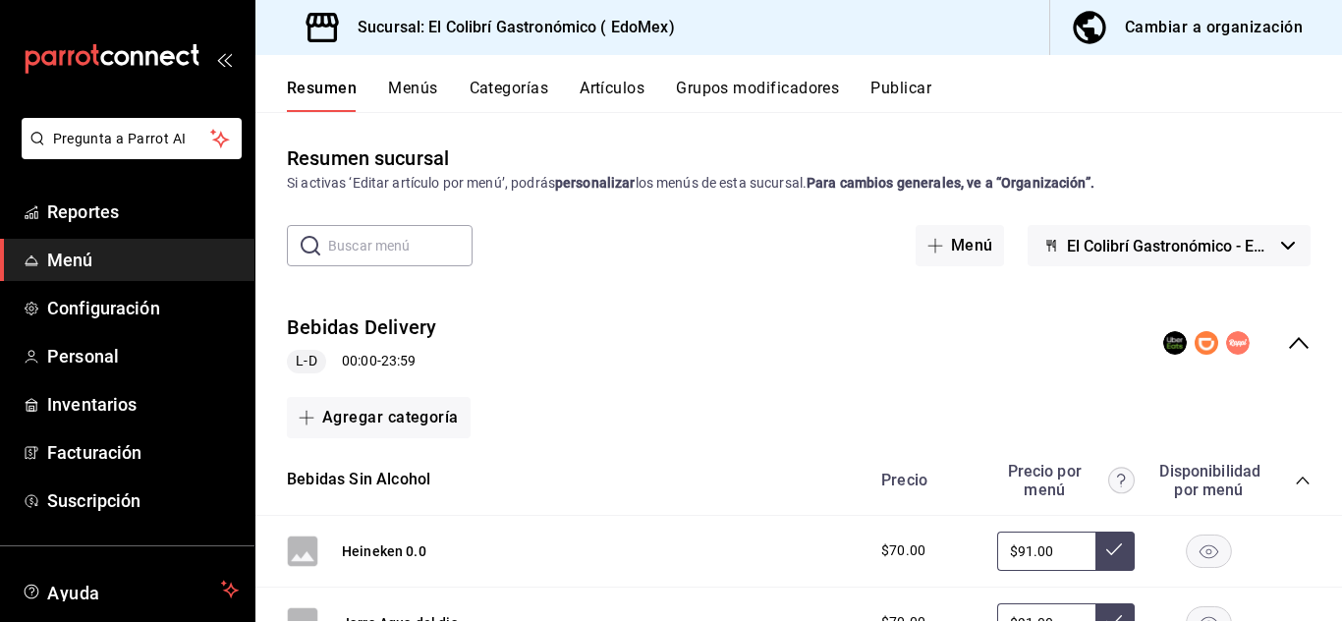
click at [1289, 347] on icon "collapse-menu-row" at bounding box center [1299, 343] width 20 height 12
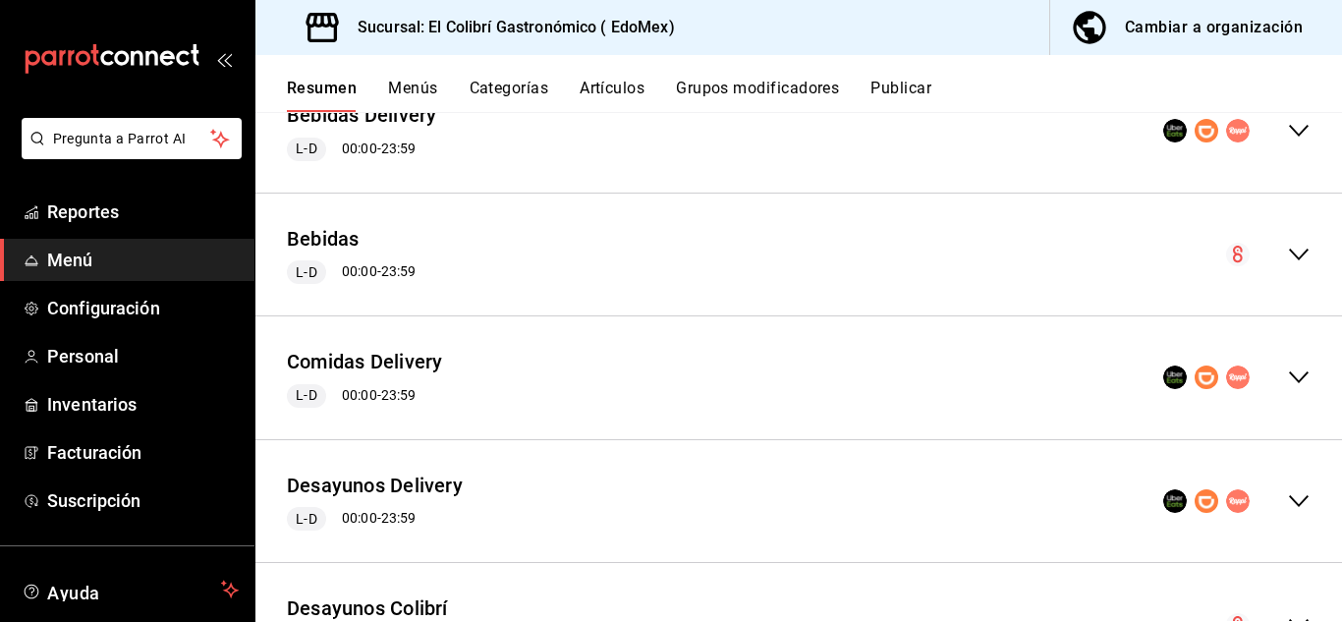
scroll to position [290, 0]
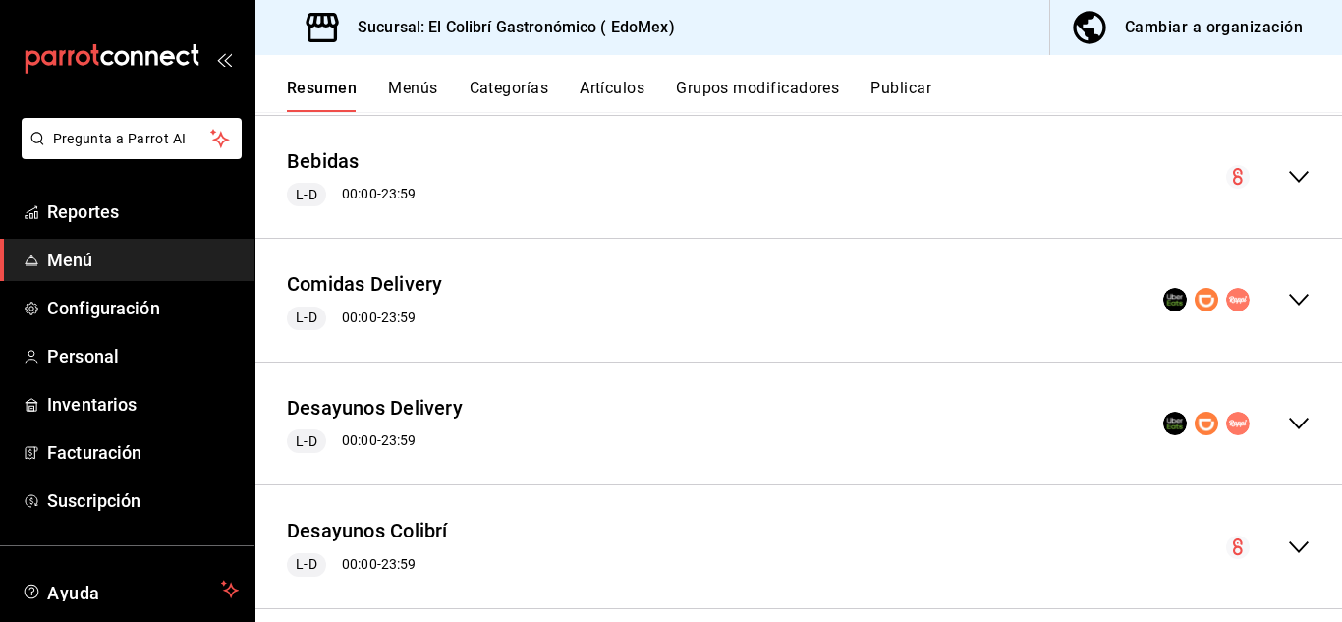
click at [1283, 324] on div "Comidas Delivery L-D 00:00 - 23:59" at bounding box center [798, 299] width 1087 height 91
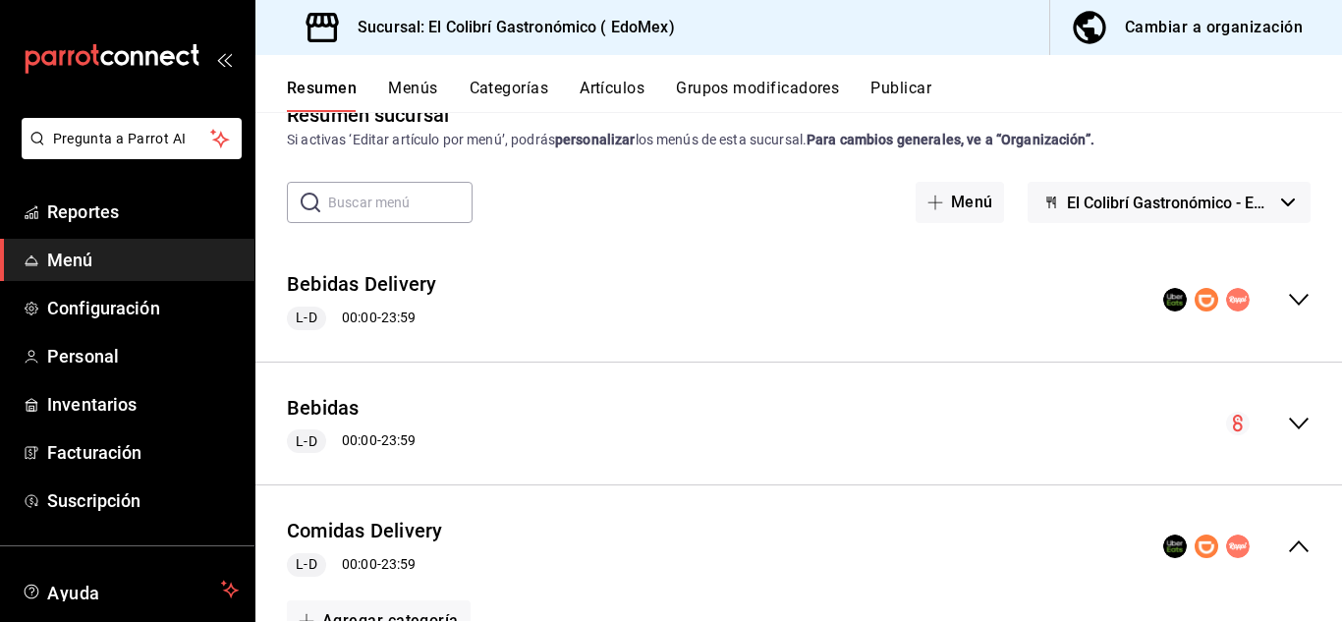
scroll to position [37, 0]
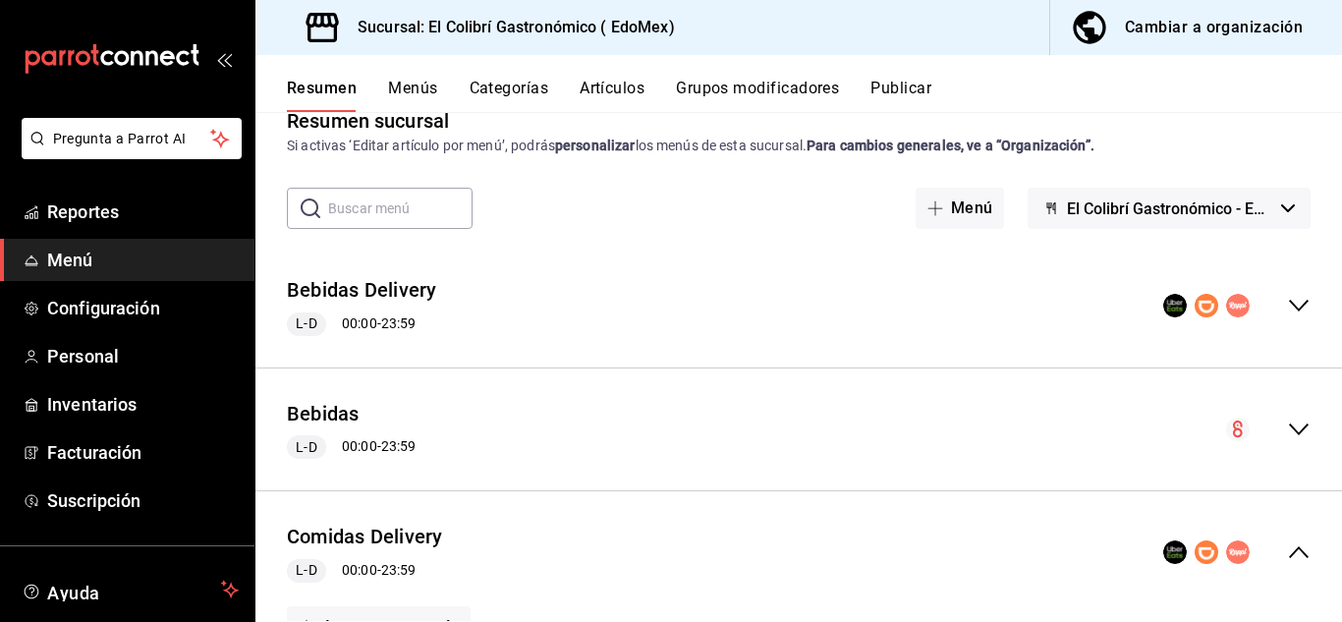
click at [1247, 59] on div "Resumen Menús Categorías Artículos Grupos modificadores Publicar" at bounding box center [798, 83] width 1087 height 57
click at [1310, 42] on button "Cambiar a organización" at bounding box center [1188, 27] width 276 height 55
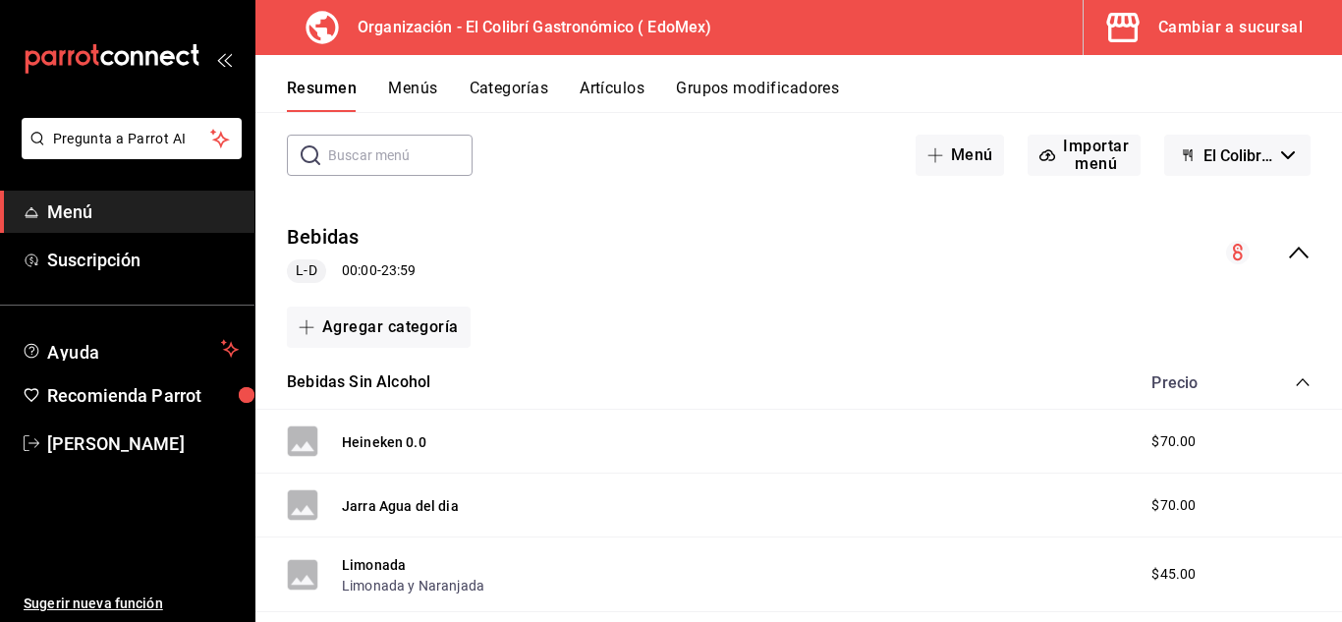
scroll to position [0, 0]
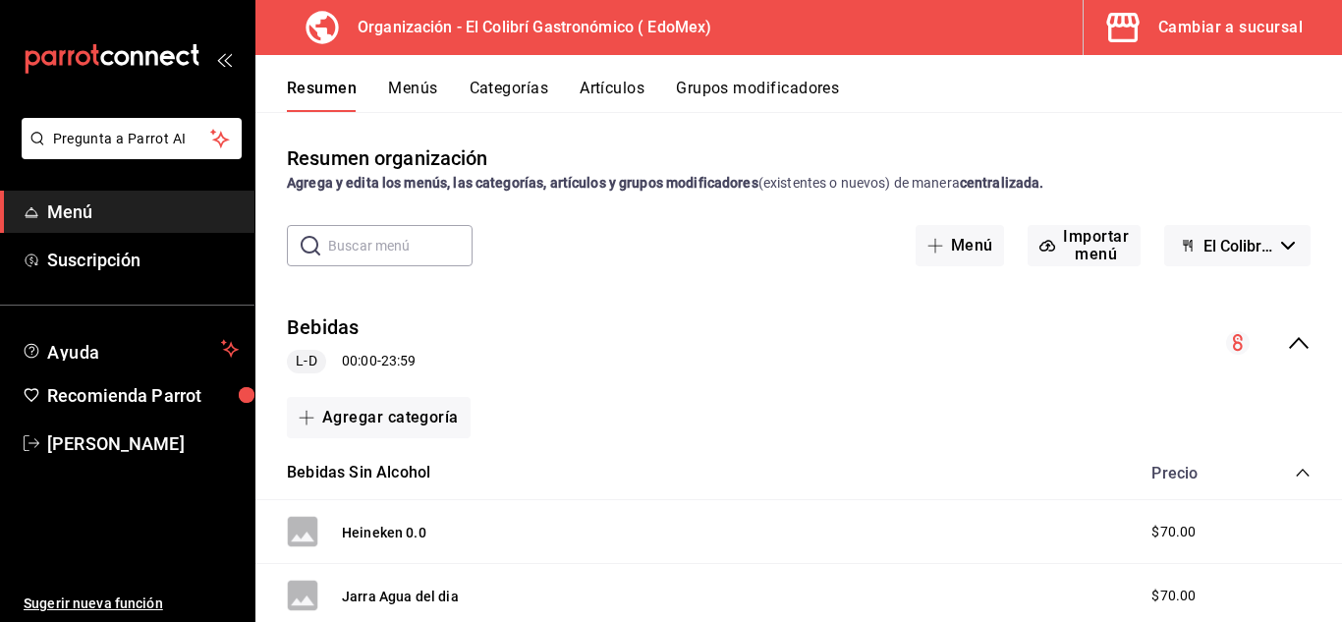
click at [1289, 319] on div "Bebidas L-D 00:00 - 23:59" at bounding box center [798, 343] width 1087 height 91
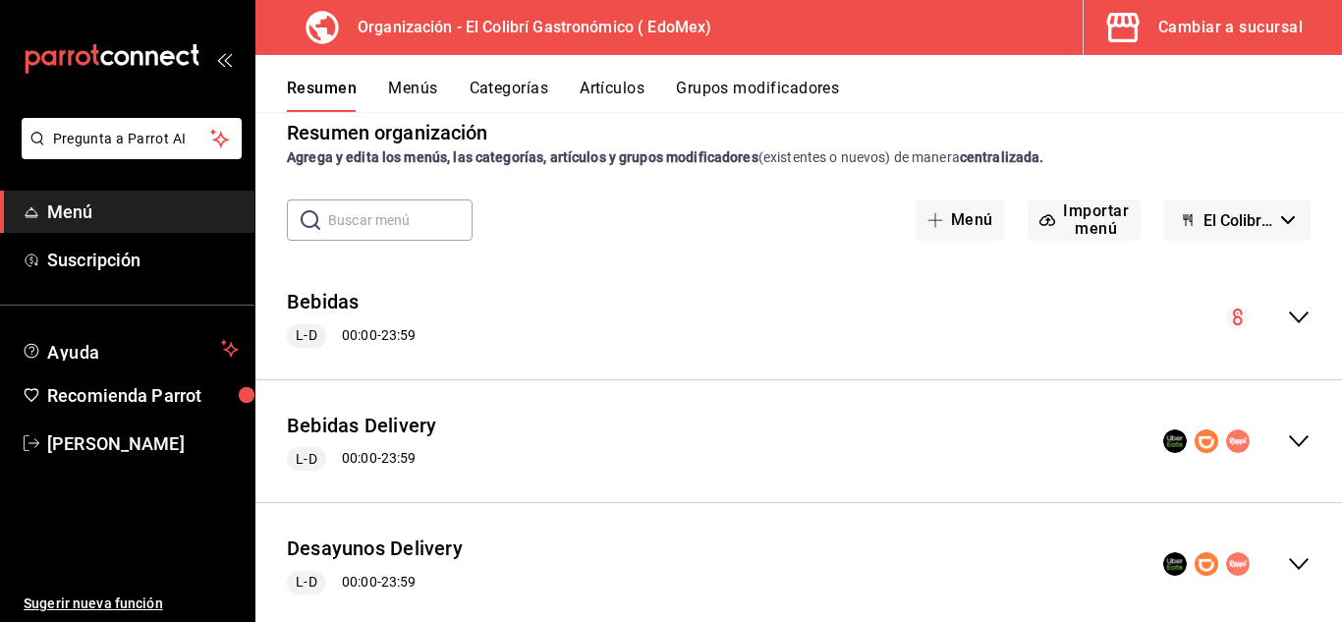
scroll to position [31, 0]
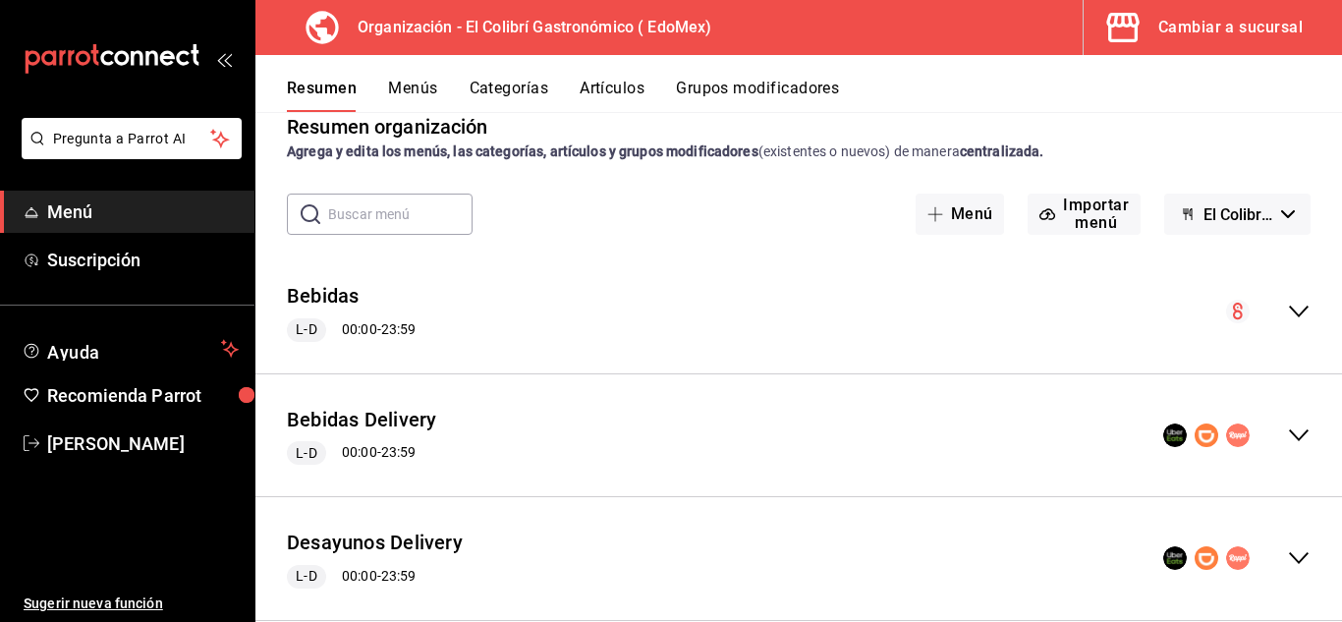
drag, startPoint x: 407, startPoint y: 411, endPoint x: 519, endPoint y: 440, distance: 115.8
click at [519, 440] on div "Bebidas Delivery L-D 00:00 - 23:59" at bounding box center [798, 435] width 1087 height 91
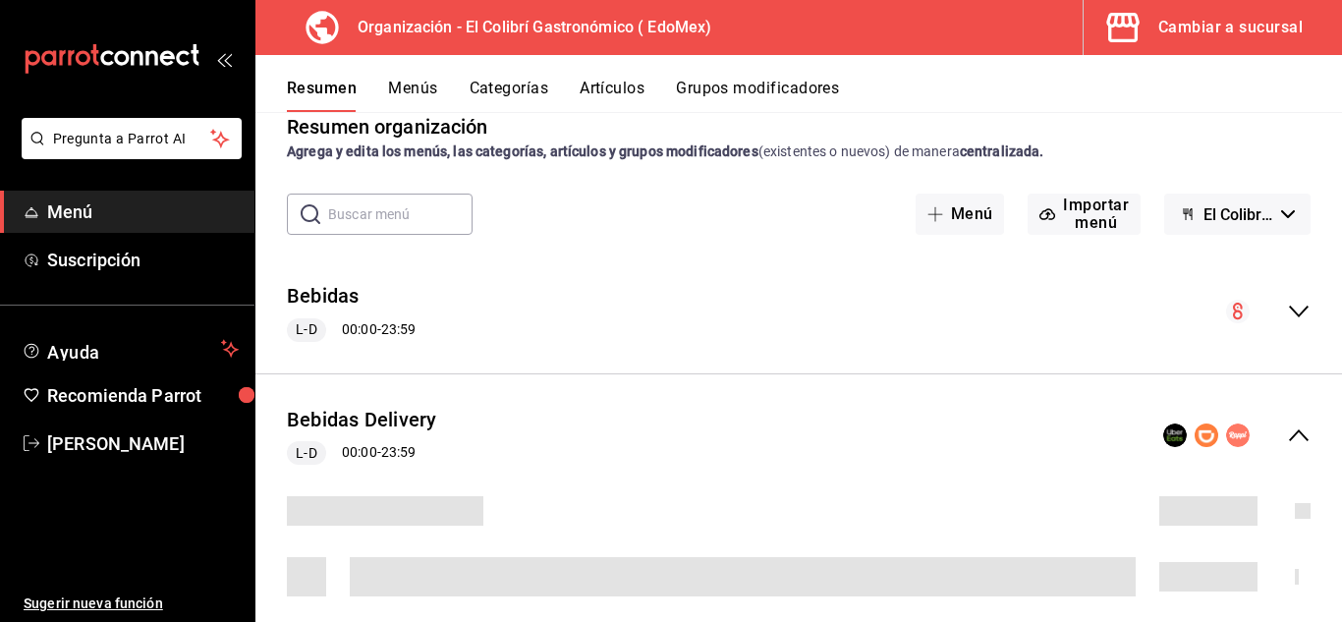
click at [537, 440] on div "Bebidas Delivery L-D 00:00 - 23:59" at bounding box center [798, 435] width 1087 height 91
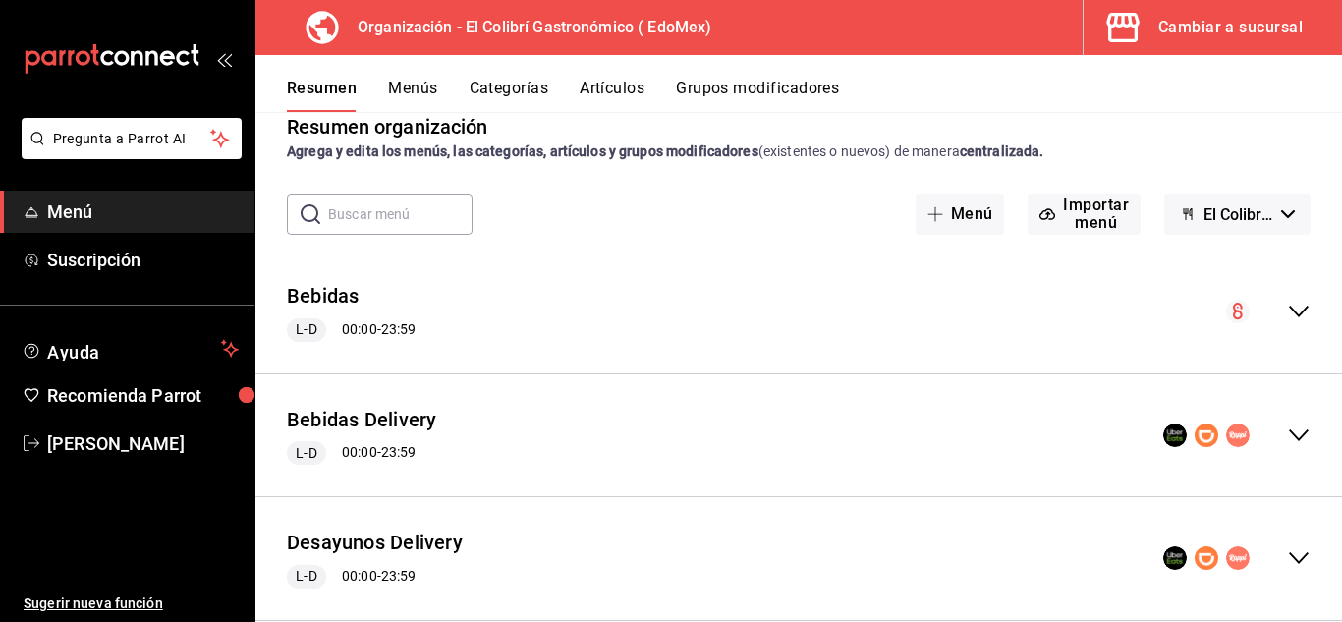
click at [391, 83] on button "Menús" at bounding box center [412, 95] width 49 height 33
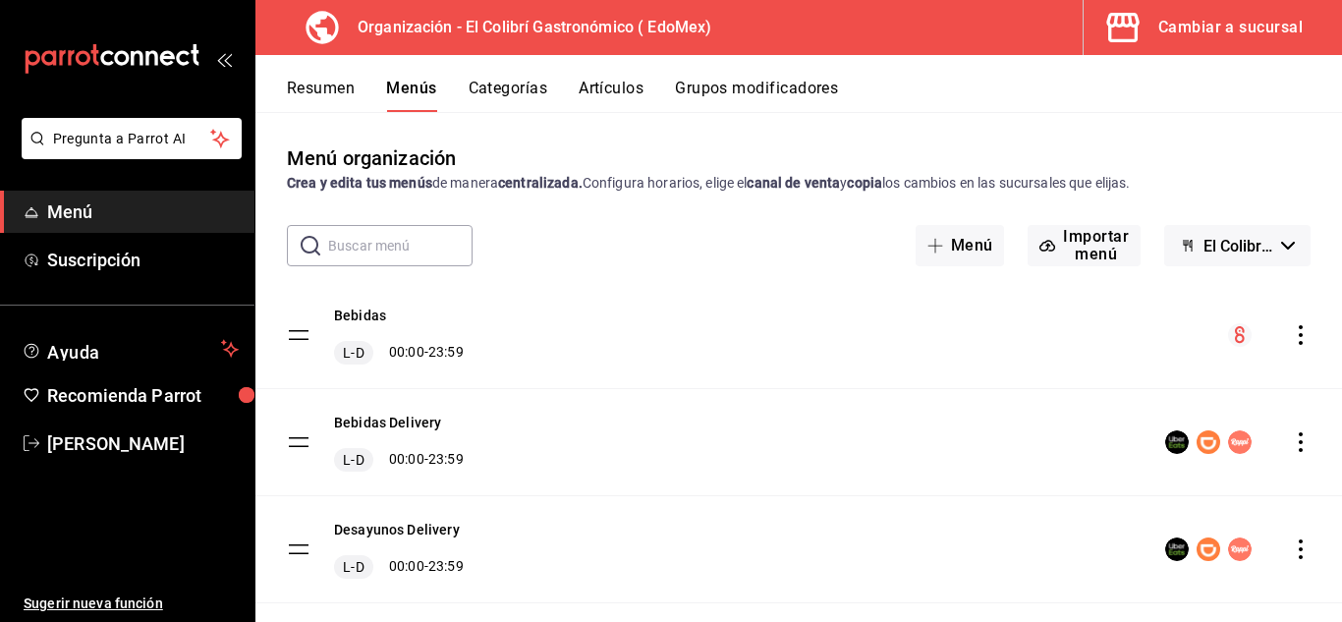
scroll to position [359, 0]
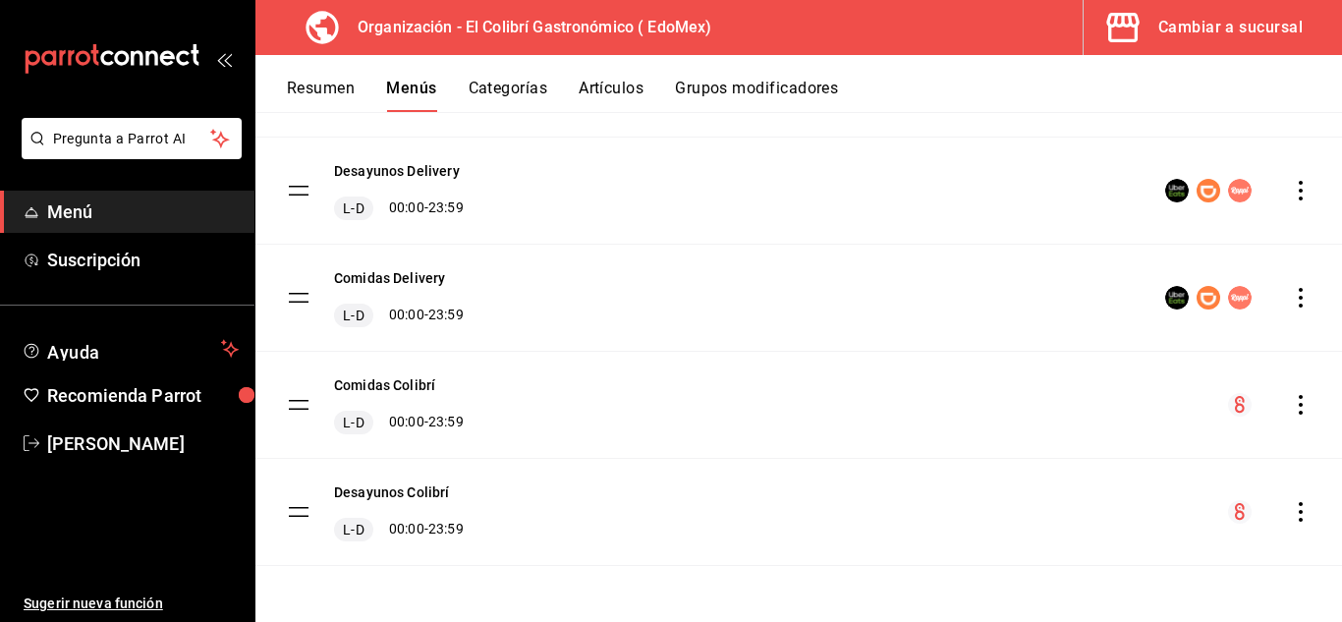
click at [1274, 299] on div "menu-maker-table" at bounding box center [1237, 298] width 145 height 24
click at [1291, 300] on icon "actions" at bounding box center [1301, 298] width 20 height 20
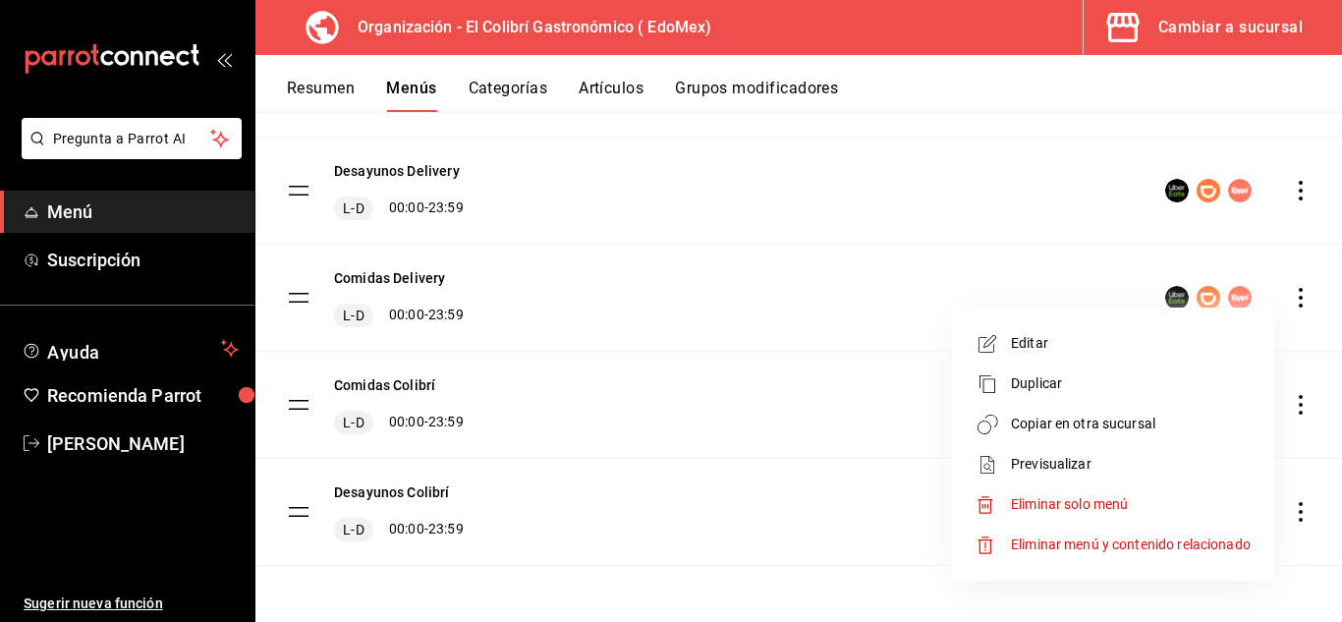
click at [1177, 546] on span "Eliminar menú y contenido relacionado" at bounding box center [1131, 544] width 240 height 16
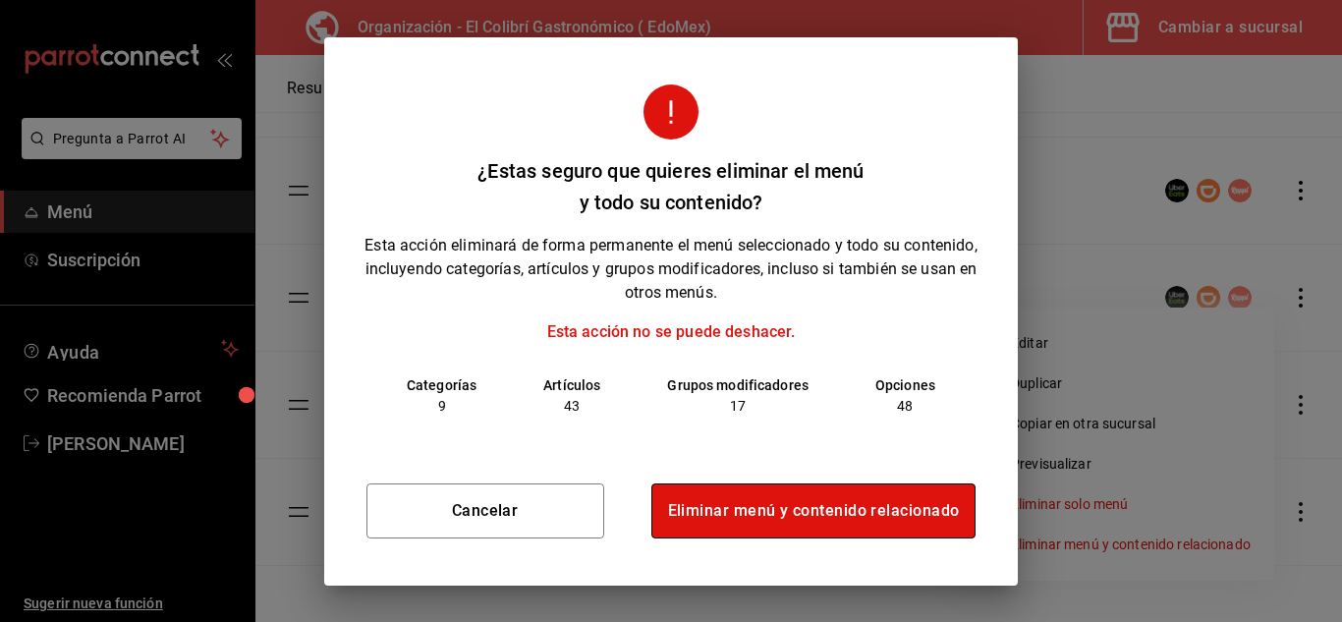
click at [949, 528] on button "Eliminar menú y contenido relacionado" at bounding box center [813, 510] width 325 height 55
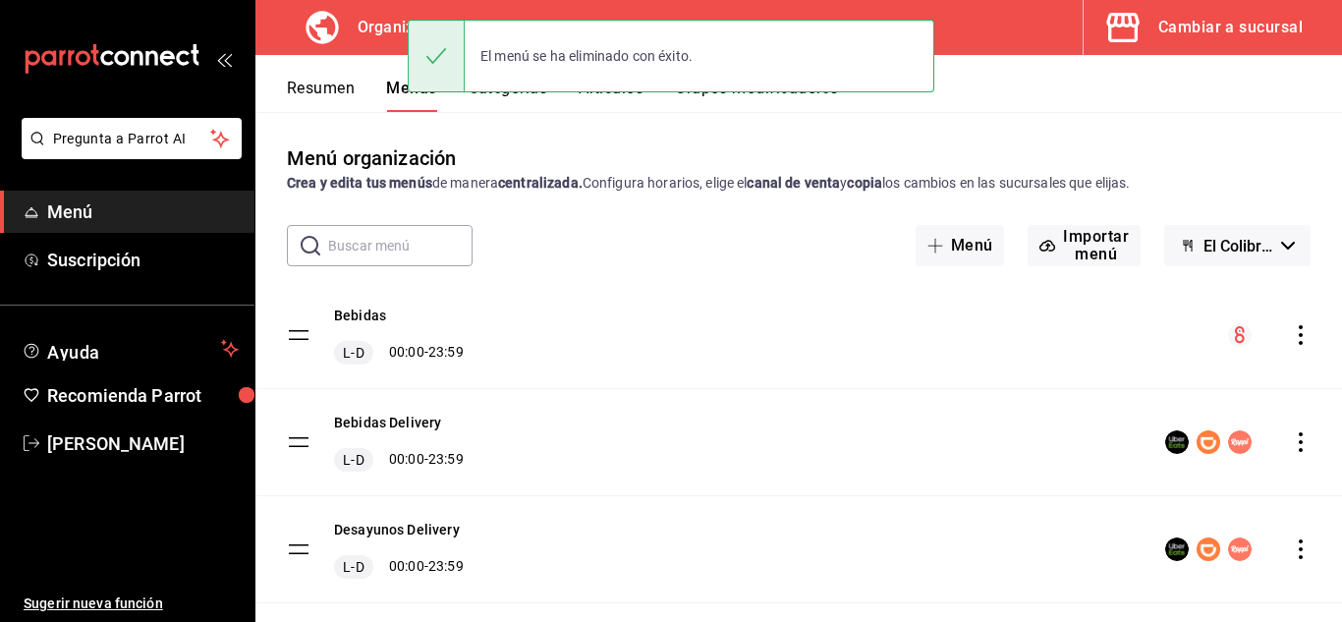
scroll to position [21, 0]
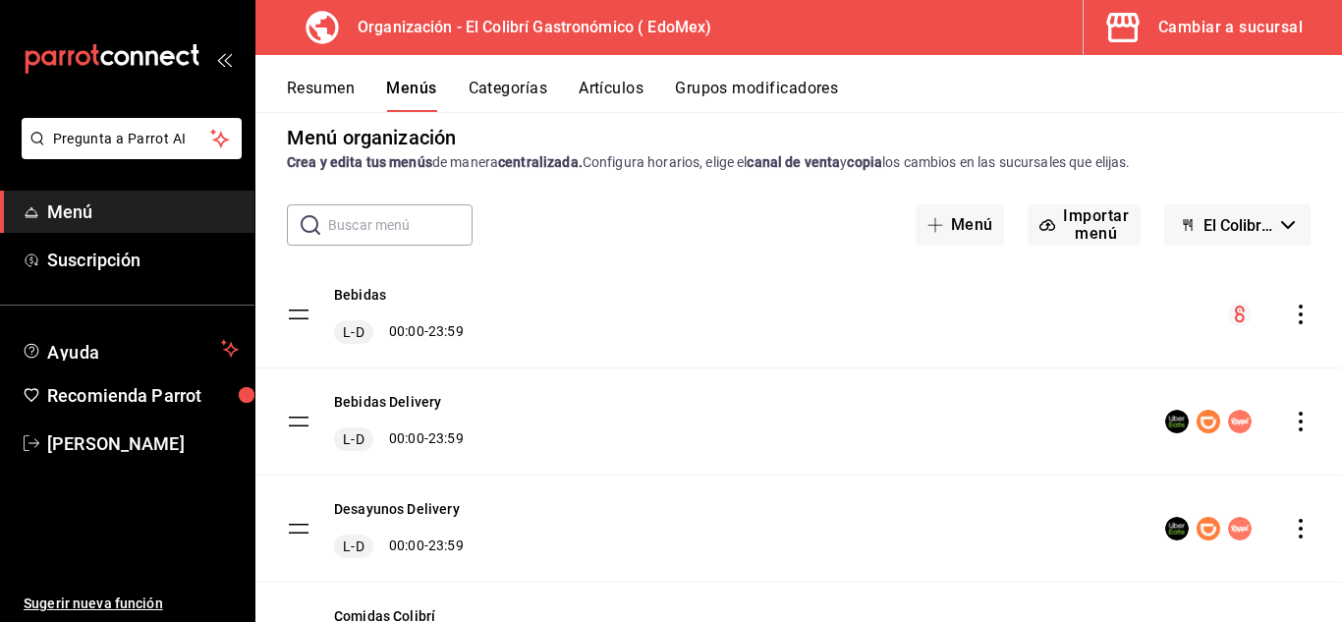
click at [1291, 417] on icon "actions" at bounding box center [1301, 422] width 20 height 20
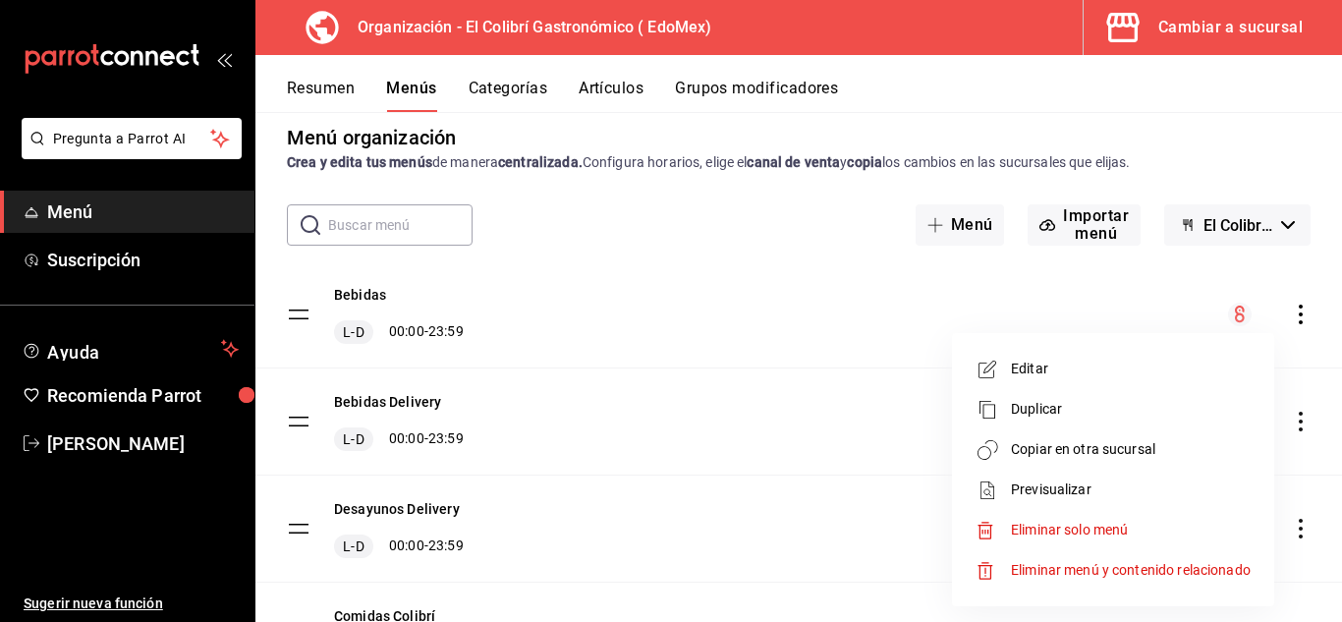
click at [1107, 577] on span "Eliminar menú y contenido relacionado" at bounding box center [1131, 570] width 240 height 16
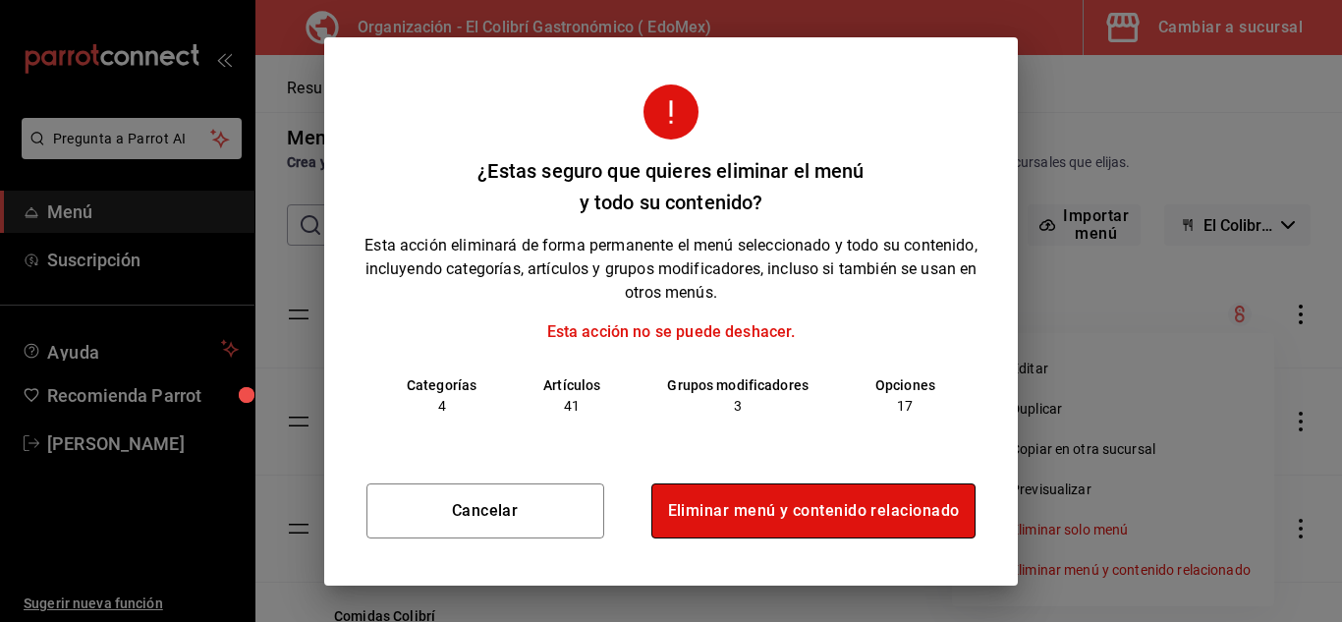
click at [938, 521] on button "Eliminar menú y contenido relacionado" at bounding box center [813, 510] width 325 height 55
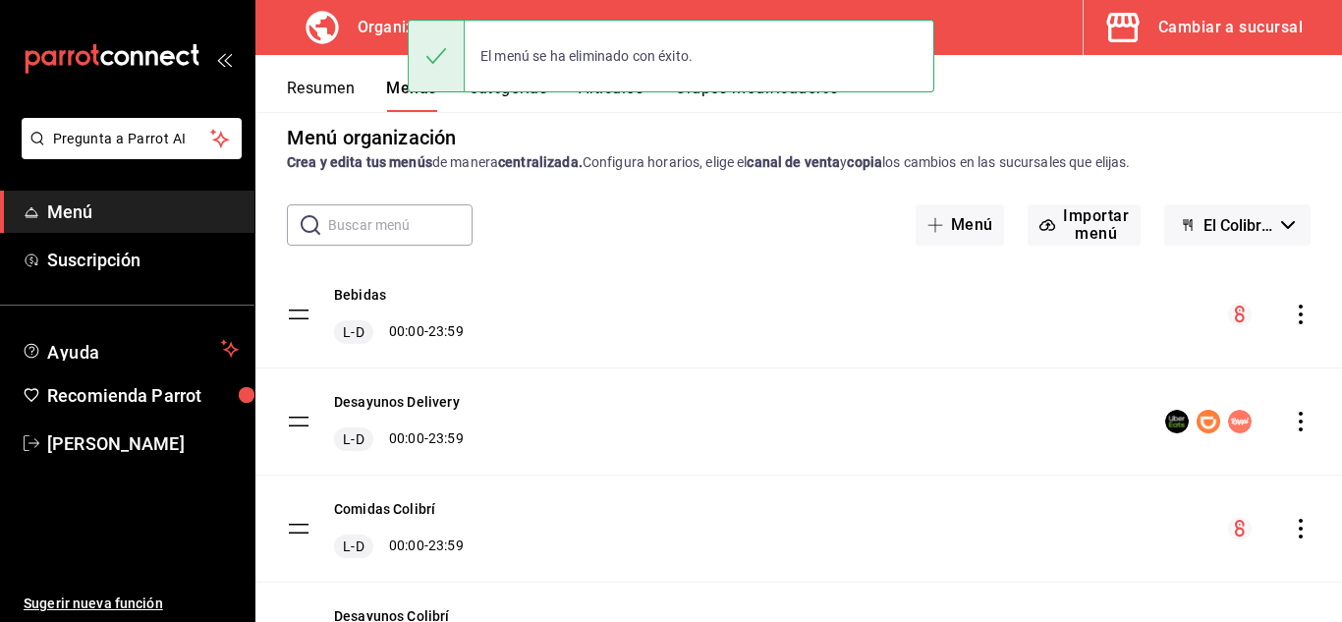
click at [1291, 426] on icon "actions" at bounding box center [1301, 422] width 20 height 20
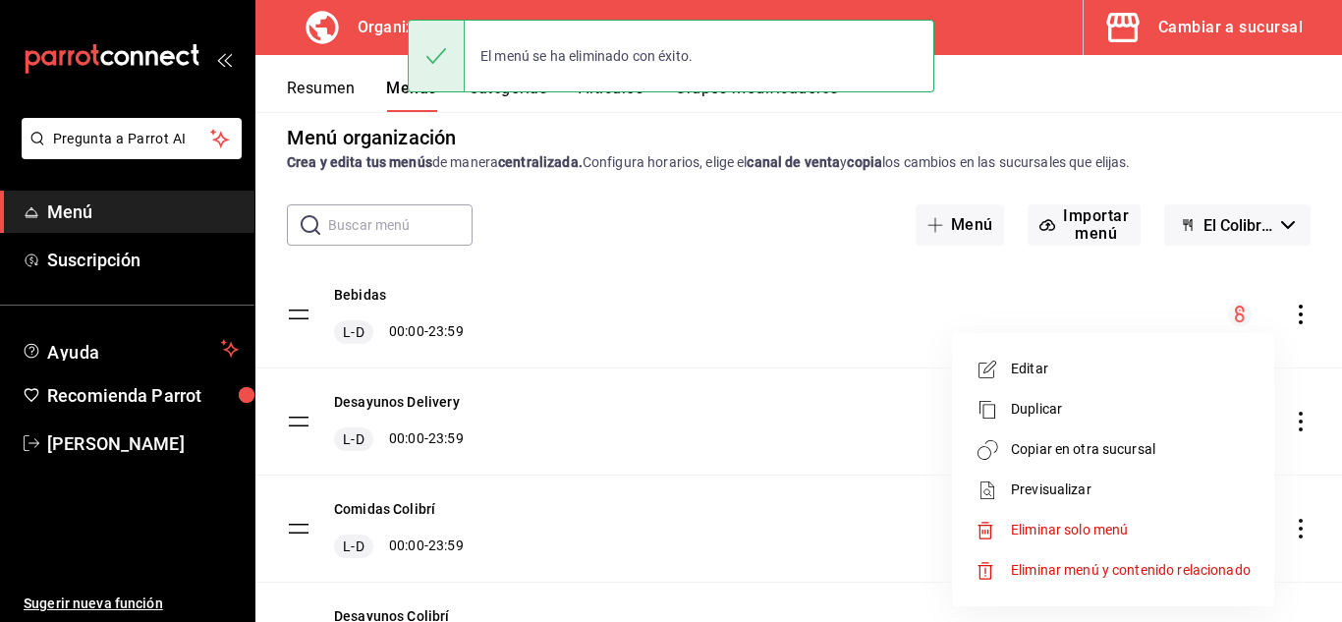
click at [1082, 582] on li "Eliminar menú y contenido relacionado" at bounding box center [1113, 570] width 307 height 40
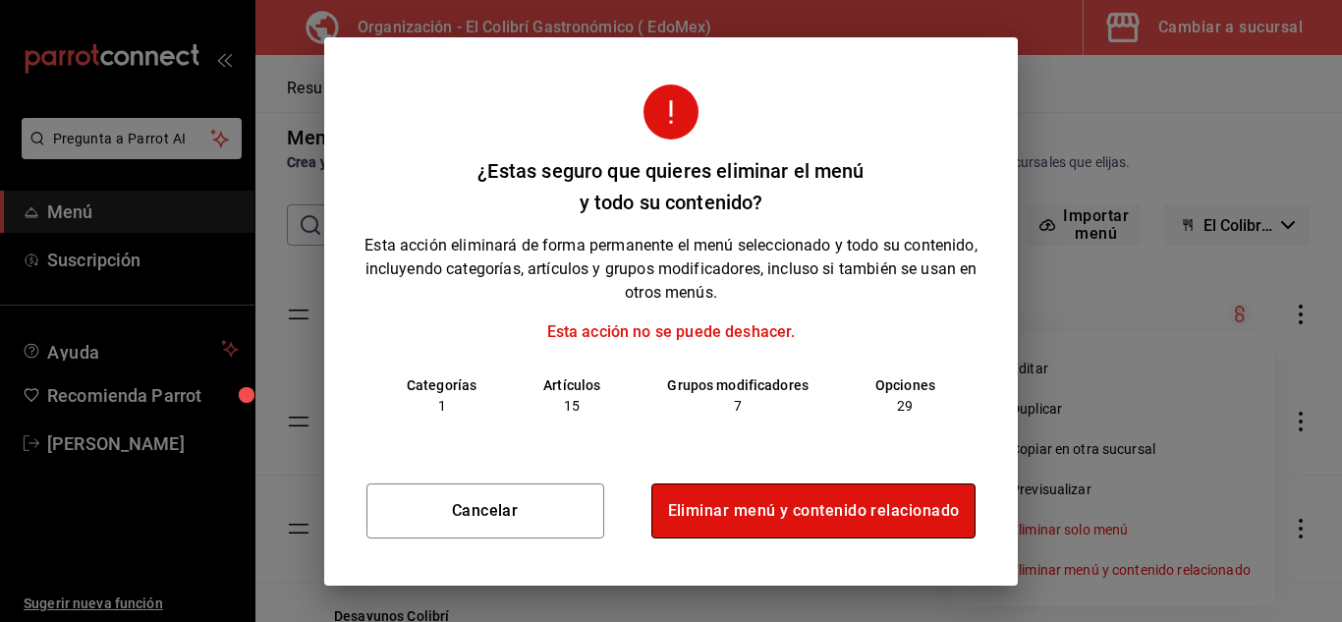
click at [900, 524] on button "Eliminar menú y contenido relacionado" at bounding box center [813, 510] width 325 height 55
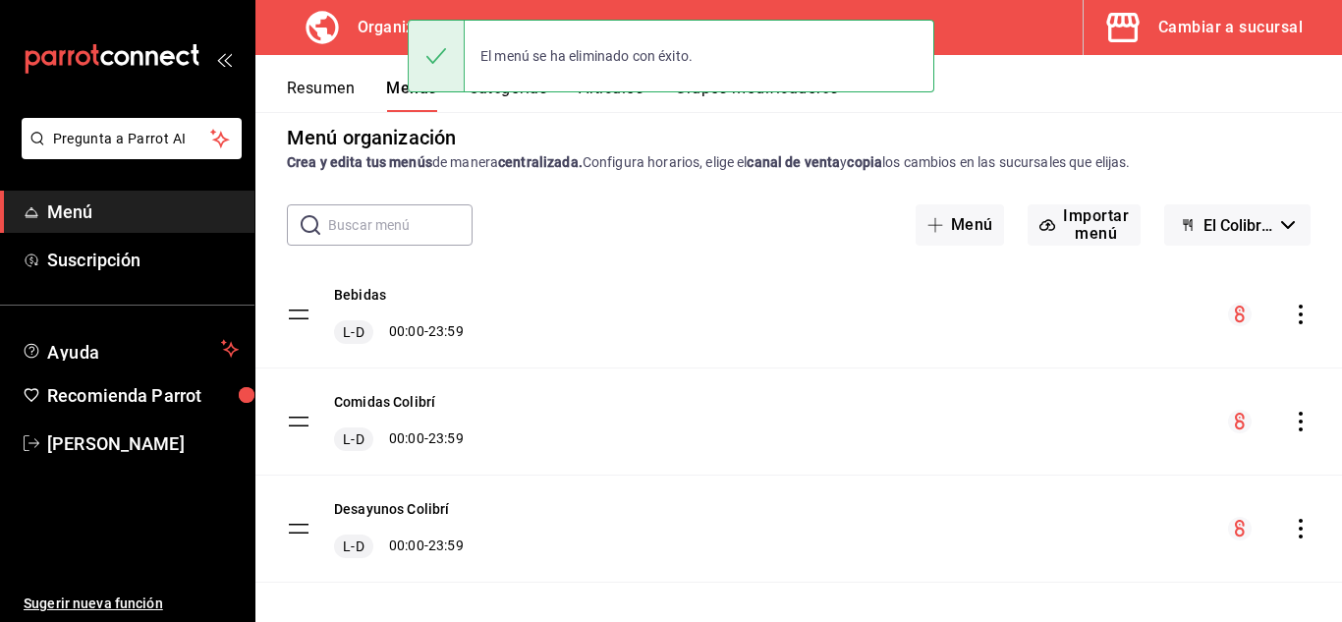
scroll to position [37, 0]
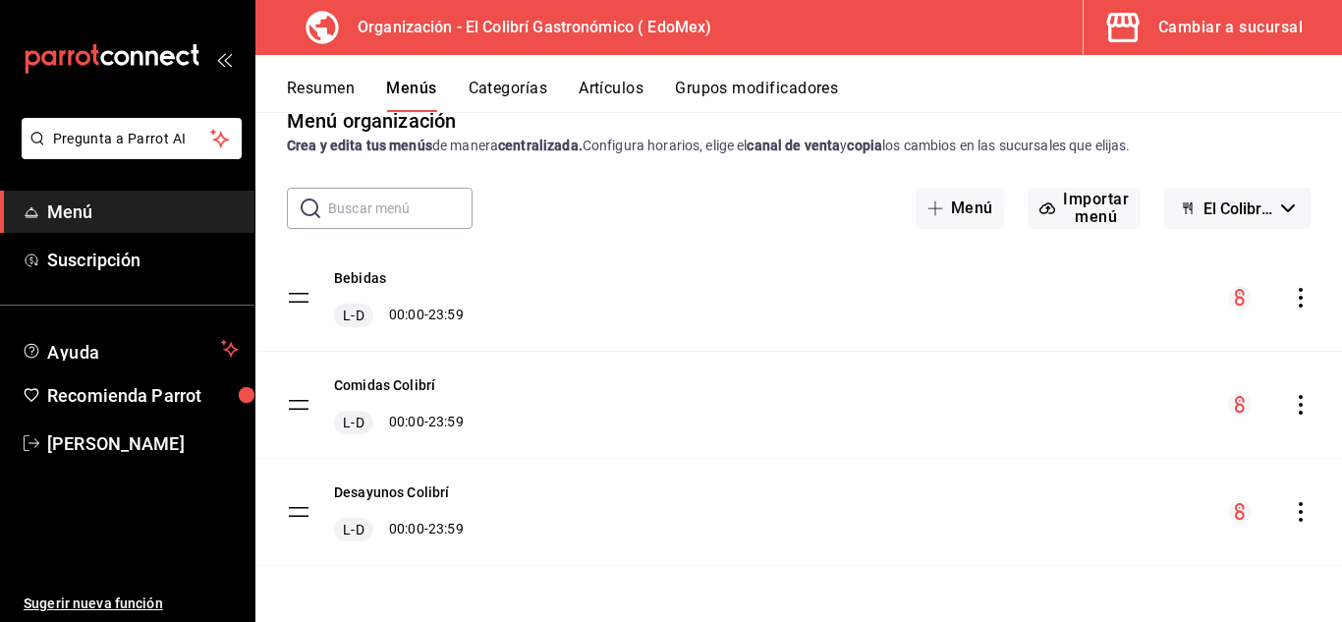
click at [1259, 31] on div "Cambiar a sucursal" at bounding box center [1230, 28] width 144 height 28
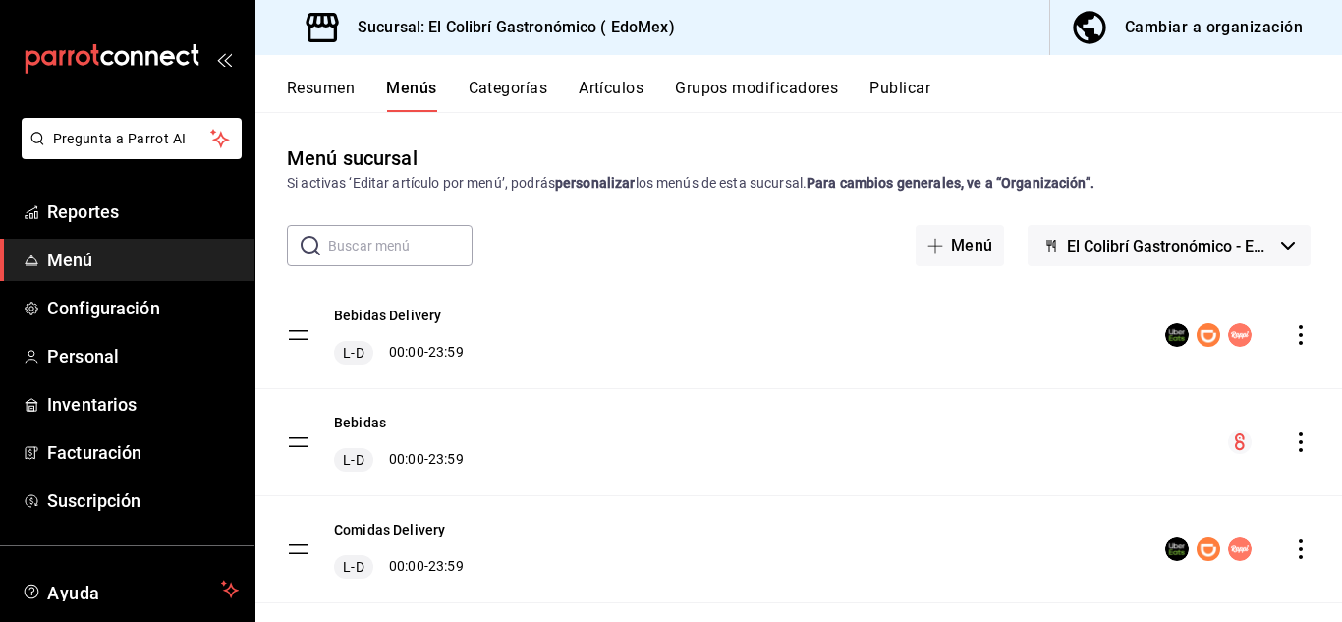
click at [912, 89] on button "Publicar" at bounding box center [900, 95] width 61 height 33
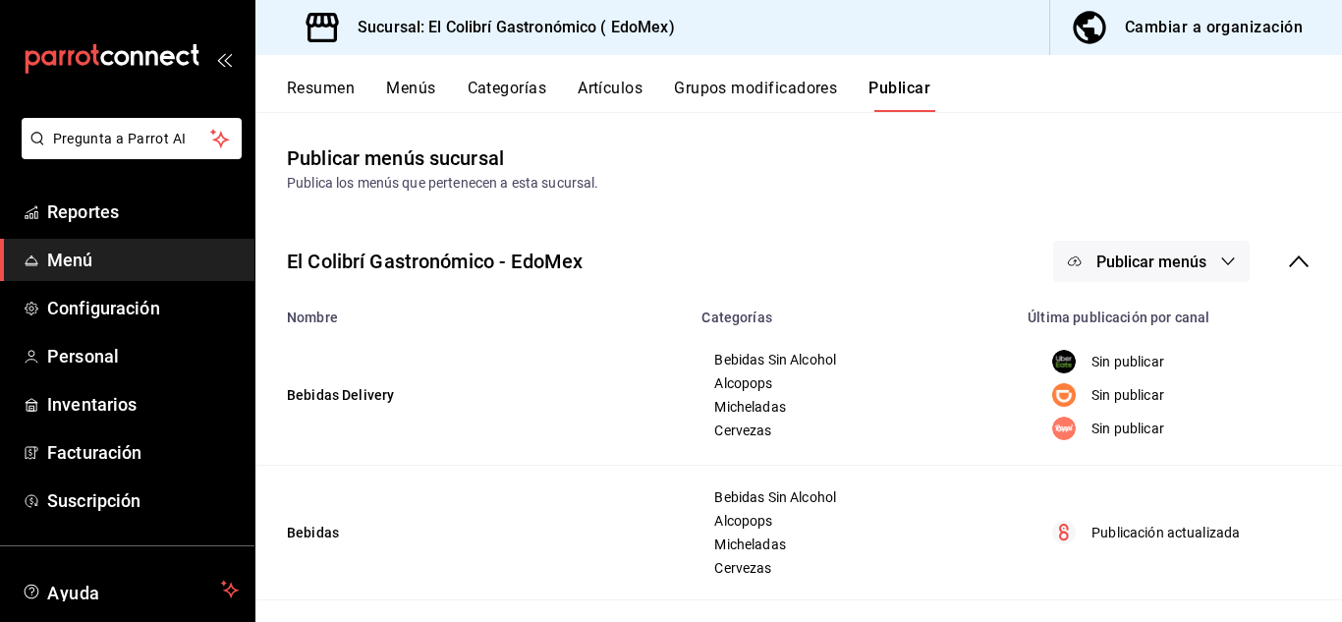
click at [1070, 262] on button "Publicar menús" at bounding box center [1151, 261] width 197 height 41
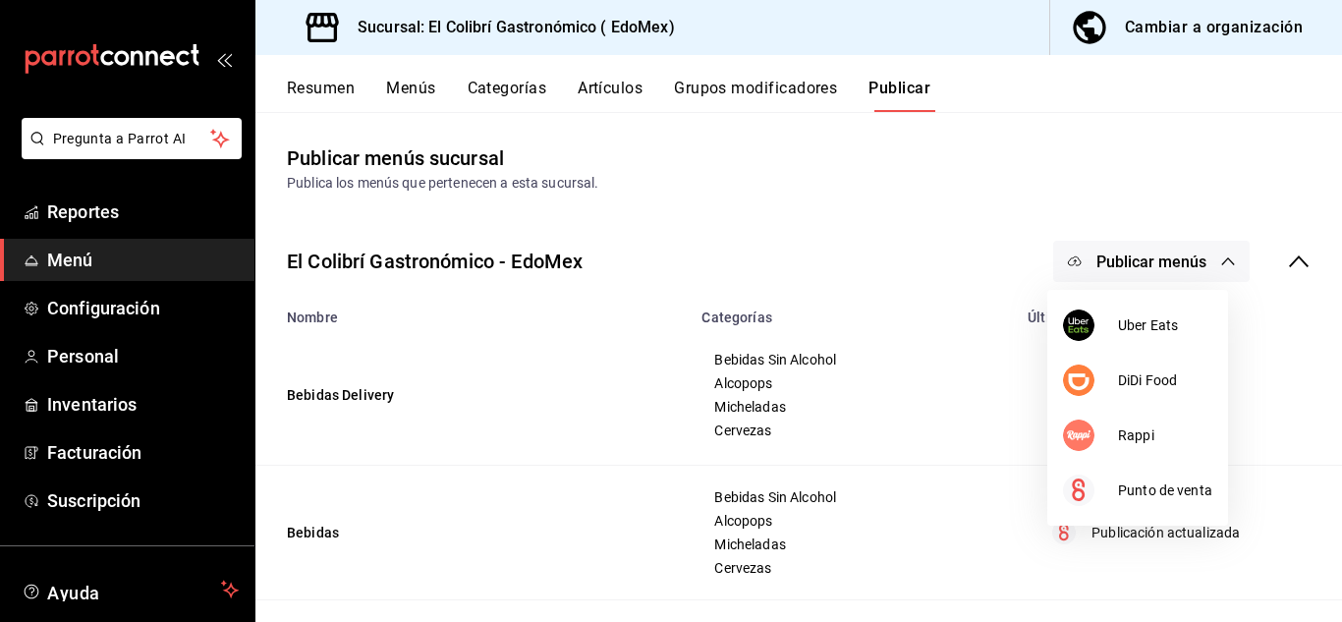
click at [1265, 29] on div at bounding box center [671, 311] width 1342 height 622
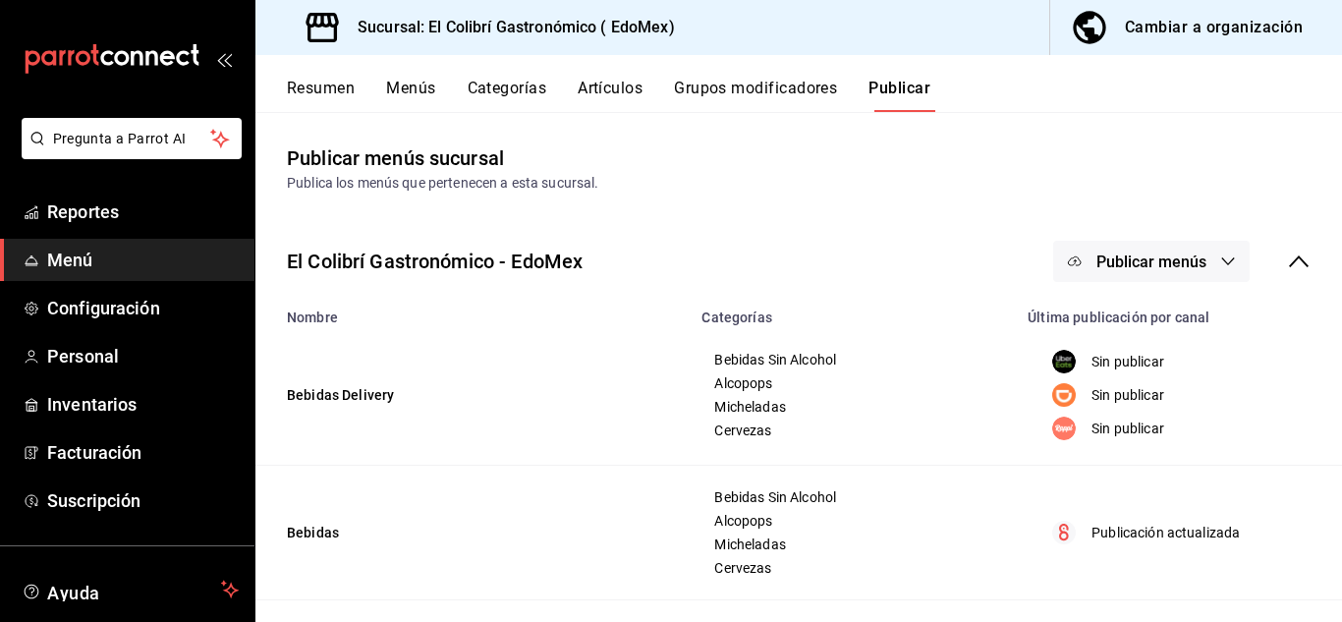
click at [1228, 23] on div "Cambiar a organización" at bounding box center [1214, 28] width 178 height 28
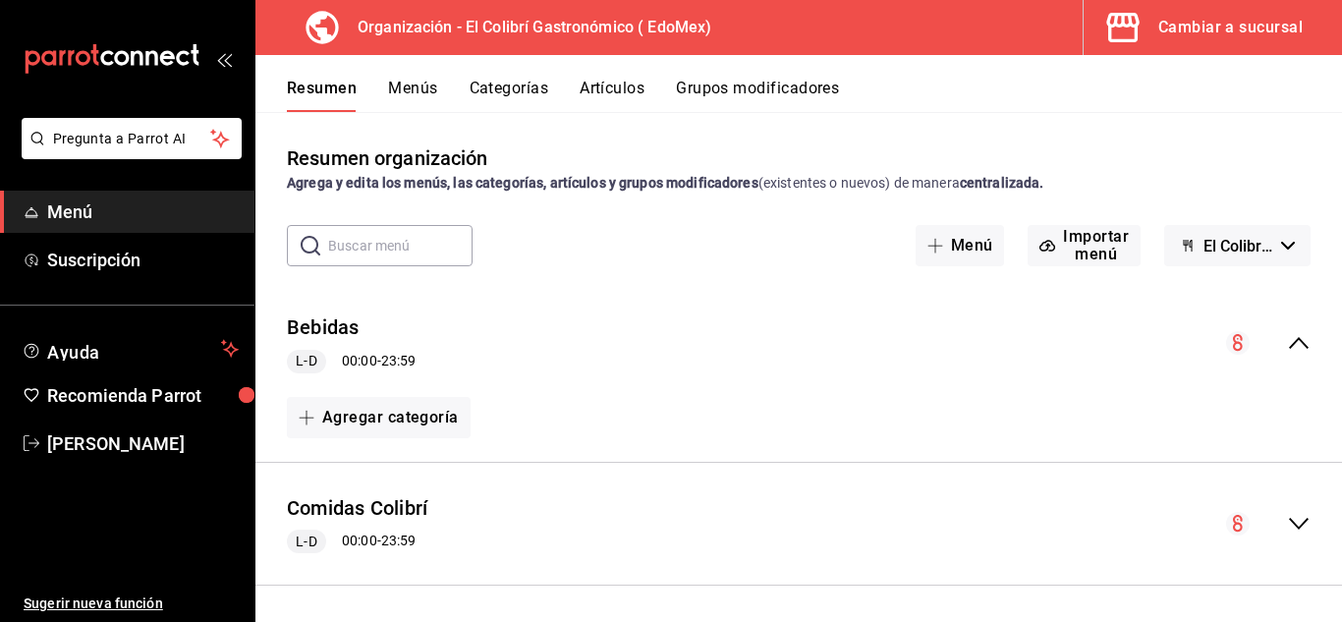
click at [1205, 3] on button "Cambiar a sucursal" at bounding box center [1205, 27] width 243 height 55
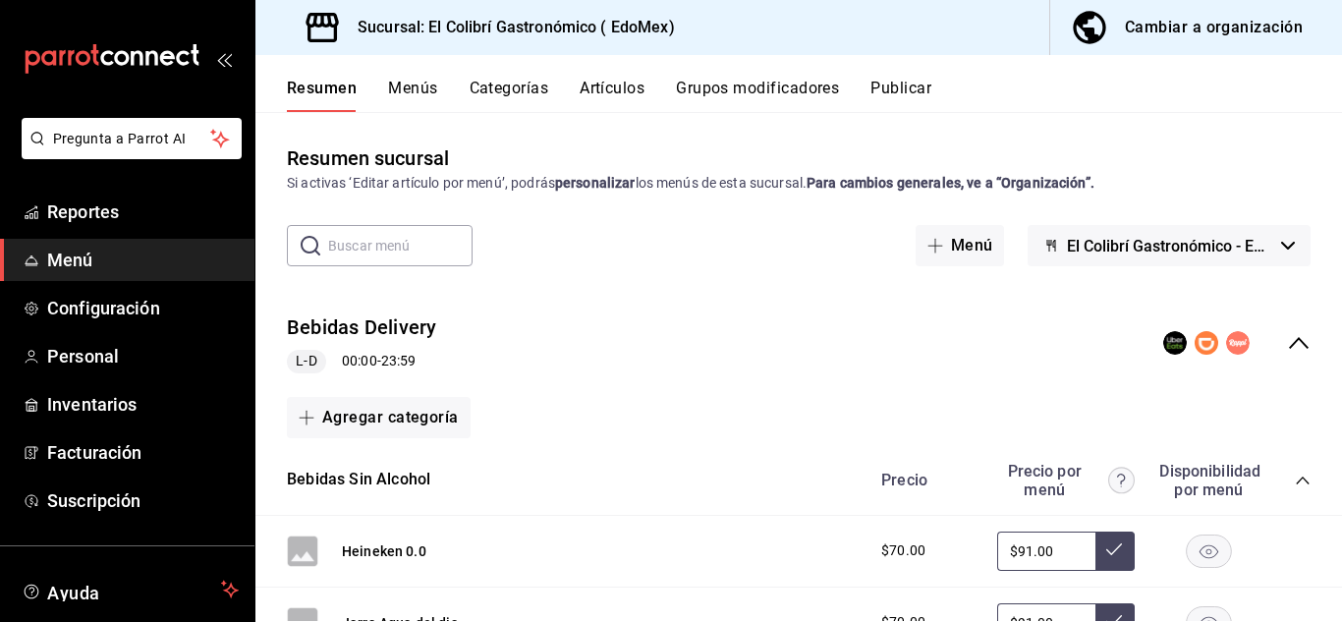
click at [1251, 328] on div "Bebidas Delivery L-D 00:00 - 23:59" at bounding box center [798, 343] width 1087 height 91
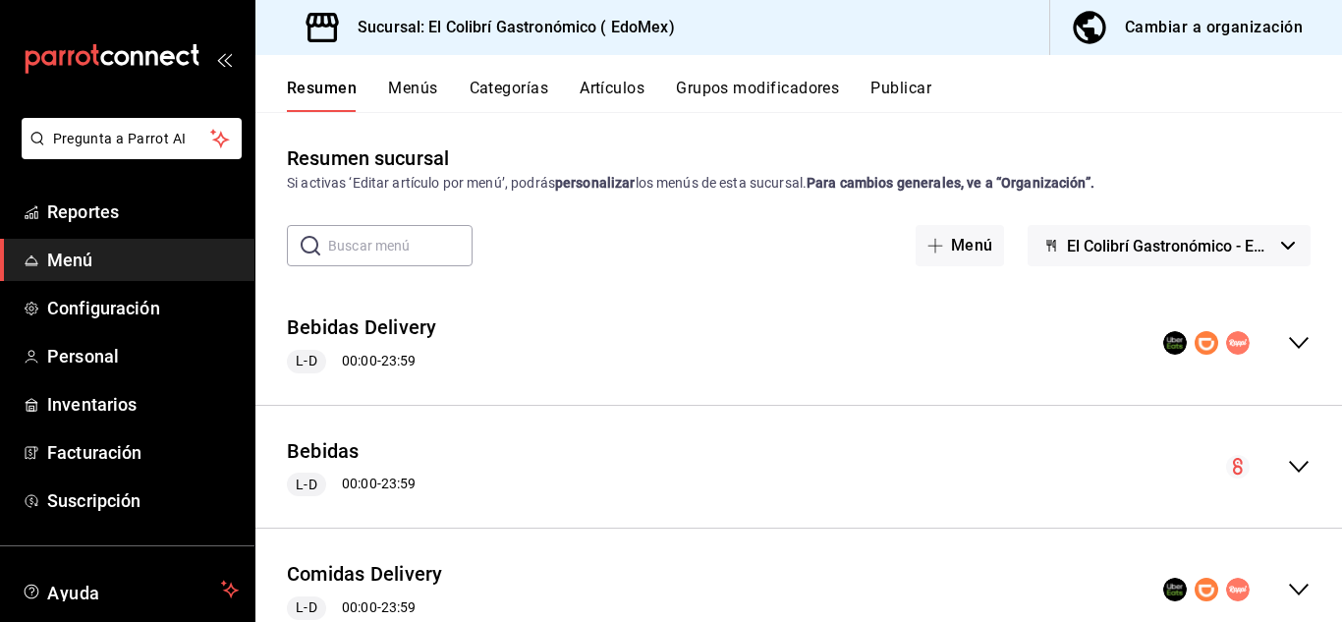
click at [911, 98] on button "Publicar" at bounding box center [901, 95] width 61 height 33
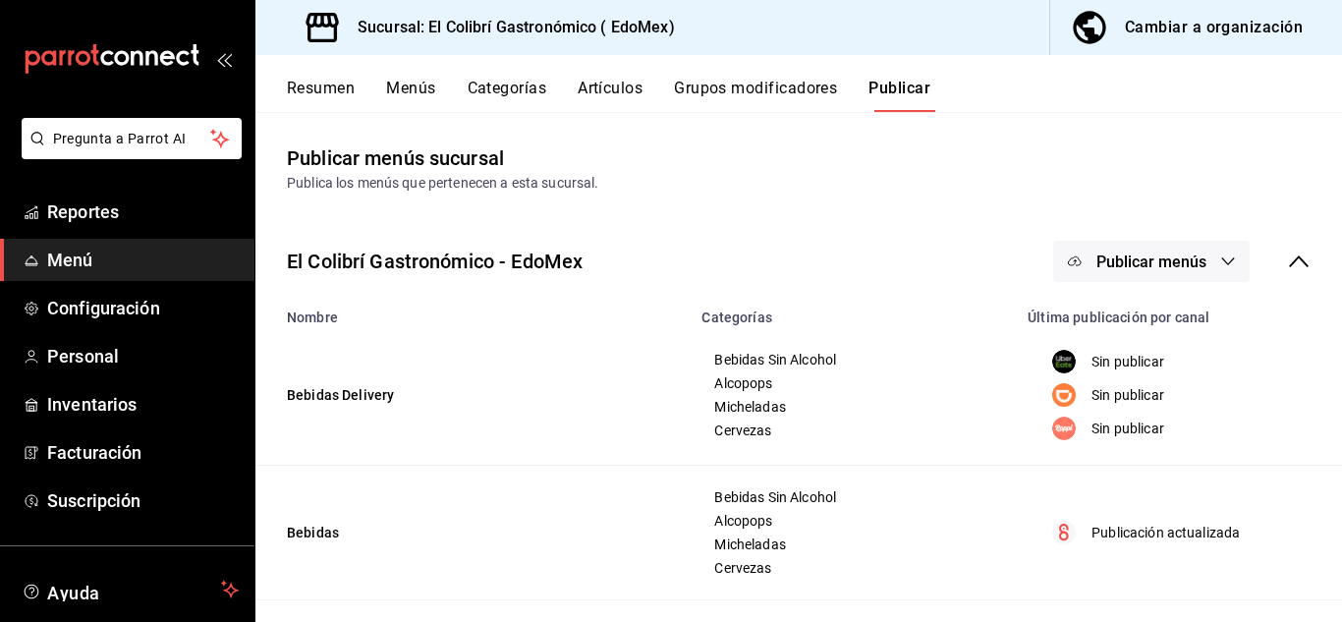
click at [1142, 262] on span "Publicar menús" at bounding box center [1152, 262] width 110 height 19
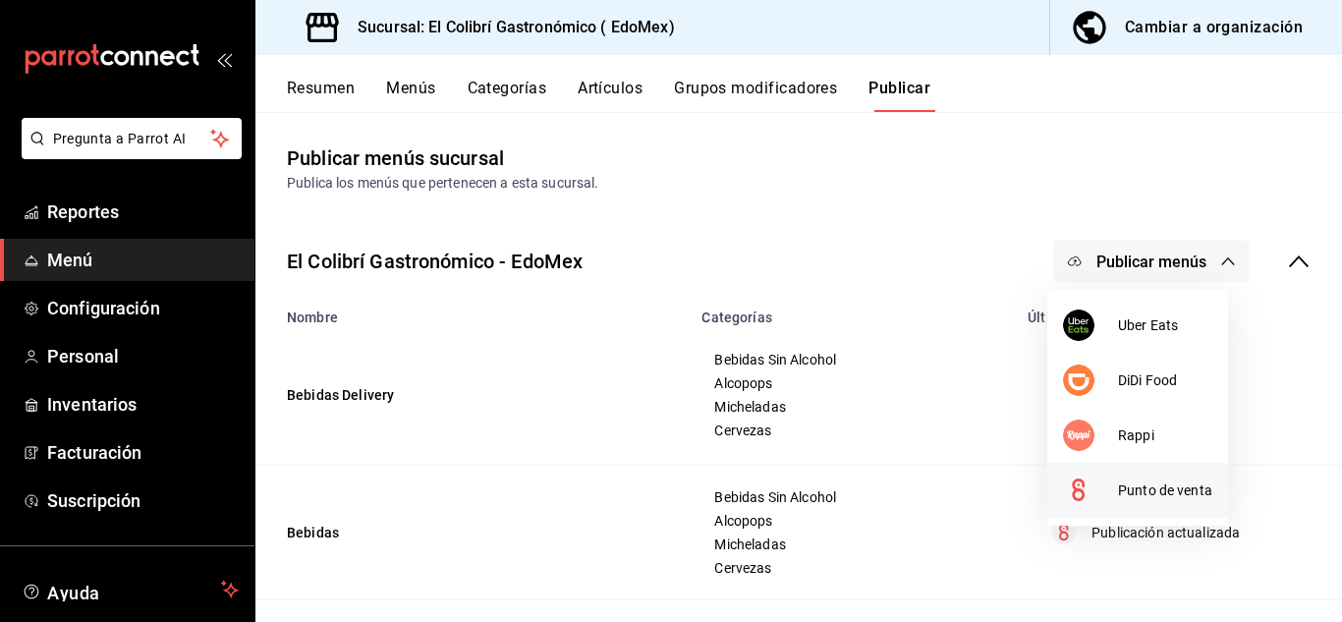
click at [1127, 490] on span "Punto de venta" at bounding box center [1165, 490] width 94 height 21
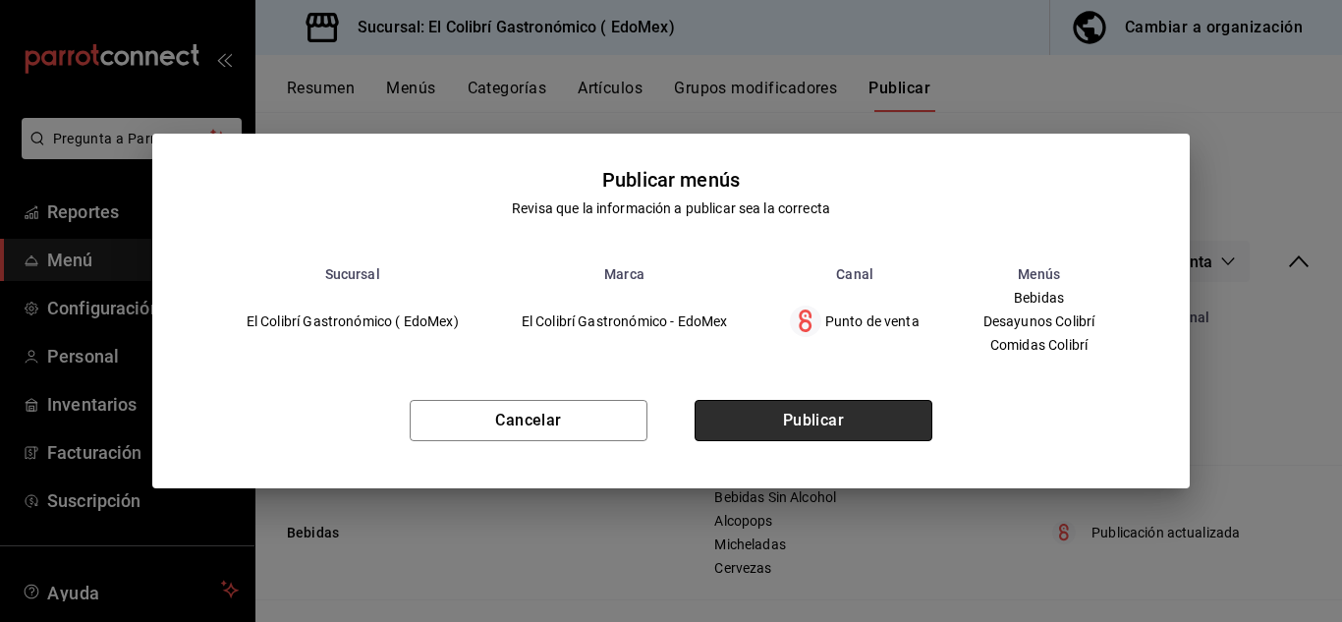
click at [832, 422] on button "Publicar" at bounding box center [814, 420] width 238 height 41
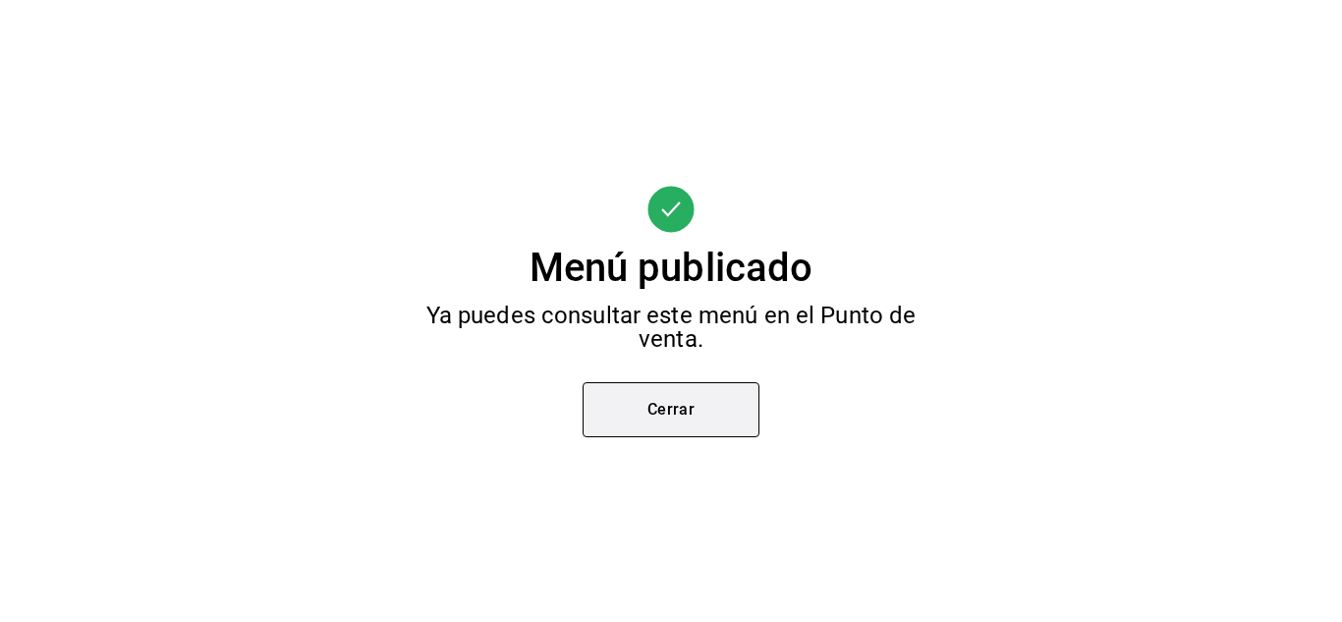
click at [687, 403] on button "Cerrar" at bounding box center [671, 409] width 177 height 55
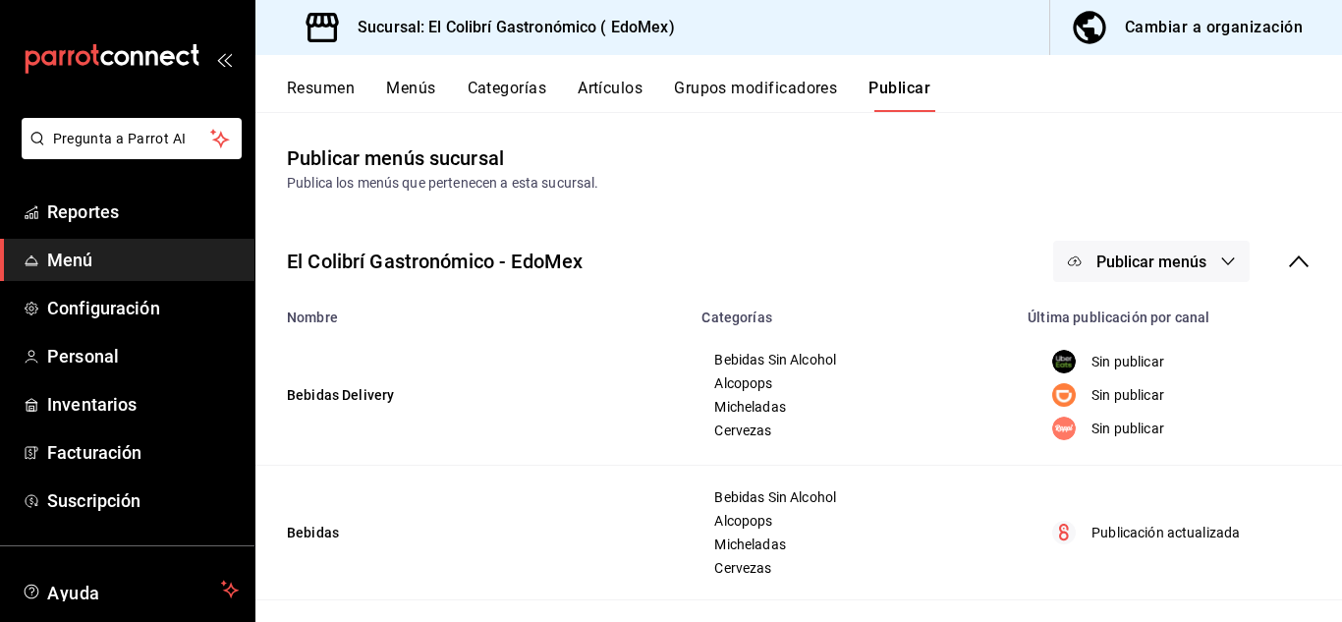
click at [334, 100] on button "Resumen" at bounding box center [321, 95] width 68 height 33
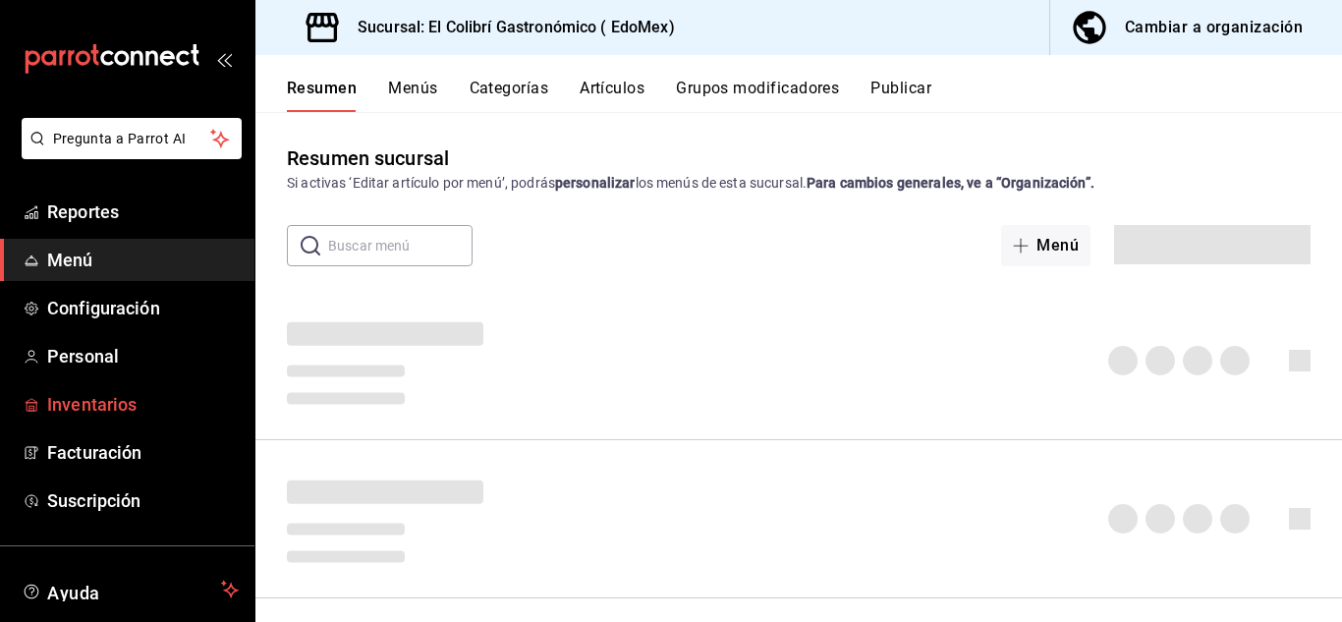
click at [55, 397] on span "Inventarios" at bounding box center [143, 404] width 192 height 27
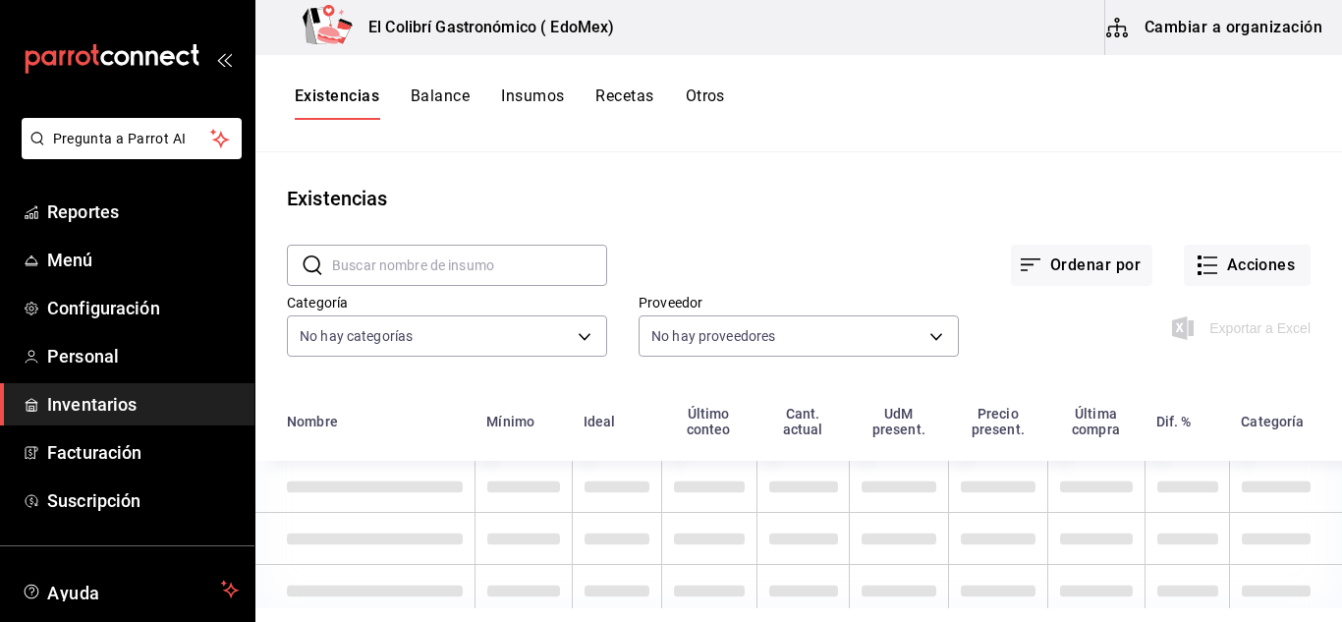
scroll to position [19, 0]
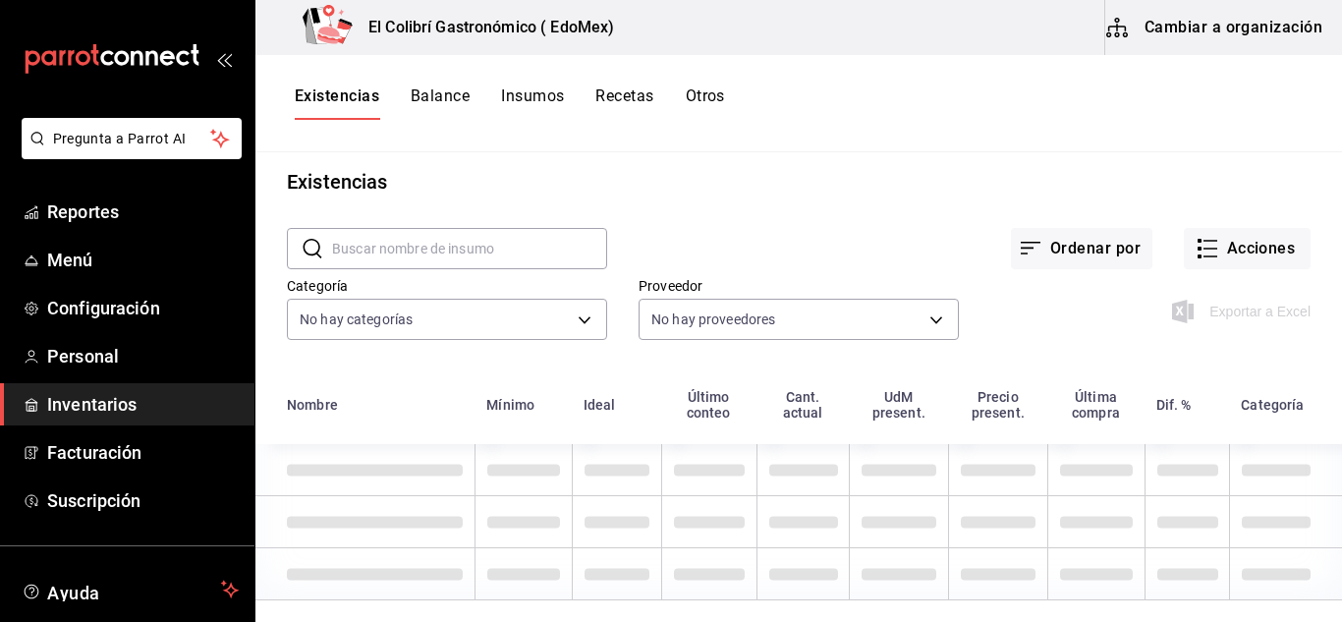
click at [1218, 38] on button "Cambiar a organización" at bounding box center [1215, 27] width 221 height 55
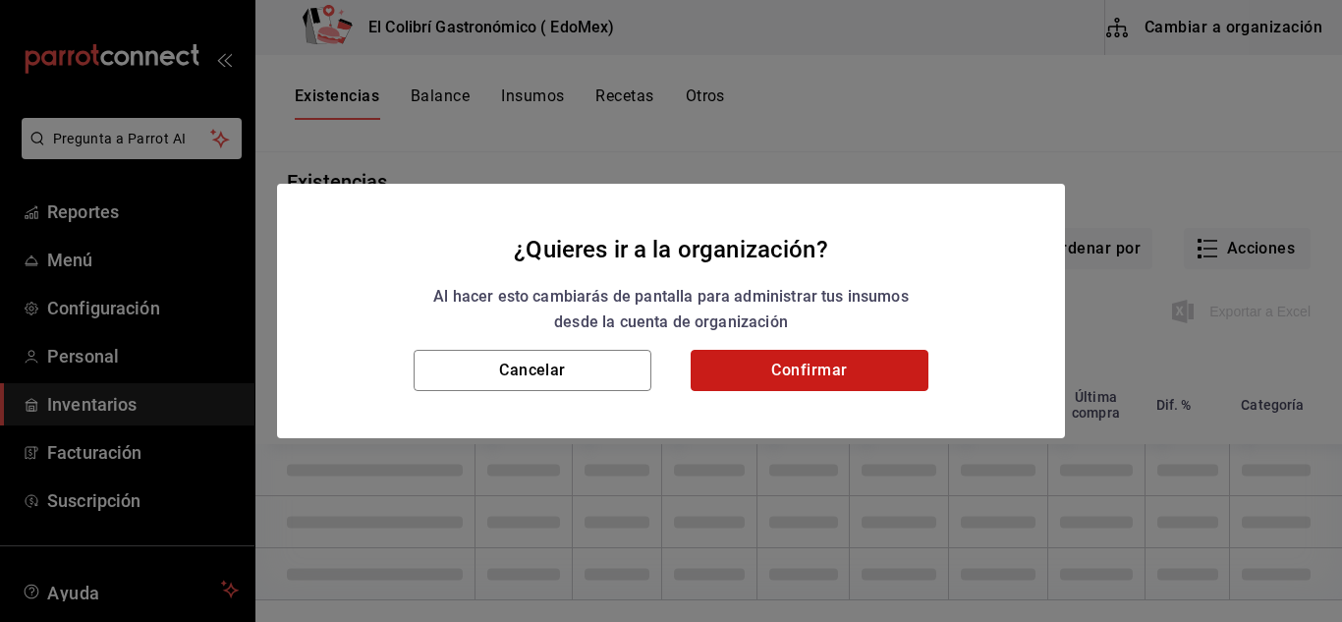
click at [888, 368] on button "Confirmar" at bounding box center [810, 370] width 238 height 41
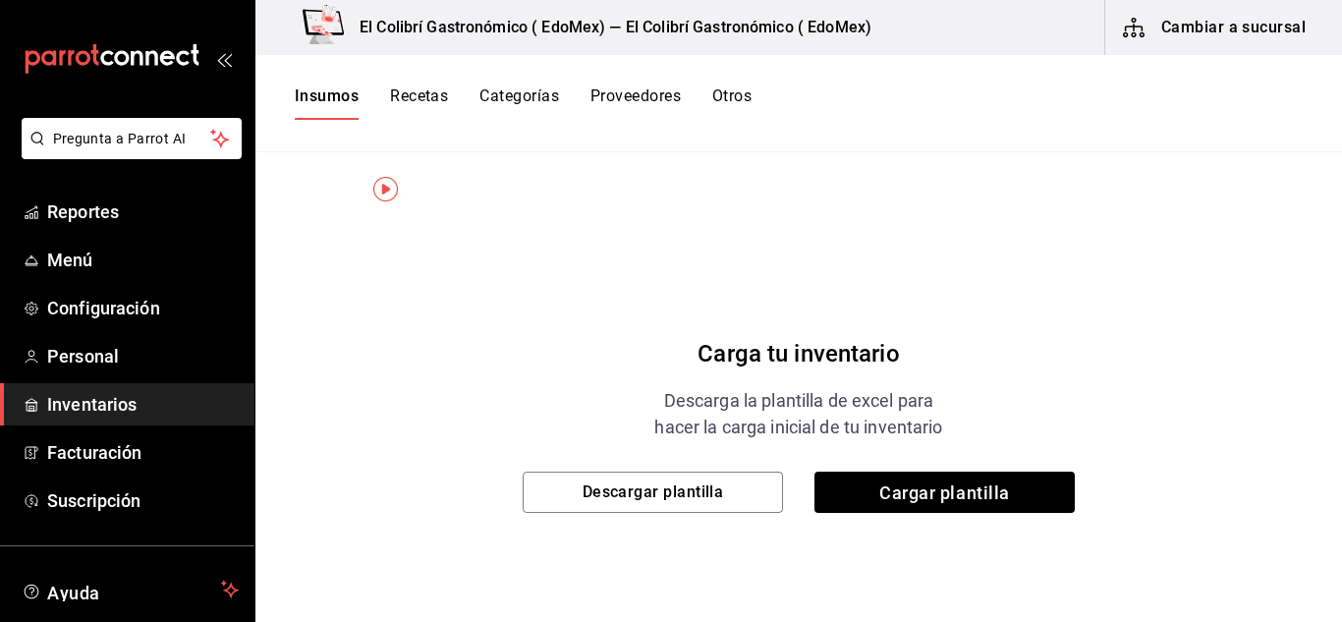
scroll to position [96, 0]
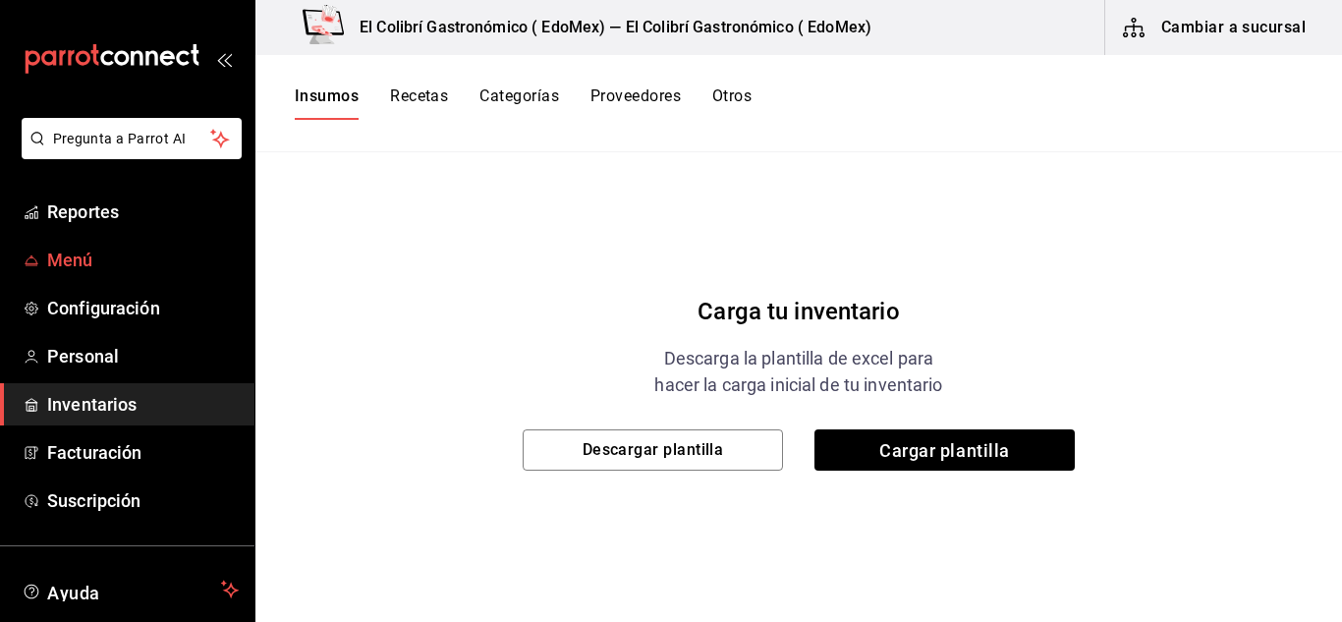
click at [26, 259] on icon "mailbox folders" at bounding box center [32, 261] width 16 height 16
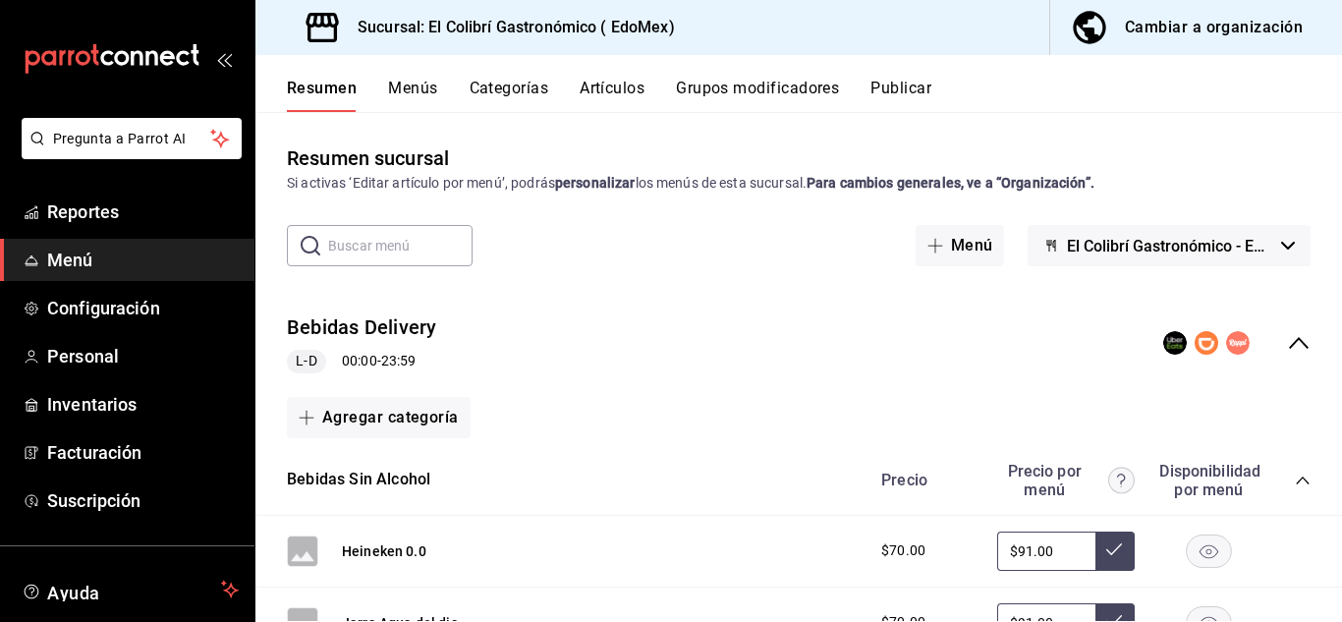
click at [404, 111] on button "Menús" at bounding box center [412, 95] width 49 height 33
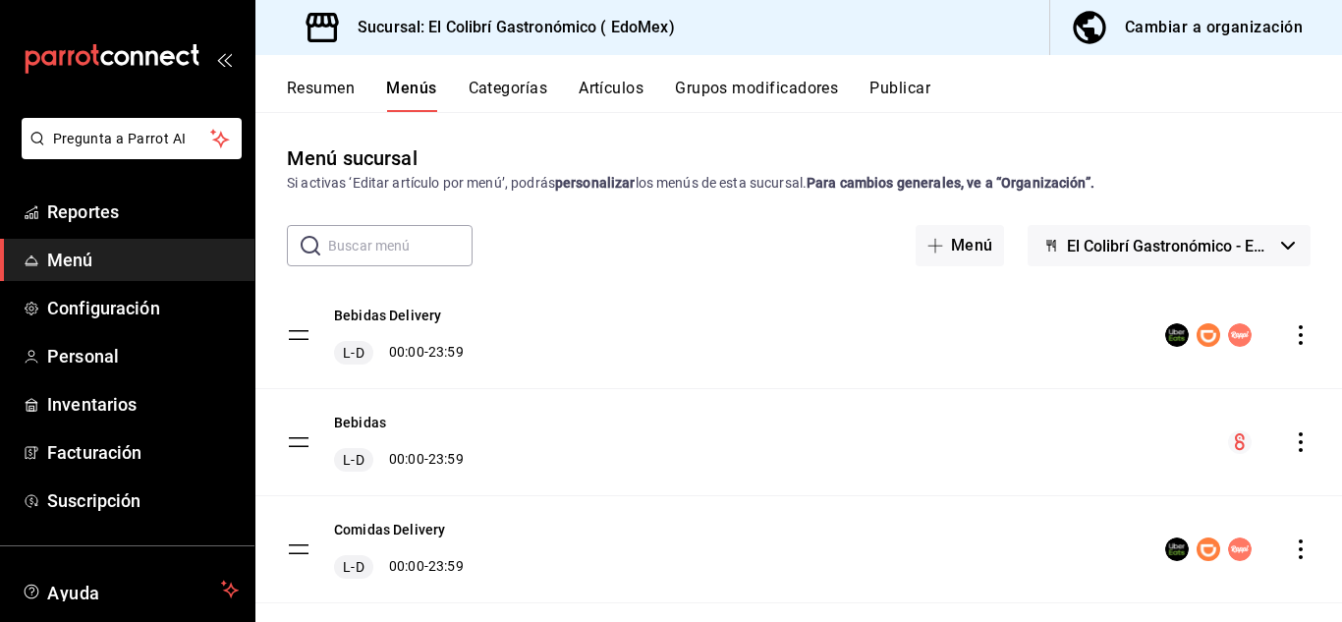
click at [341, 99] on button "Resumen" at bounding box center [321, 95] width 68 height 33
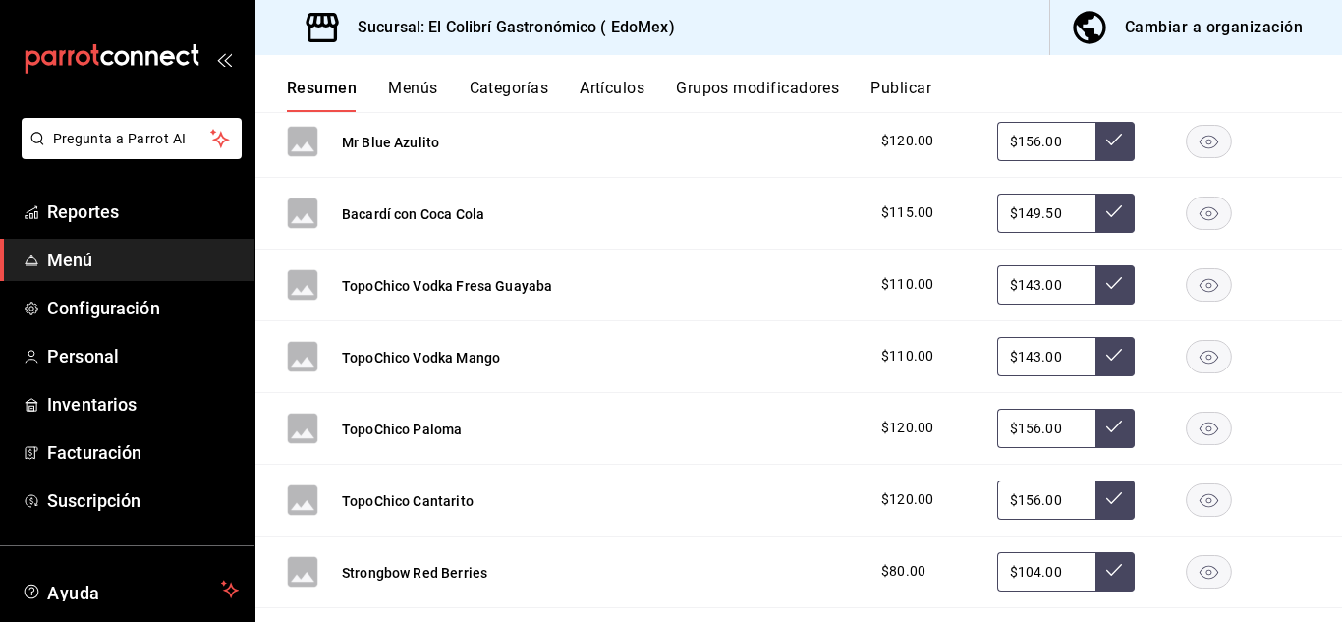
scroll to position [1731, 0]
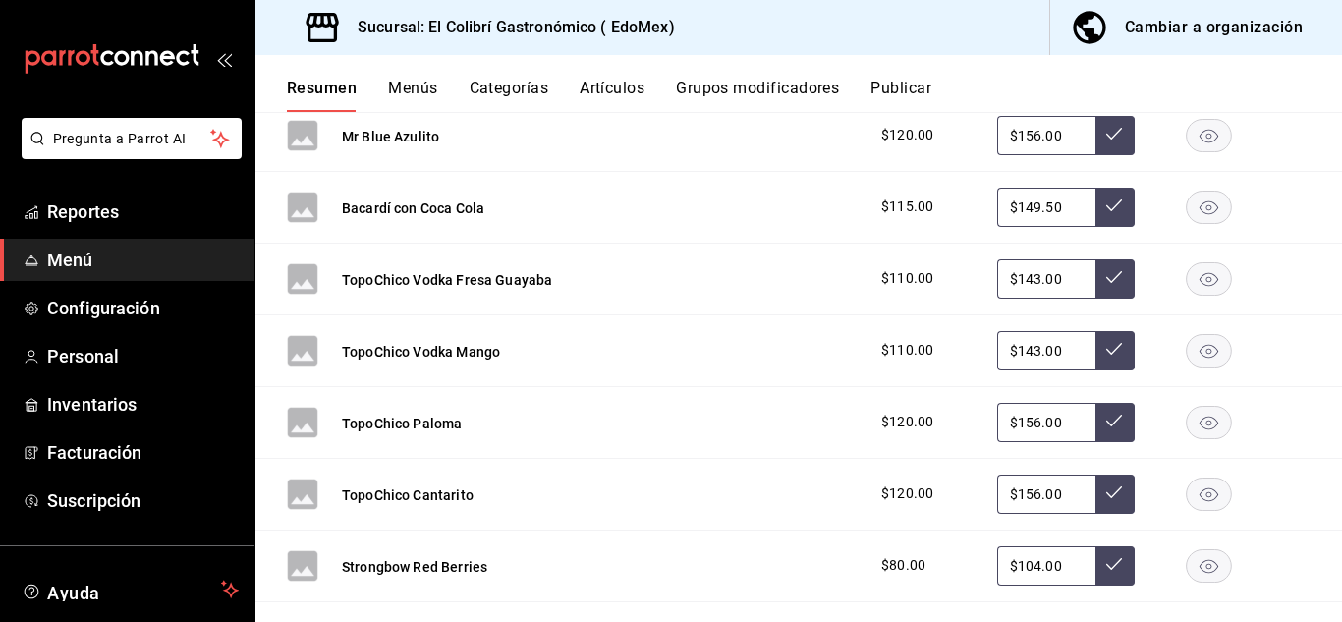
click at [1103, 26] on icon "button" at bounding box center [1089, 27] width 39 height 39
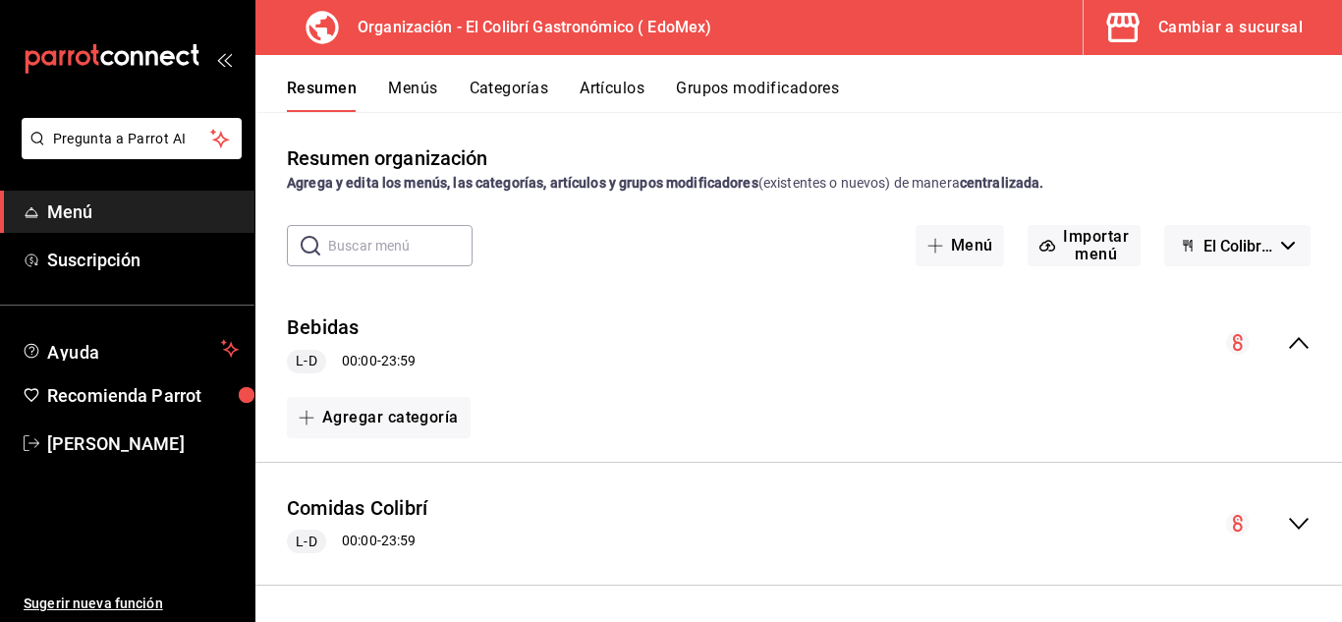
click at [597, 93] on button "Artículos" at bounding box center [612, 95] width 65 height 33
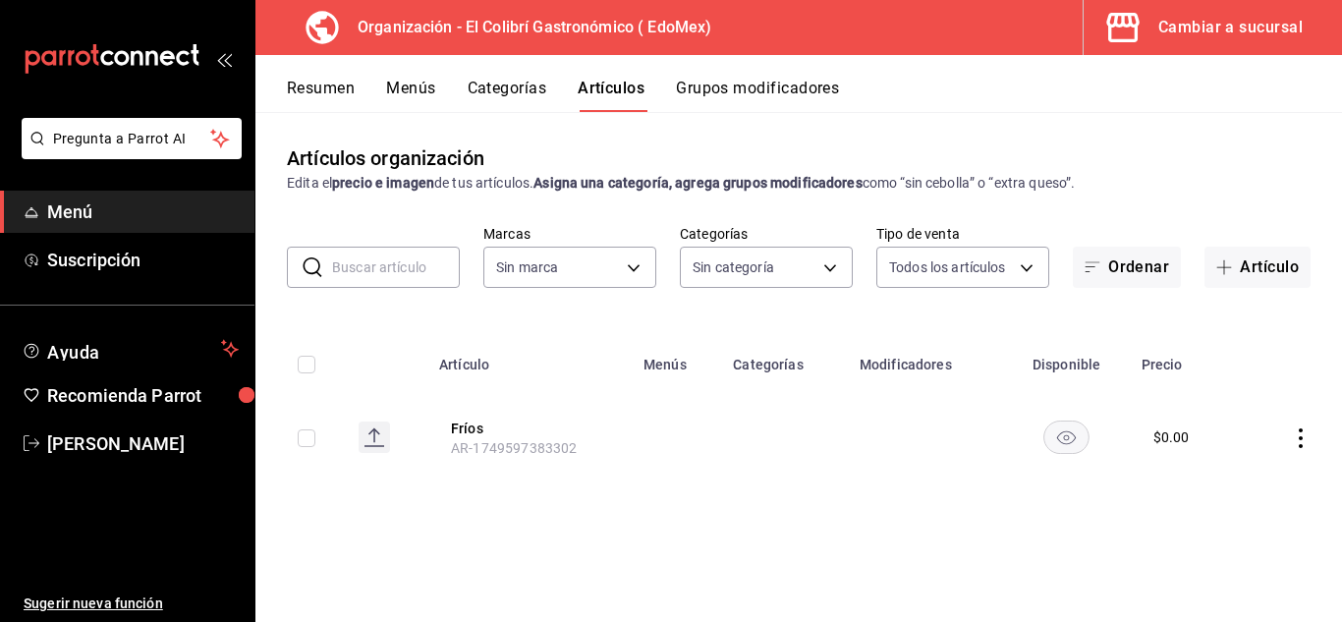
type input "02d79155-410a-4a52-ba4e-8d9765c47241"
click at [446, 252] on input "text" at bounding box center [396, 267] width 128 height 39
click at [489, 90] on button "Categorías" at bounding box center [508, 95] width 80 height 33
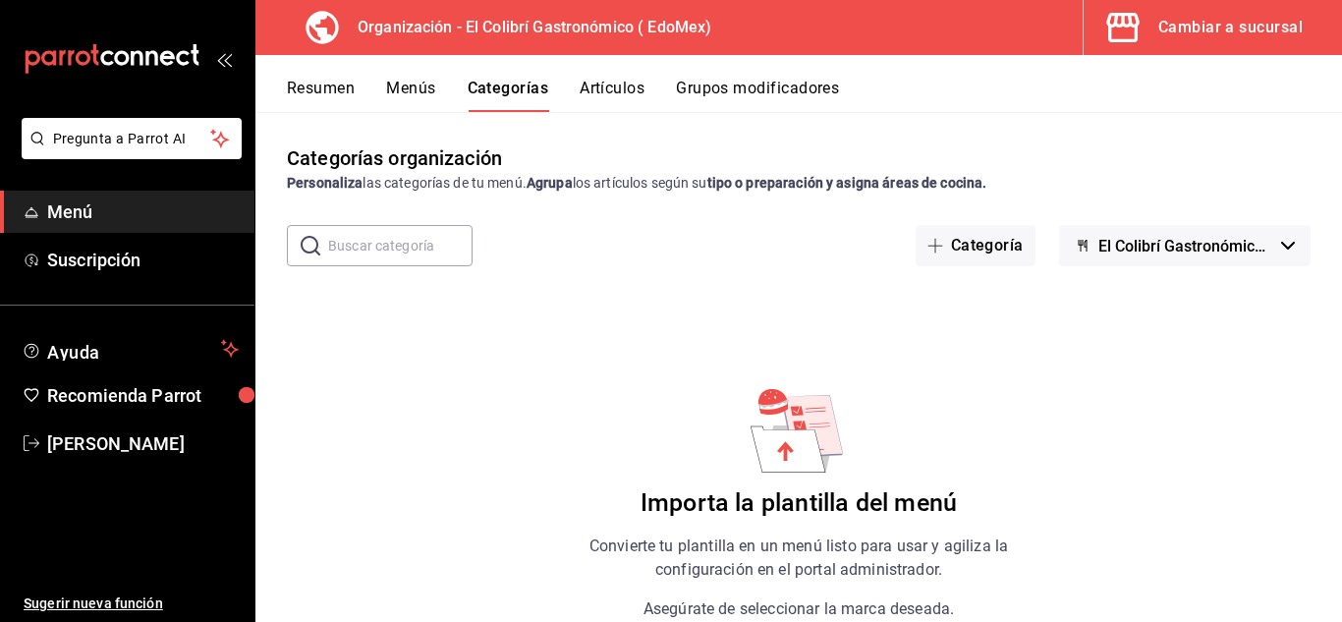
click at [428, 105] on button "Menús" at bounding box center [410, 95] width 49 height 33
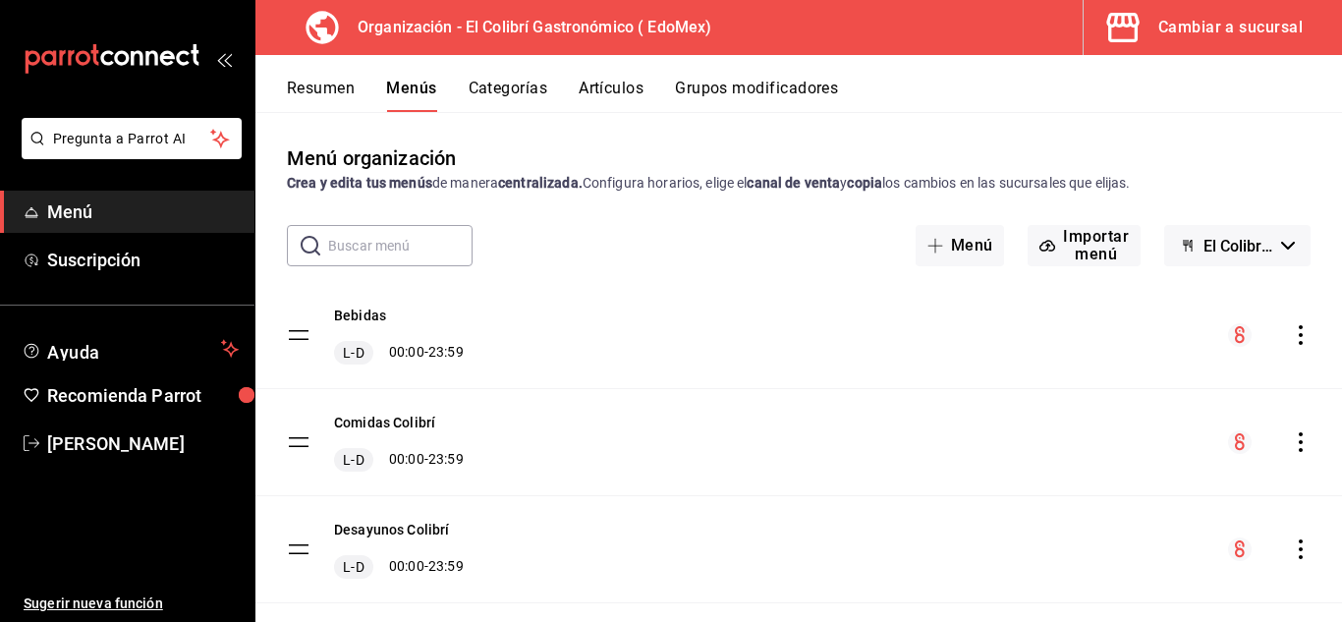
scroll to position [37, 0]
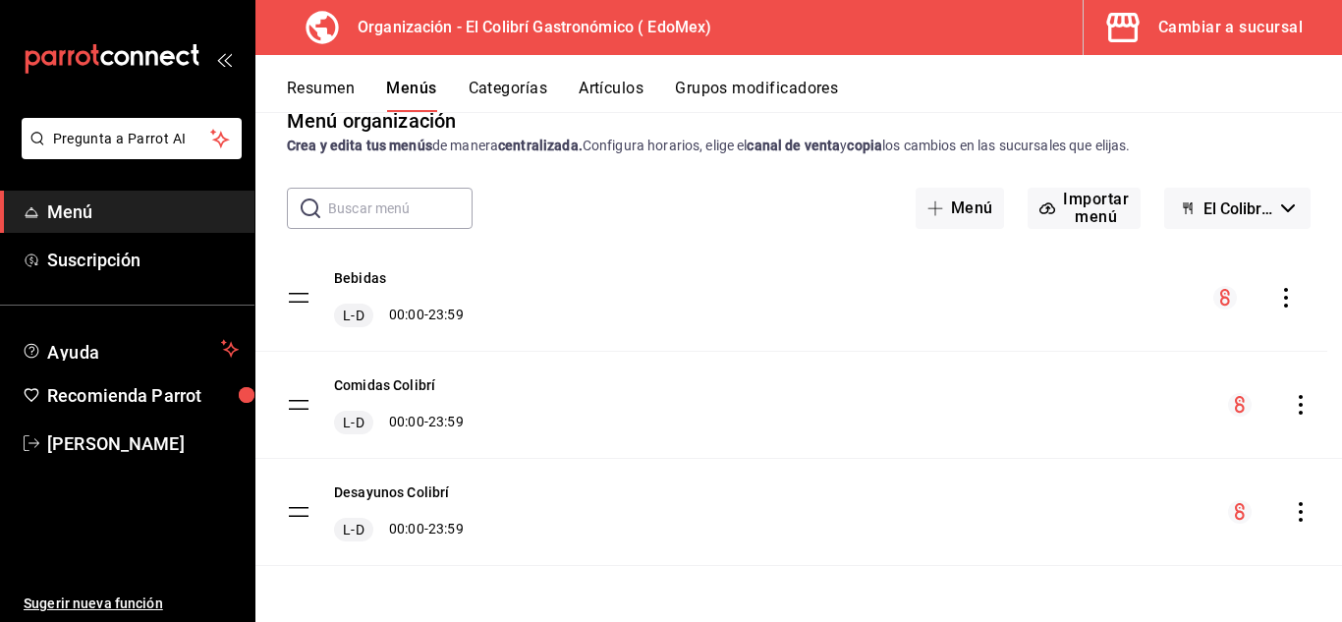
click at [302, 291] on tbody "Bebidas L-D 00:00 - 23:59 Comidas Colibrí L-D 00:00 - 23:59 Desayunos Colibrí L…" at bounding box center [798, 405] width 1087 height 321
click at [303, 297] on tbody "Bebidas L-D 00:00 - 23:59 Comidas Colibrí L-D 00:00 - 23:59 Desayunos Colibrí L…" at bounding box center [798, 405] width 1087 height 321
click at [362, 281] on button "Bebidas" at bounding box center [360, 278] width 52 height 20
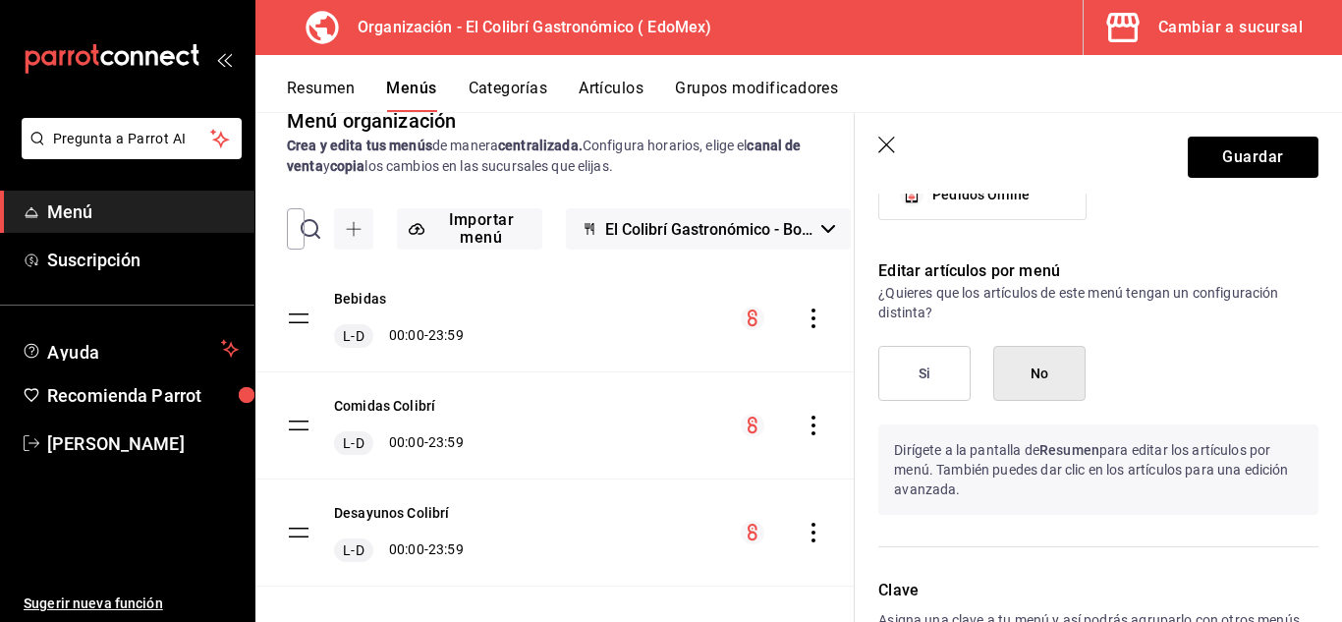
scroll to position [891, 0]
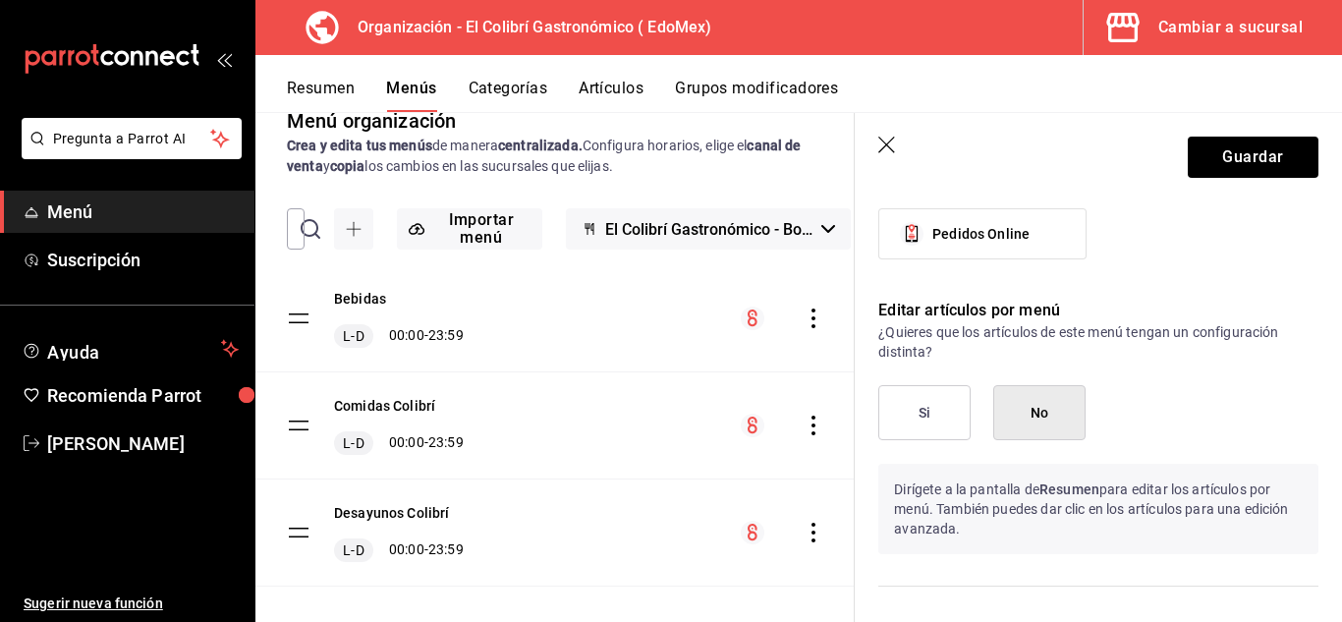
click at [909, 410] on button "Si" at bounding box center [924, 412] width 92 height 55
click at [1044, 423] on button "No" at bounding box center [1039, 412] width 92 height 55
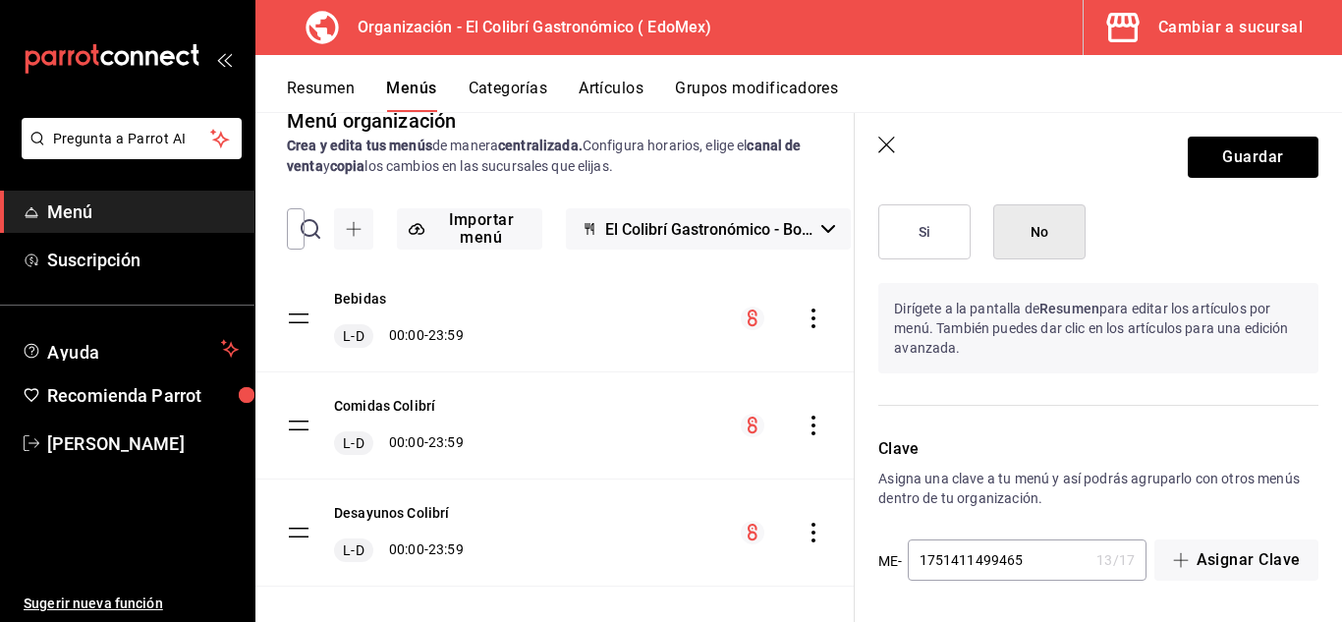
click at [909, 175] on header "Guardar" at bounding box center [1098, 153] width 487 height 81
click at [877, 140] on header "Guardar" at bounding box center [1098, 153] width 487 height 81
click at [891, 146] on icon "button" at bounding box center [888, 147] width 20 height 20
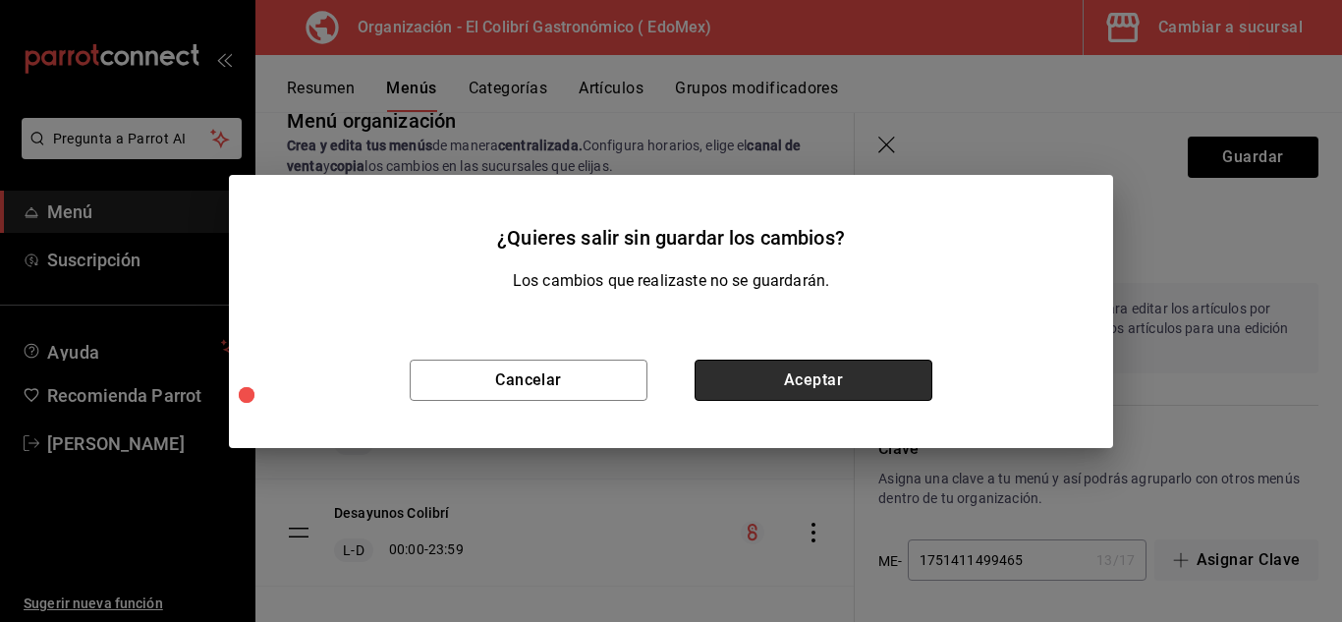
click at [822, 367] on button "Aceptar" at bounding box center [814, 380] width 238 height 41
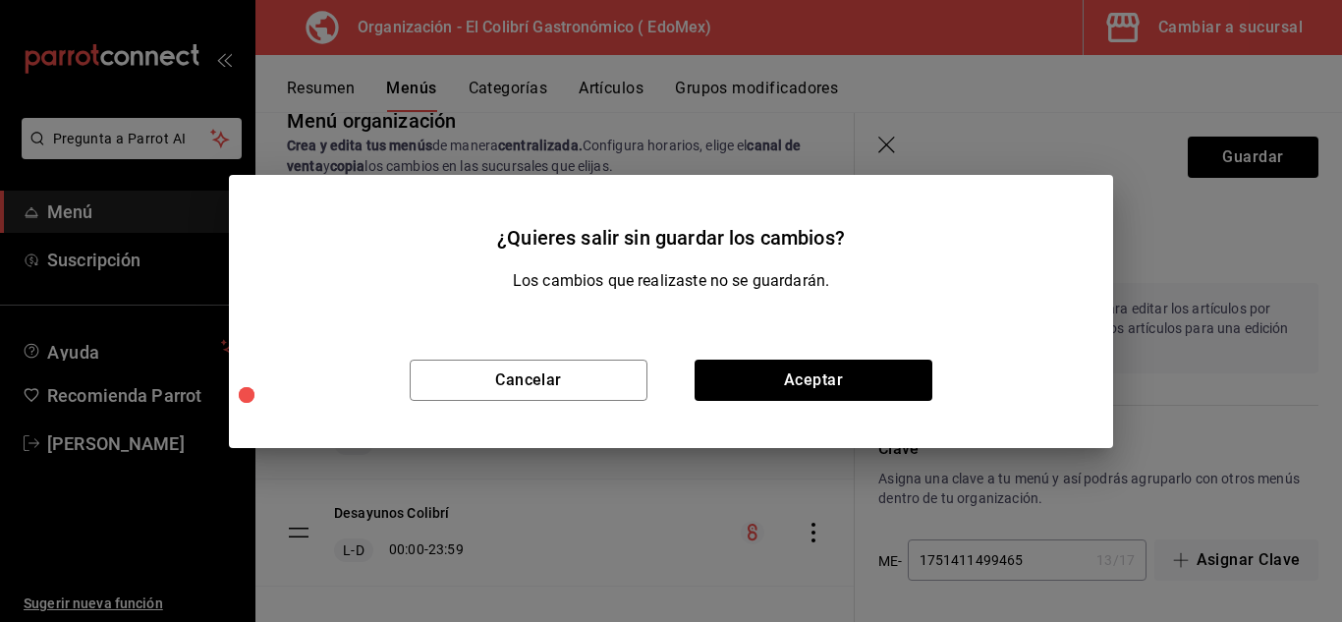
checkbox input "false"
type input "1756218799669"
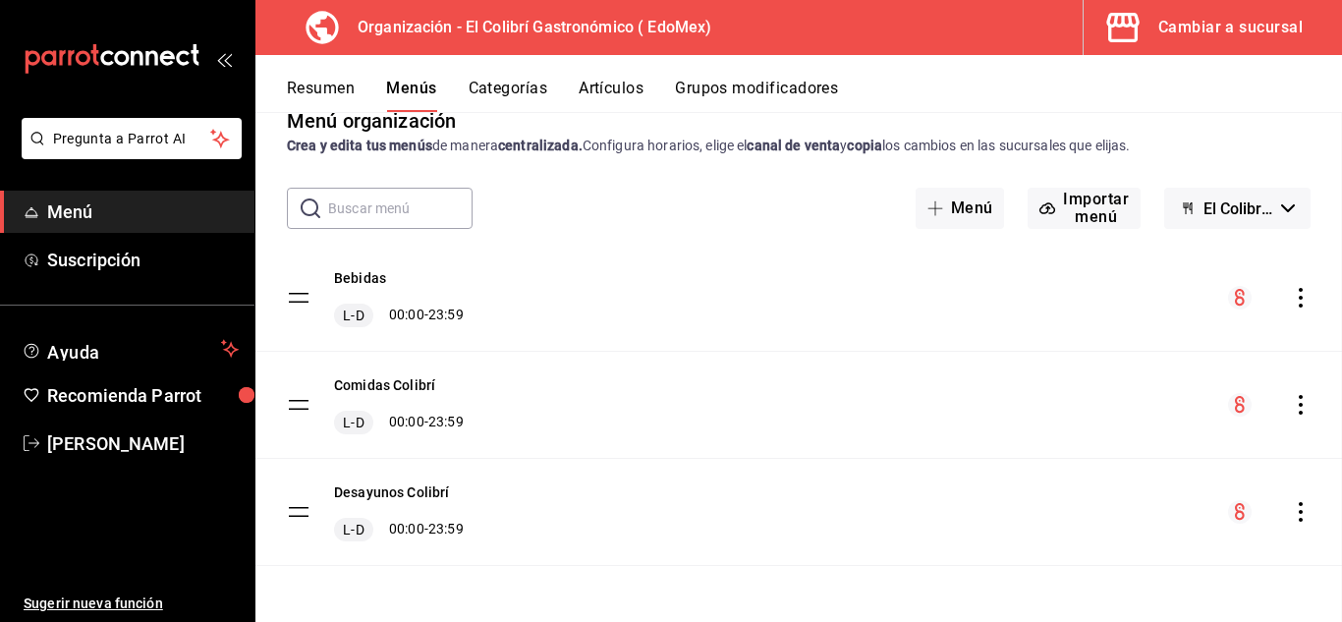
checkbox input "false"
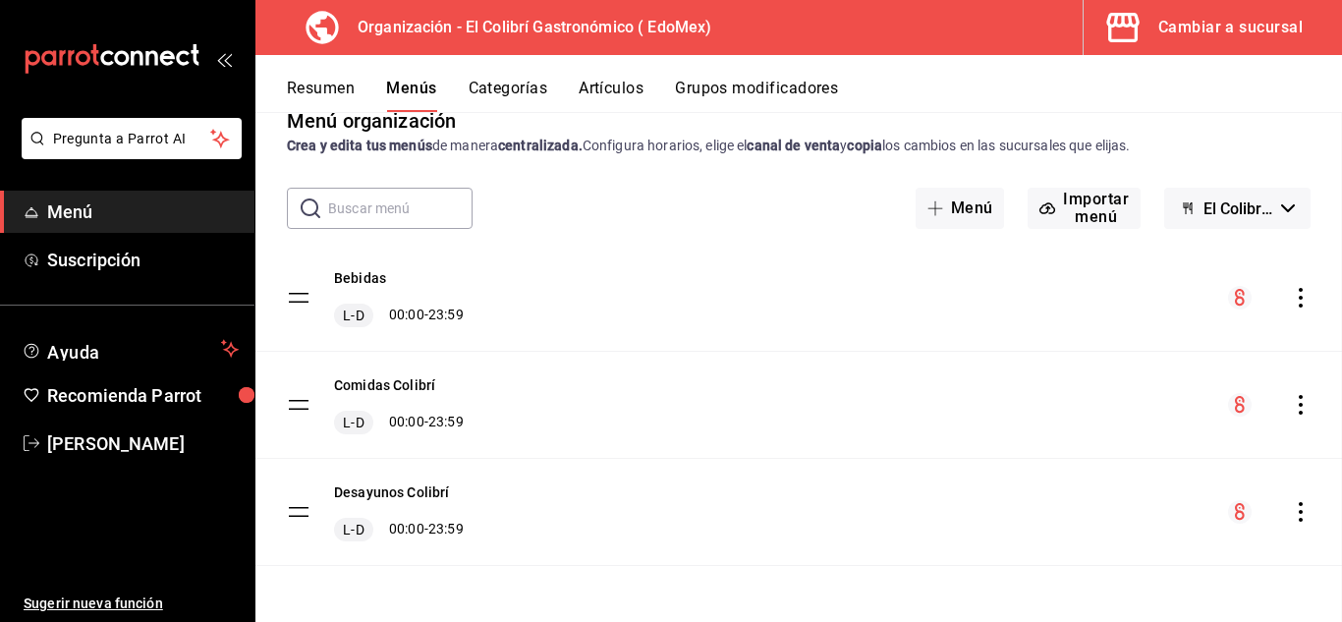
checkbox input "false"
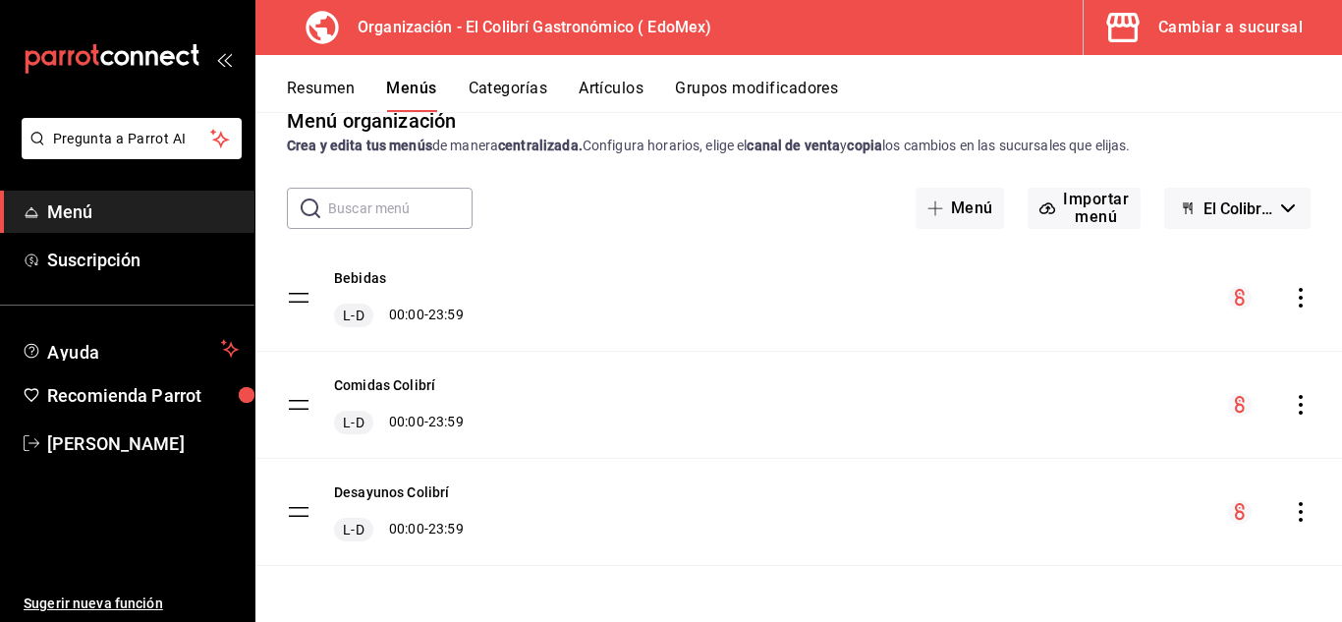
click at [606, 81] on button "Artículos" at bounding box center [611, 95] width 65 height 33
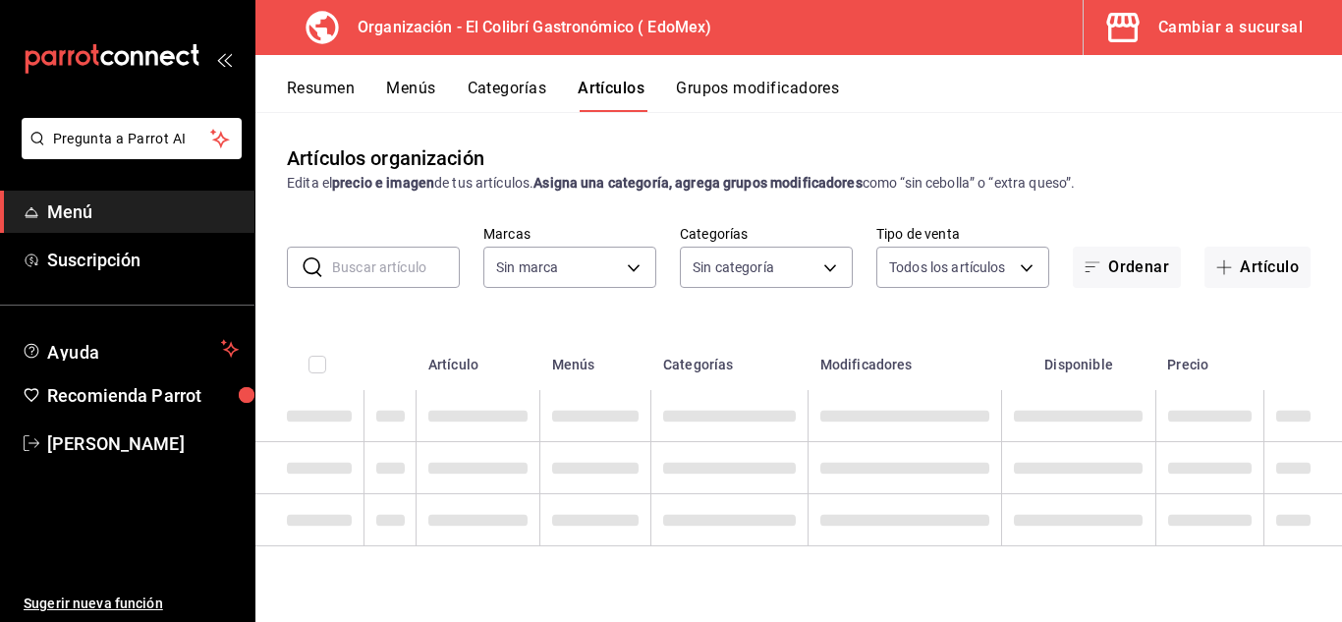
type input "02d79155-410a-4a52-ba4e-8d9765c47241"
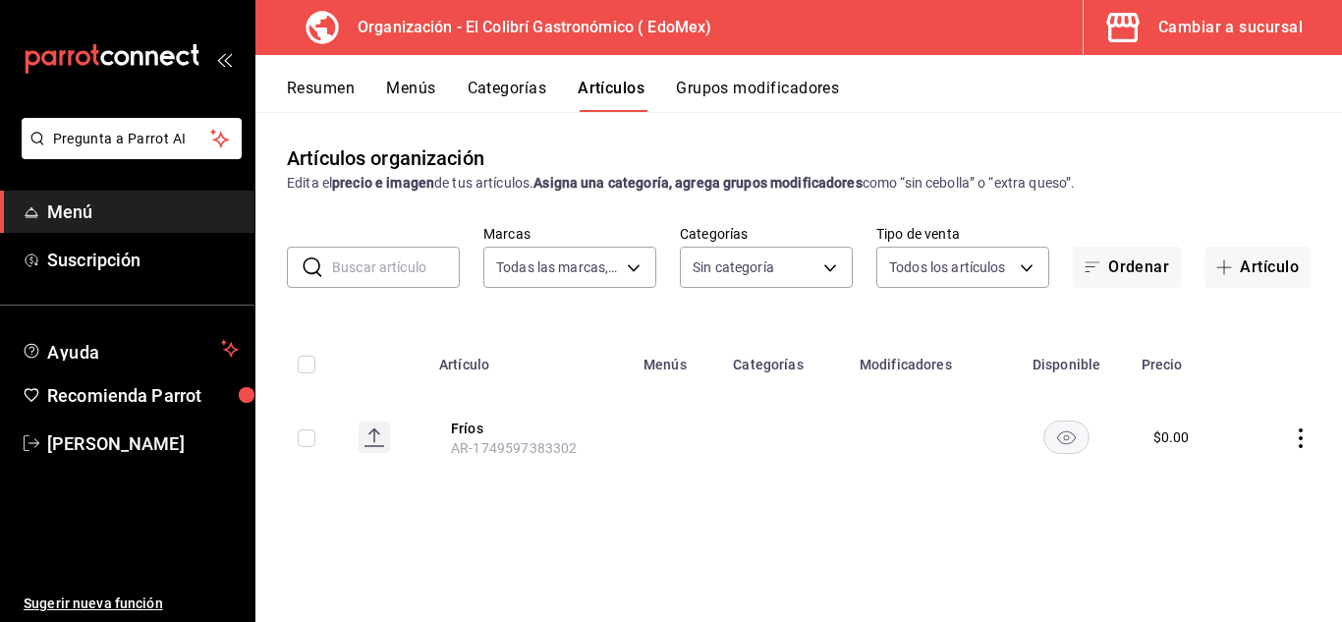
drag, startPoint x: 1341, startPoint y: 282, endPoint x: 1341, endPoint y: 435, distance: 153.3
click at [1341, 435] on div "Artículos organización Edita el precio e imagen de tus artículos. Asigna una ca…" at bounding box center [798, 366] width 1087 height 509
click at [1341, 436] on td at bounding box center [1292, 437] width 100 height 94
click at [435, 252] on input "text" at bounding box center [396, 267] width 128 height 39
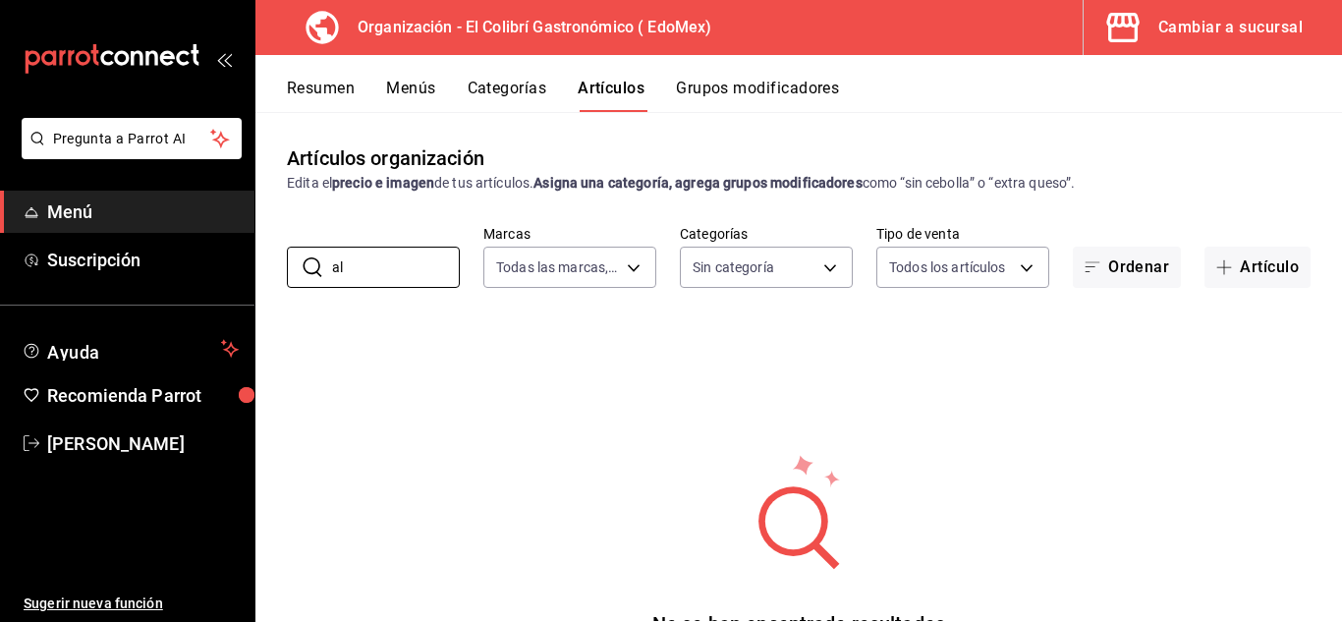
type input "a"
type input "jugo de car+"
click at [504, 81] on button "Categorías" at bounding box center [508, 95] width 80 height 33
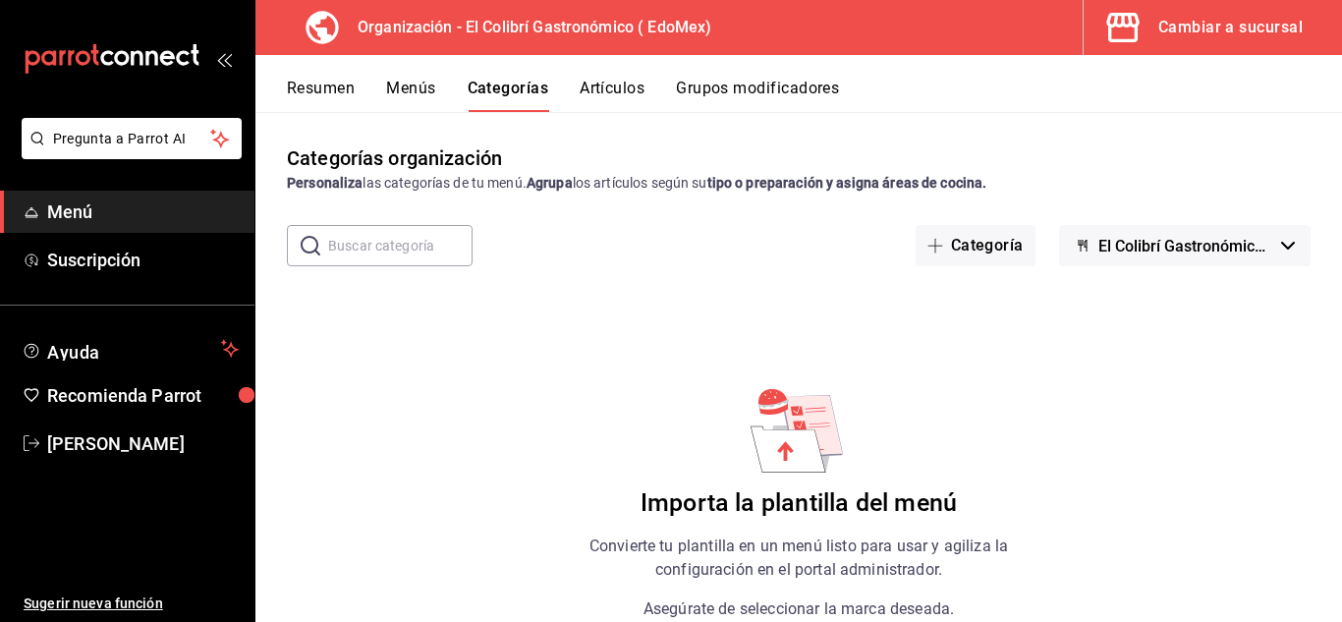
click at [327, 90] on button "Resumen" at bounding box center [321, 95] width 68 height 33
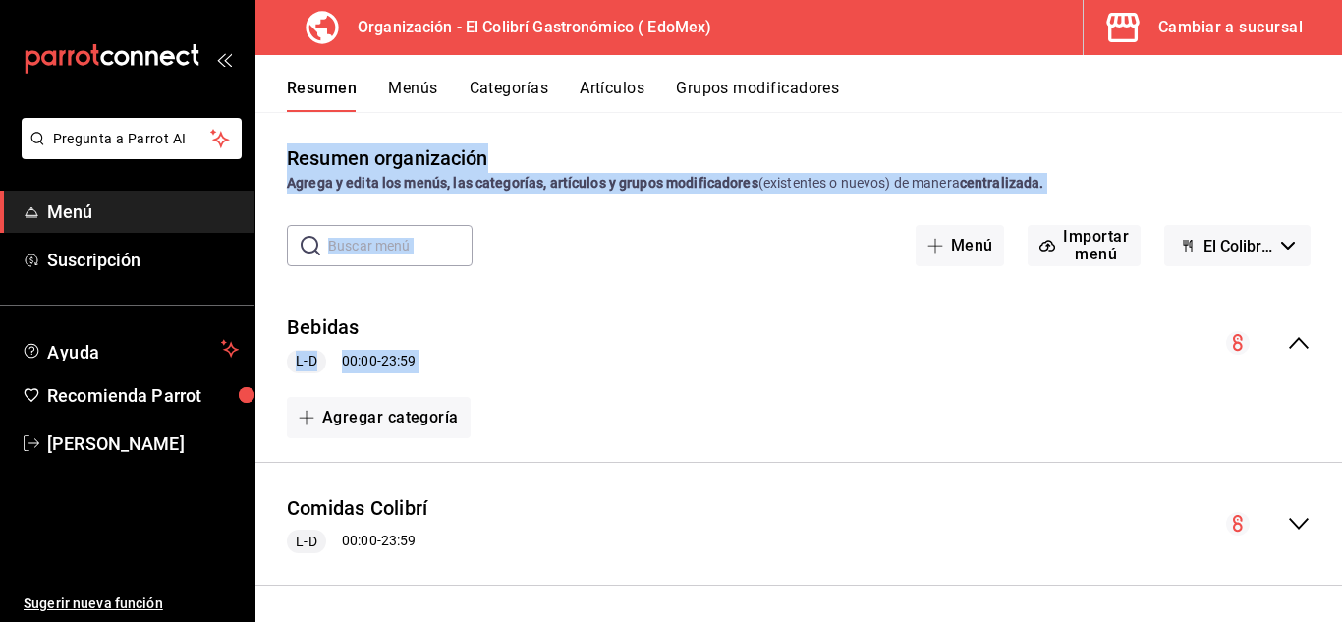
drag, startPoint x: 1341, startPoint y: 107, endPoint x: 1341, endPoint y: 329, distance: 222.1
click at [1341, 329] on div "Resumen Menús Categorías Artículos Grupos modificadores Resumen organización Ag…" at bounding box center [798, 338] width 1087 height 567
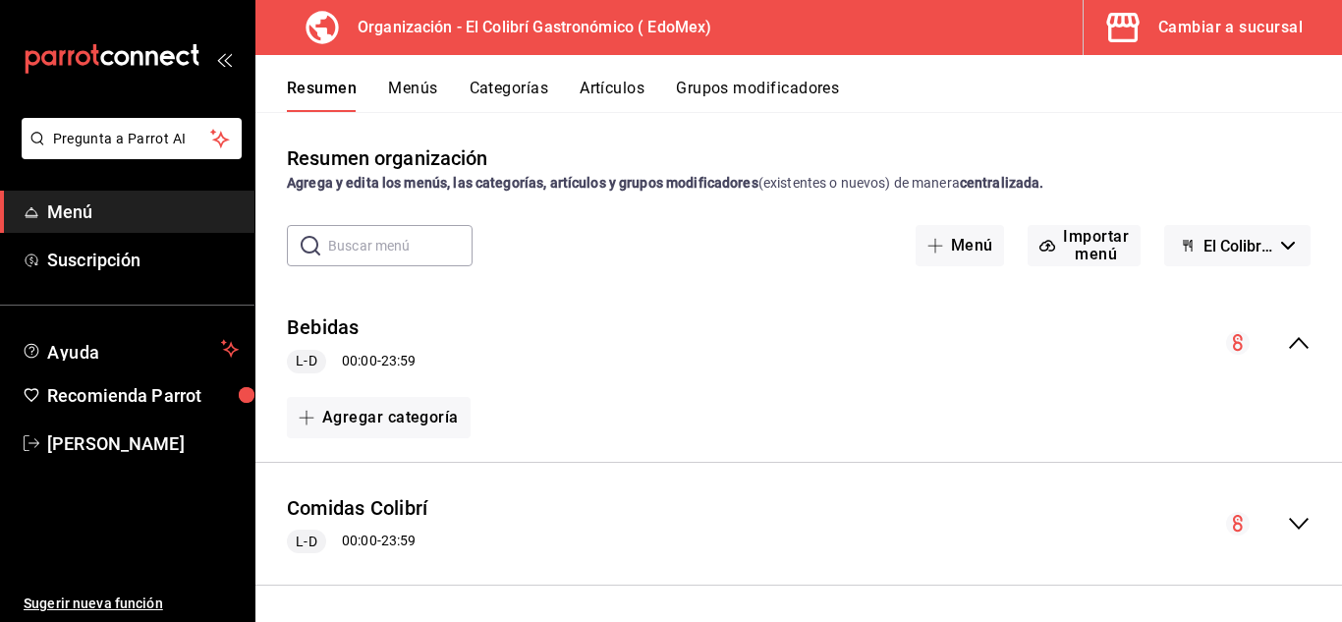
click at [1295, 520] on icon "collapse-menu-row" at bounding box center [1299, 524] width 24 height 24
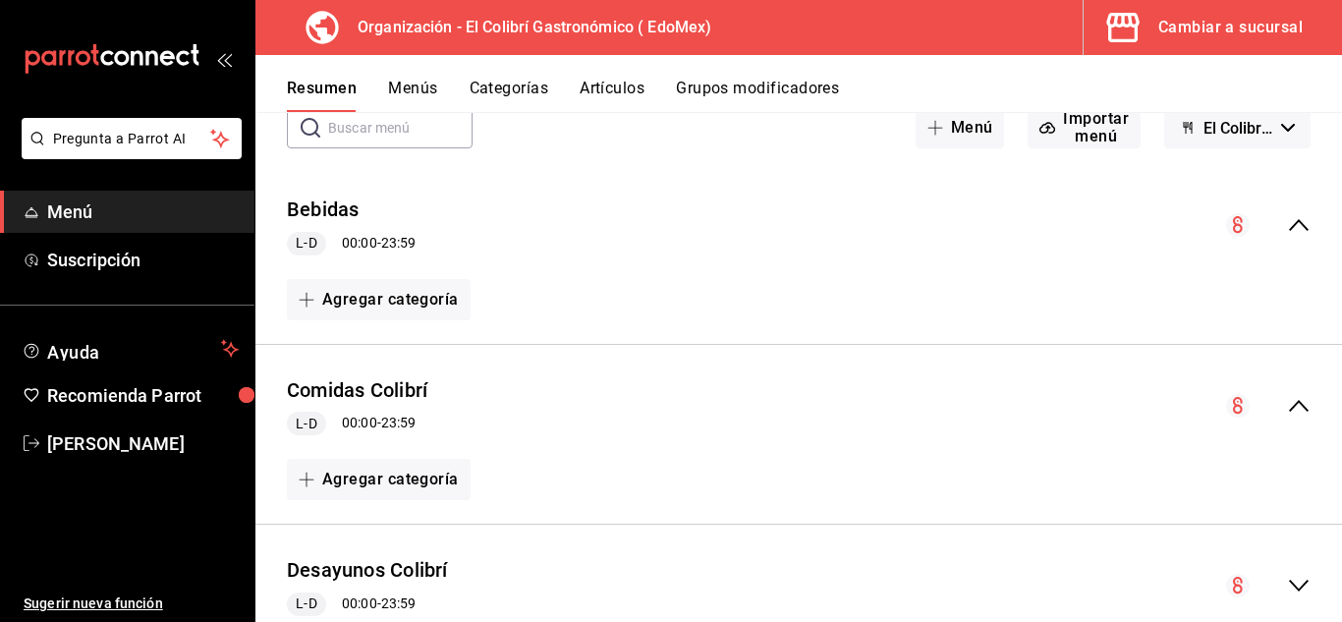
scroll to position [185, 0]
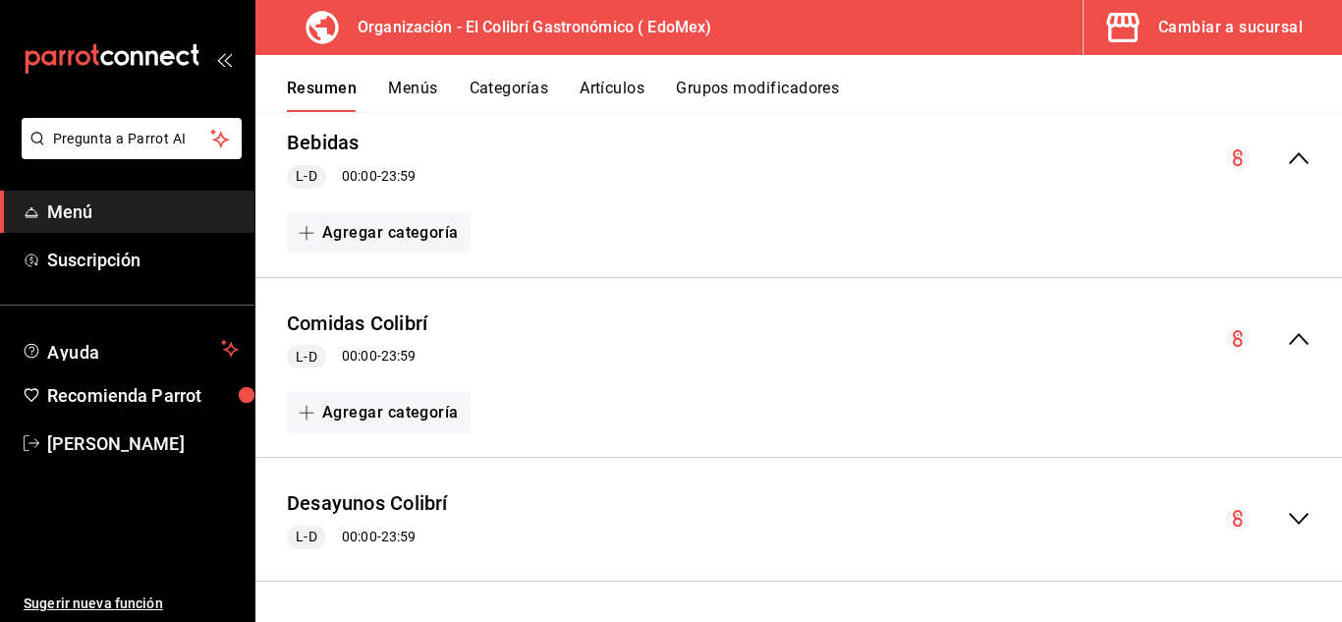
click at [1290, 536] on div "Desayunos Colibrí L-D 00:00 - 23:59" at bounding box center [798, 519] width 1087 height 91
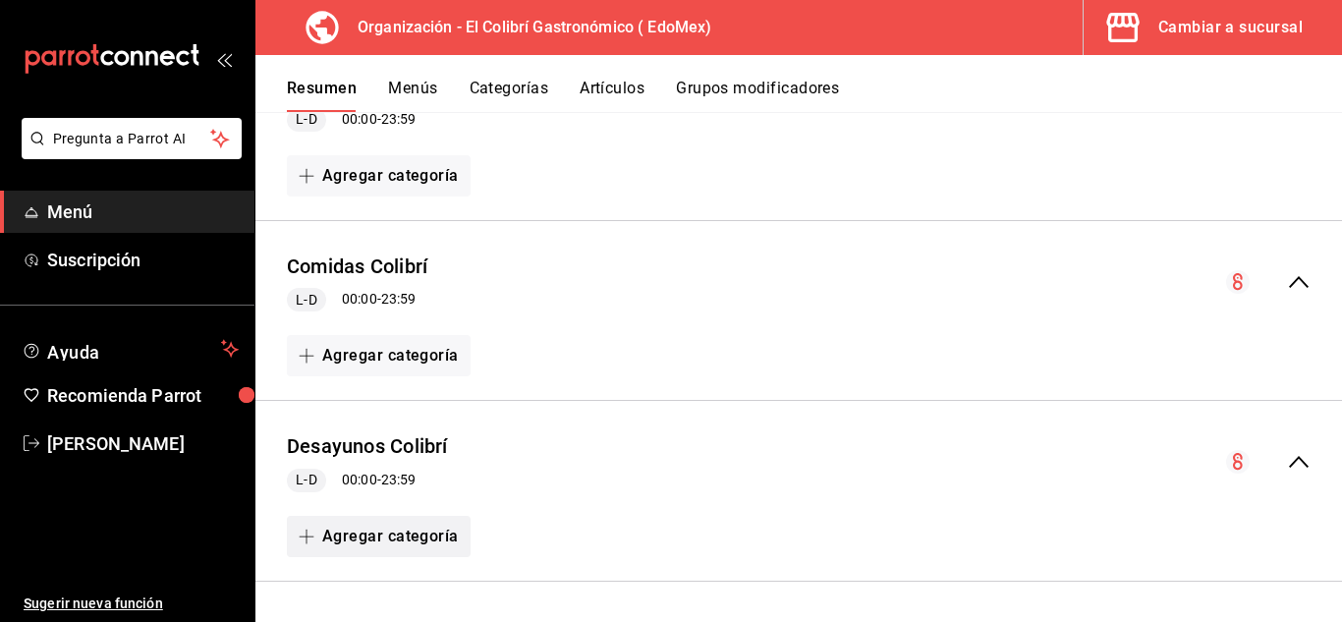
click at [398, 546] on button "Agregar categoría" at bounding box center [379, 536] width 184 height 41
click at [638, 463] on div at bounding box center [671, 311] width 1342 height 622
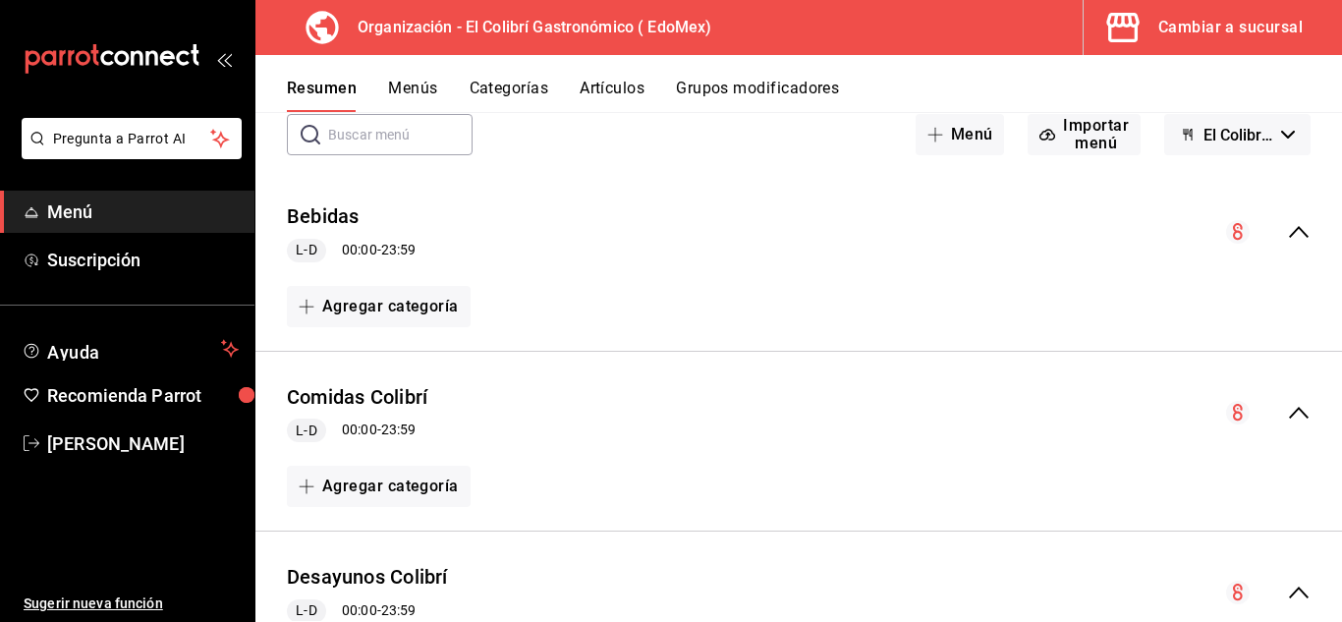
scroll to position [96, 0]
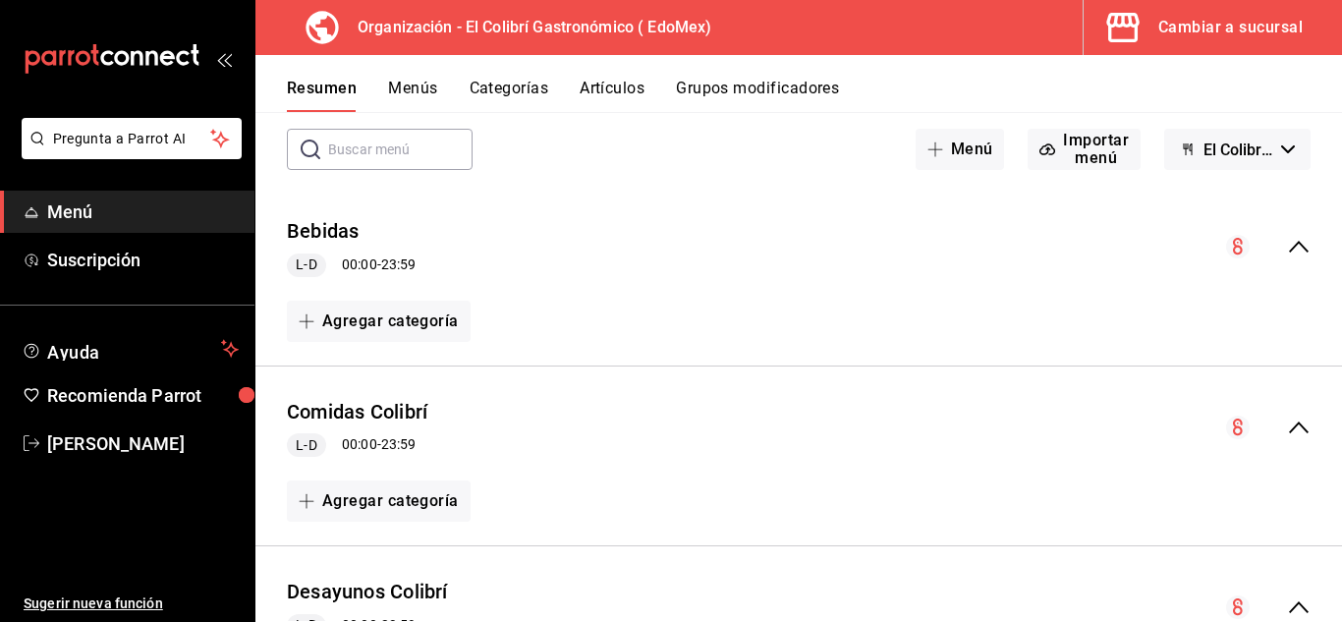
click at [793, 103] on button "Grupos modificadores" at bounding box center [757, 95] width 163 height 33
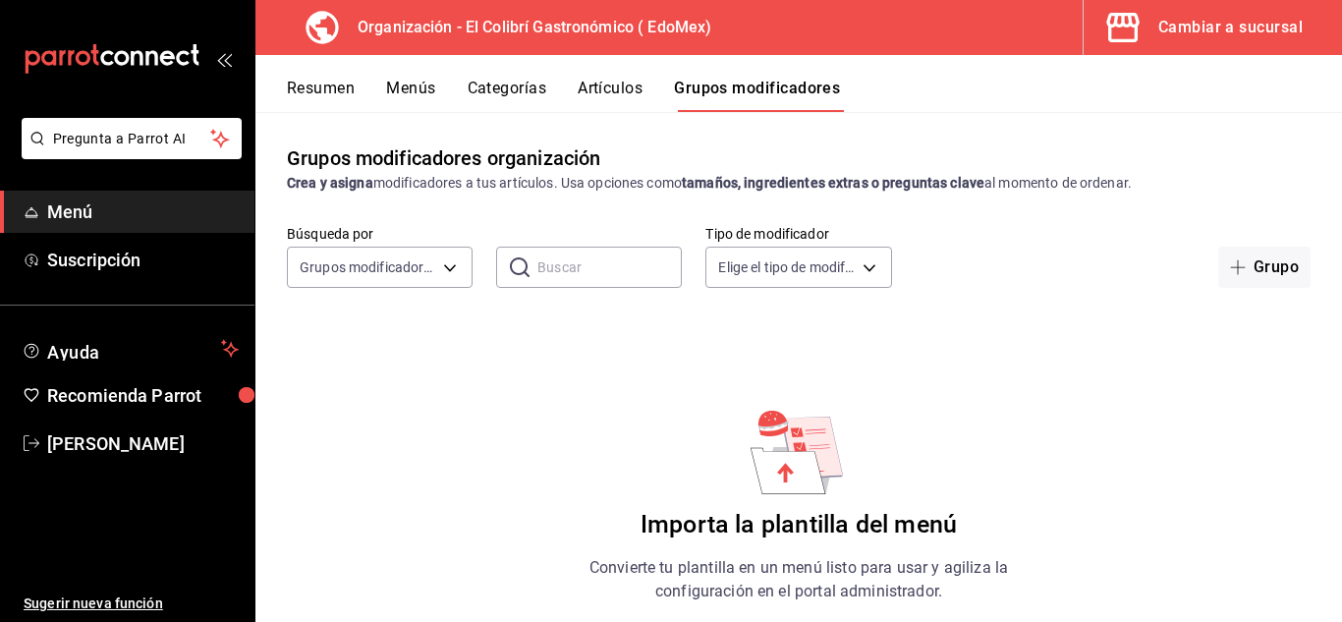
click at [393, 90] on button "Menús" at bounding box center [410, 95] width 49 height 33
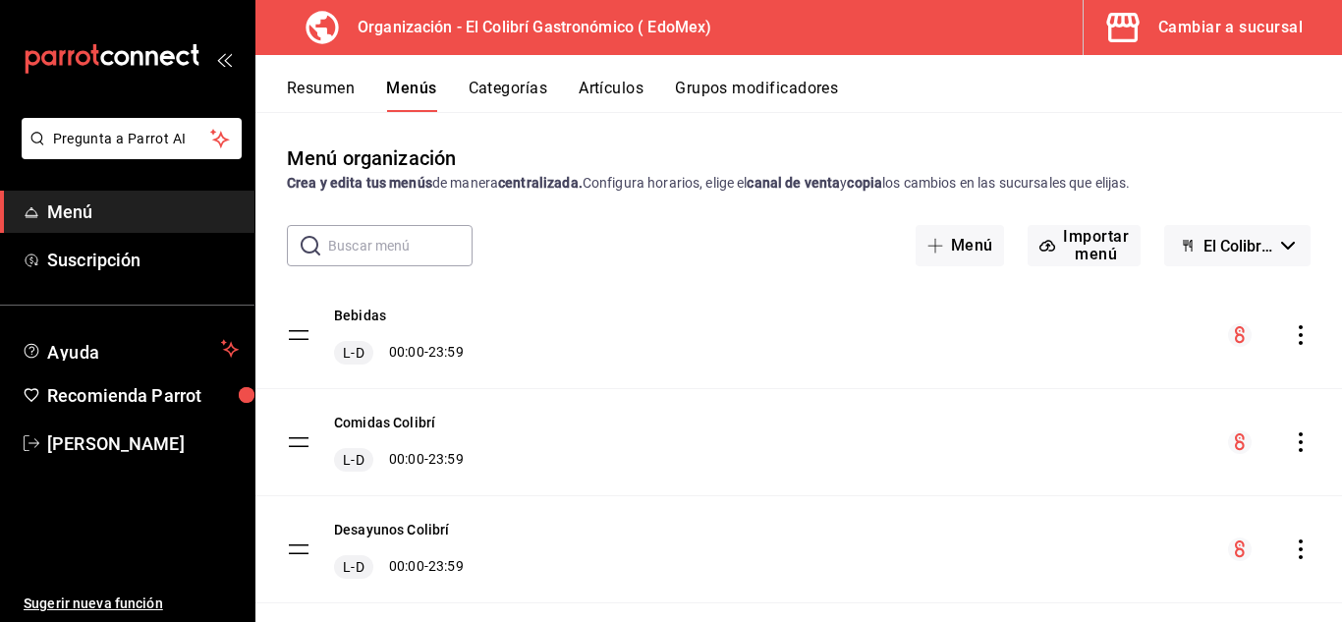
click at [302, 90] on button "Resumen" at bounding box center [321, 95] width 68 height 33
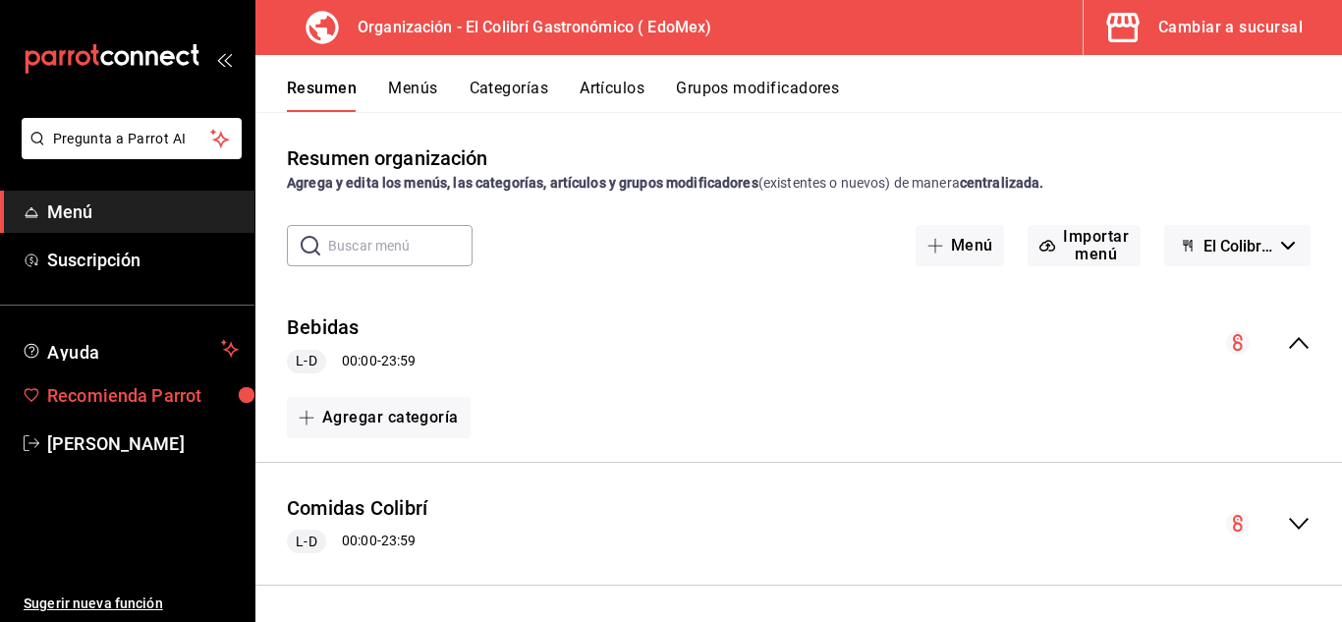
click at [195, 385] on span "Recomienda Parrot" at bounding box center [143, 395] width 192 height 27
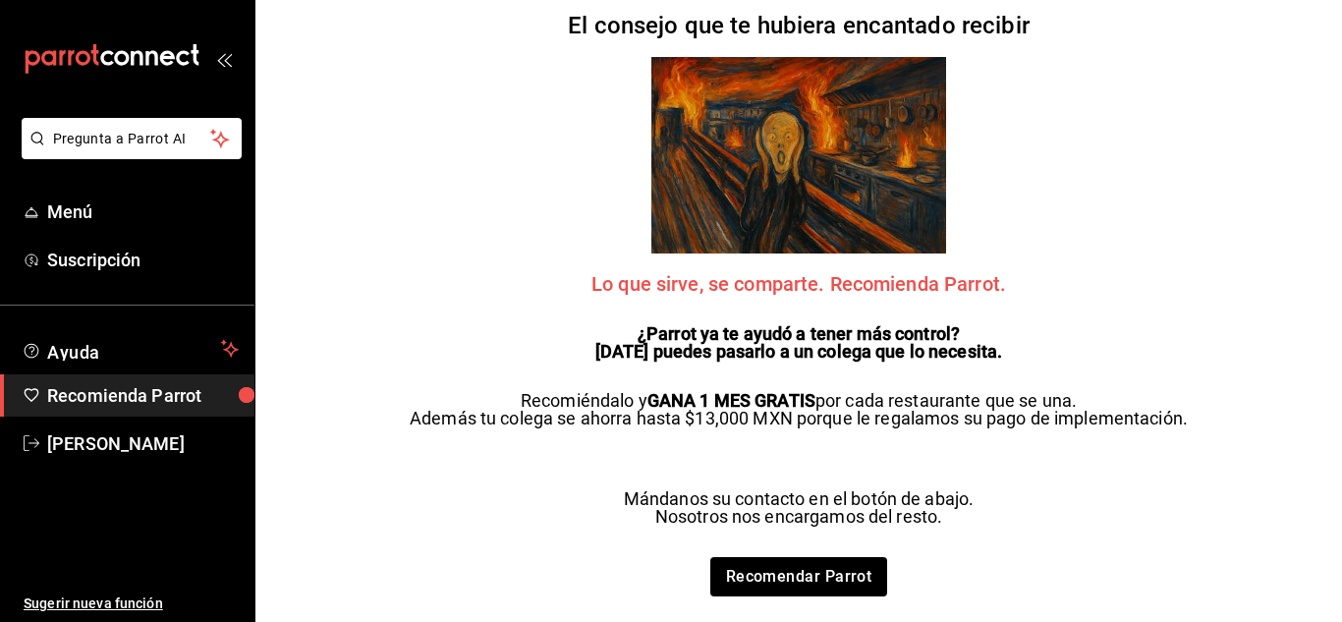
click at [85, 177] on li "Pregunta a Parrot AI" at bounding box center [127, 154] width 239 height 73
click at [78, 193] on link "Menú" at bounding box center [127, 212] width 254 height 42
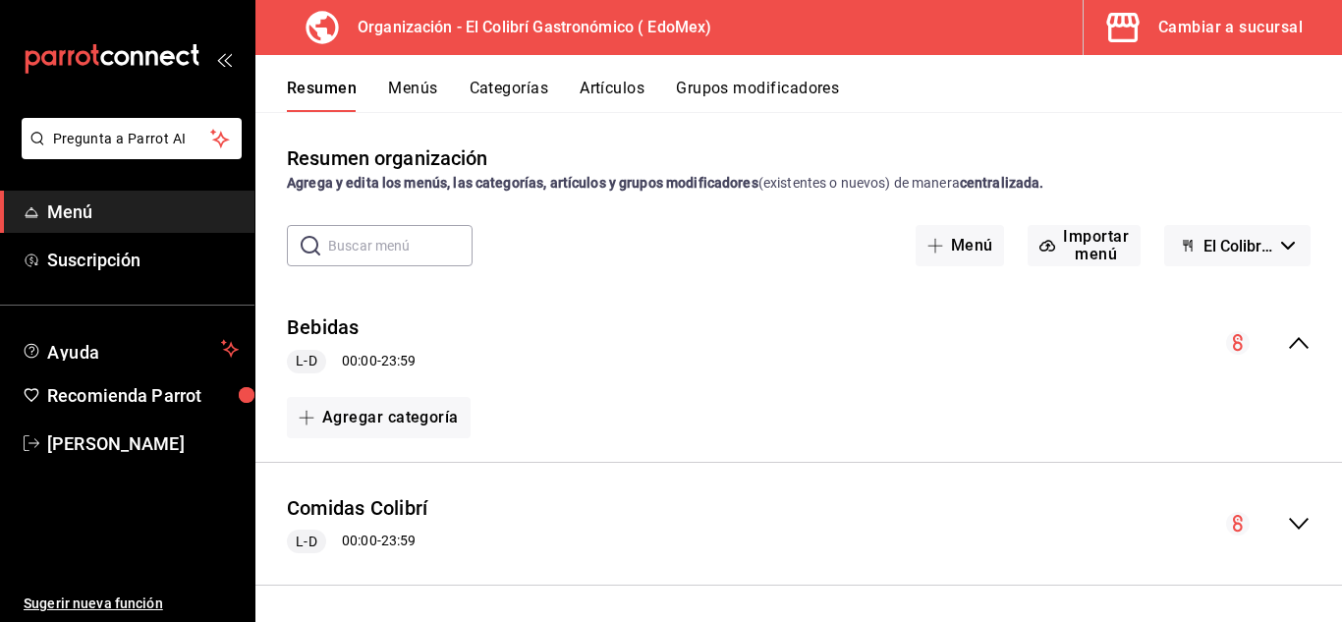
click at [434, 99] on button "Menús" at bounding box center [412, 95] width 49 height 33
click at [417, 95] on button "Menús" at bounding box center [412, 95] width 49 height 33
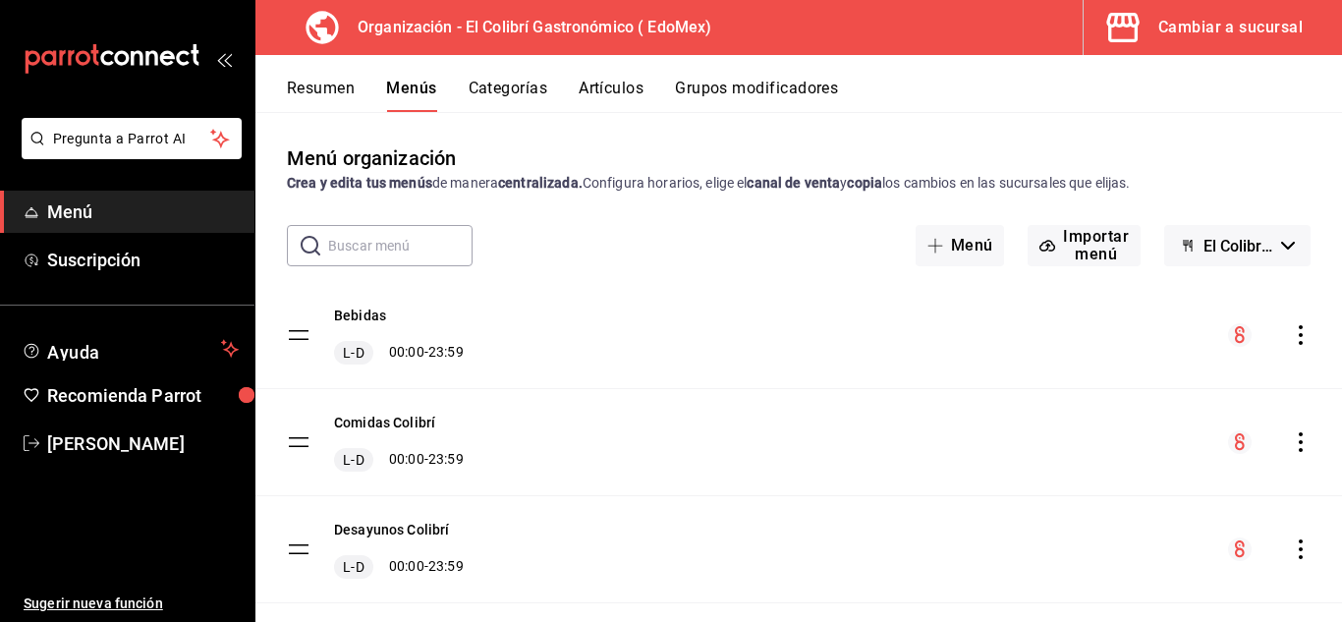
click at [1202, 26] on div "Cambiar a sucursal" at bounding box center [1230, 28] width 144 height 28
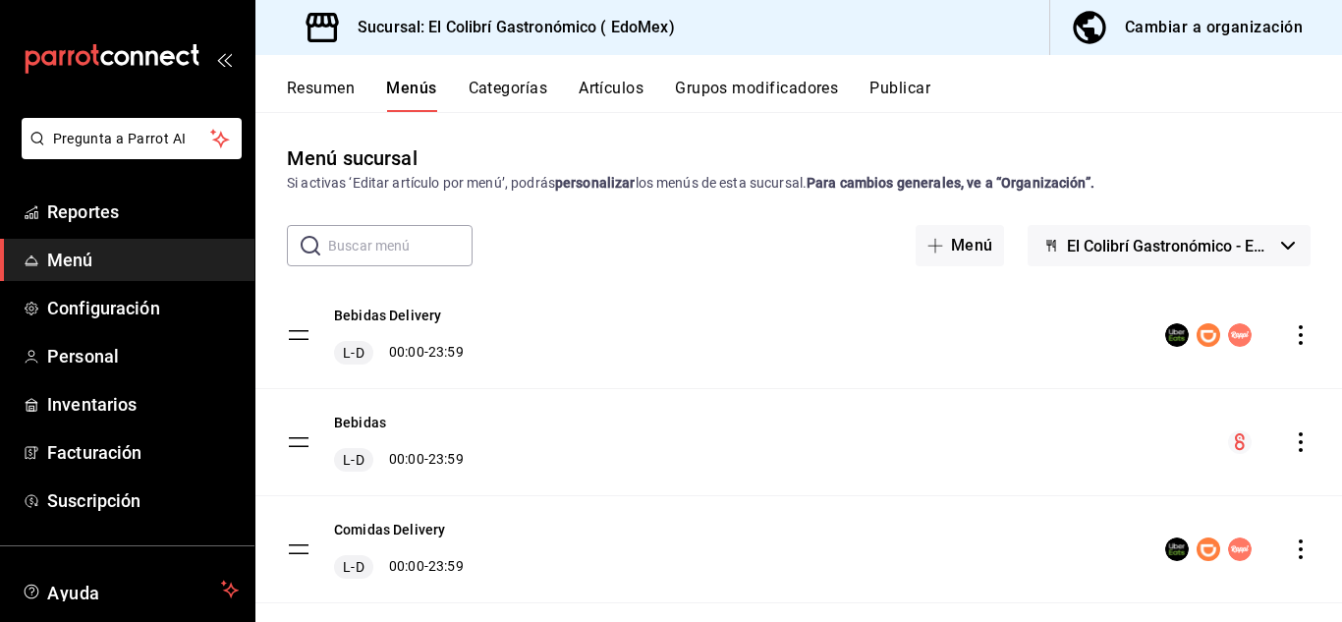
click at [815, 332] on div "Bebidas Delivery L-D 00:00 - 23:59" at bounding box center [798, 335] width 1087 height 106
click at [512, 87] on button "Categorías" at bounding box center [509, 95] width 80 height 33
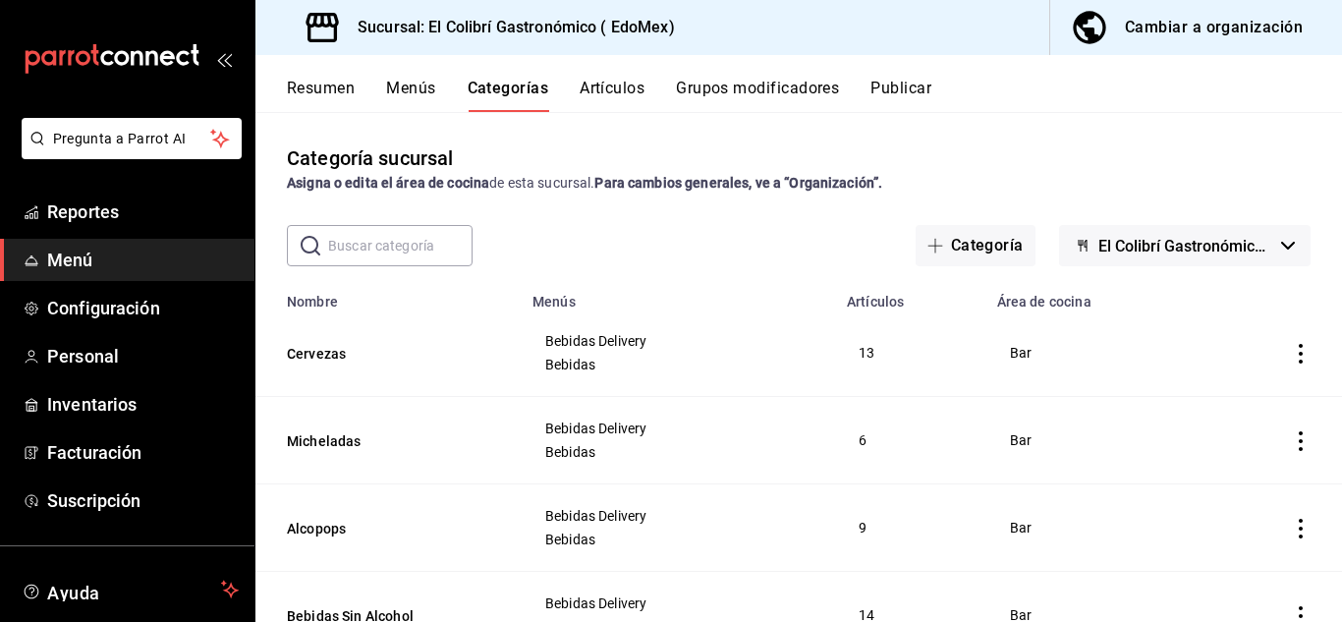
click at [309, 93] on button "Resumen" at bounding box center [321, 95] width 68 height 33
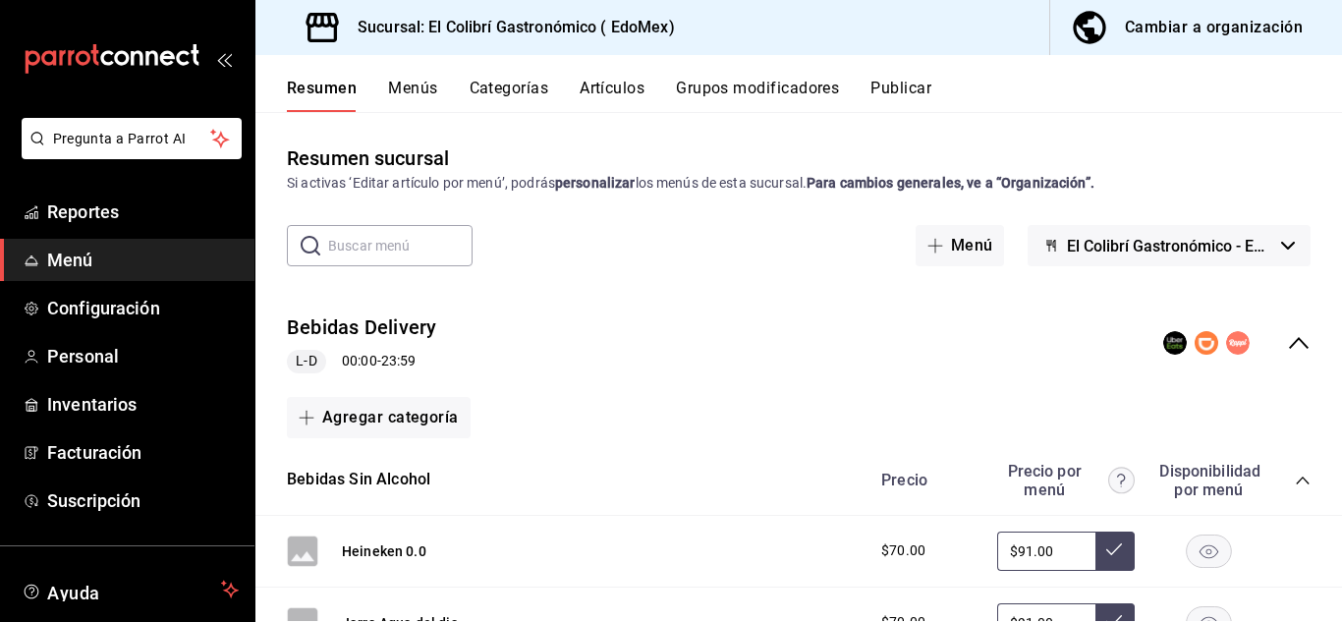
click at [1134, 45] on button "Cambiar a organización" at bounding box center [1188, 27] width 276 height 55
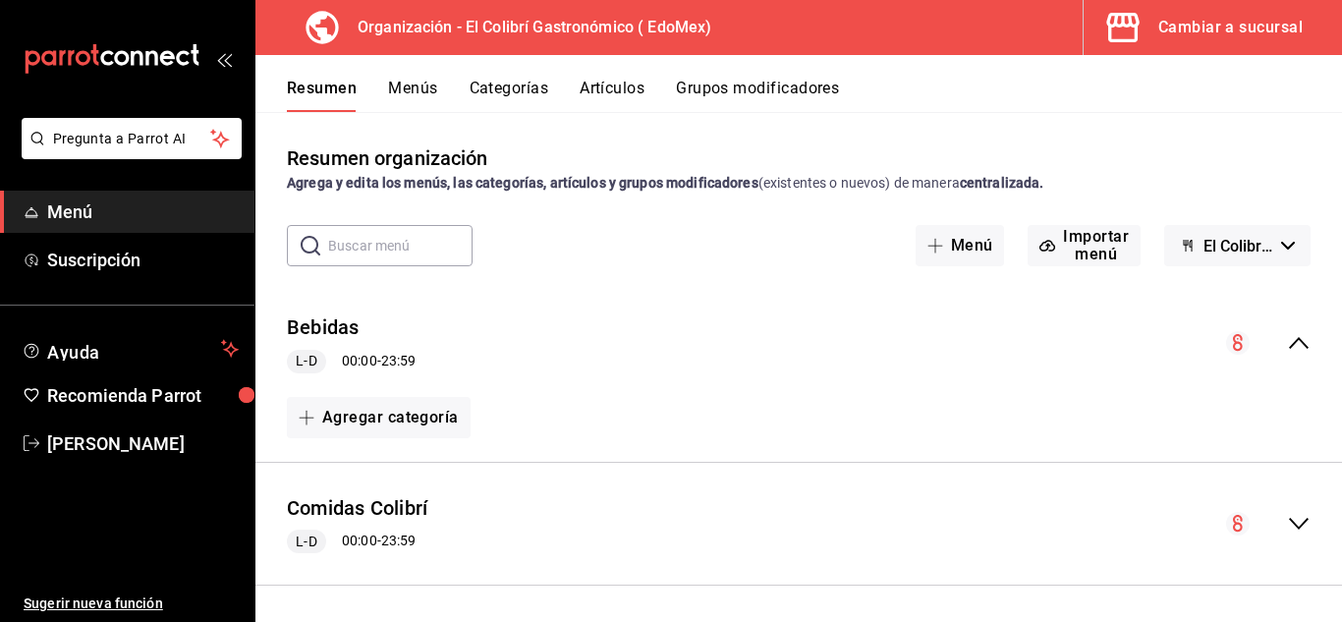
click at [420, 84] on button "Menús" at bounding box center [412, 95] width 49 height 33
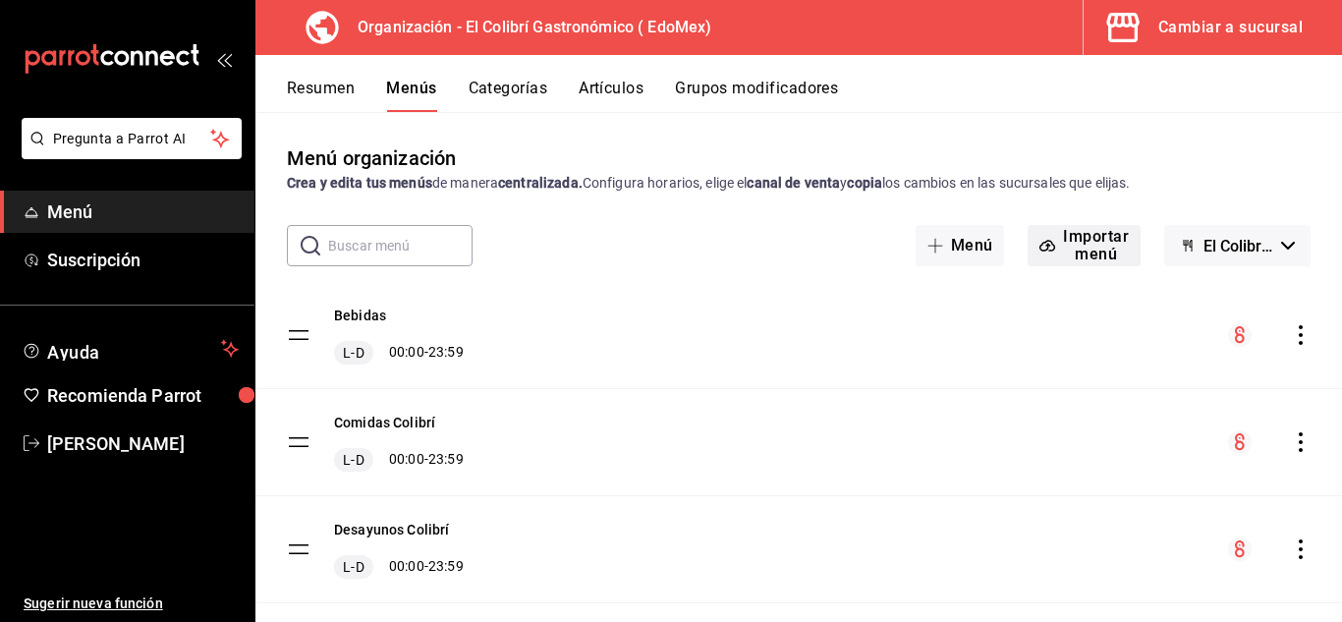
click at [1108, 236] on button "Importar menú" at bounding box center [1084, 245] width 113 height 41
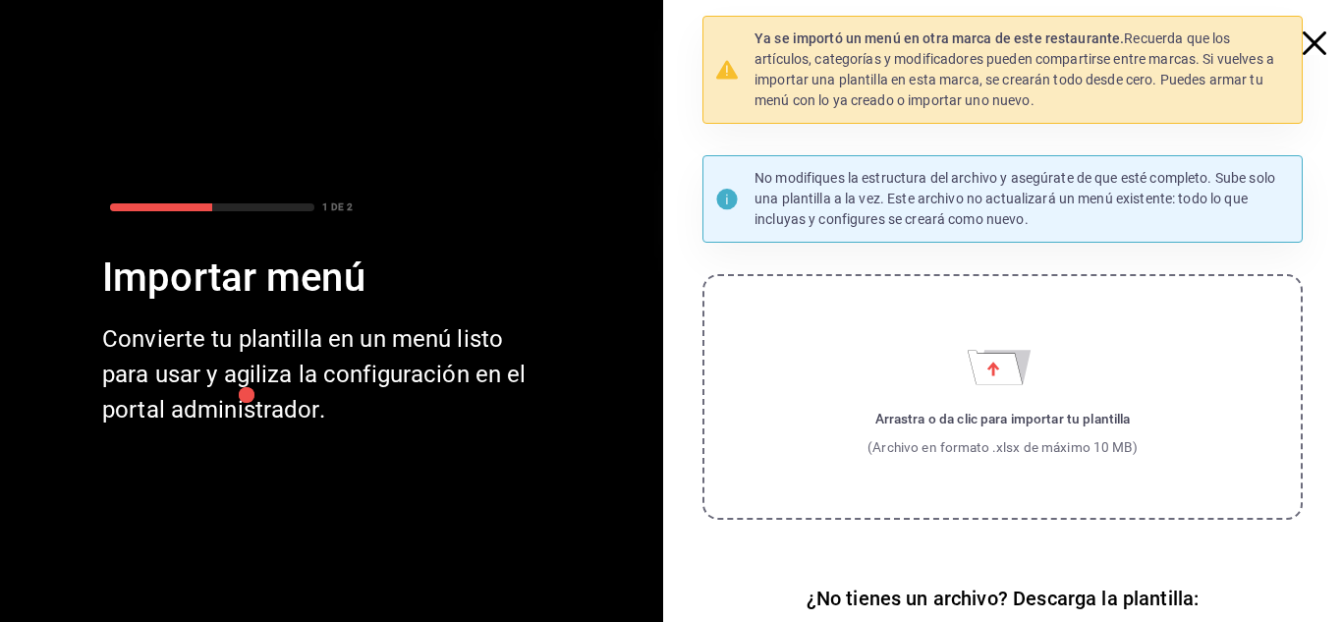
click at [1277, 44] on div "Ya se importó un menú en otra marca de este restaurante. Recuerda que los artíc…" at bounding box center [1003, 70] width 600 height 108
click at [1303, 39] on icon "button" at bounding box center [1315, 43] width 24 height 24
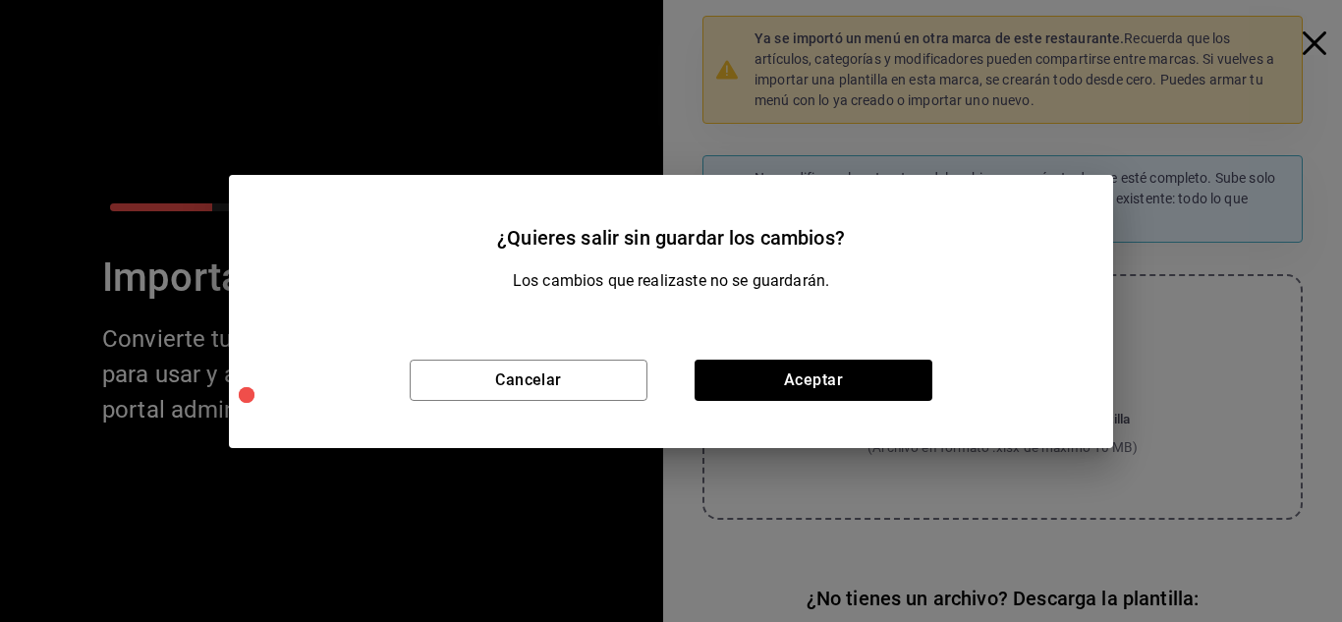
click at [560, 354] on div "Cancelar Aceptar" at bounding box center [671, 380] width 884 height 136
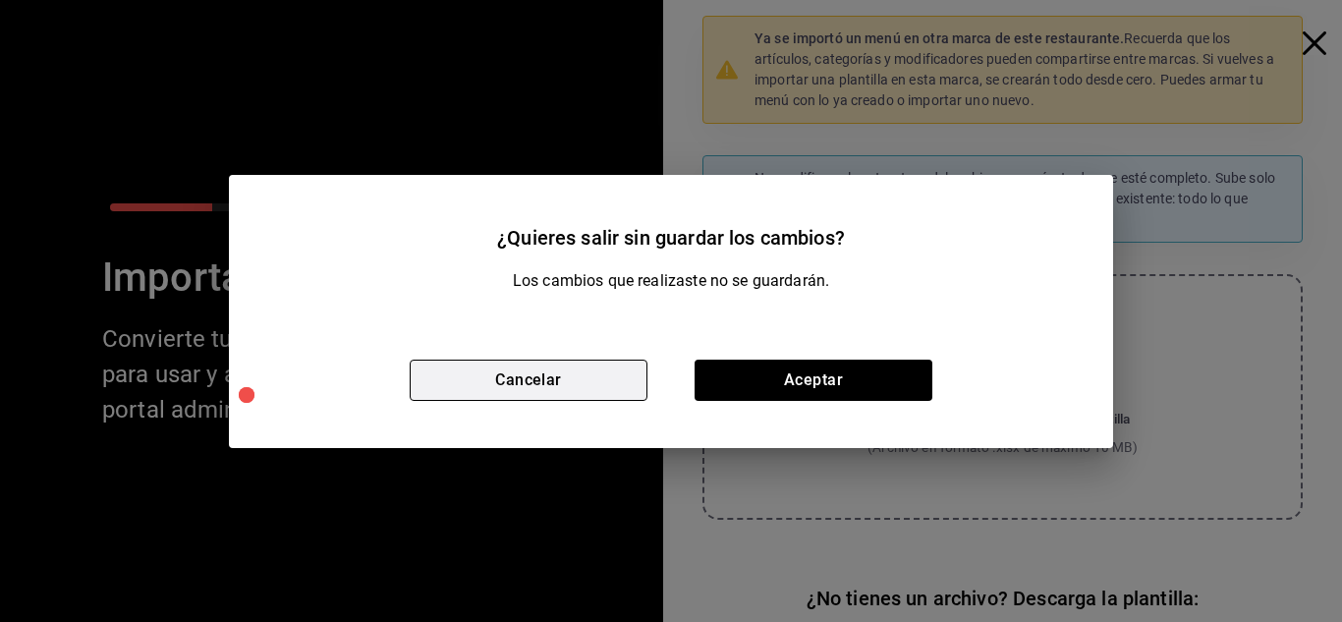
click at [566, 373] on button "Cancelar" at bounding box center [529, 380] width 238 height 41
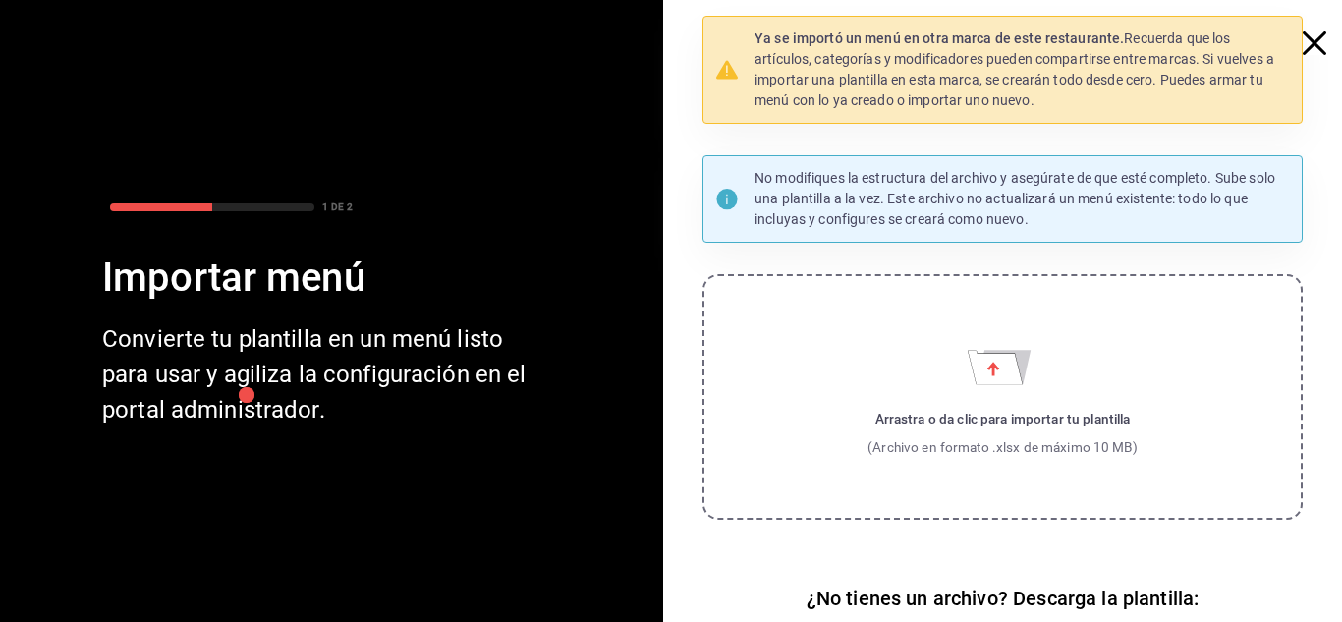
click at [1304, 49] on icon "button" at bounding box center [1315, 43] width 24 height 24
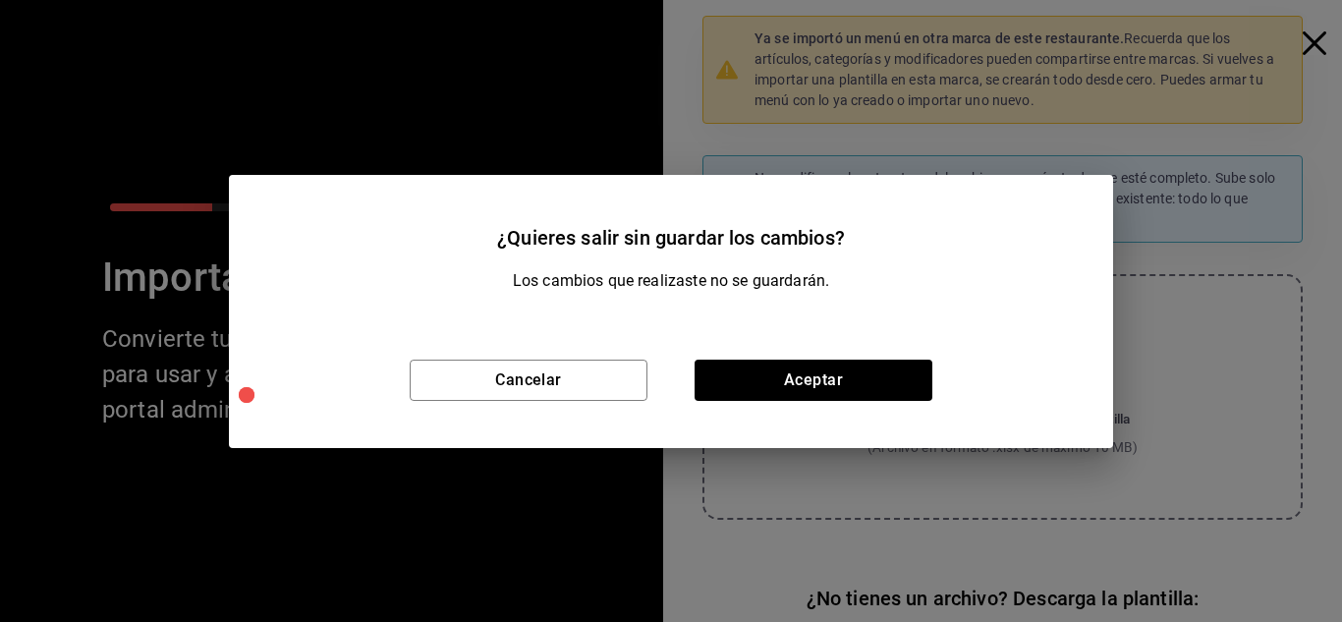
click at [866, 401] on div "Cancelar Aceptar" at bounding box center [671, 380] width 884 height 136
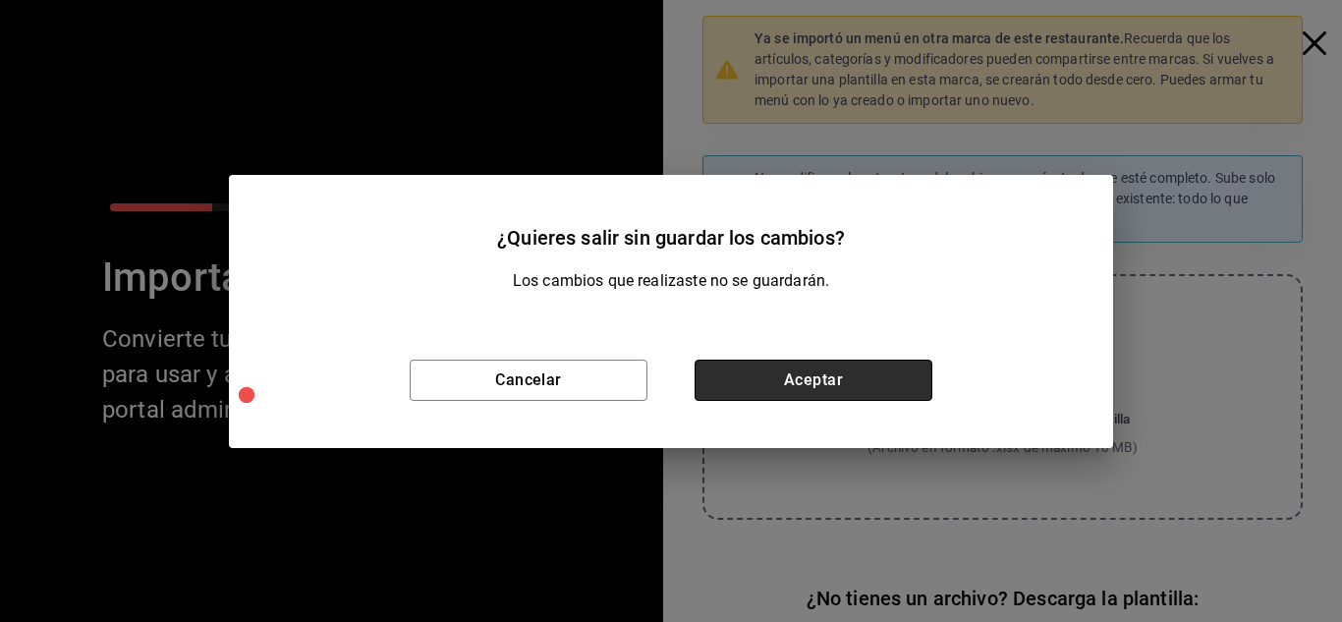
click at [873, 371] on button "Aceptar" at bounding box center [814, 380] width 238 height 41
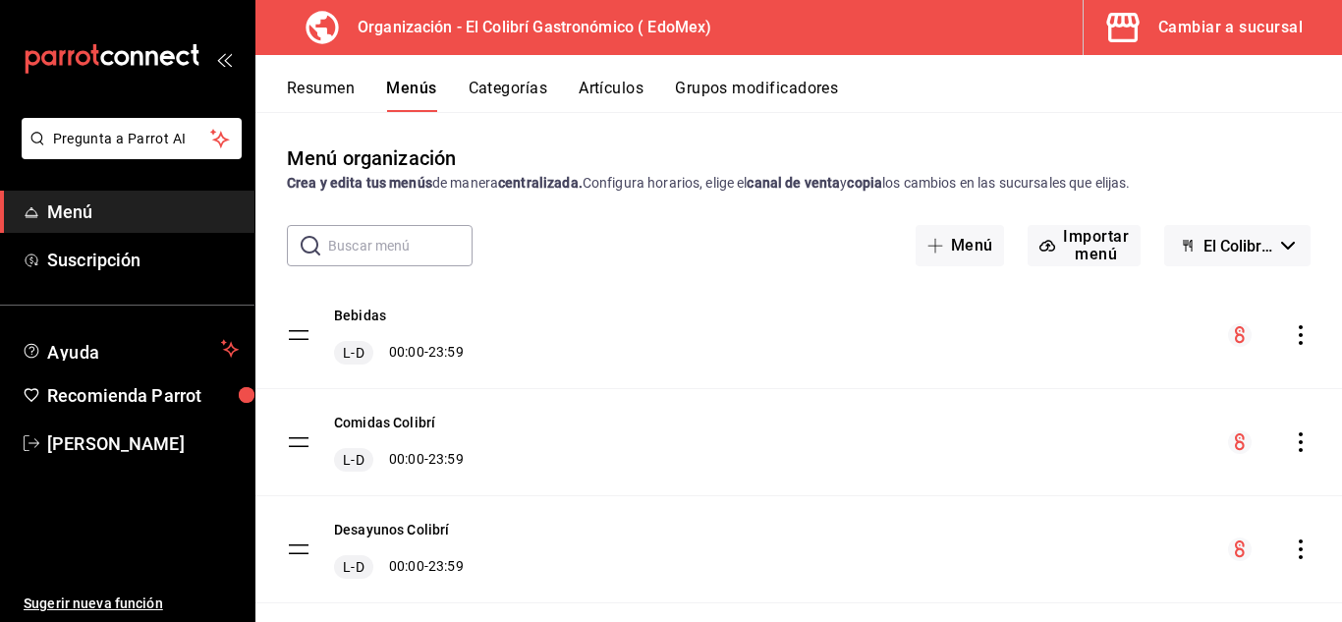
click at [1256, 28] on div "Cambiar a sucursal" at bounding box center [1230, 28] width 144 height 28
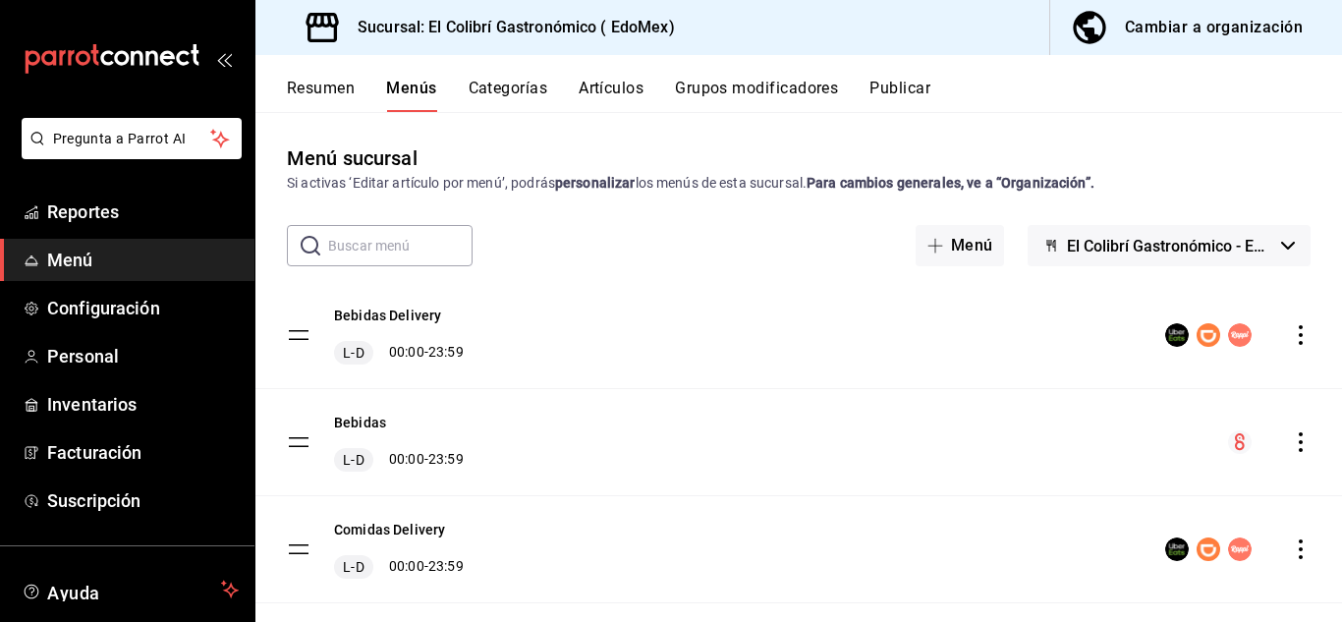
click at [1307, 337] on div "Bebidas Delivery L-D 00:00 - 23:59" at bounding box center [798, 335] width 1087 height 106
click at [1291, 329] on icon "actions" at bounding box center [1301, 335] width 20 height 20
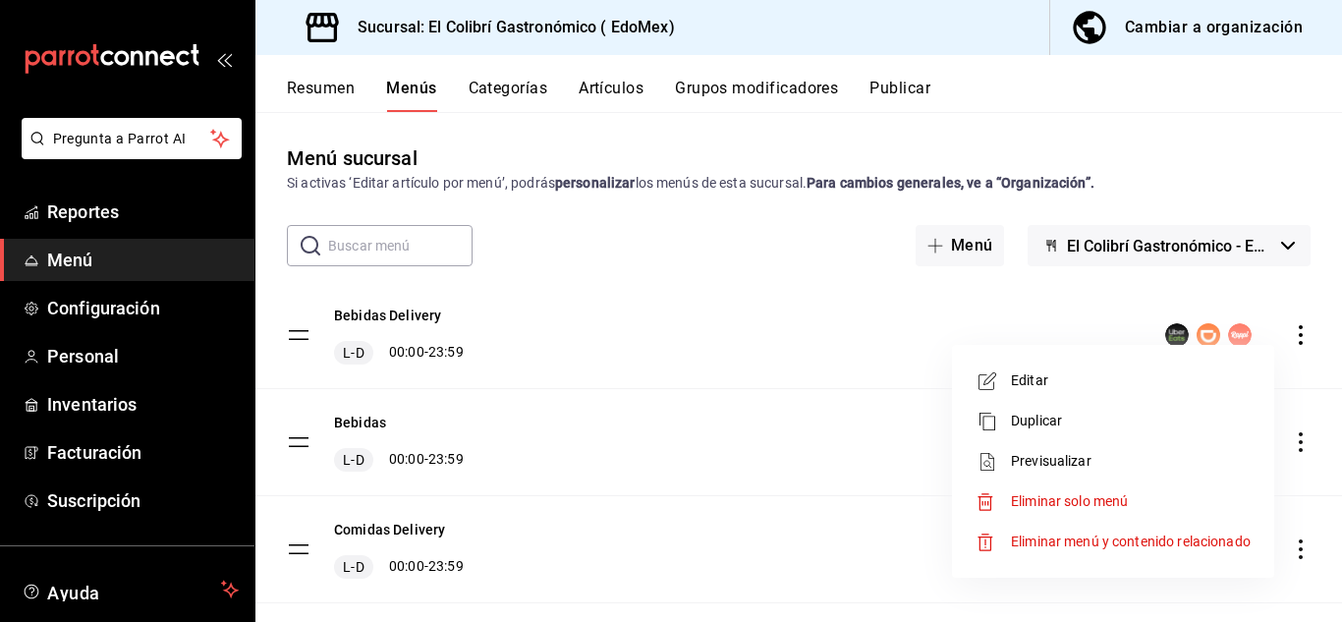
click at [1090, 434] on li "Duplicar" at bounding box center [1113, 421] width 307 height 40
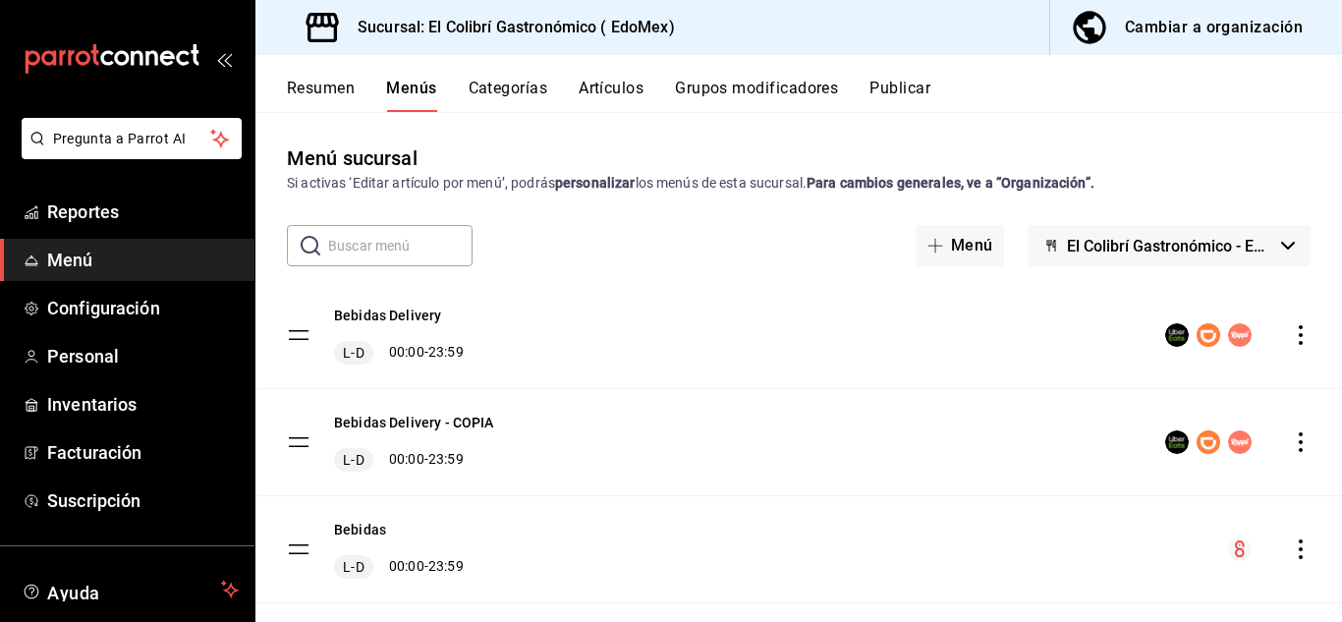
click at [1291, 449] on icon "actions" at bounding box center [1301, 442] width 20 height 20
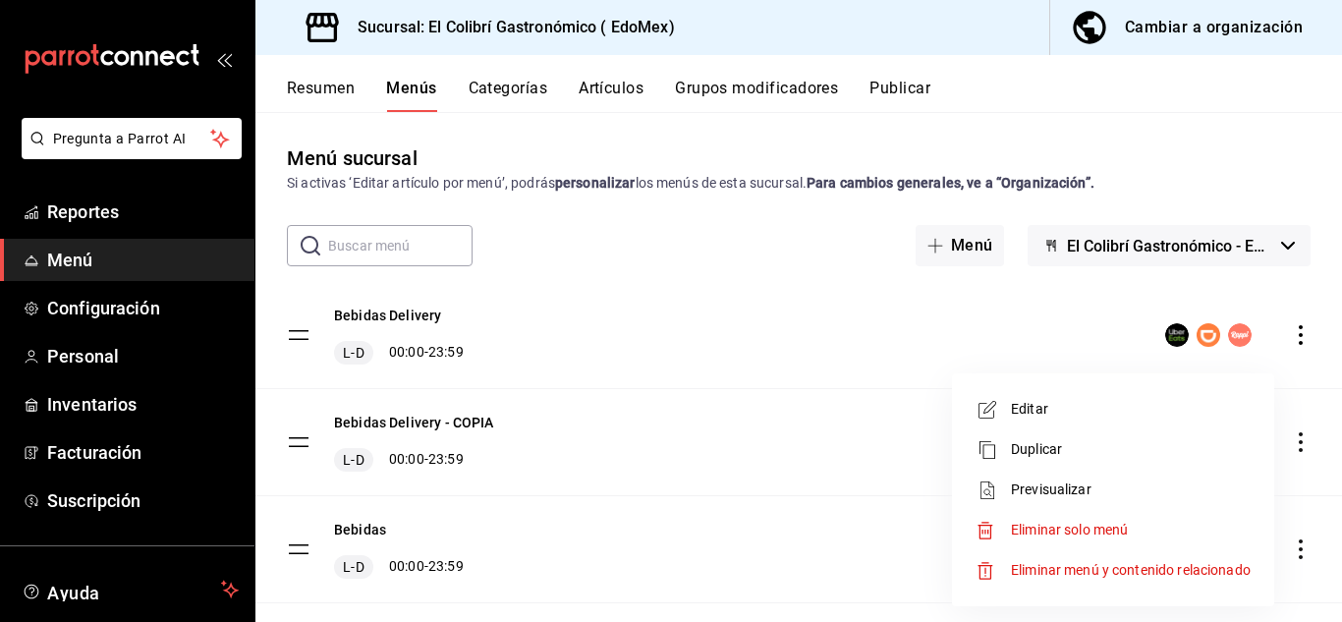
click at [922, 101] on div at bounding box center [671, 311] width 1342 height 622
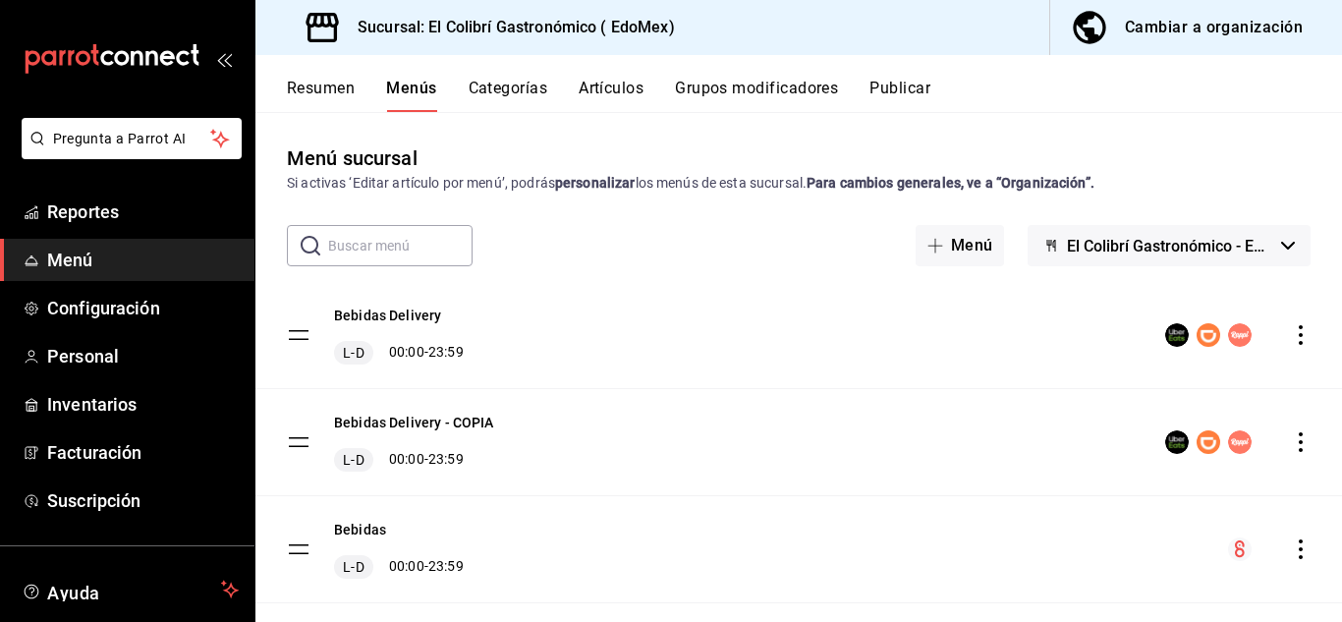
click at [931, 92] on button "Publicar" at bounding box center [900, 95] width 61 height 33
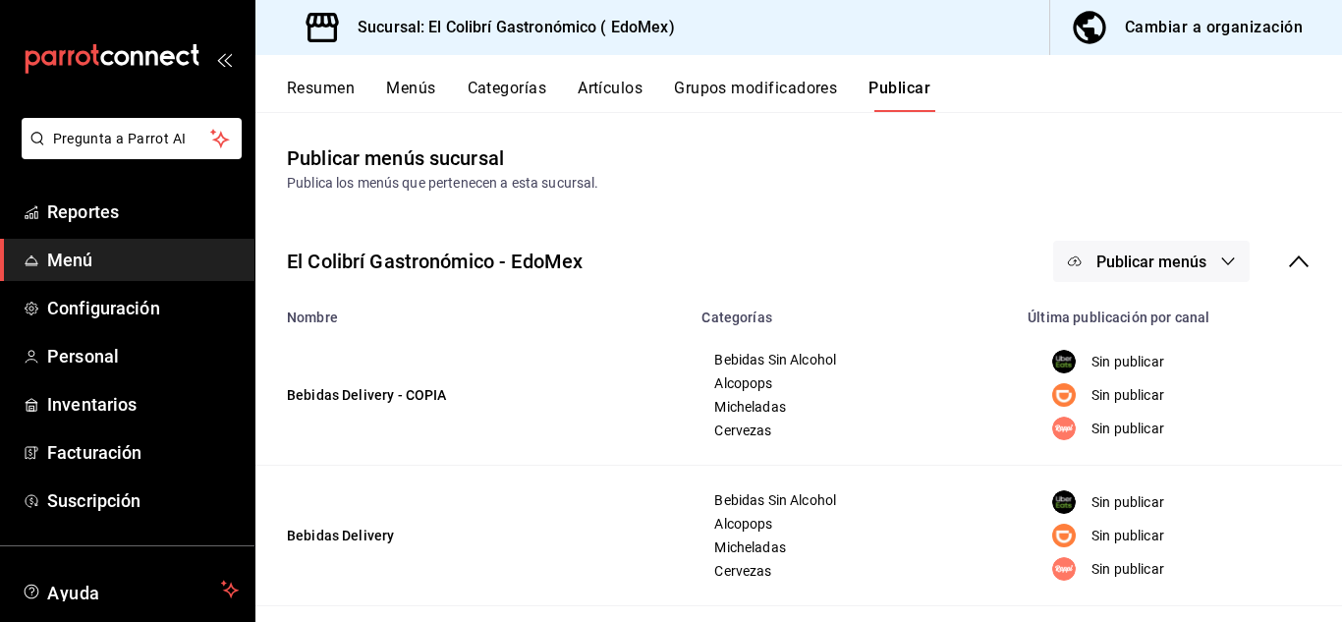
click at [1150, 260] on span "Publicar menús" at bounding box center [1152, 262] width 110 height 19
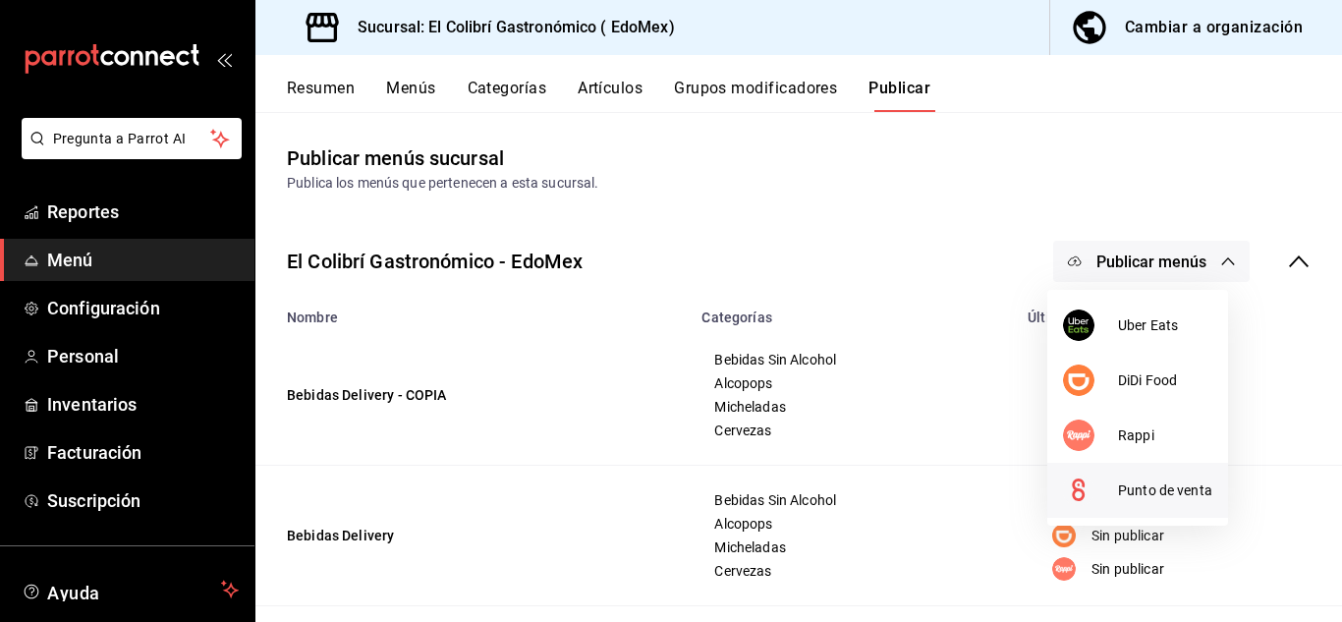
click at [1130, 485] on span "Punto de venta" at bounding box center [1165, 490] width 94 height 21
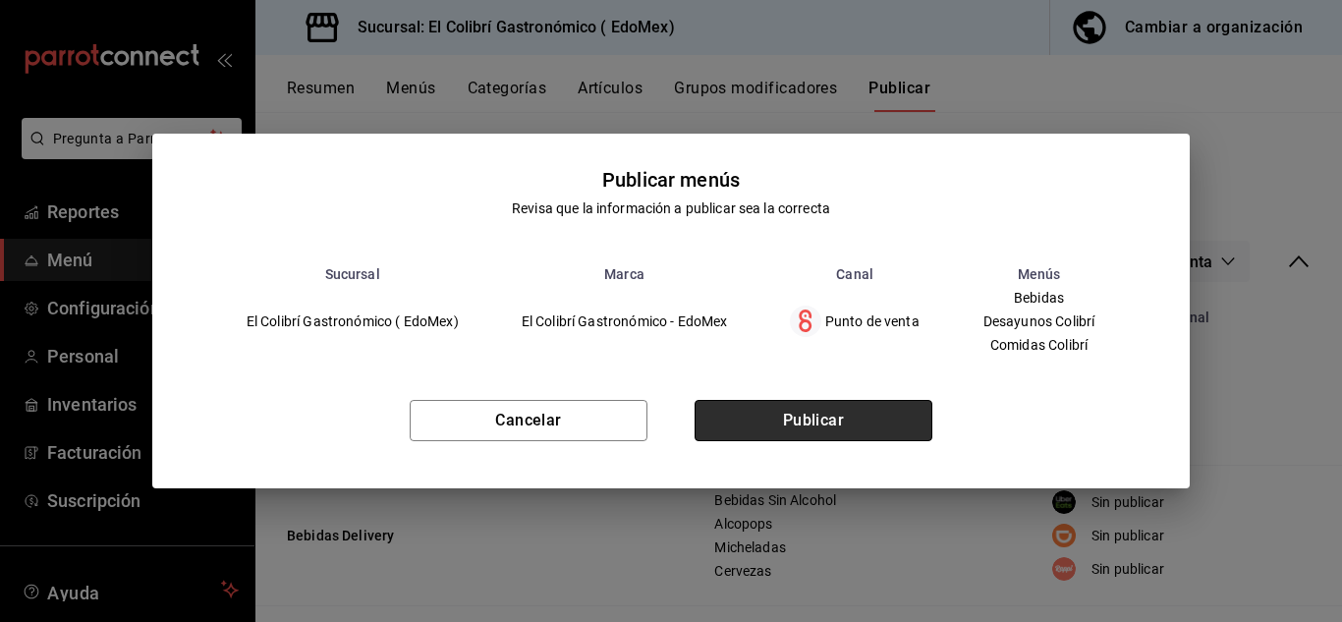
click at [832, 423] on button "Publicar" at bounding box center [814, 420] width 238 height 41
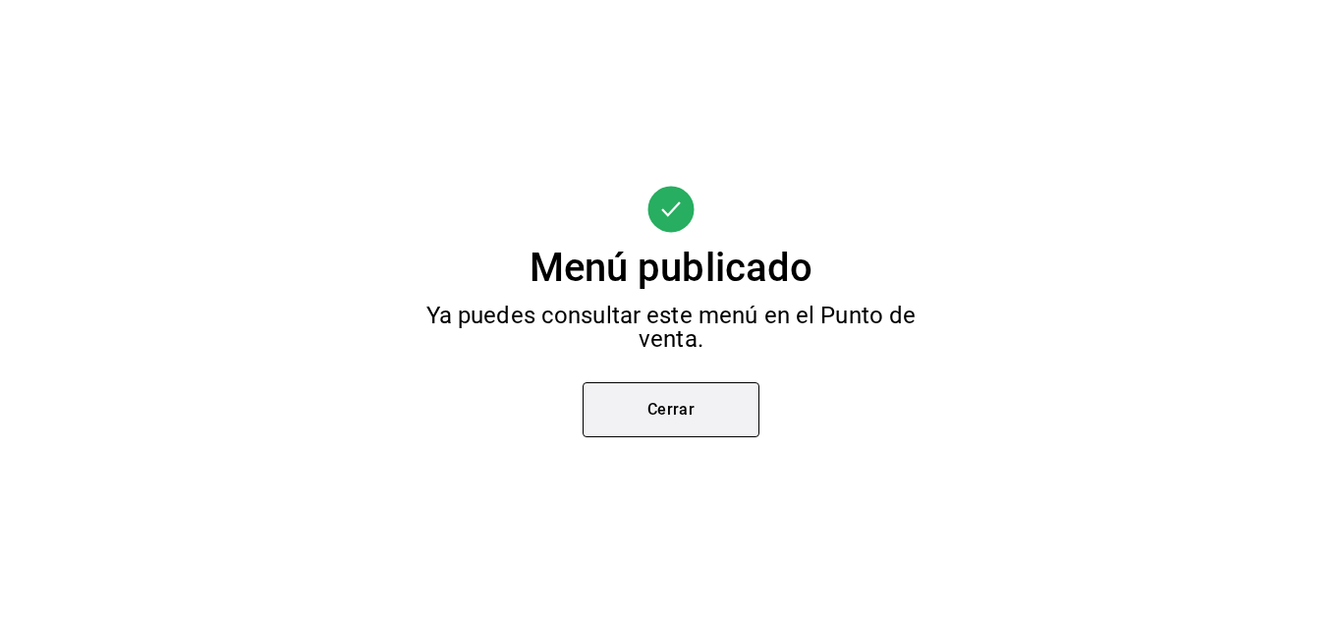
click at [744, 411] on button "Cerrar" at bounding box center [671, 409] width 177 height 55
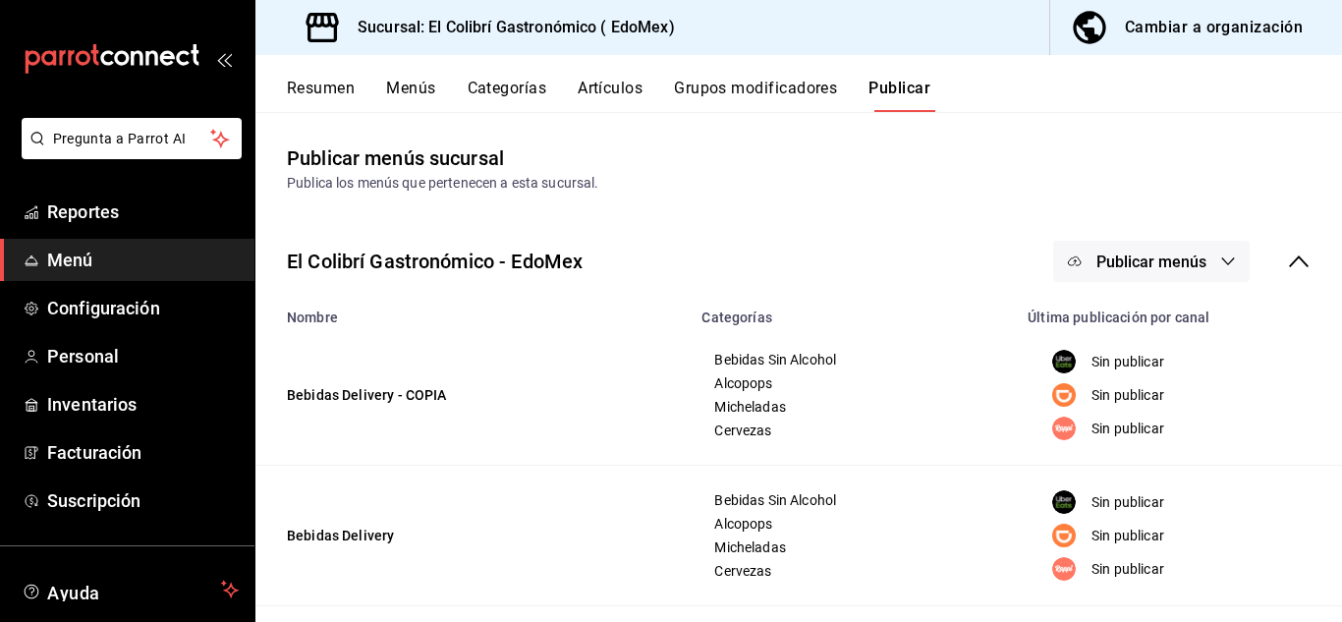
click at [1133, 276] on button "Publicar menús" at bounding box center [1151, 261] width 197 height 41
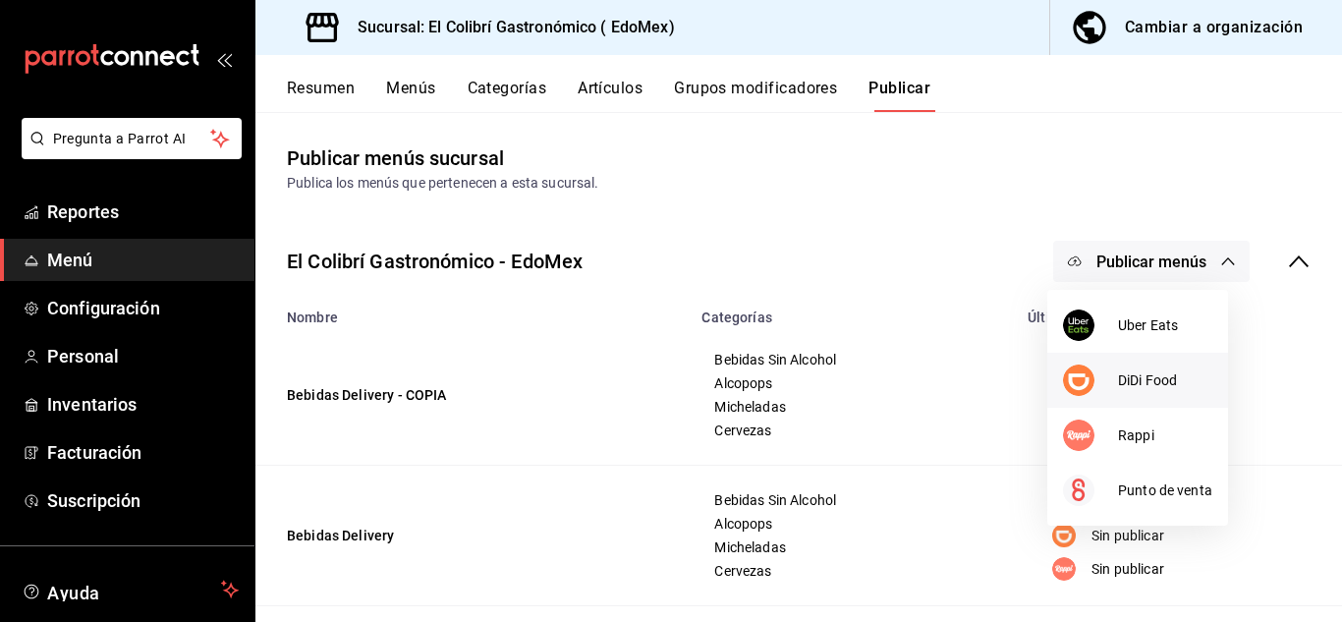
click at [1108, 379] on div at bounding box center [1090, 380] width 55 height 31
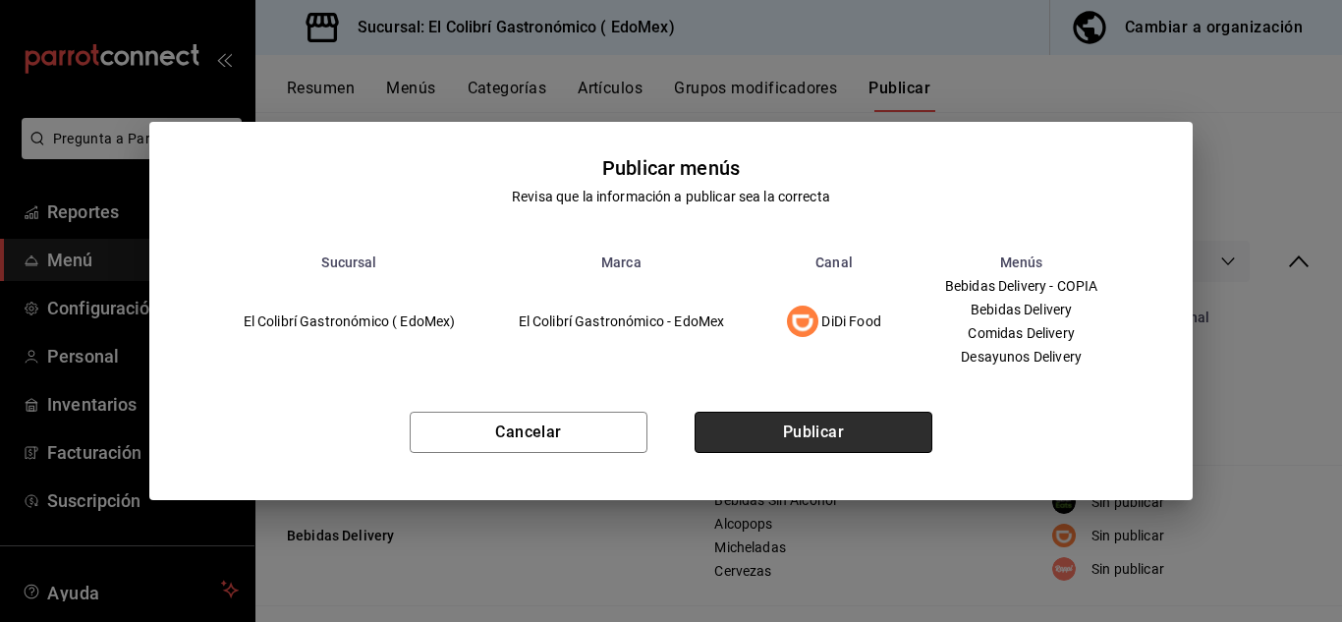
click at [880, 434] on button "Publicar" at bounding box center [814, 432] width 238 height 41
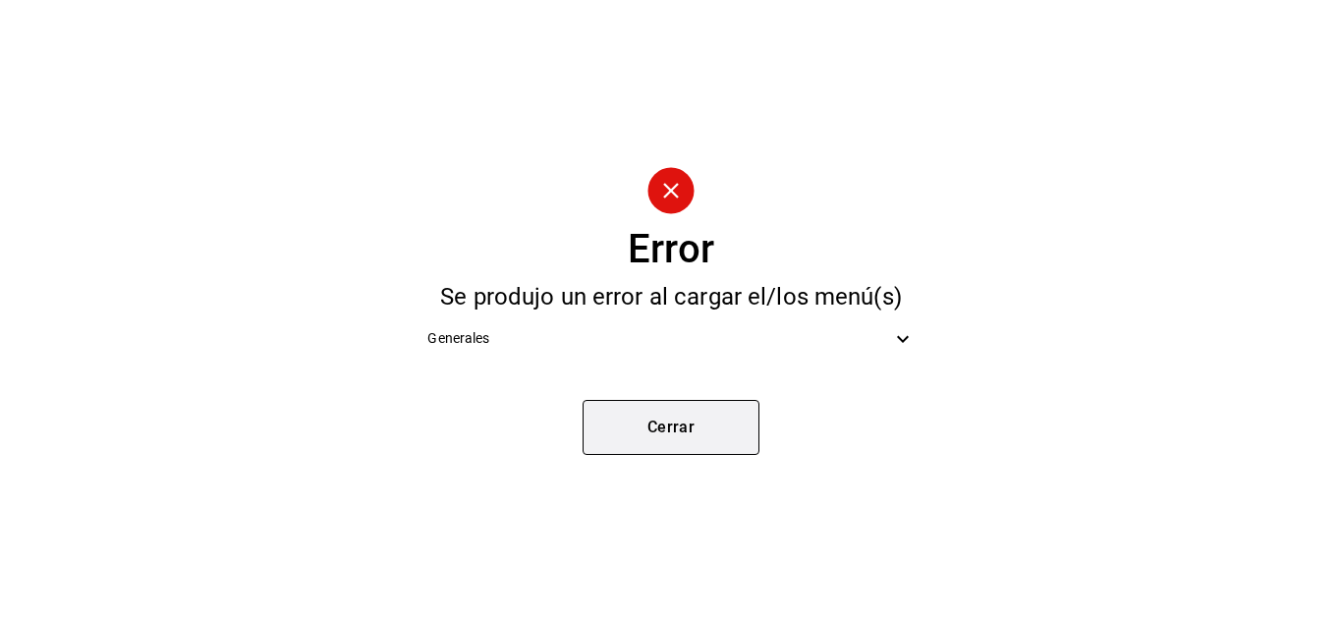
click at [719, 433] on button "Cerrar" at bounding box center [671, 427] width 177 height 55
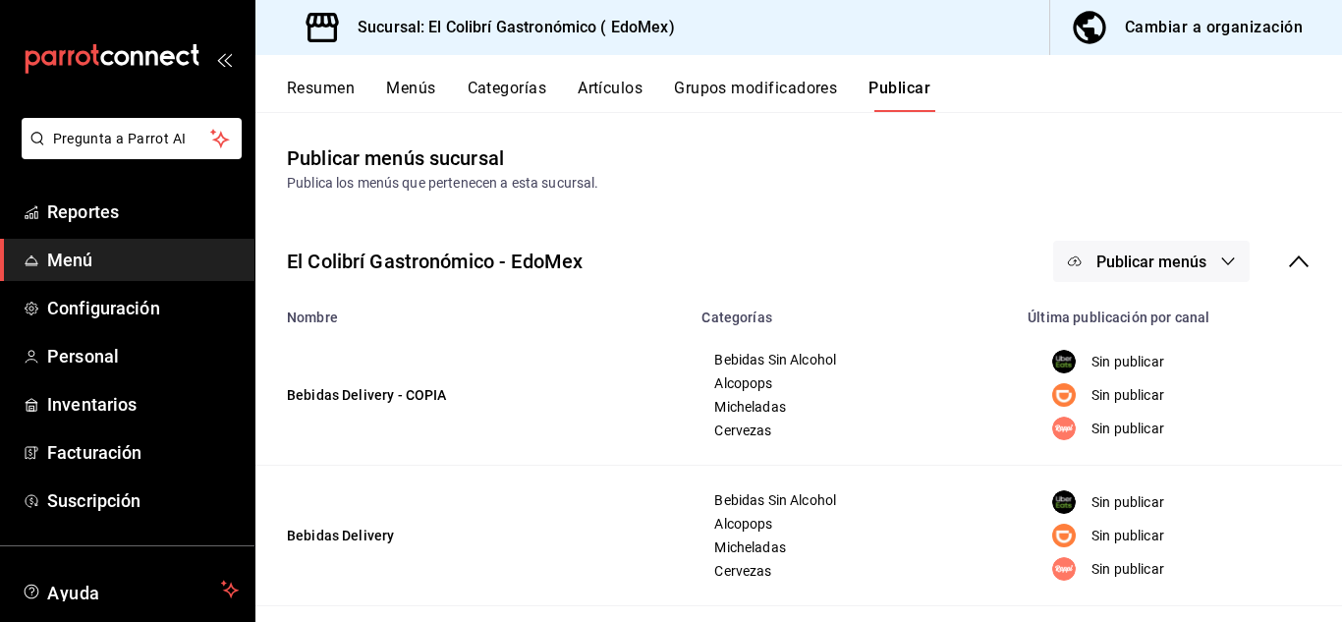
click at [1244, 15] on div "Cambiar a organización" at bounding box center [1214, 28] width 178 height 28
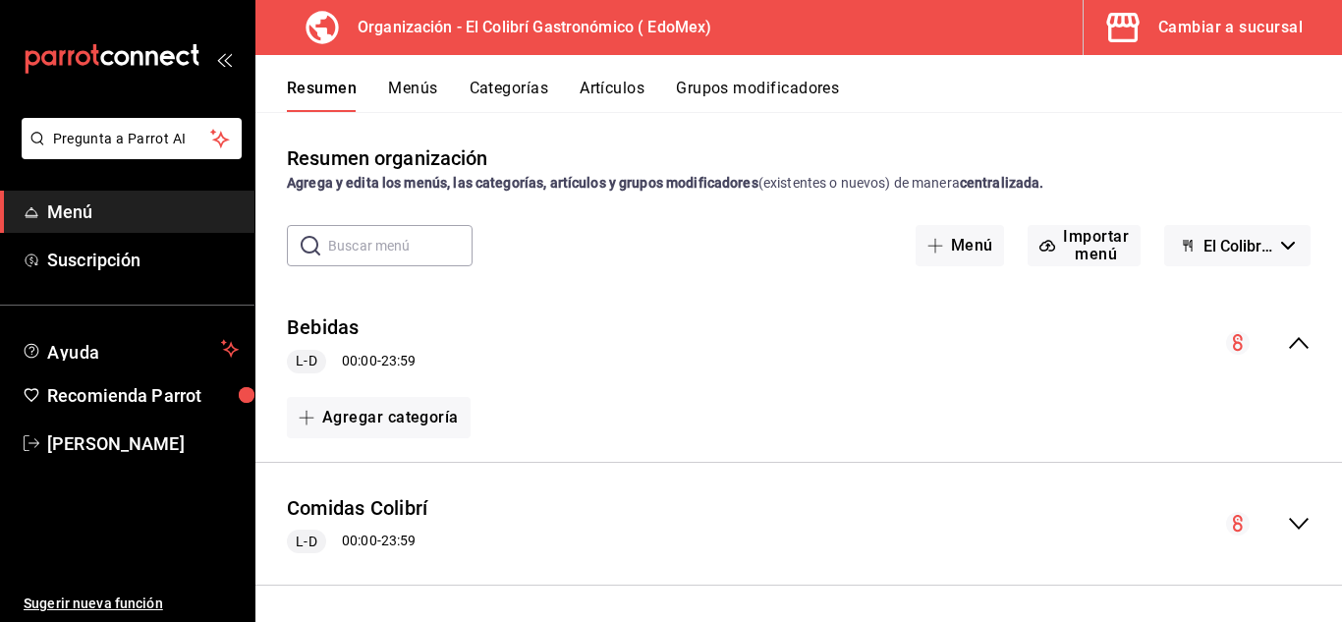
click at [1277, 254] on button "El Colibrí Gastronómico - Borrador" at bounding box center [1237, 245] width 146 height 41
click at [1277, 254] on div at bounding box center [671, 311] width 1342 height 622
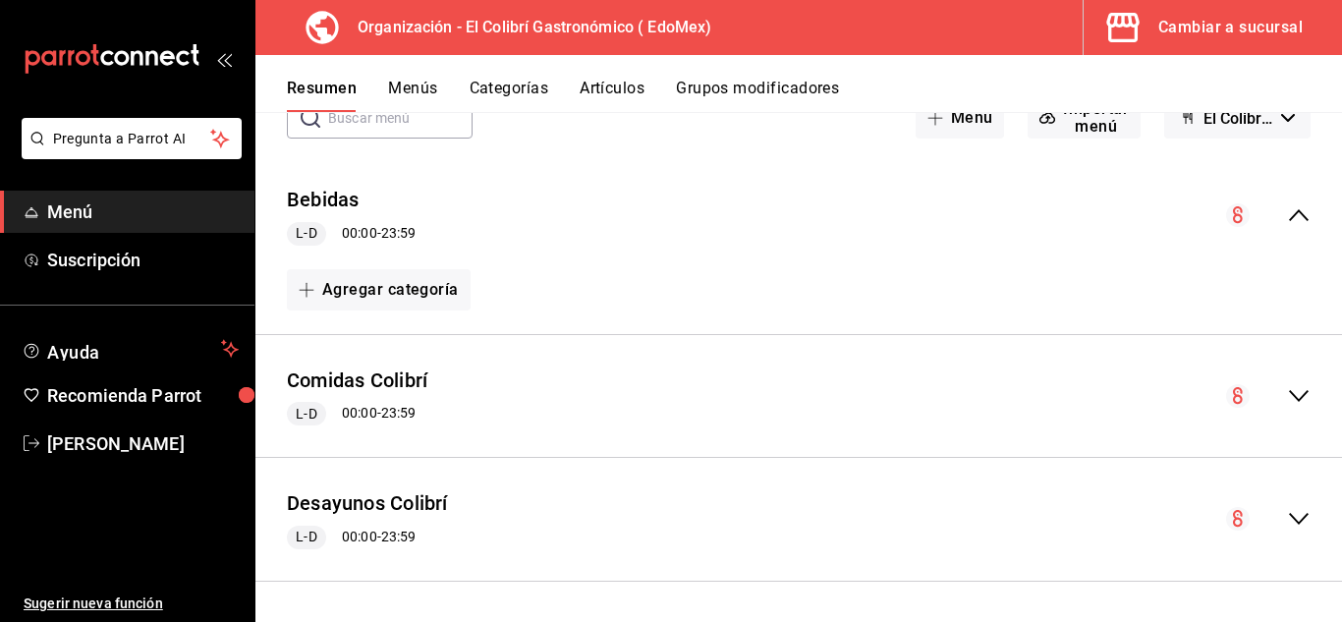
click at [517, 102] on button "Categorías" at bounding box center [510, 95] width 80 height 33
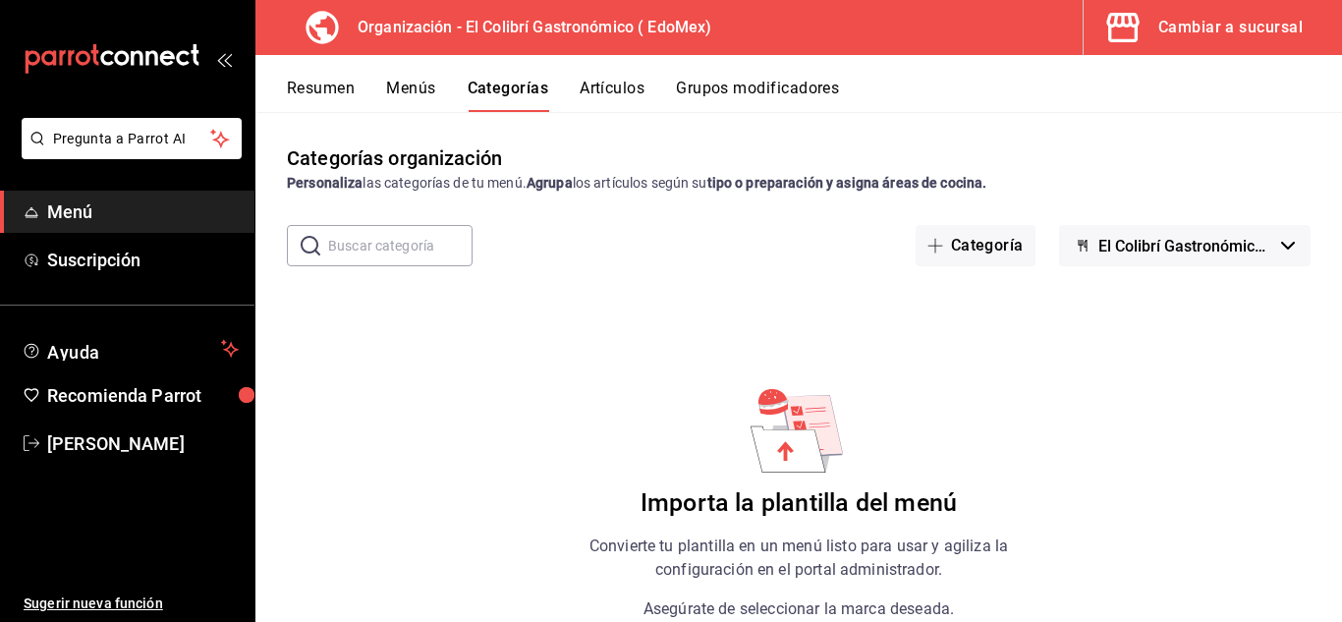
click at [607, 96] on button "Artículos" at bounding box center [612, 95] width 65 height 33
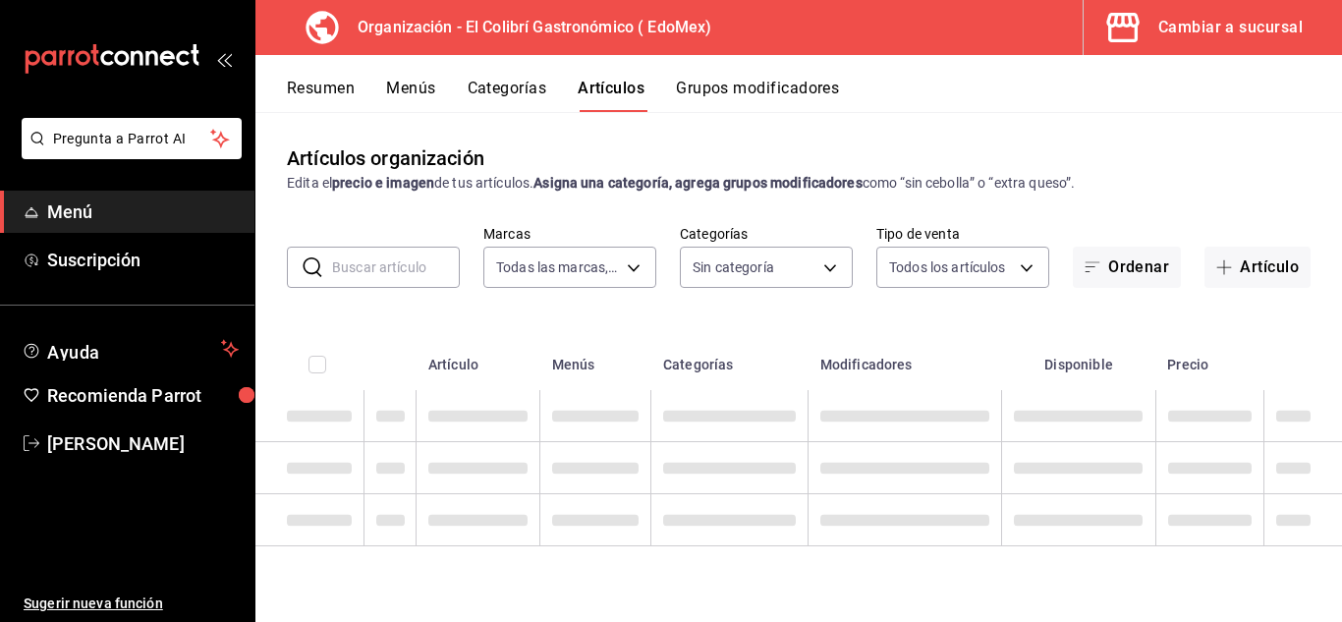
type input "02d79155-410a-4a52-ba4e-8d9765c47241"
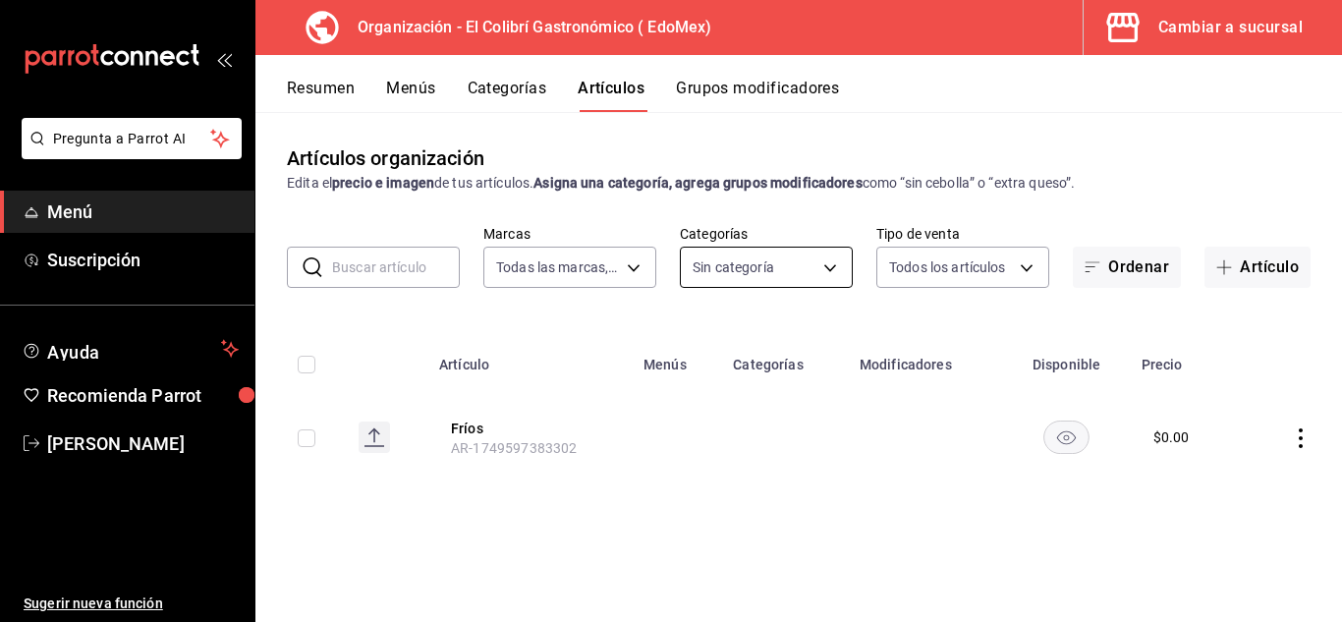
click at [752, 273] on body "Pregunta a Parrot AI Menú Suscripción Ayuda Recomienda Parrot [PERSON_NAME] Sug…" at bounding box center [671, 311] width 1342 height 622
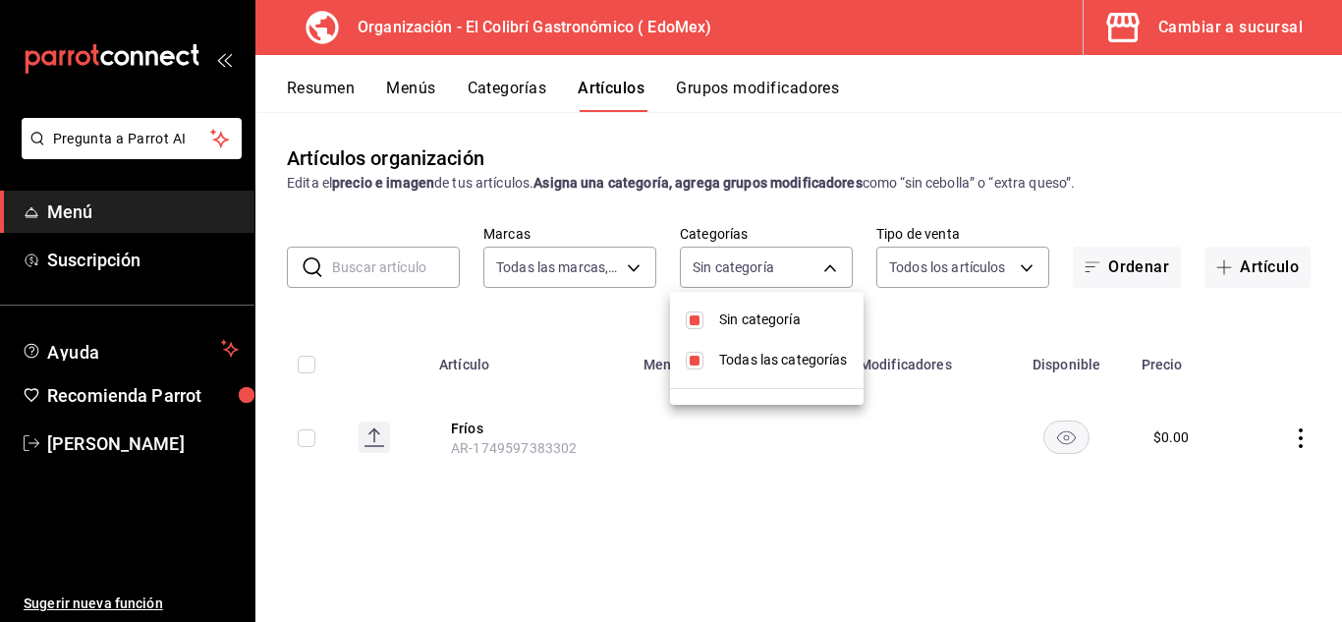
click at [493, 118] on div at bounding box center [671, 311] width 1342 height 622
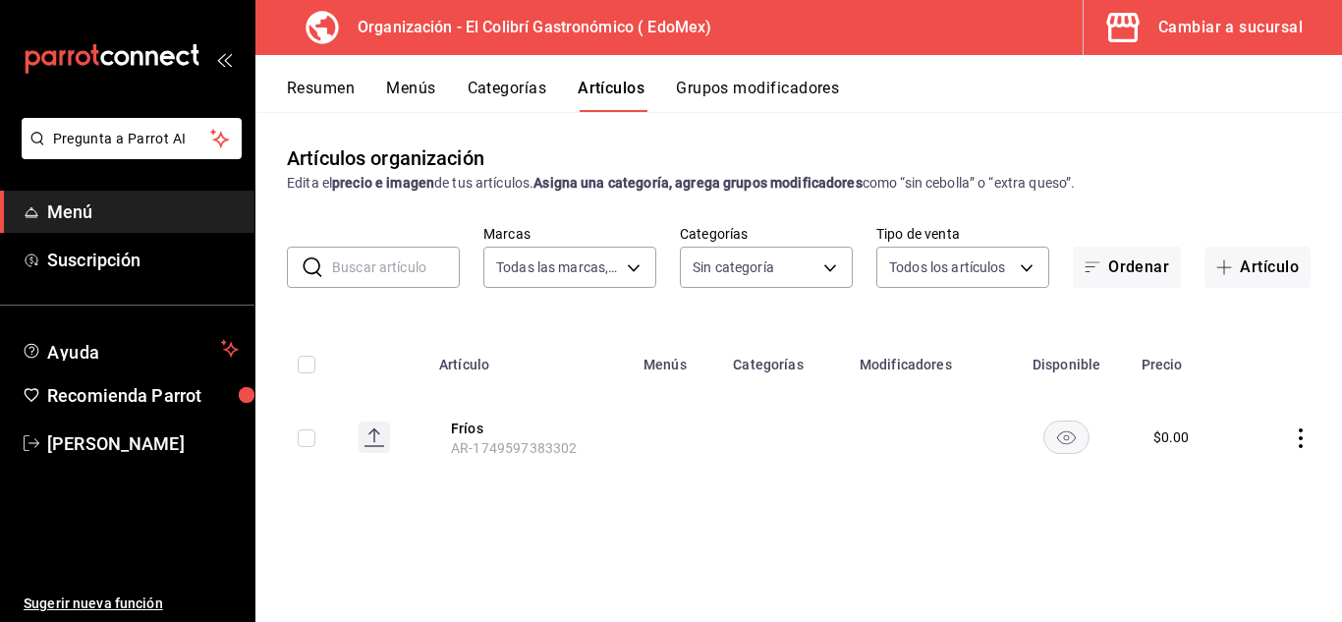
click at [500, 117] on div "Artículos organización Edita el precio e imagen de tus artículos. Asigna una ca…" at bounding box center [798, 366] width 1087 height 509
click at [521, 114] on div "Artículos organización Edita el precio e imagen de tus artículos. Asigna una ca…" at bounding box center [798, 366] width 1087 height 509
click at [531, 99] on button "Categorías" at bounding box center [508, 95] width 80 height 33
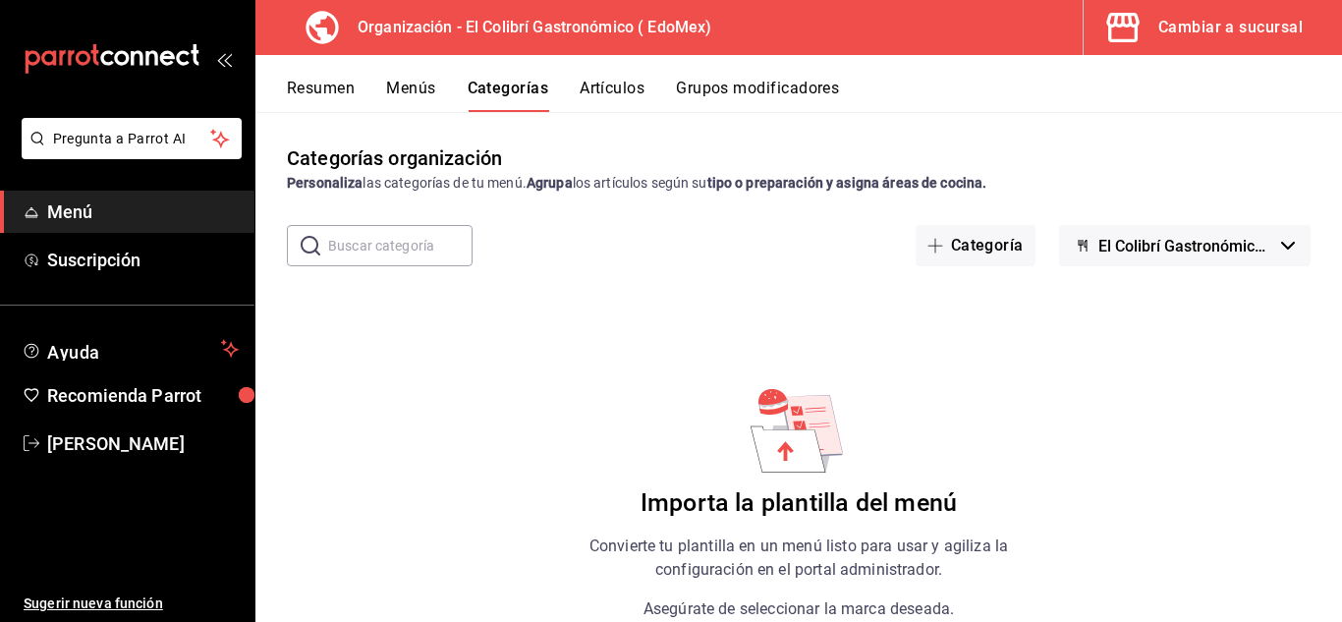
click at [424, 72] on div "Resumen Menús Categorías Artículos Grupos modificadores" at bounding box center [798, 83] width 1087 height 57
click at [415, 86] on button "Menús" at bounding box center [410, 95] width 49 height 33
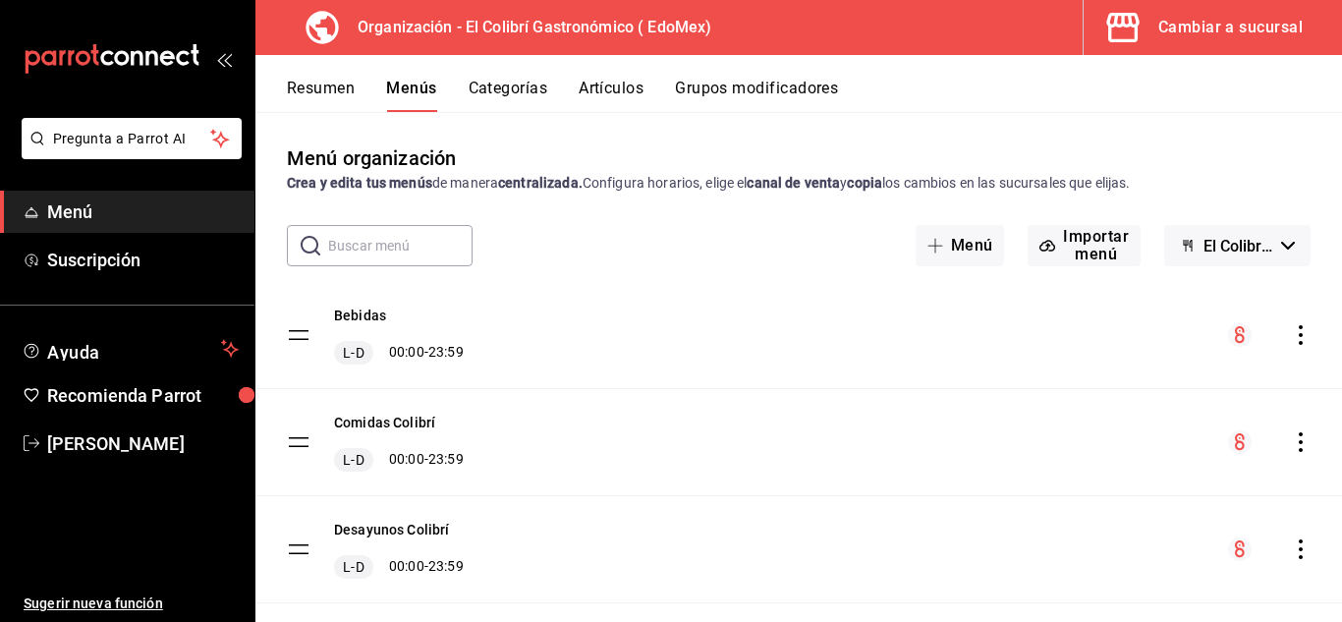
click at [417, 319] on div "Bebidas L-D 00:00 - 23:59" at bounding box center [399, 335] width 130 height 59
click at [404, 317] on div "Bebidas L-D 00:00 - 23:59" at bounding box center [399, 335] width 130 height 59
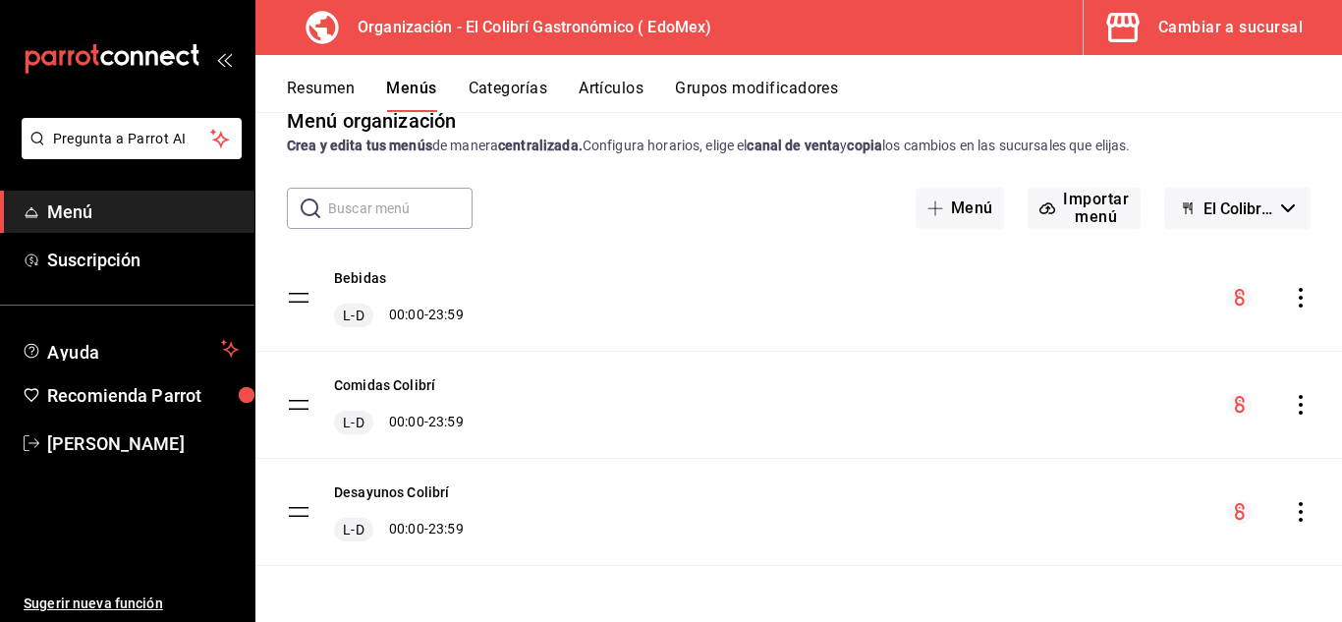
click at [1240, 16] on div "Cambiar a sucursal" at bounding box center [1230, 28] width 144 height 28
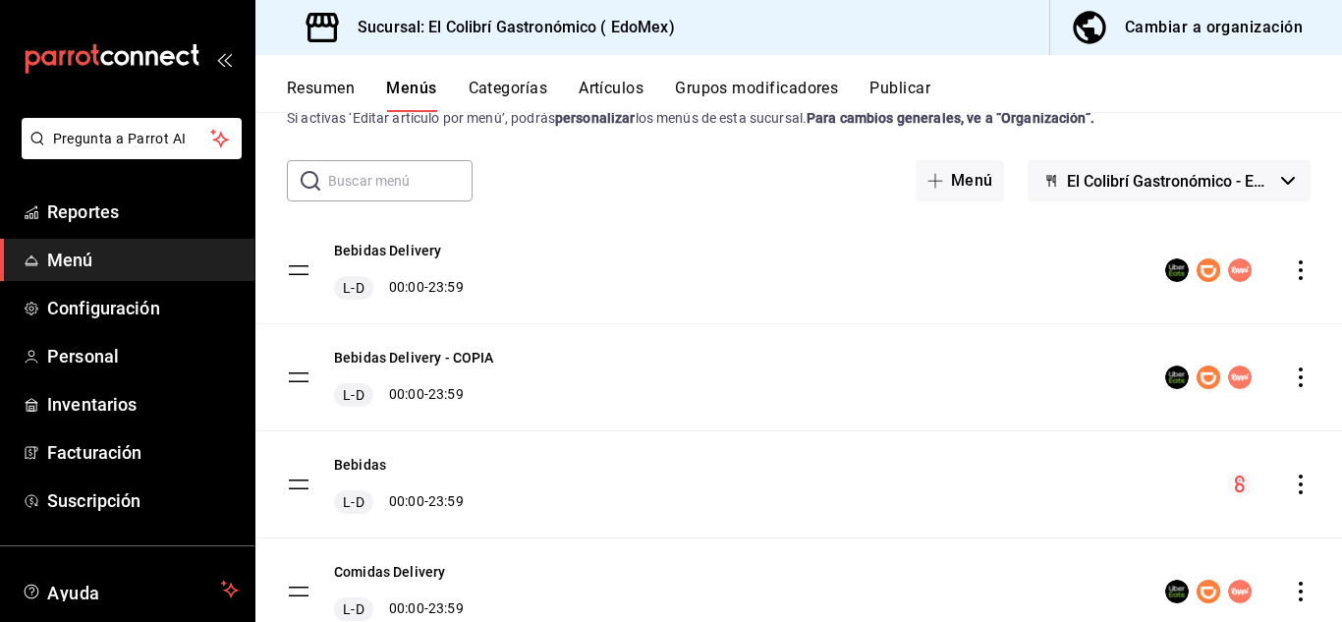
scroll to position [69, 0]
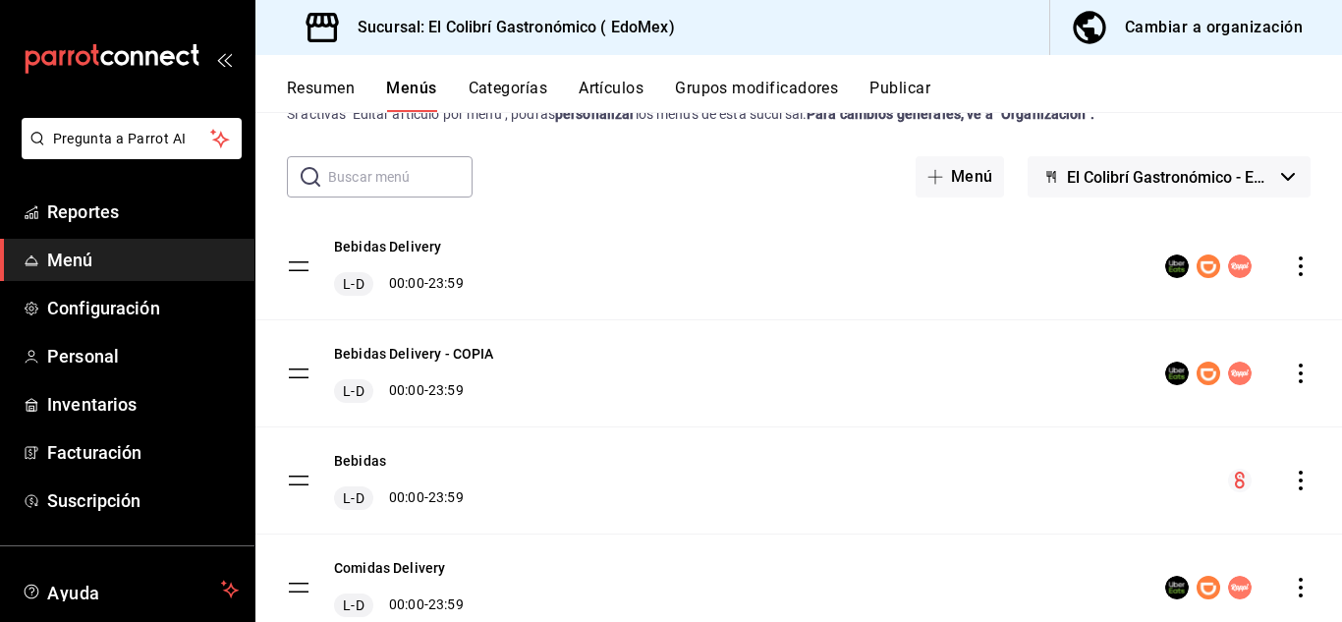
click at [1291, 367] on icon "actions" at bounding box center [1301, 374] width 20 height 20
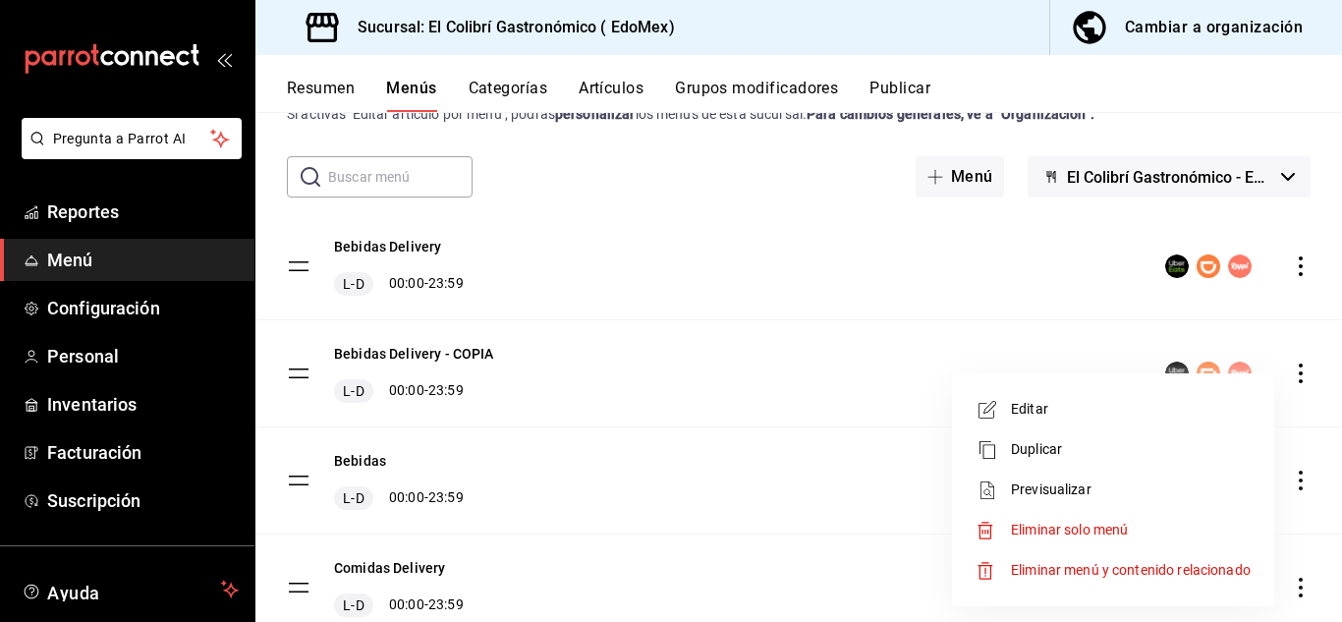
click at [1093, 525] on span "Eliminar solo menú" at bounding box center [1069, 530] width 117 height 16
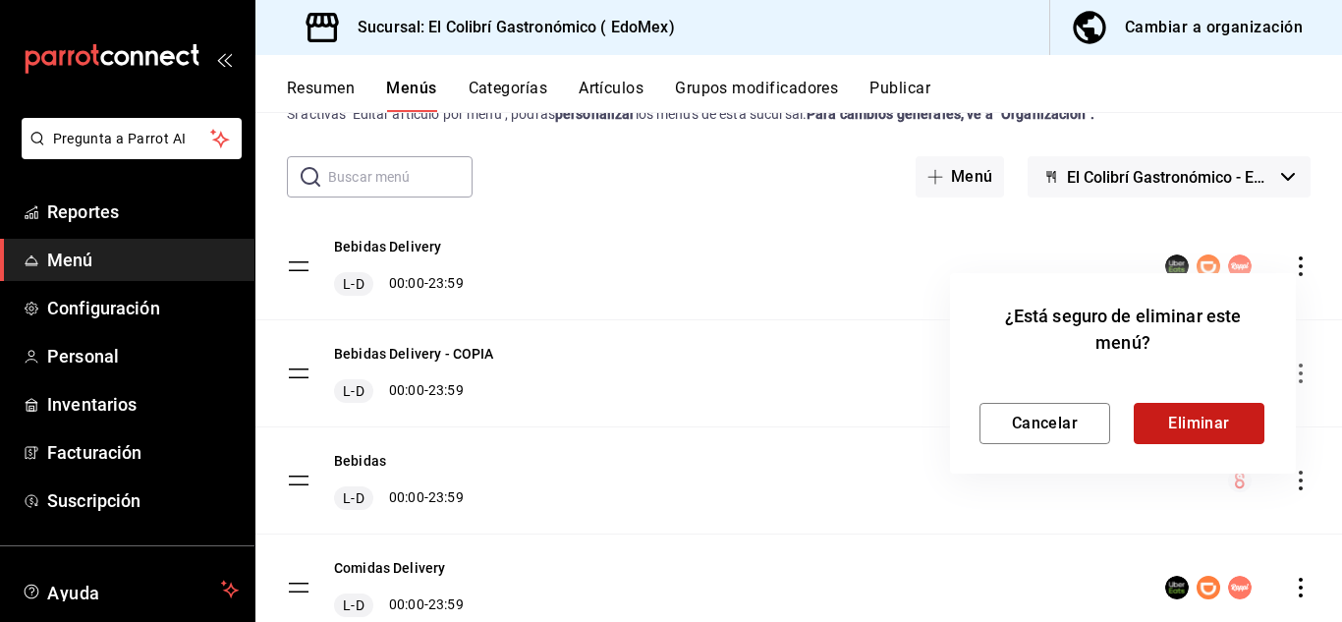
click at [1197, 421] on button "Eliminar" at bounding box center [1199, 423] width 131 height 41
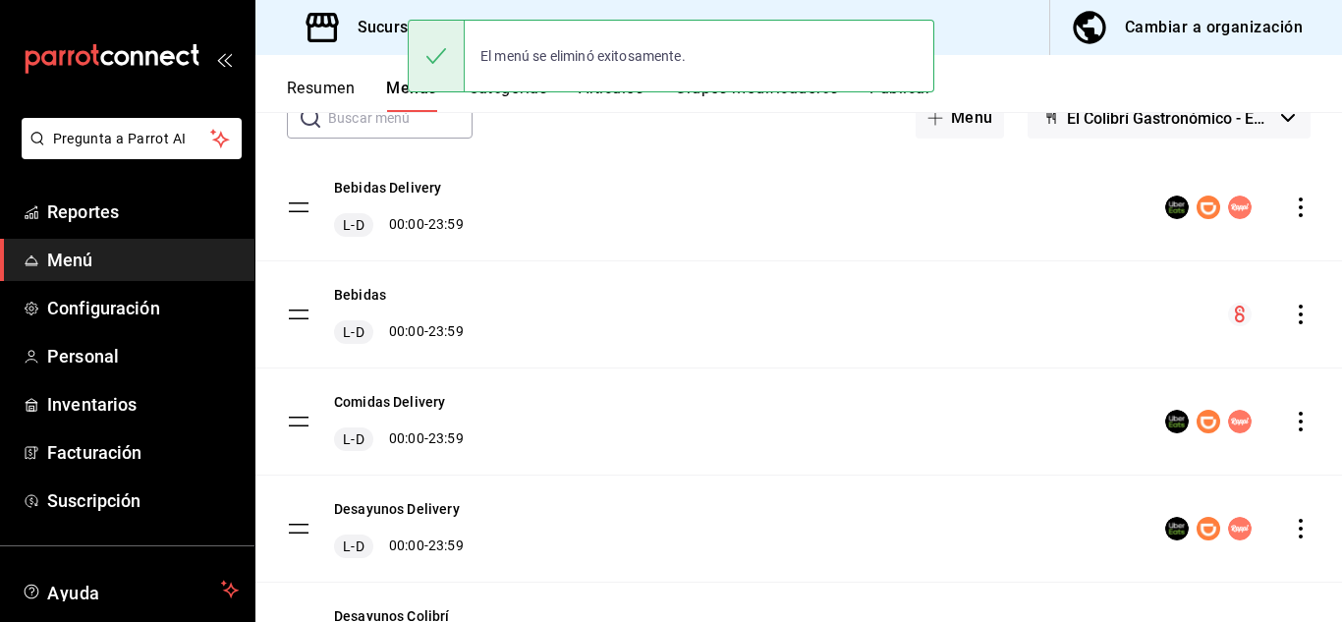
scroll to position [0, 0]
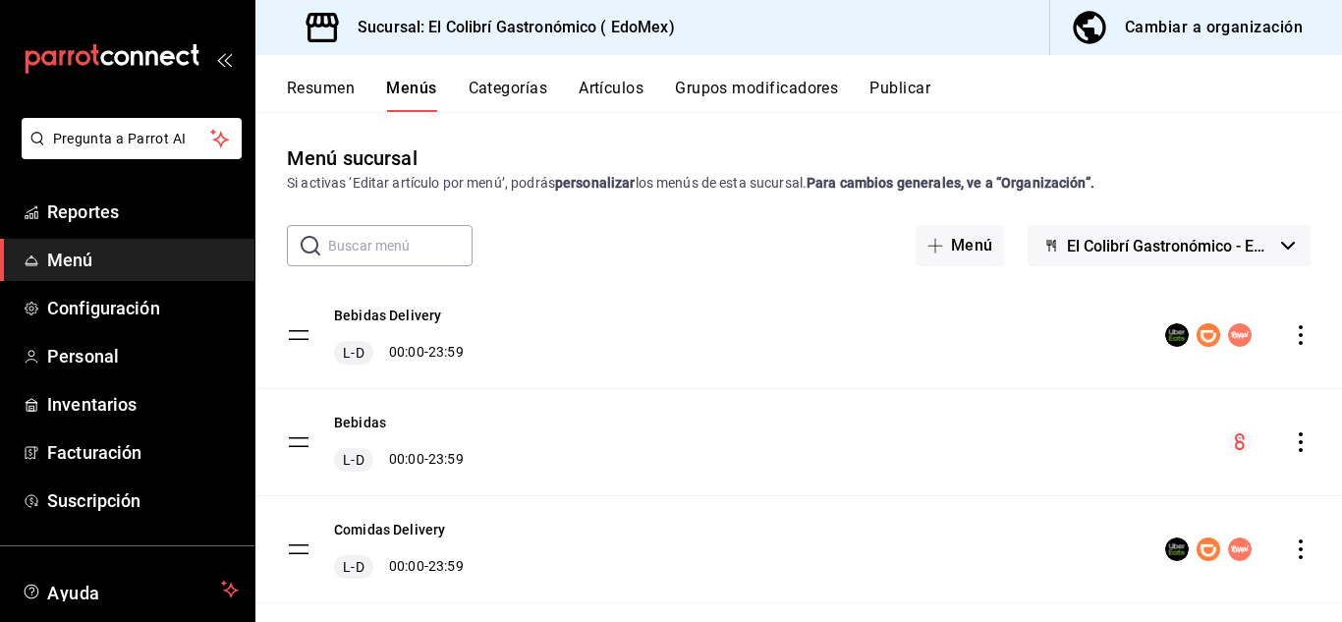
click at [661, 95] on div "Resumen Menús Categorías Artículos Grupos modificadores Publicar" at bounding box center [814, 95] width 1055 height 33
click at [613, 91] on button "Artículos" at bounding box center [611, 95] width 65 height 33
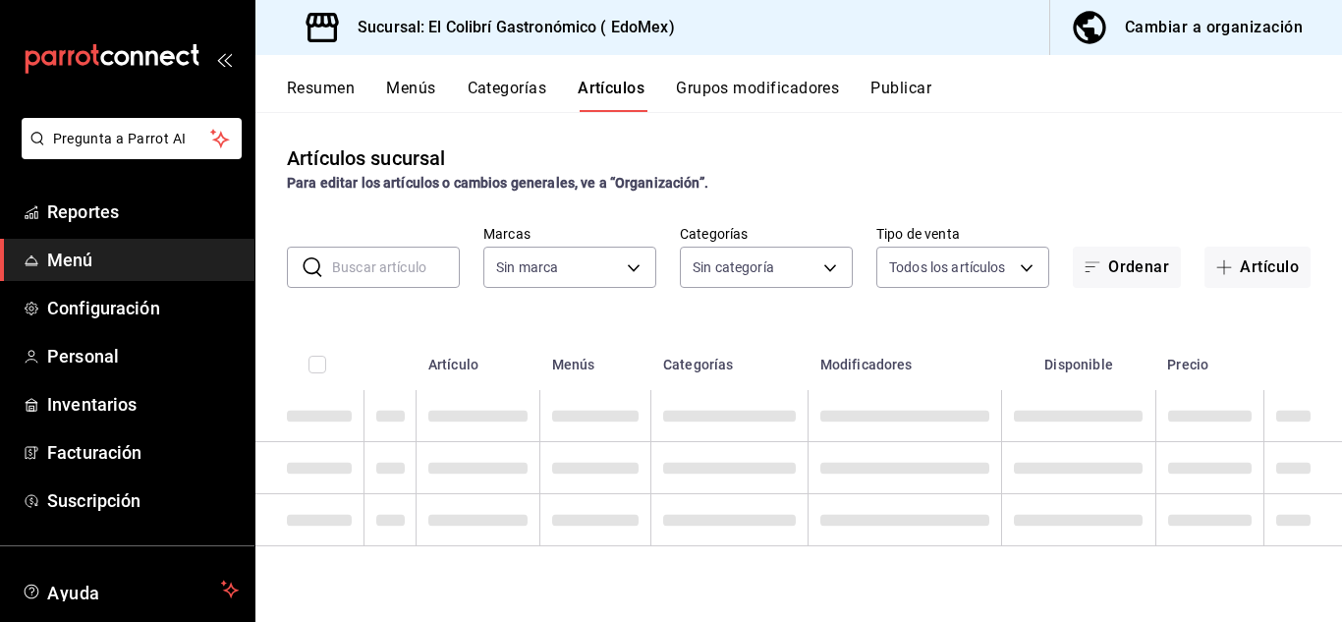
type input "d4f20551-9377-4971-9074-0a47c404ef09"
type input "6d531851-8925-43a4-9df7-1cc5c2f50354,7edf731e-90bd-4df5-986b-e23e705053f7,745dd…"
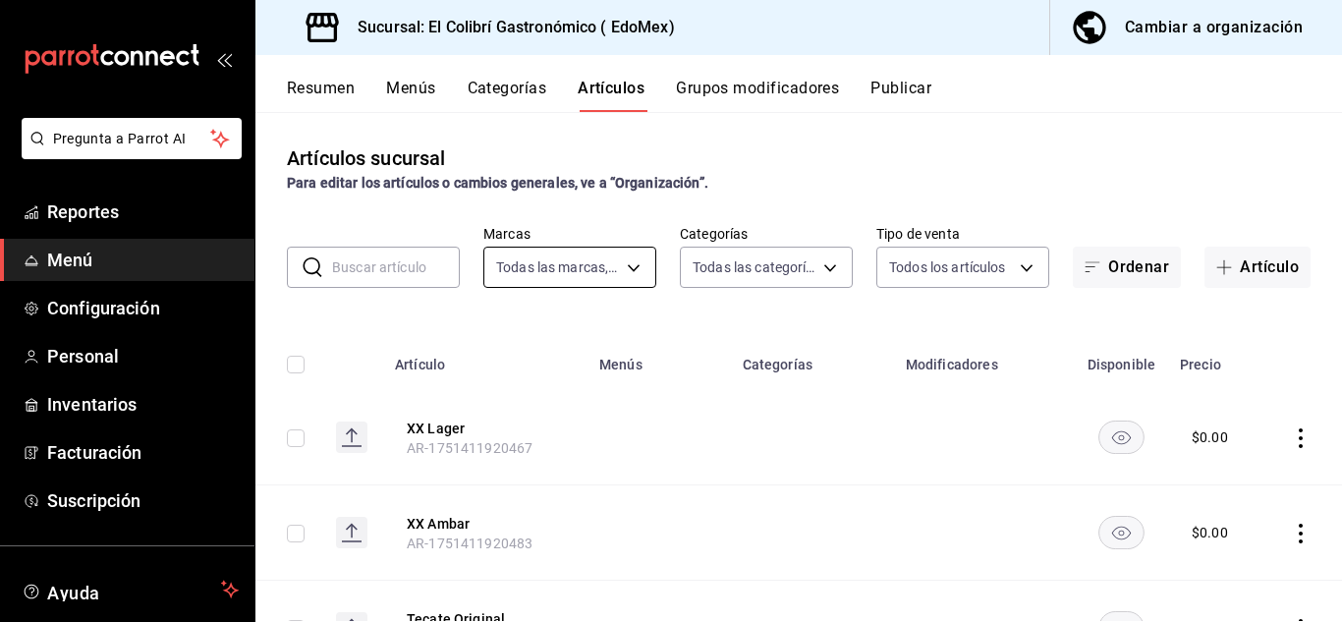
click at [599, 279] on body "Pregunta a Parrot AI Reportes Menú Configuración Personal Inventarios Facturaci…" at bounding box center [671, 311] width 1342 height 622
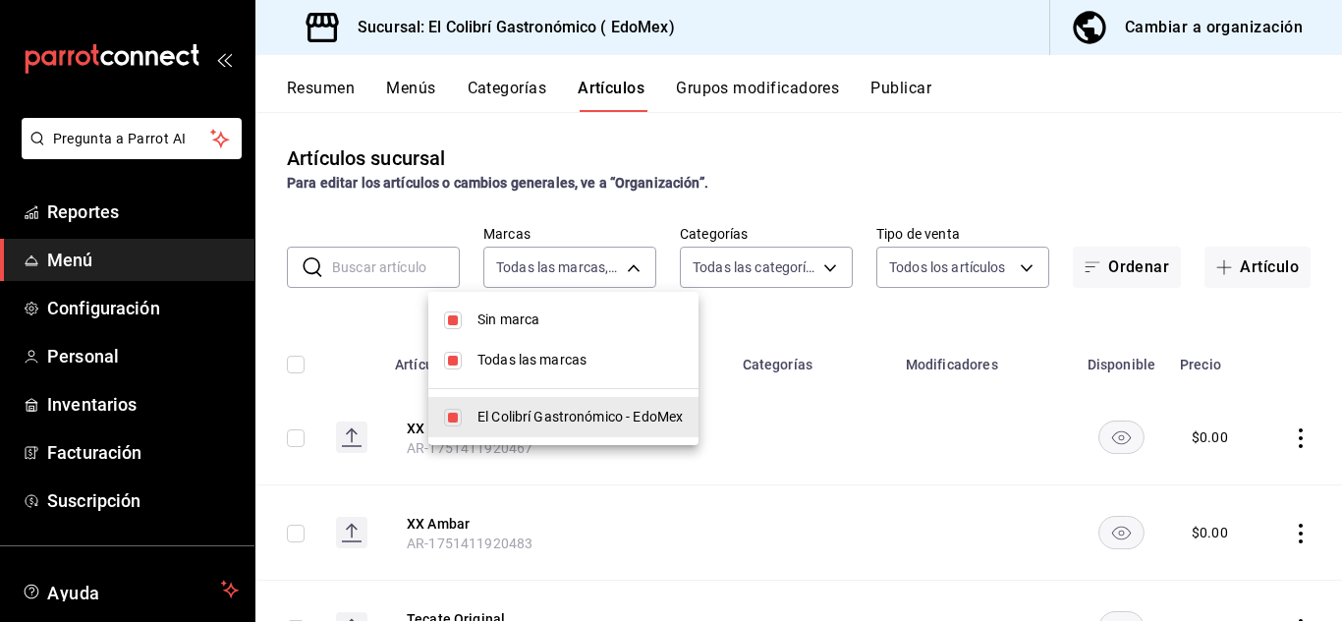
click at [758, 226] on div at bounding box center [671, 311] width 1342 height 622
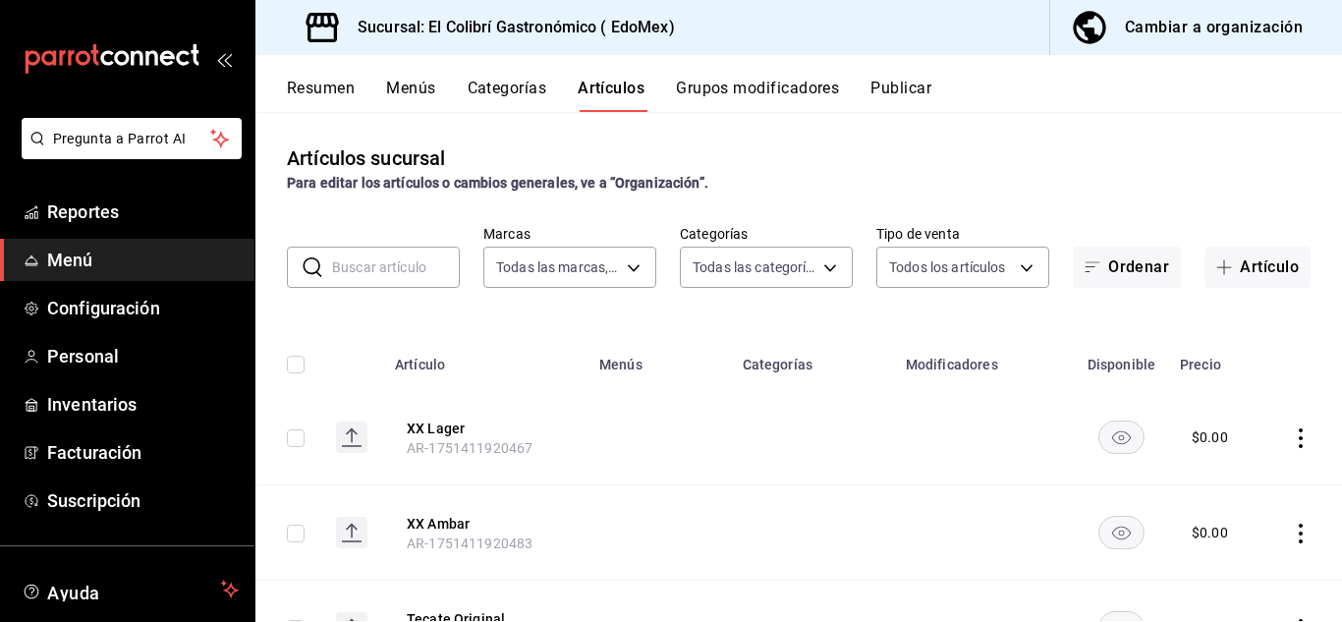
click at [740, 260] on body "Pregunta a Parrot AI Reportes Menú Configuración Personal Inventarios Facturaci…" at bounding box center [671, 311] width 1342 height 622
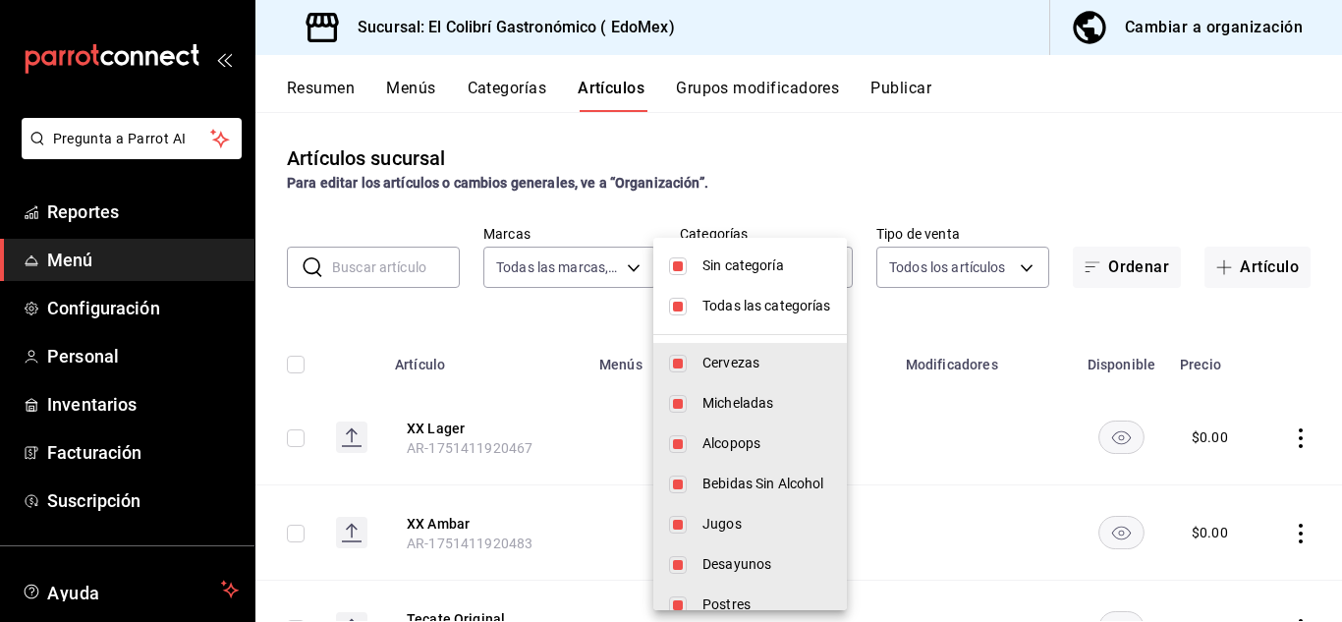
click at [952, 110] on div at bounding box center [671, 311] width 1342 height 622
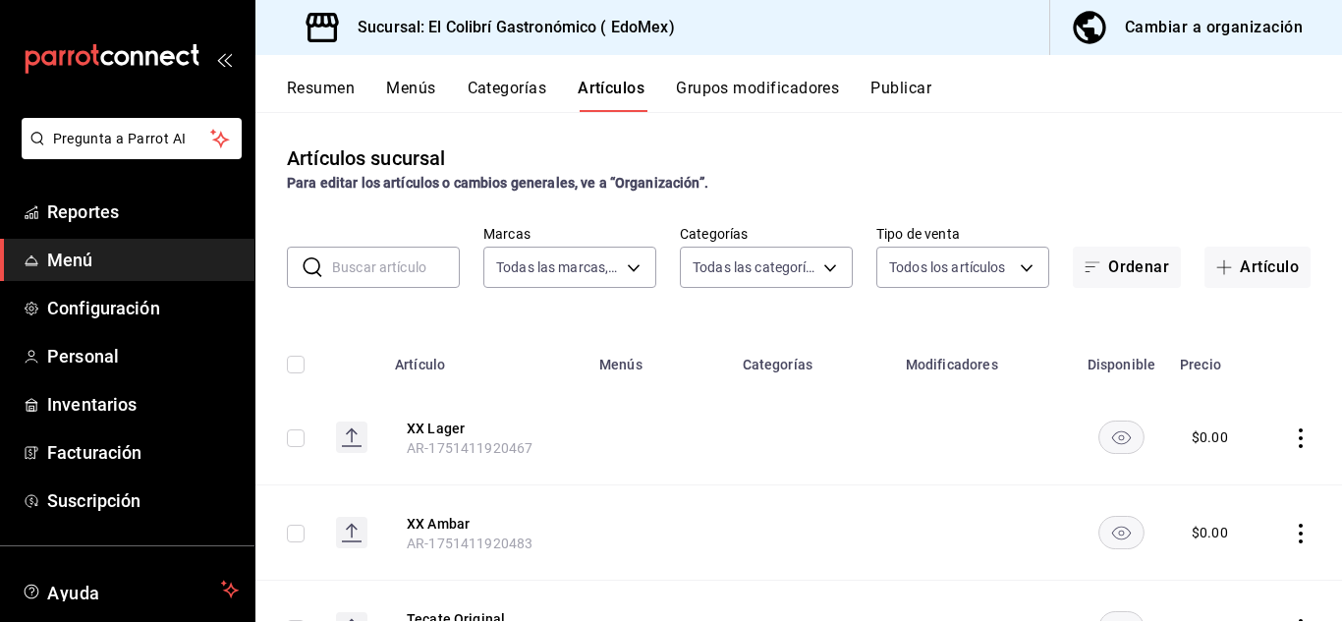
click at [952, 110] on div "Resumen Menús Categorías Artículos Grupos modificadores Publicar" at bounding box center [814, 95] width 1055 height 33
click at [312, 77] on div "Resumen Menús Categorías Artículos Grupos modificadores Publicar" at bounding box center [798, 83] width 1087 height 57
click at [309, 85] on button "Resumen" at bounding box center [321, 95] width 68 height 33
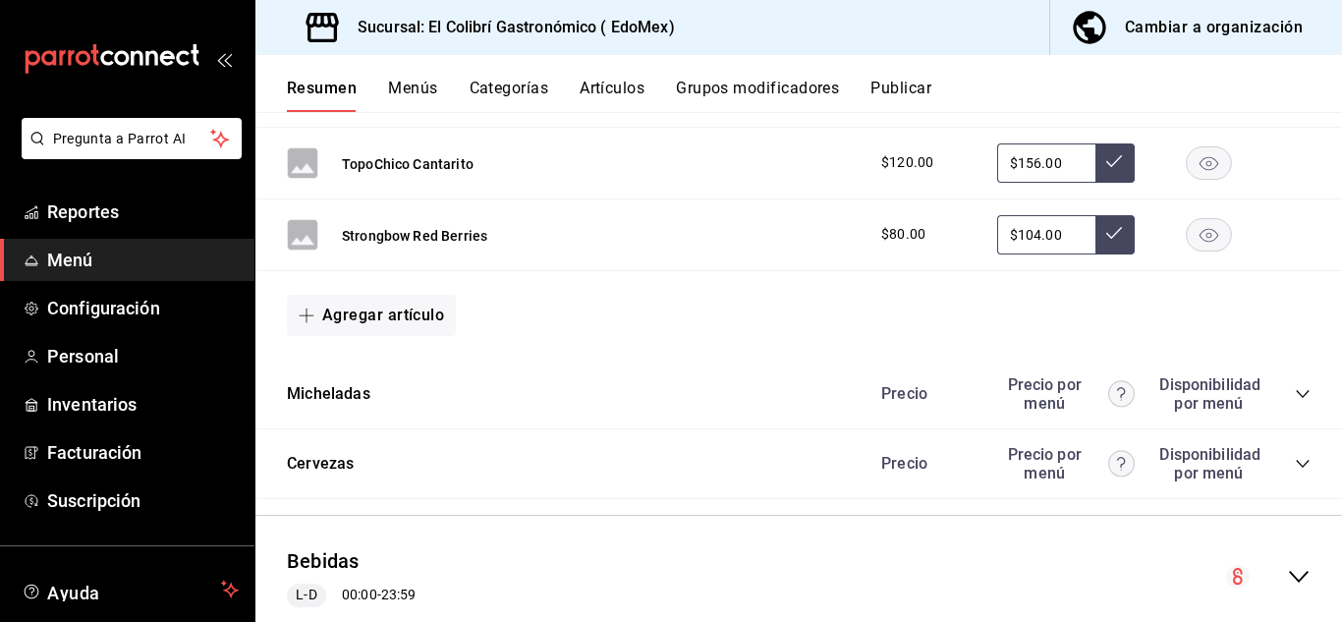
scroll to position [2614, 0]
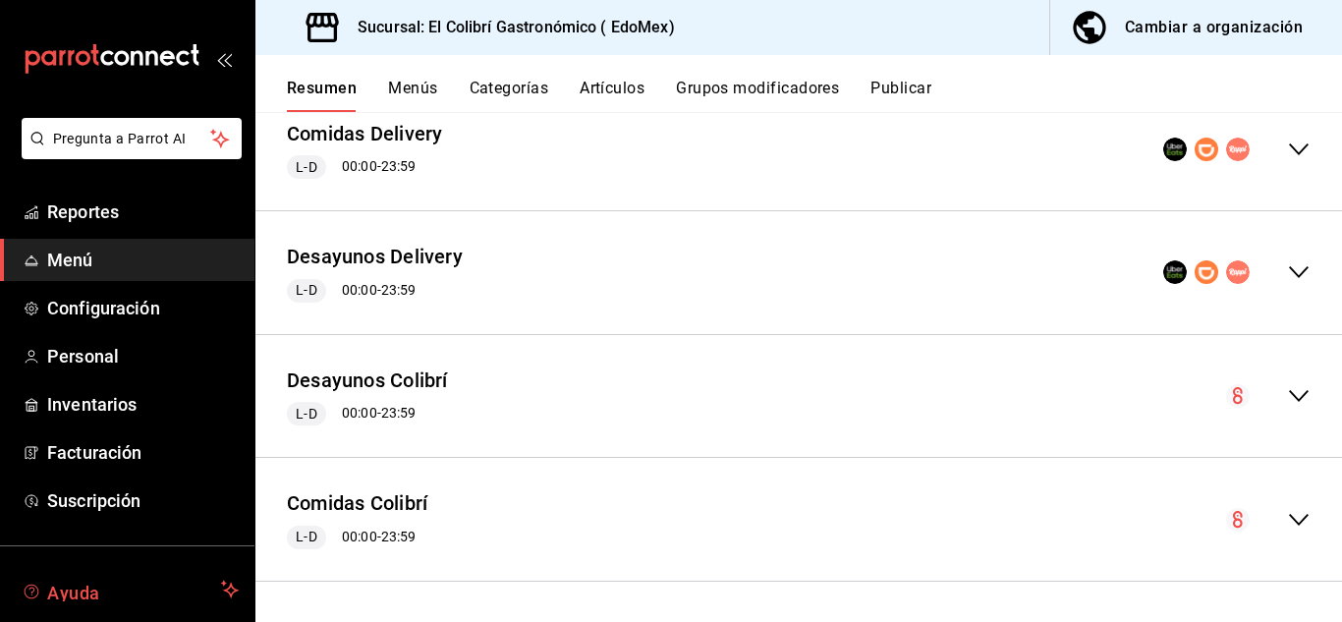
click at [139, 583] on span "Ayuda" at bounding box center [130, 590] width 166 height 24
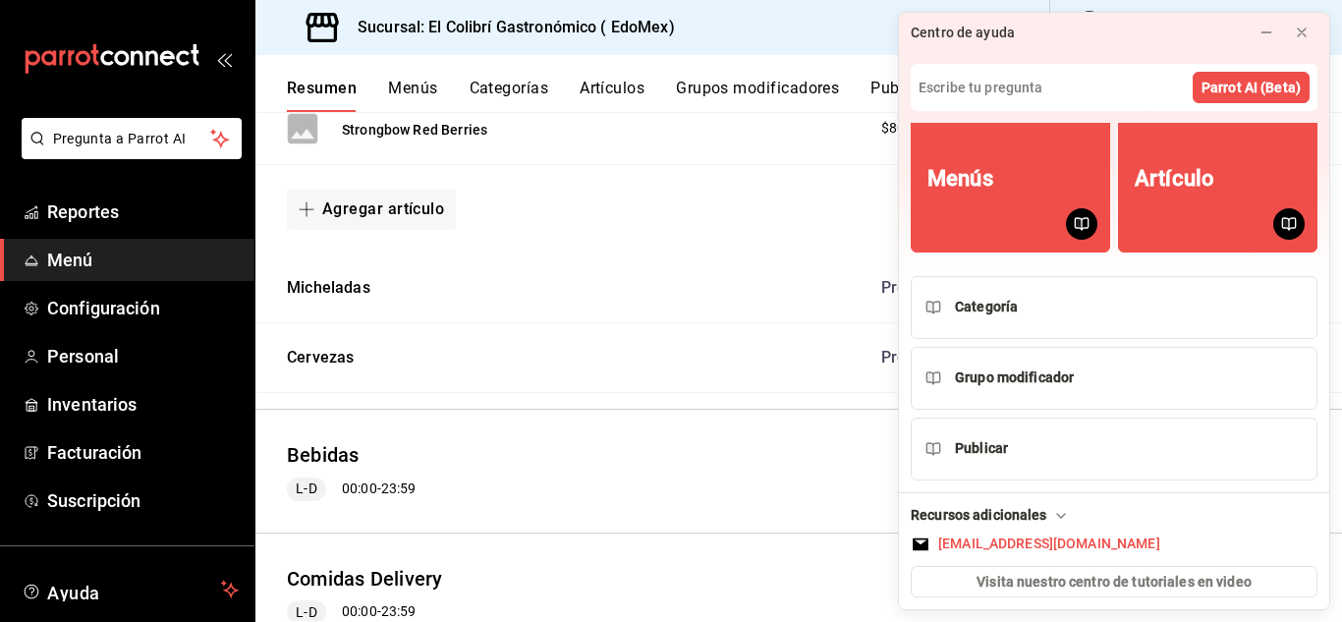
scroll to position [1277, 0]
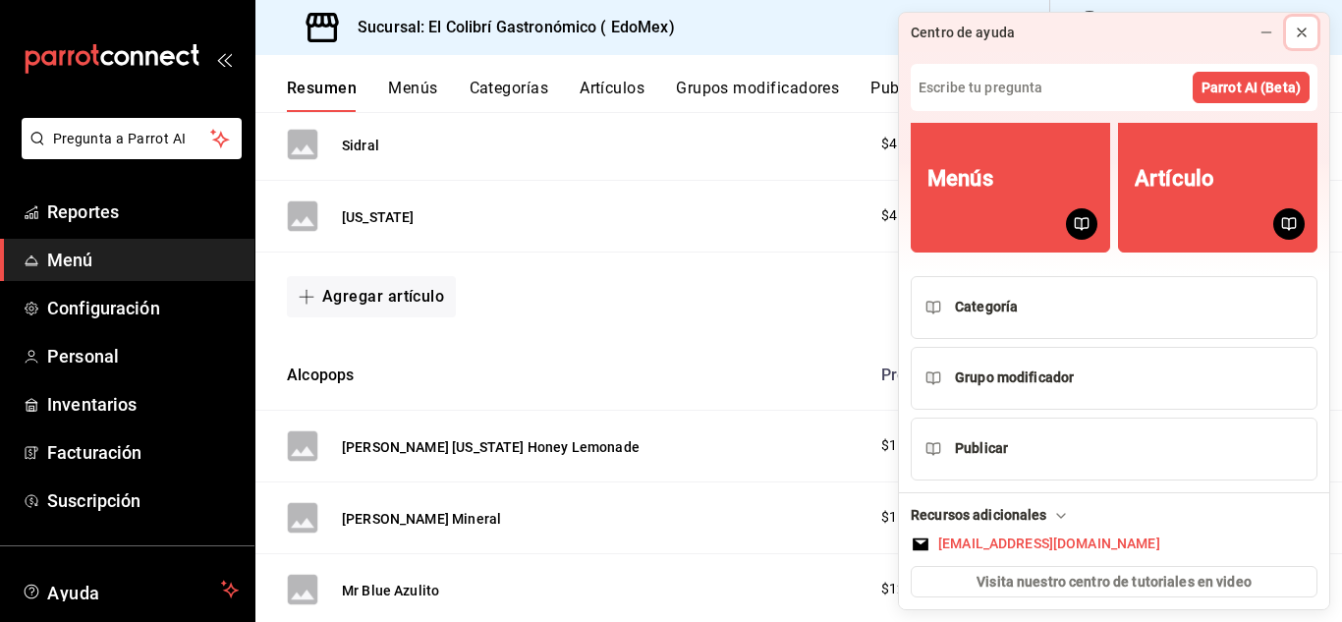
click at [1299, 35] on icon at bounding box center [1302, 32] width 8 height 8
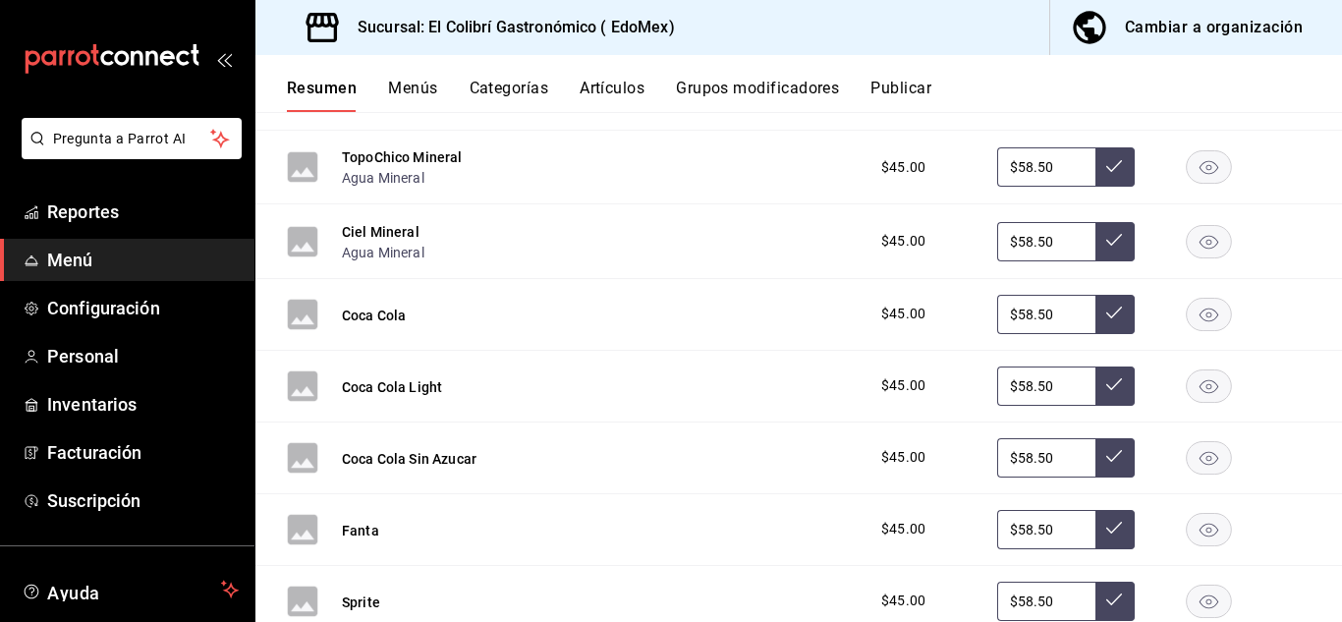
scroll to position [0, 0]
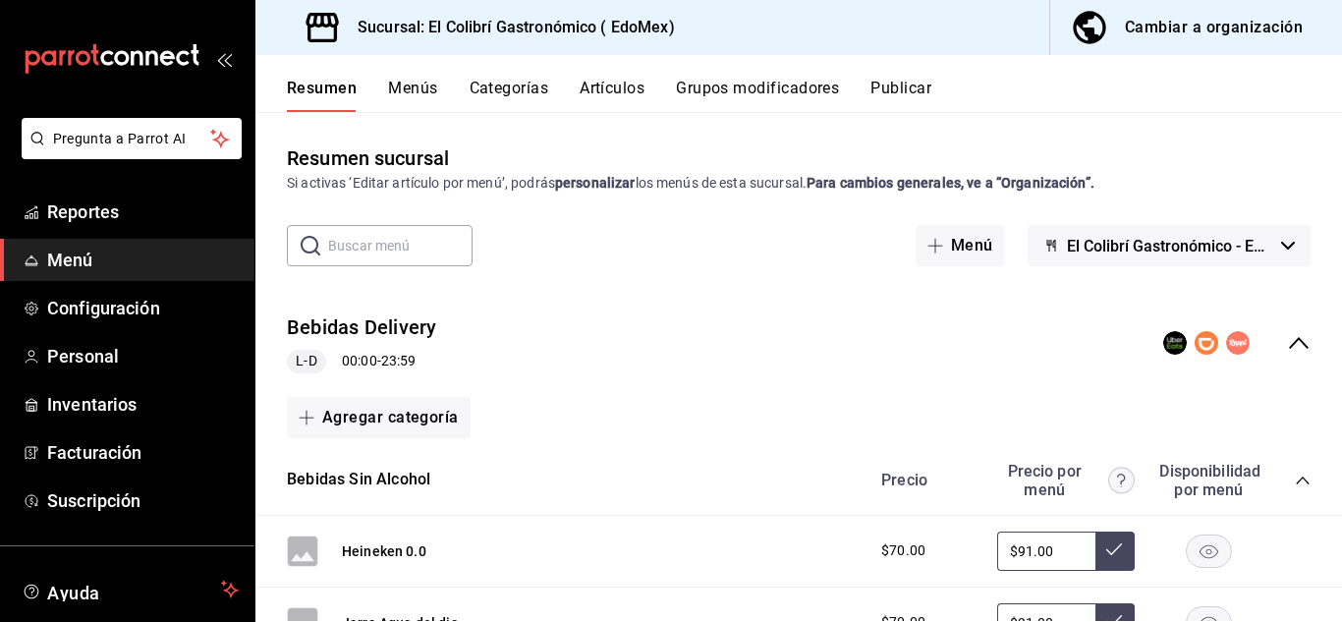
click at [1226, 46] on button "Cambiar a organización" at bounding box center [1188, 27] width 276 height 55
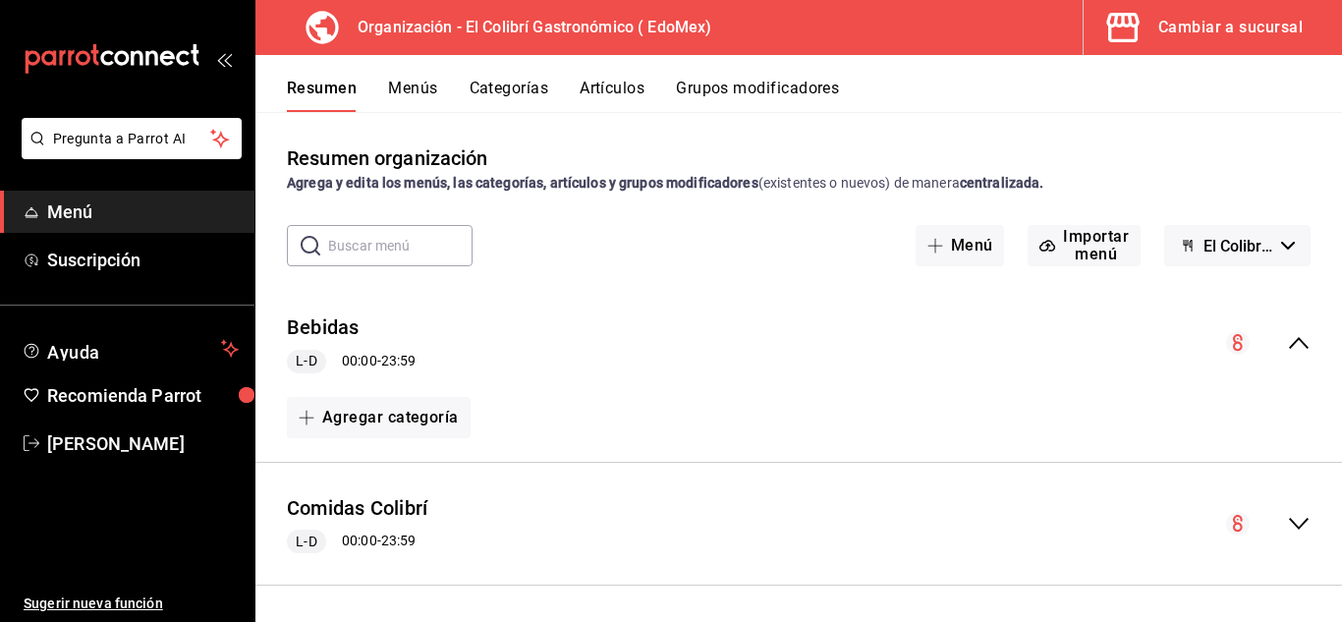
click at [1249, 263] on button "El Colibrí Gastronómico - Borrador" at bounding box center [1237, 245] width 146 height 41
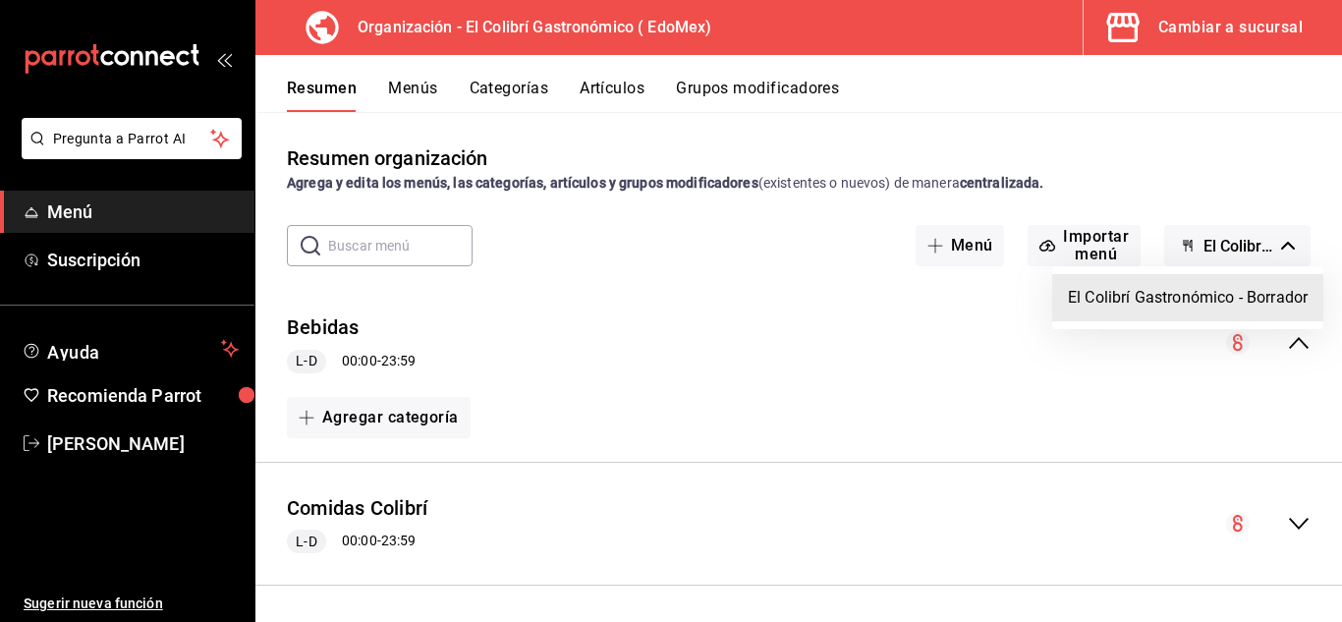
click at [1176, 311] on li "El Colibrí Gastronómico - Borrador" at bounding box center [1187, 297] width 271 height 47
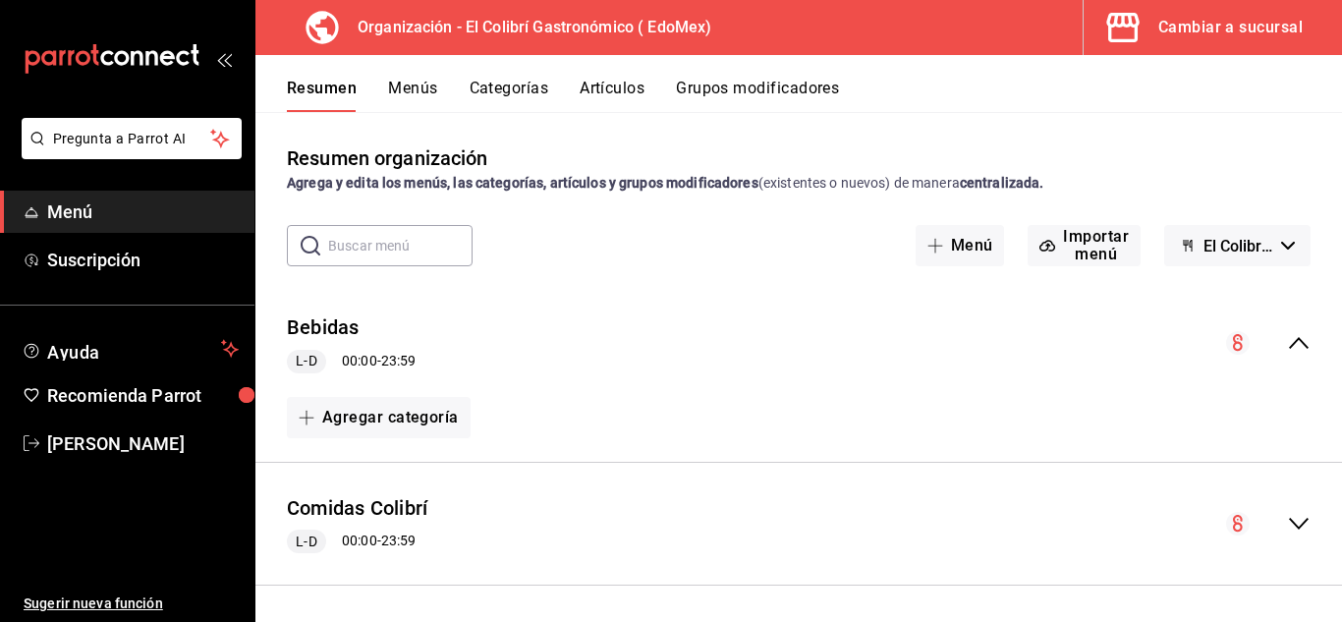
click at [1168, 18] on div "Cambiar a sucursal" at bounding box center [1230, 28] width 144 height 28
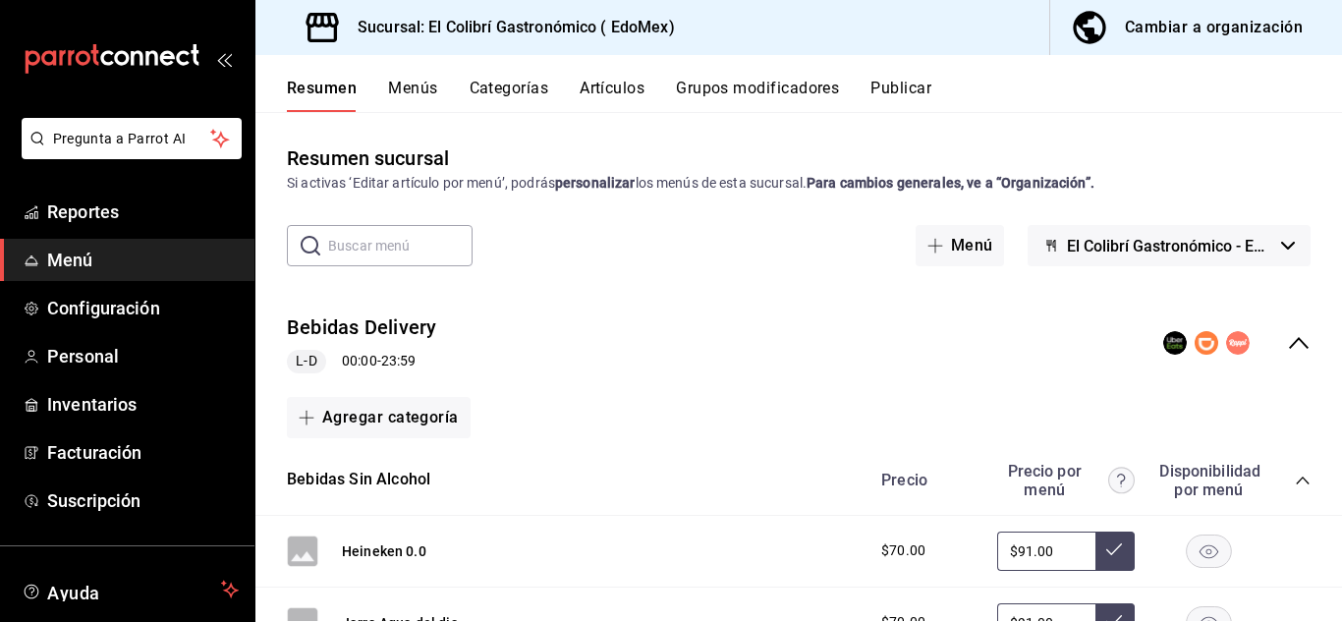
scroll to position [445, 0]
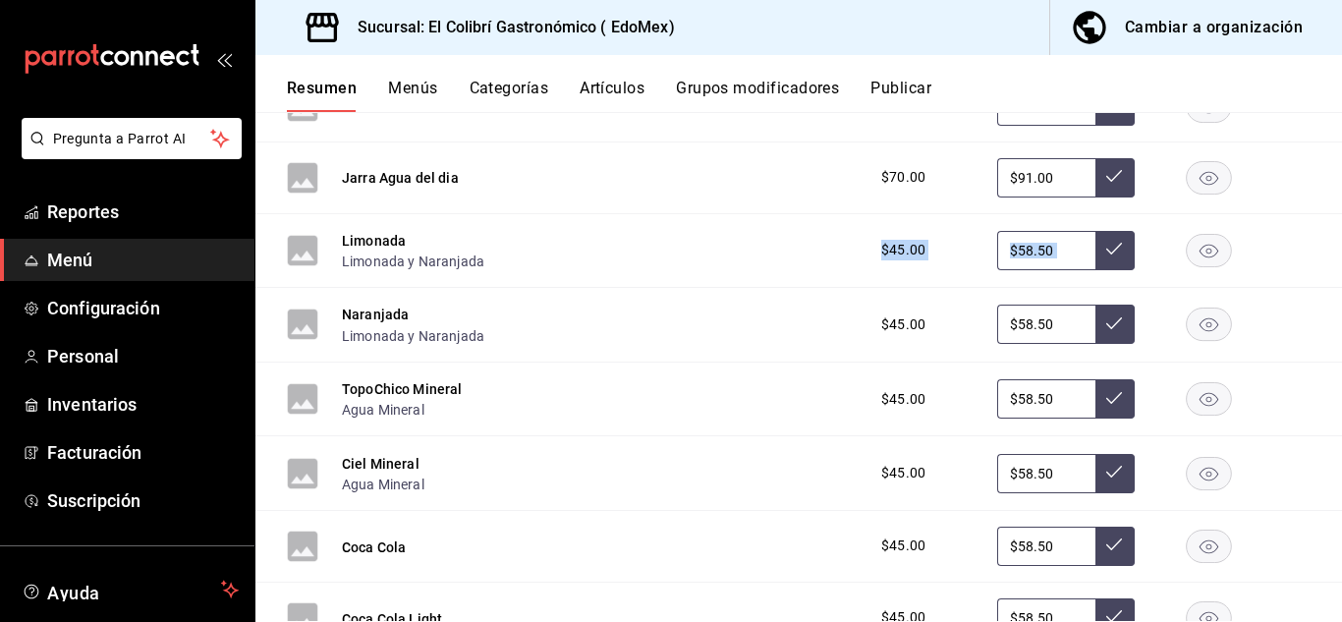
drag, startPoint x: 1326, startPoint y: 257, endPoint x: 1341, endPoint y: 155, distance: 103.4
click at [1341, 155] on div "Resumen sucursal Si activas ‘Editar artículo por menú’, podrás personalizar los…" at bounding box center [798, 366] width 1087 height 509
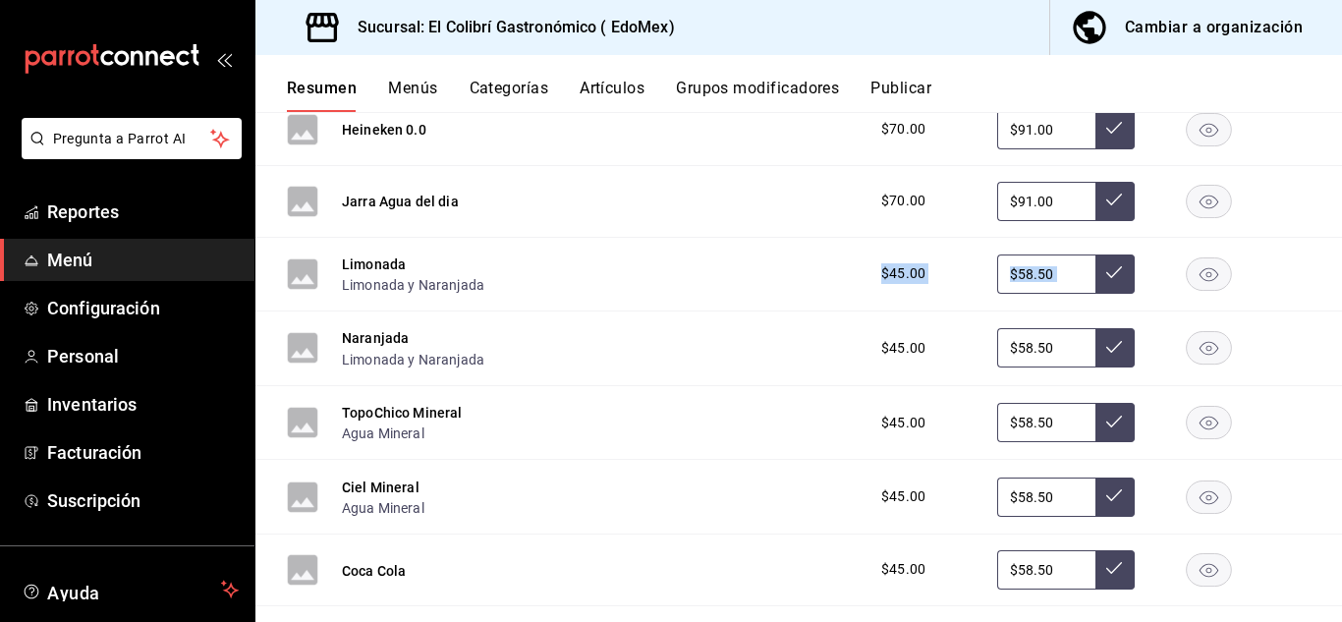
scroll to position [0, 0]
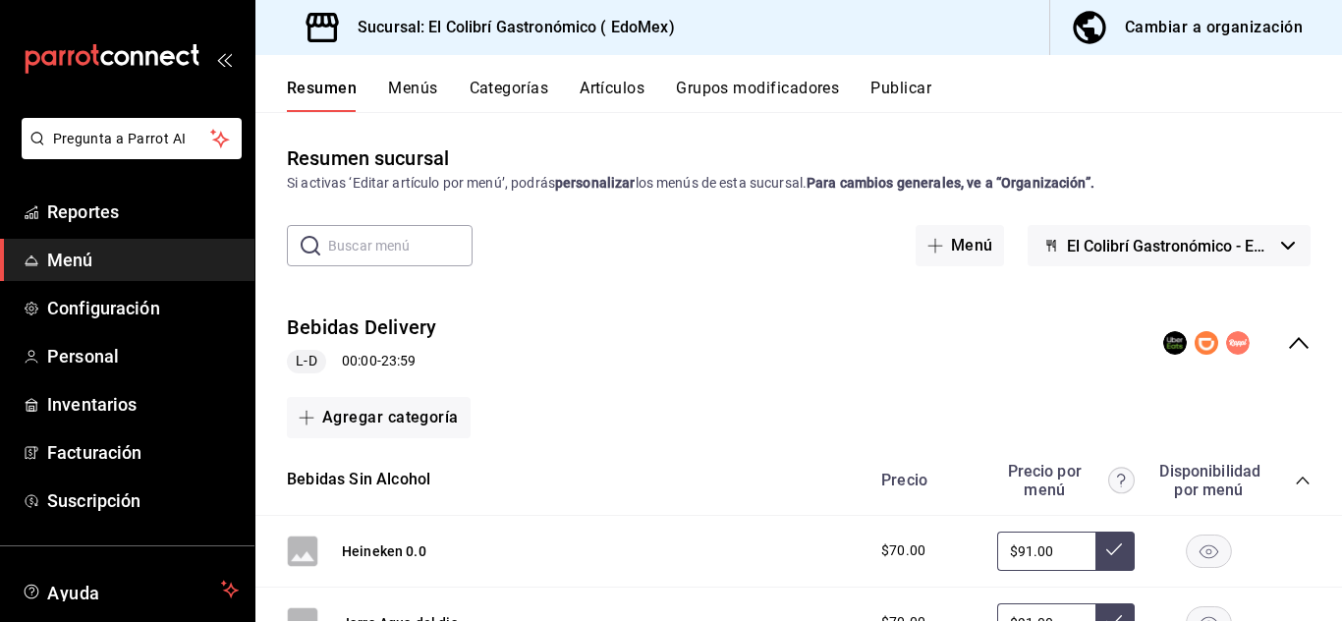
click at [818, 80] on button "Grupos modificadores" at bounding box center [757, 95] width 163 height 33
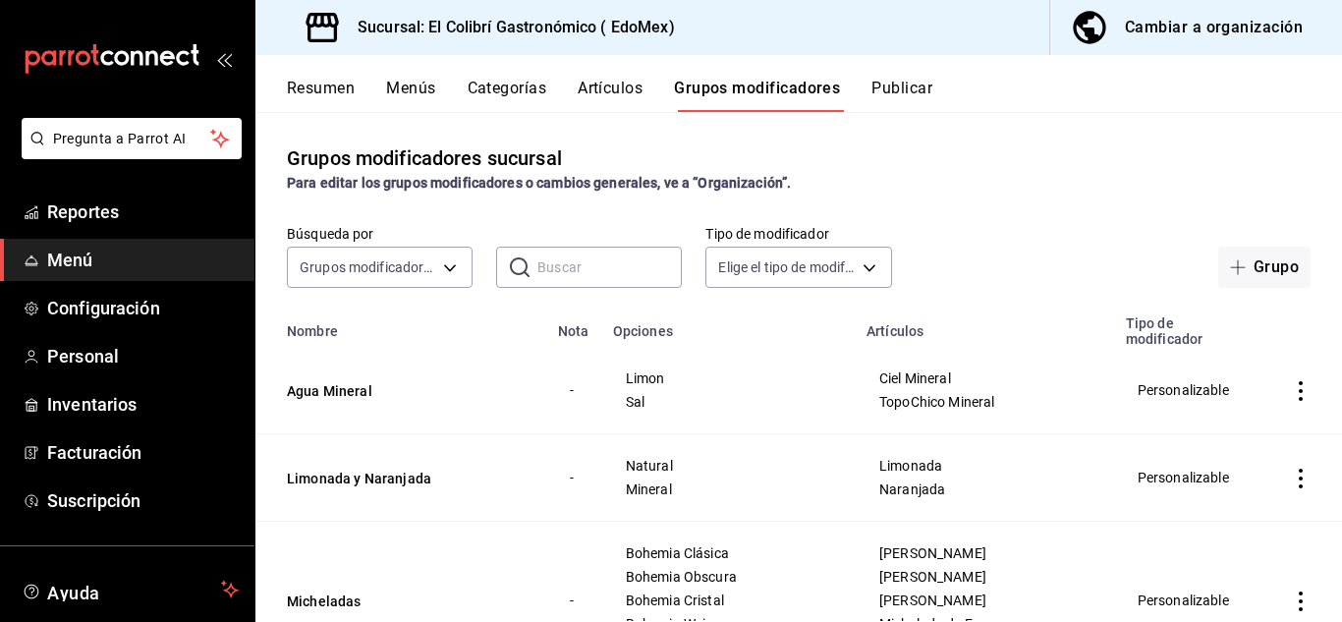
click at [649, 102] on div "Resumen Menús Categorías Artículos Grupos modificadores Publicar" at bounding box center [814, 95] width 1055 height 33
drag, startPoint x: 648, startPoint y: 96, endPoint x: 628, endPoint y: 80, distance: 25.8
click at [628, 80] on div "Resumen Menús Categorías Artículos Grupos modificadores Publicar" at bounding box center [814, 95] width 1055 height 33
click at [628, 80] on button "Artículos" at bounding box center [610, 95] width 65 height 33
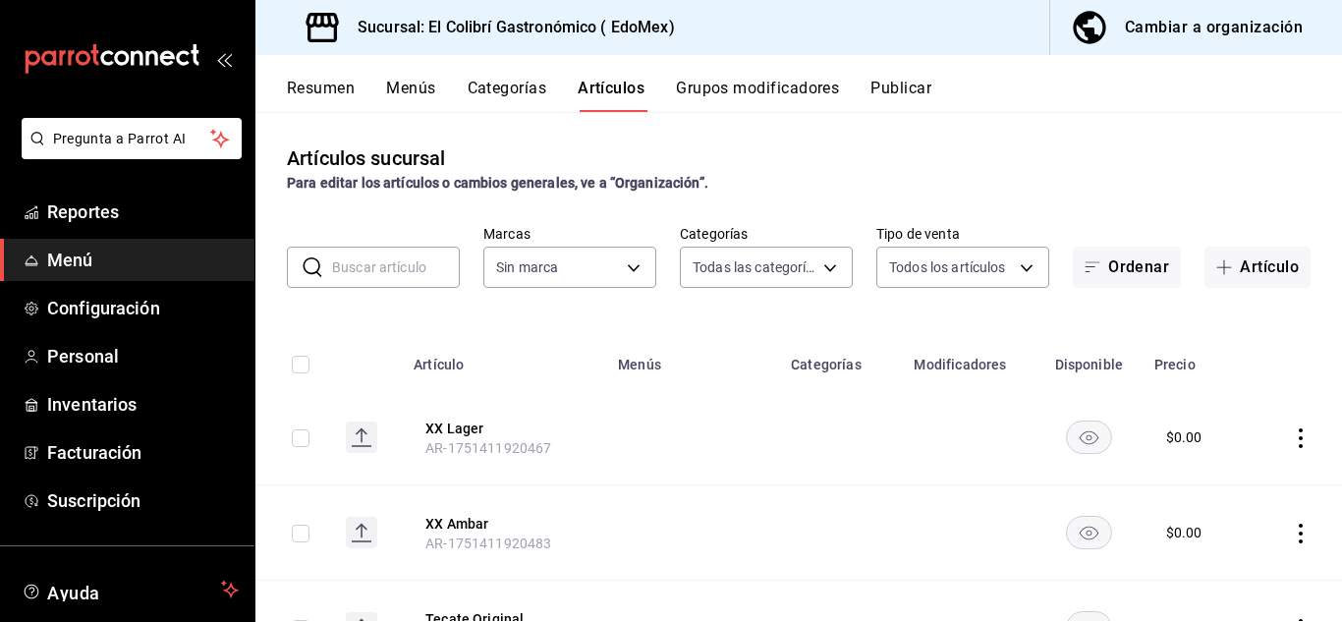
type input "6d531851-8925-43a4-9df7-1cc5c2f50354,7edf731e-90bd-4df5-986b-e23e705053f7,745dd…"
type input "d4f20551-9377-4971-9074-0a47c404ef09"
click at [787, 80] on button "Grupos modificadores" at bounding box center [757, 95] width 163 height 33
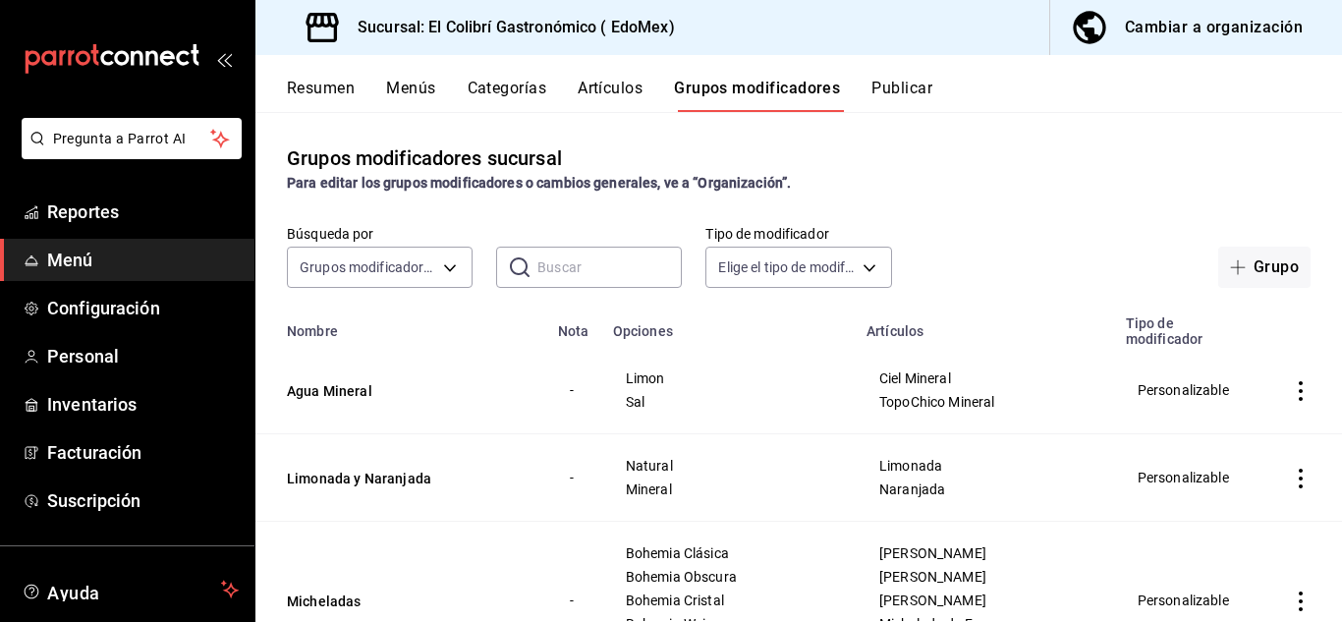
click at [1159, 26] on div "Cambiar a organización" at bounding box center [1214, 28] width 178 height 28
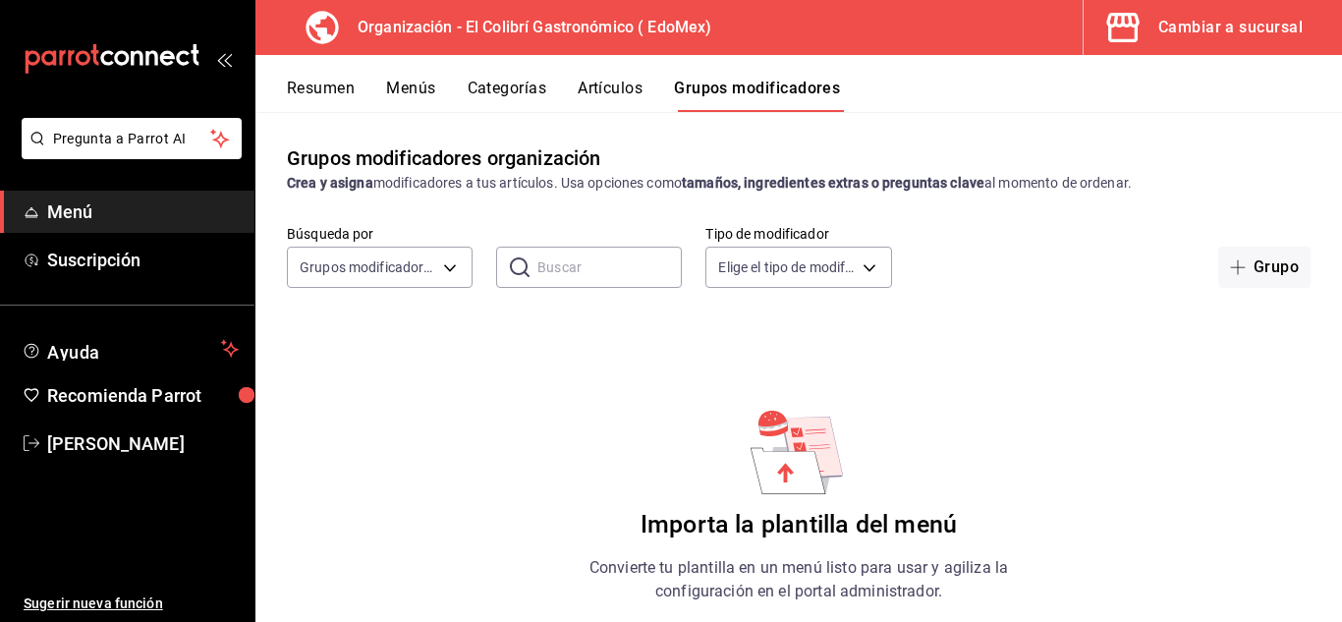
click at [616, 98] on button "Artículos" at bounding box center [610, 95] width 65 height 33
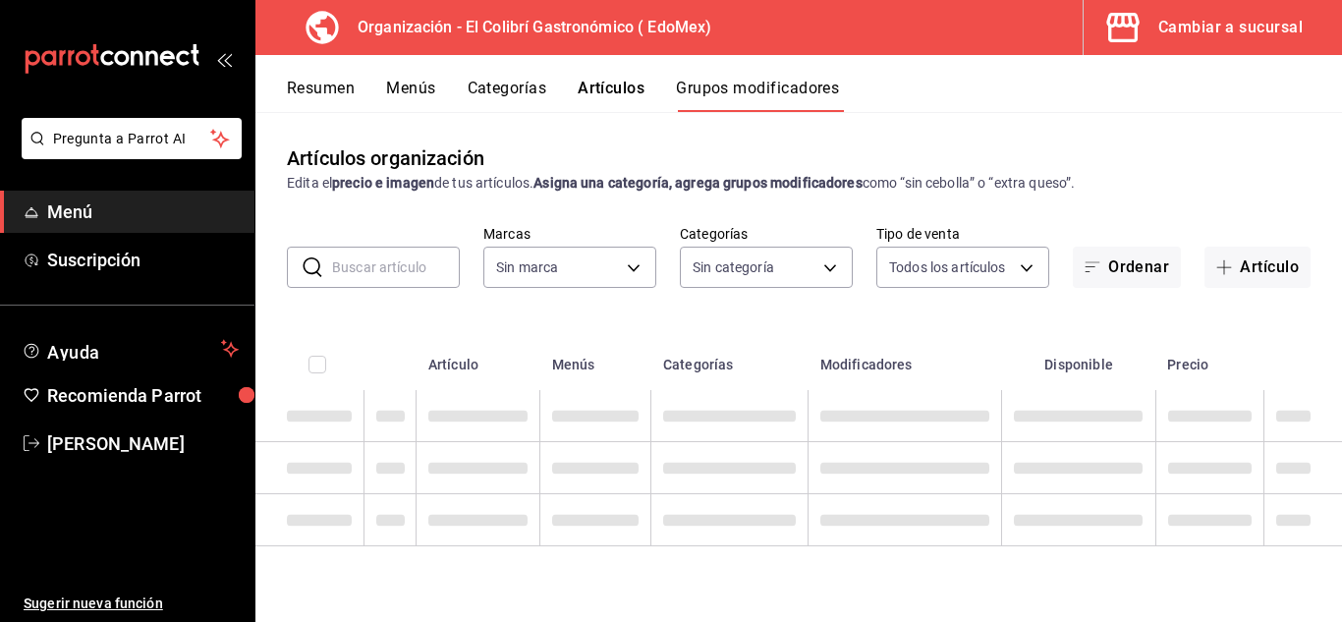
type input "02d79155-410a-4a52-ba4e-8d9765c47241"
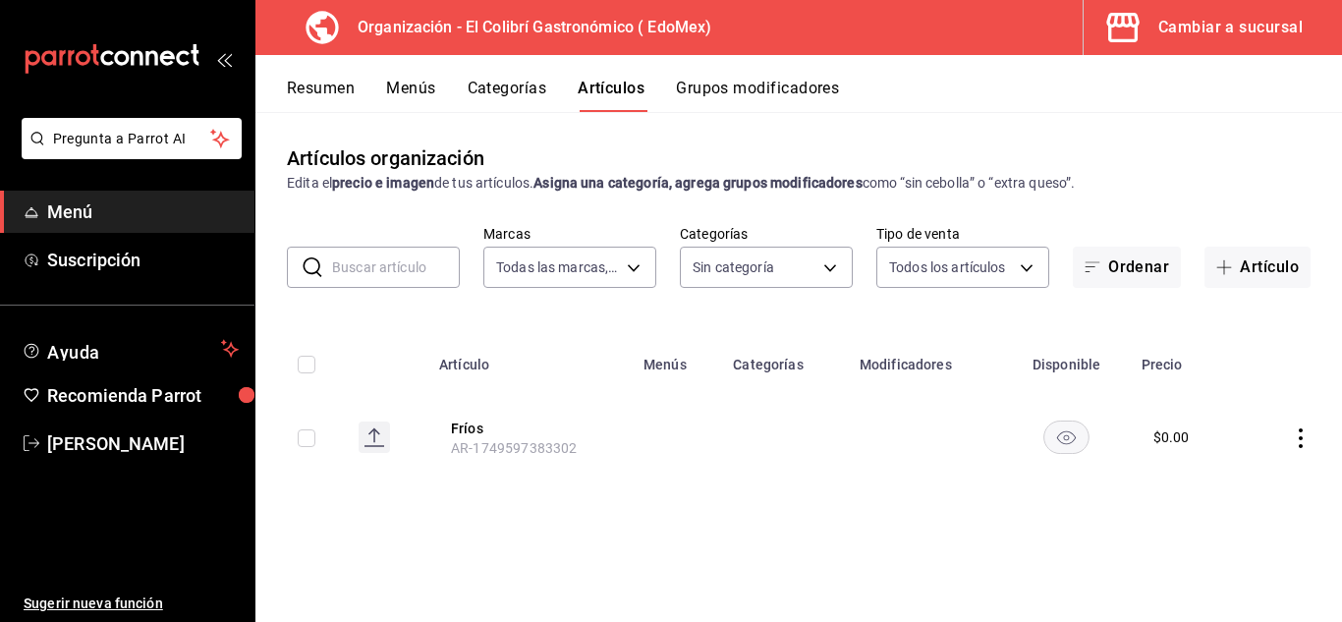
click at [507, 98] on button "Categorías" at bounding box center [508, 95] width 80 height 33
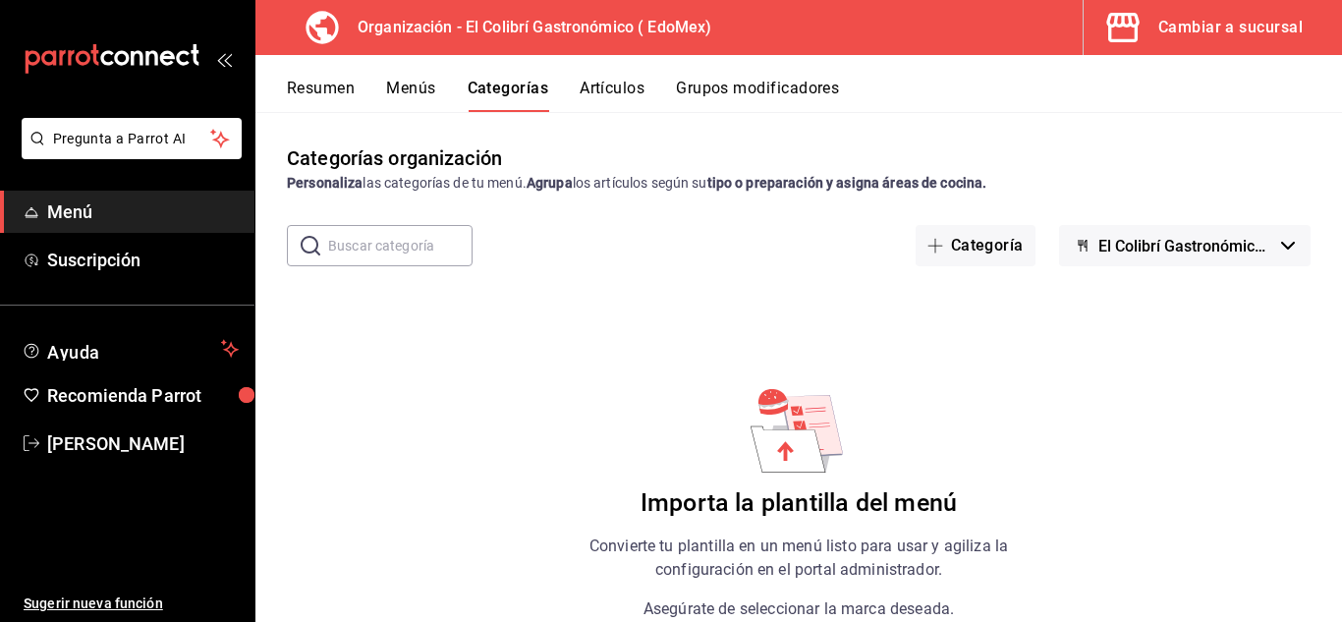
click at [425, 100] on button "Menús" at bounding box center [410, 95] width 49 height 33
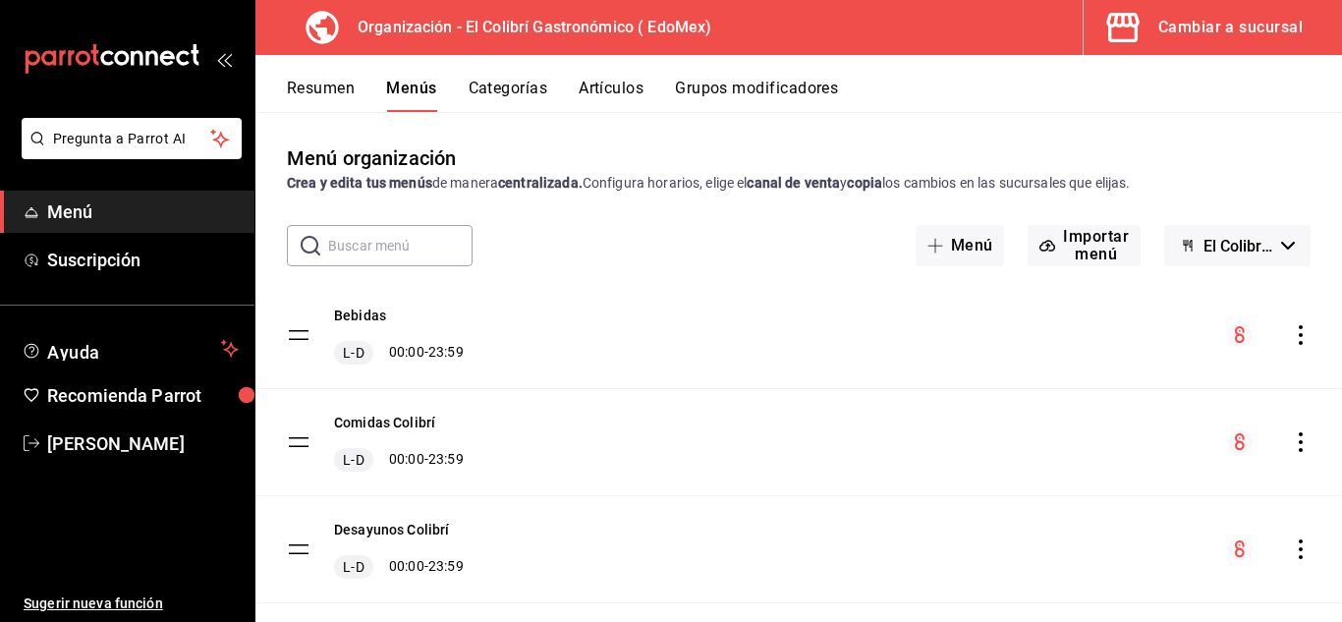
click at [318, 98] on button "Resumen" at bounding box center [321, 95] width 68 height 33
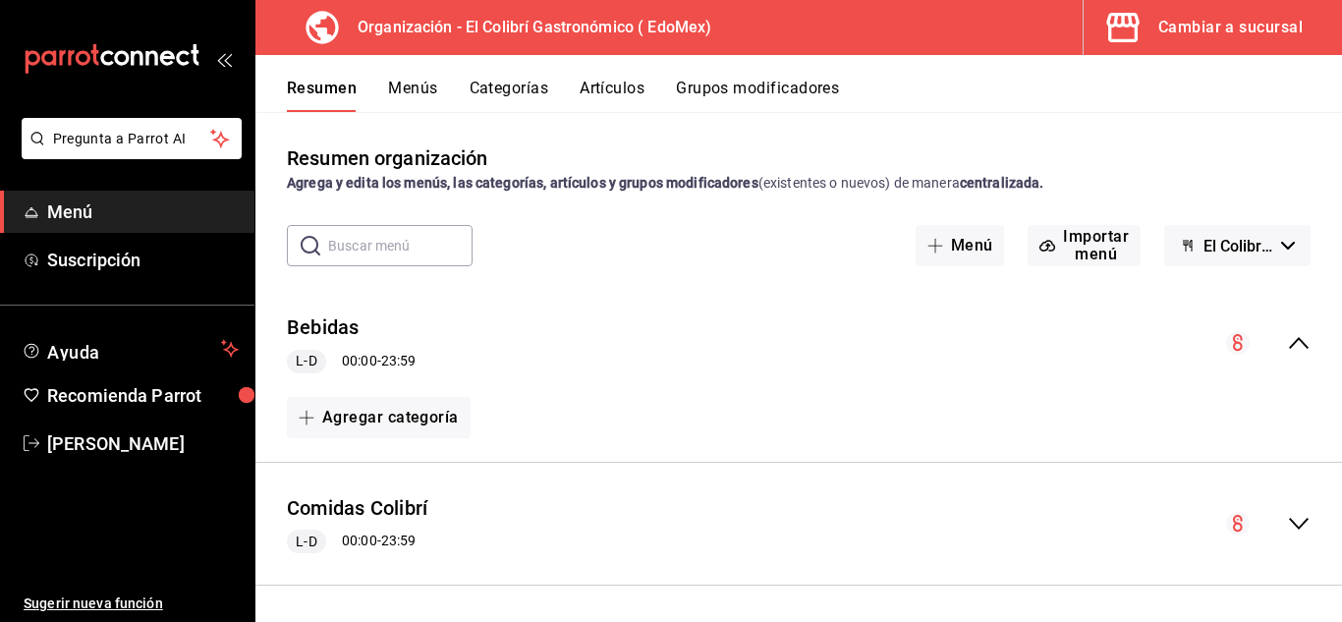
click at [595, 100] on button "Artículos" at bounding box center [612, 95] width 65 height 33
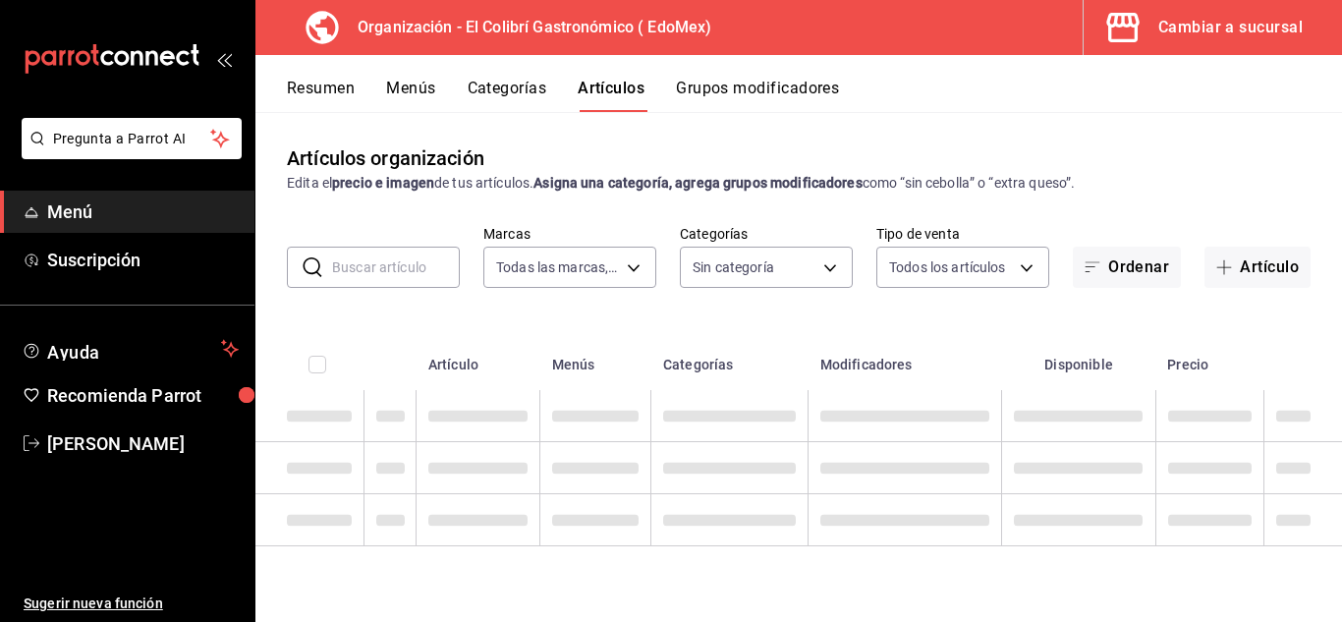
type input "02d79155-410a-4a52-ba4e-8d9765c47241"
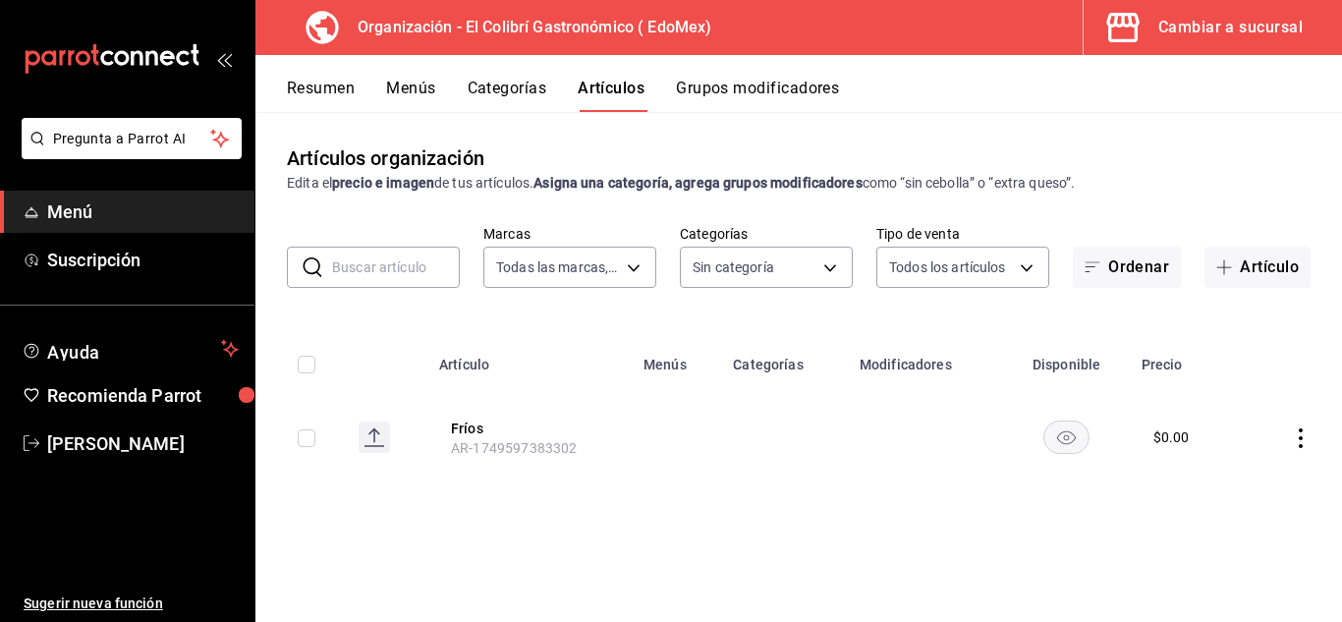
click at [1219, 28] on div "Cambiar a sucursal" at bounding box center [1230, 28] width 144 height 28
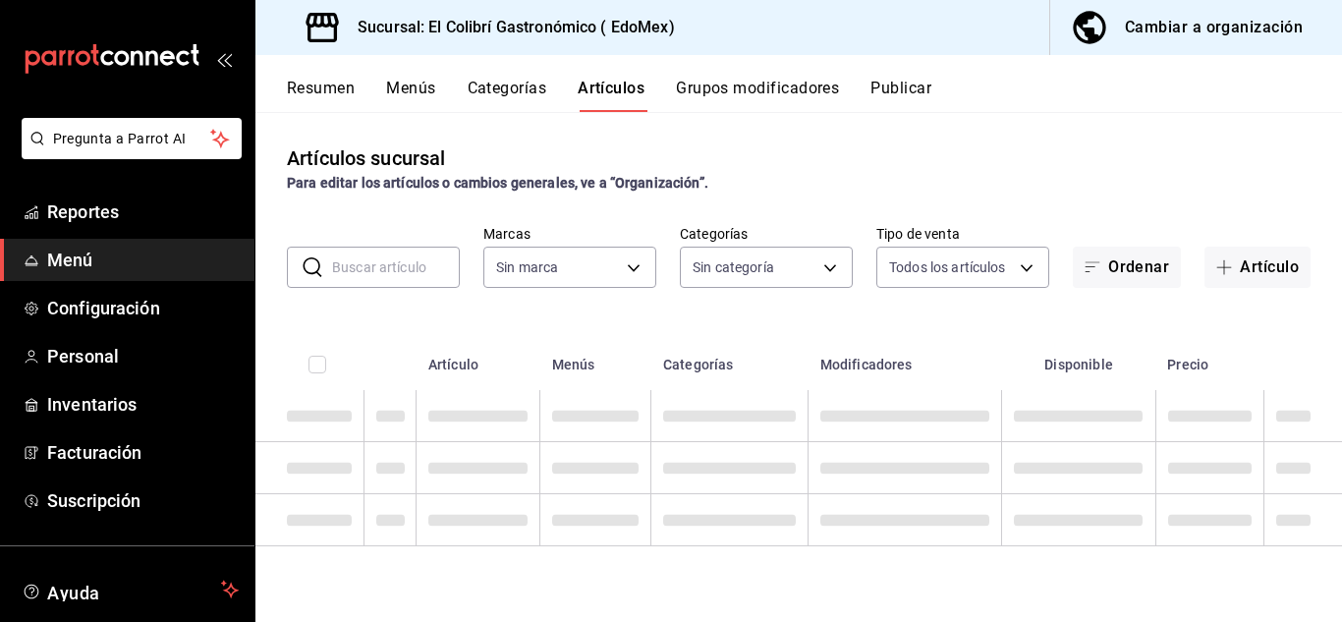
type input "6d531851-8925-43a4-9df7-1cc5c2f50354,7edf731e-90bd-4df5-986b-e23e705053f7,745dd…"
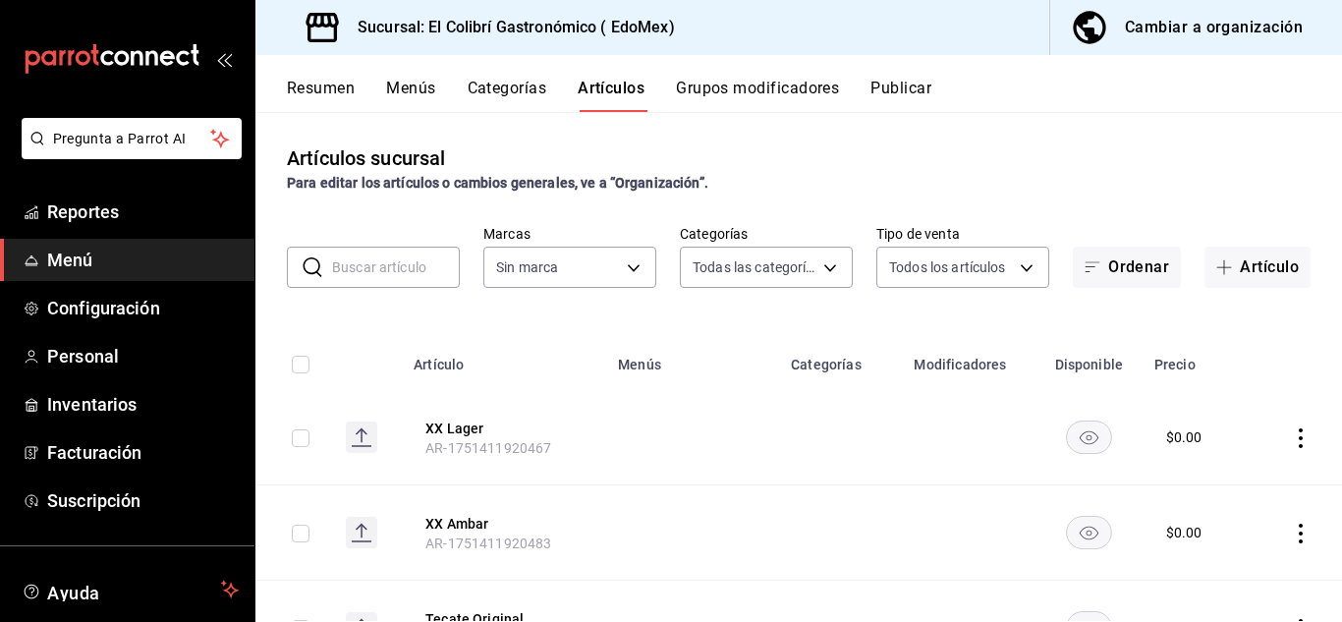
type input "d4f20551-9377-4971-9074-0a47c404ef09"
drag, startPoint x: 424, startPoint y: 28, endPoint x: 697, endPoint y: 20, distance: 272.3
click at [697, 20] on div "Sucursal: El Colibrí Gastronómico ( EdoMex) Cambiar a organización" at bounding box center [798, 27] width 1087 height 55
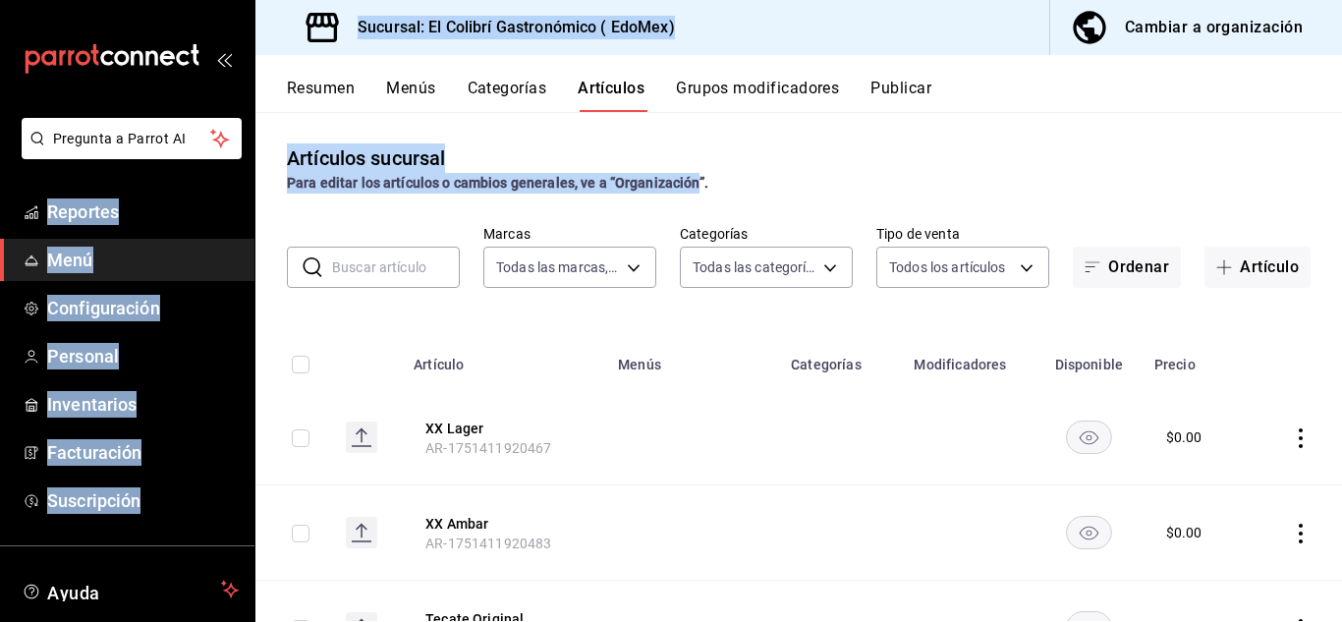
drag, startPoint x: 693, startPoint y: 187, endPoint x: 254, endPoint y: 132, distance: 442.6
click at [254, 132] on div "Pregunta a Parrot AI Reportes Menú Configuración Personal Inventarios Facturaci…" at bounding box center [671, 311] width 1342 height 622
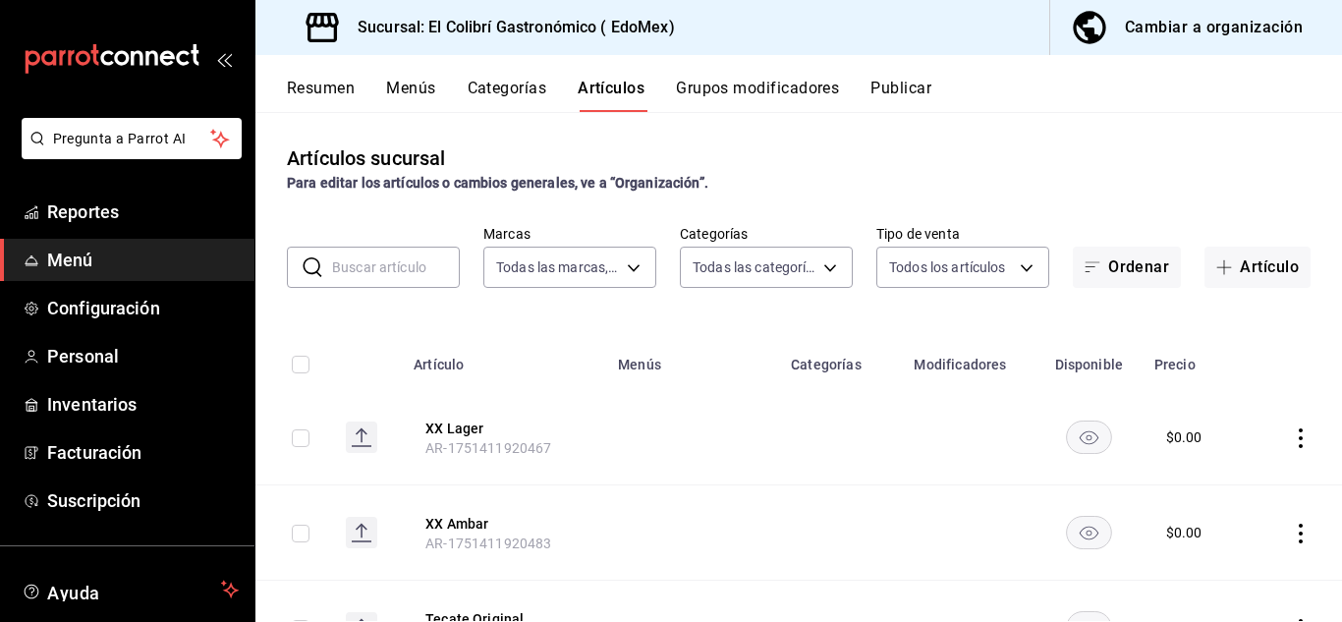
click at [721, 205] on div "Artículos sucursal Para editar los artículos o cambios generales, ve a “Organiz…" at bounding box center [798, 366] width 1087 height 509
click at [128, 404] on span "Inventarios" at bounding box center [143, 404] width 192 height 27
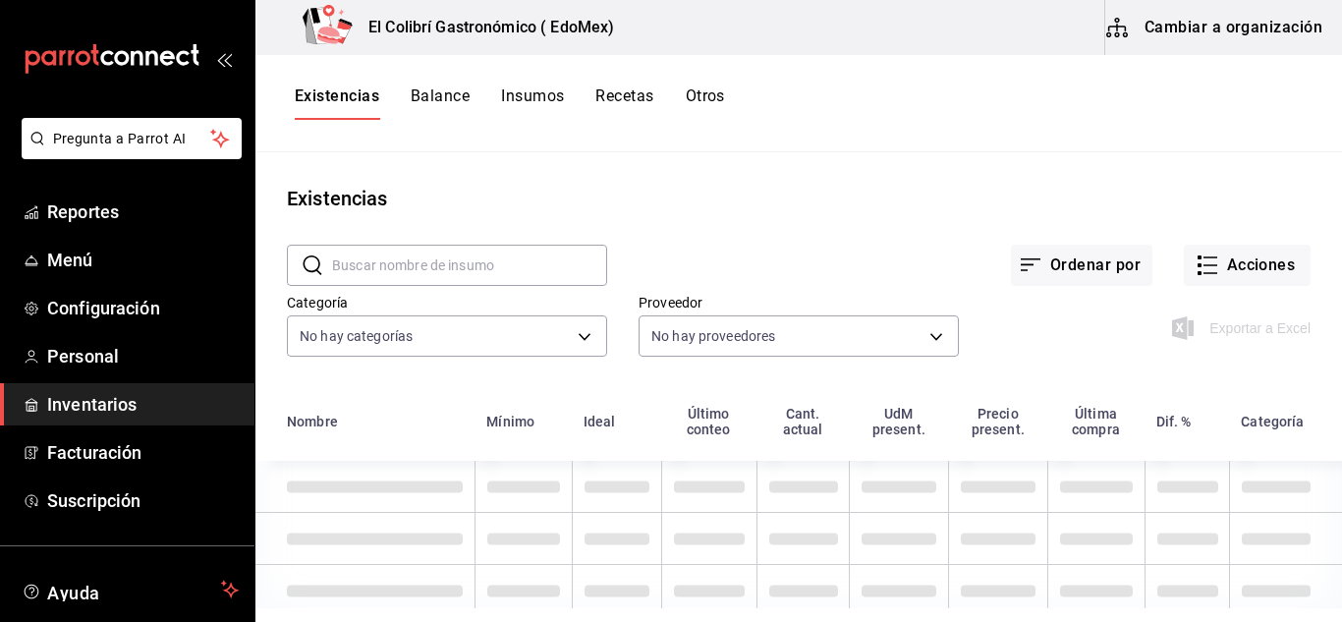
drag, startPoint x: 700, startPoint y: 41, endPoint x: 701, endPoint y: 120, distance: 78.6
click at [701, 120] on div "El Colibrí Gastronómico ( EdoMex) Cambiar a organización Existencias Balance In…" at bounding box center [798, 304] width 1087 height 608
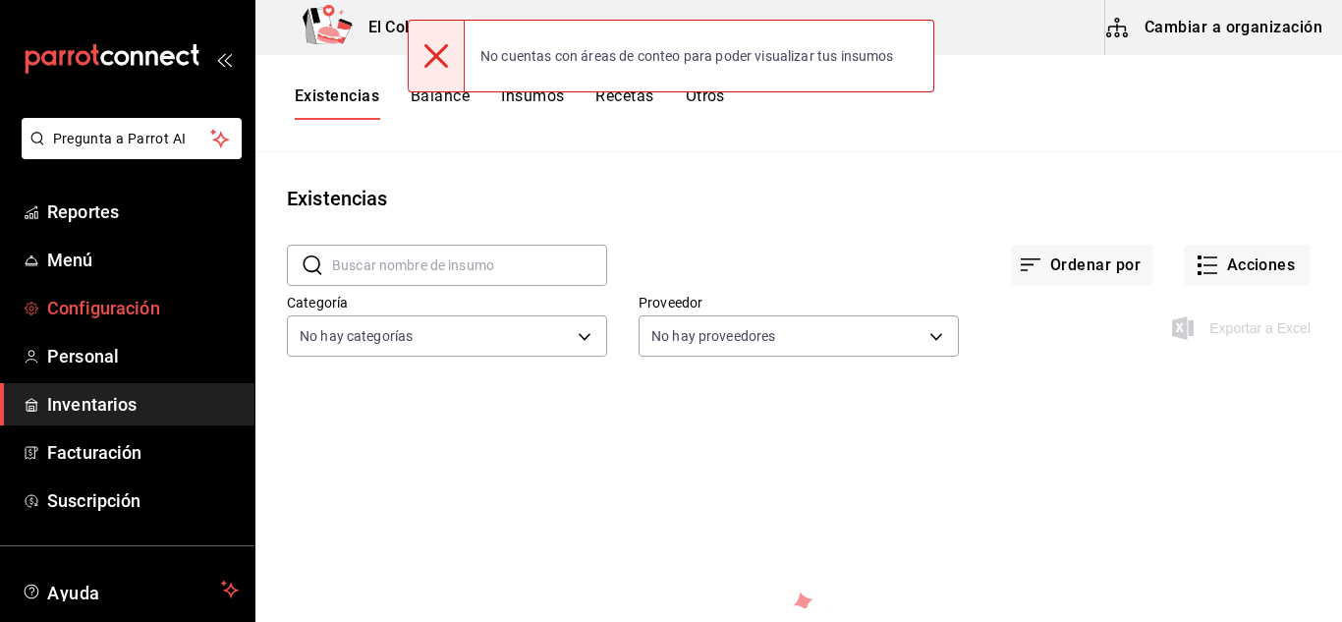
click at [169, 324] on link "Configuración" at bounding box center [127, 308] width 254 height 42
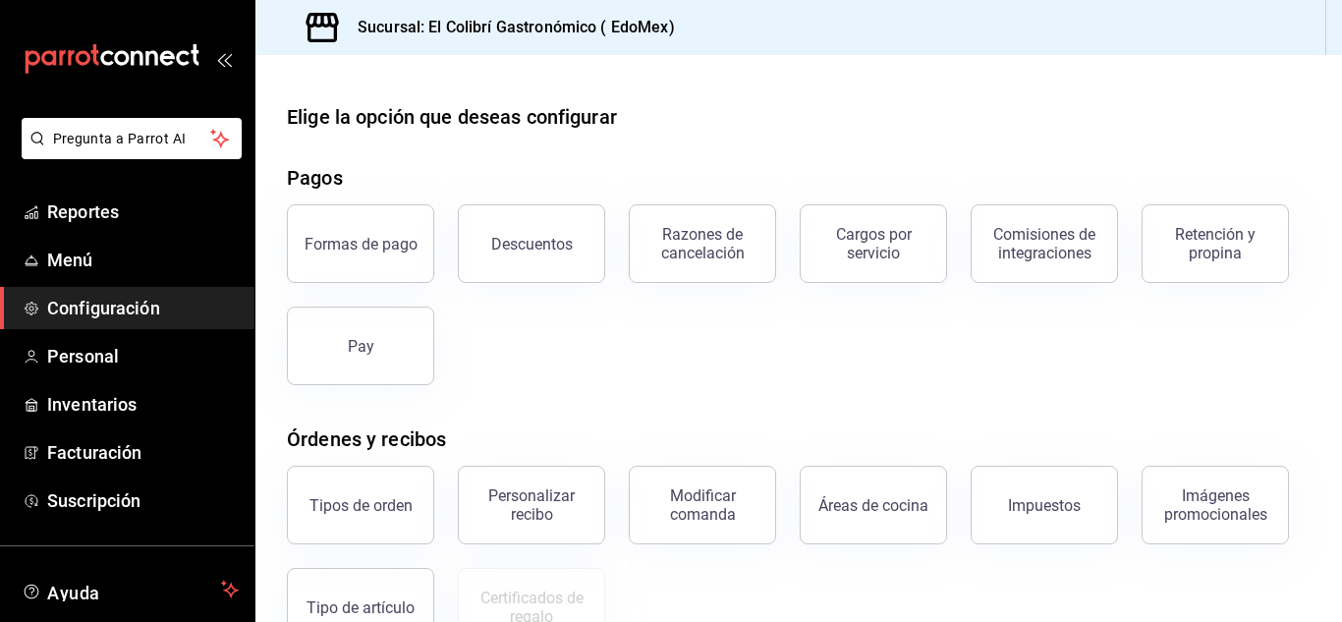
click at [199, 285] on ul "Reportes Menú Configuración Personal Inventarios Facturación Suscripción" at bounding box center [127, 356] width 254 height 331
click at [189, 299] on span "Configuración" at bounding box center [143, 308] width 192 height 27
click at [134, 253] on span "Menú" at bounding box center [143, 260] width 192 height 27
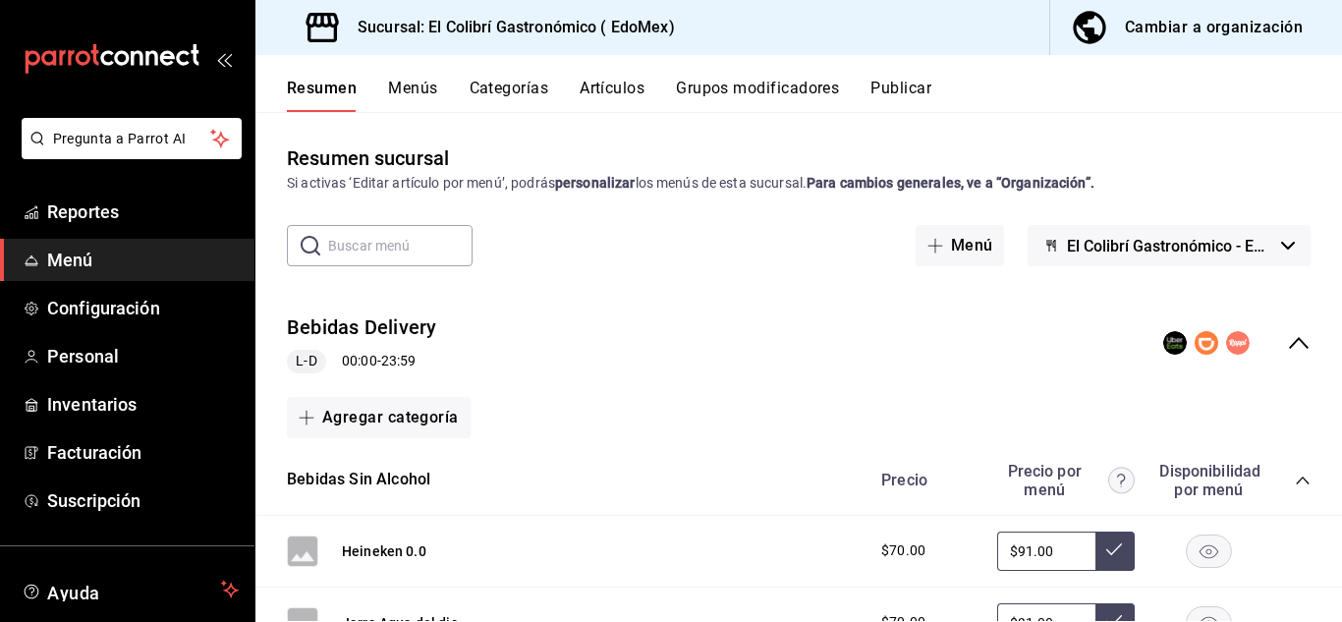
click at [1167, 16] on div "Cambiar a organización" at bounding box center [1214, 28] width 178 height 28
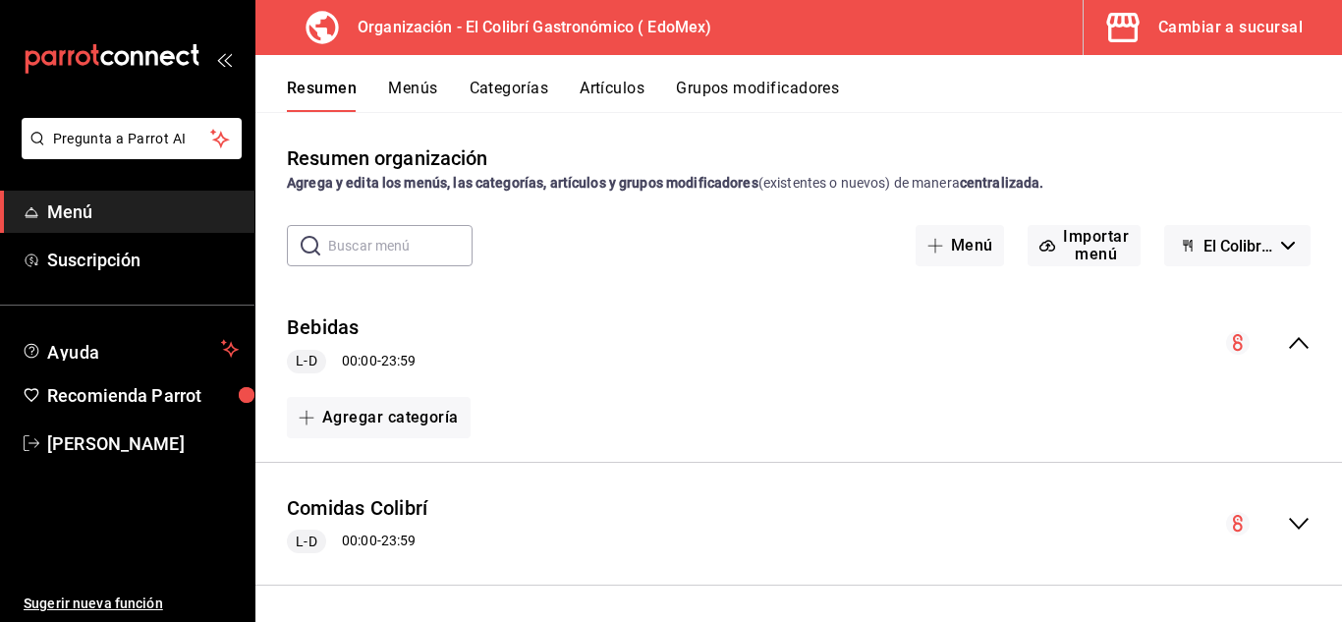
click at [421, 89] on button "Menús" at bounding box center [412, 95] width 49 height 33
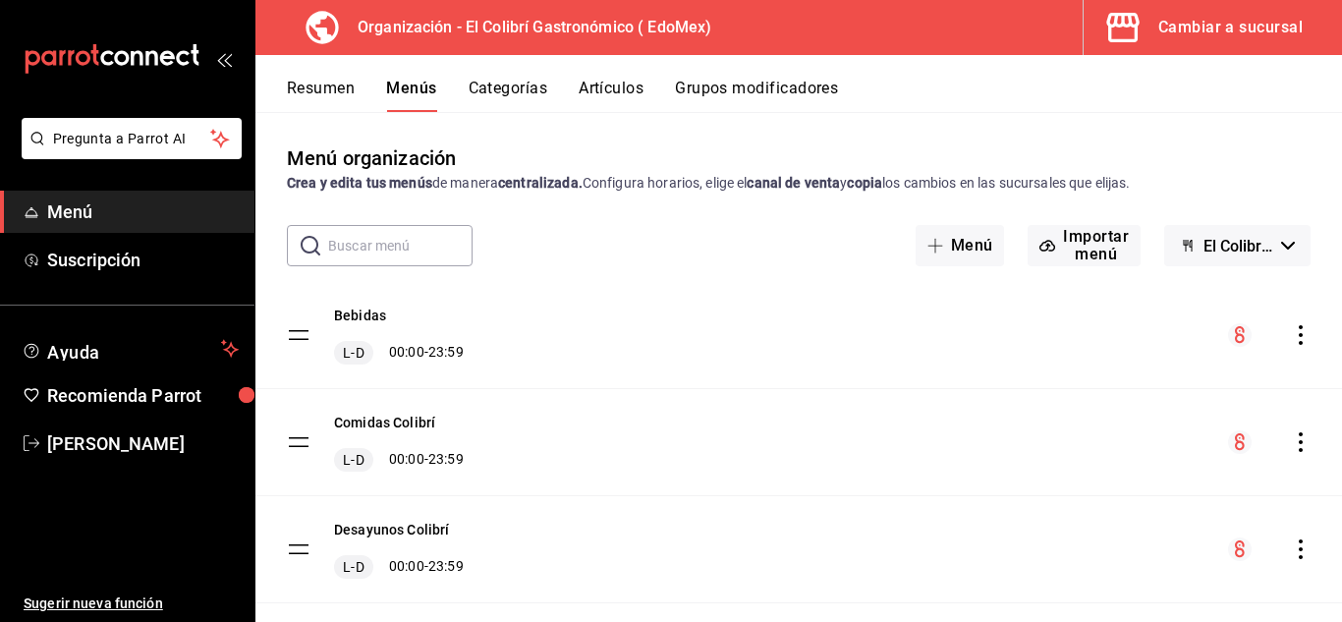
click at [1171, 43] on button "Cambiar a sucursal" at bounding box center [1205, 27] width 243 height 55
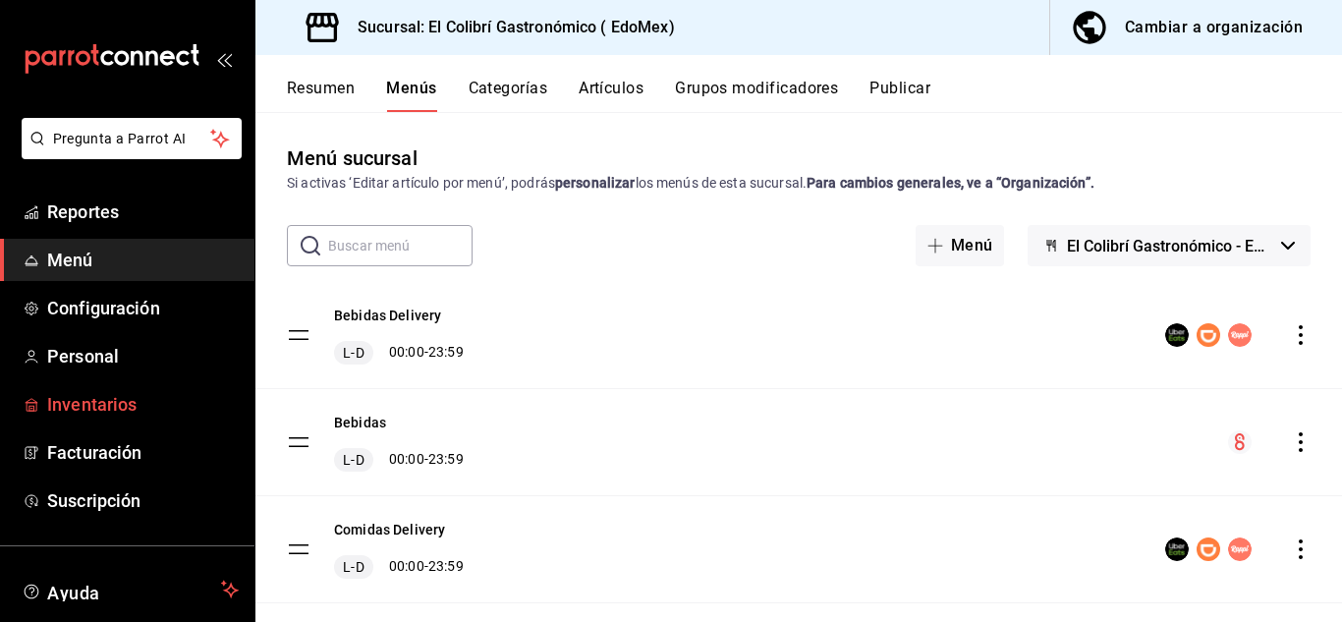
click at [147, 406] on span "Inventarios" at bounding box center [143, 404] width 192 height 27
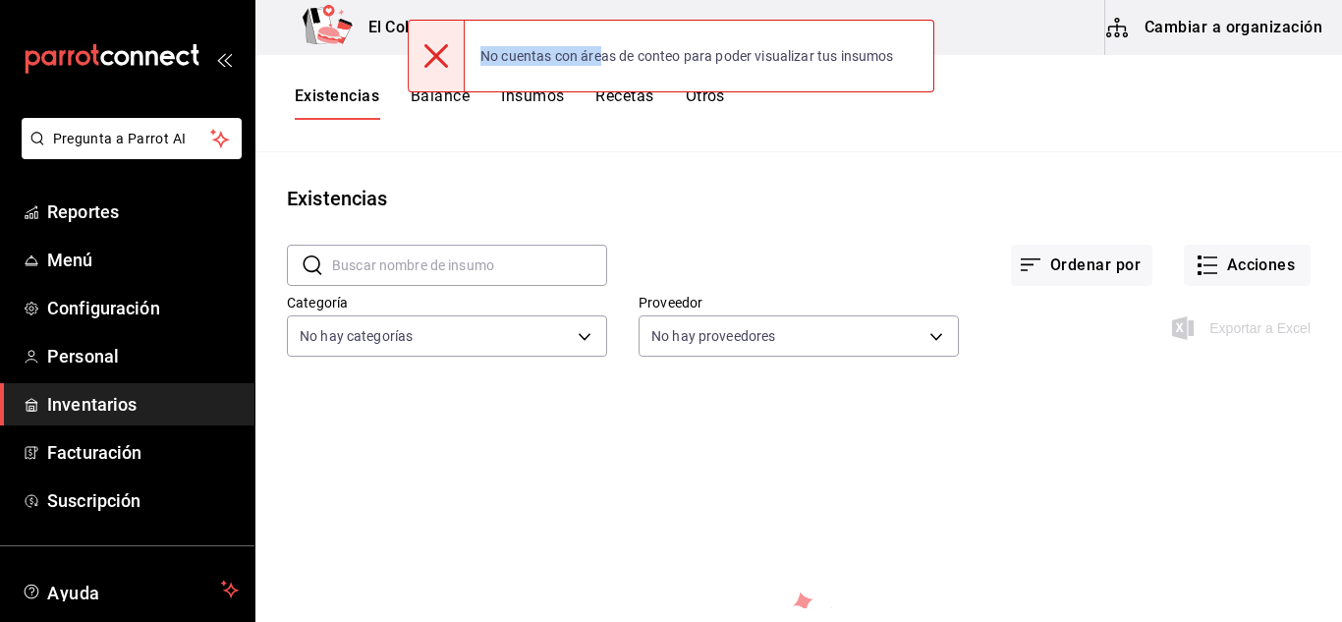
drag, startPoint x: 423, startPoint y: 60, endPoint x: 599, endPoint y: 74, distance: 176.4
click at [599, 74] on div "No cuentas con áreas de conteo para poder visualizar tus insumos" at bounding box center [671, 56] width 527 height 73
click at [599, 74] on div "No cuentas con áreas de conteo para poder visualizar tus insumos" at bounding box center [687, 55] width 445 height 43
drag, startPoint x: 599, startPoint y: 74, endPoint x: 650, endPoint y: 50, distance: 56.3
click at [650, 50] on div "No cuentas con áreas de conteo para poder visualizar tus insumos" at bounding box center [687, 55] width 445 height 43
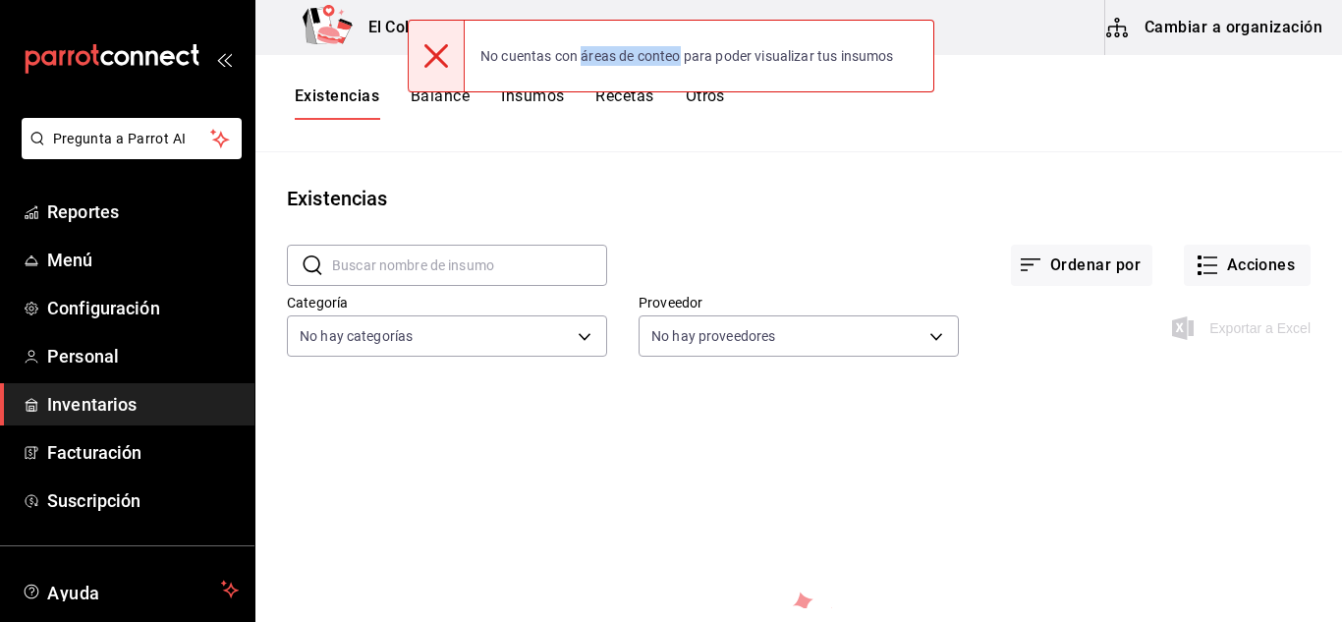
click at [650, 50] on div "No cuentas con áreas de conteo para poder visualizar tus insumos" at bounding box center [687, 55] width 445 height 43
click at [717, 267] on div "Proveedor No hay proveedores" at bounding box center [783, 312] width 352 height 100
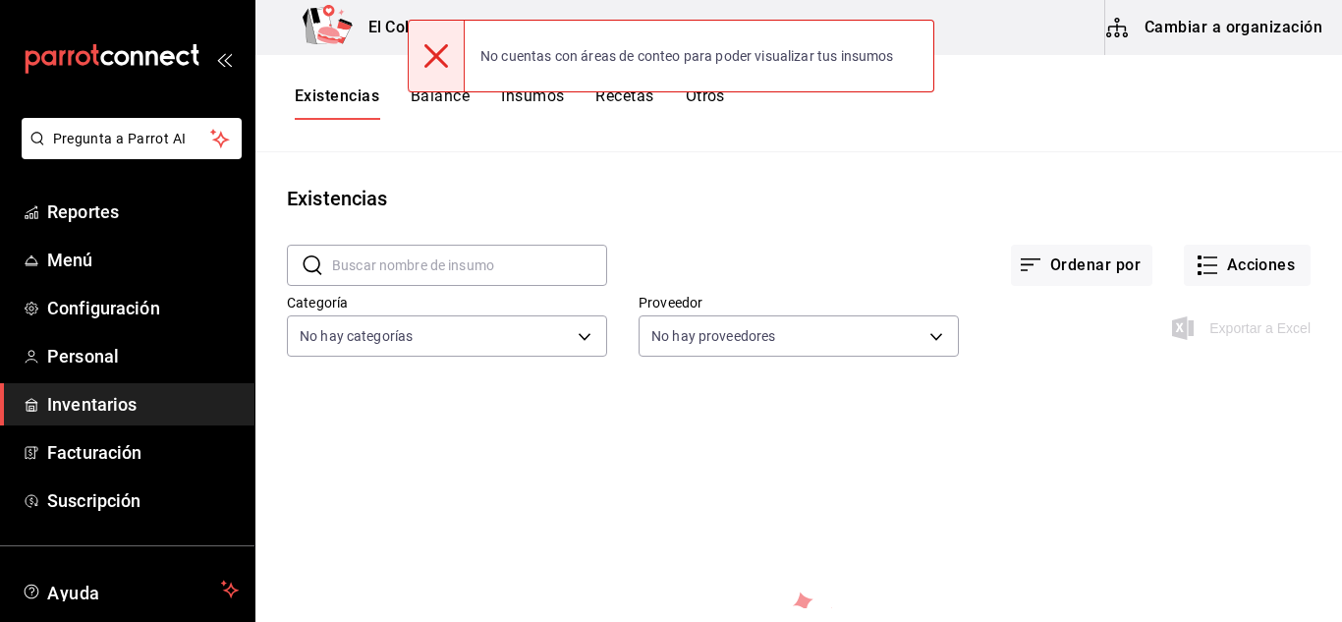
click at [571, 268] on input "text" at bounding box center [469, 265] width 275 height 39
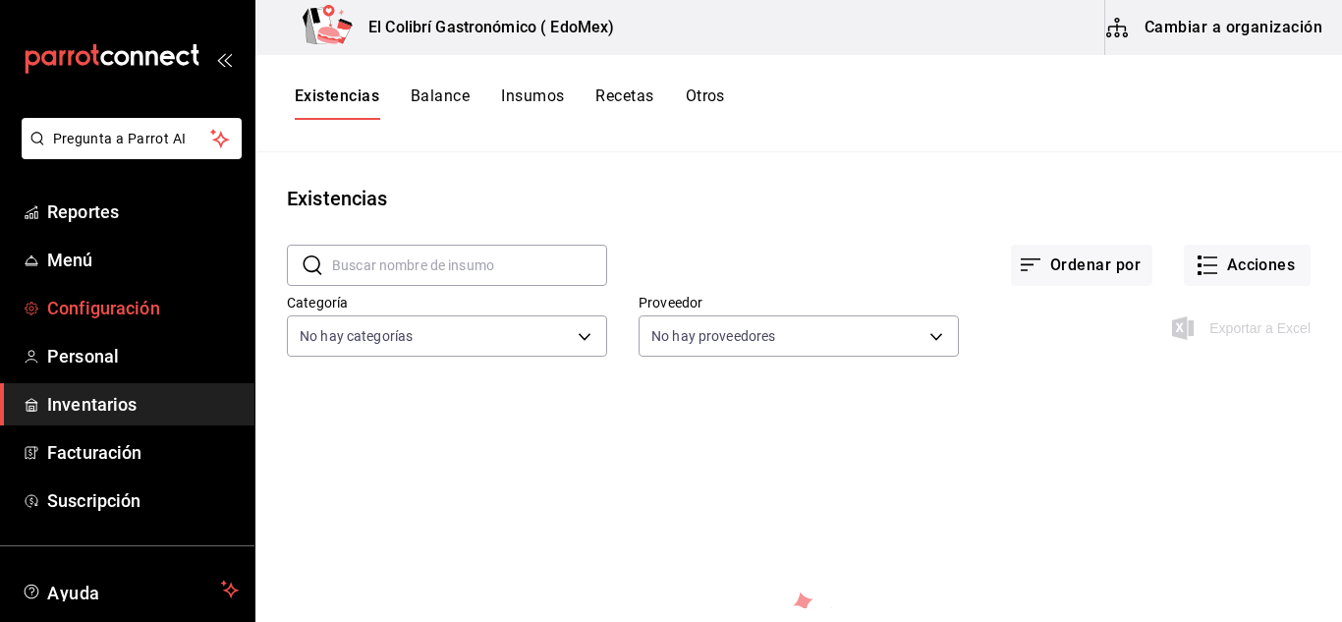
click at [181, 324] on link "Configuración" at bounding box center [127, 308] width 254 height 42
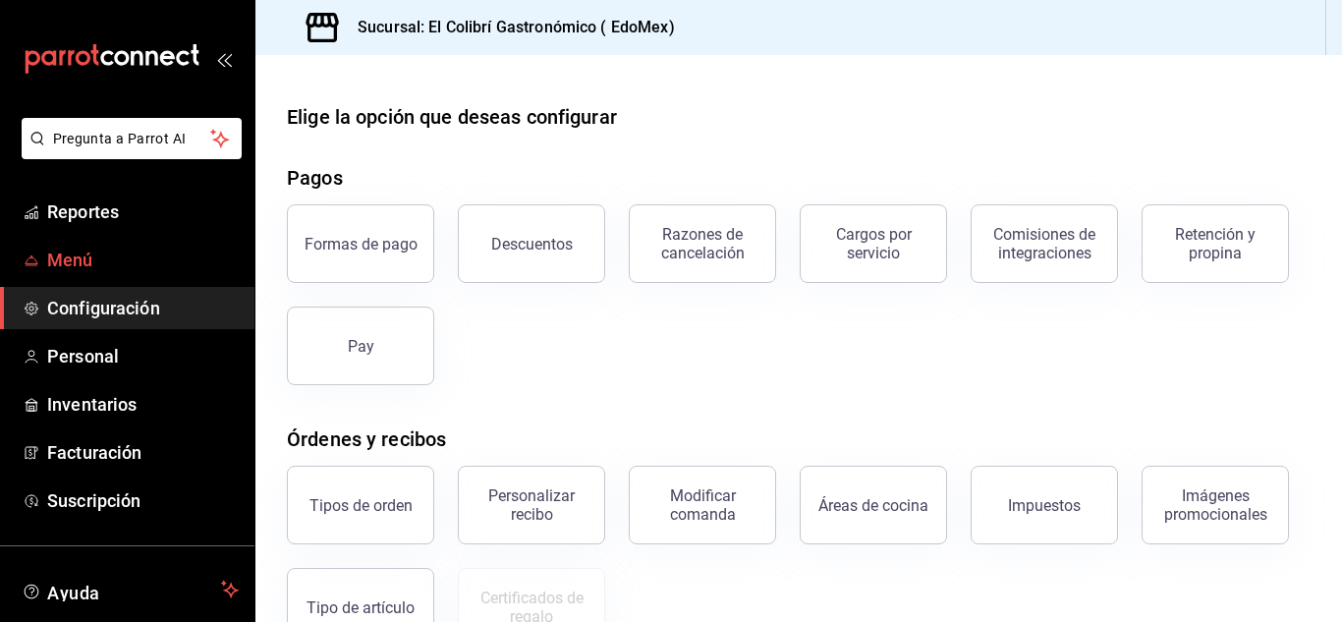
click at [113, 259] on span "Menú" at bounding box center [143, 260] width 192 height 27
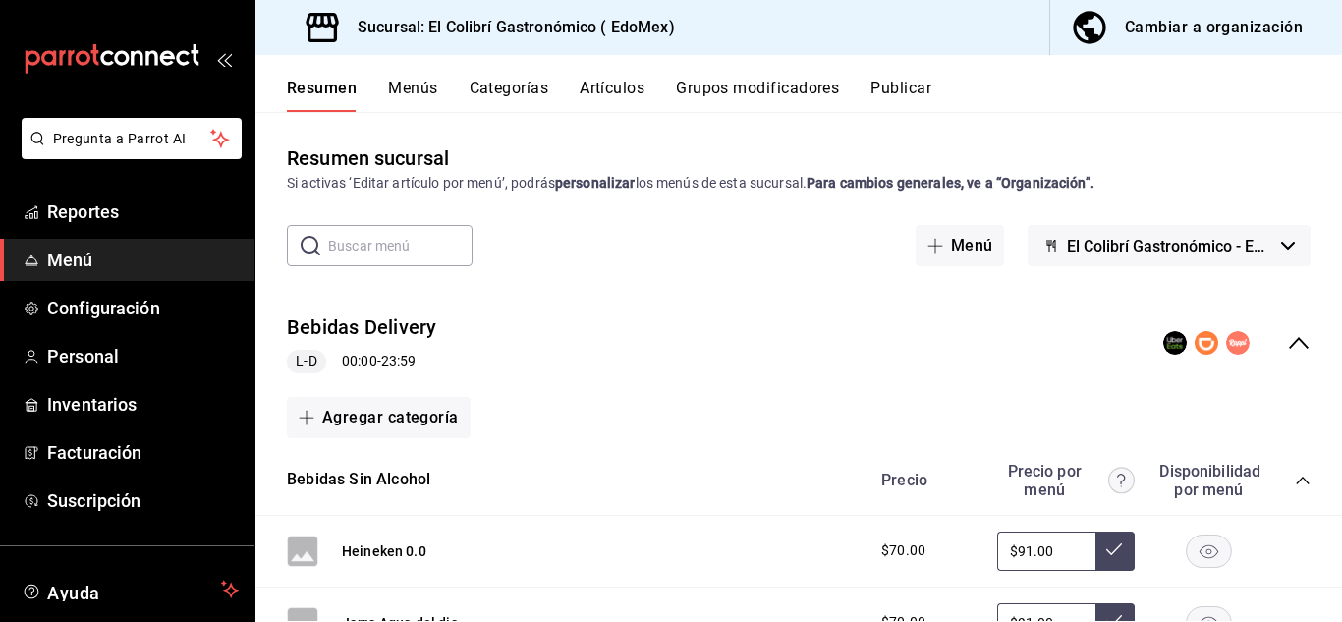
click at [1168, 44] on button "Cambiar a organización" at bounding box center [1188, 27] width 276 height 55
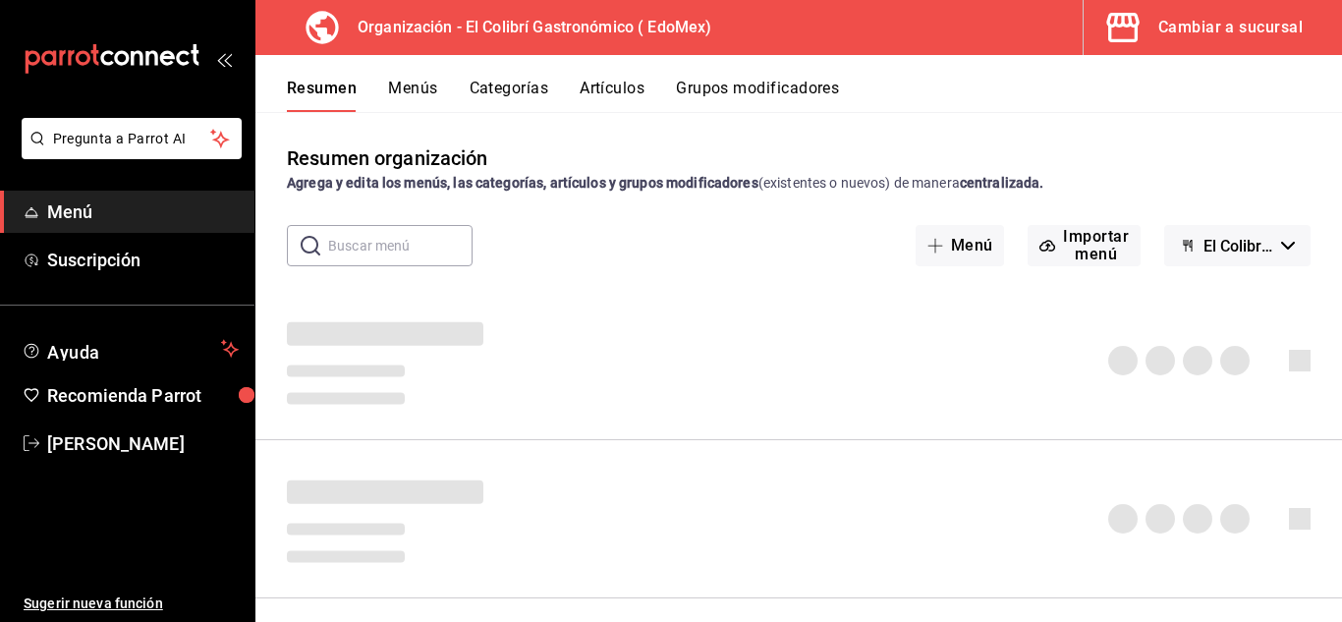
click at [1168, 43] on button "Cambiar a sucursal" at bounding box center [1205, 27] width 243 height 55
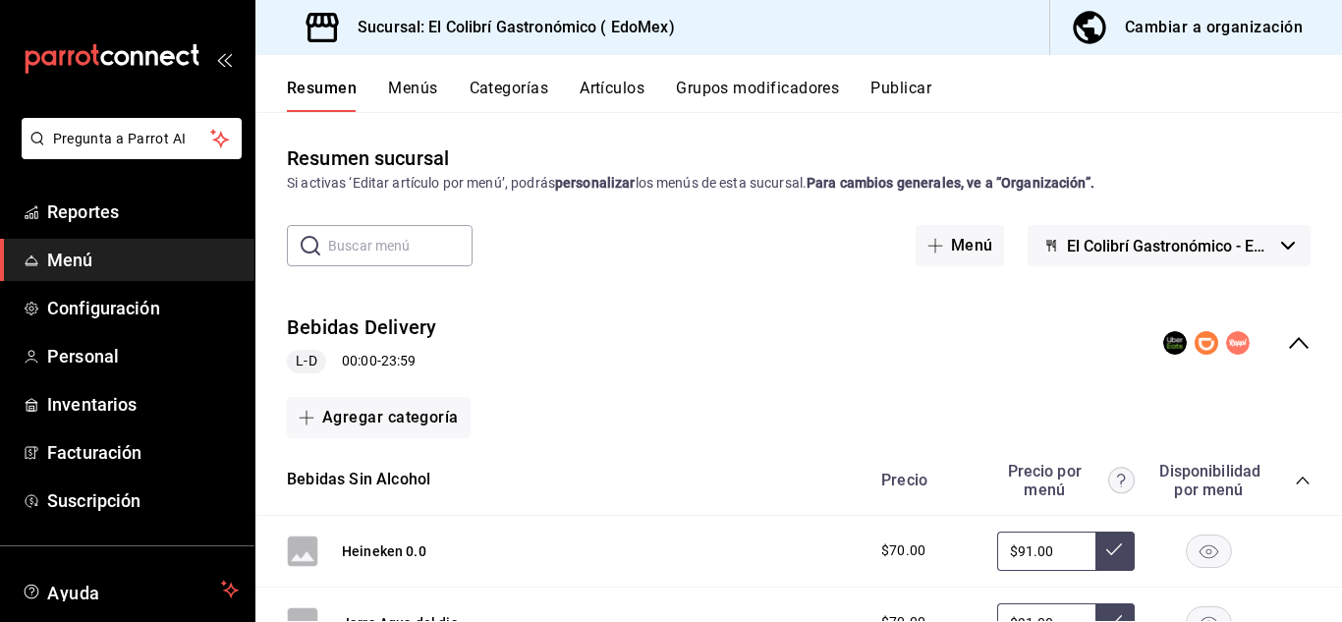
click at [611, 85] on button "Artículos" at bounding box center [612, 95] width 65 height 33
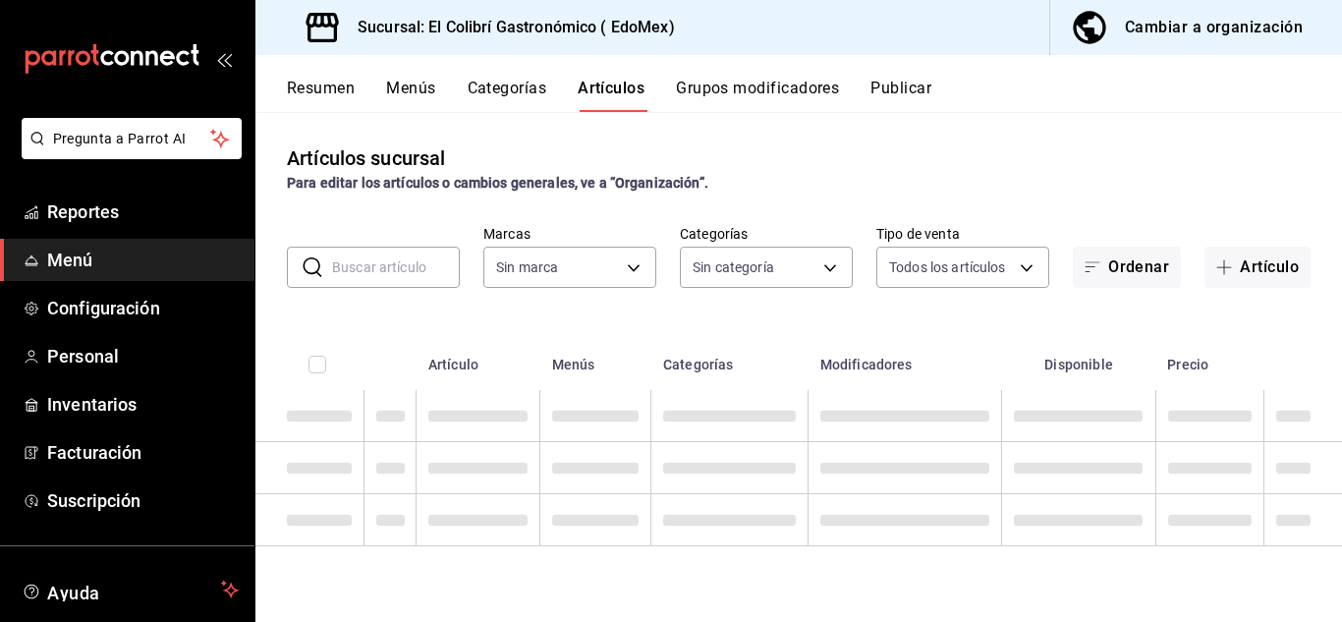
type input "d4f20551-9377-4971-9074-0a47c404ef09"
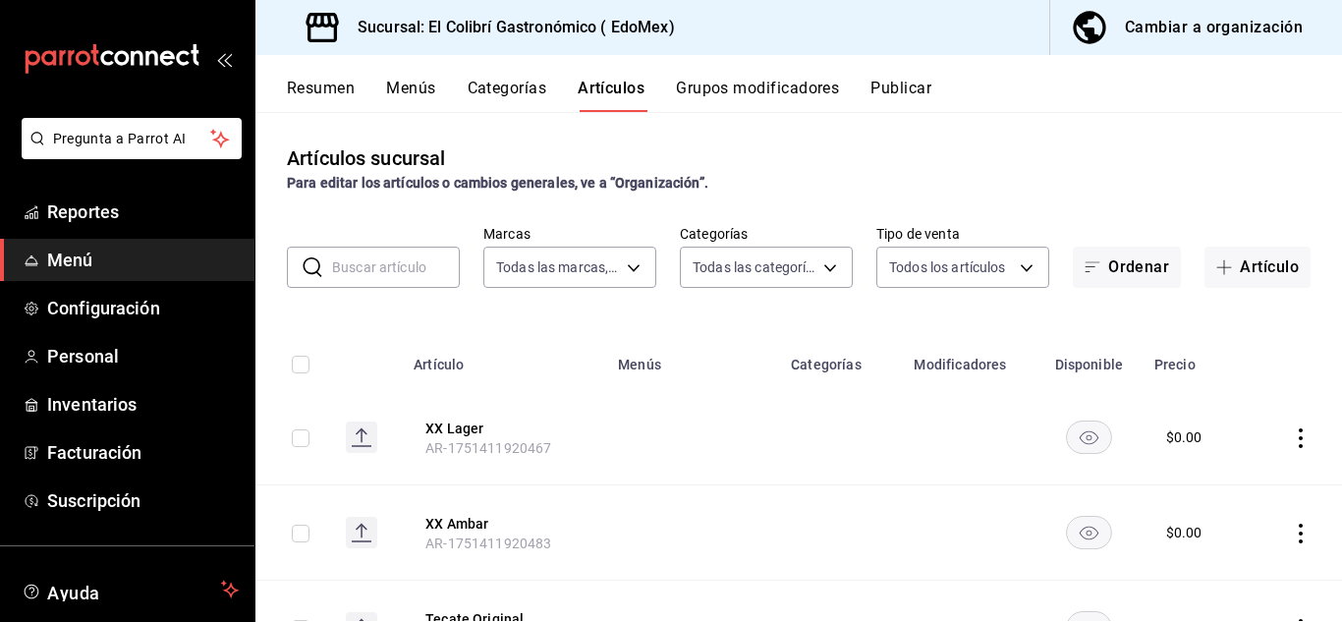
type input "6d531851-8925-43a4-9df7-1cc5c2f50354,7edf731e-90bd-4df5-986b-e23e705053f7,745dd…"
click at [1211, 25] on div "Cambiar a organización" at bounding box center [1214, 28] width 178 height 28
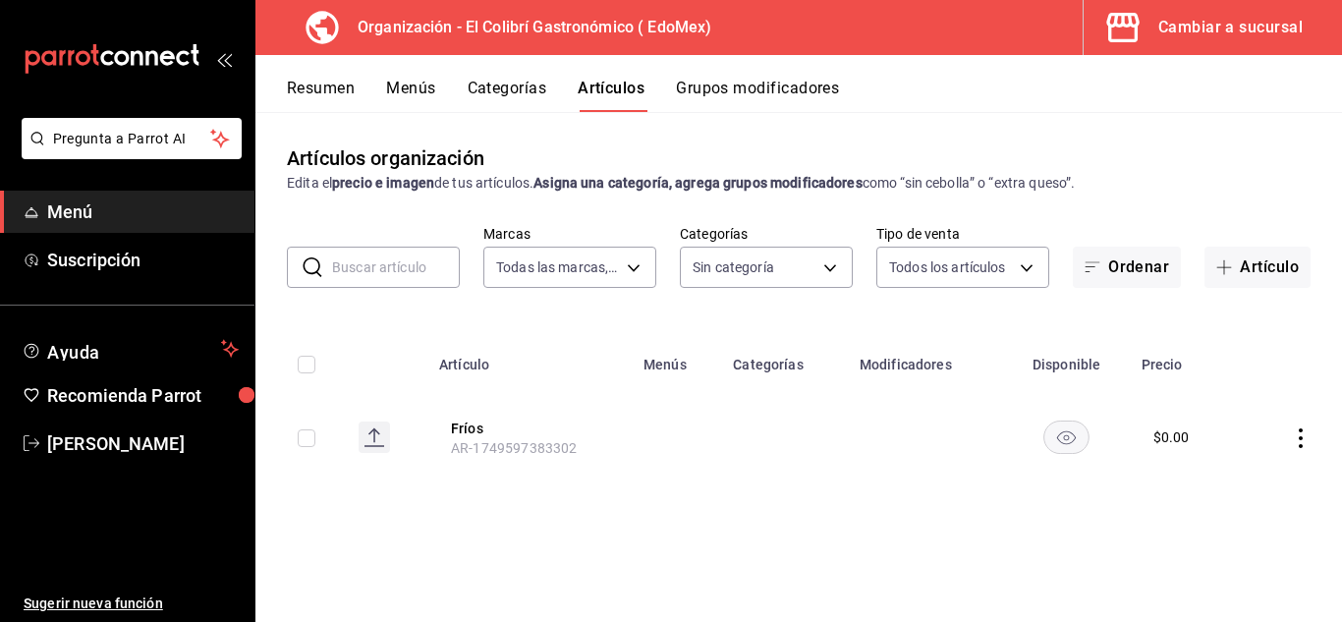
type input "02d79155-410a-4a52-ba4e-8d9765c47241"
click at [1174, 12] on button "Cambiar a sucursal" at bounding box center [1205, 27] width 243 height 55
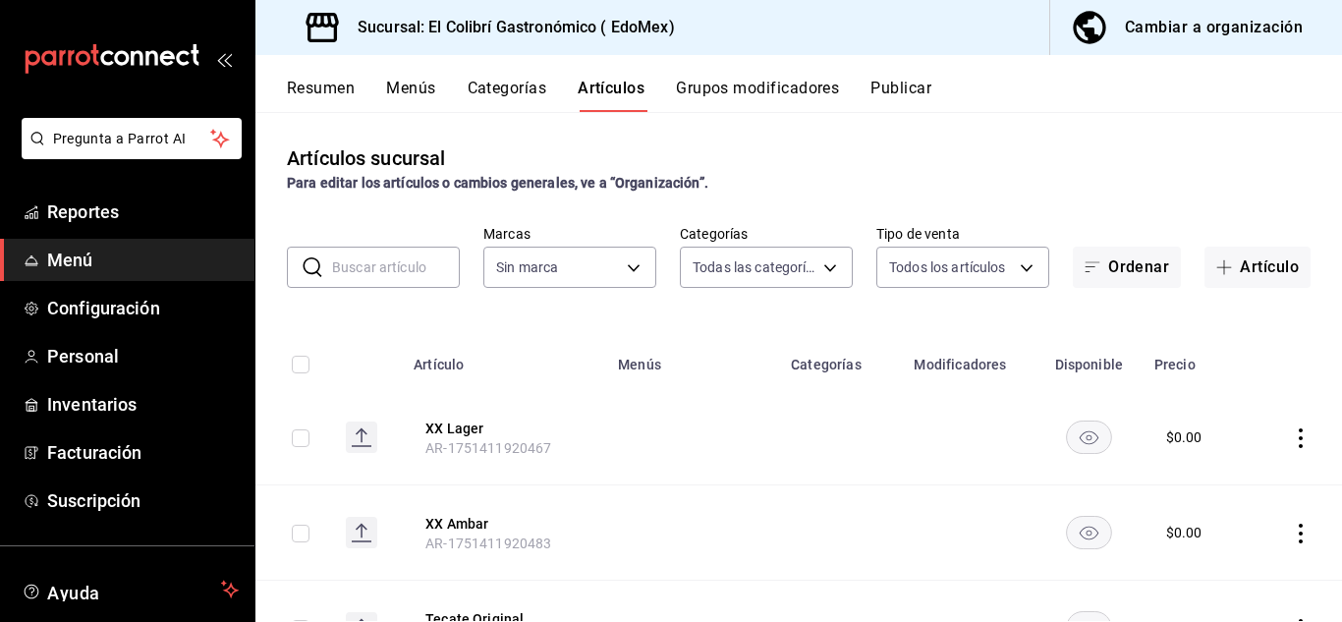
type input "6d531851-8925-43a4-9df7-1cc5c2f50354,7edf731e-90bd-4df5-986b-e23e705053f7,745dd…"
type input "d4f20551-9377-4971-9074-0a47c404ef09"
click at [1128, 42] on button "Cambiar a organización" at bounding box center [1188, 27] width 276 height 55
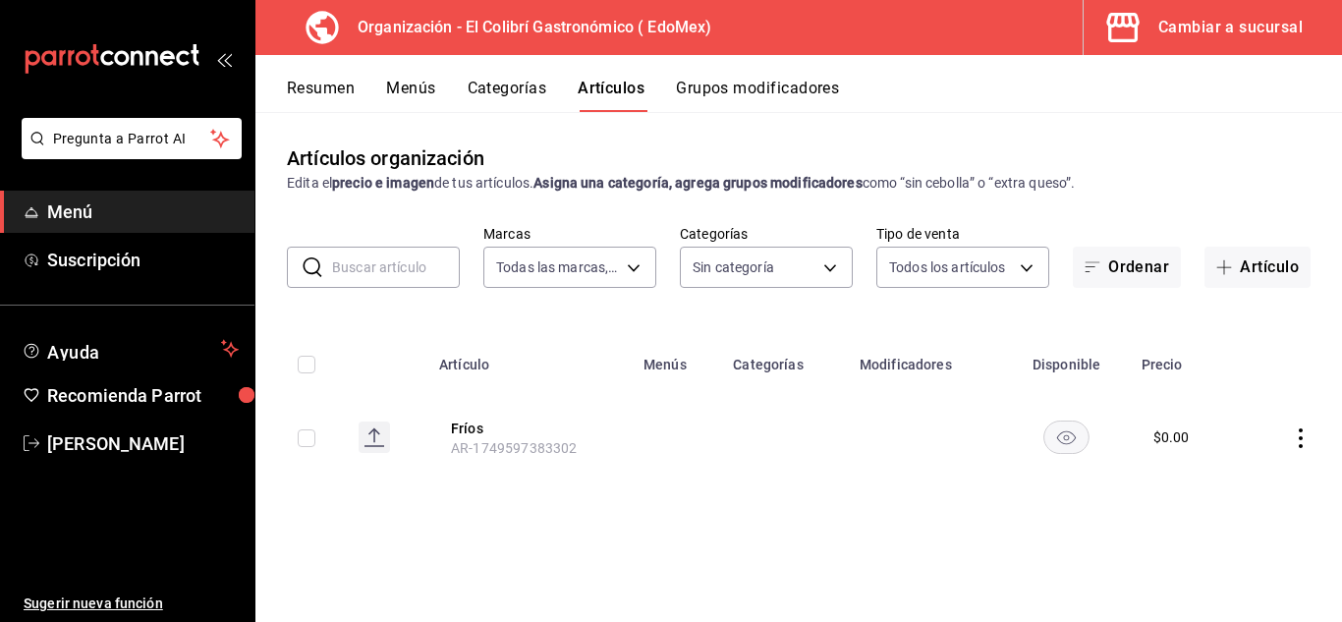
type input "02d79155-410a-4a52-ba4e-8d9765c47241"
